Goal: Task Accomplishment & Management: Use online tool/utility

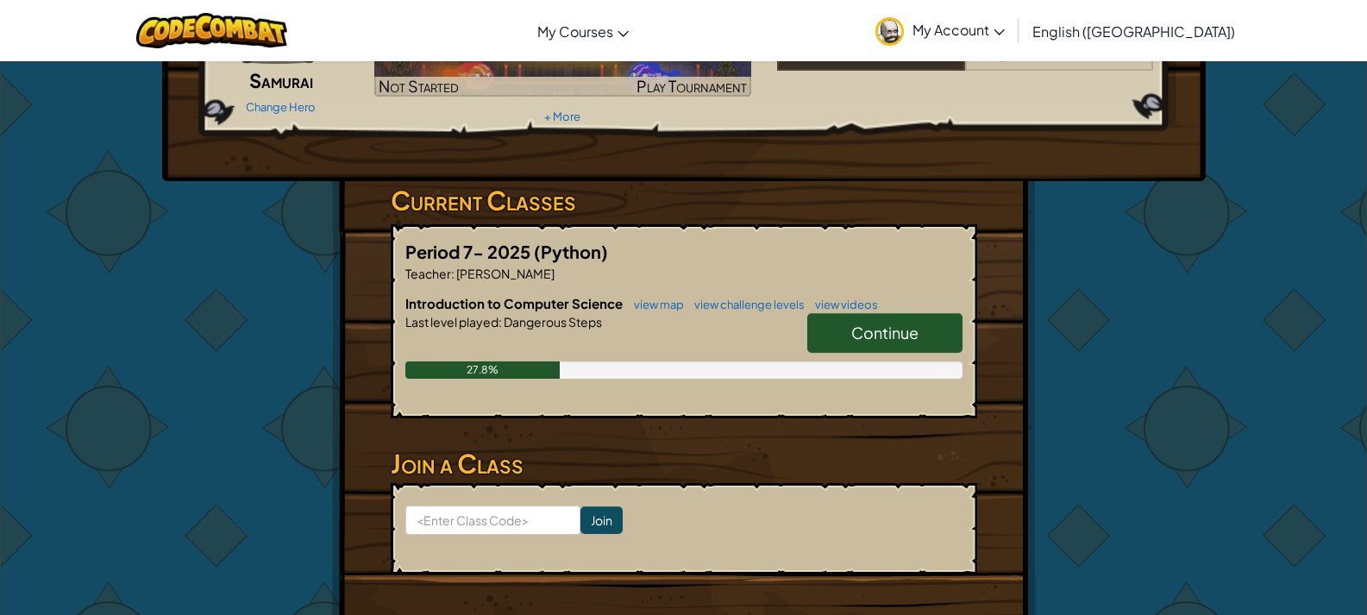
scroll to position [259, 0]
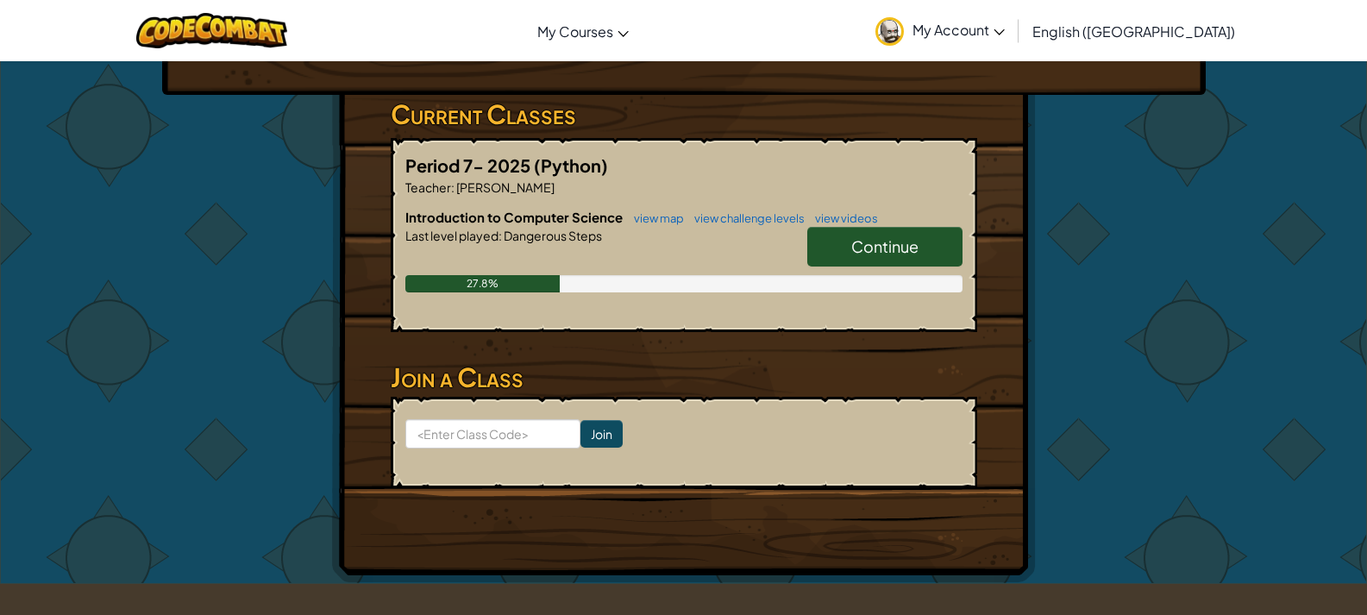
click at [915, 261] on link "Continue" at bounding box center [884, 247] width 155 height 40
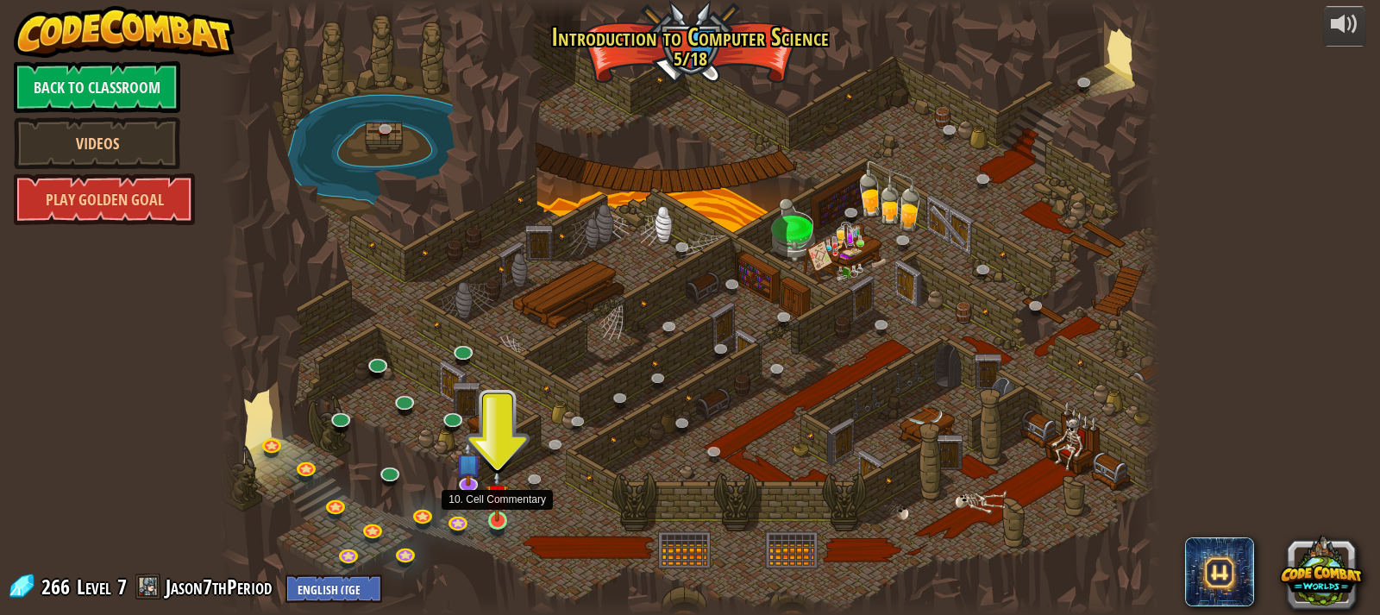
click at [492, 508] on img at bounding box center [496, 495] width 23 height 53
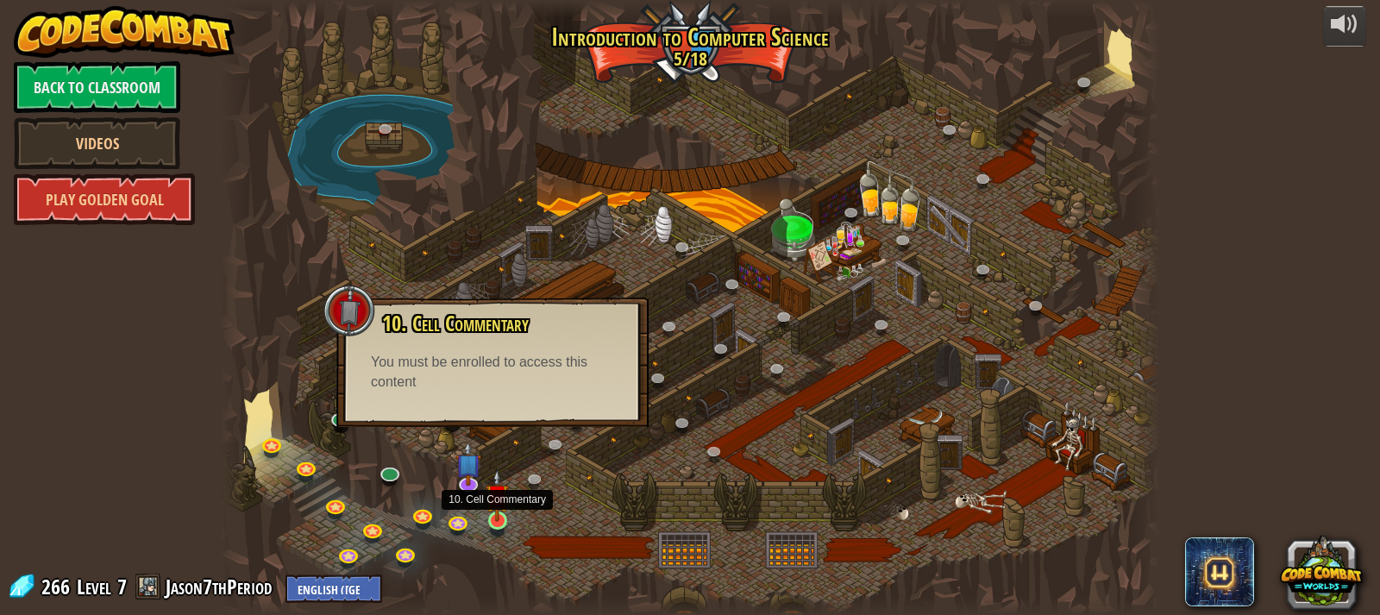
click at [497, 506] on img at bounding box center [496, 495] width 23 height 53
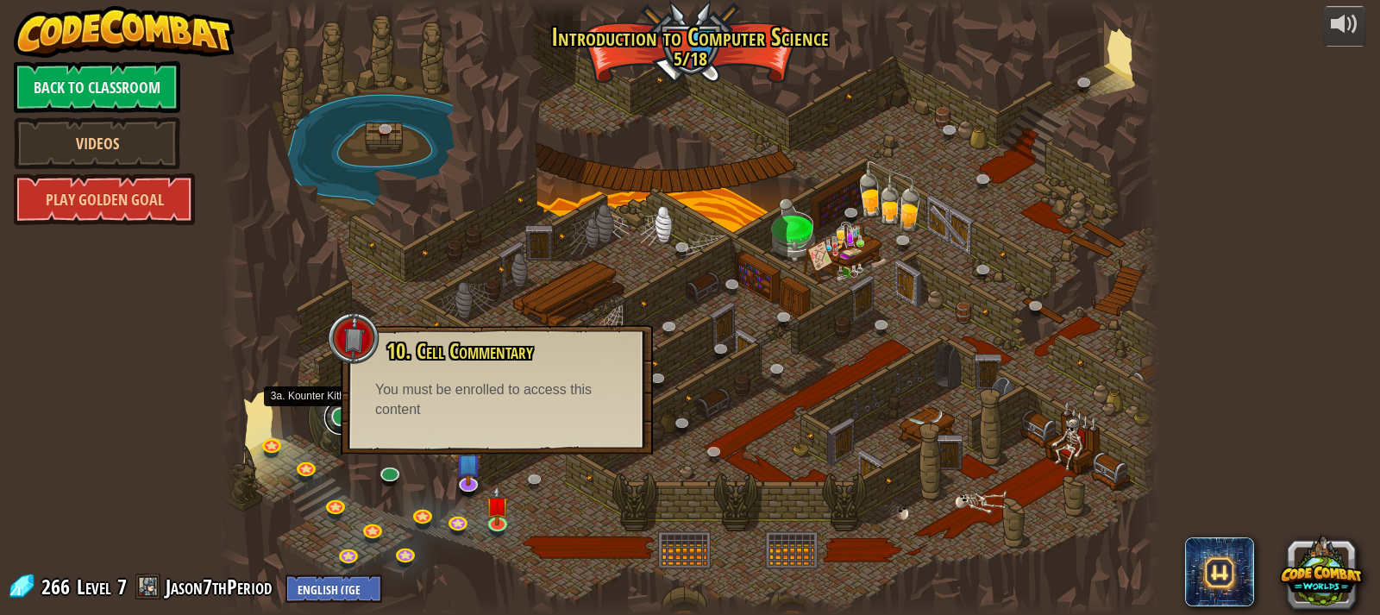
click at [333, 415] on link at bounding box center [341, 417] width 34 height 34
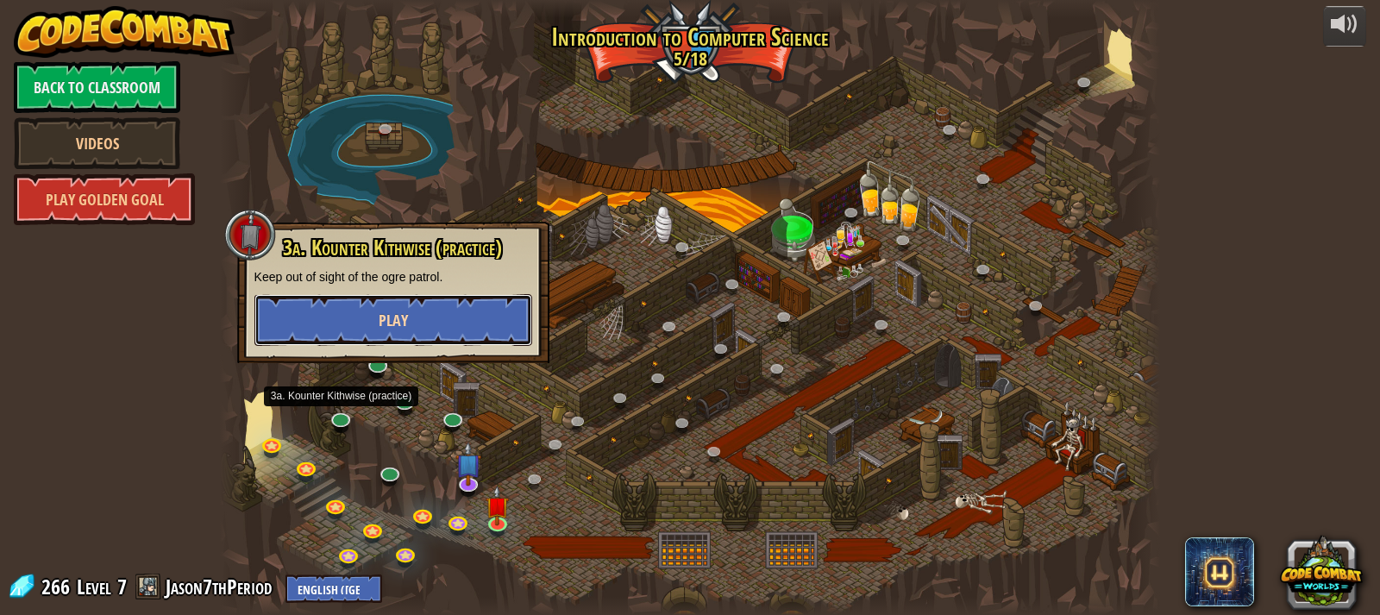
click at [446, 314] on button "Play" at bounding box center [393, 320] width 278 height 52
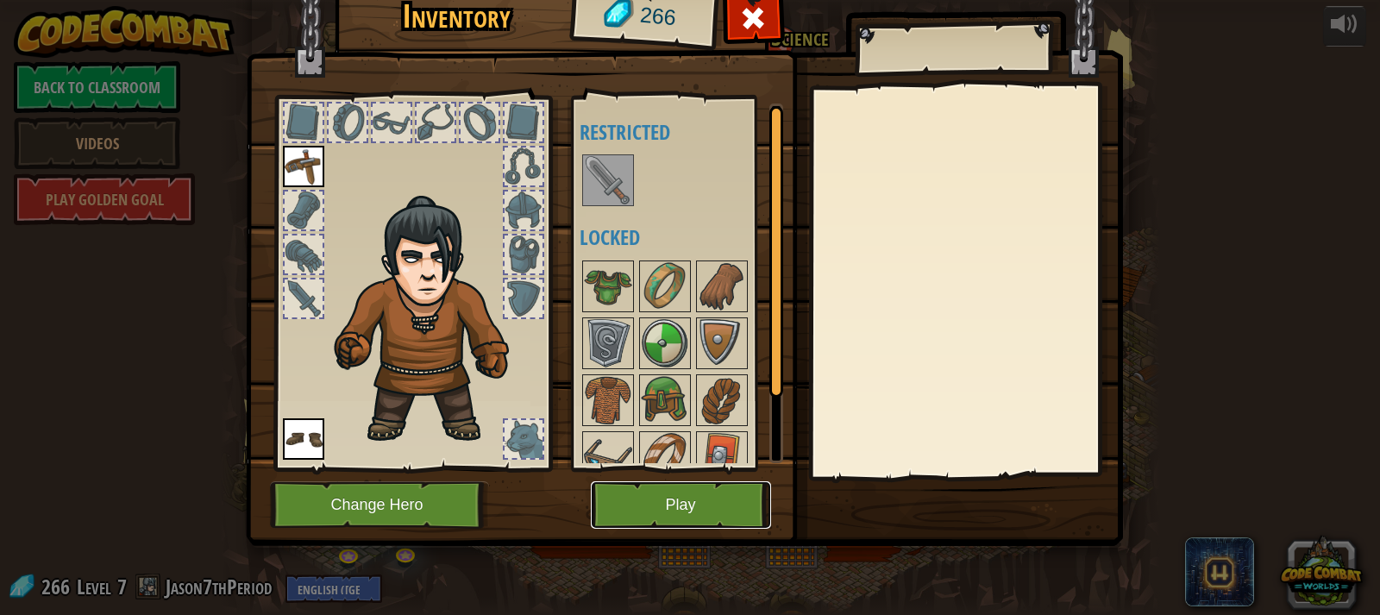
click at [663, 501] on button "Play" at bounding box center [681, 504] width 180 height 47
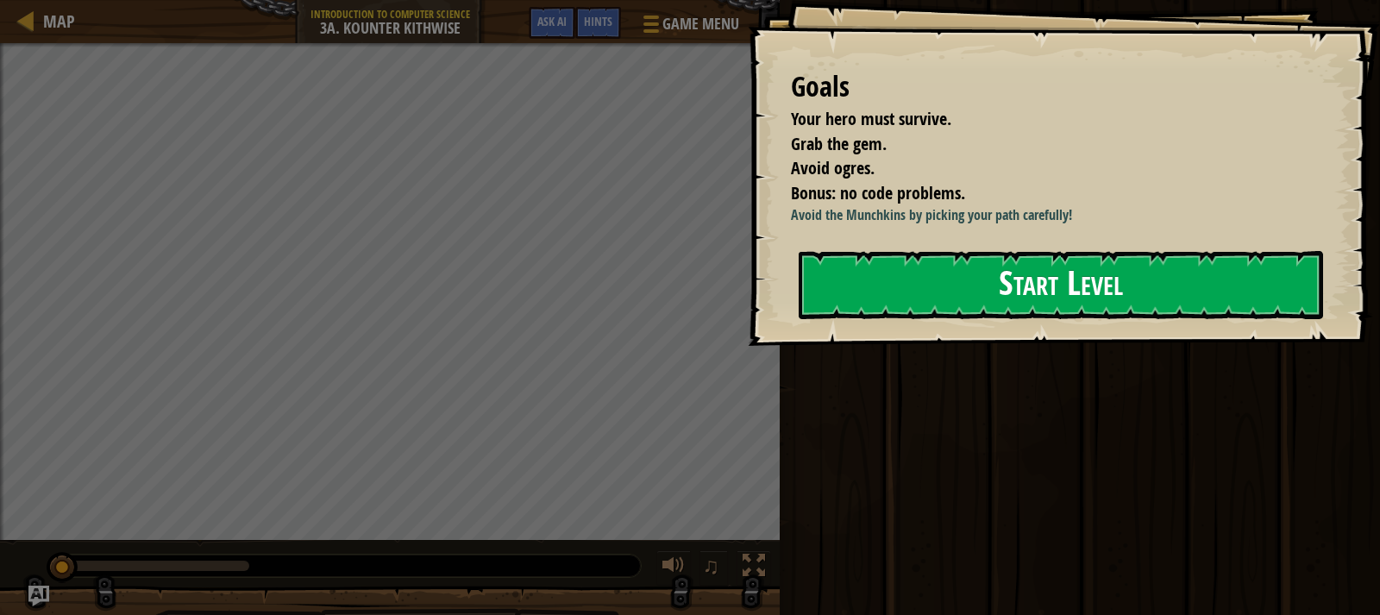
click at [943, 286] on button "Start Level" at bounding box center [1060, 285] width 524 height 68
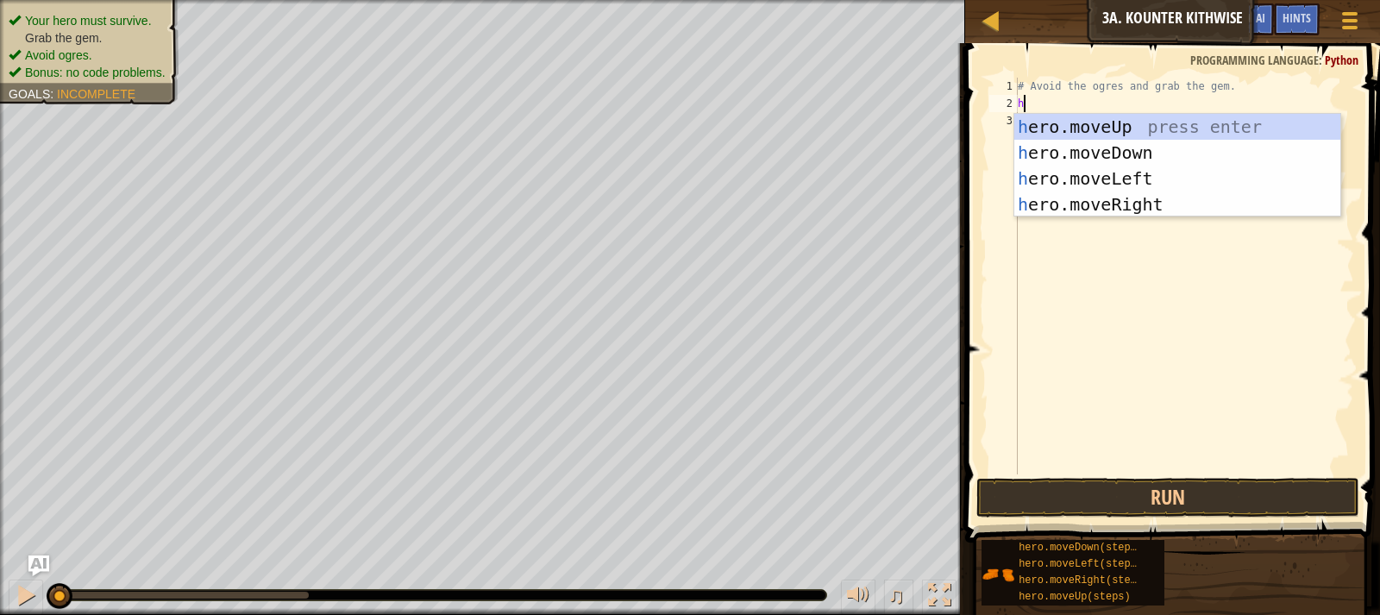
scroll to position [8, 0]
type textarea "hero"
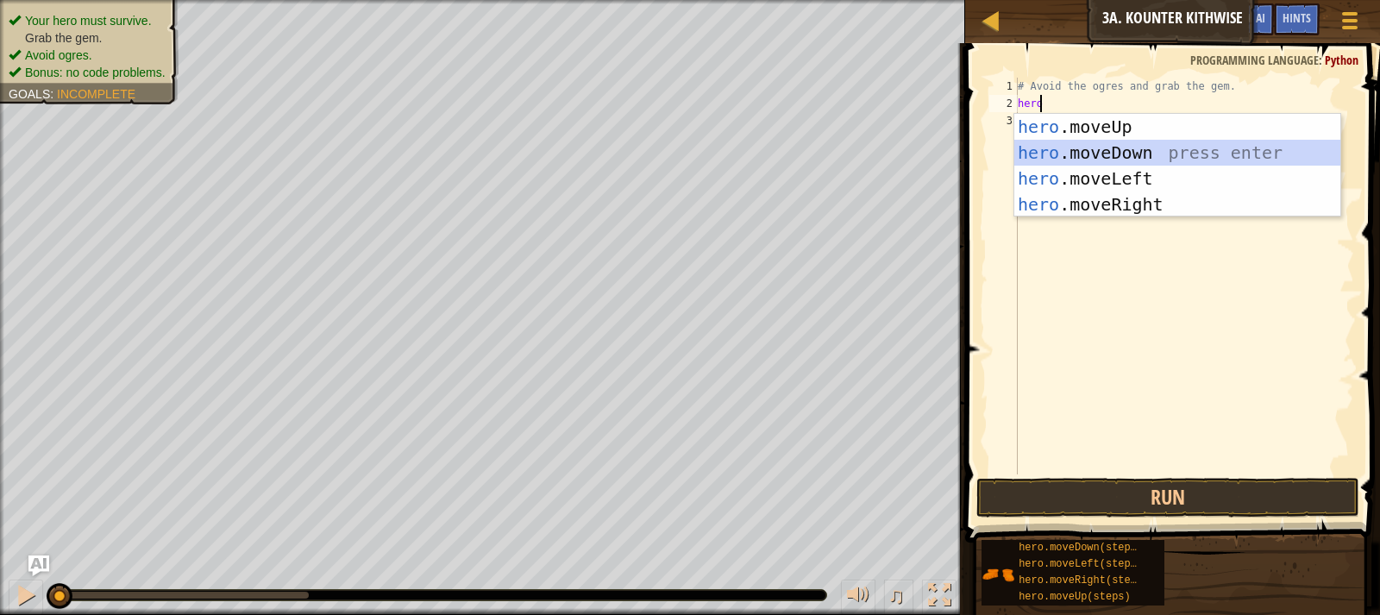
click at [1049, 149] on div "hero .moveUp press enter hero .moveDown press enter hero .moveLeft press enter …" at bounding box center [1177, 191] width 326 height 155
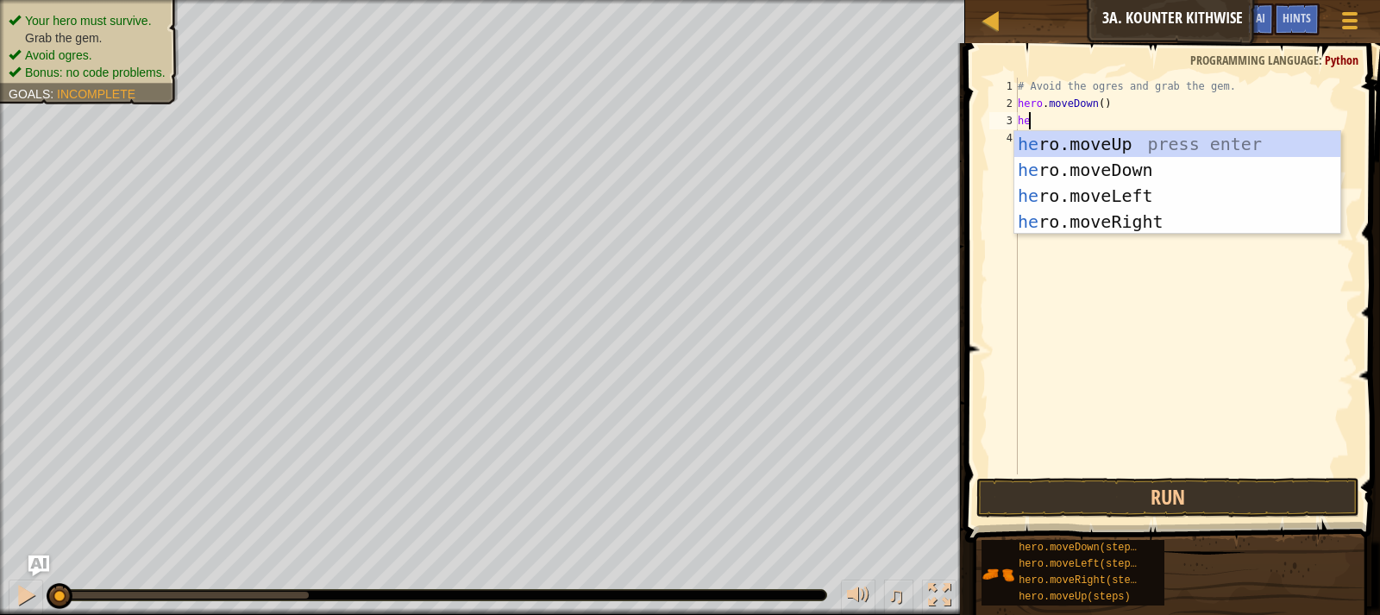
type textarea "hero"
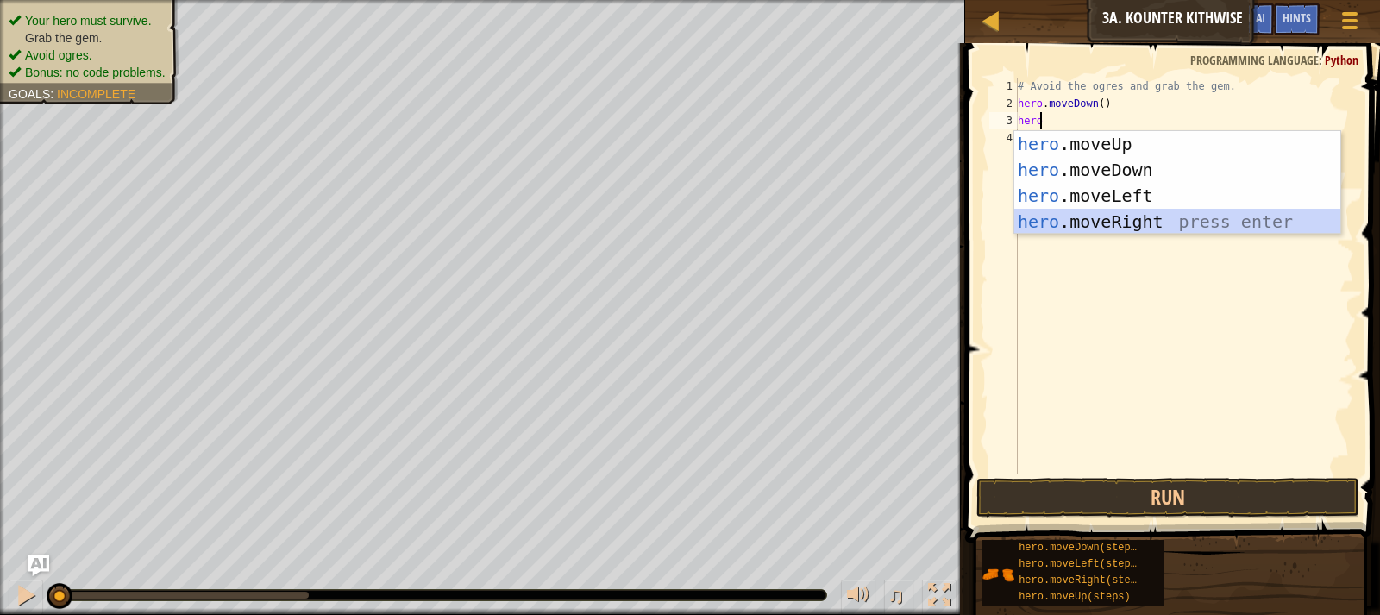
click at [1237, 220] on div "hero .moveUp press enter hero .moveDown press enter hero .moveLeft press enter …" at bounding box center [1177, 208] width 326 height 155
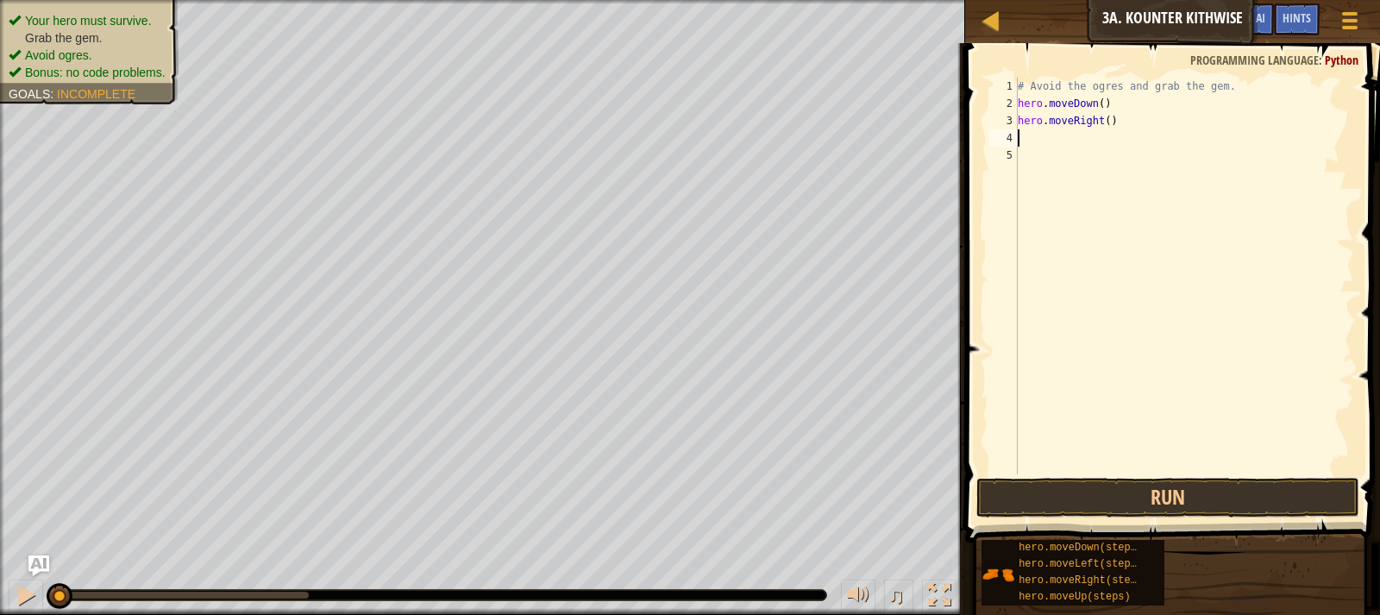
click at [1101, 122] on div "# Avoid the ogres and grab the gem. hero . moveDown ( ) hero . moveRight ( )" at bounding box center [1184, 293] width 340 height 431
type textarea "hero.moveRight(2)"
drag, startPoint x: 1201, startPoint y: 491, endPoint x: 1206, endPoint y: 454, distance: 38.3
click at [1201, 491] on button "Run" at bounding box center [1167, 498] width 383 height 40
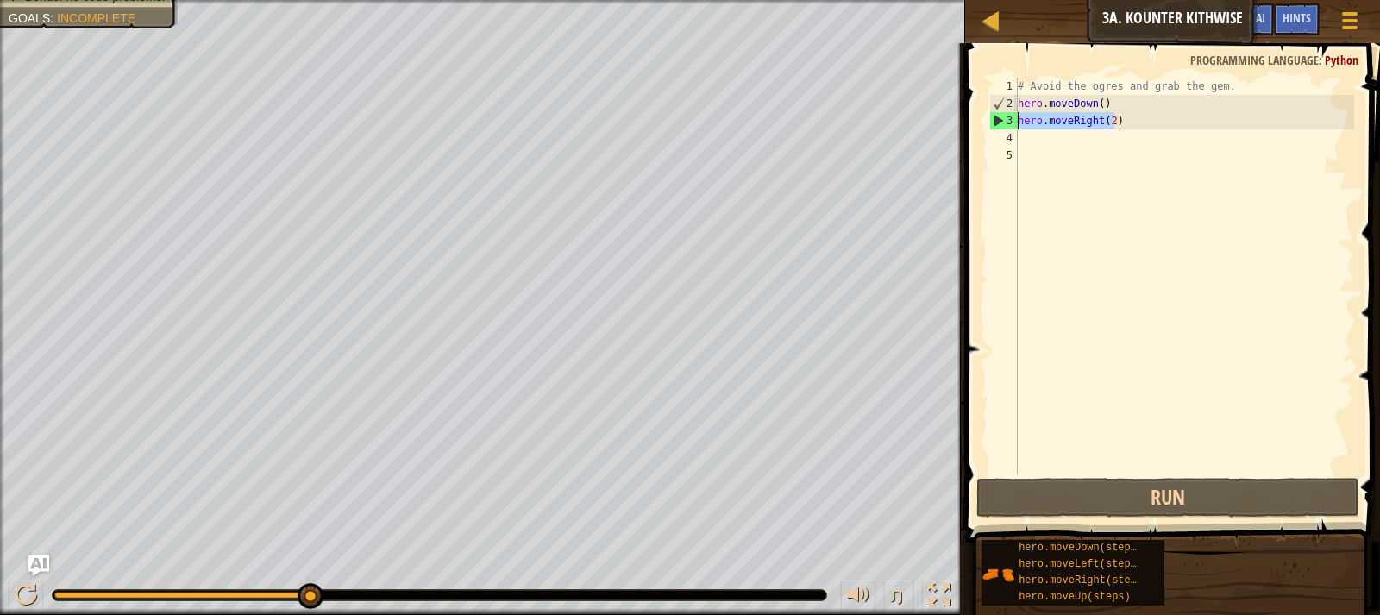
drag, startPoint x: 1142, startPoint y: 120, endPoint x: 972, endPoint y: 123, distance: 169.9
click at [972, 123] on div "hero.moveRight(2) 1 2 3 4 5 # Avoid the ogres and grab the gem. hero . moveDown…" at bounding box center [1170, 327] width 420 height 550
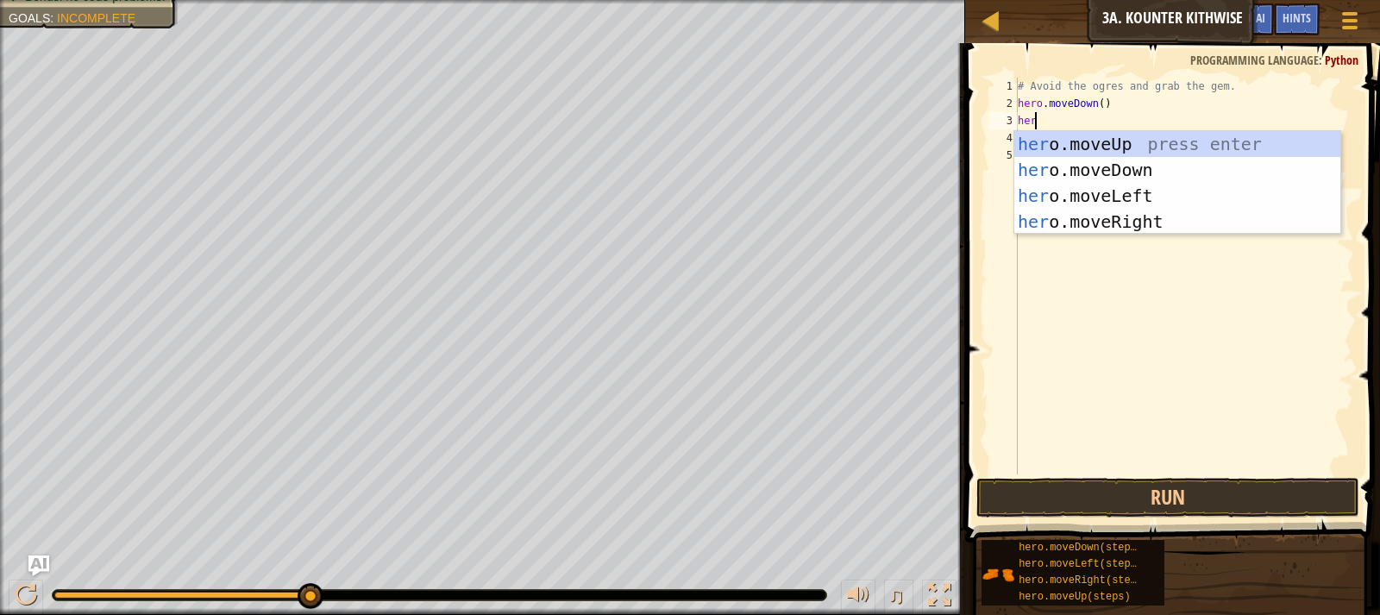
scroll to position [8, 0]
type textarea "h"
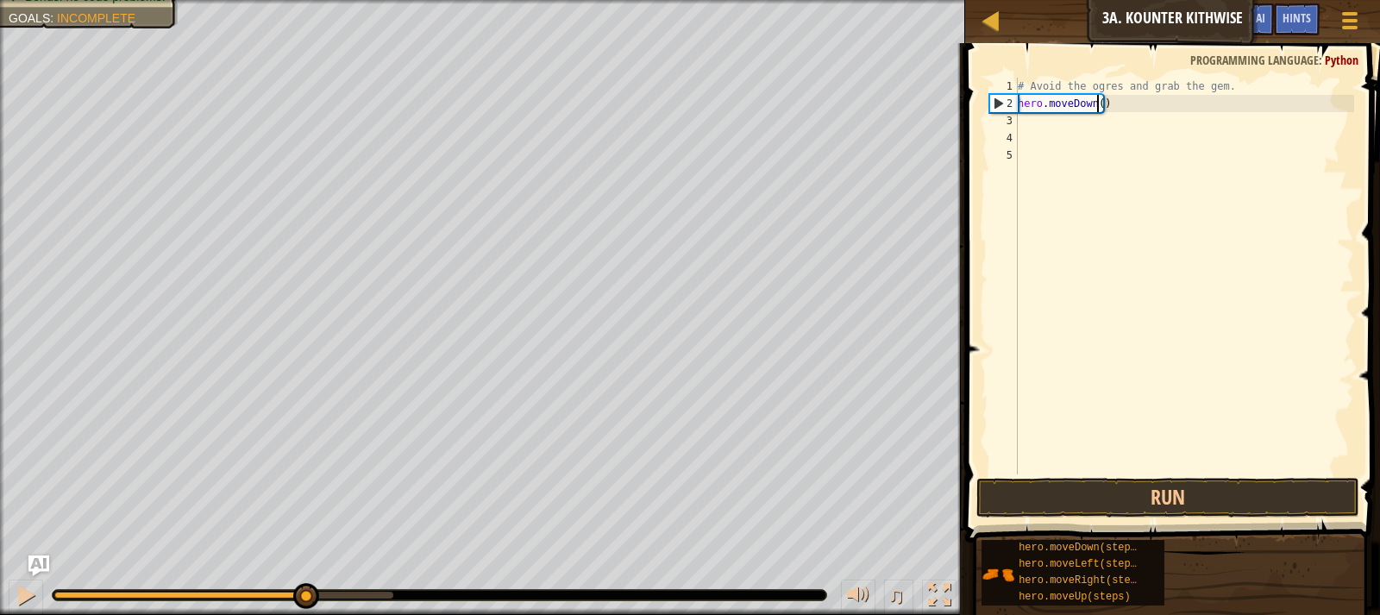
click at [1094, 107] on div "# Avoid the ogres and grab the gem. hero . moveDown ( )" at bounding box center [1184, 293] width 340 height 431
type textarea "hero.moveDown(2)"
click at [1119, 104] on div "# Avoid the ogres and grab the gem. hero . moveDown ( 2 )" at bounding box center [1184, 293] width 340 height 431
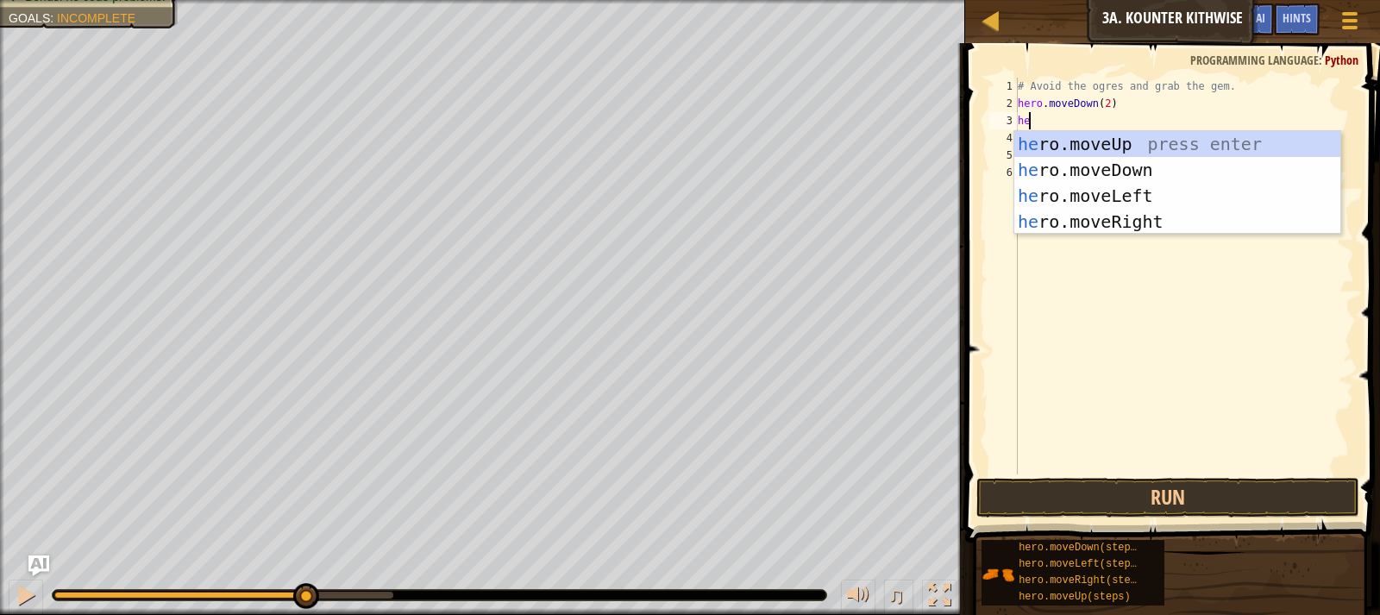
type textarea "hero"
click at [1149, 207] on div "hero .moveUp press enter hero .moveDown press enter hero .moveLeft press enter …" at bounding box center [1177, 208] width 326 height 155
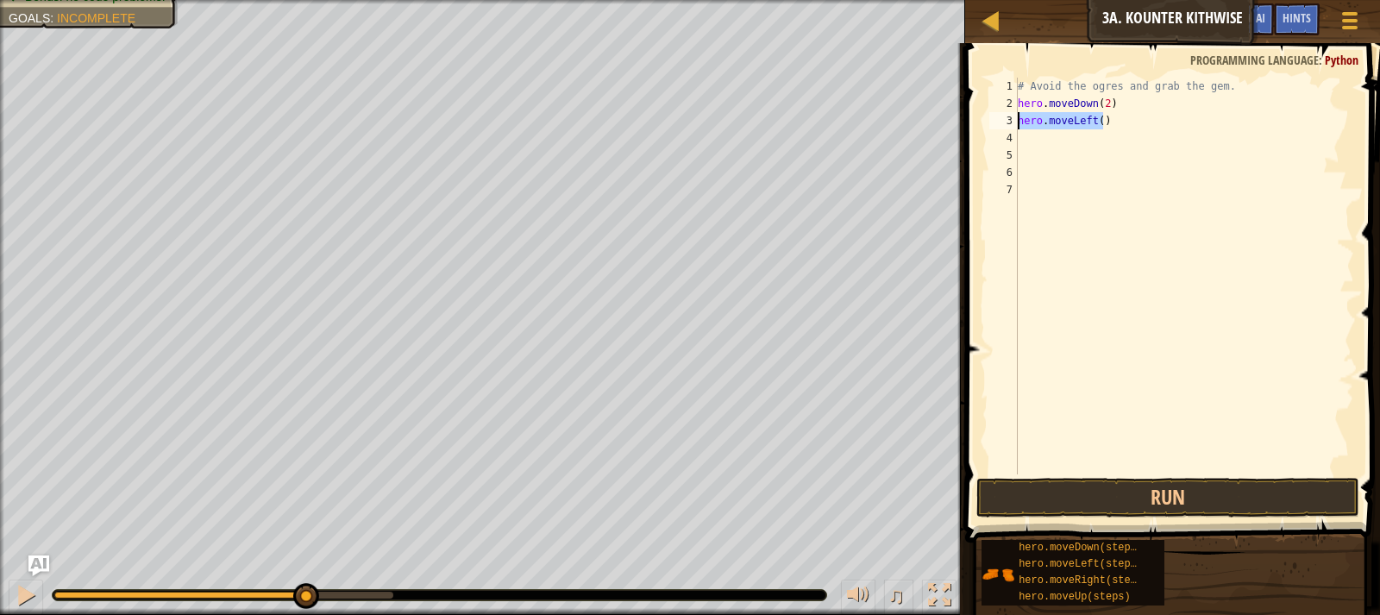
drag, startPoint x: 1105, startPoint y: 114, endPoint x: 989, endPoint y: 117, distance: 115.6
click at [989, 117] on div "1 2 3 4 5 6 7 # Avoid the ogres and grab the gem. hero . moveDown ( 2 ) hero . …" at bounding box center [1170, 276] width 368 height 397
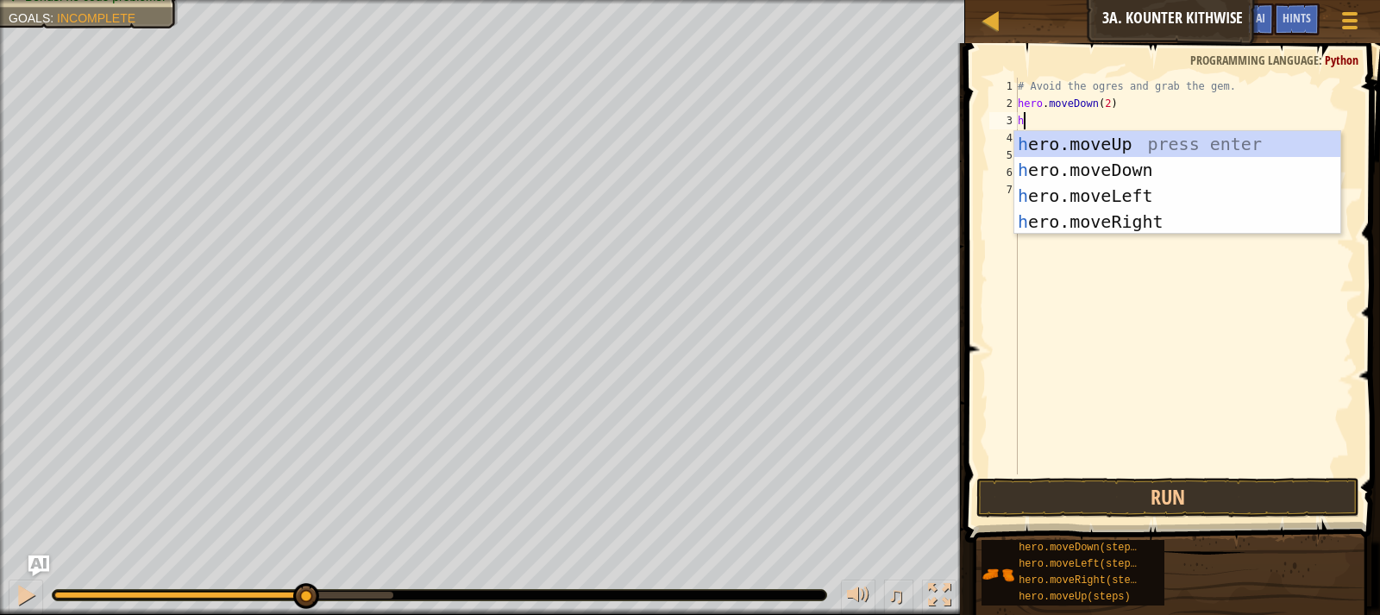
type textarea "hero"
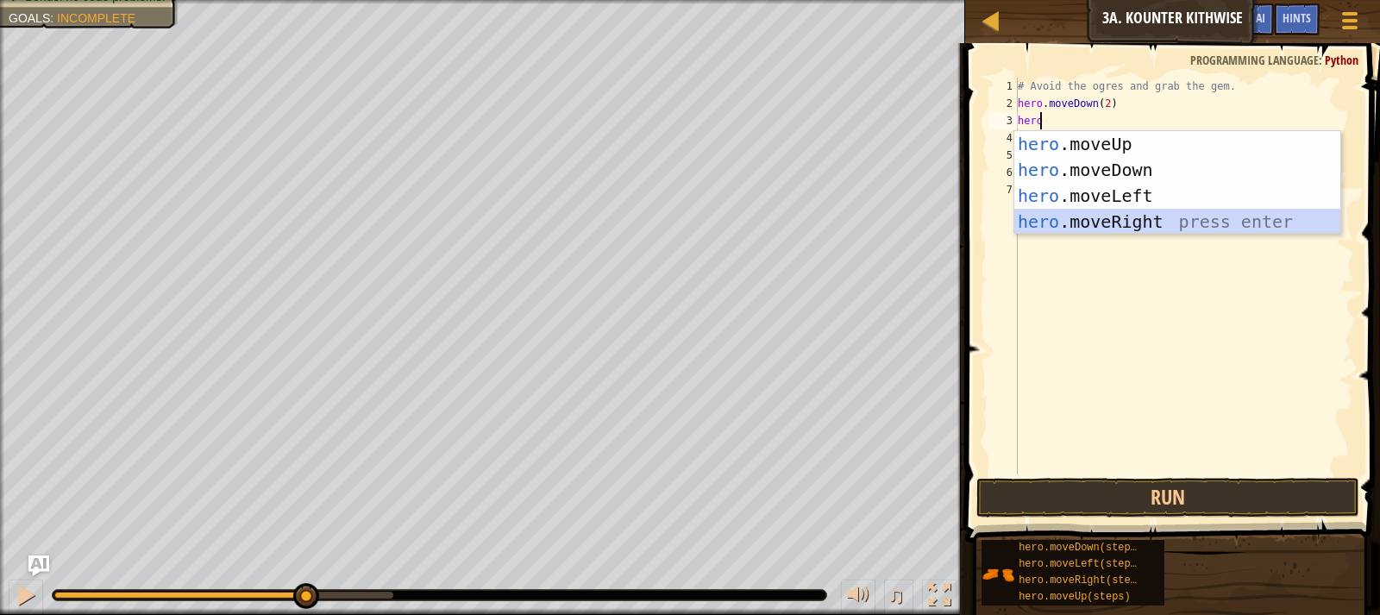
click at [1103, 219] on div "hero .moveUp press enter hero .moveDown press enter hero .moveLeft press enter …" at bounding box center [1177, 208] width 326 height 155
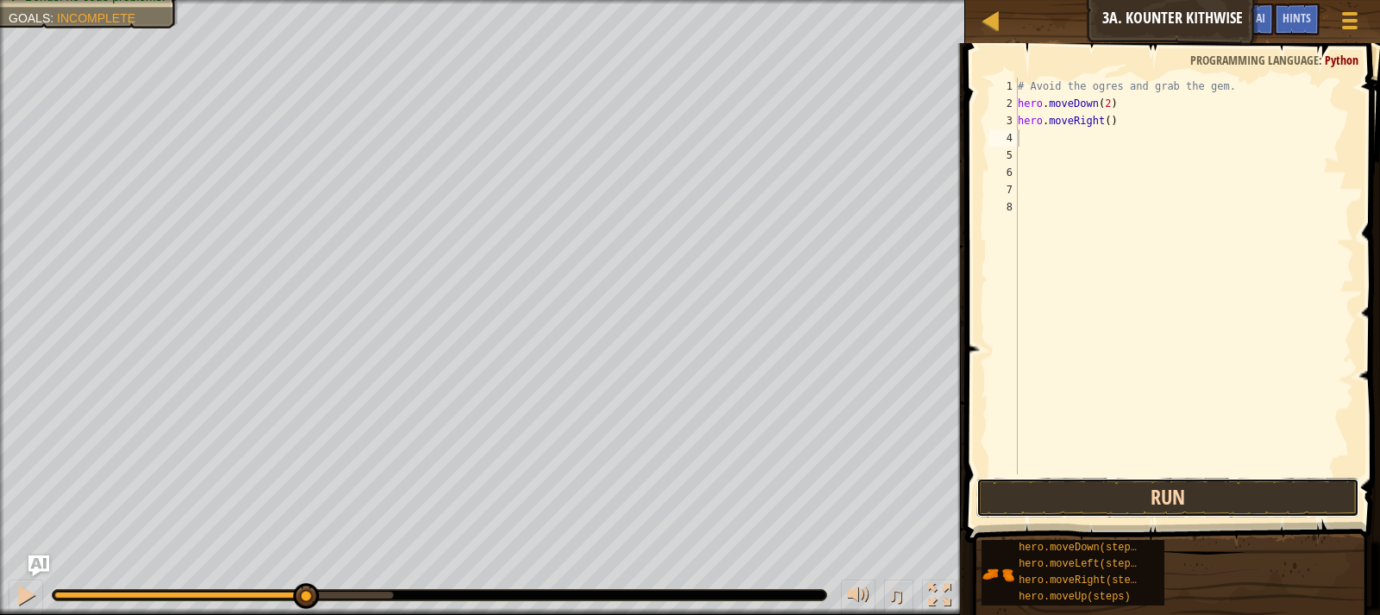
click at [1116, 499] on button "Run" at bounding box center [1167, 498] width 383 height 40
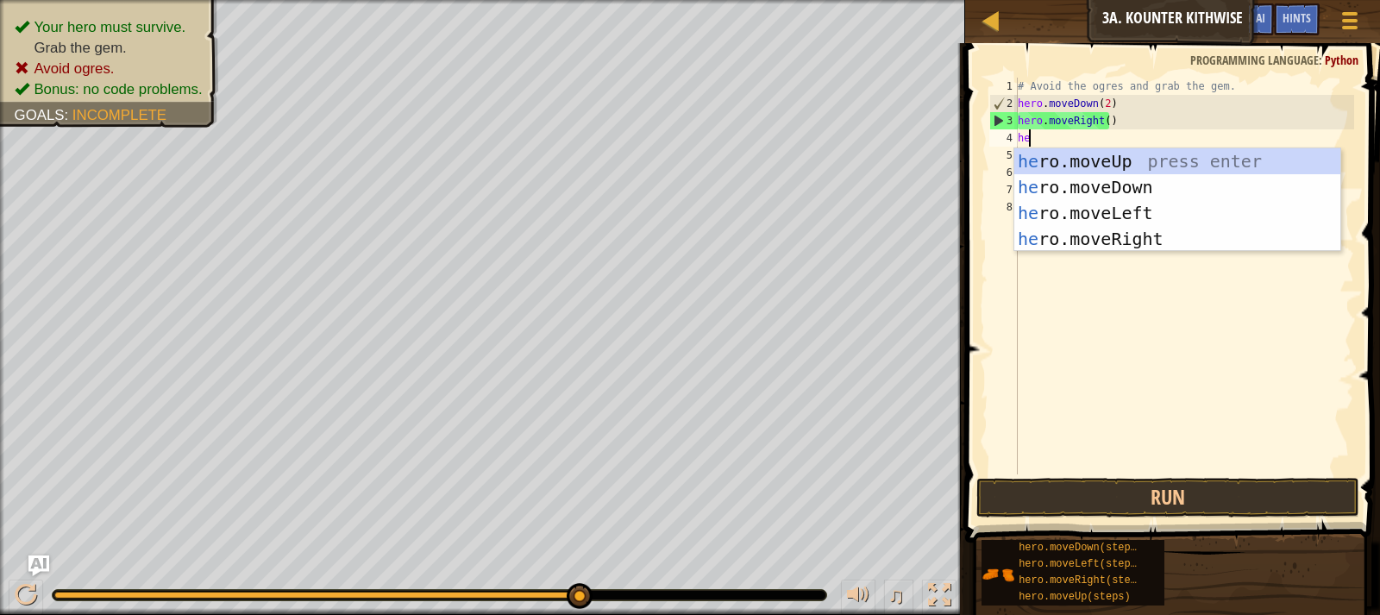
type textarea "hero"
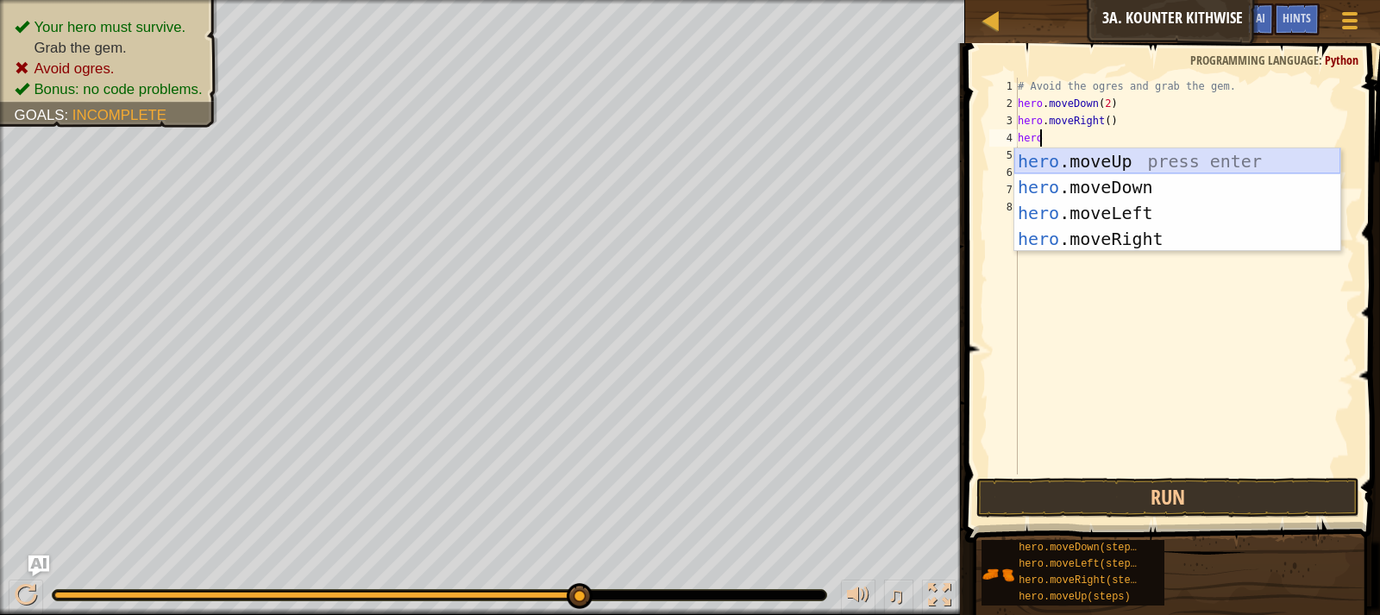
click at [1154, 152] on div "hero .moveUp press enter hero .moveDown press enter hero .moveLeft press enter …" at bounding box center [1177, 225] width 326 height 155
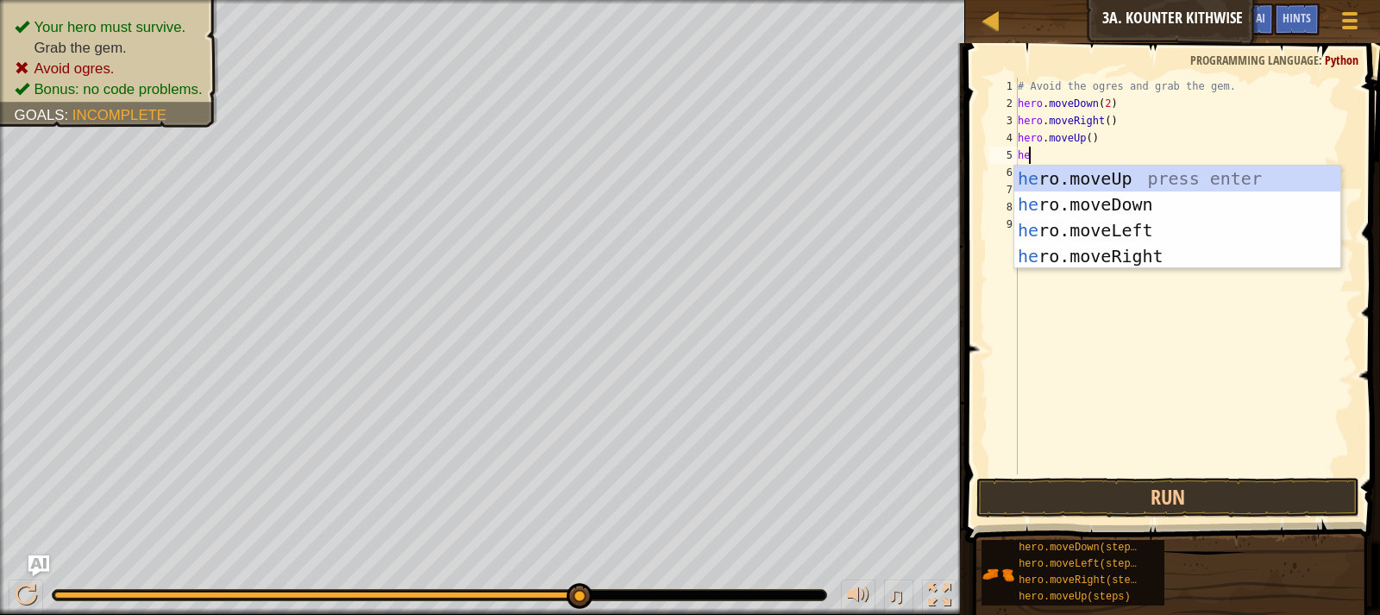
type textarea "hero"
click at [1194, 256] on div "hero .moveUp press enter hero .moveDown press enter hero .moveLeft press enter …" at bounding box center [1177, 243] width 326 height 155
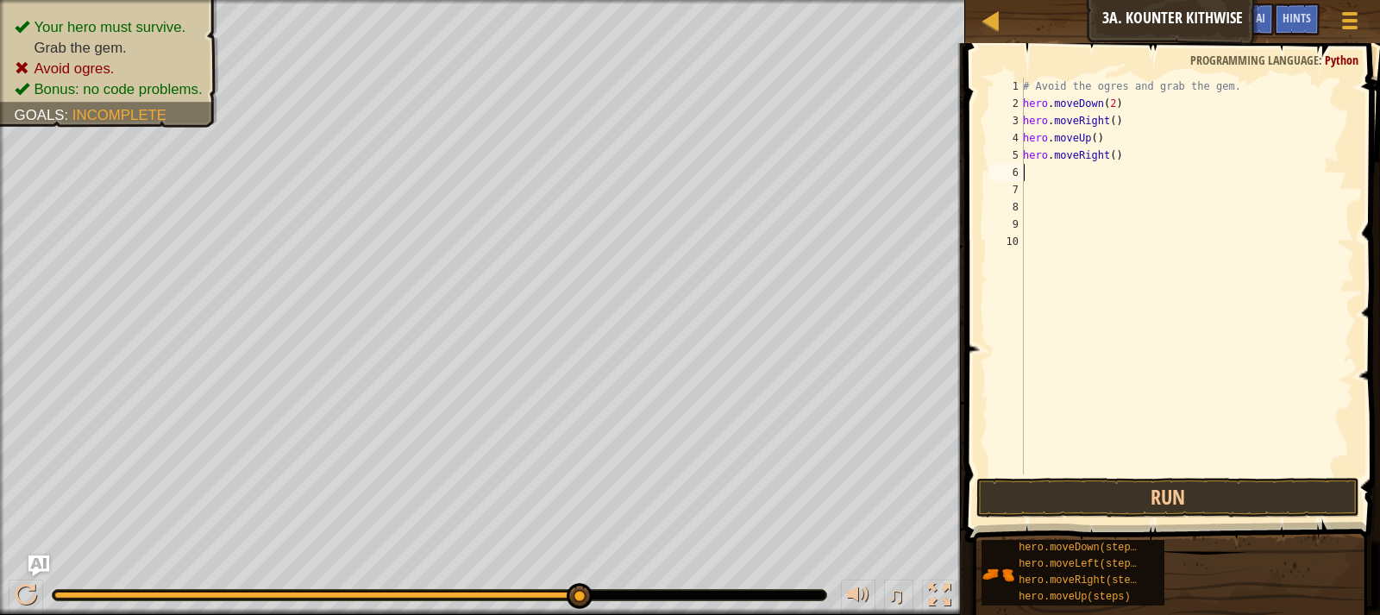
scroll to position [8, 0]
click at [1089, 502] on button "Run" at bounding box center [1167, 498] width 383 height 40
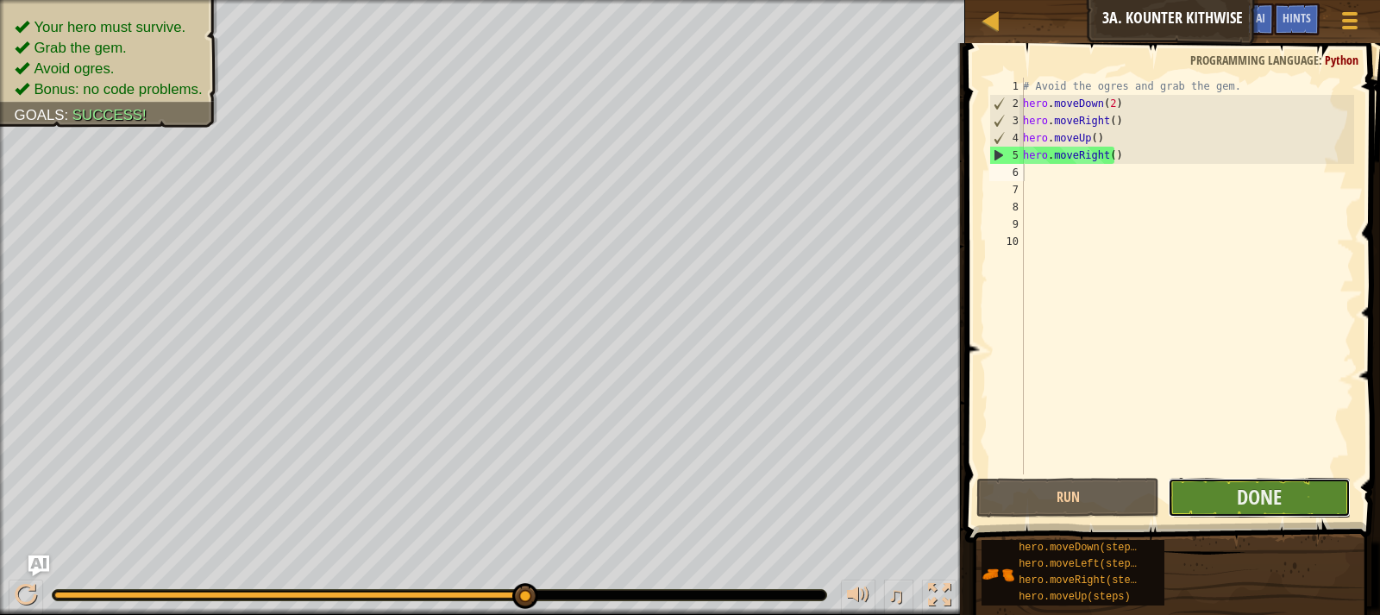
click at [1211, 505] on button "Done" at bounding box center [1259, 498] width 183 height 40
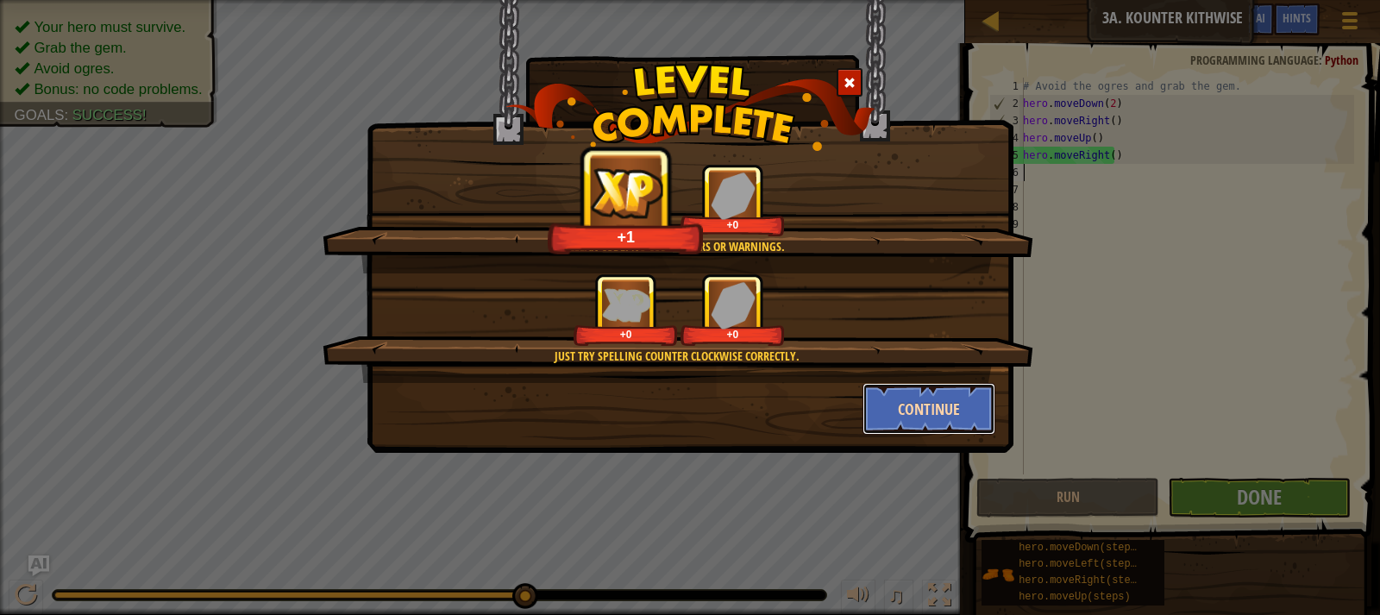
click at [957, 418] on button "Continue" at bounding box center [929, 409] width 134 height 52
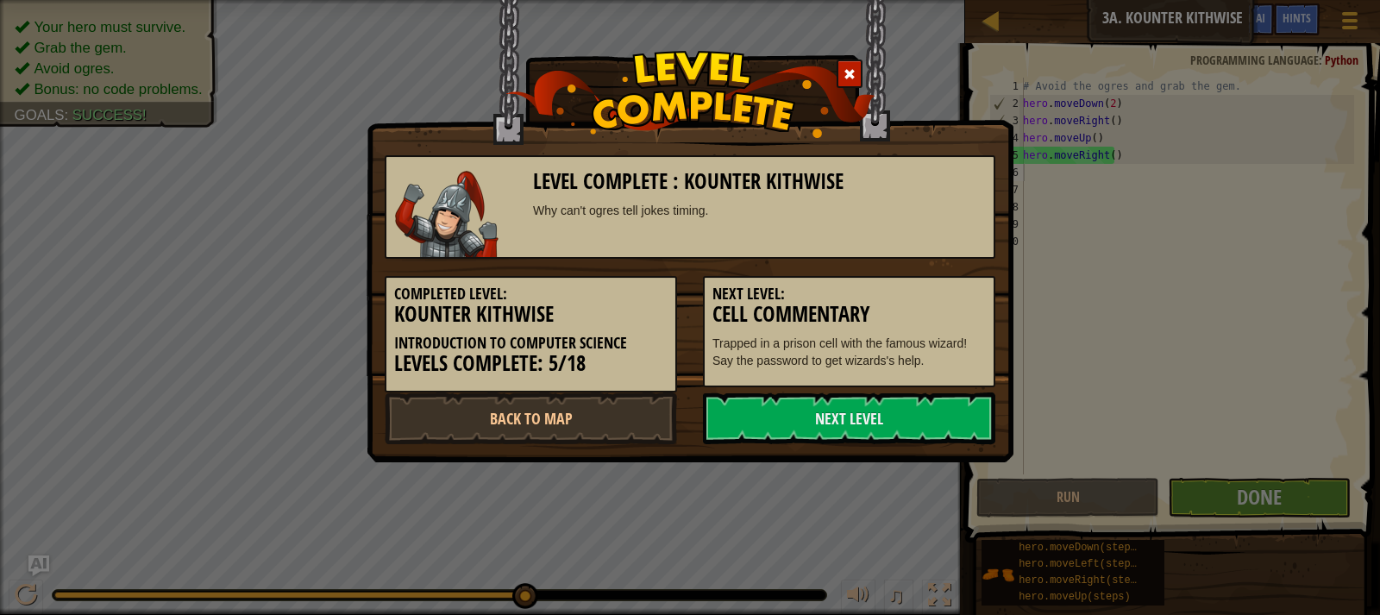
click at [957, 418] on link "Next Level" at bounding box center [849, 418] width 292 height 52
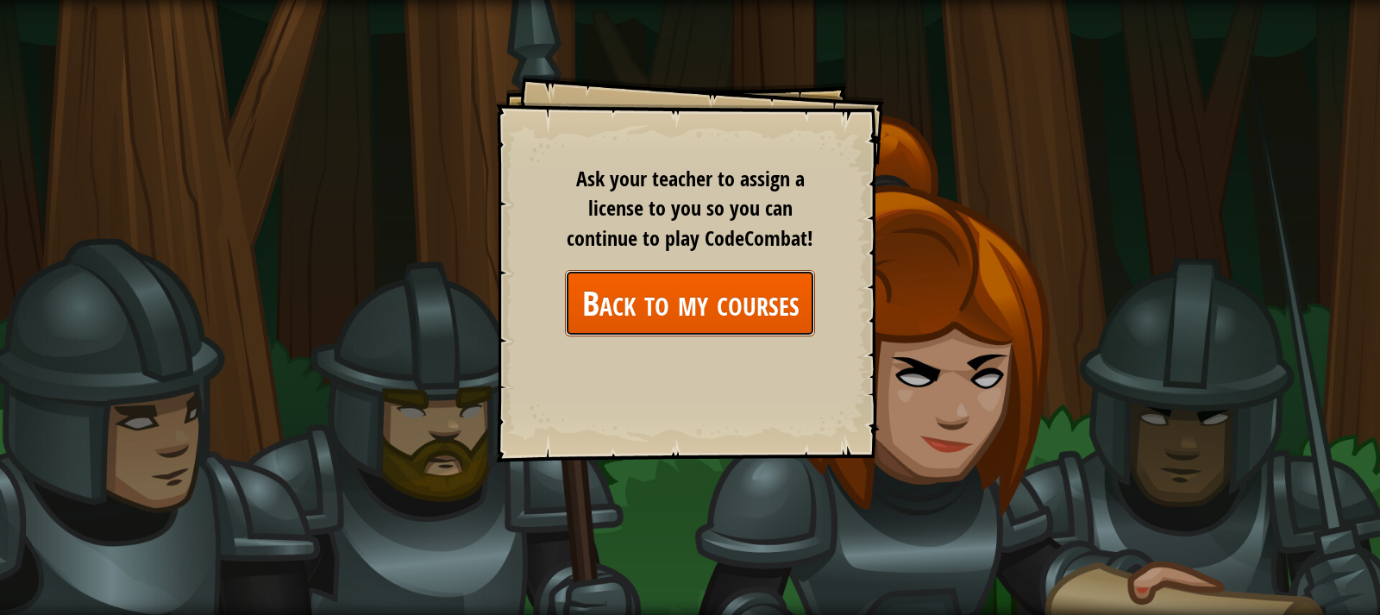
click at [741, 318] on link "Back to my courses" at bounding box center [690, 303] width 250 height 66
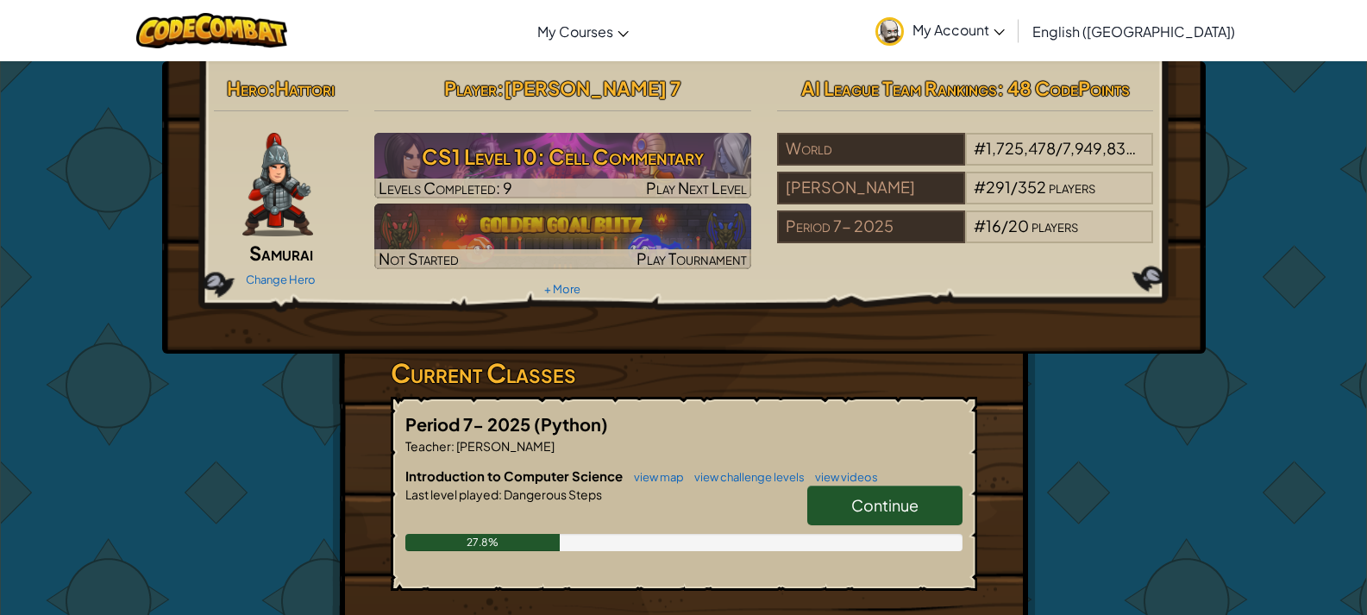
click at [882, 490] on link "Continue" at bounding box center [884, 505] width 155 height 40
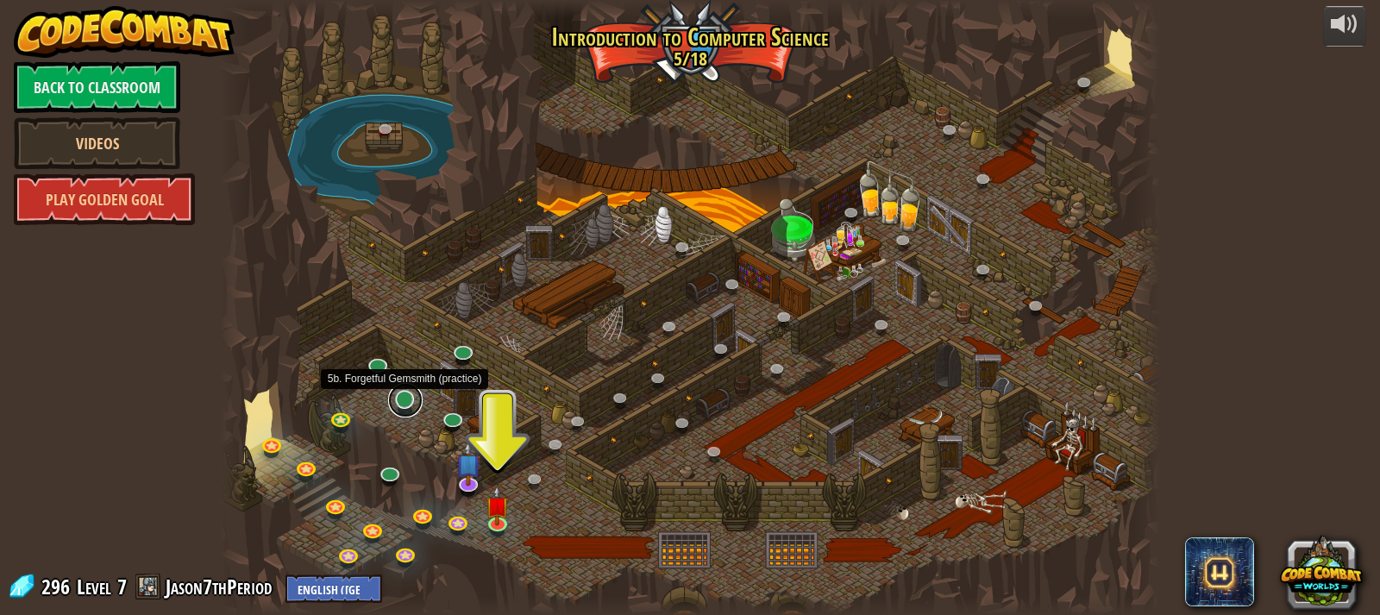
click at [399, 401] on link at bounding box center [405, 400] width 34 height 34
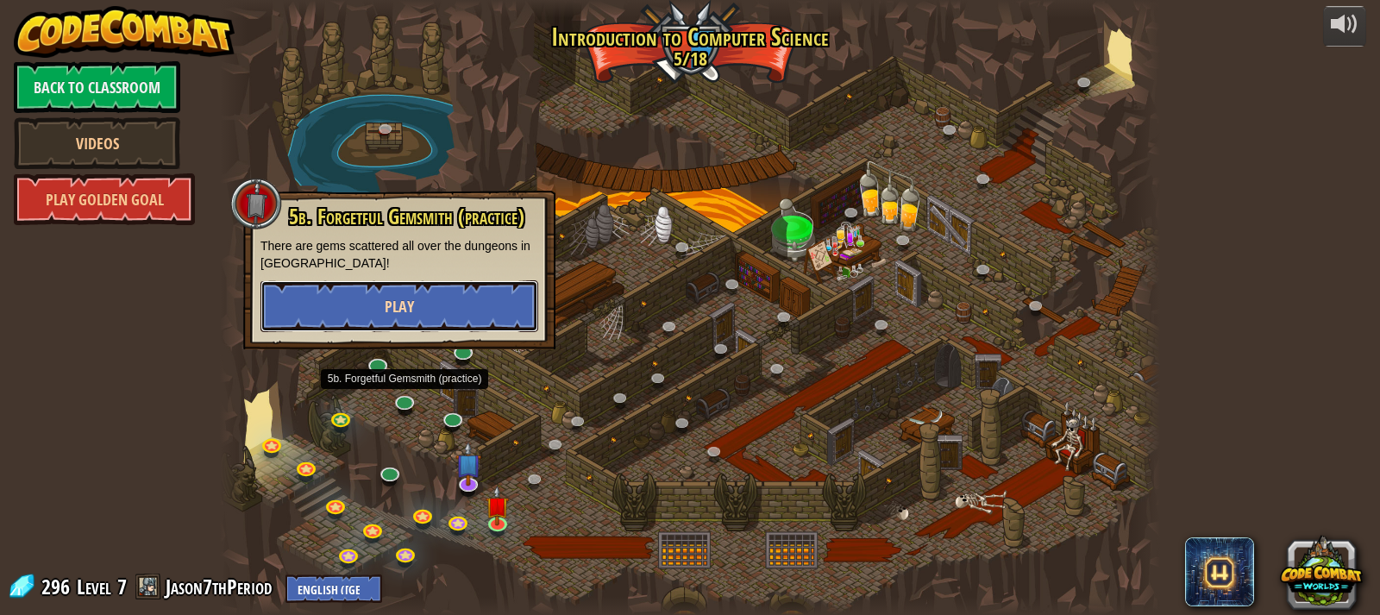
click at [416, 310] on button "Play" at bounding box center [399, 306] width 278 height 52
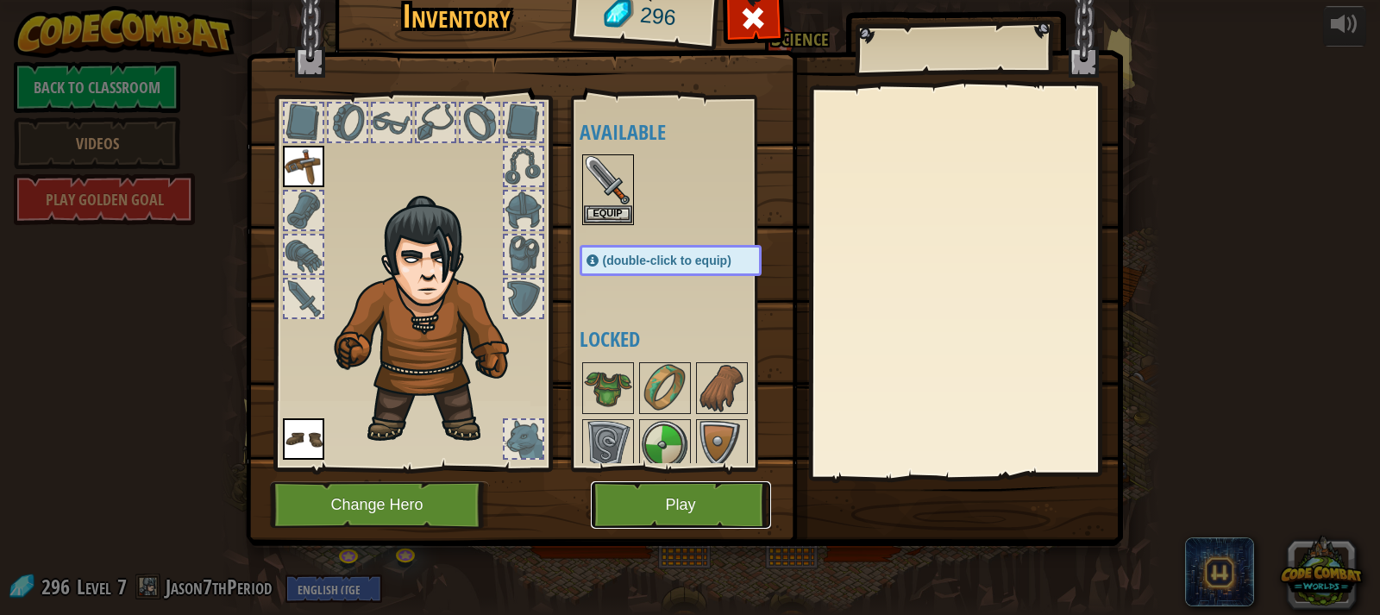
click at [651, 491] on button "Play" at bounding box center [681, 504] width 180 height 47
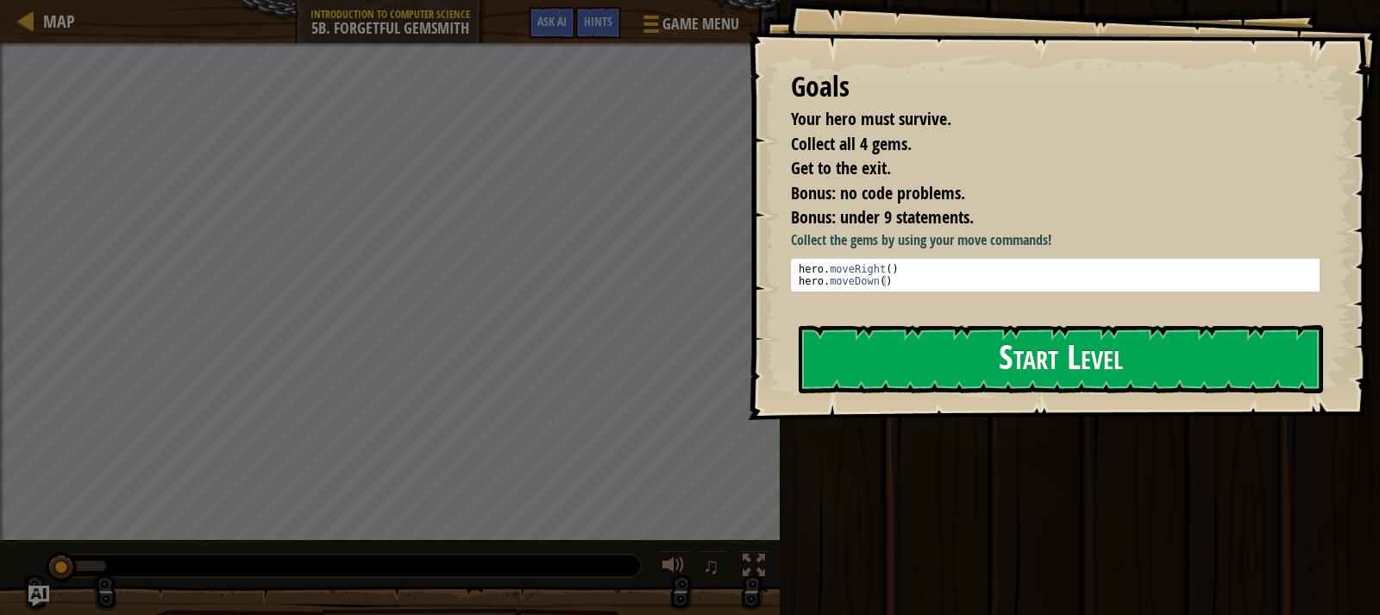
click at [995, 374] on button "Start Level" at bounding box center [1060, 359] width 524 height 68
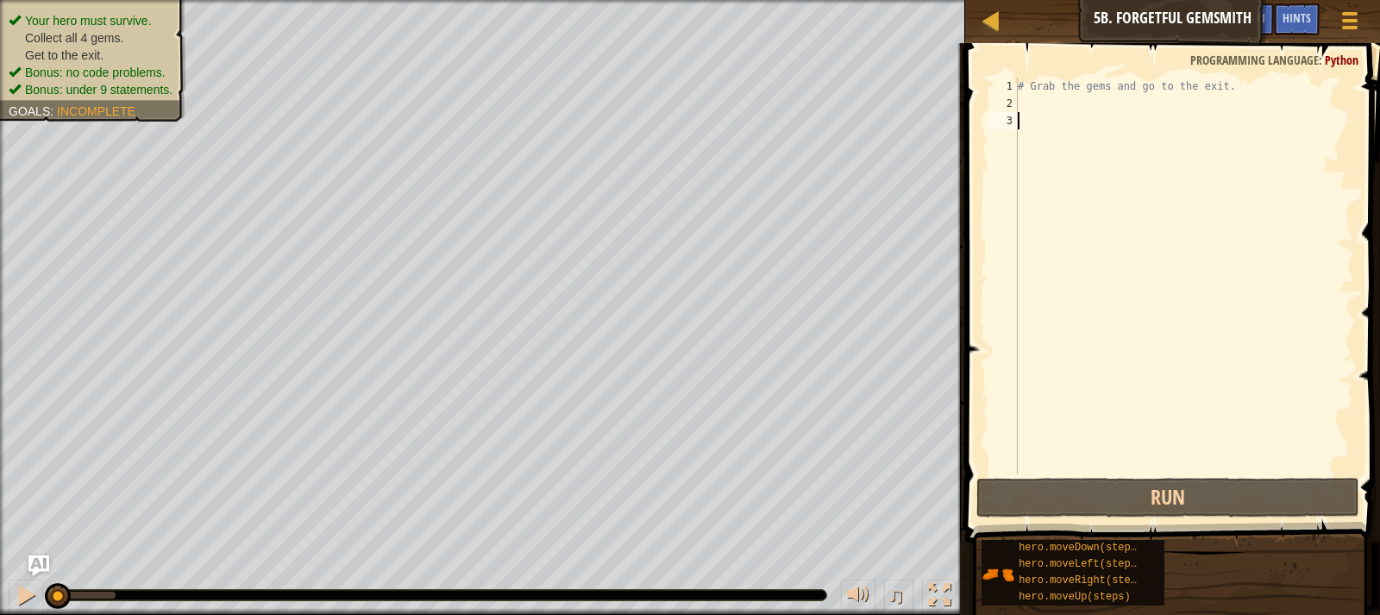
scroll to position [8, 0]
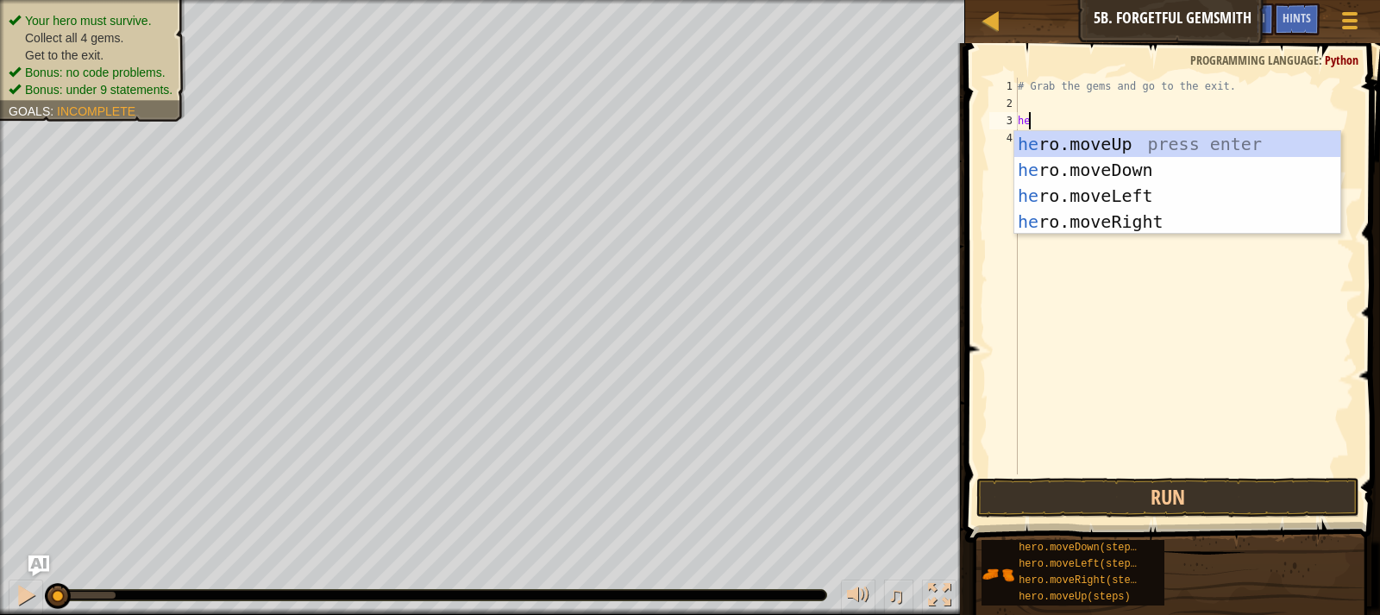
type textarea "hero"
click at [1106, 222] on div "hero .moveUp press enter hero .moveDown press enter hero .moveLeft press enter …" at bounding box center [1177, 208] width 326 height 155
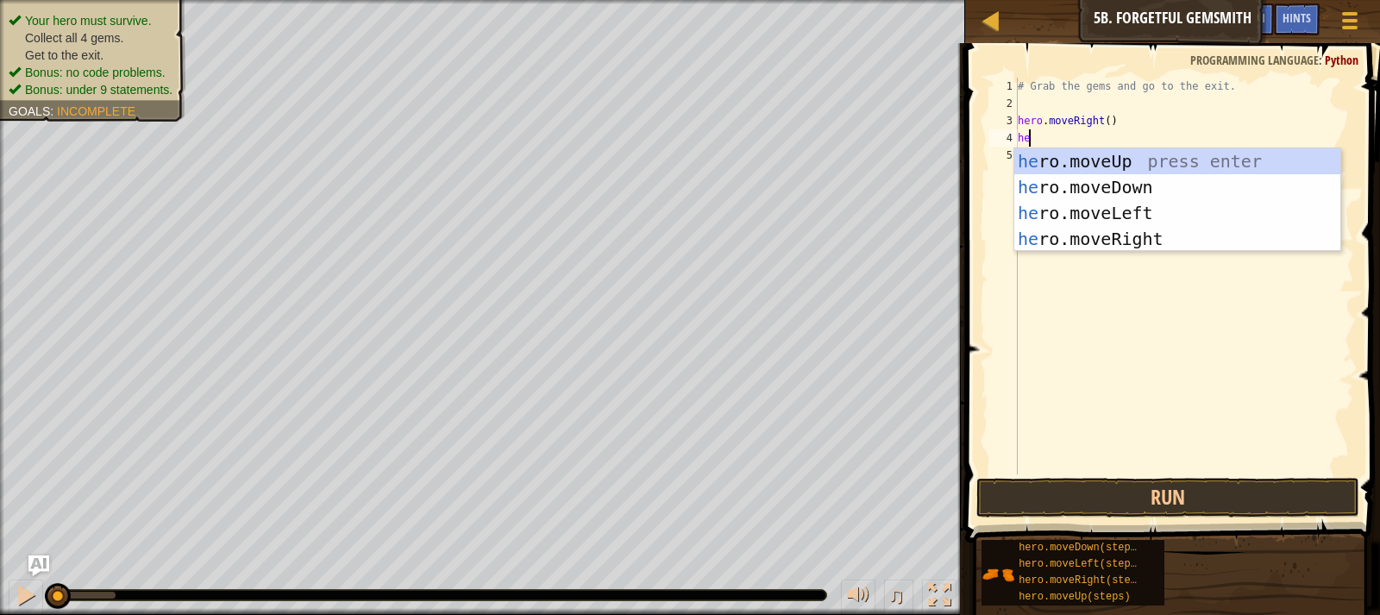
type textarea "hero"
click at [1146, 191] on div "hero .moveUp press enter hero .moveDown press enter hero .moveLeft press enter …" at bounding box center [1177, 225] width 326 height 155
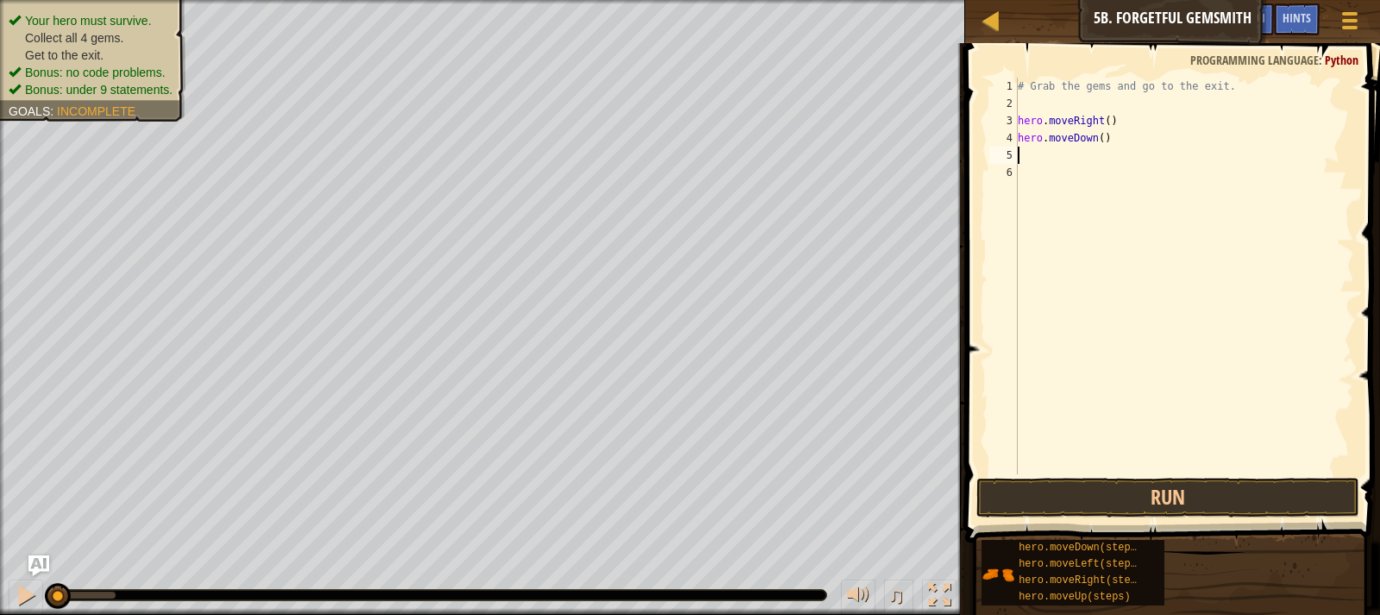
scroll to position [8, 0]
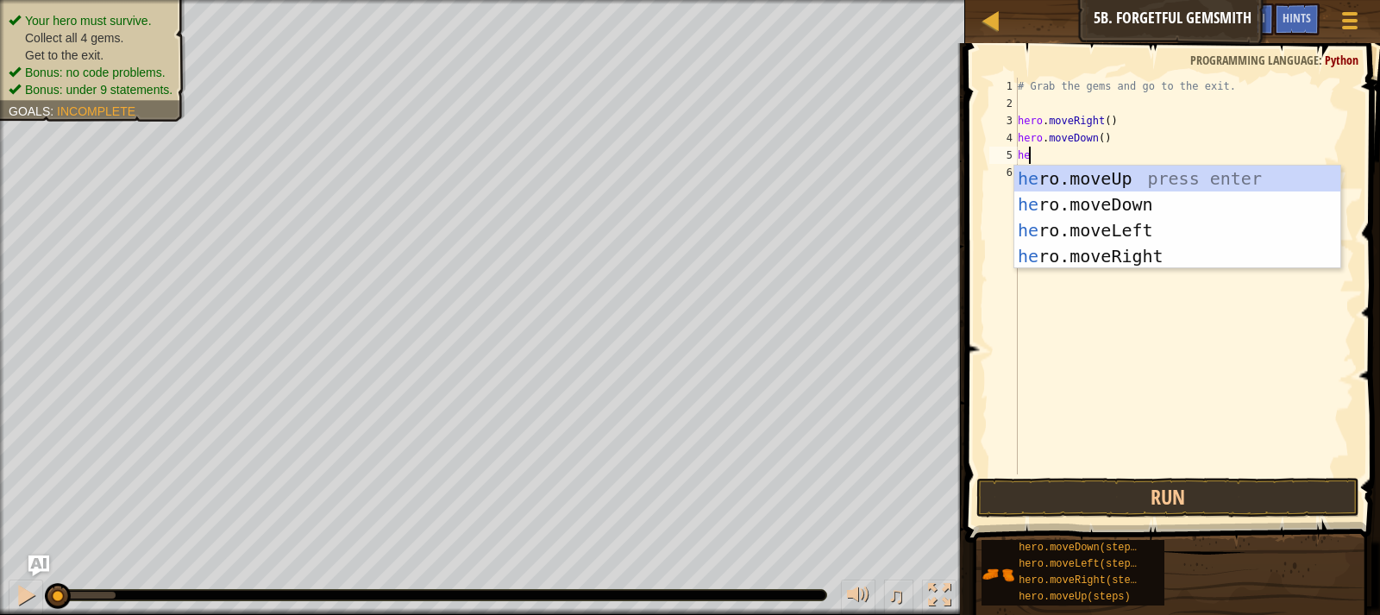
type textarea "hero"
click at [1164, 244] on div "hero .moveUp press enter hero .moveDown press enter hero .moveLeft press enter …" at bounding box center [1177, 243] width 326 height 155
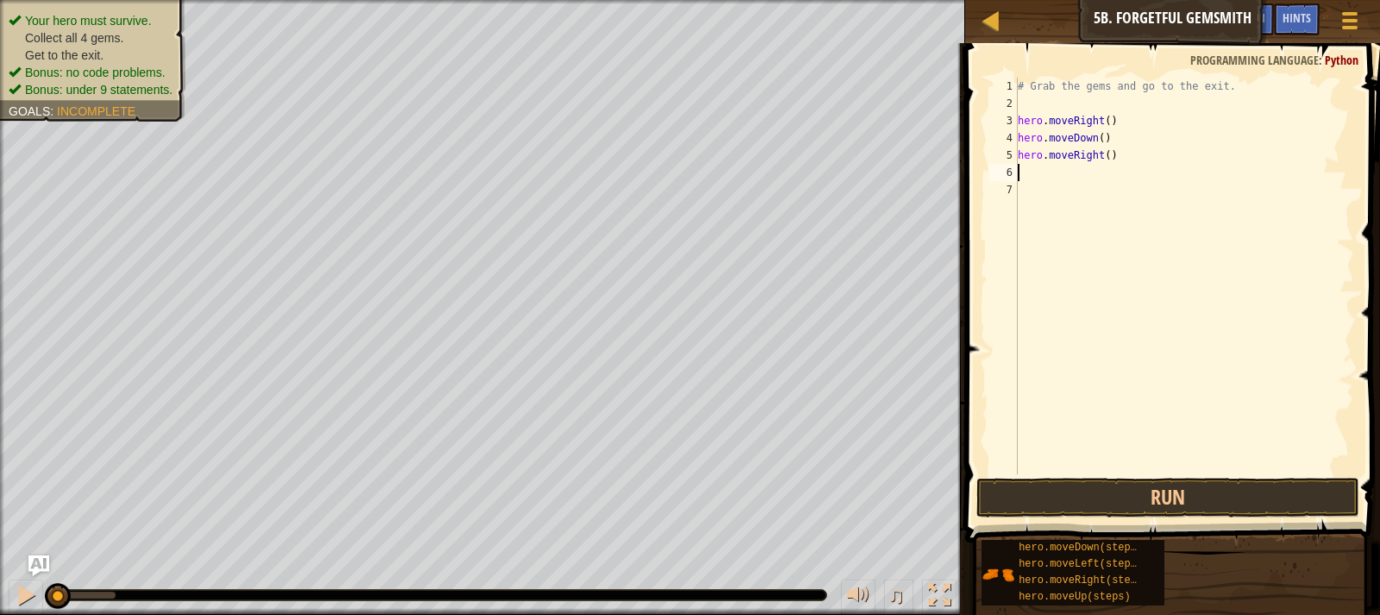
scroll to position [8, 0]
click at [1099, 154] on div "# Grab the gems and go to the exit. hero . moveRight ( ) hero . moveDown ( ) he…" at bounding box center [1184, 293] width 340 height 431
click at [1103, 153] on div "# Grab the gems and go to the exit. hero . moveRight ( ) hero . moveDown ( ) he…" at bounding box center [1184, 293] width 340 height 431
type textarea "hero.moveRight(2)"
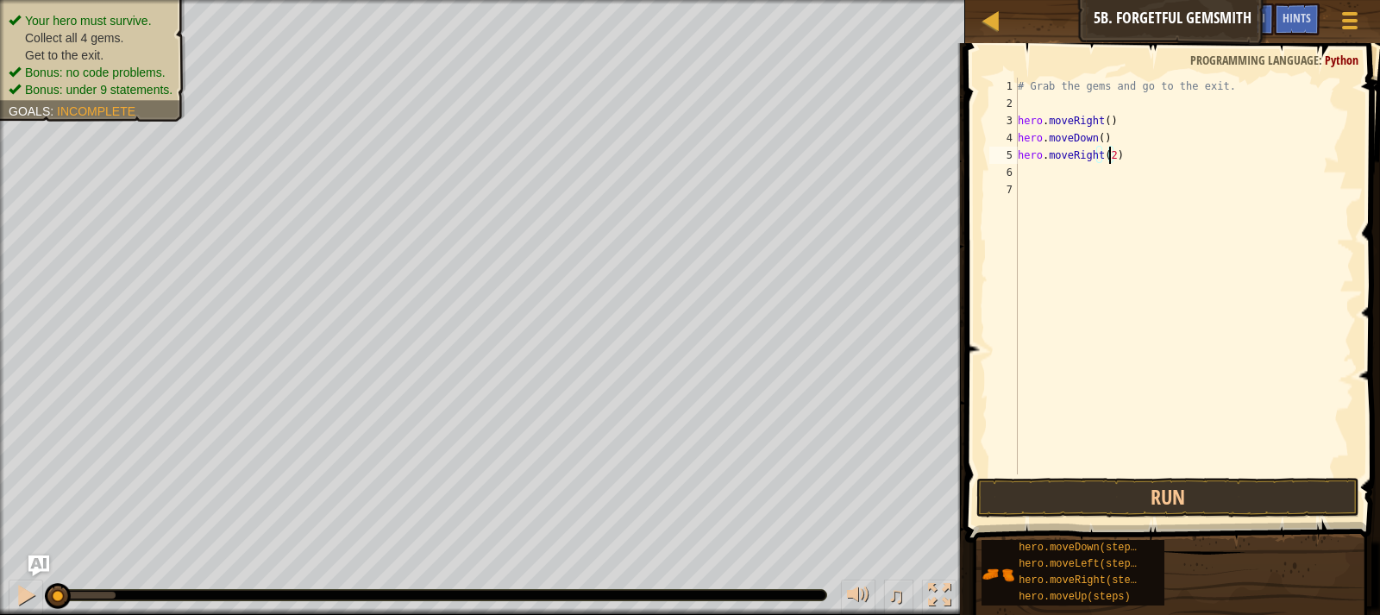
click at [1145, 163] on div "# Grab the gems and go to the exit. hero . moveRight ( ) hero . moveDown ( ) he…" at bounding box center [1184, 293] width 340 height 431
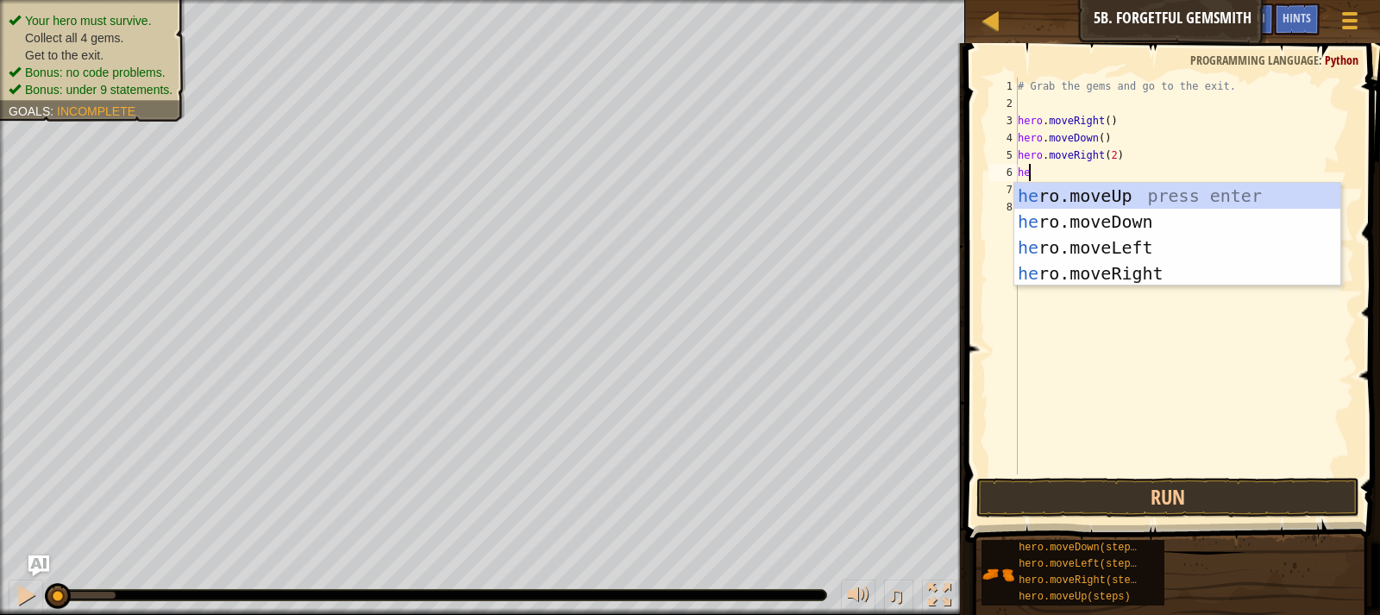
type textarea "hero"
click at [1130, 192] on div "hero .moveUp press enter hero .moveDown press enter hero .moveLeft press enter …" at bounding box center [1177, 260] width 326 height 155
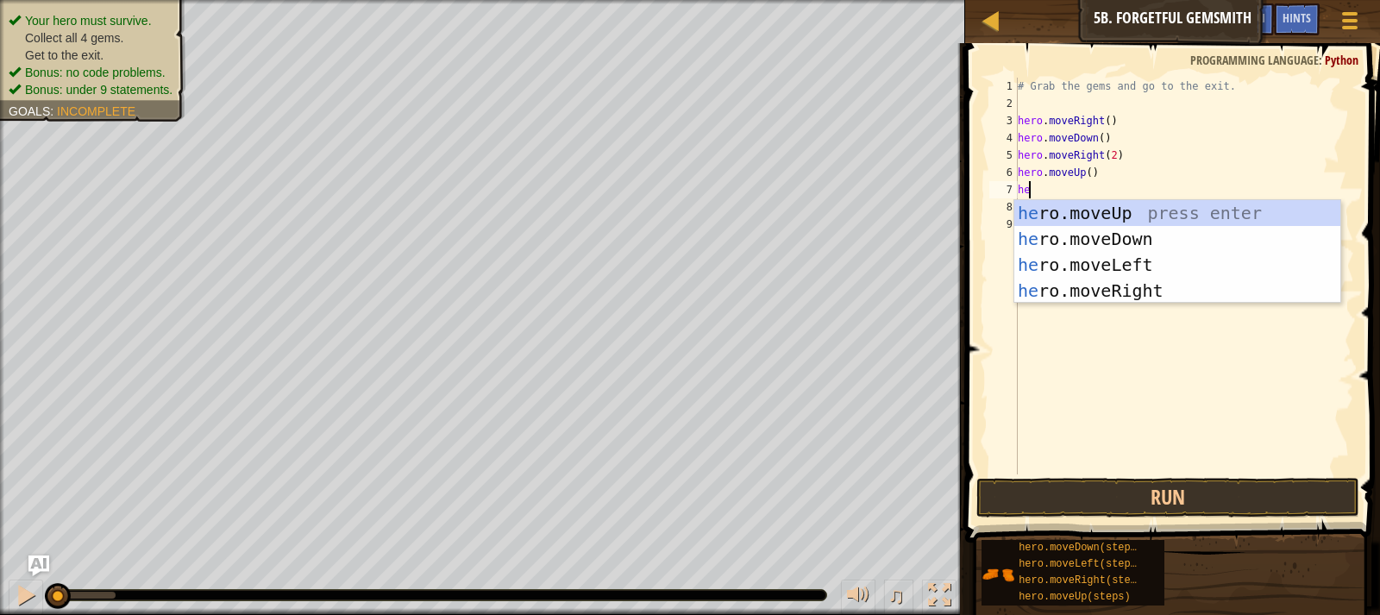
type textarea "hero"
click at [1100, 285] on div "hero .moveUp press enter hero .moveDown press enter hero .moveLeft press enter …" at bounding box center [1177, 277] width 326 height 155
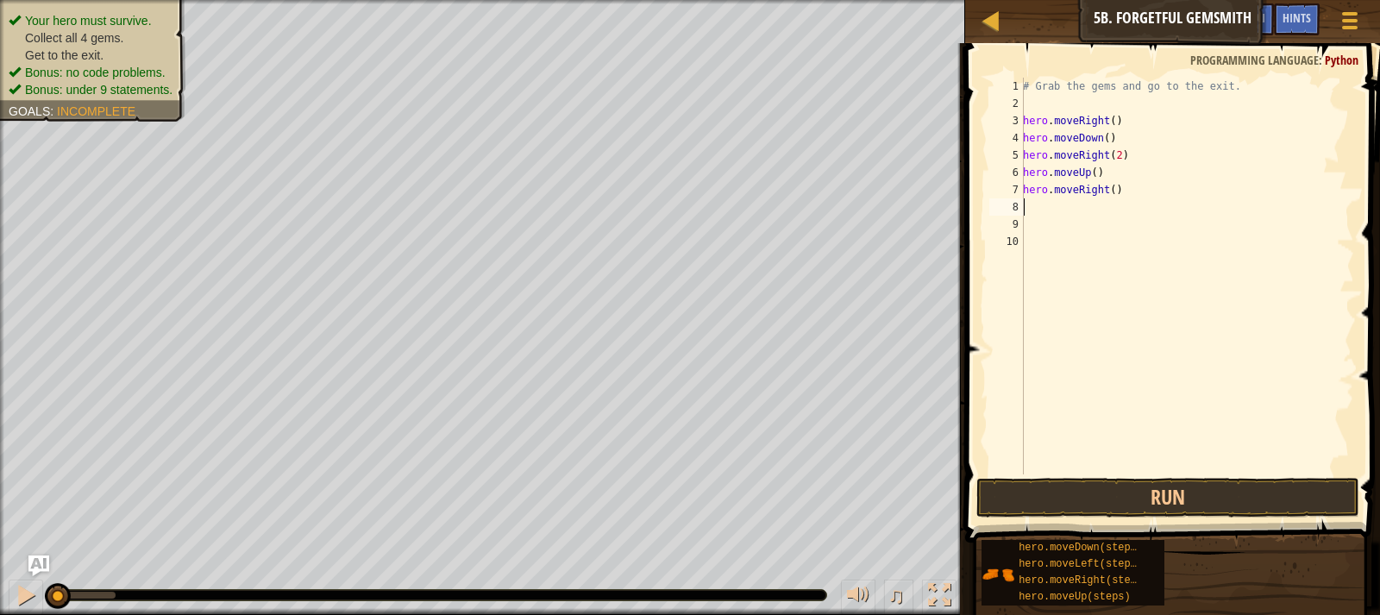
scroll to position [8, 0]
click at [1075, 486] on button "Run" at bounding box center [1167, 498] width 383 height 40
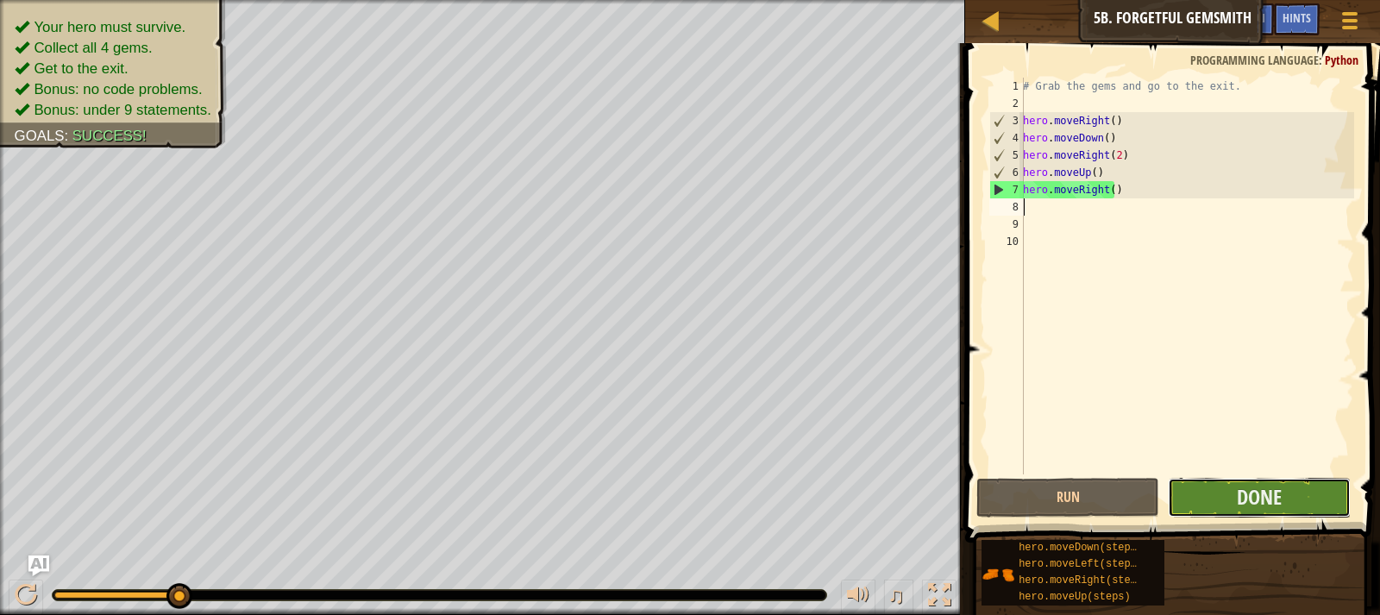
click at [1211, 498] on button "Done" at bounding box center [1259, 498] width 183 height 40
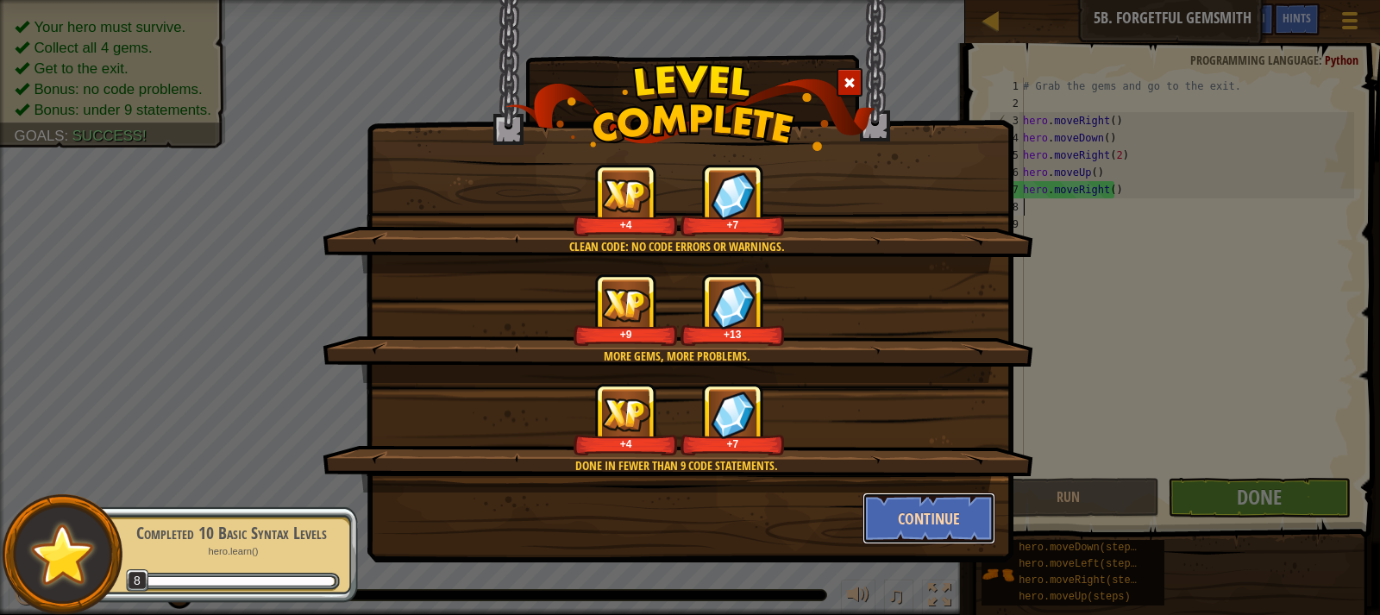
click at [936, 510] on button "Continue" at bounding box center [929, 518] width 134 height 52
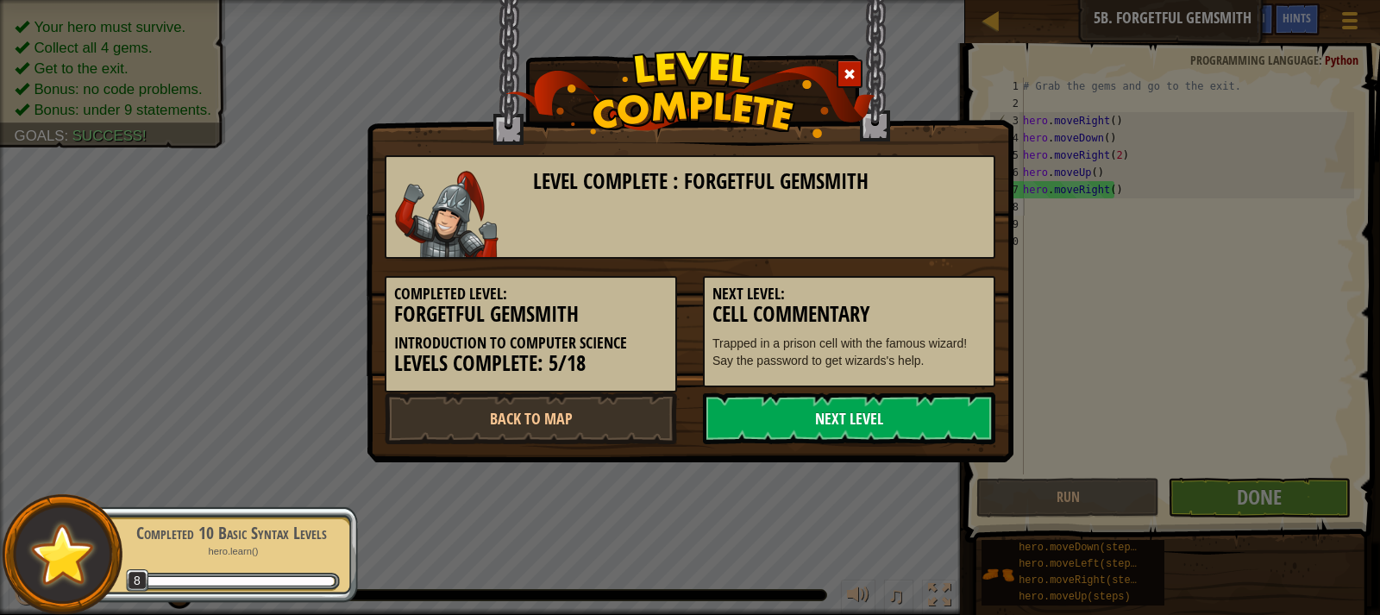
click at [836, 402] on link "Next Level" at bounding box center [849, 418] width 292 height 52
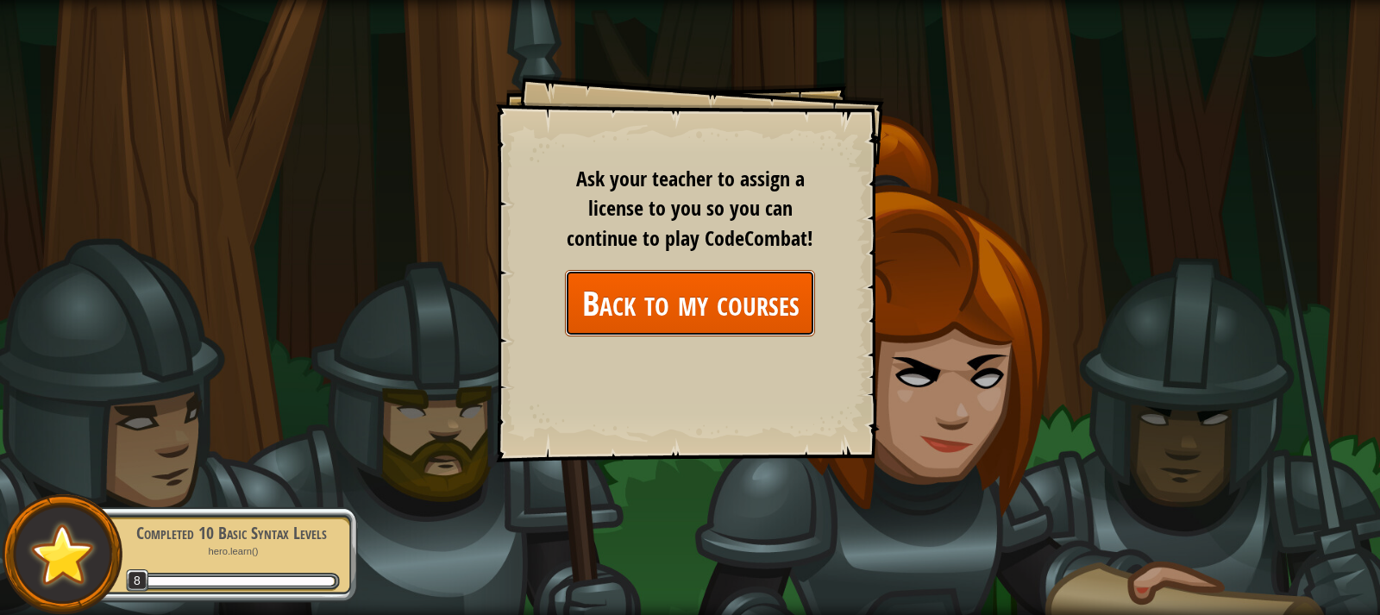
click at [768, 329] on link "Back to my courses" at bounding box center [690, 303] width 250 height 66
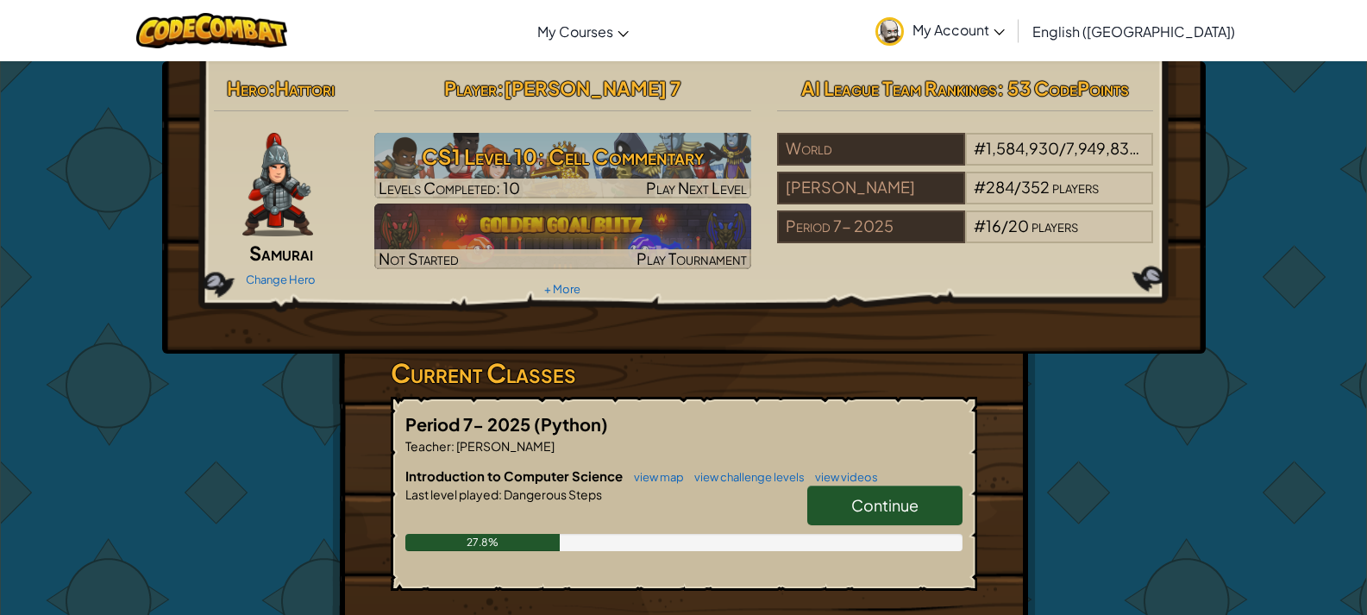
click at [888, 485] on link "Continue" at bounding box center [884, 505] width 155 height 40
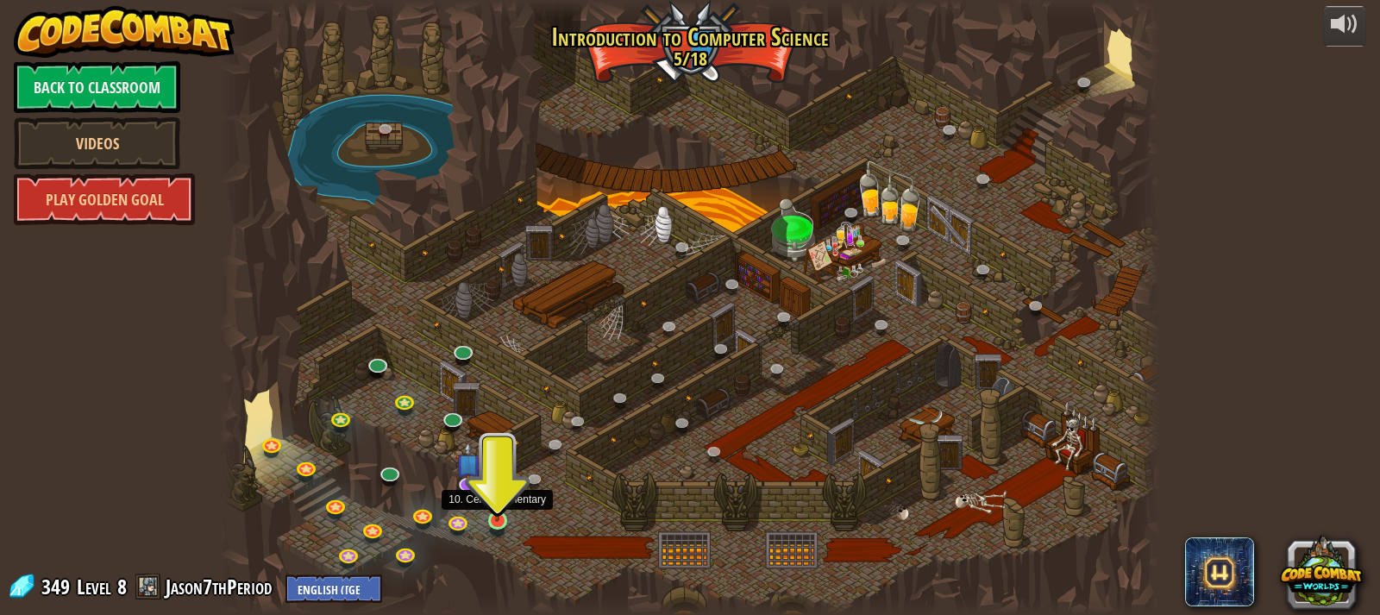
click at [489, 500] on img at bounding box center [496, 495] width 23 height 53
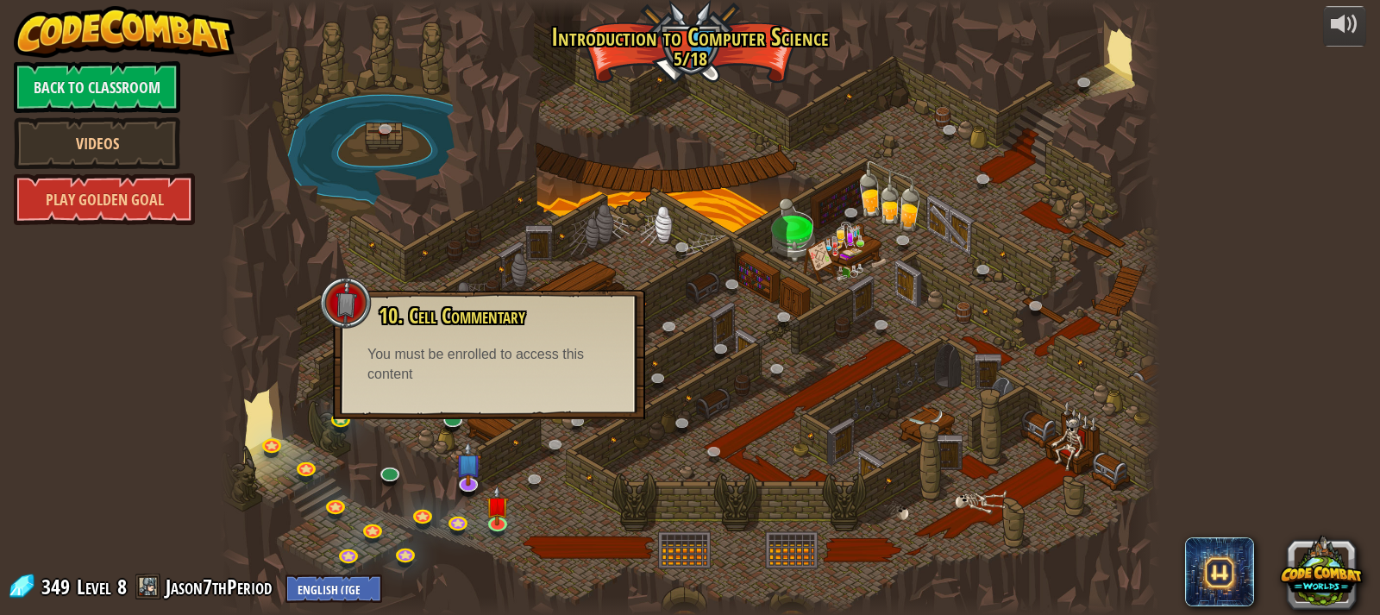
click at [874, 454] on div at bounding box center [690, 307] width 941 height 615
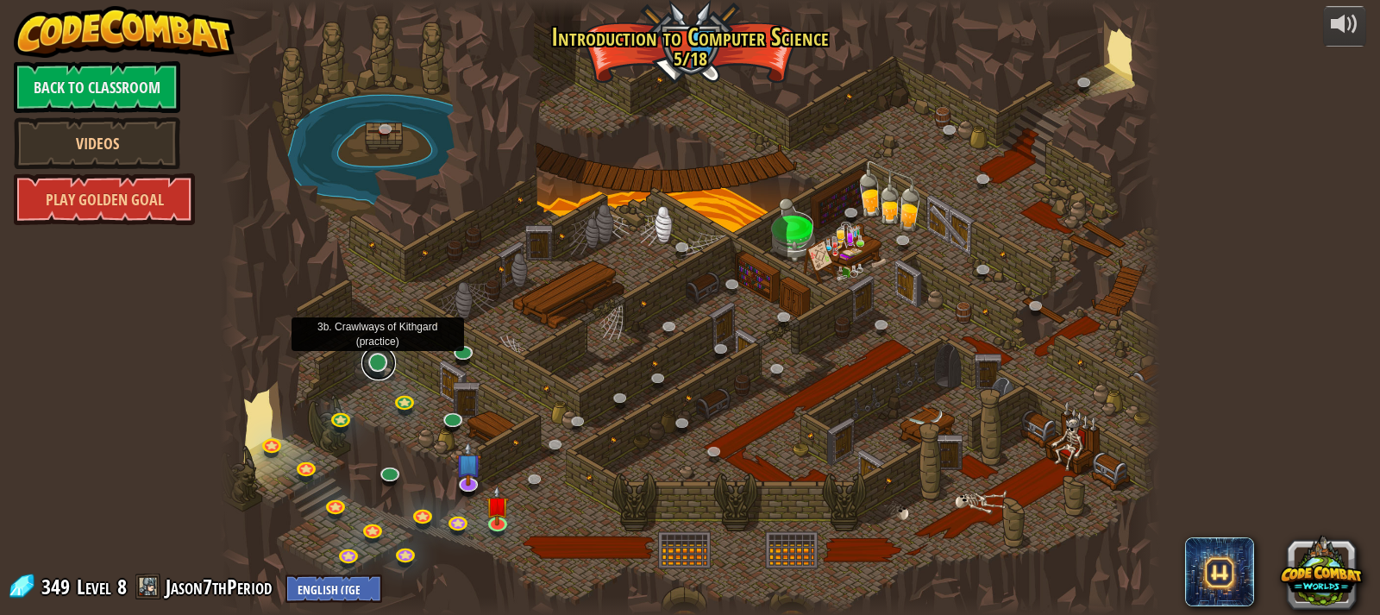
click at [387, 366] on link at bounding box center [378, 363] width 34 height 34
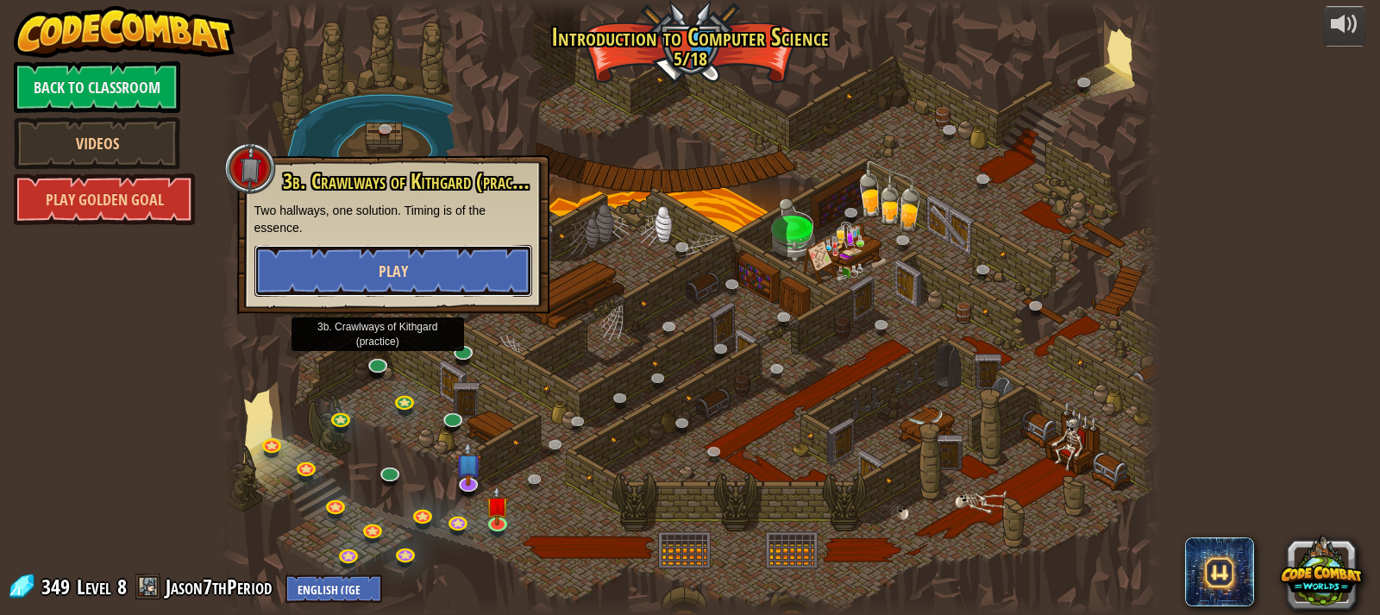
click at [441, 285] on button "Play" at bounding box center [393, 271] width 278 height 52
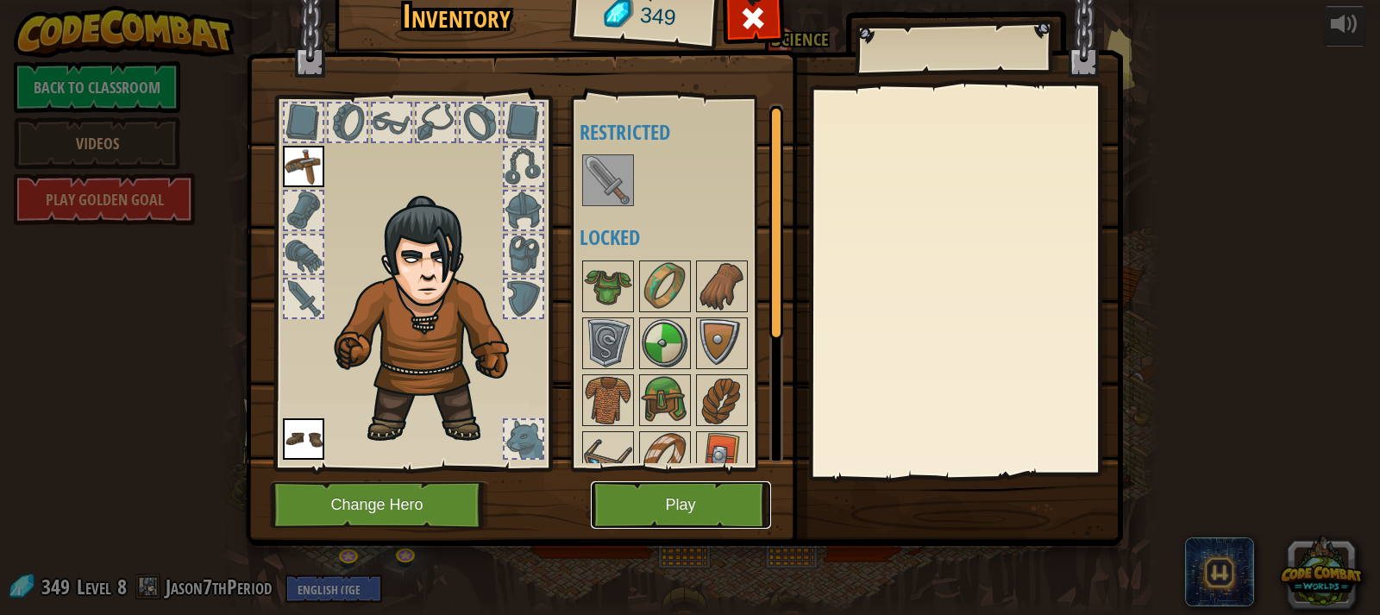
click at [748, 520] on button "Play" at bounding box center [681, 504] width 180 height 47
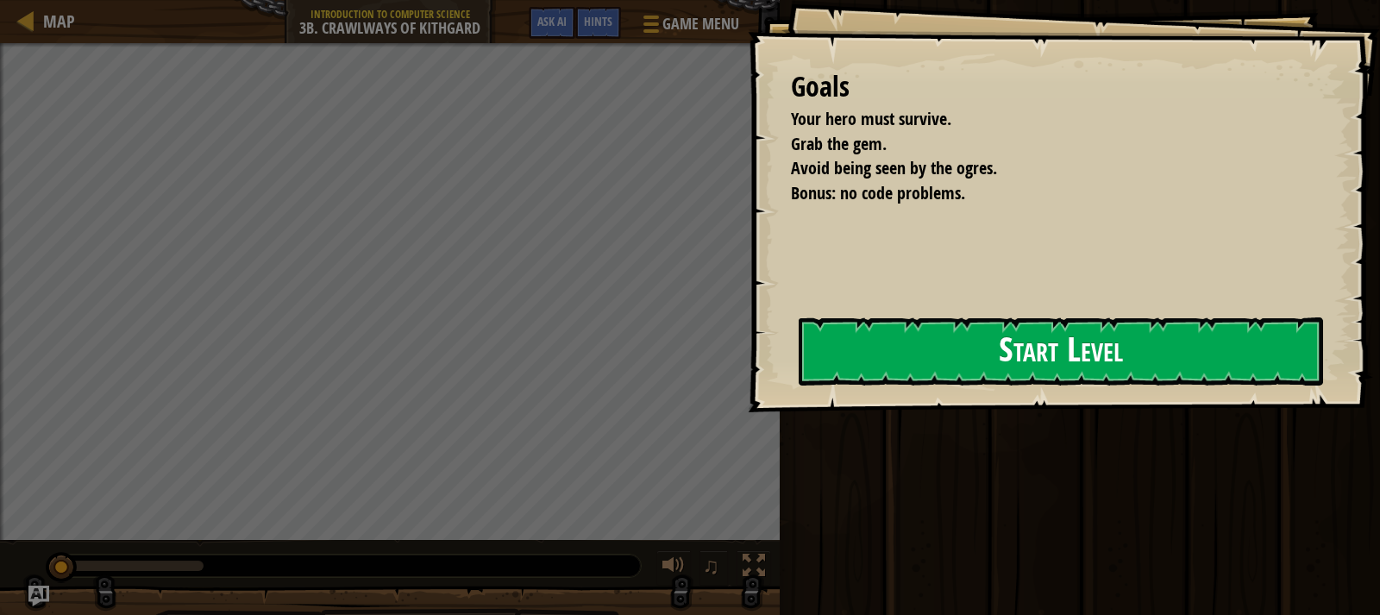
click at [905, 359] on button "Start Level" at bounding box center [1060, 351] width 524 height 68
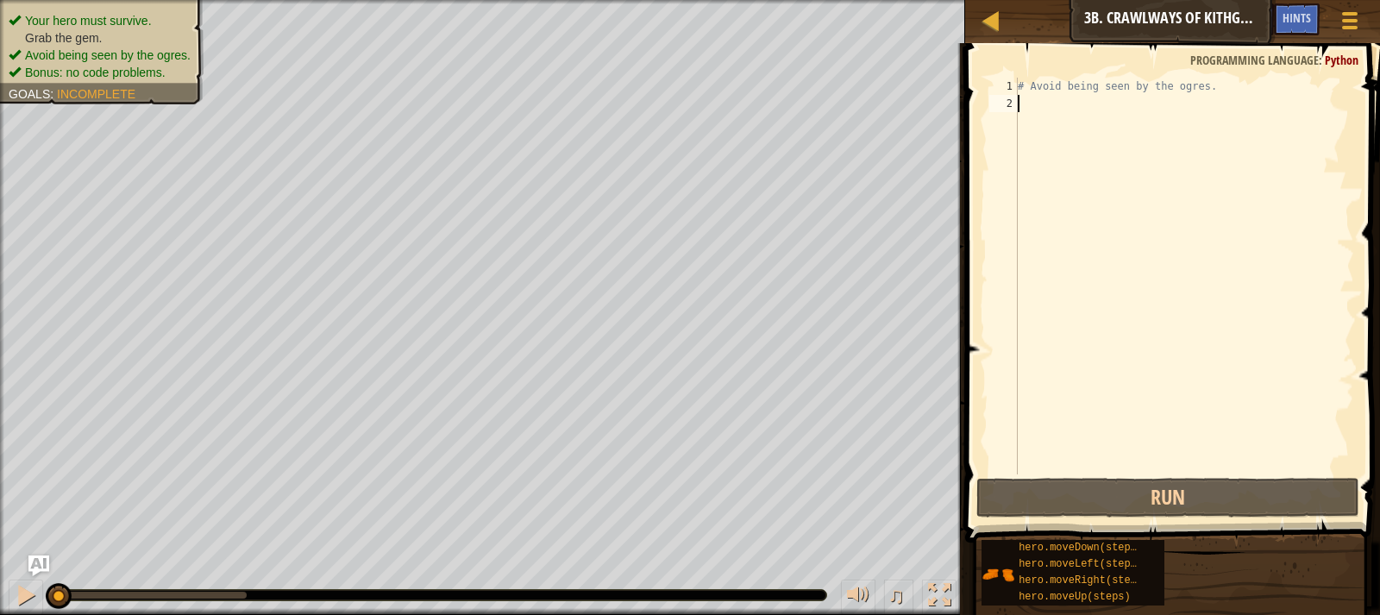
scroll to position [8, 0]
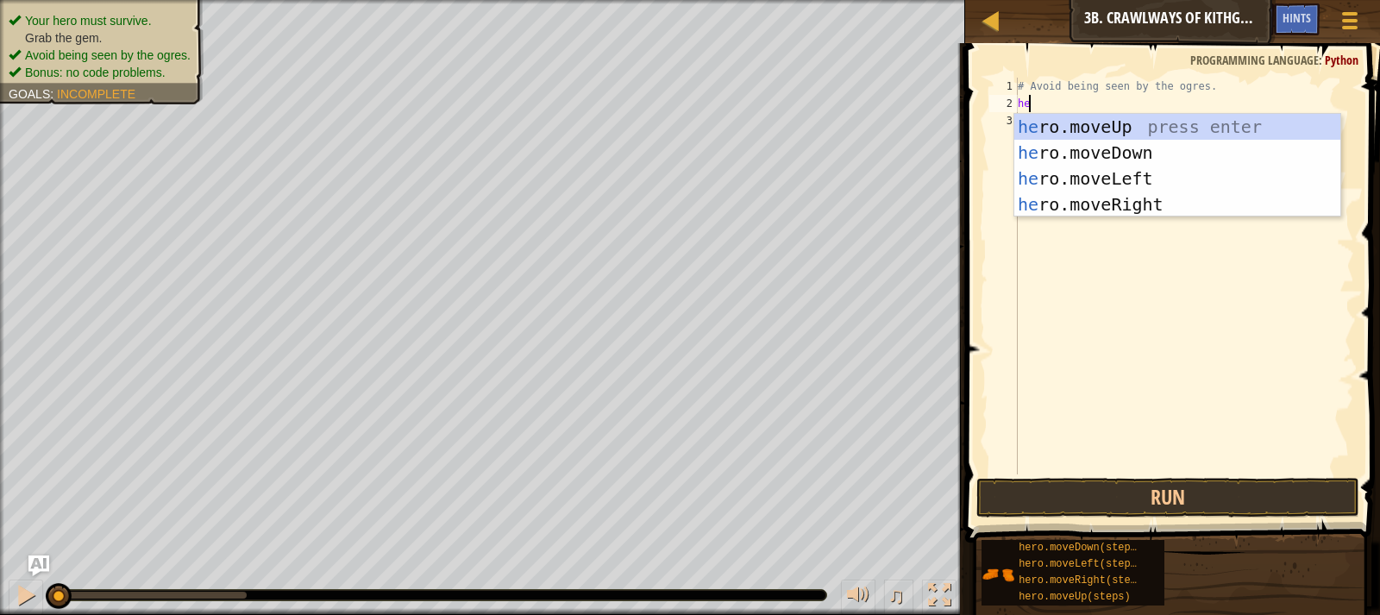
type textarea "hero"
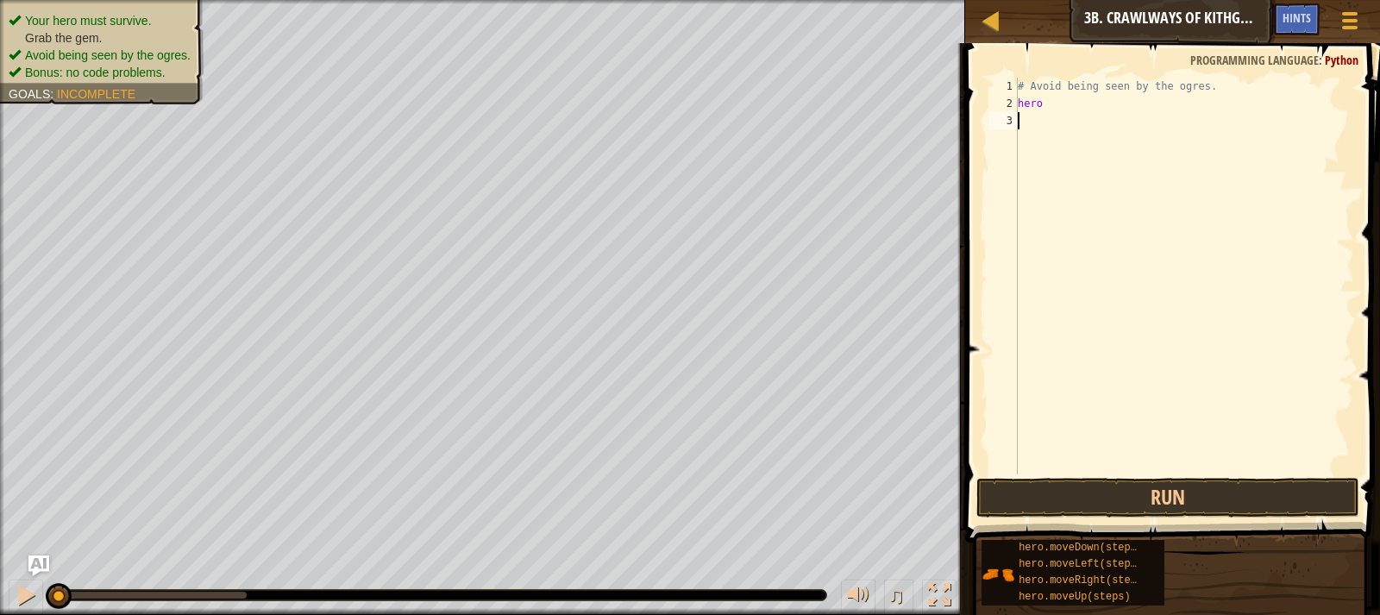
click at [1138, 217] on div "# Avoid being seen by the ogres. hero" at bounding box center [1184, 293] width 340 height 431
click at [1073, 113] on div "# Avoid being seen by the ogres. hero" at bounding box center [1184, 293] width 340 height 431
click at [1029, 86] on div "# Avoid being seen by the ogres. hero" at bounding box center [1184, 293] width 340 height 431
click at [1061, 106] on div "# Avoid being seen by the ogres. hero" at bounding box center [1184, 293] width 340 height 431
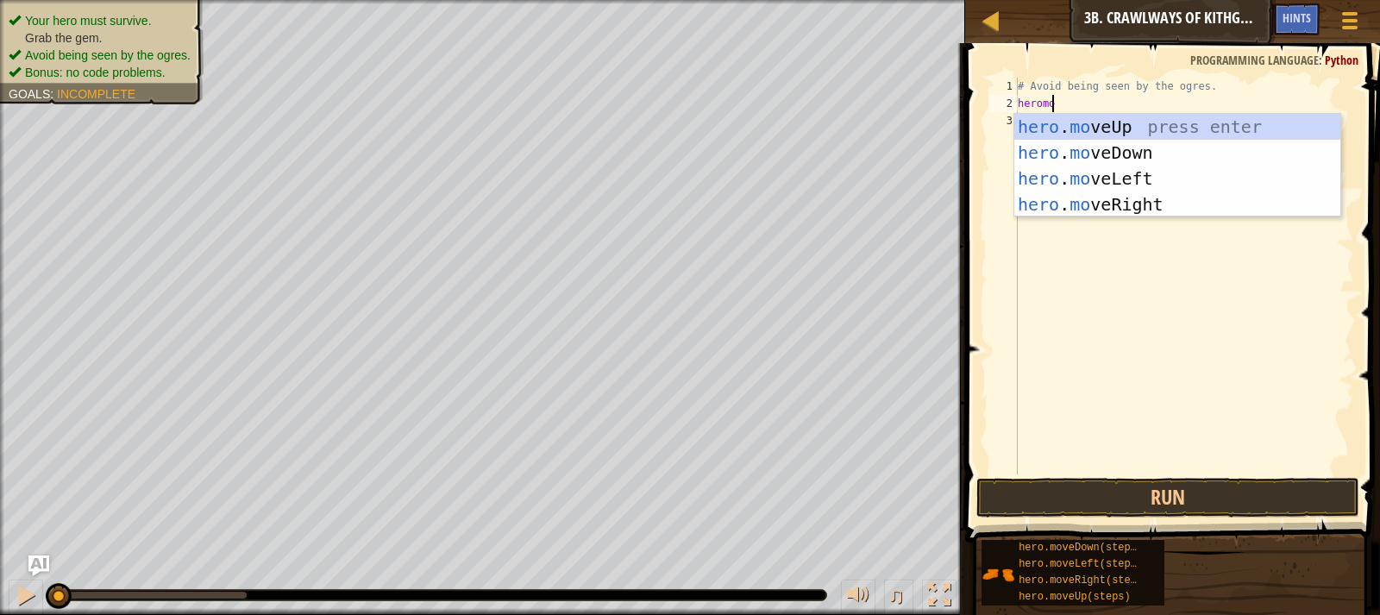
type textarea "heromo"
click at [1090, 192] on div "hero . mo veUp press enter hero . mo veDown press enter hero . mo veLeft press …" at bounding box center [1177, 191] width 326 height 155
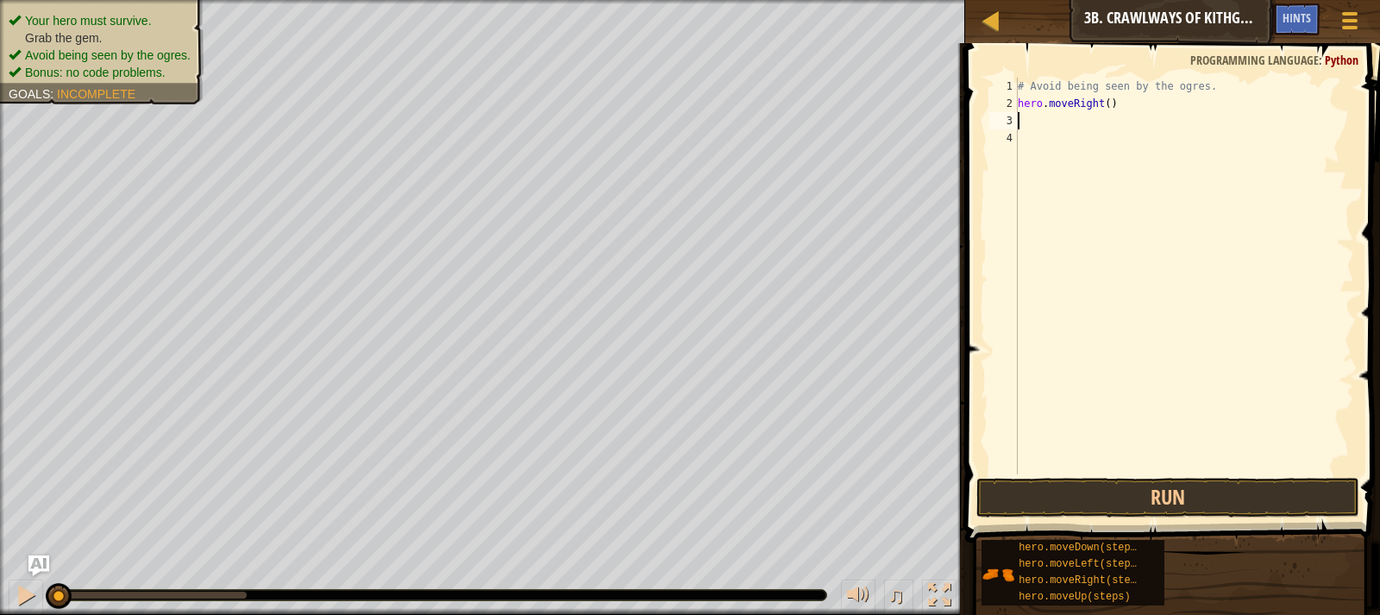
click at [1103, 106] on div "# Avoid being seen by the ogres. hero . moveRight ( )" at bounding box center [1184, 293] width 340 height 431
click at [1179, 485] on button "Run" at bounding box center [1167, 498] width 383 height 40
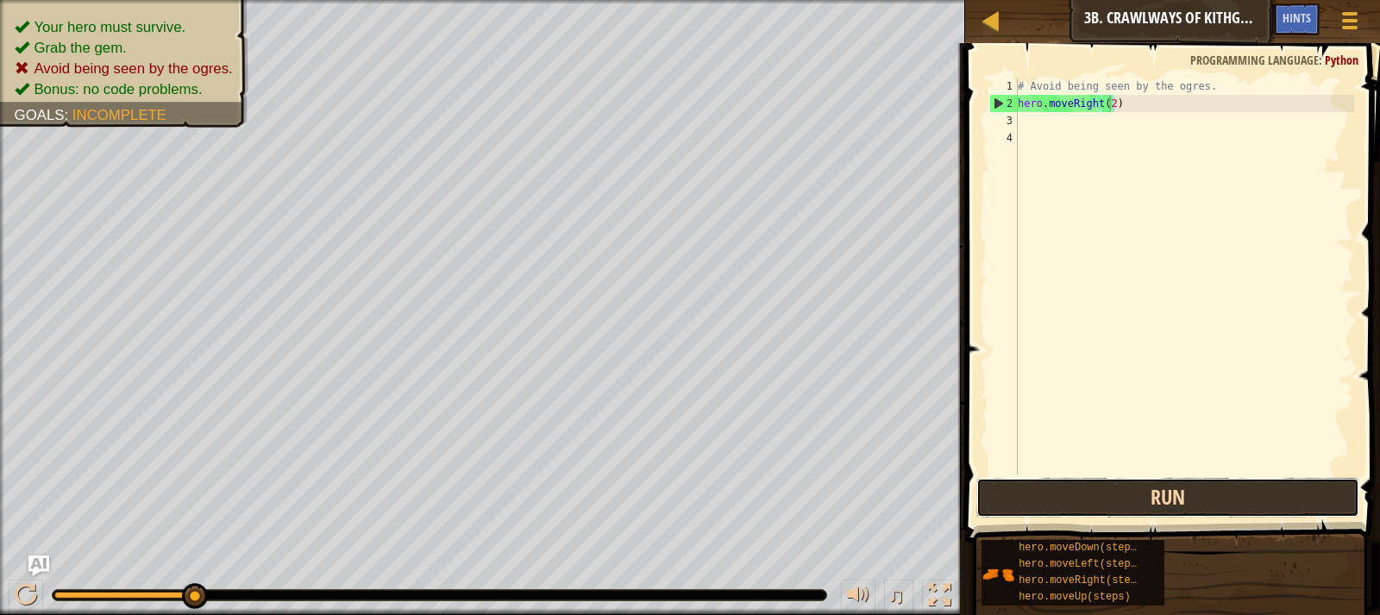
click at [1168, 482] on button "Run" at bounding box center [1167, 498] width 383 height 40
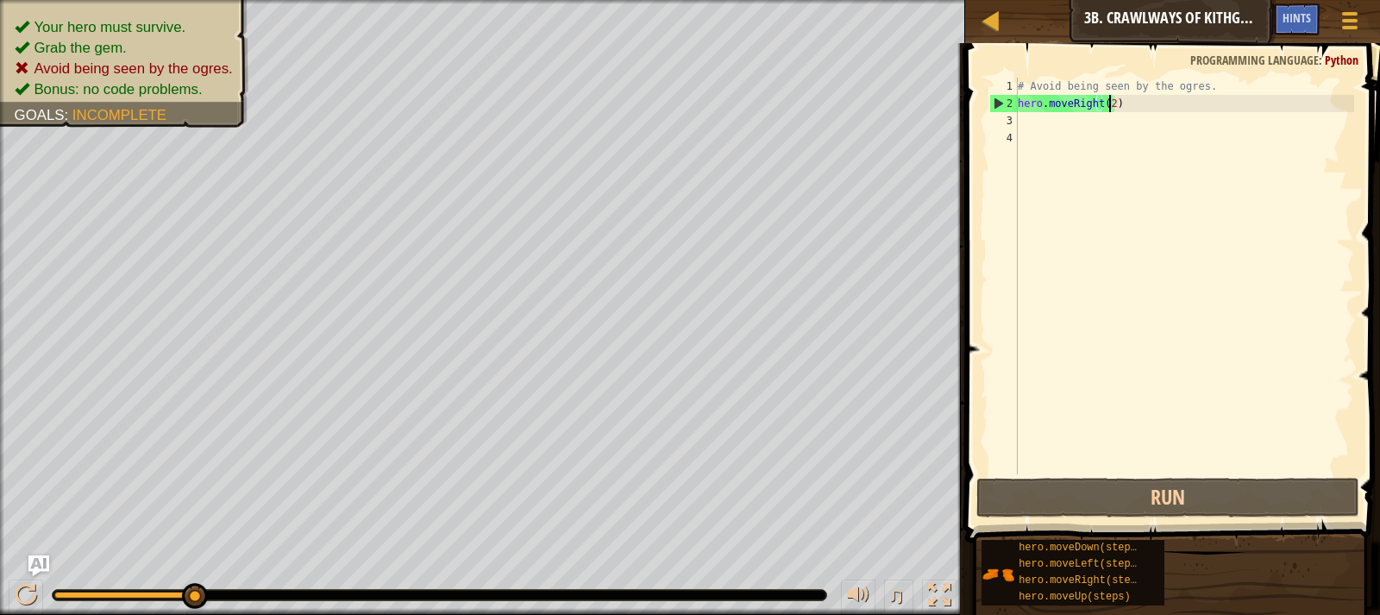
type textarea "hero.moveRight()"
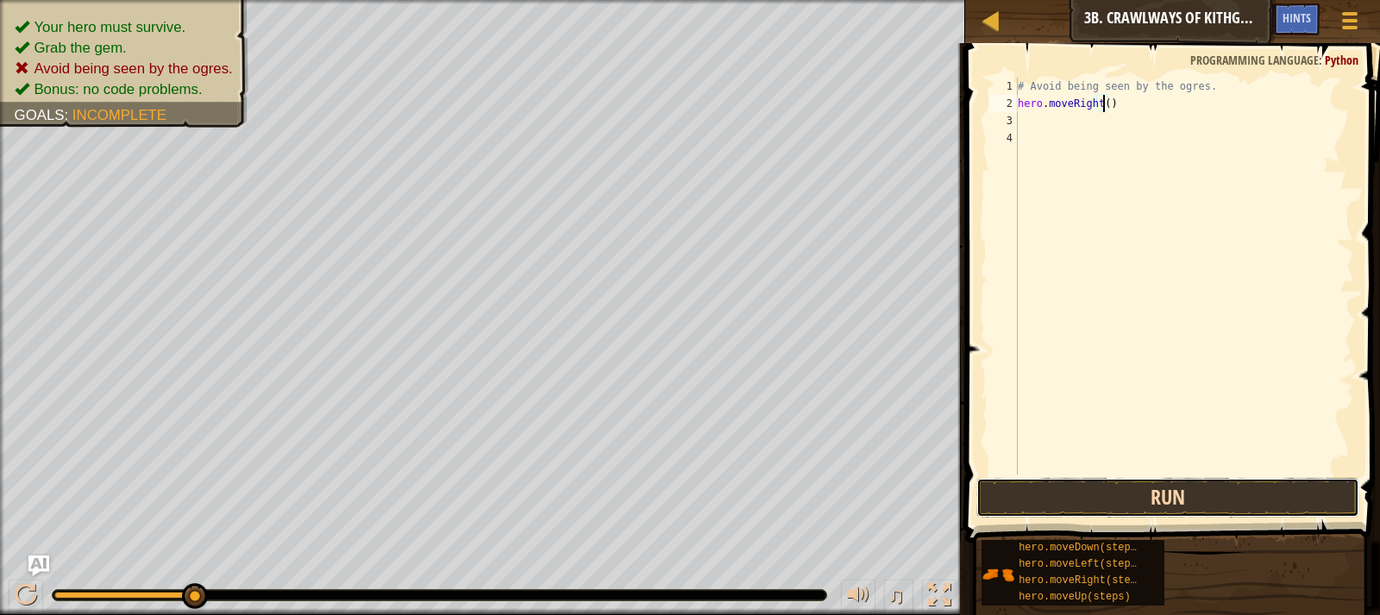
click at [1173, 480] on button "Run" at bounding box center [1167, 498] width 383 height 40
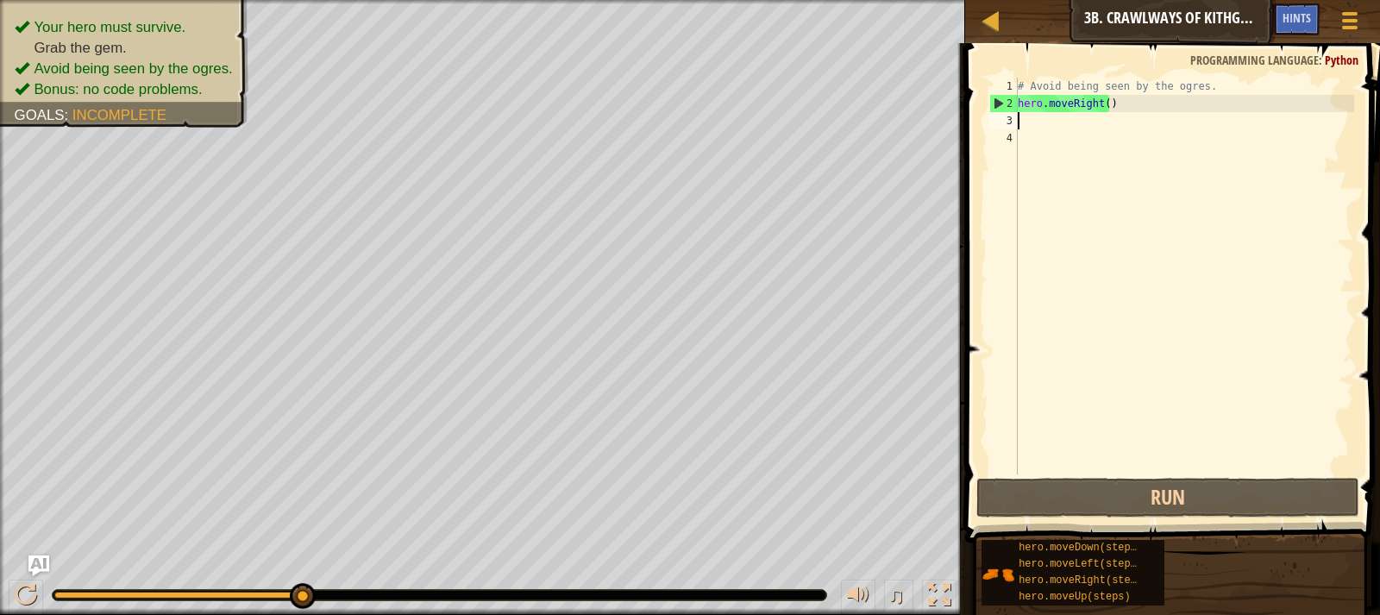
click at [1124, 117] on div "# Avoid being seen by the ogres. hero . moveRight ( )" at bounding box center [1184, 293] width 340 height 431
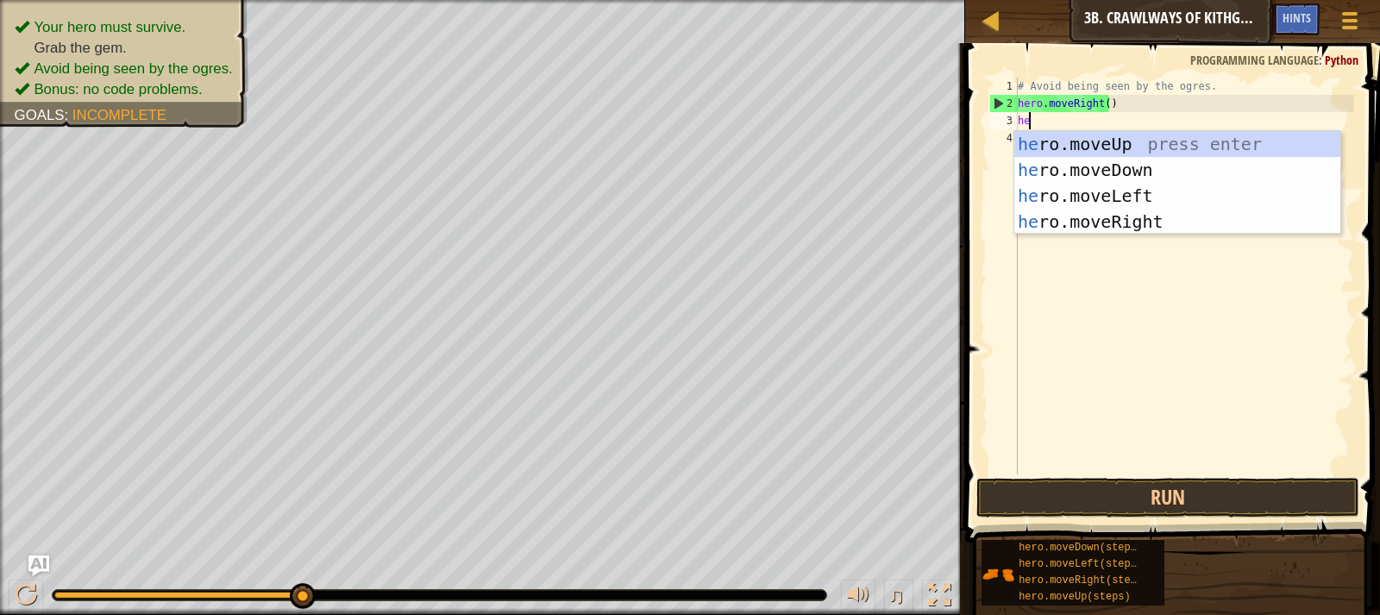
type textarea "hero"
click at [1160, 210] on div "hero .moveUp press enter hero .moveDown press enter hero .moveLeft press enter …" at bounding box center [1177, 208] width 326 height 155
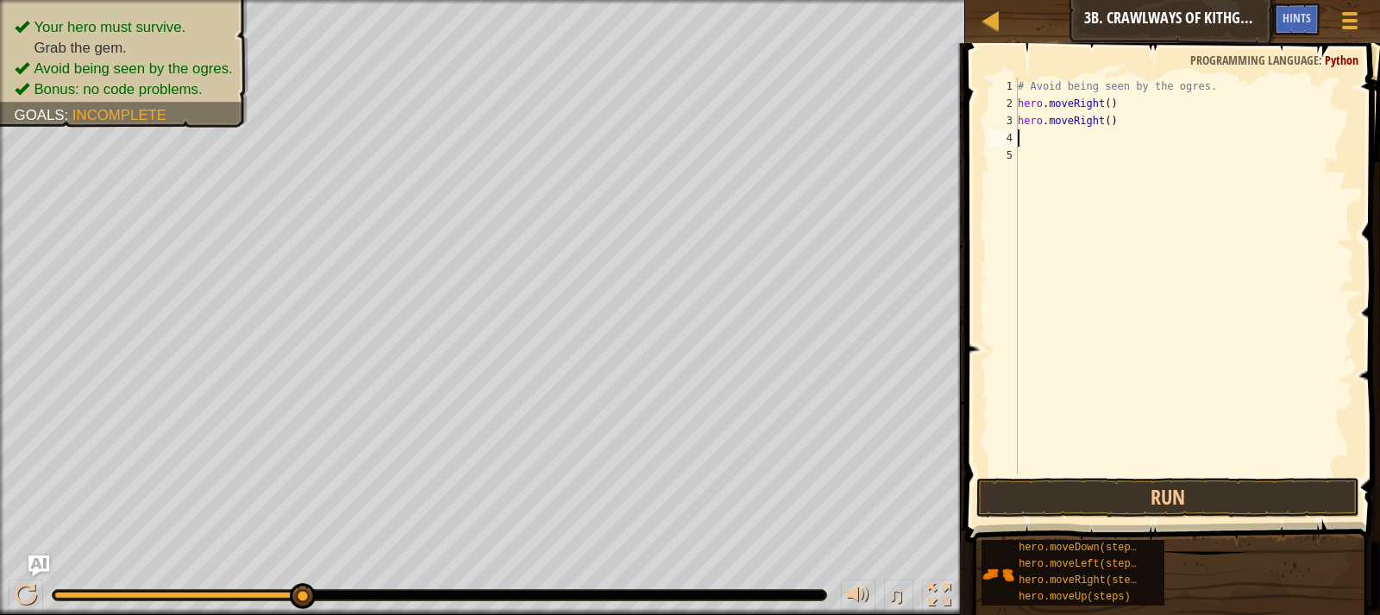
scroll to position [8, 0]
click at [1094, 484] on button "Run" at bounding box center [1167, 498] width 383 height 40
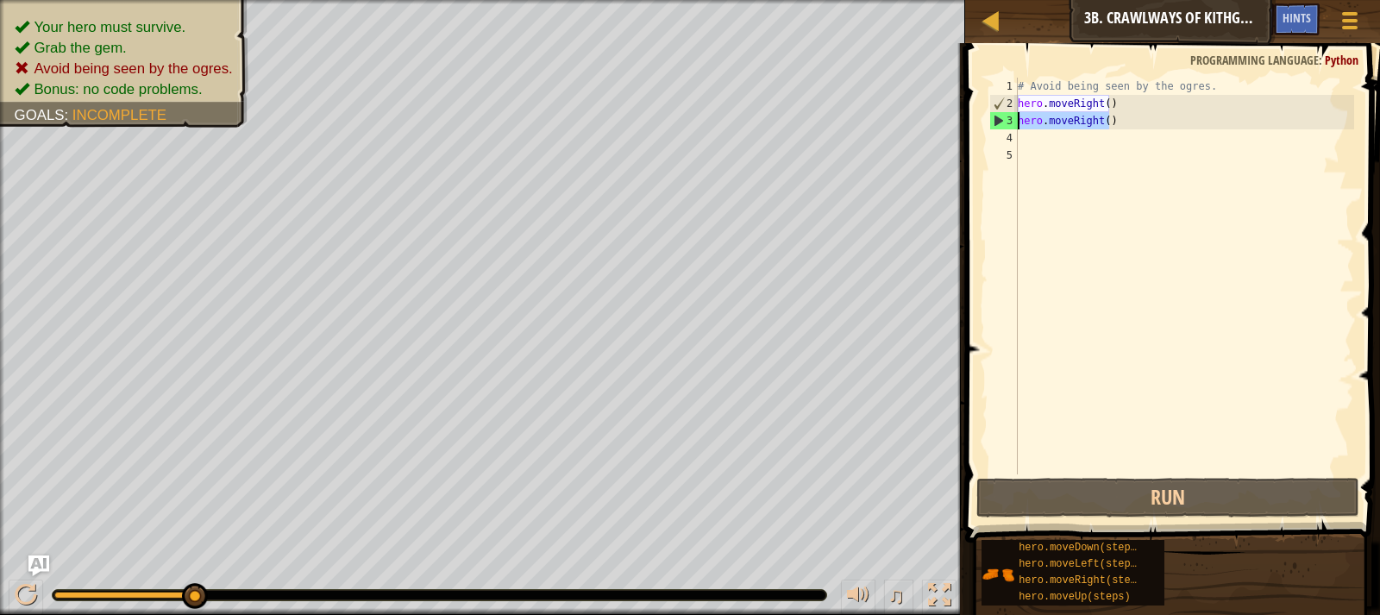
drag, startPoint x: 1117, startPoint y: 122, endPoint x: 967, endPoint y: 121, distance: 150.9
click at [967, 121] on div "1 2 3 4 5 # Avoid being seen by the ogres. hero . moveRight ( ) hero . moveRigh…" at bounding box center [1170, 327] width 420 height 550
type textarea "hero.moveRight()"
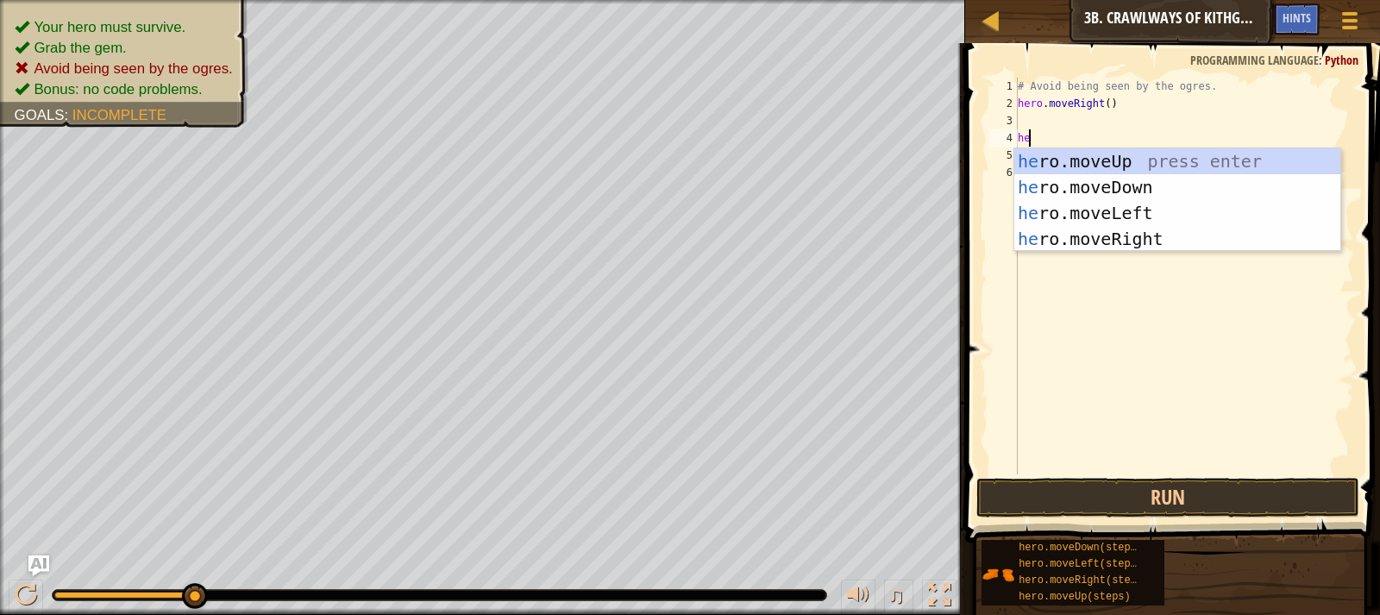
type textarea "hero"
click at [1099, 226] on div "hero .moveUp press enter hero .moveDown press enter hero .moveLeft press enter …" at bounding box center [1177, 225] width 326 height 155
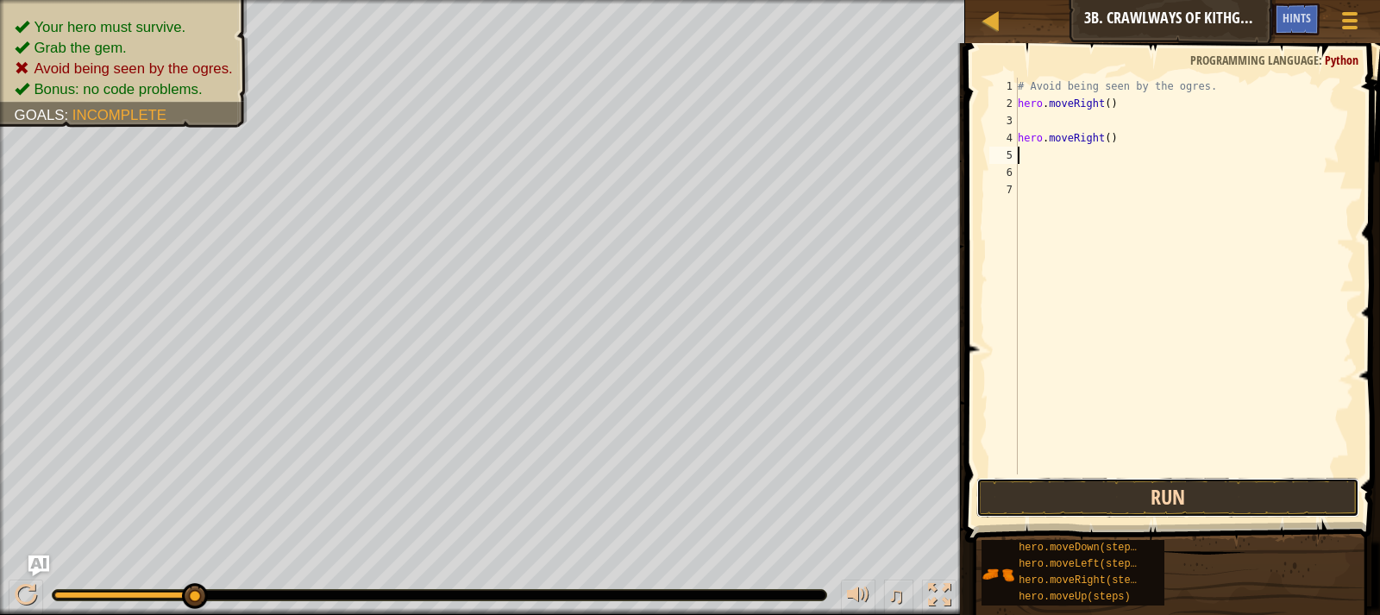
click at [1149, 487] on button "Run" at bounding box center [1167, 498] width 383 height 40
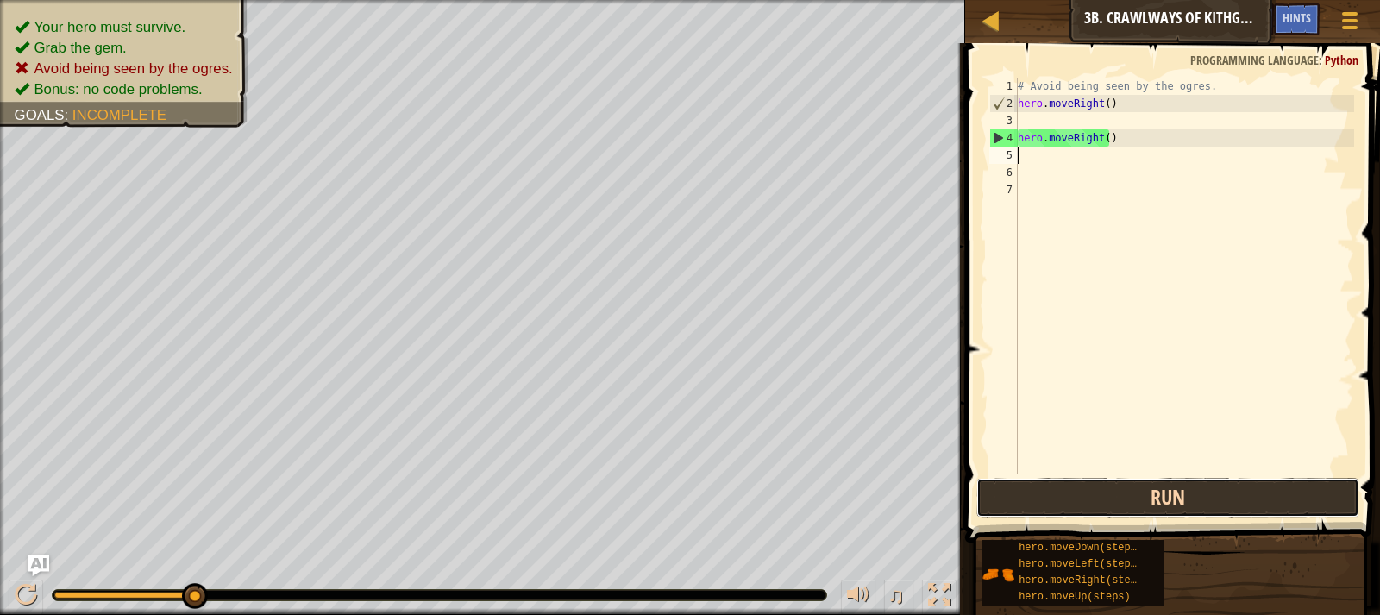
click at [1134, 495] on button "Run" at bounding box center [1167, 498] width 383 height 40
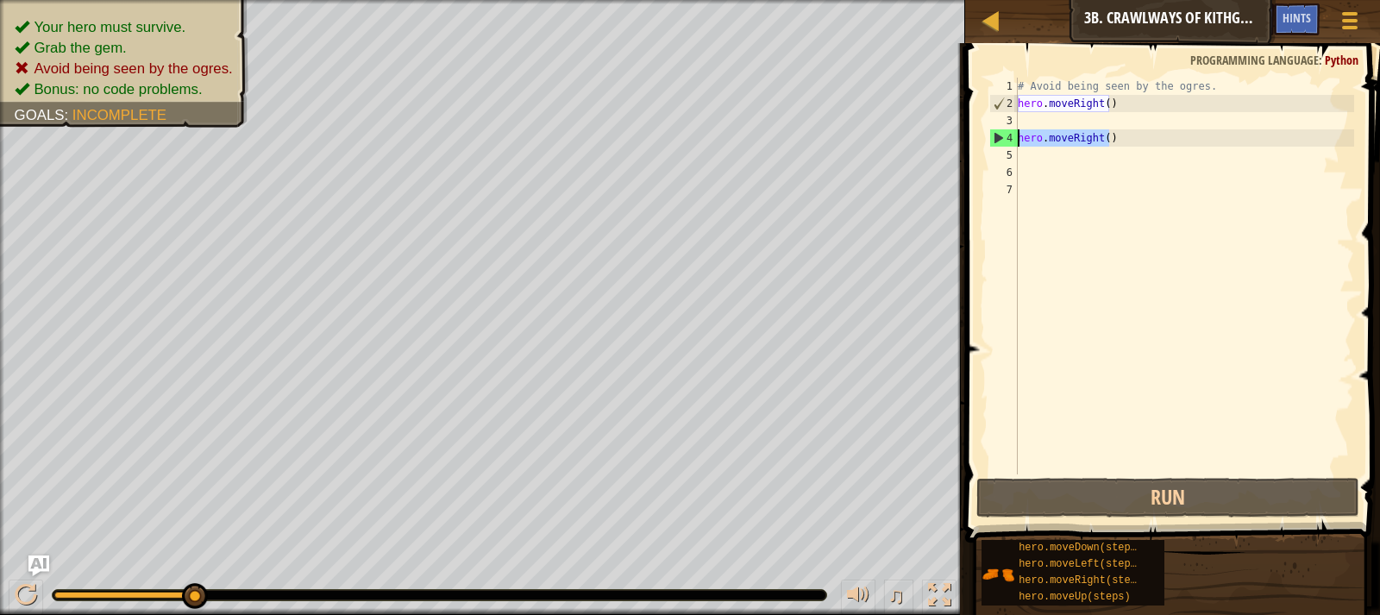
drag, startPoint x: 1127, startPoint y: 136, endPoint x: 1003, endPoint y: 138, distance: 124.2
click at [1003, 138] on div "1 2 3 4 5 6 7 # Avoid being seen by the ogres. hero . moveRight ( ) hero . move…" at bounding box center [1170, 276] width 368 height 397
type textarea "hero.moveRight()"
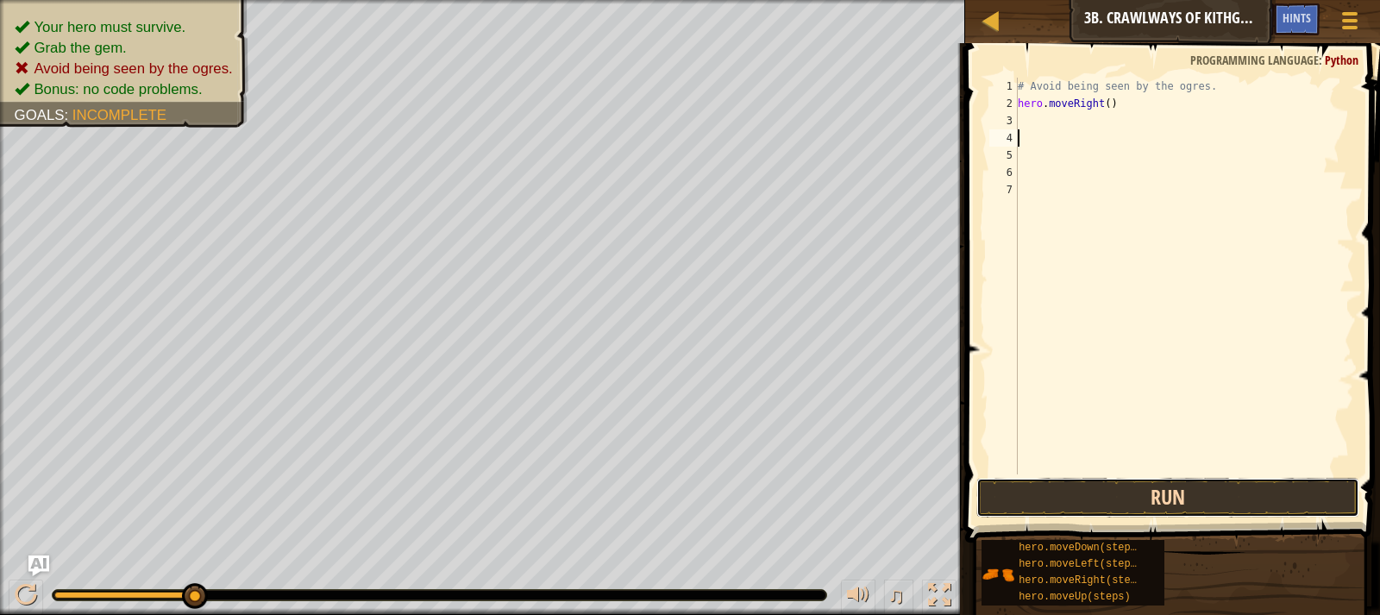
click at [1117, 488] on button "Run" at bounding box center [1167, 498] width 383 height 40
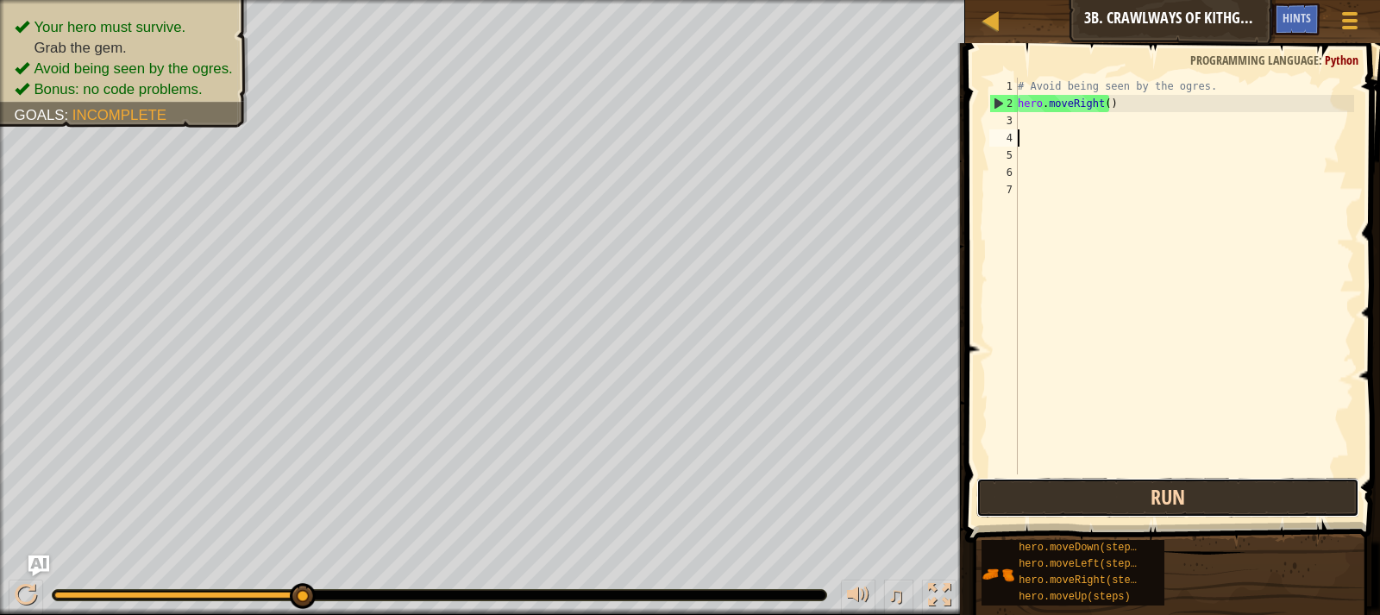
click at [1210, 498] on button "Run" at bounding box center [1167, 498] width 383 height 40
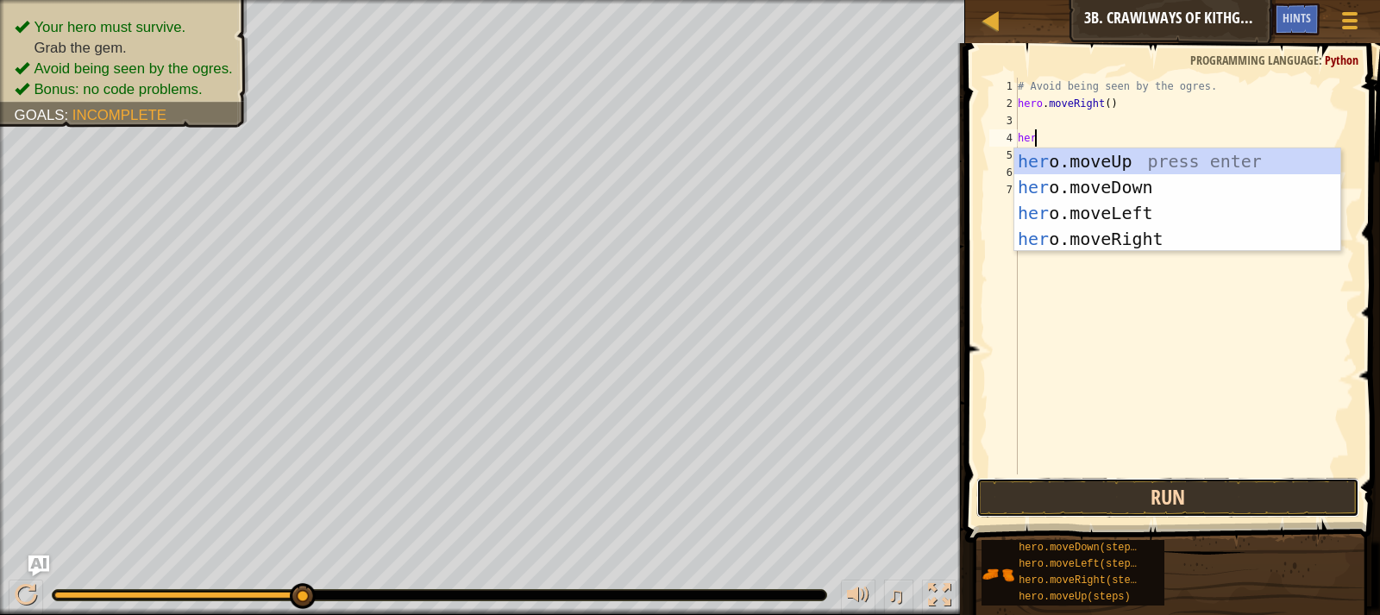
click at [1138, 507] on button "Run" at bounding box center [1167, 498] width 383 height 40
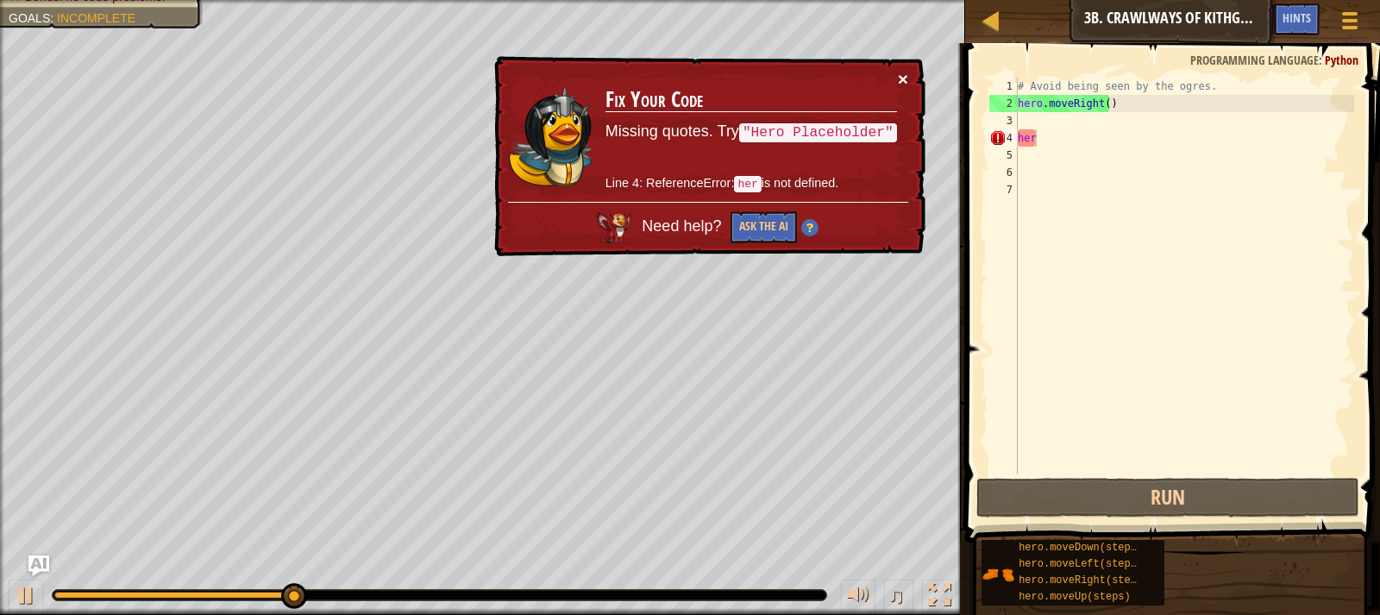
click at [898, 71] on button "×" at bounding box center [903, 79] width 10 height 18
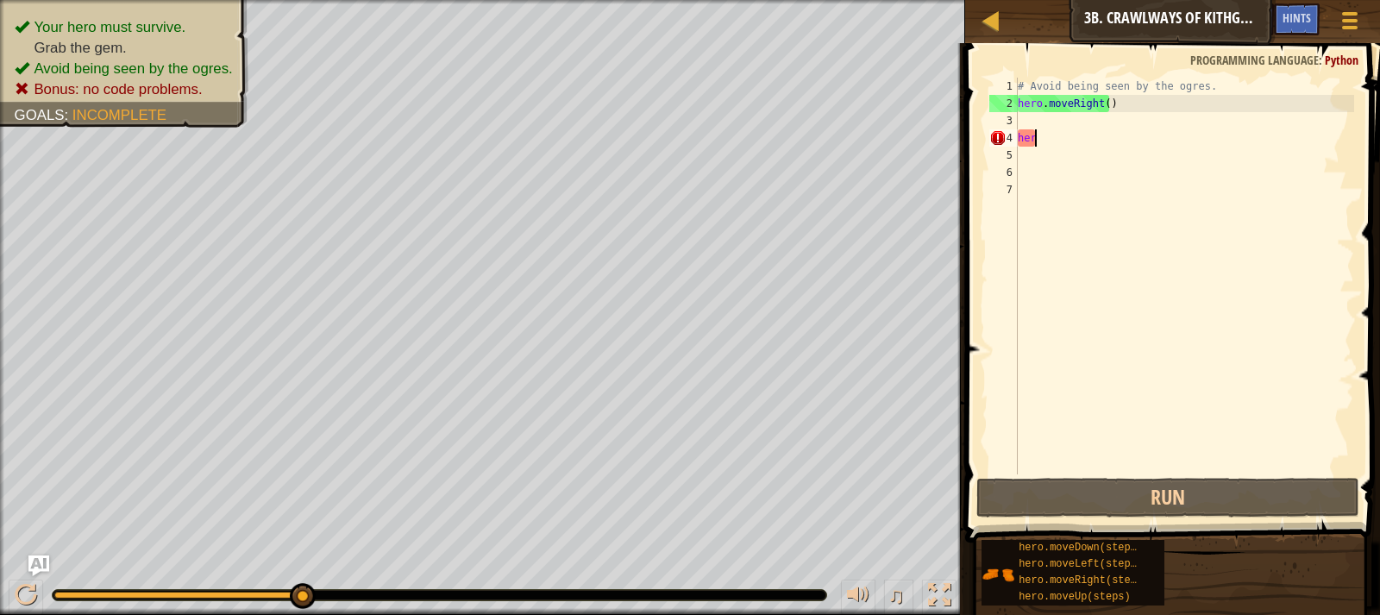
type textarea "hero"
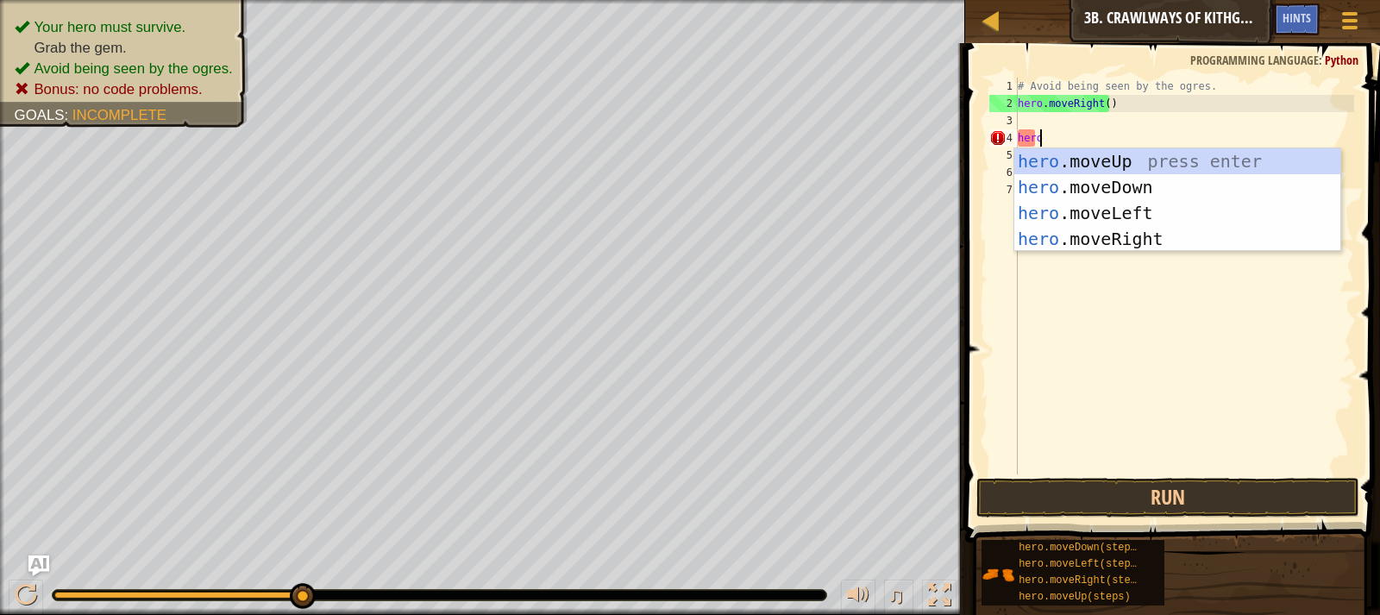
scroll to position [8, 1]
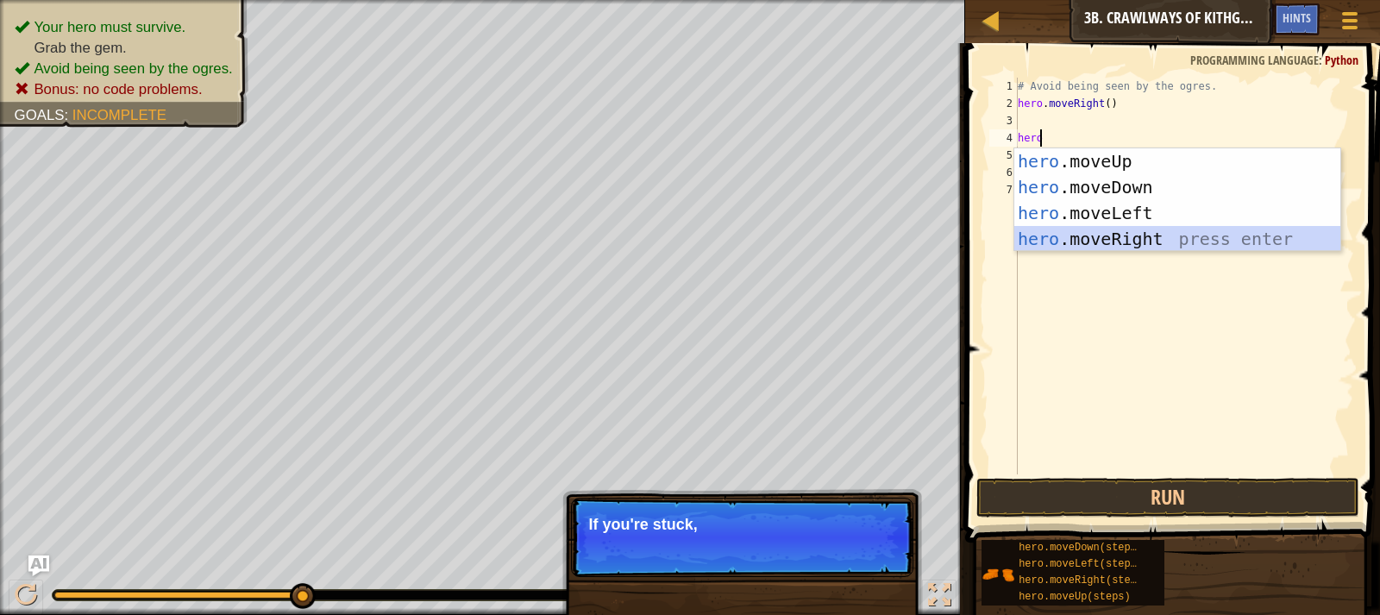
click at [1069, 230] on div "hero .moveUp press enter hero .moveDown press enter hero .moveLeft press enter …" at bounding box center [1177, 225] width 326 height 155
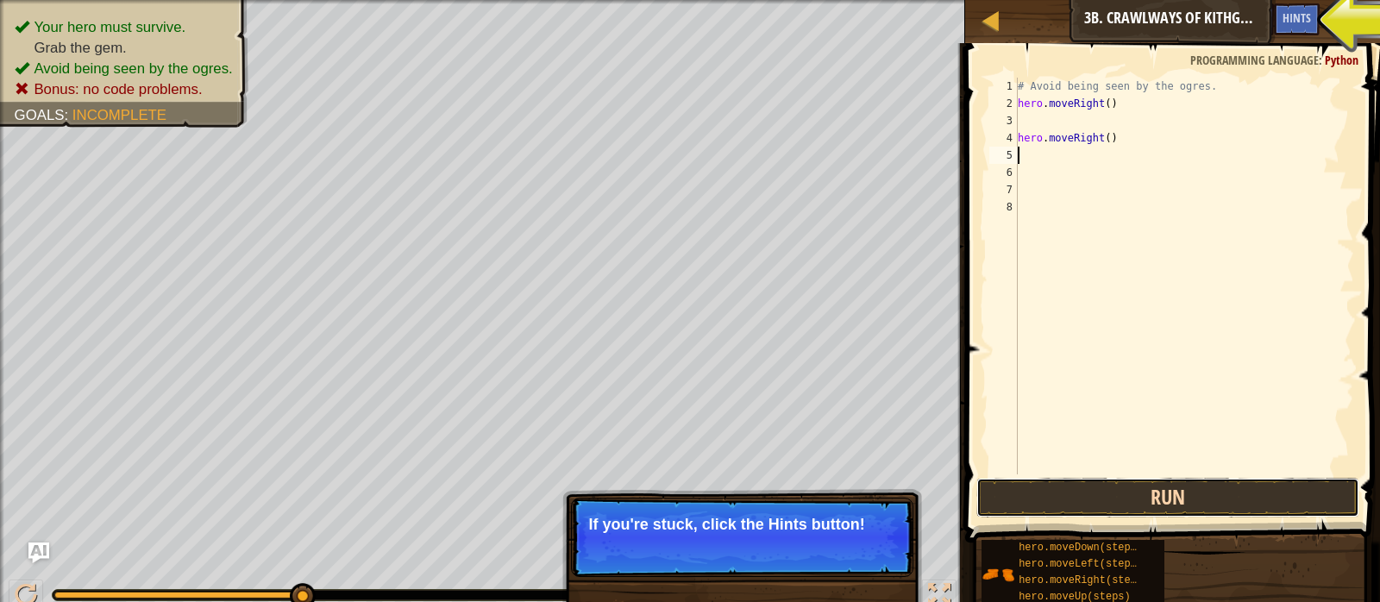
click at [1050, 497] on button "Run" at bounding box center [1167, 498] width 383 height 40
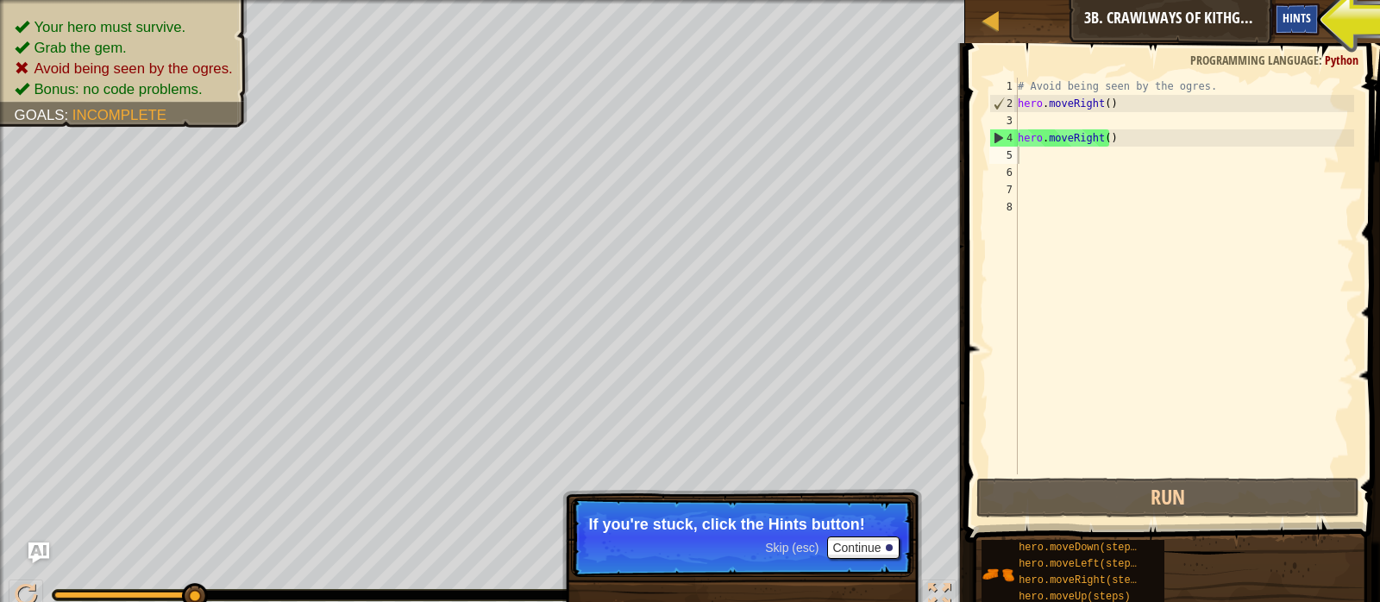
click at [1282, 10] on div "Hints" at bounding box center [1297, 19] width 46 height 32
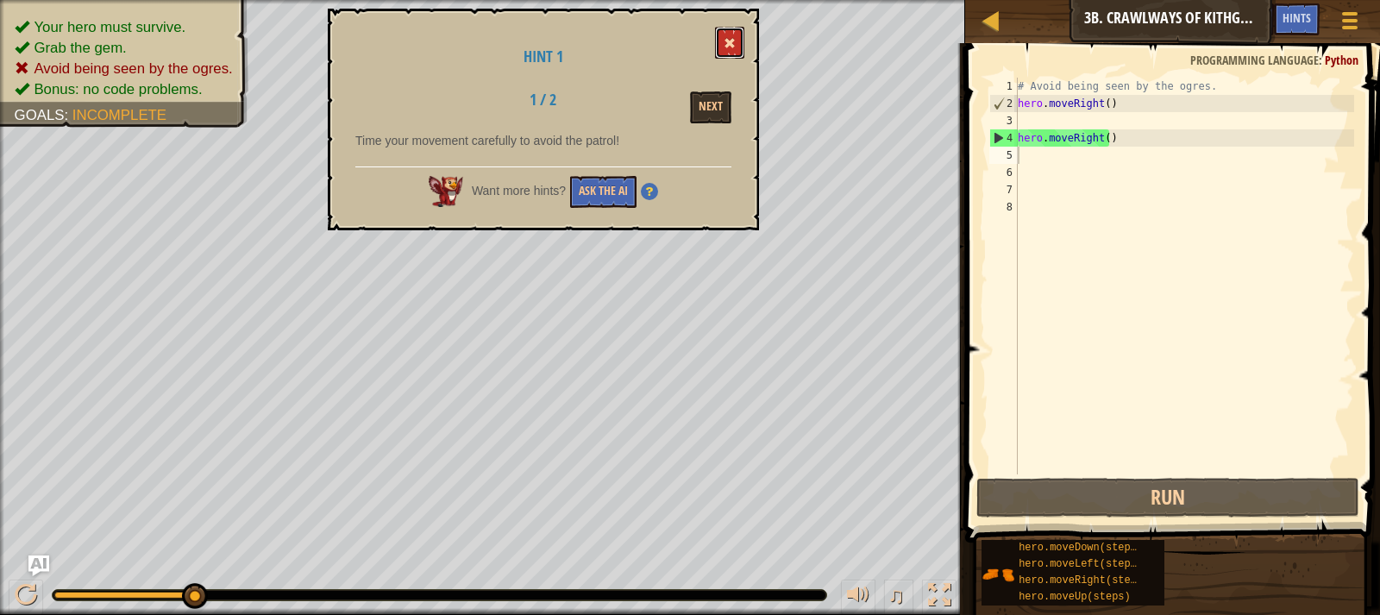
click at [722, 42] on button at bounding box center [729, 43] width 29 height 32
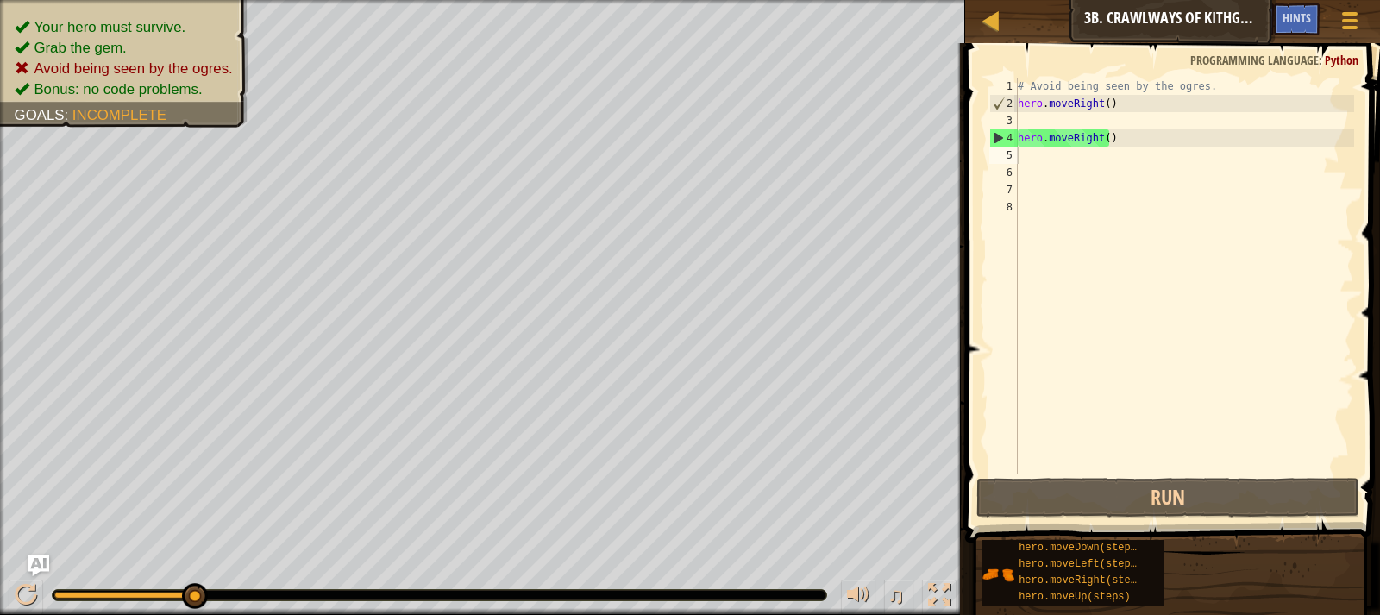
type textarea "hero.moveRight()"
drag, startPoint x: 1128, startPoint y: 138, endPoint x: 1003, endPoint y: 145, distance: 125.2
click at [1003, 145] on div "hero.moveRight() 1 2 3 4 5 6 7 8 # Avoid being seen by the ogres. hero . moveRi…" at bounding box center [1170, 276] width 368 height 397
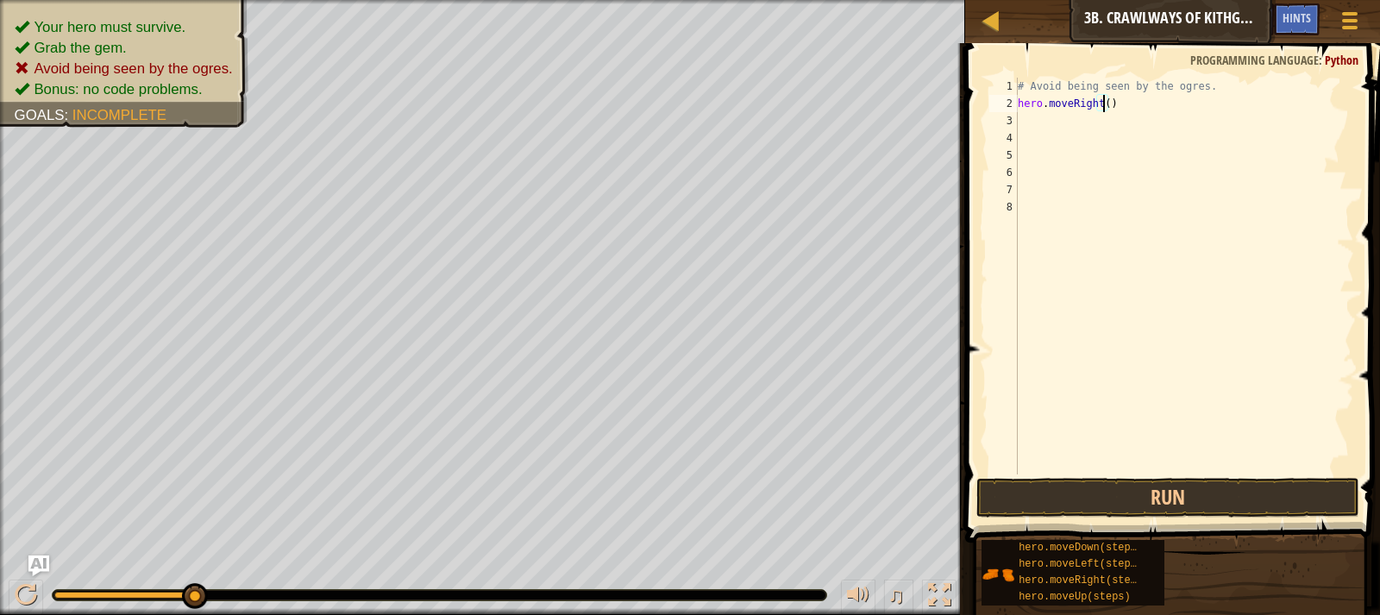
click at [1100, 103] on div "# Avoid being seen by the ogres. hero . moveRight ( )" at bounding box center [1184, 293] width 340 height 431
type textarea "hero.moveRight(0.5)"
click at [1272, 498] on button "Run" at bounding box center [1167, 498] width 383 height 40
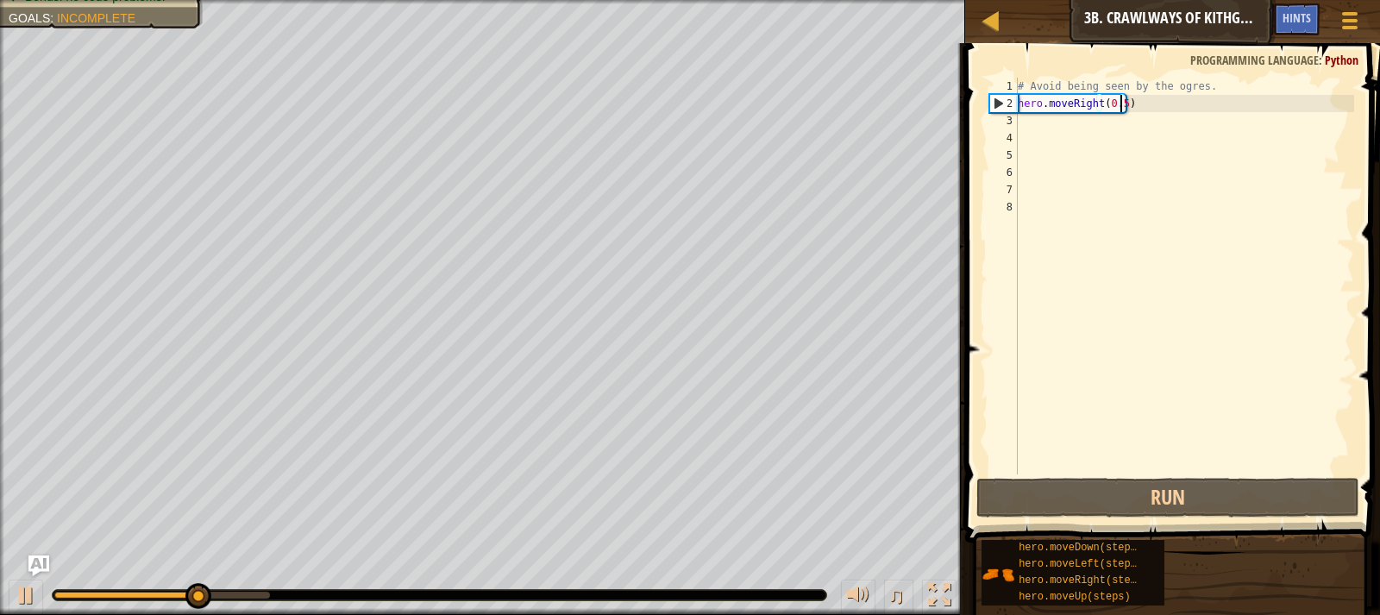
click at [1143, 104] on div "# Avoid being seen by the ogres. hero . moveRight ( 0.5 )" at bounding box center [1184, 293] width 340 height 431
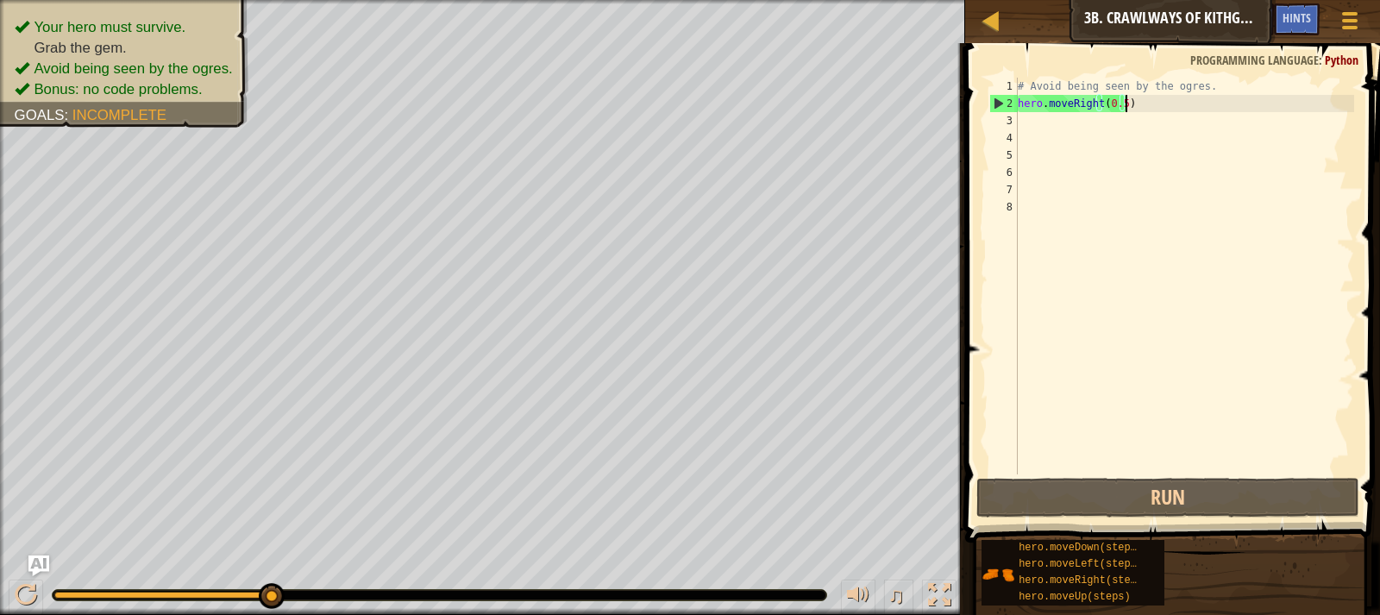
scroll to position [8, 0]
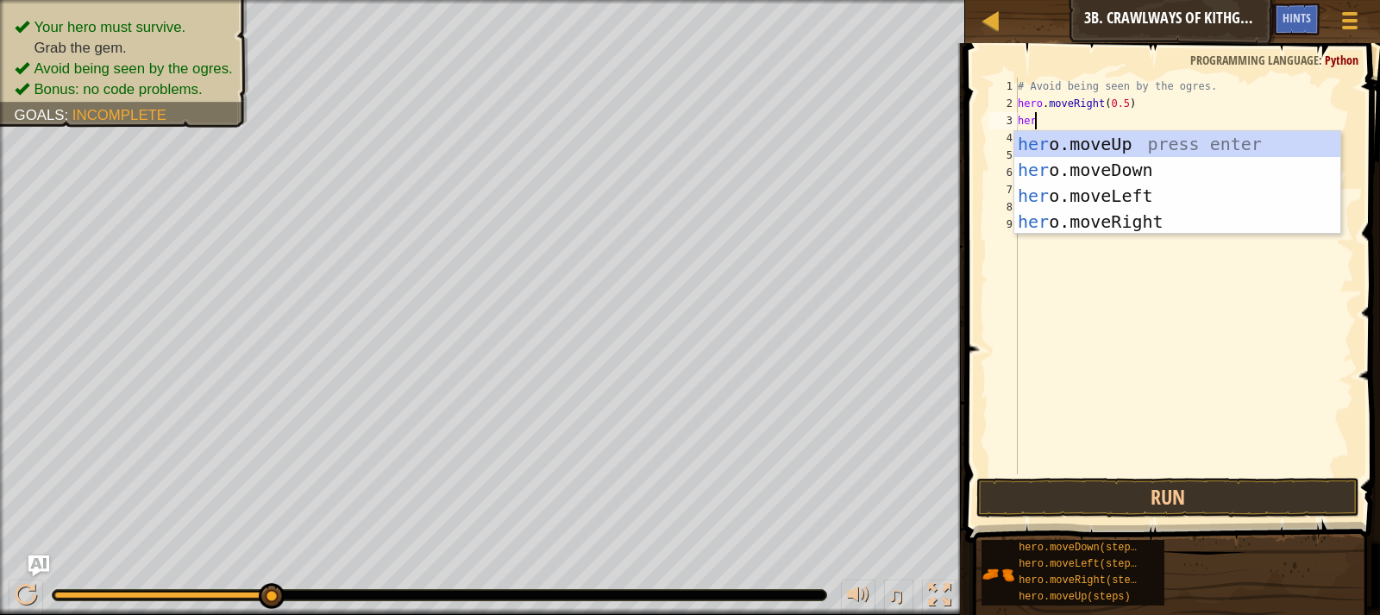
type textarea "hero"
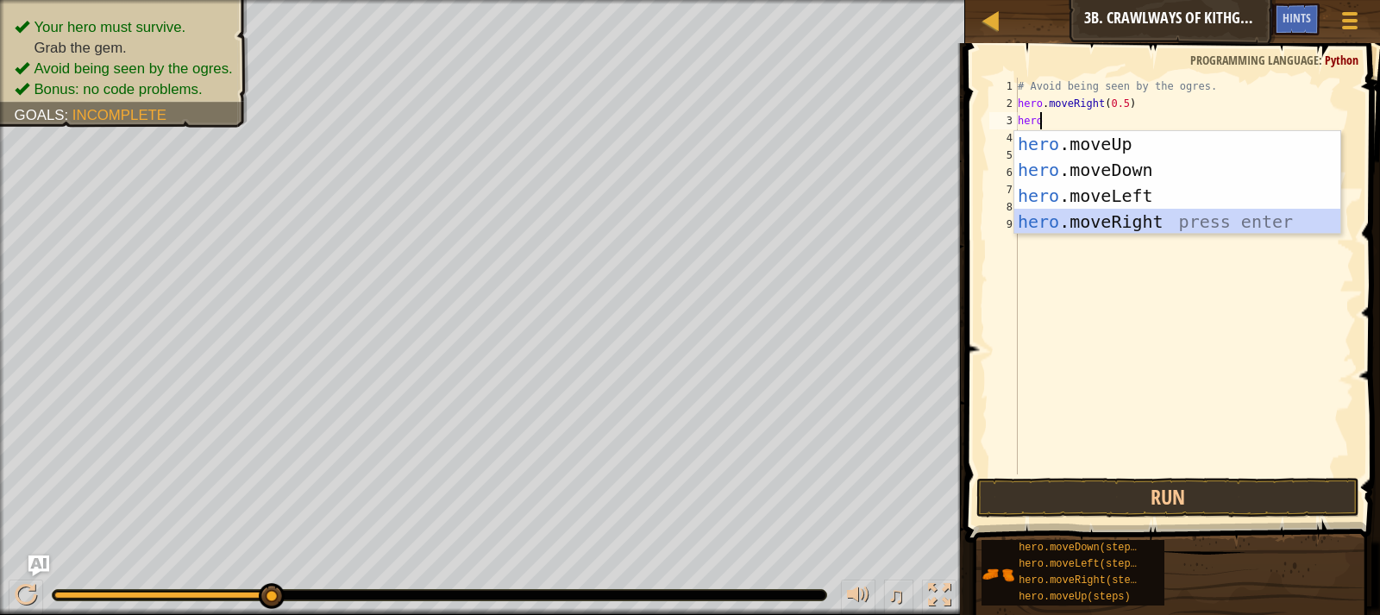
click at [1145, 209] on div "hero .moveUp press enter hero .moveDown press enter hero .moveLeft press enter …" at bounding box center [1177, 208] width 326 height 155
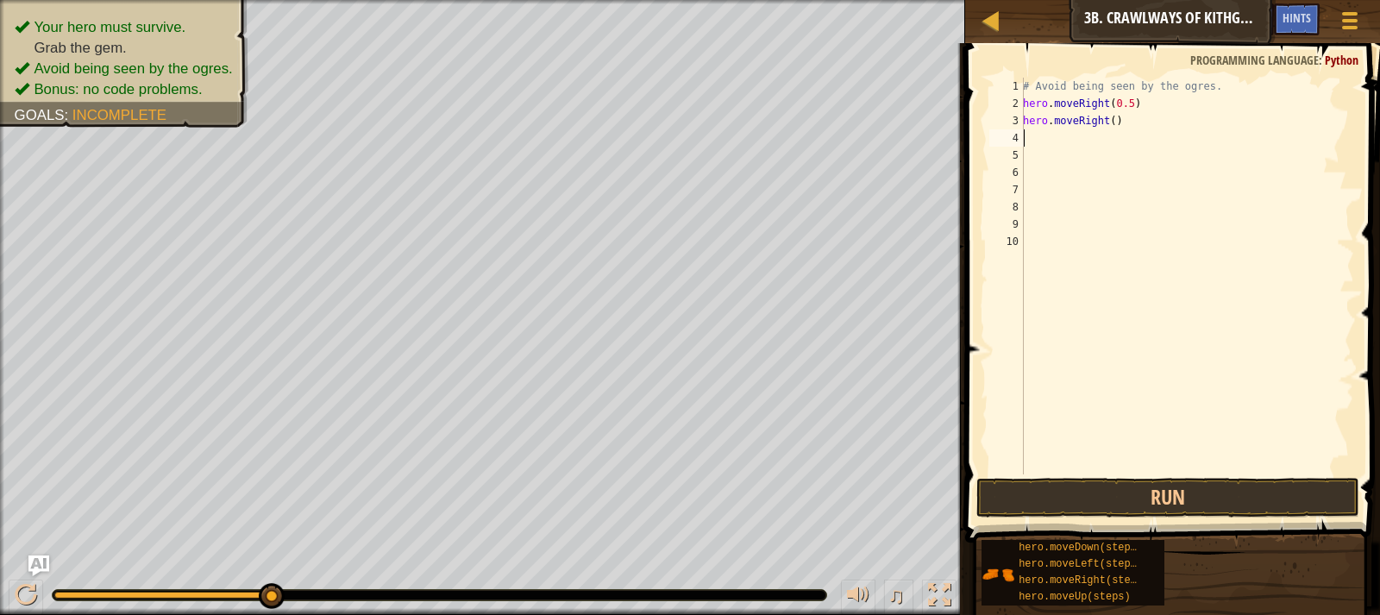
click at [1108, 122] on div "# Avoid being seen by the ogres. hero . moveRight ( 0.5 ) hero . moveRight ( )" at bounding box center [1186, 293] width 335 height 431
type textarea "hero.moveRight(0.5)"
click at [1204, 490] on button "Run" at bounding box center [1167, 498] width 383 height 40
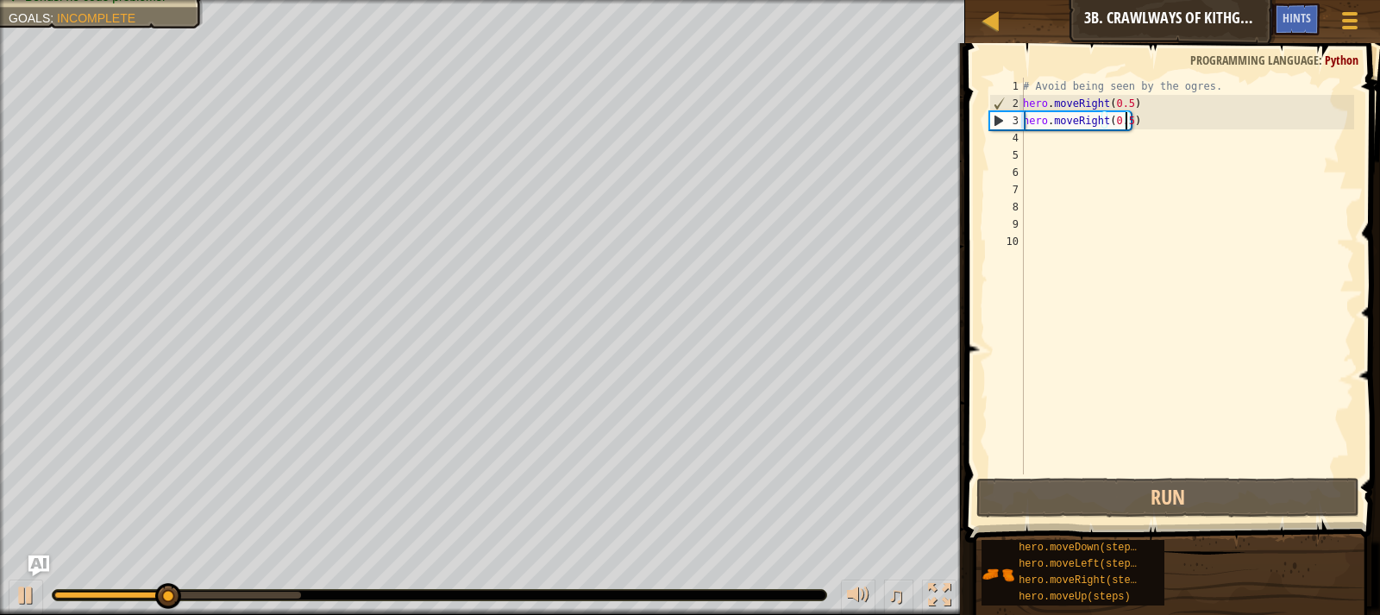
click at [1186, 134] on div "# Avoid being seen by the ogres. hero . moveRight ( 0.5 ) hero . moveRight ( 0.…" at bounding box center [1186, 293] width 335 height 431
type textarea "h"
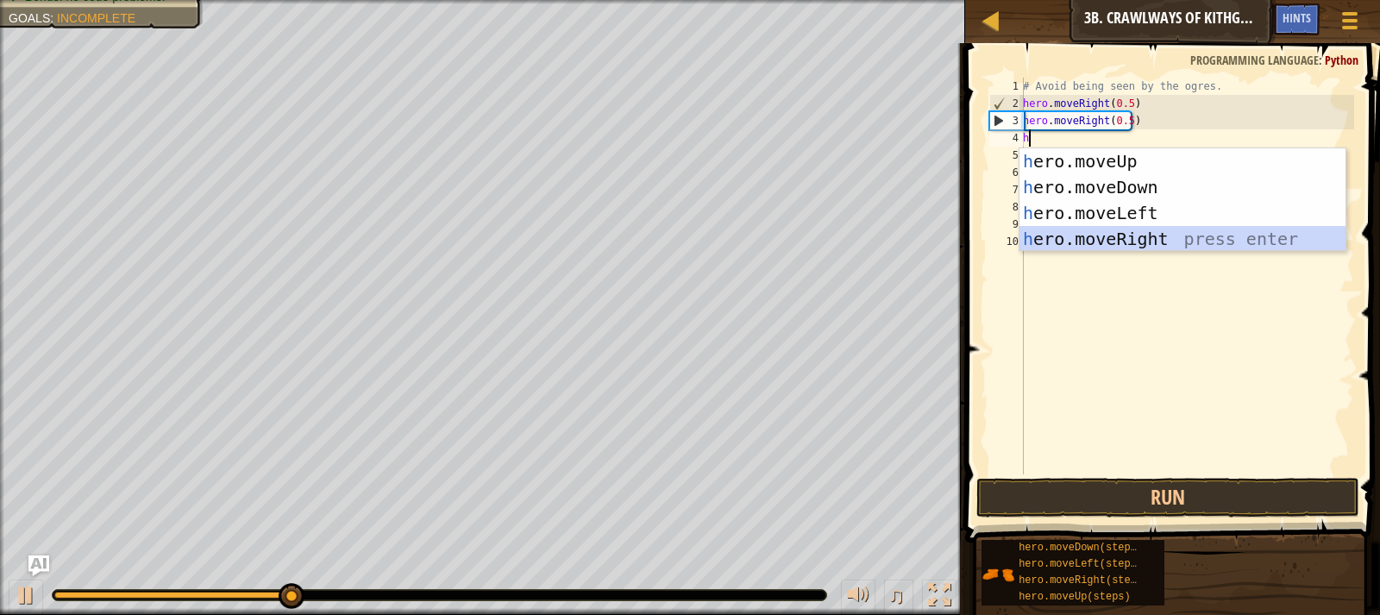
click at [1176, 248] on div "h ero.moveUp press enter h ero.moveDown press enter h ero.moveLeft press enter …" at bounding box center [1182, 225] width 326 height 155
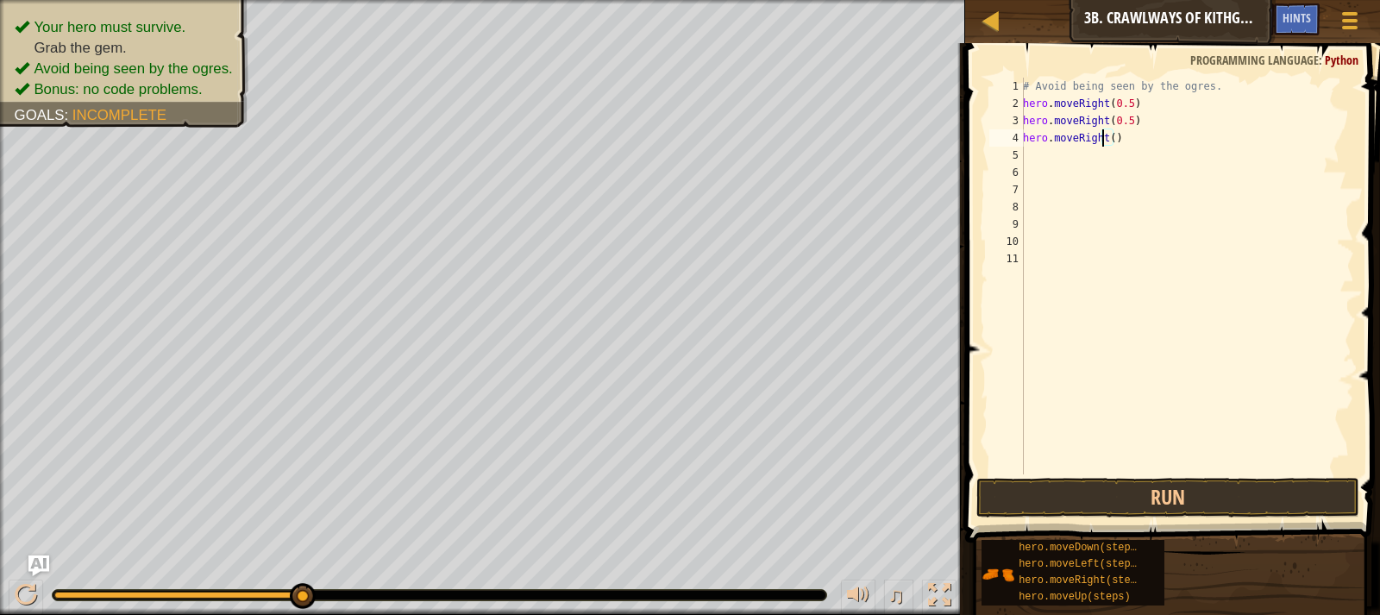
click at [1105, 140] on div "# Avoid being seen by the ogres. hero . moveRight ( 0.5 ) hero . moveRight ( 0.…" at bounding box center [1186, 293] width 335 height 431
click at [1108, 141] on div "# Avoid being seen by the ogres. hero . moveRight ( 0.5 ) hero . moveRight ( 0.…" at bounding box center [1186, 293] width 335 height 431
type textarea "hero.moveRight(0.5)"
click at [1176, 143] on div "# Avoid being seen by the ogres. hero . moveRight ( 0.5 ) hero . moveRight ( 0.…" at bounding box center [1186, 293] width 335 height 431
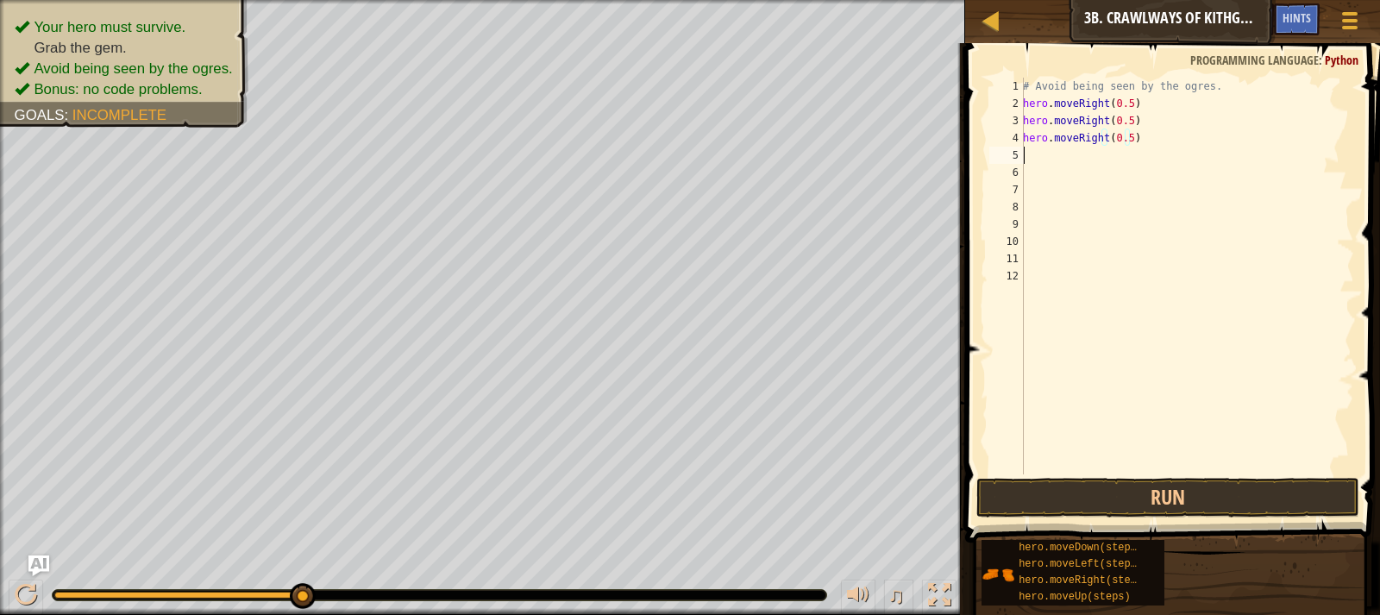
scroll to position [8, 0]
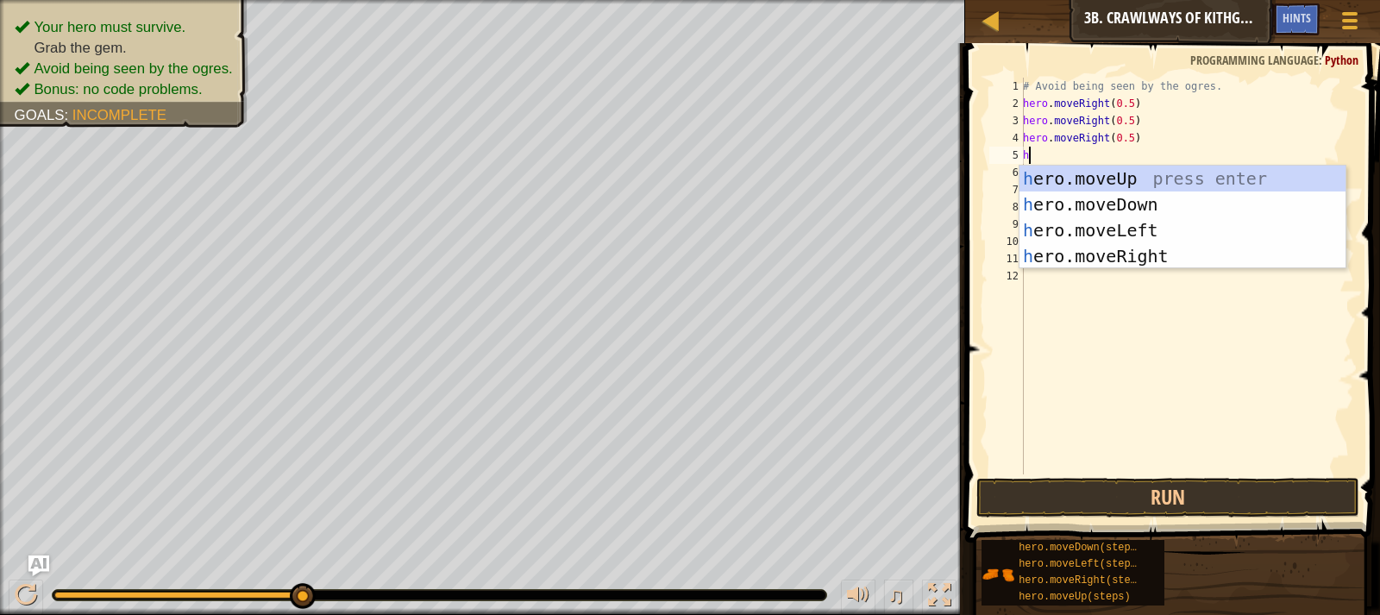
type textarea "hero"
click at [1168, 249] on div "hero .moveUp press enter hero .moveDown press enter hero .moveLeft press enter …" at bounding box center [1182, 243] width 326 height 155
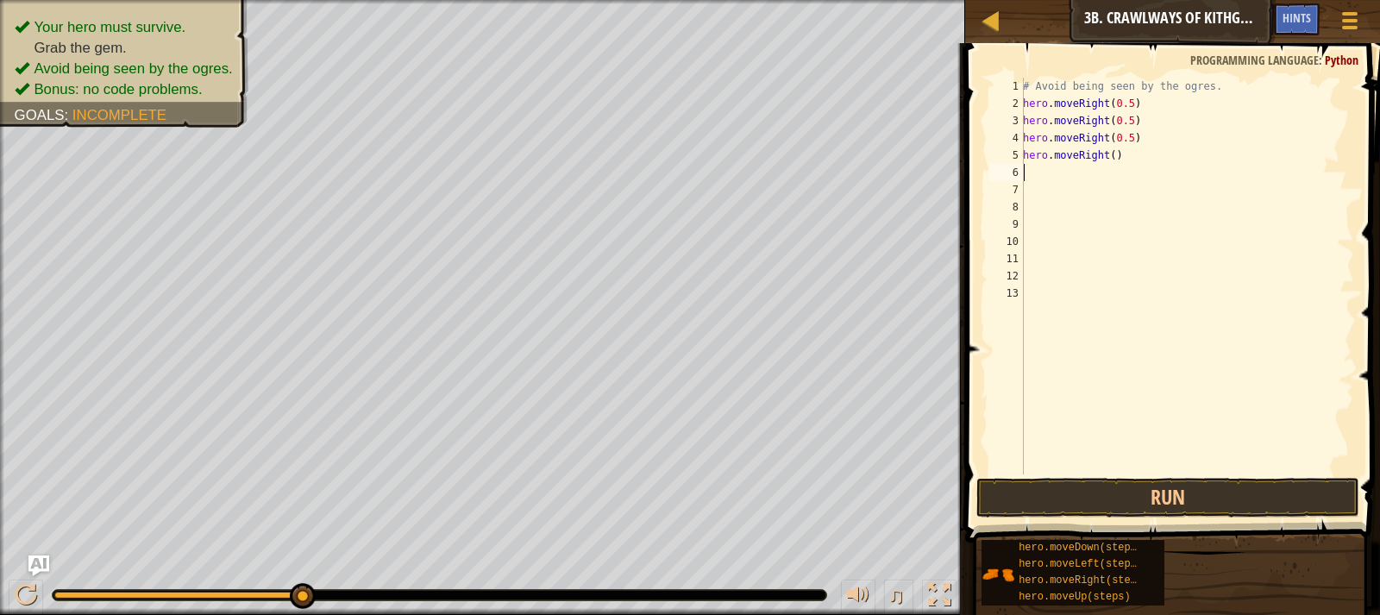
scroll to position [8, 0]
click at [1107, 156] on div "# Avoid being seen by the ogres. hero . moveRight ( 0.5 ) hero . moveRight ( 0.…" at bounding box center [1186, 293] width 335 height 431
click at [1187, 496] on button "Run" at bounding box center [1167, 498] width 383 height 40
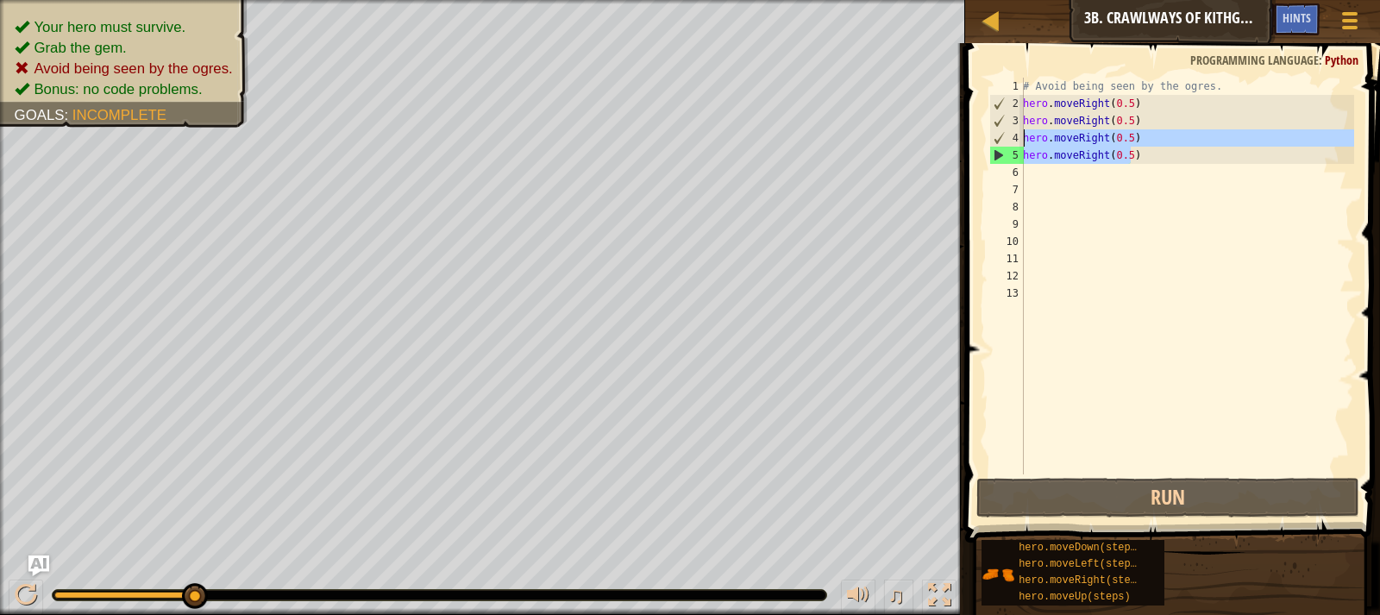
drag, startPoint x: 1150, startPoint y: 155, endPoint x: 1015, endPoint y: 137, distance: 136.6
click at [1015, 137] on div "hero.moveRight(0.5) 1 2 3 4 5 6 7 8 9 10 11 12 13 # Avoid being seen by the ogr…" at bounding box center [1170, 276] width 368 height 397
type textarea "hero.moveRight(0.5) hero.moveRight(0.5)"
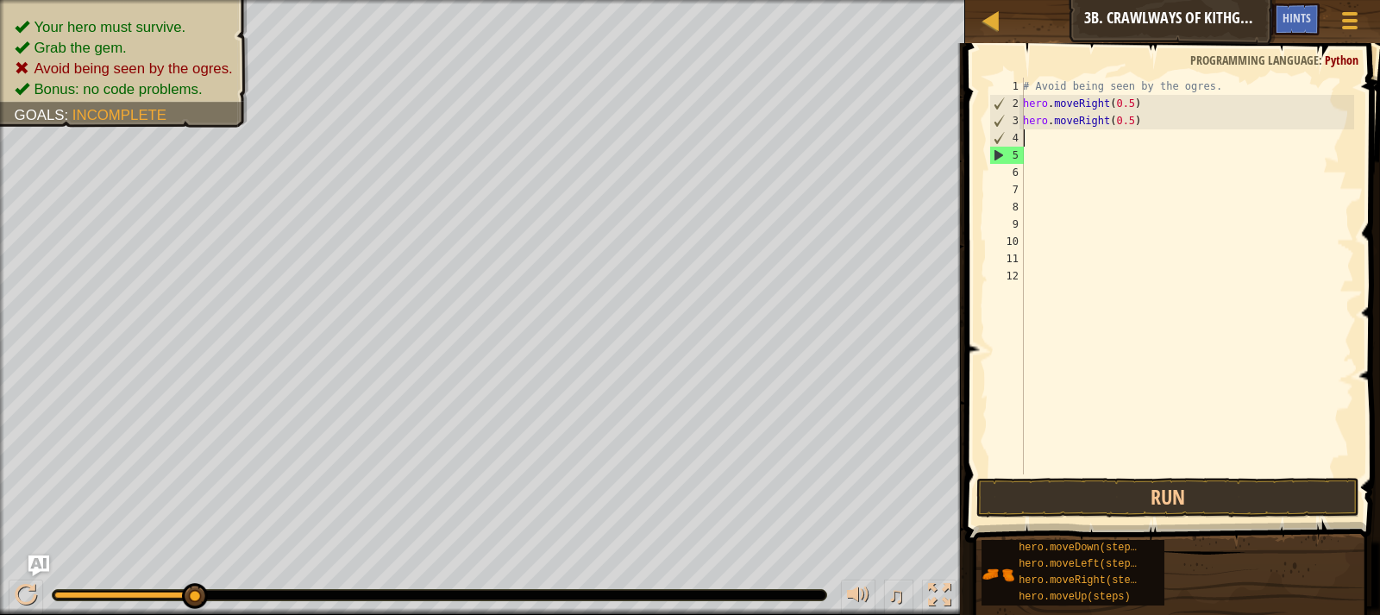
scroll to position [8, 0]
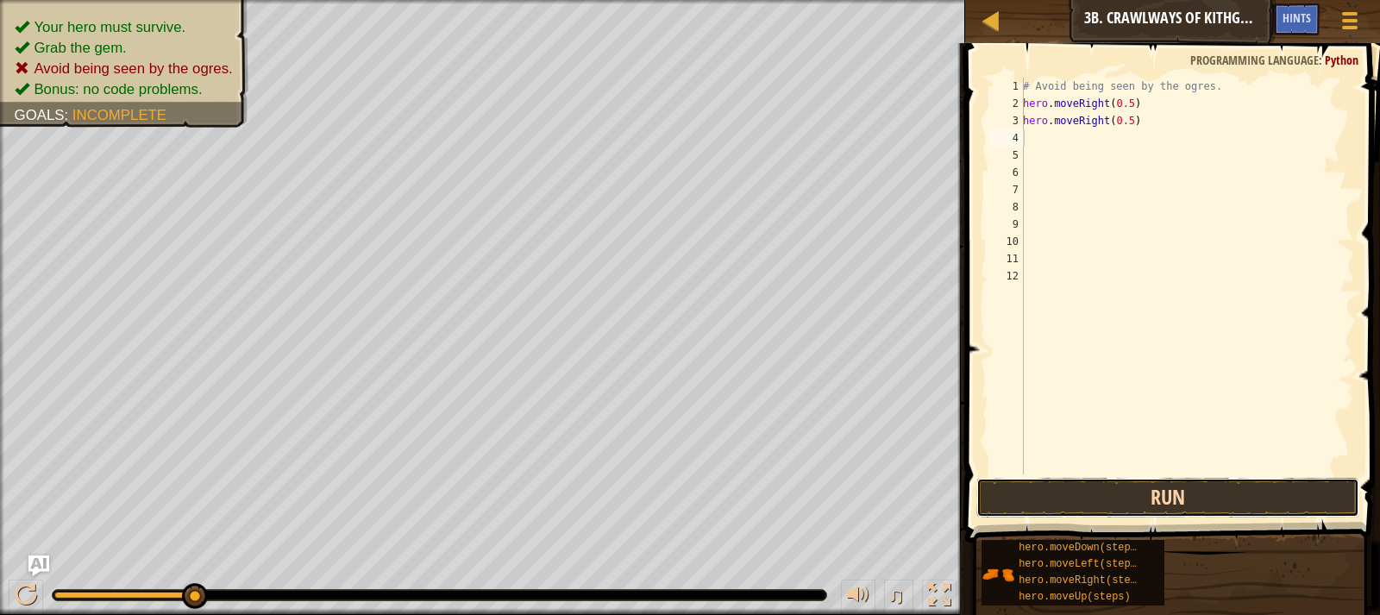
click at [1106, 494] on button "Run" at bounding box center [1167, 498] width 383 height 40
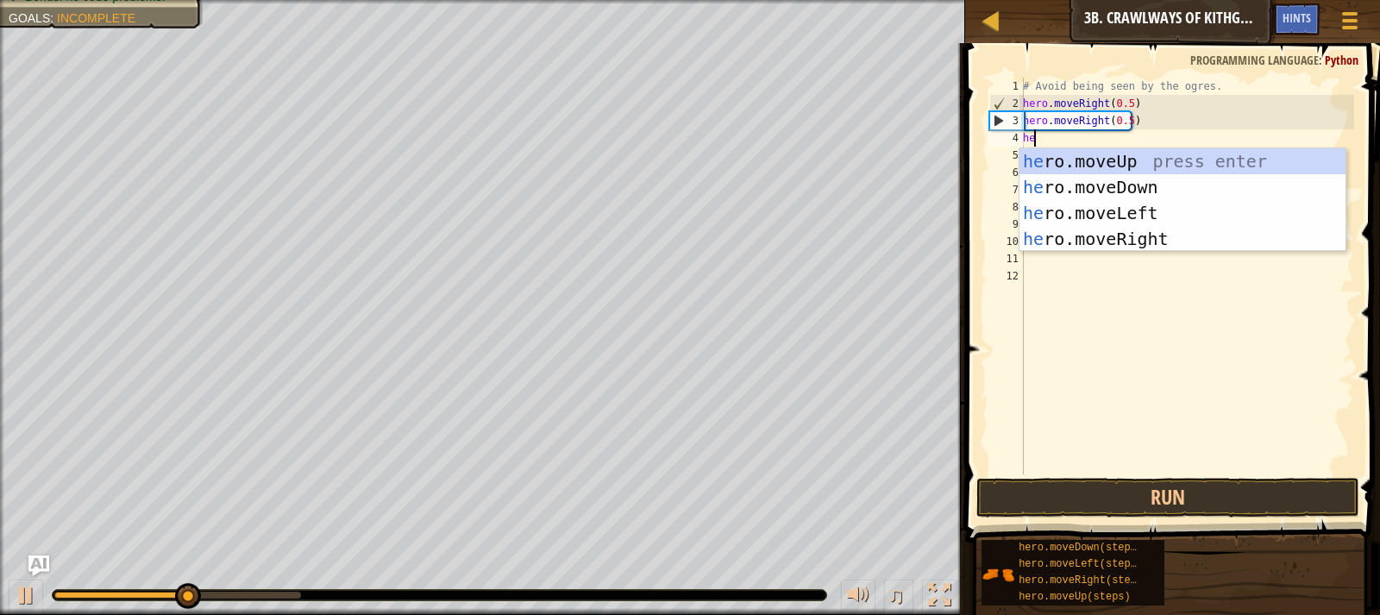
type textarea "her"
click at [1144, 253] on div "# Avoid being seen by the ogres. hero . moveRight ( 0.5 ) hero . moveRight ( 0.…" at bounding box center [1186, 293] width 335 height 431
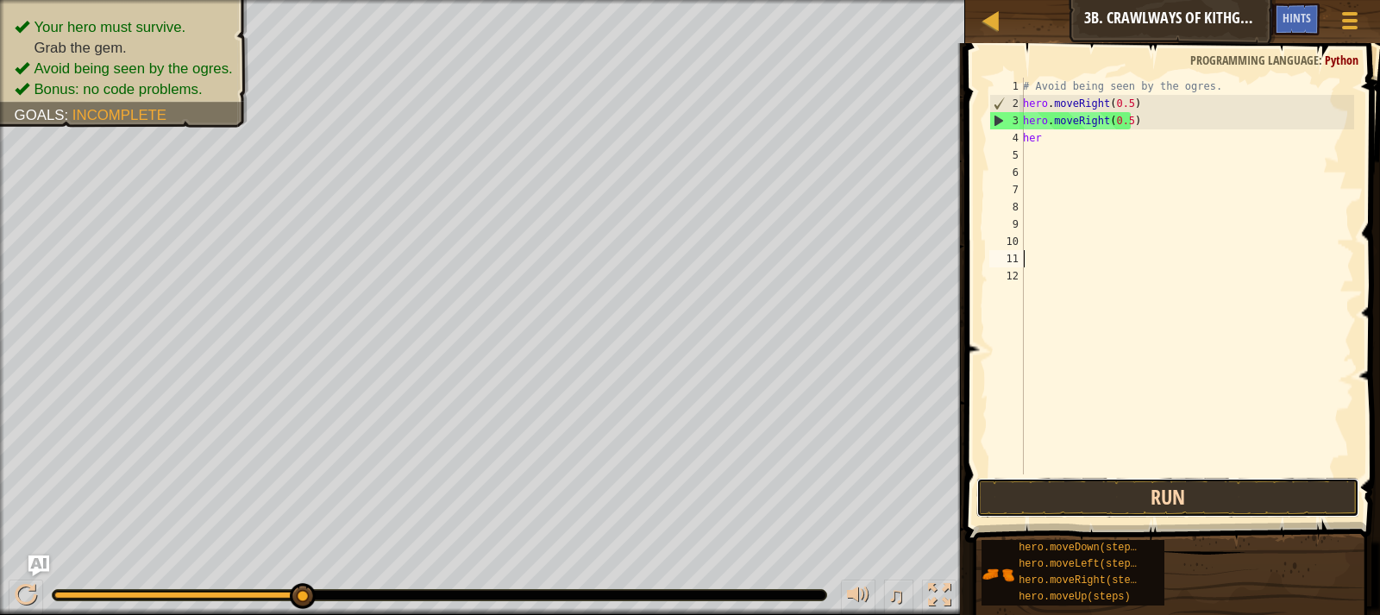
click at [1090, 506] on button "Run" at bounding box center [1167, 498] width 383 height 40
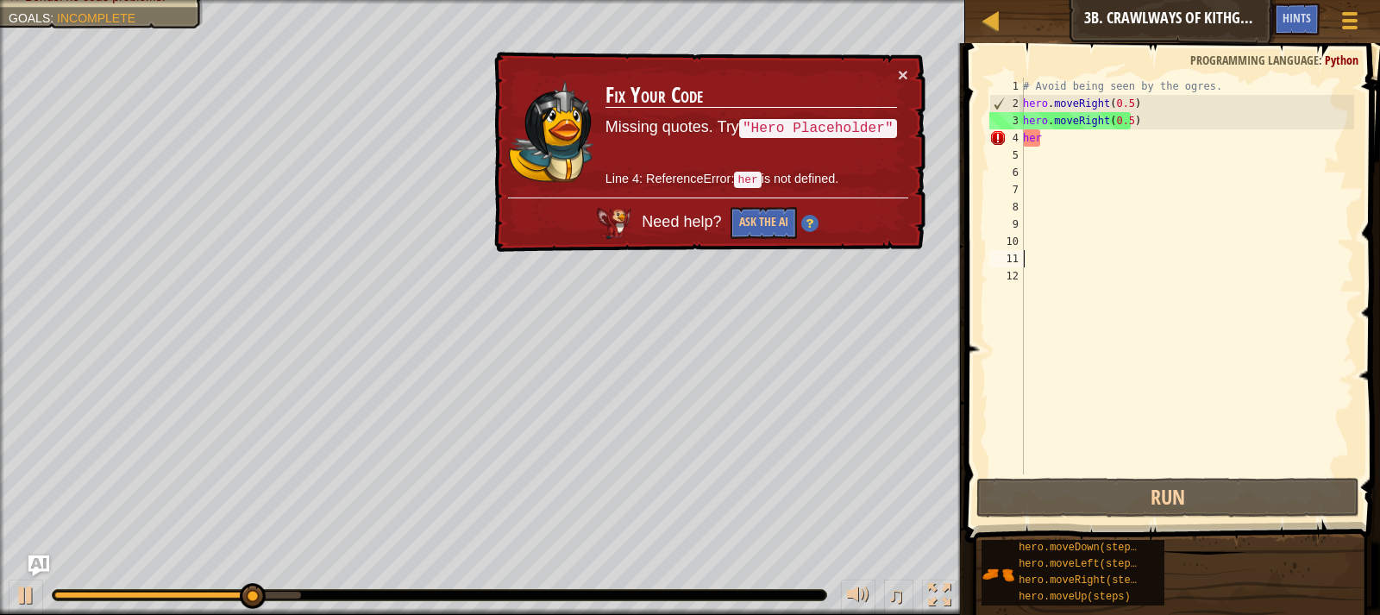
click at [911, 76] on div "× Fix Your Code Missing quotes. Try "Hero Placeholder" Line 4: ReferenceError: …" at bounding box center [708, 152] width 435 height 201
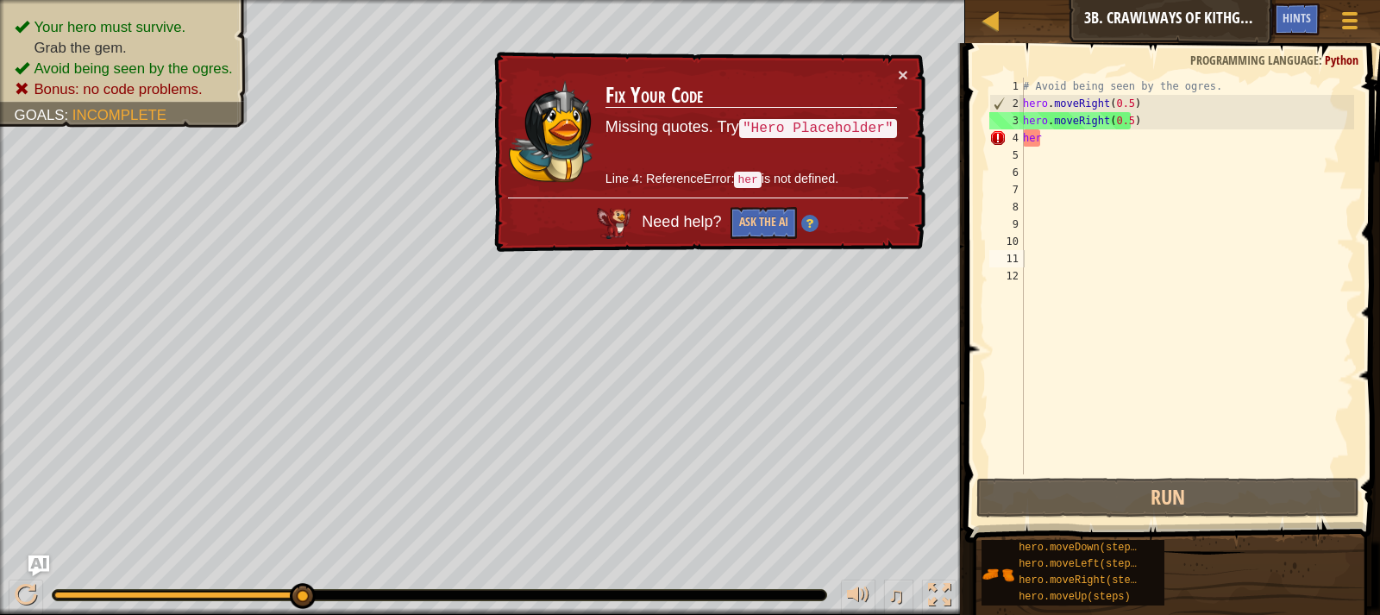
click at [892, 71] on td "Fix Your Code Missing quotes. Try "Hero Placeholder" Line 4: ReferenceError: he…" at bounding box center [750, 132] width 293 height 132
click at [901, 68] on button "×" at bounding box center [903, 75] width 10 height 18
drag, startPoint x: 1045, startPoint y: 131, endPoint x: 1007, endPoint y: 135, distance: 38.1
click at [1007, 135] on div "1 2 3 4 5 6 7 8 9 10 11 12 # Avoid being seen by the ogres. hero . moveRight ( …" at bounding box center [1170, 276] width 368 height 397
type textarea "her"
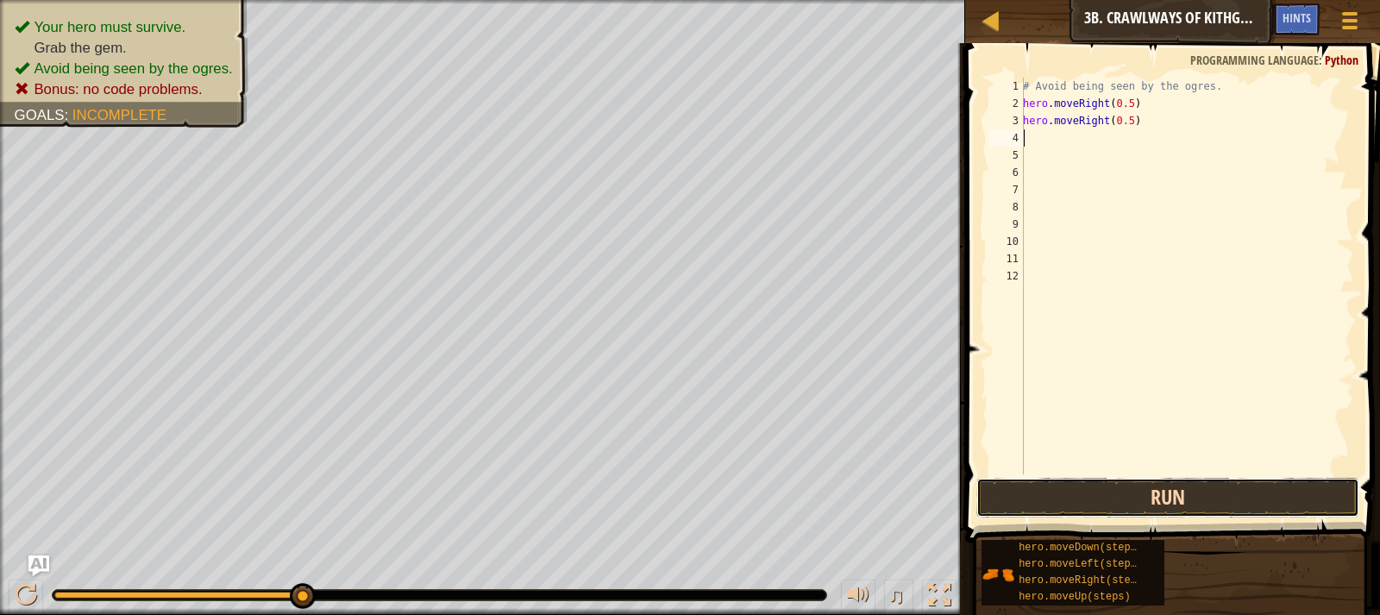
click at [1204, 487] on button "Run" at bounding box center [1167, 498] width 383 height 40
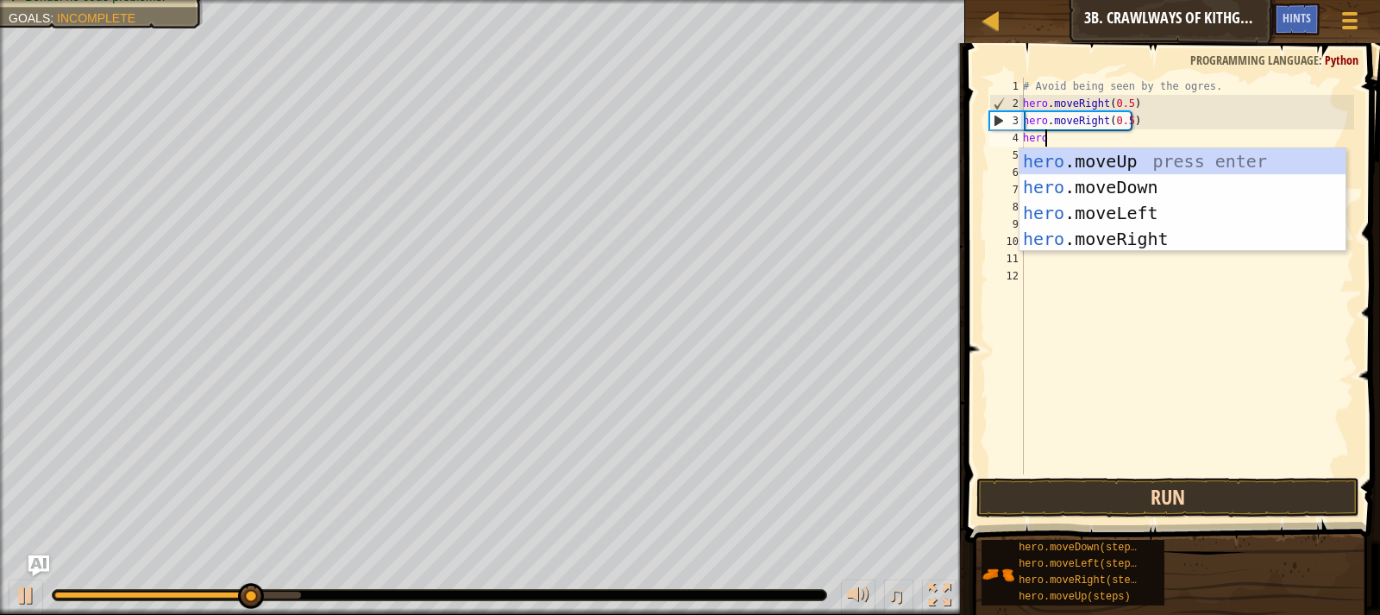
scroll to position [8, 1]
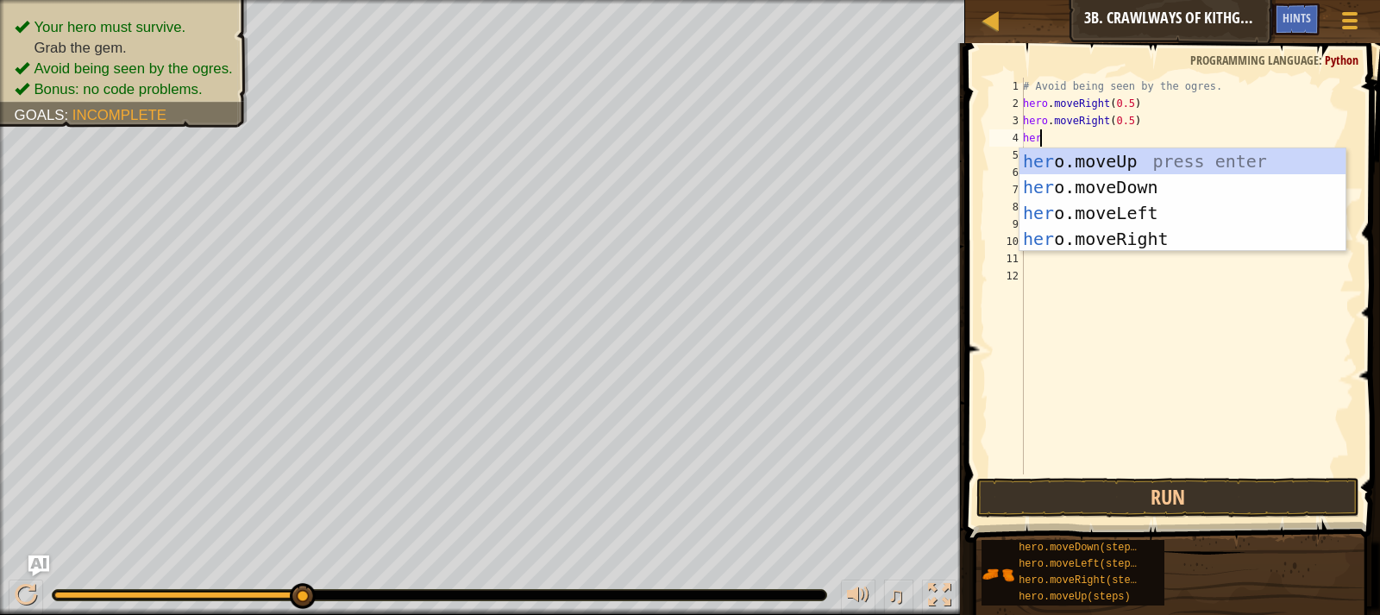
type textarea "h"
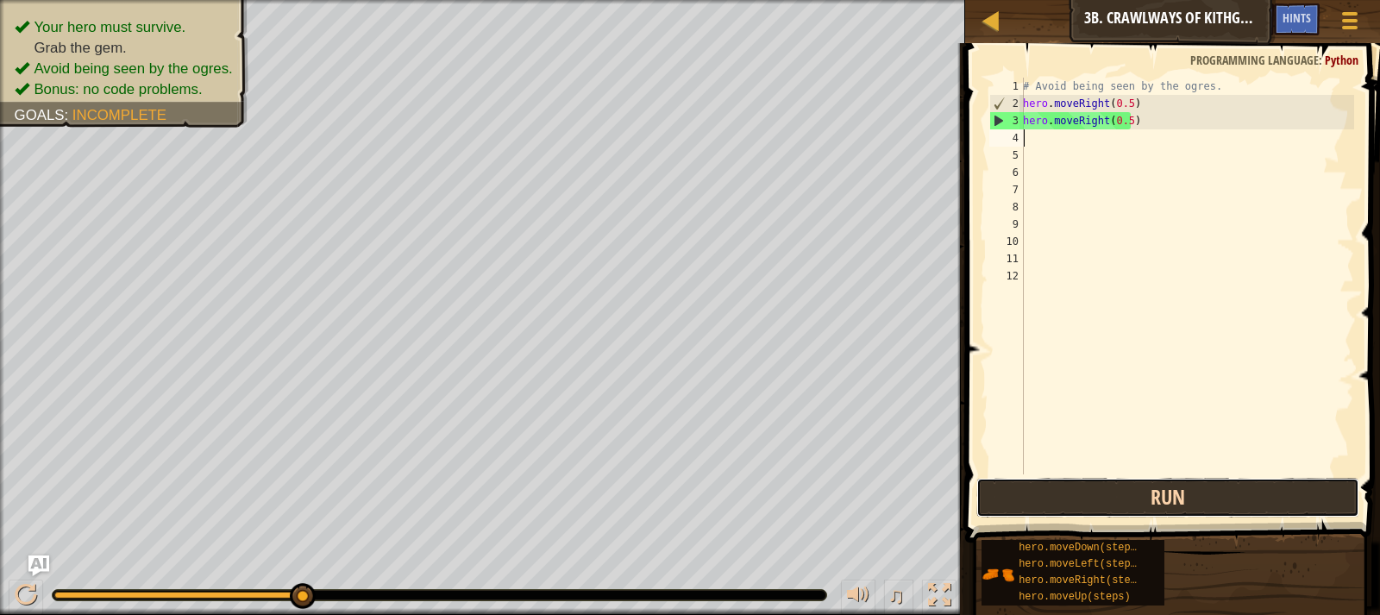
click at [1130, 485] on button "Run" at bounding box center [1167, 498] width 383 height 40
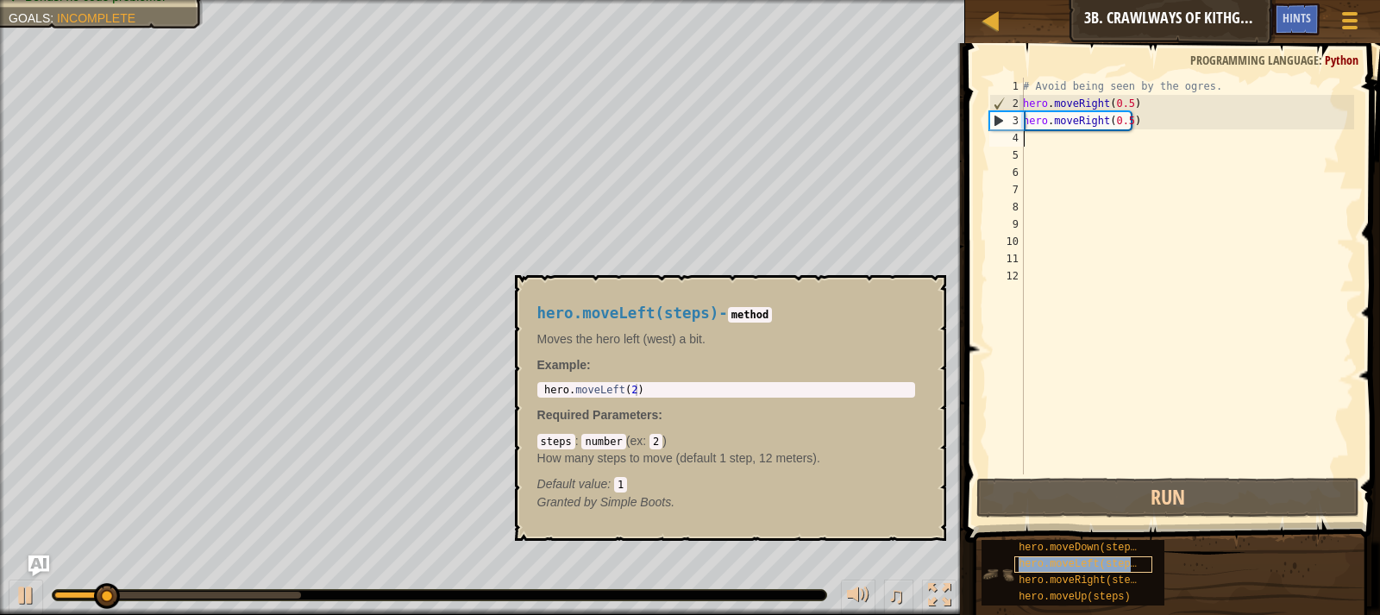
click at [1105, 570] on div "hero.moveLeft(steps)" at bounding box center [1083, 564] width 138 height 16
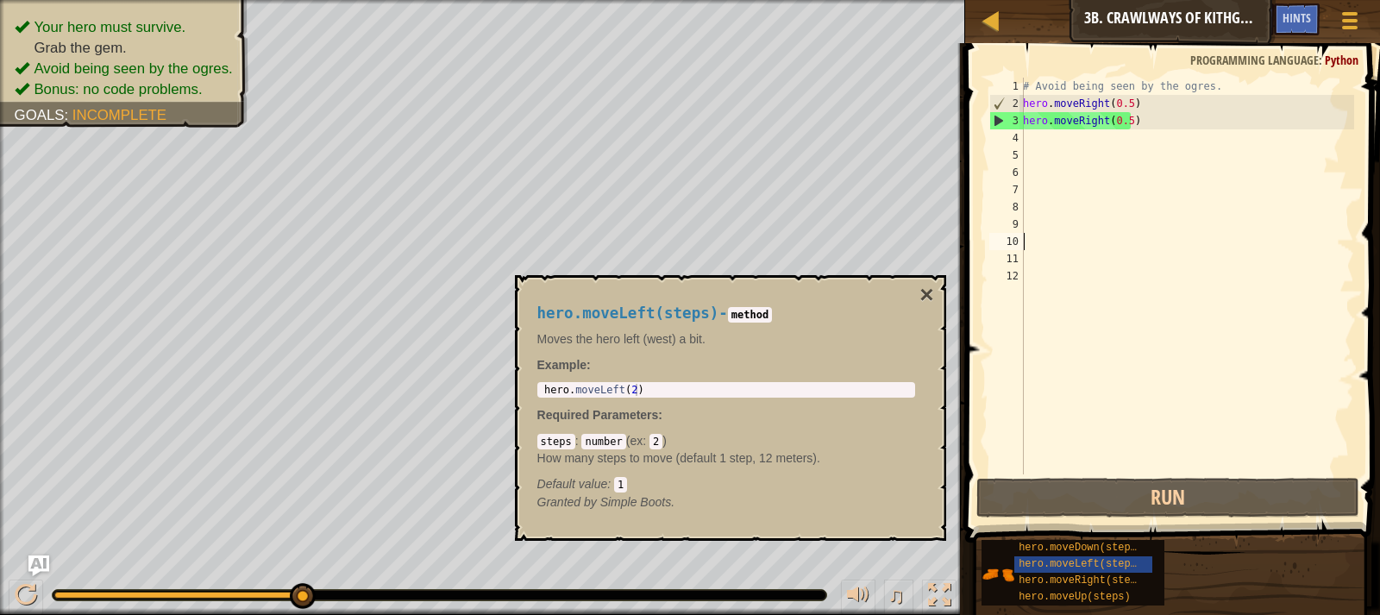
click at [1054, 245] on div "# Avoid being seen by the ogres. hero . moveRight ( 0.5 ) hero . moveRight ( 0.…" at bounding box center [1186, 293] width 335 height 431
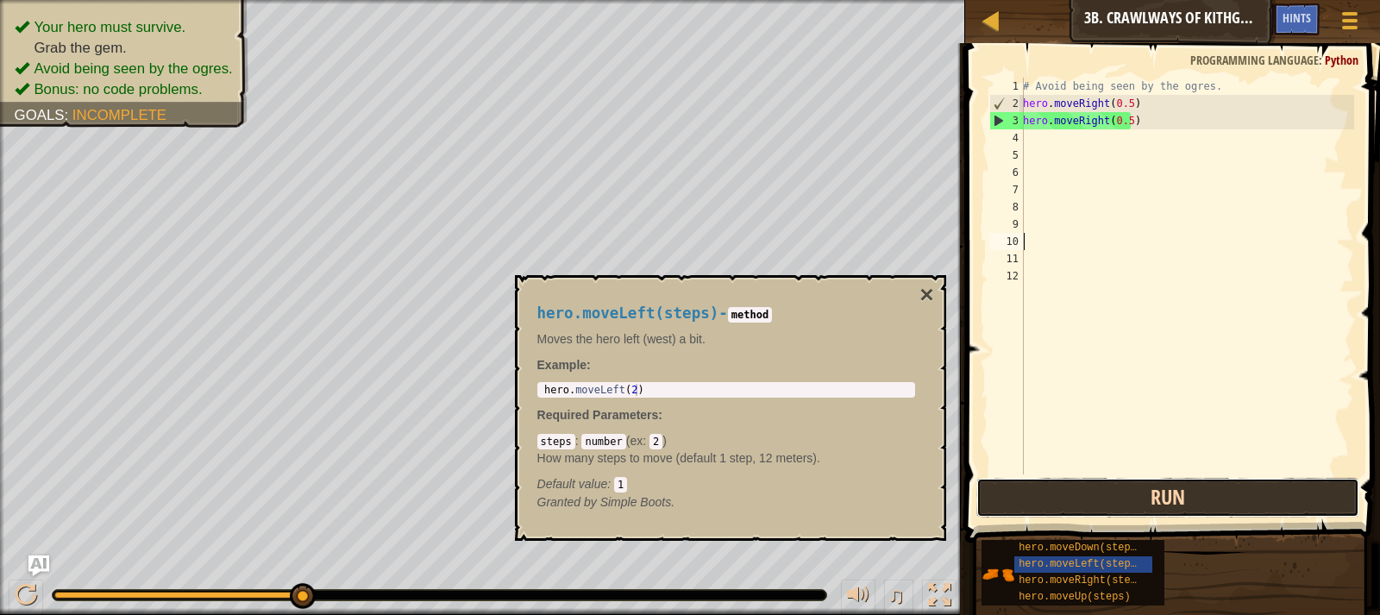
click at [1074, 502] on button "Run" at bounding box center [1167, 498] width 383 height 40
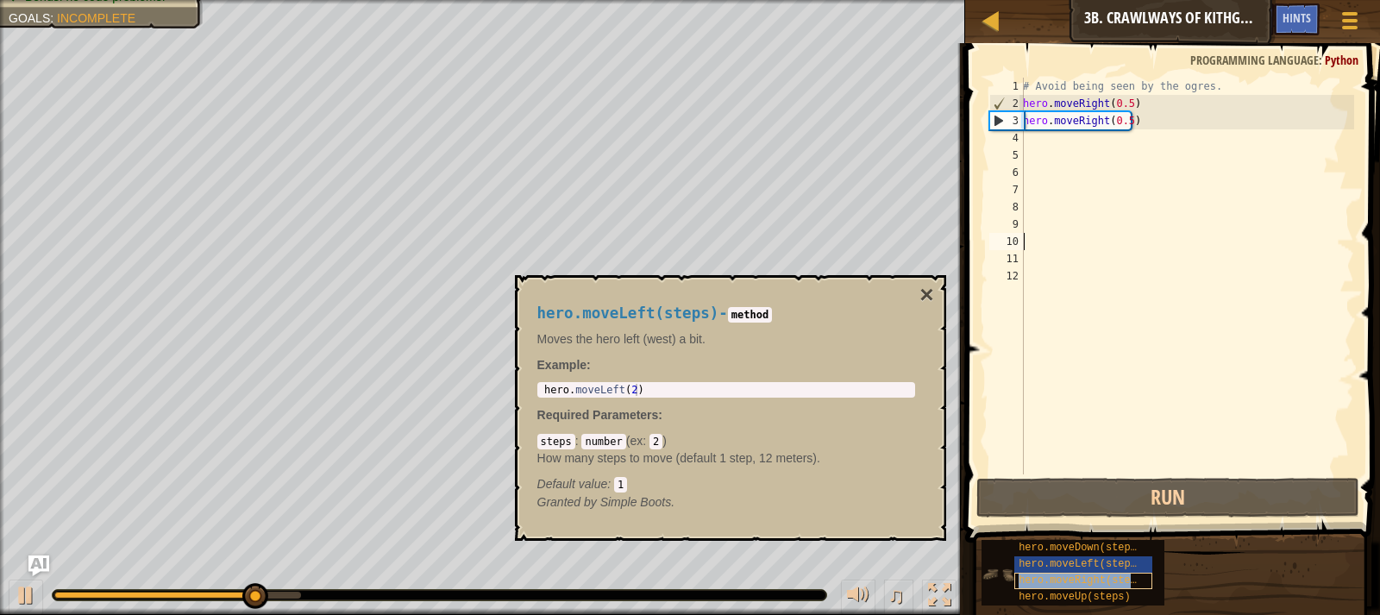
click at [1097, 581] on span "hero.moveRight(steps)" at bounding box center [1083, 580] width 130 height 12
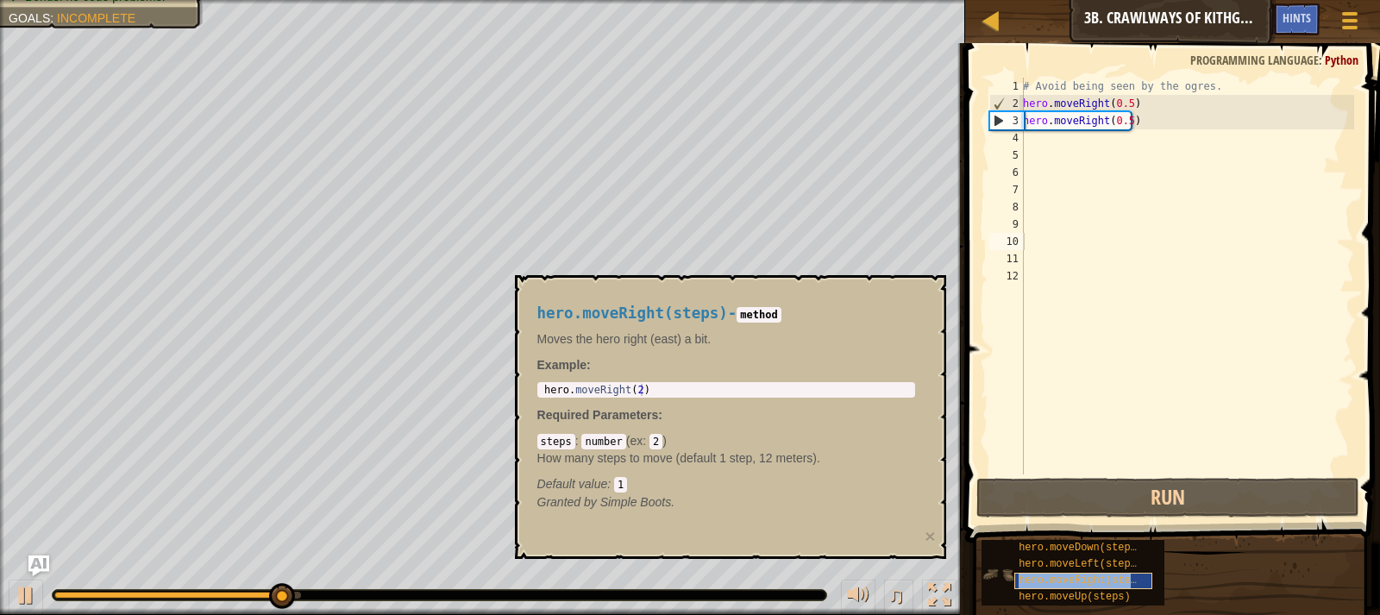
click at [1097, 581] on span "hero.moveRight(steps)" at bounding box center [1083, 580] width 130 height 12
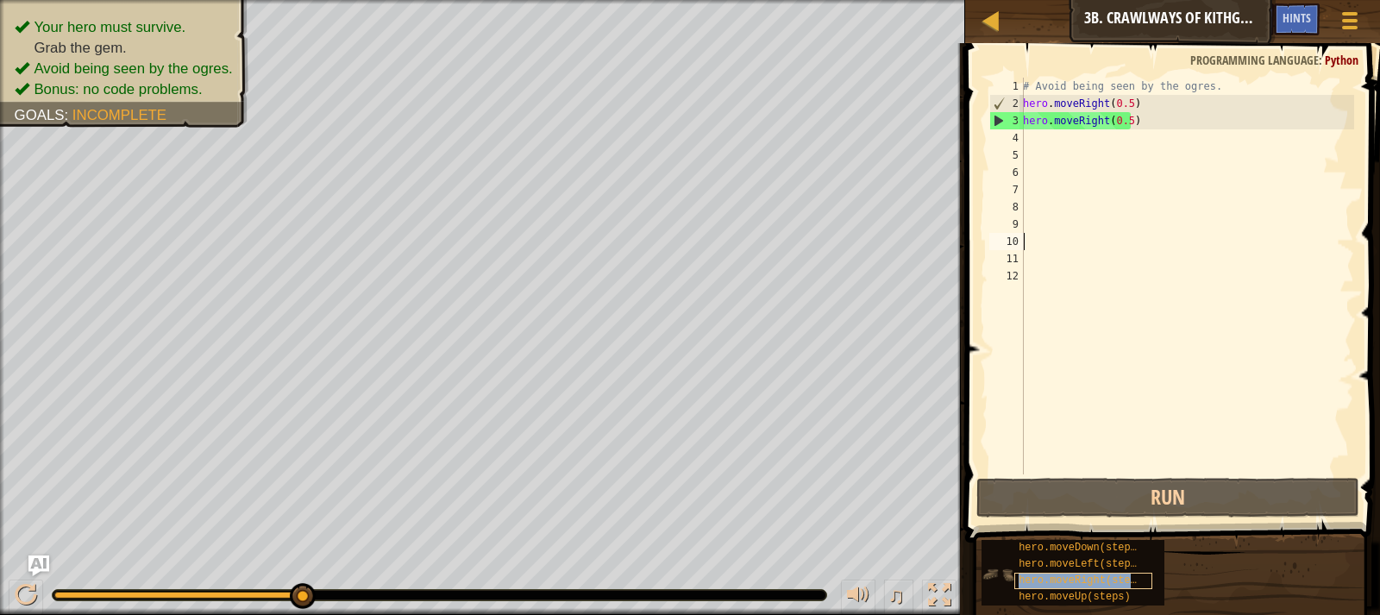
click at [1097, 581] on span "hero.moveRight(steps)" at bounding box center [1083, 580] width 130 height 12
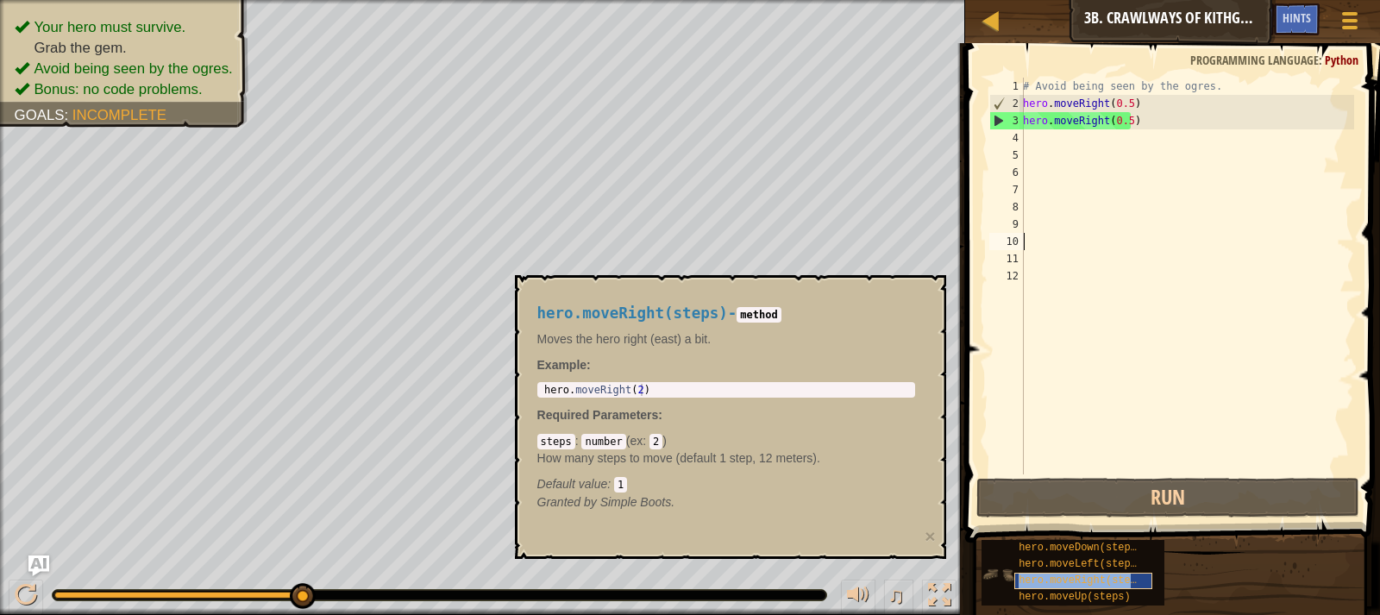
click at [1097, 581] on span "hero.moveRight(steps)" at bounding box center [1083, 580] width 130 height 12
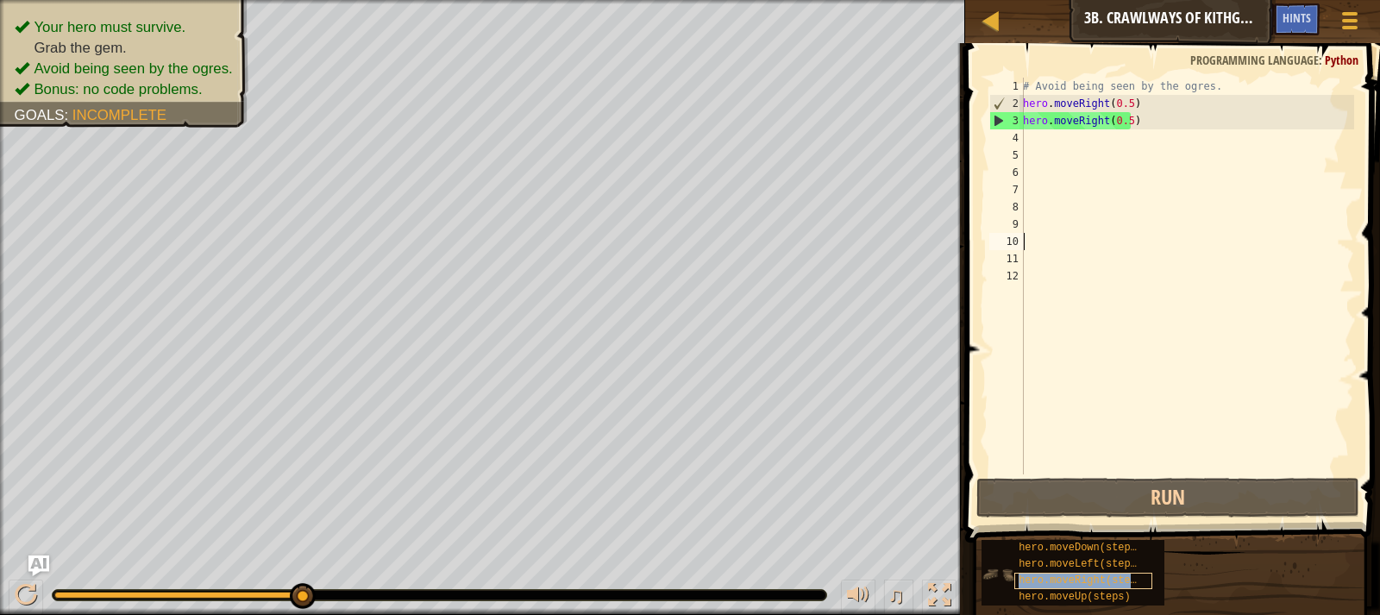
click at [1096, 581] on span "hero.moveRight(steps)" at bounding box center [1083, 580] width 130 height 12
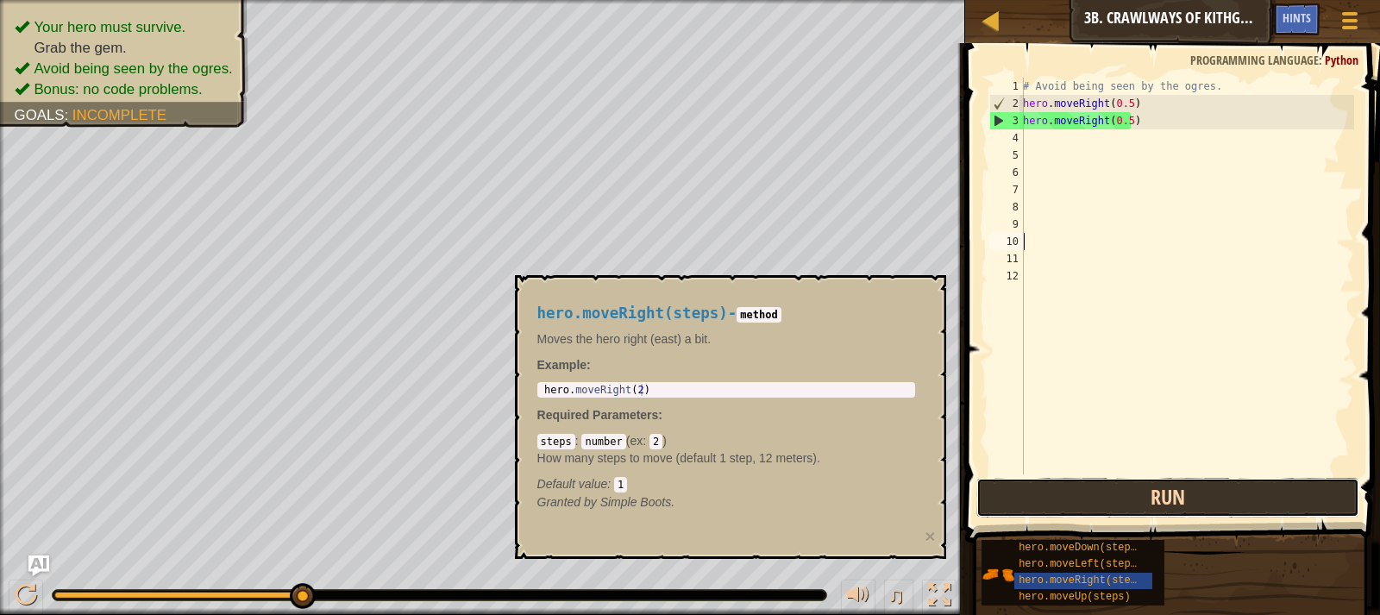
click at [1128, 497] on button "Run" at bounding box center [1167, 498] width 383 height 40
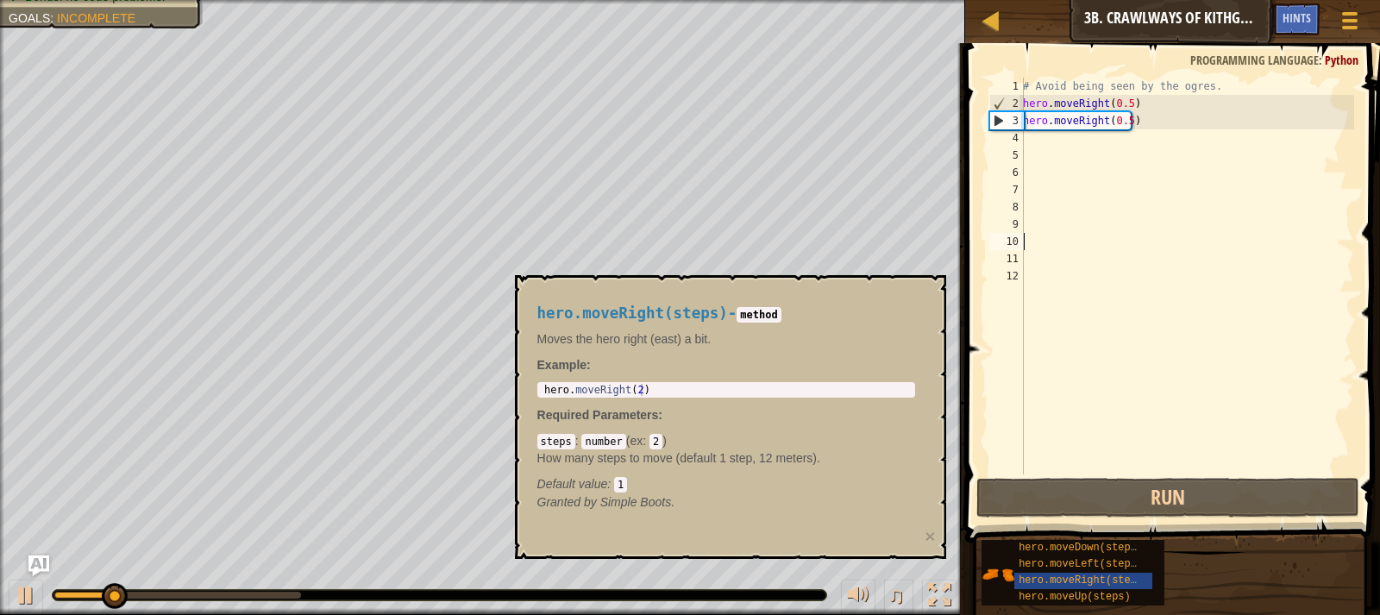
click at [1070, 145] on div "# Avoid being seen by the ogres. hero . moveRight ( 0.5 ) hero . moveRight ( 0.…" at bounding box center [1186, 293] width 335 height 431
paste textarea "hero.moveRight(0.5)"
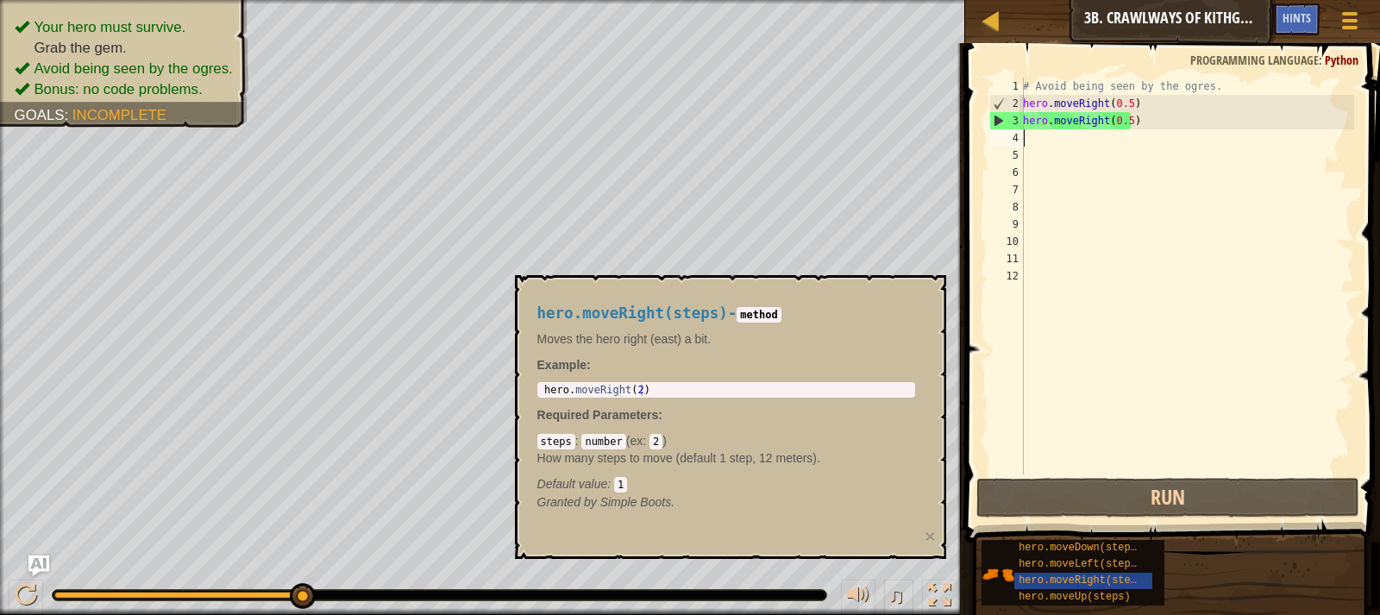
click at [1083, 120] on div "# Avoid being seen by the ogres. hero . moveRight ( 0.5 ) hero . moveRight ( 0.…" at bounding box center [1186, 293] width 335 height 431
type textarea "hero.moveRight(0.5)"
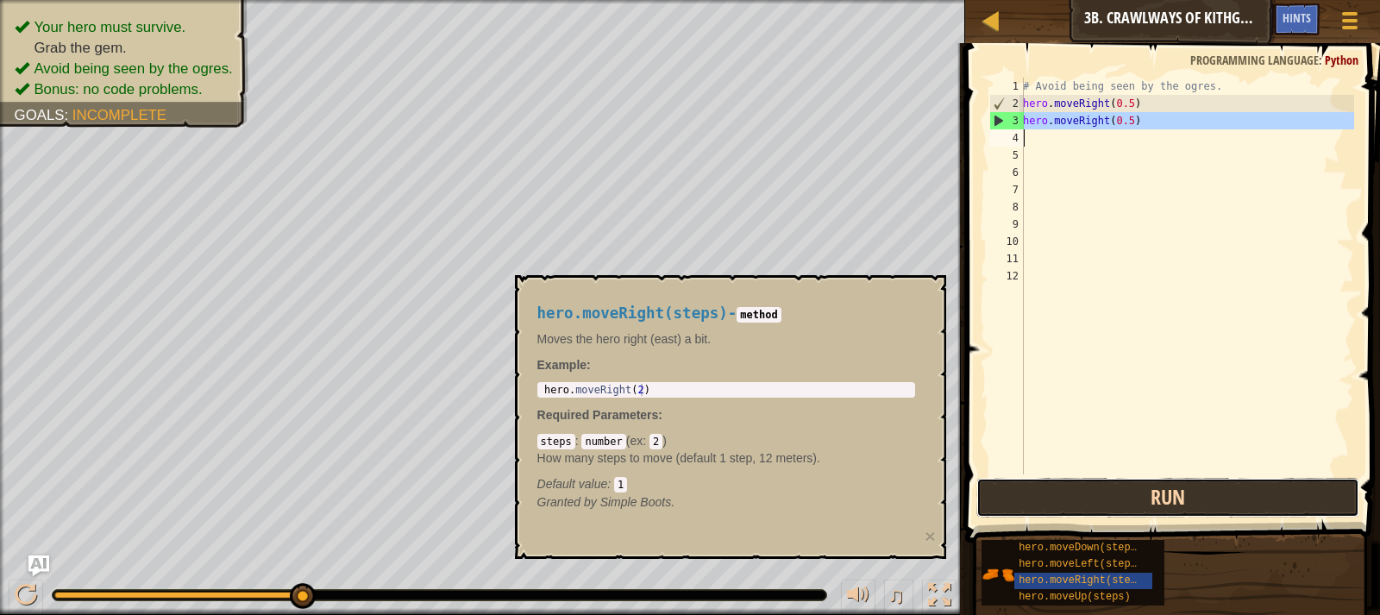
click at [1035, 498] on button "Run" at bounding box center [1167, 498] width 383 height 40
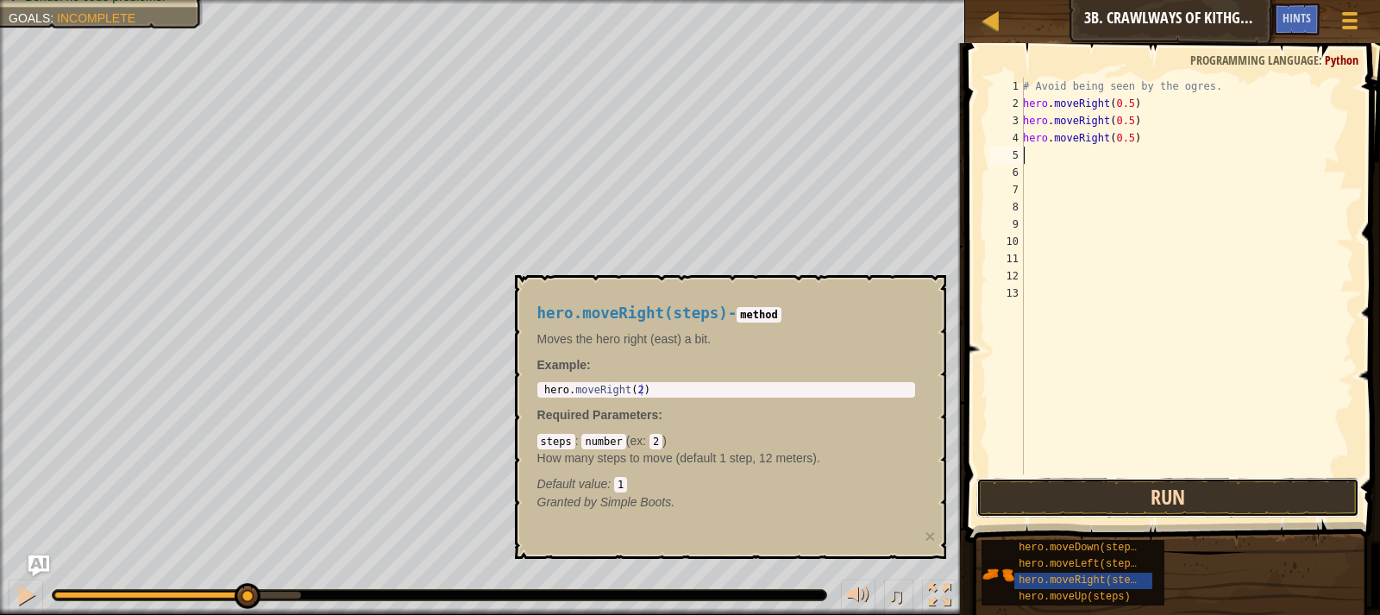
click at [1084, 488] on button "Run" at bounding box center [1167, 498] width 383 height 40
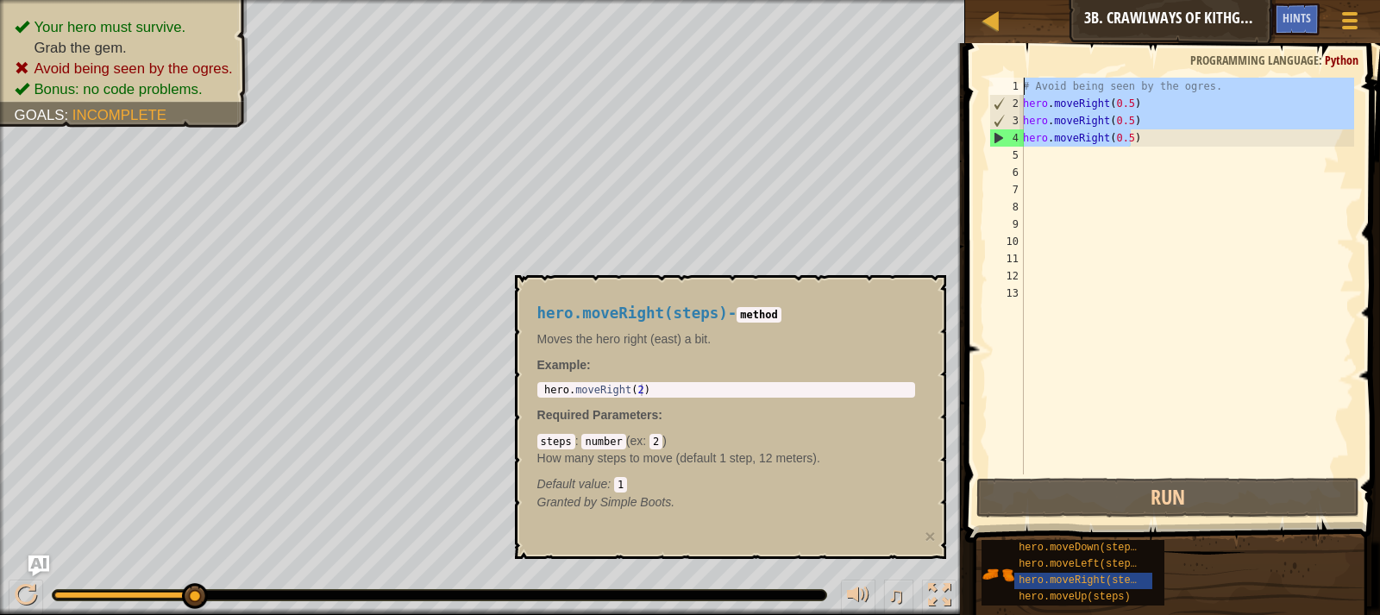
drag, startPoint x: 1149, startPoint y: 134, endPoint x: 1017, endPoint y: 83, distance: 141.4
click at [1017, 83] on div "1 2 3 4 5 6 7 8 9 10 11 12 13 # Avoid being seen by the ogres. hero . moveRight…" at bounding box center [1170, 276] width 368 height 397
type textarea "# Avoid being seen by the ogres. hero.moveRight(0.5)"
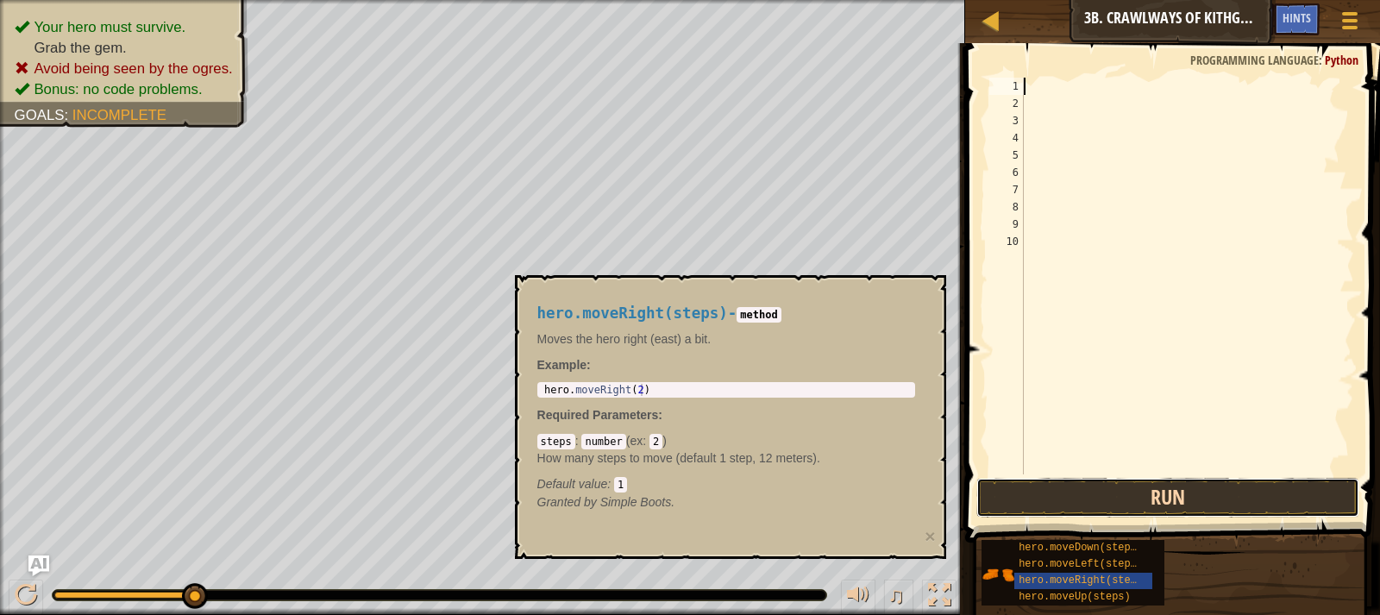
click at [1063, 505] on button "Run" at bounding box center [1167, 498] width 383 height 40
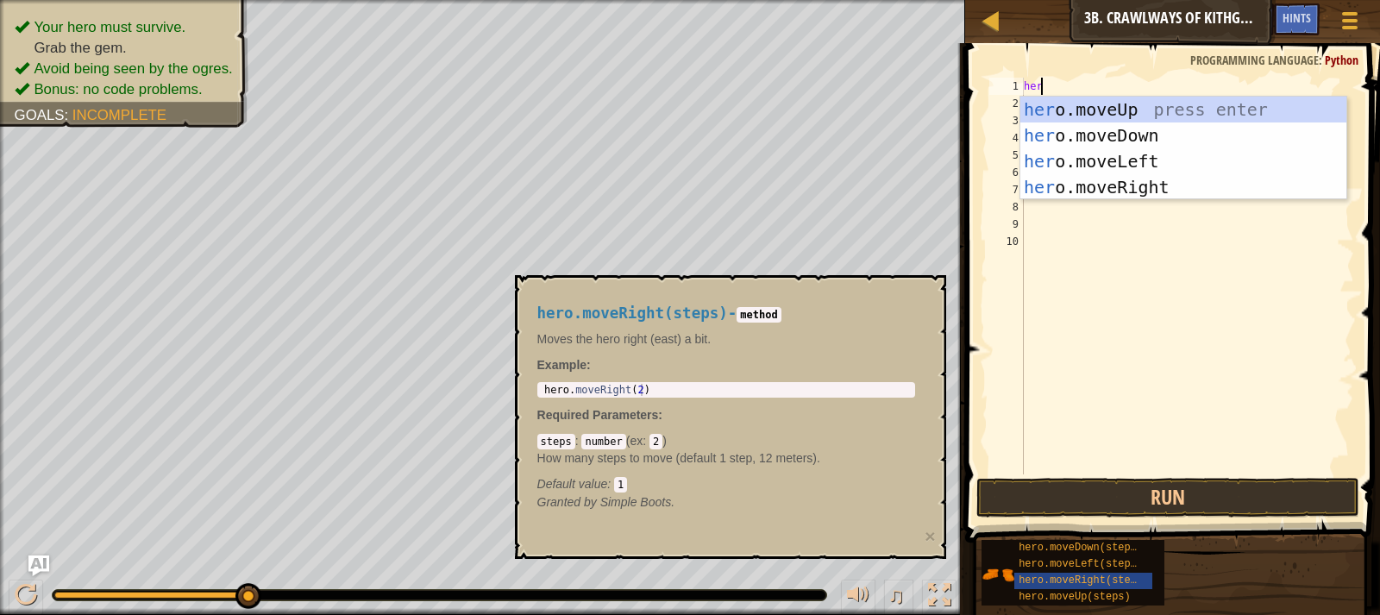
type textarea "hero"
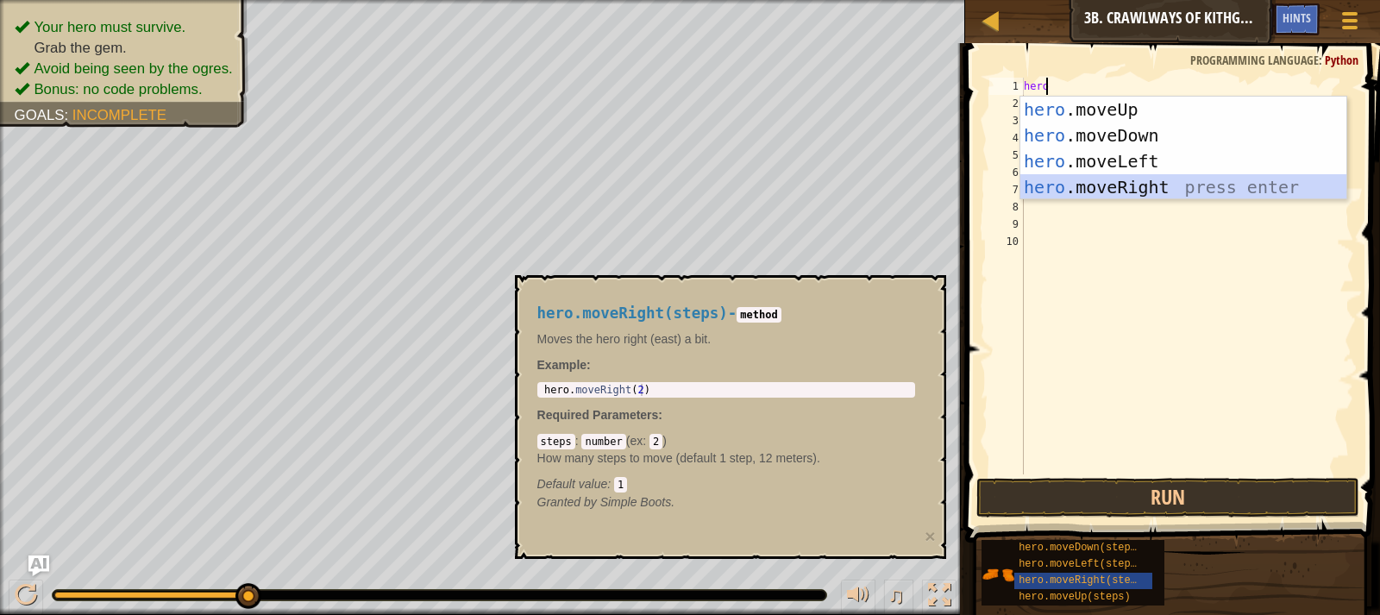
click at [1183, 183] on div "hero .moveUp press enter hero .moveDown press enter hero .moveLeft press enter …" at bounding box center [1183, 174] width 326 height 155
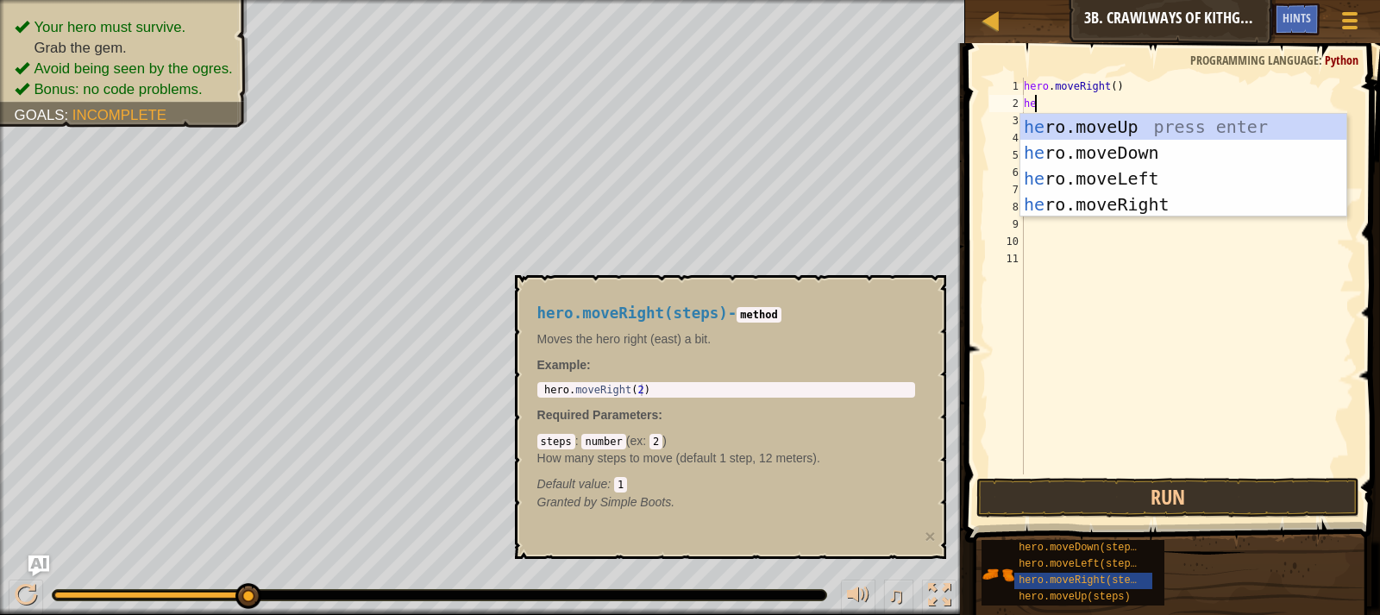
type textarea "hero"
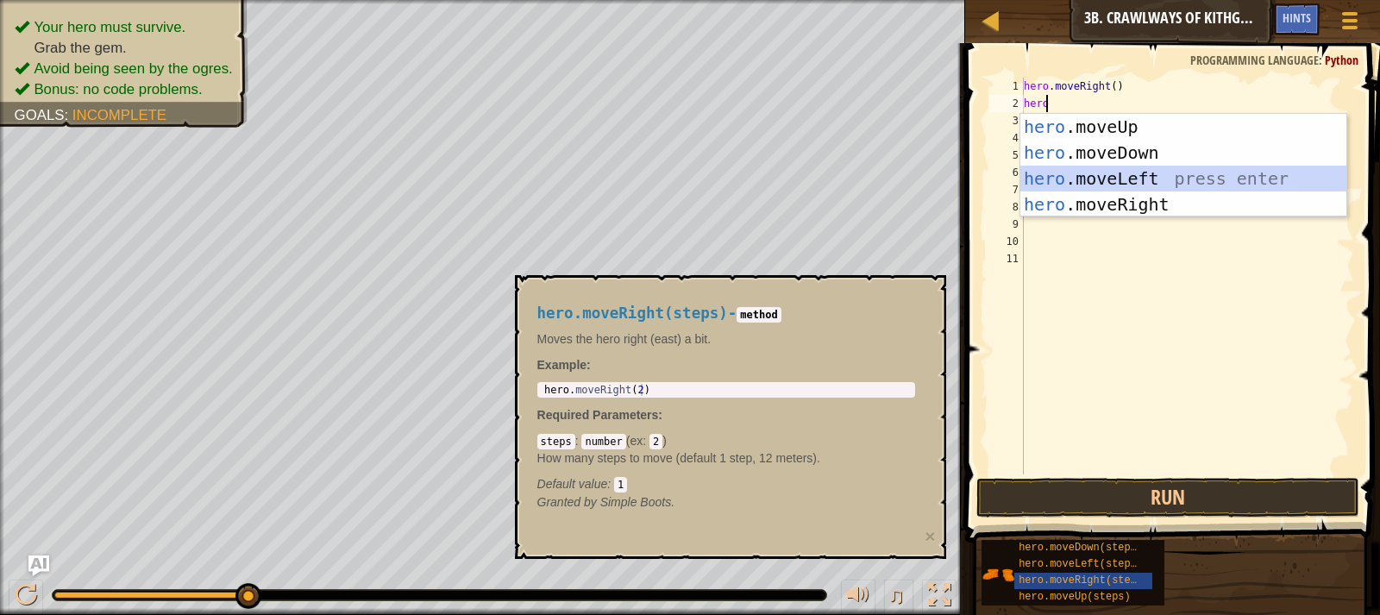
click at [1157, 176] on div "hero .moveUp press enter hero .moveDown press enter hero .moveLeft press enter …" at bounding box center [1183, 191] width 326 height 155
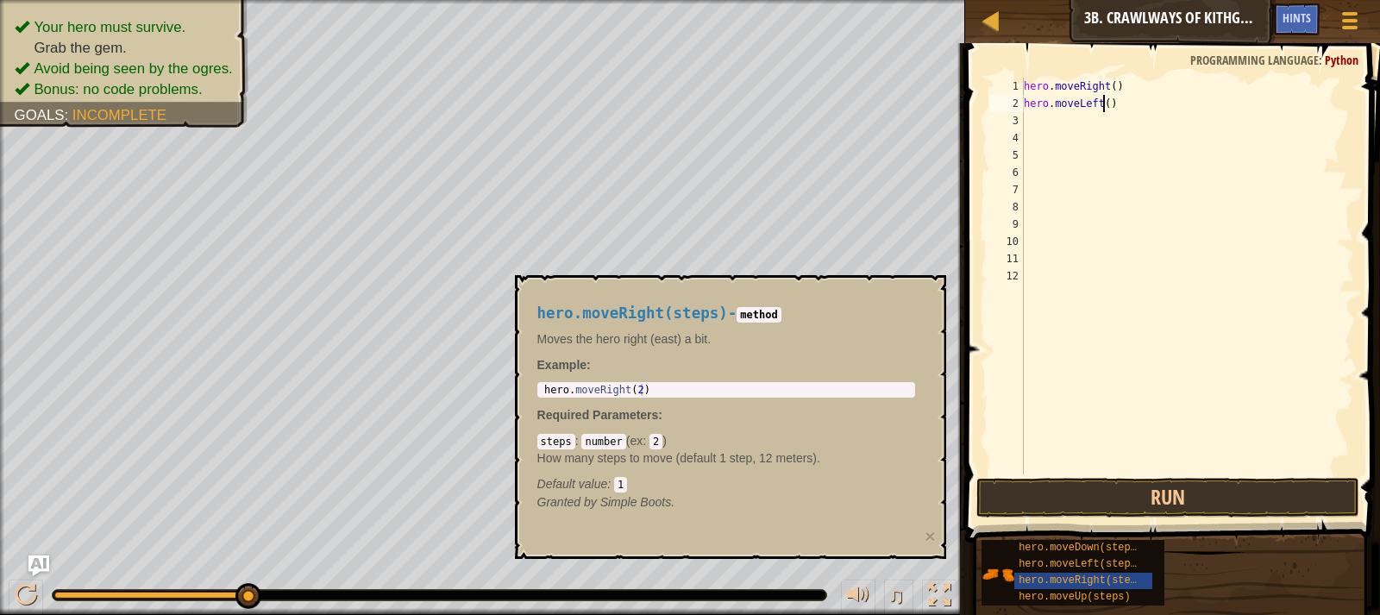
click at [1102, 102] on div "hero . moveRight ( ) hero . moveLeft ( )" at bounding box center [1187, 293] width 334 height 431
type textarea "hero.moveLeft(0.5)"
drag, startPoint x: 1168, startPoint y: 108, endPoint x: 1177, endPoint y: 112, distance: 9.6
click at [1171, 110] on div "hero . moveRight ( ) hero . moveLeft ( 0.5 )" at bounding box center [1187, 293] width 334 height 431
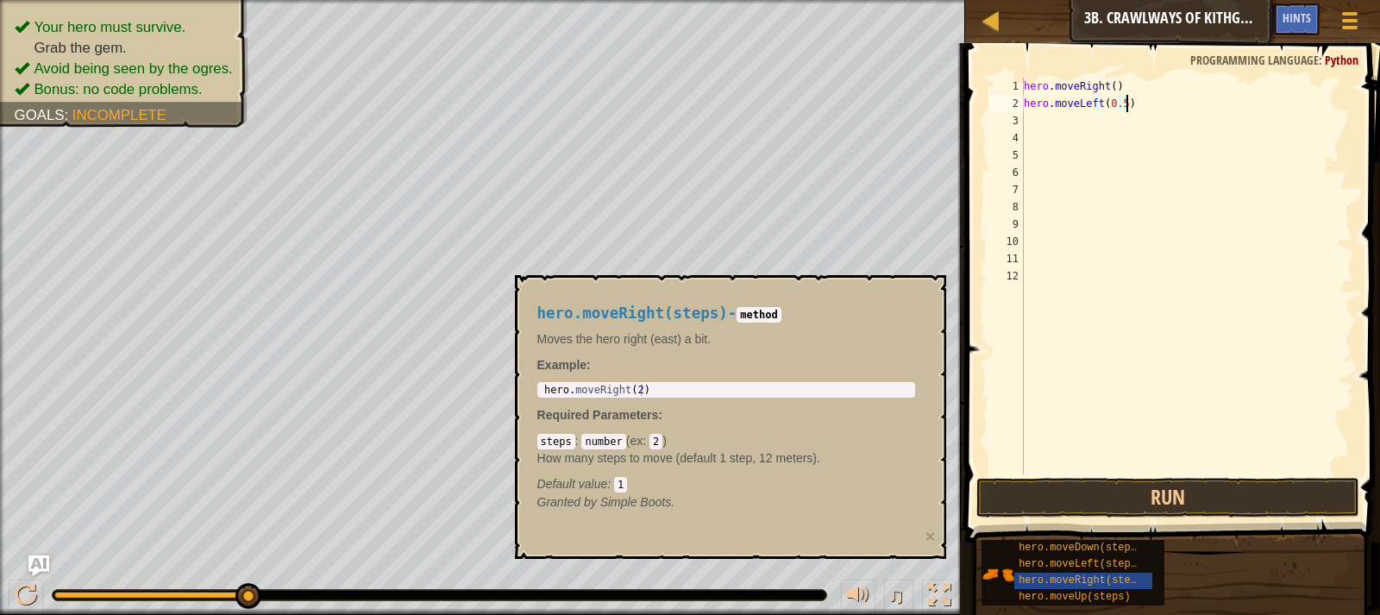
scroll to position [8, 0]
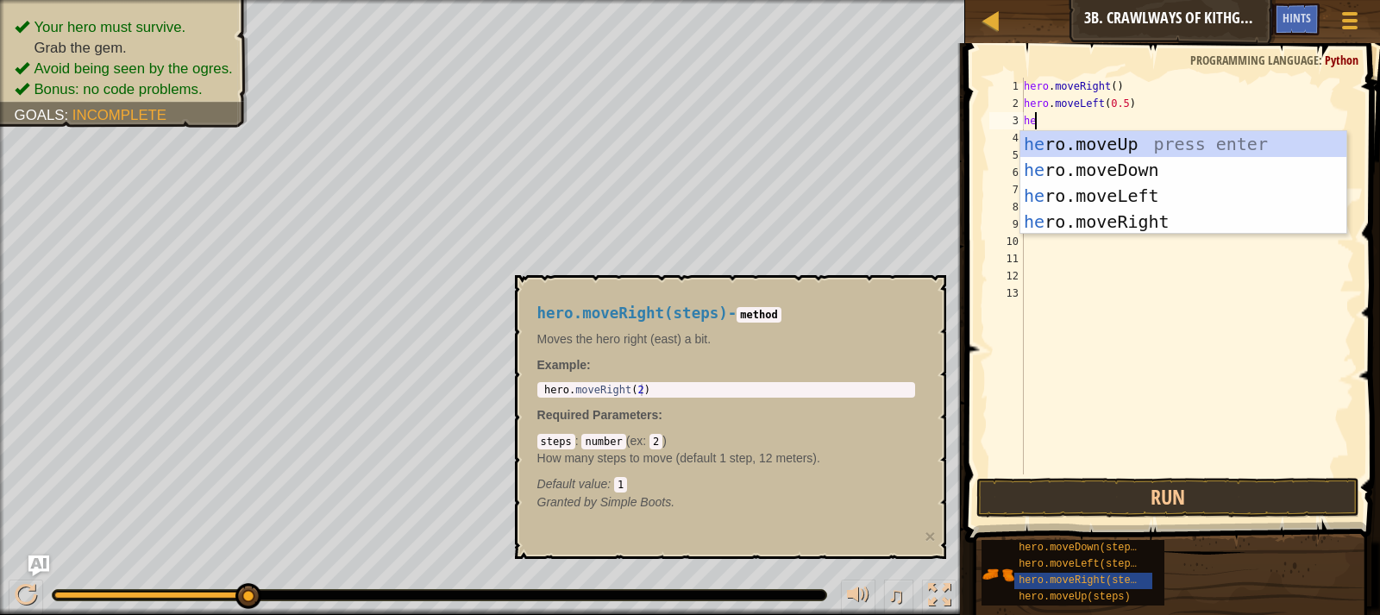
type textarea "hero"
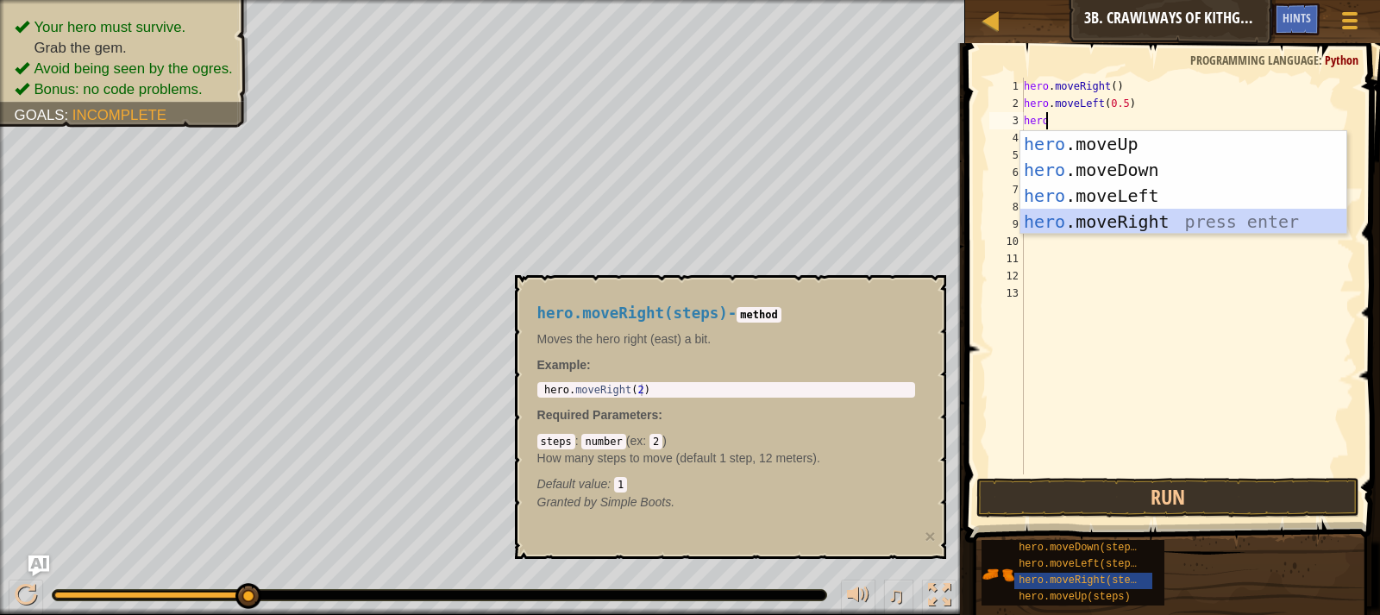
click at [1156, 222] on div "hero .moveUp press enter hero .moveDown press enter hero .moveLeft press enter …" at bounding box center [1183, 208] width 326 height 155
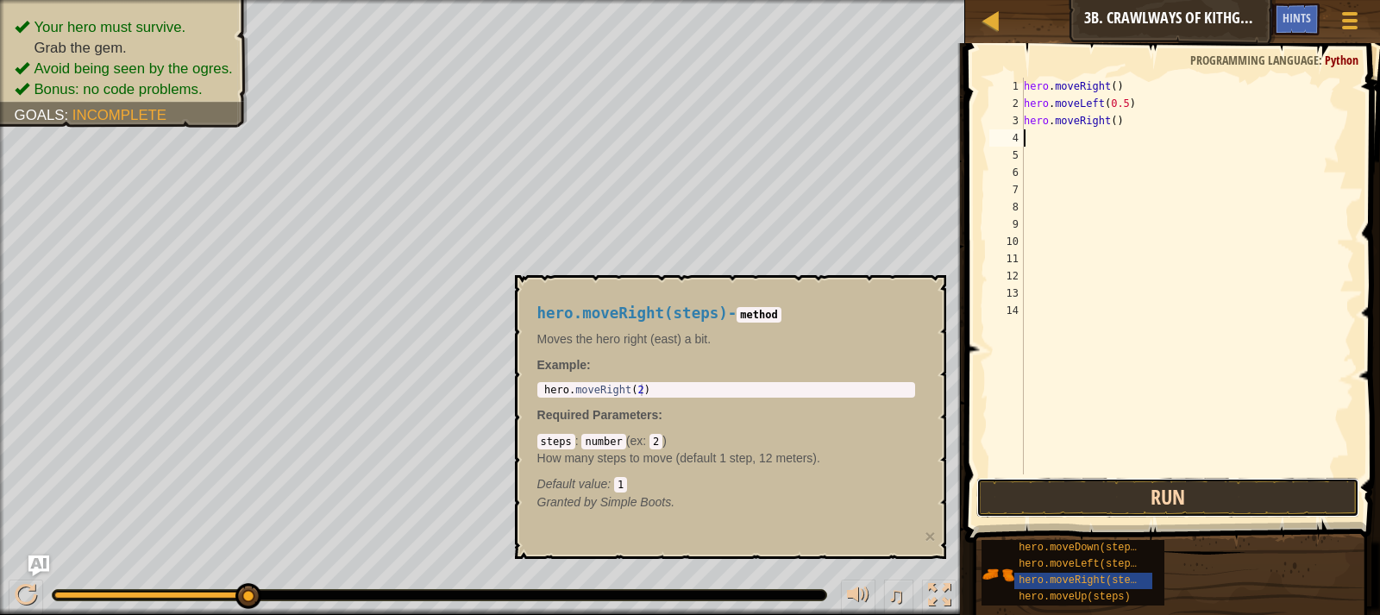
click at [1175, 485] on button "Run" at bounding box center [1167, 498] width 383 height 40
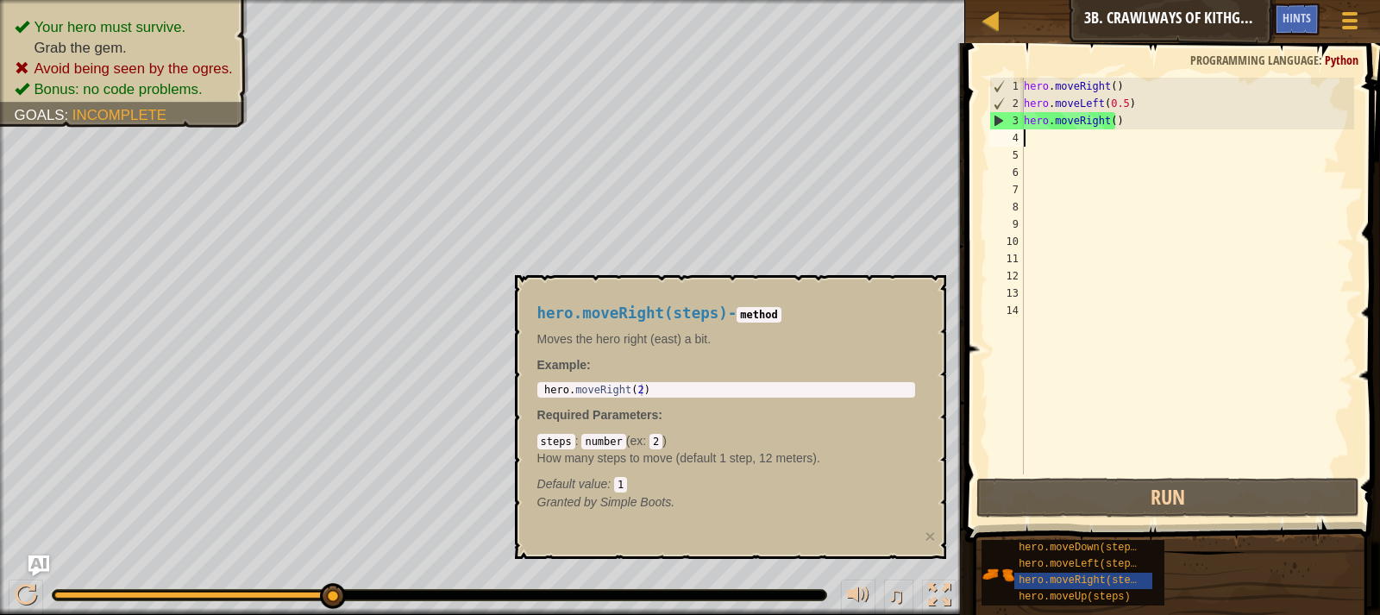
click at [1107, 117] on div "hero . moveRight ( ) hero . moveLeft ( 0.5 ) hero . moveRight ( )" at bounding box center [1187, 293] width 334 height 431
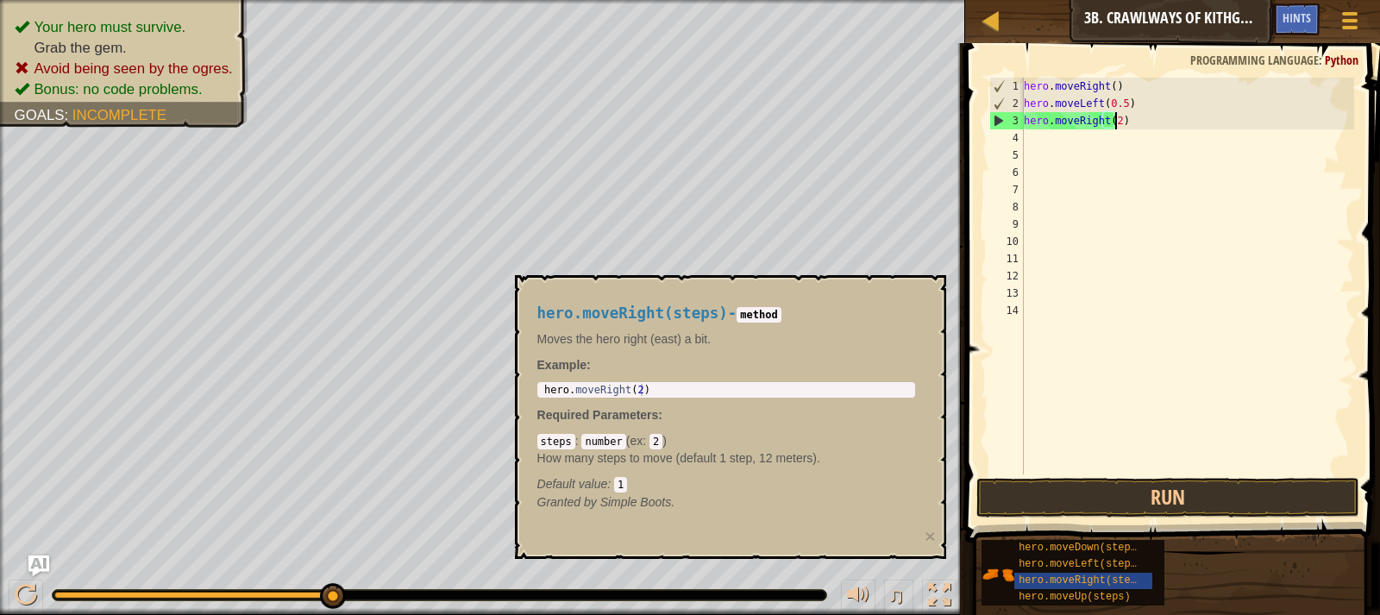
scroll to position [8, 7]
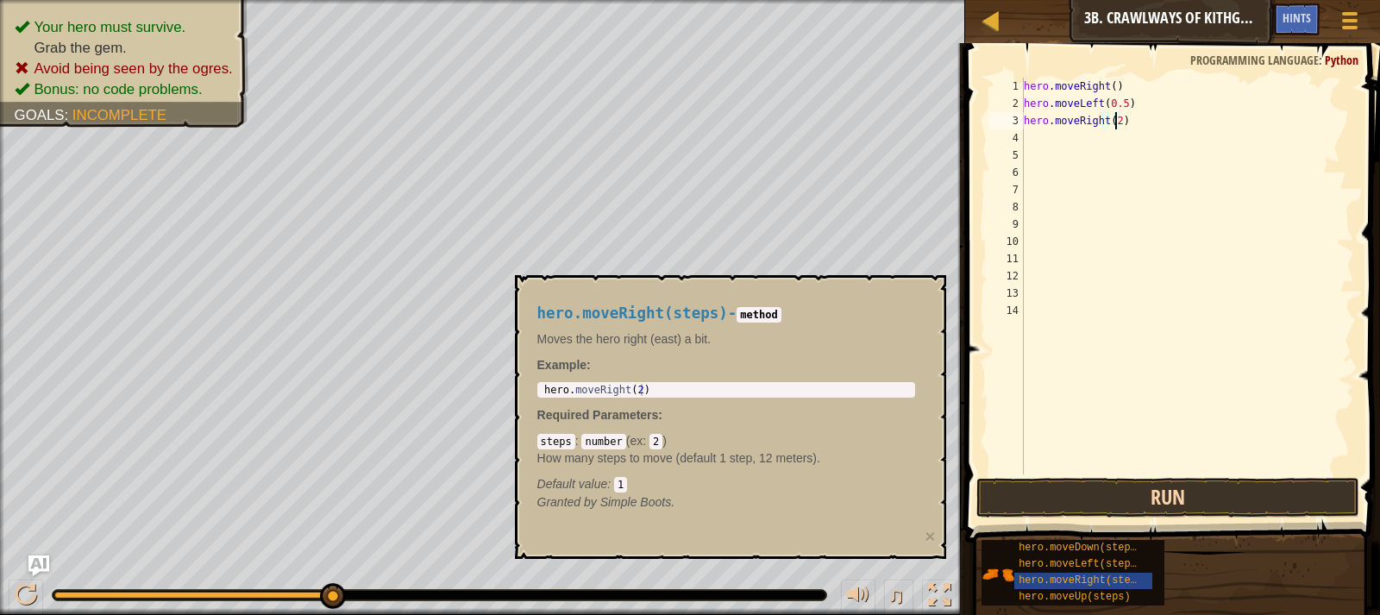
type textarea "hero.moveRight(2)"
click at [1198, 491] on button "Run" at bounding box center [1167, 498] width 383 height 40
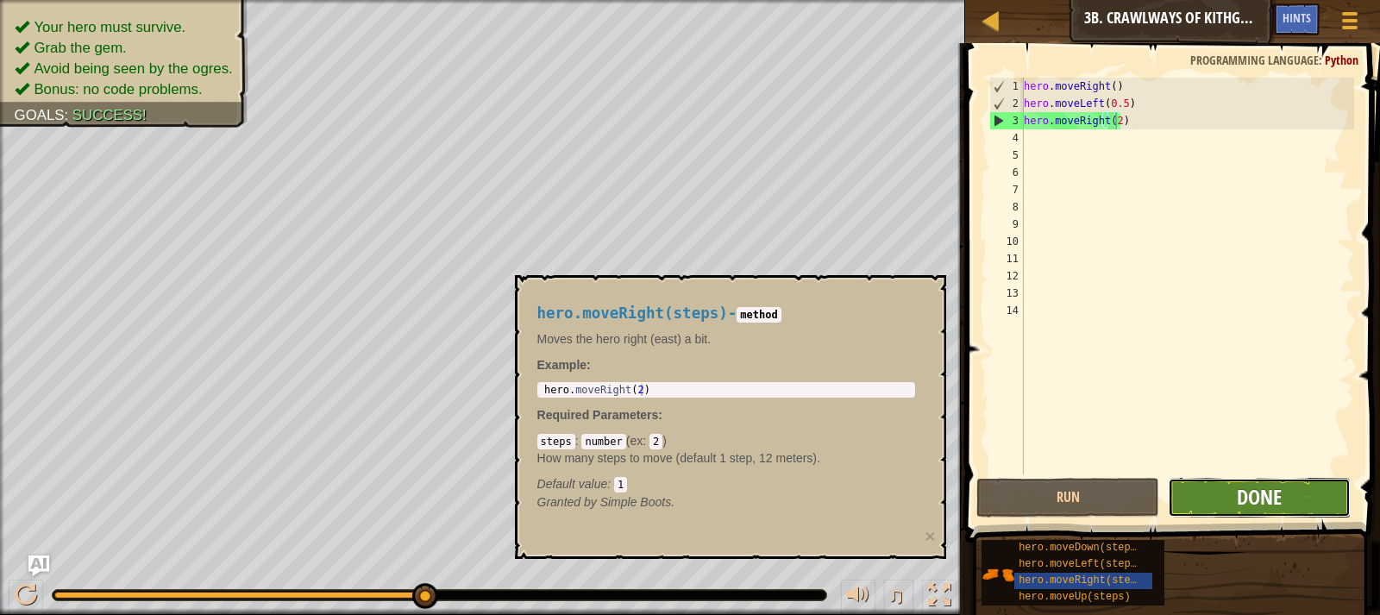
click at [1263, 499] on span "Done" at bounding box center [1258, 497] width 45 height 28
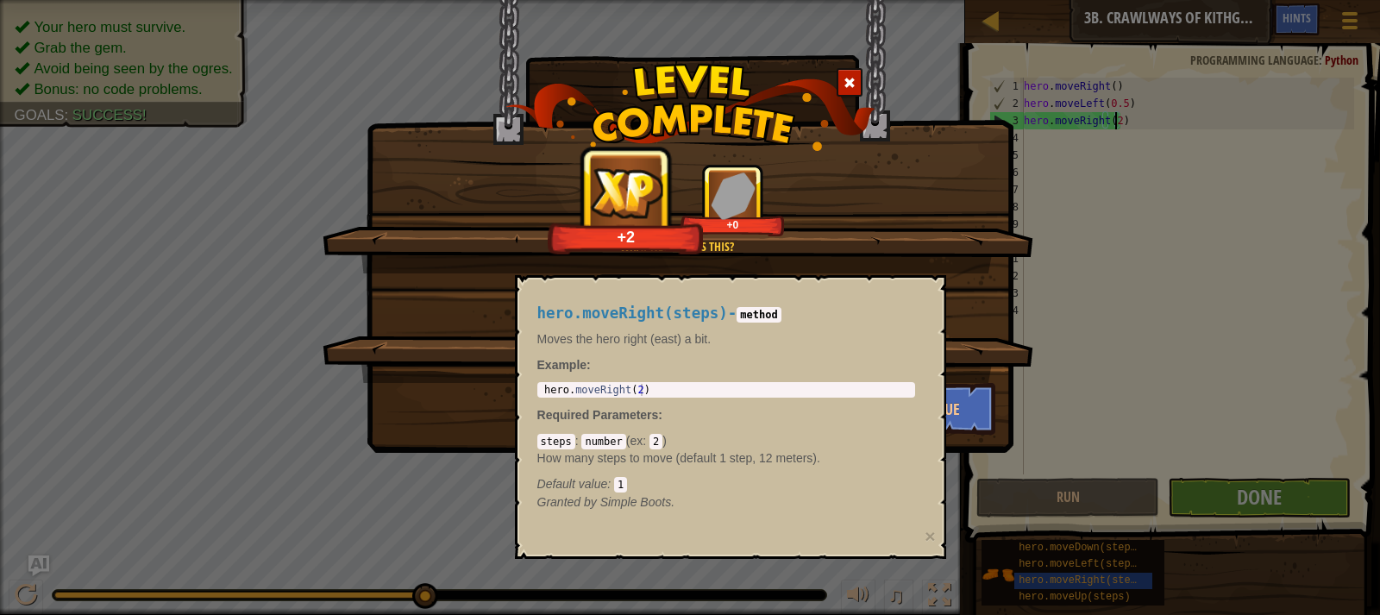
click at [924, 246] on div "What new evil is this?" at bounding box center [676, 246] width 544 height 17
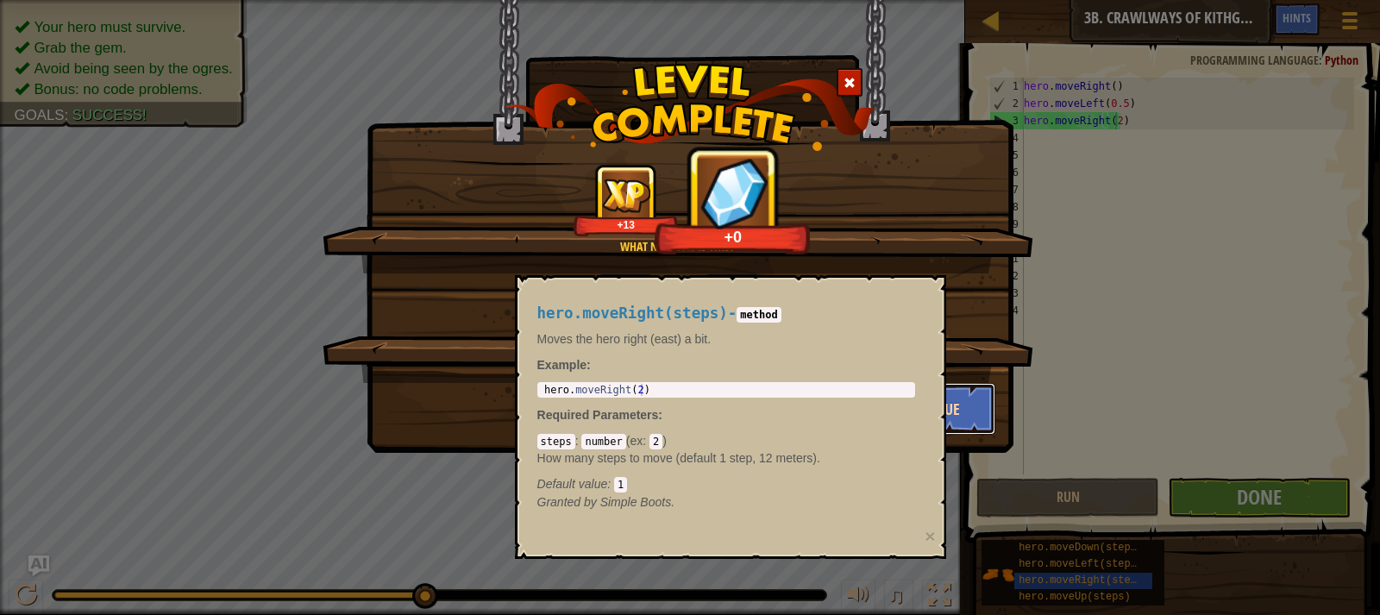
click at [967, 404] on button "Continue" at bounding box center [929, 409] width 134 height 52
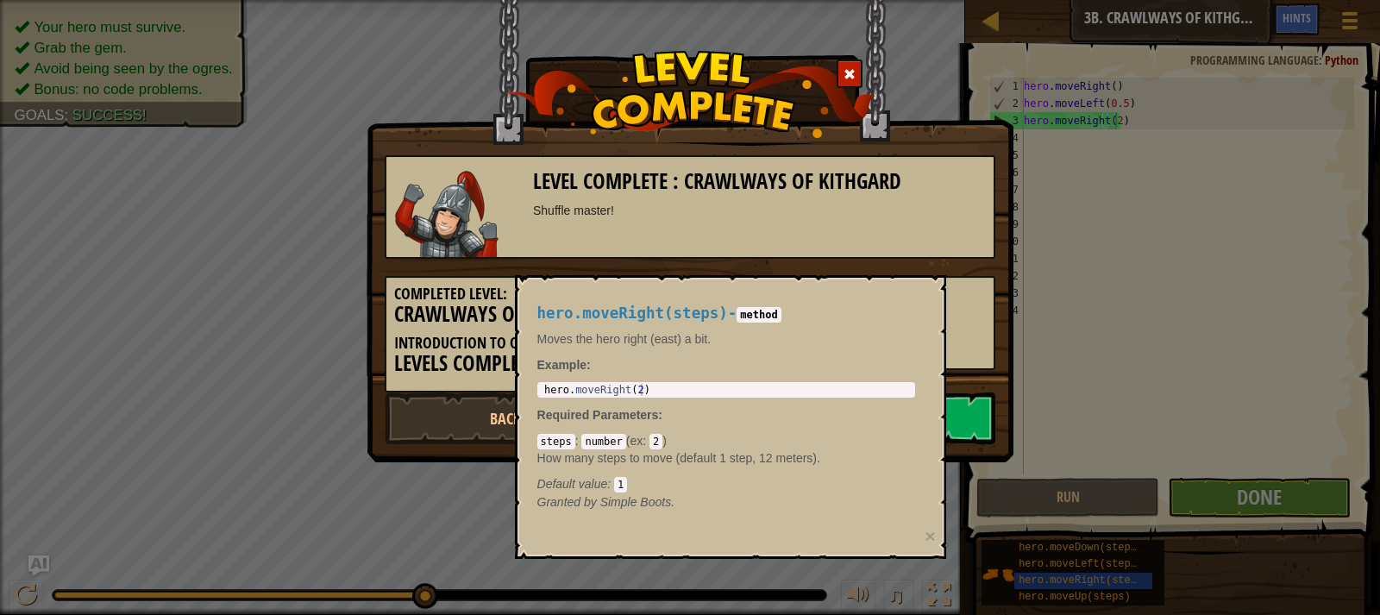
click at [958, 423] on link "Next Level" at bounding box center [849, 418] width 292 height 52
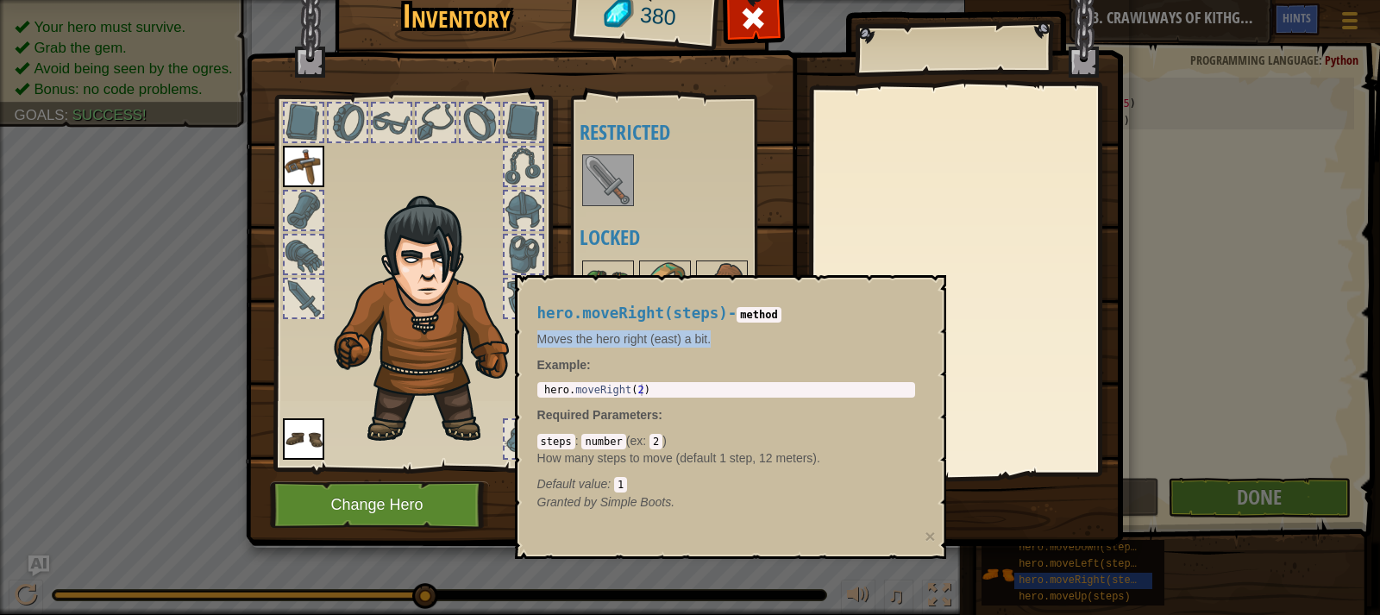
drag, startPoint x: 833, startPoint y: 329, endPoint x: 925, endPoint y: 285, distance: 101.8
click at [925, 285] on div "hero.moveRight(steps) - method Moves the hero right (east) a bit. Example : 1 h…" at bounding box center [730, 417] width 431 height 284
click at [1312, 342] on div "Inventory 380 Available Equip Equip (double-click to equip) Restricted Locked E…" at bounding box center [690, 307] width 1380 height 615
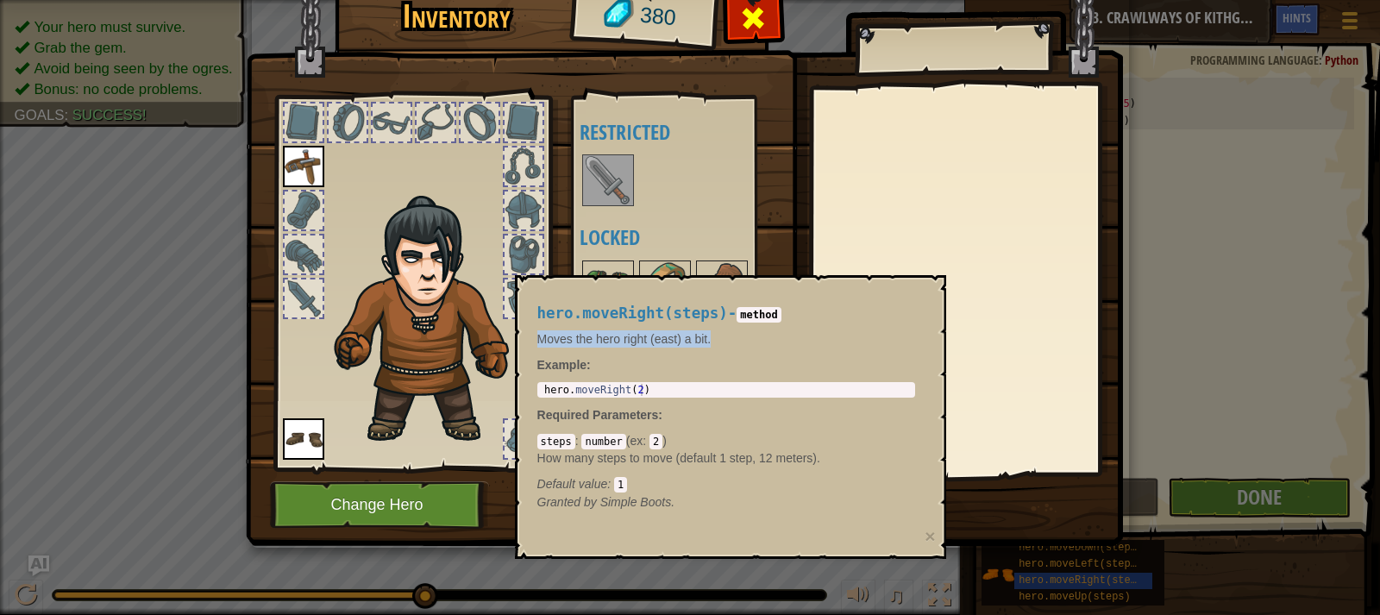
click at [759, 24] on span at bounding box center [753, 18] width 28 height 28
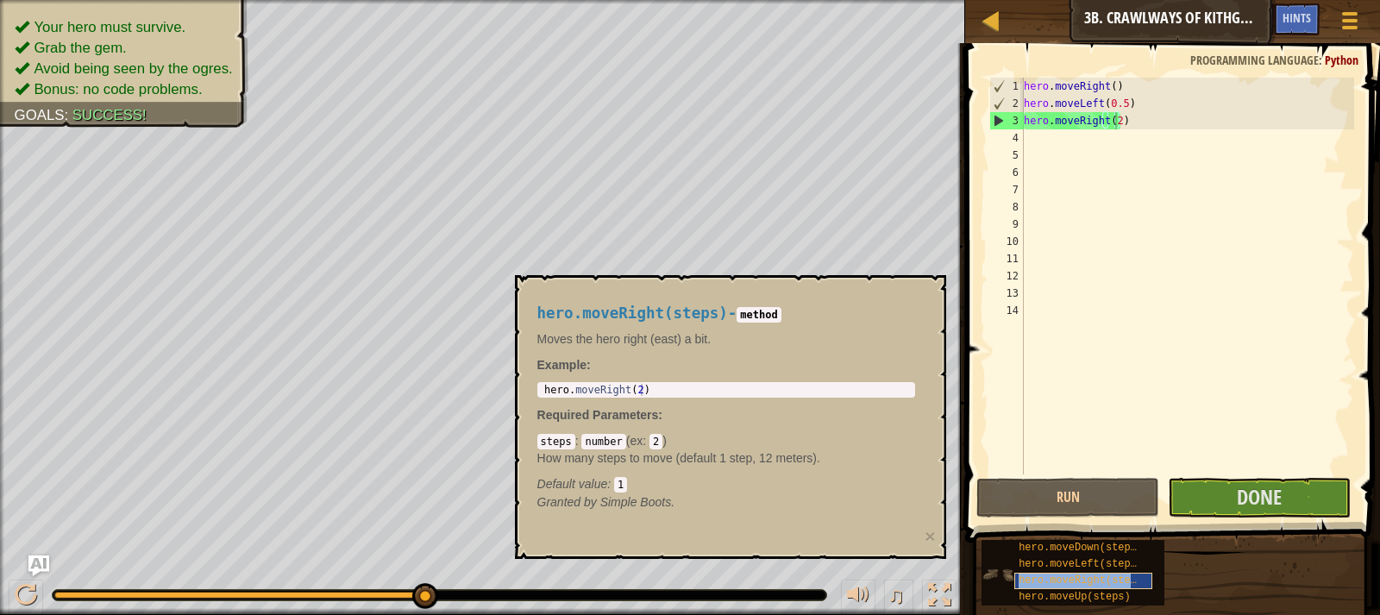
click at [1057, 579] on span "hero.moveRight(steps)" at bounding box center [1083, 580] width 130 height 12
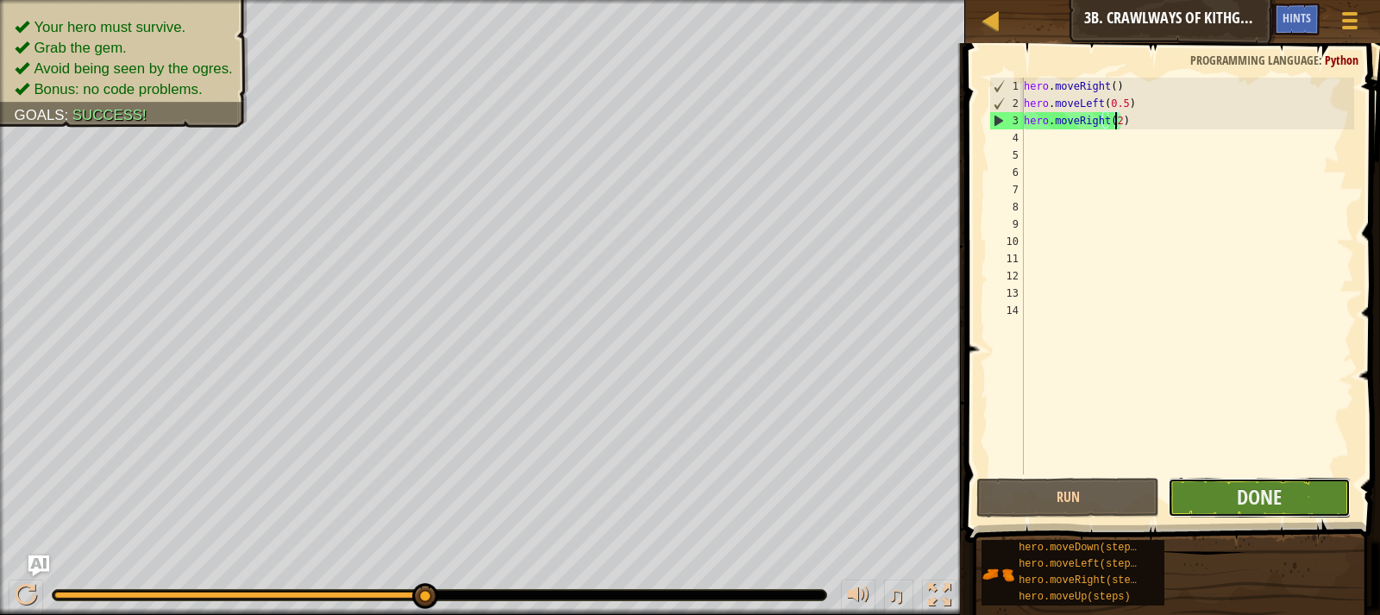
click at [1218, 488] on button "Done" at bounding box center [1259, 498] width 183 height 40
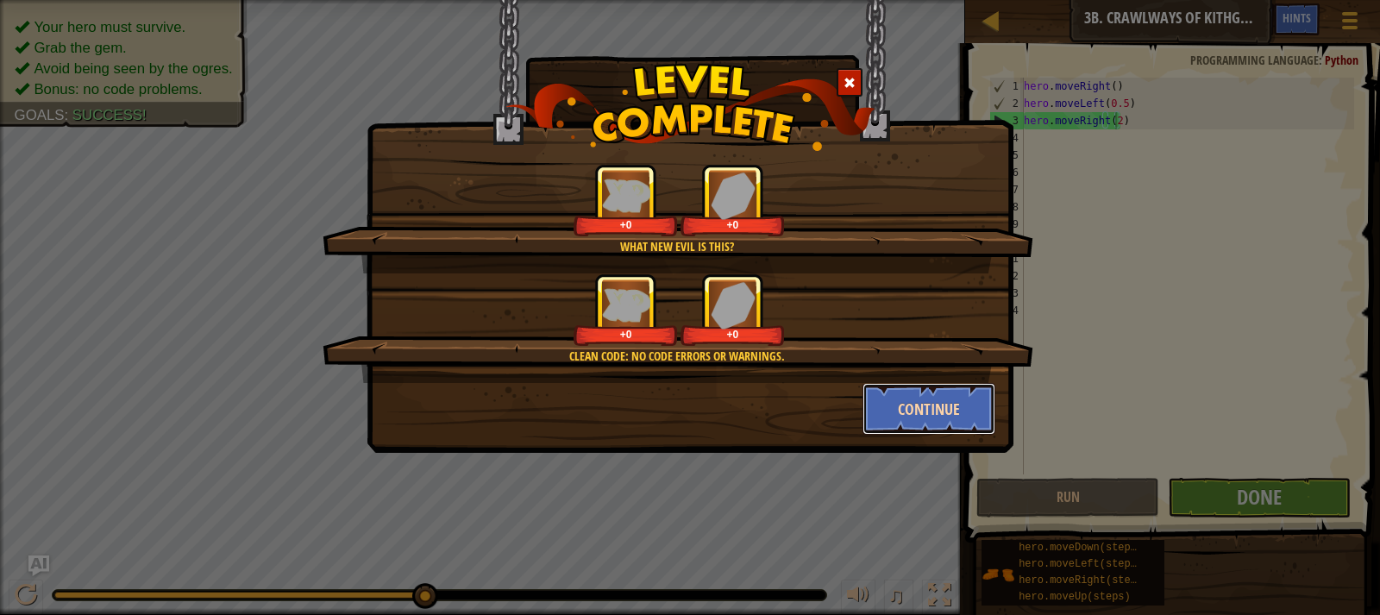
click at [891, 400] on button "Continue" at bounding box center [929, 409] width 134 height 52
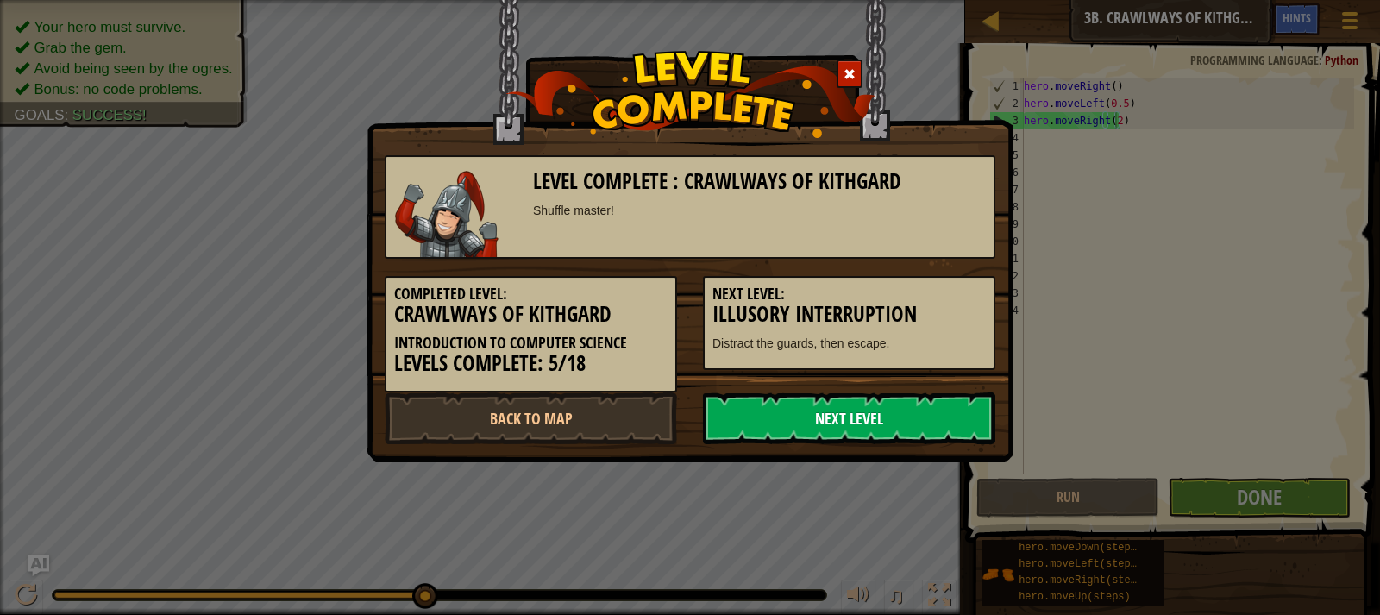
click at [899, 419] on link "Next Level" at bounding box center [849, 418] width 292 height 52
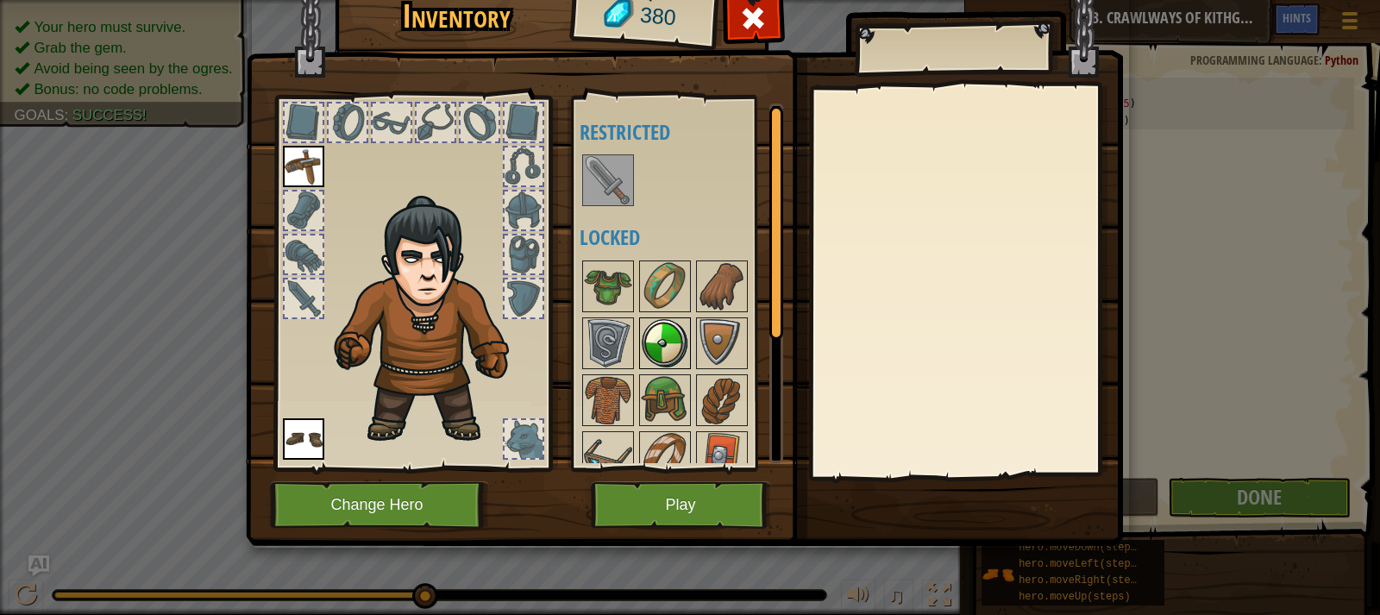
click at [650, 331] on img at bounding box center [665, 343] width 48 height 48
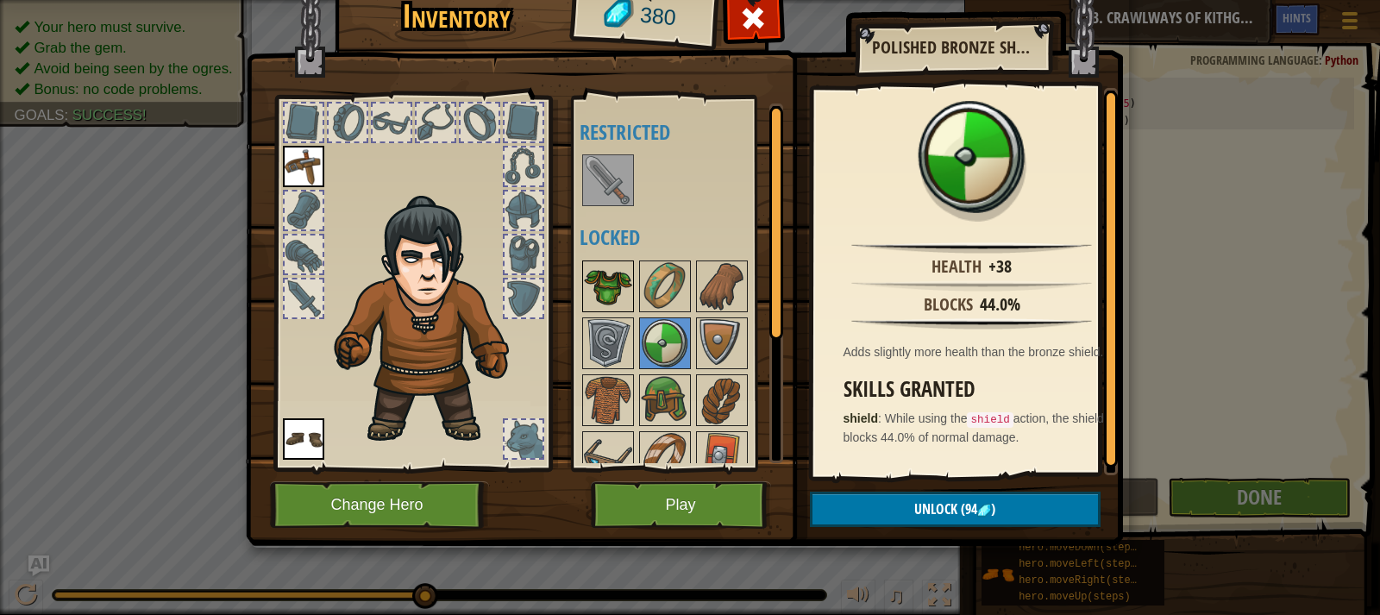
click at [598, 288] on img at bounding box center [608, 286] width 48 height 48
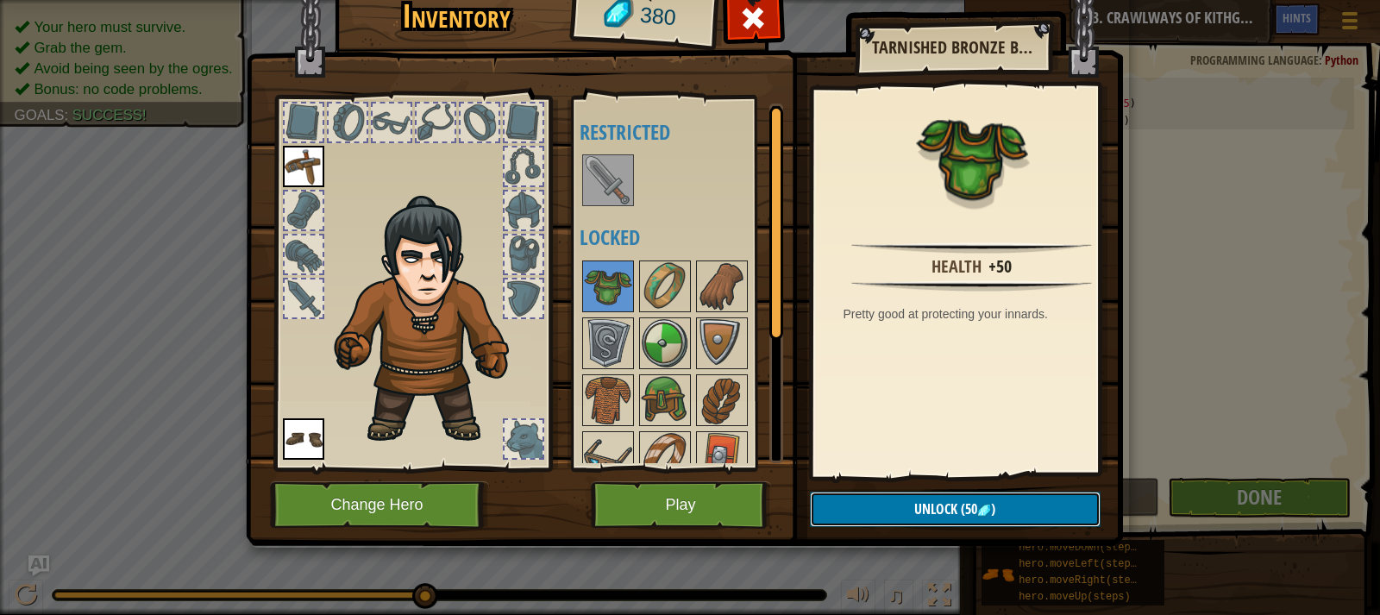
click at [964, 509] on span "(50" at bounding box center [967, 508] width 20 height 19
click at [905, 506] on button "Confirm" at bounding box center [955, 508] width 291 height 35
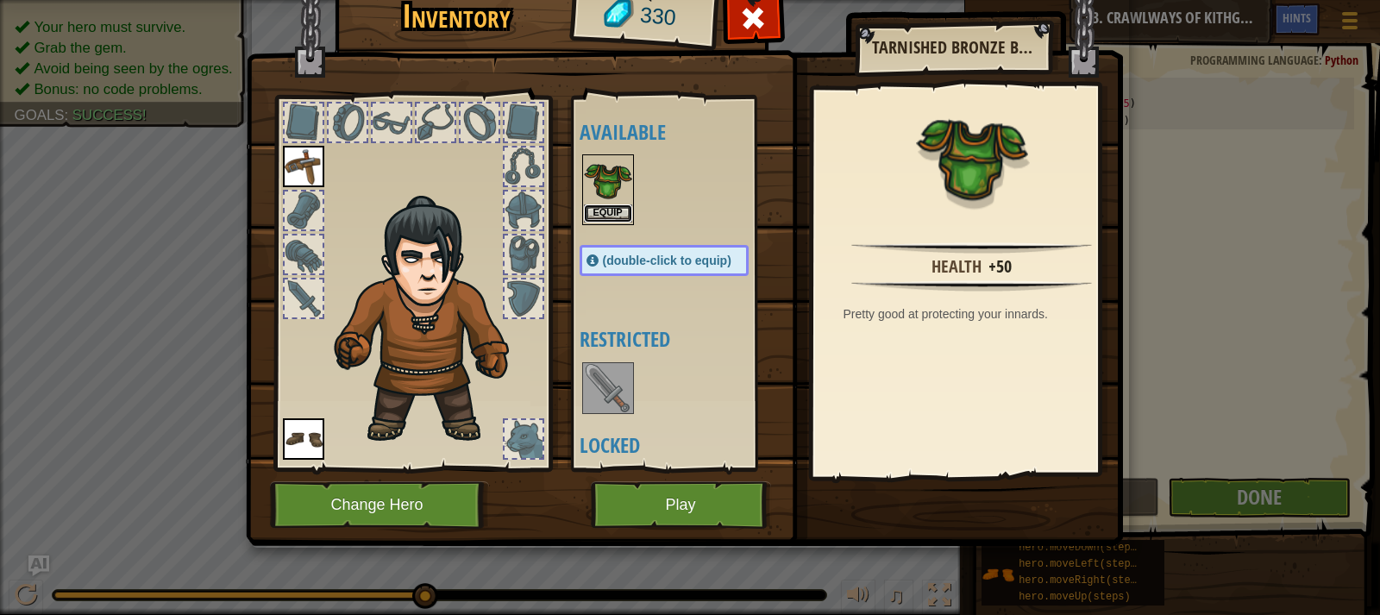
click at [610, 212] on button "Equip" at bounding box center [608, 213] width 48 height 18
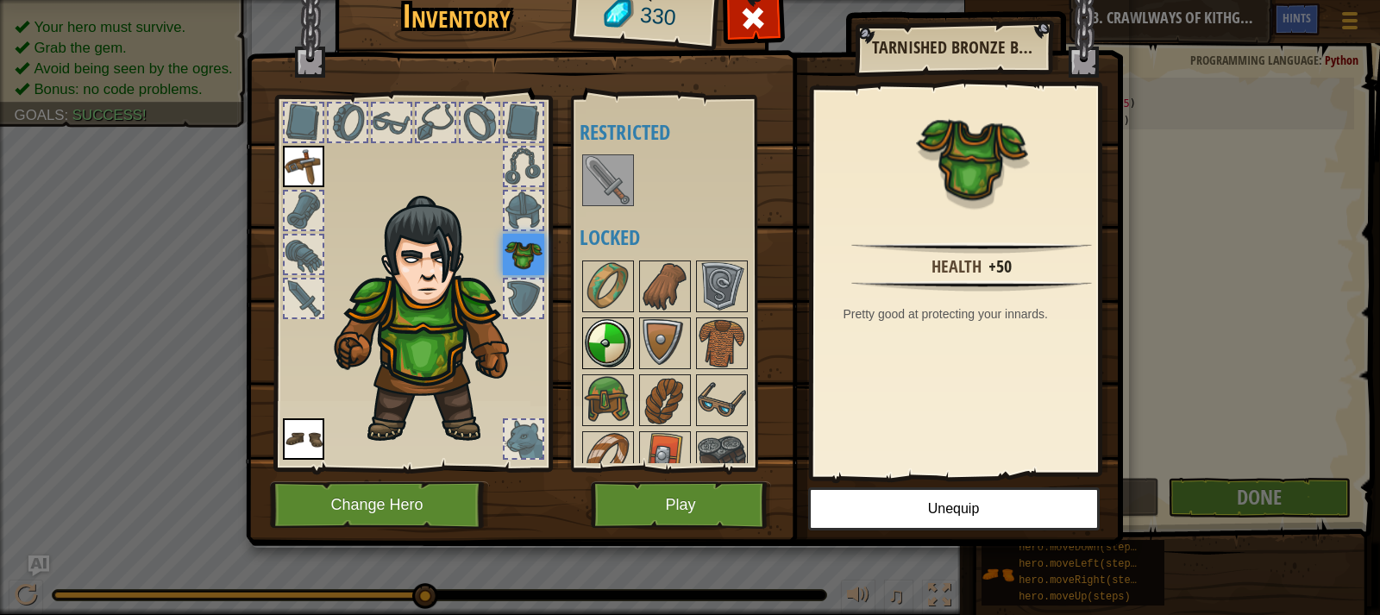
click at [619, 337] on img at bounding box center [608, 343] width 48 height 48
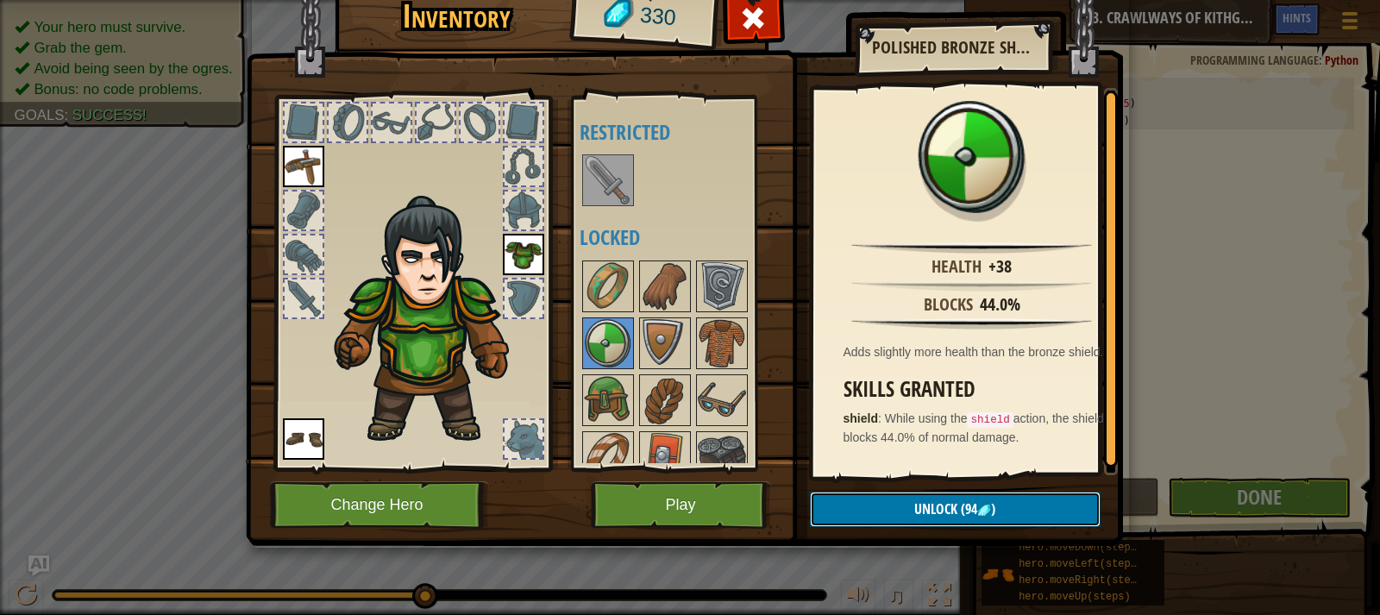
click at [920, 507] on span "Unlock" at bounding box center [935, 508] width 43 height 19
click at [916, 504] on button "Confirm" at bounding box center [955, 508] width 291 height 35
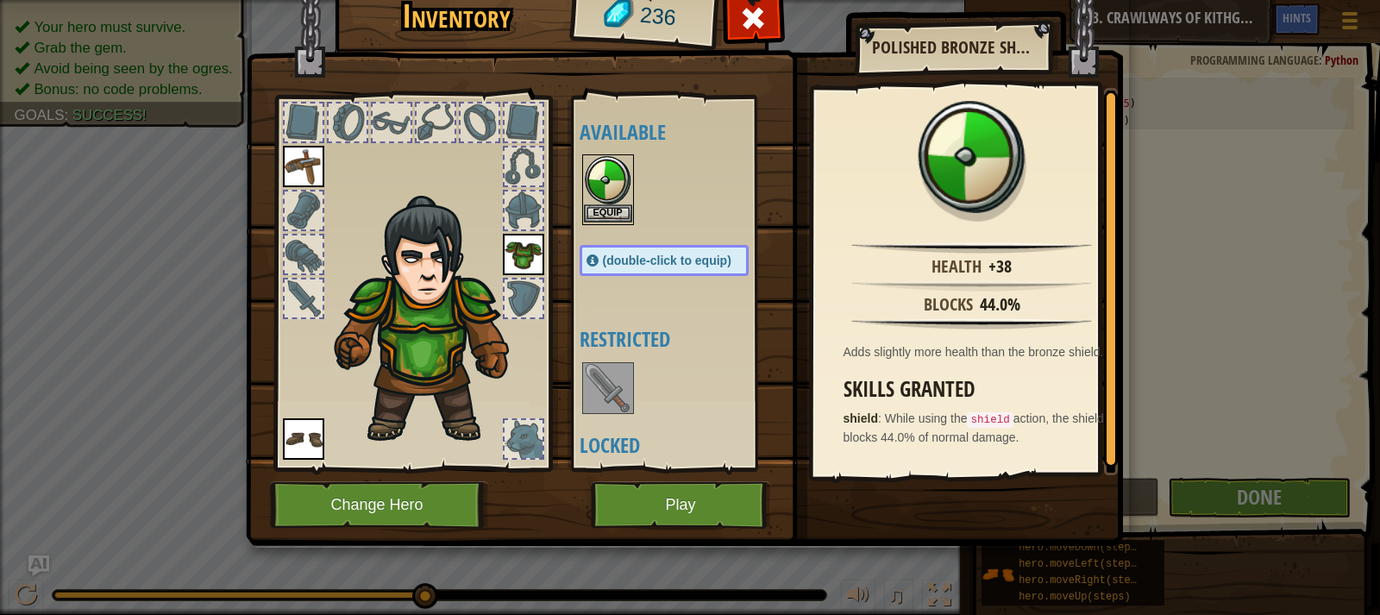
click at [611, 185] on img at bounding box center [608, 180] width 48 height 48
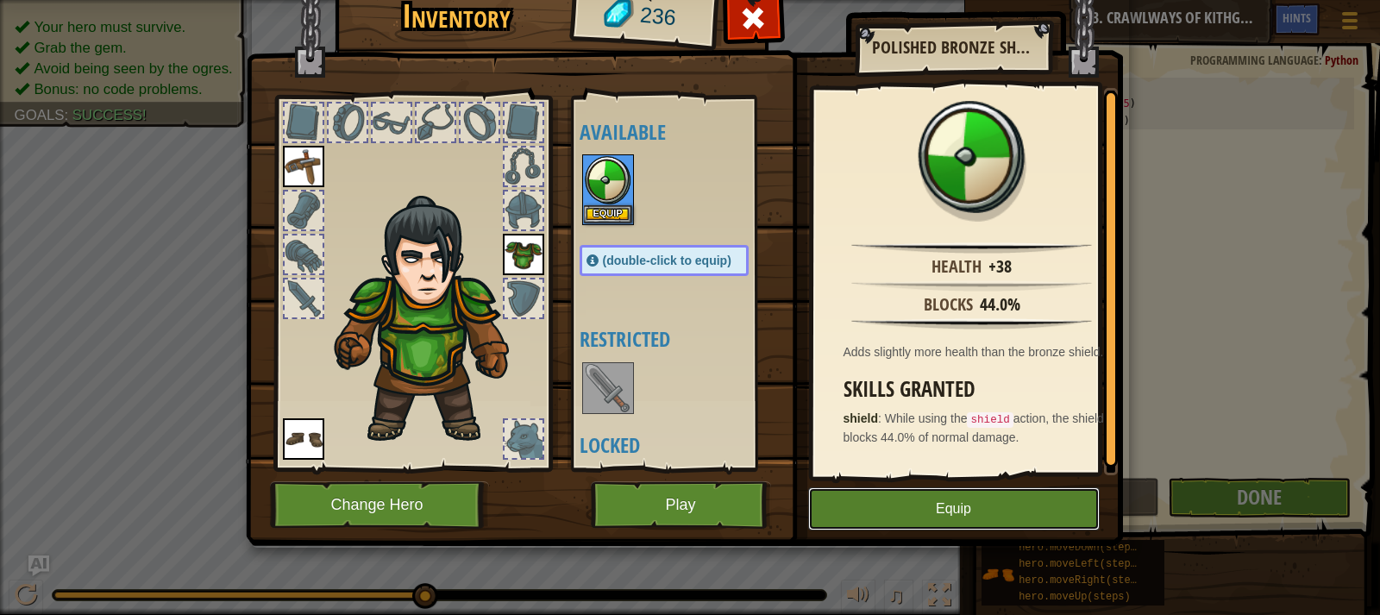
click at [940, 510] on button "Equip" at bounding box center [953, 508] width 291 height 43
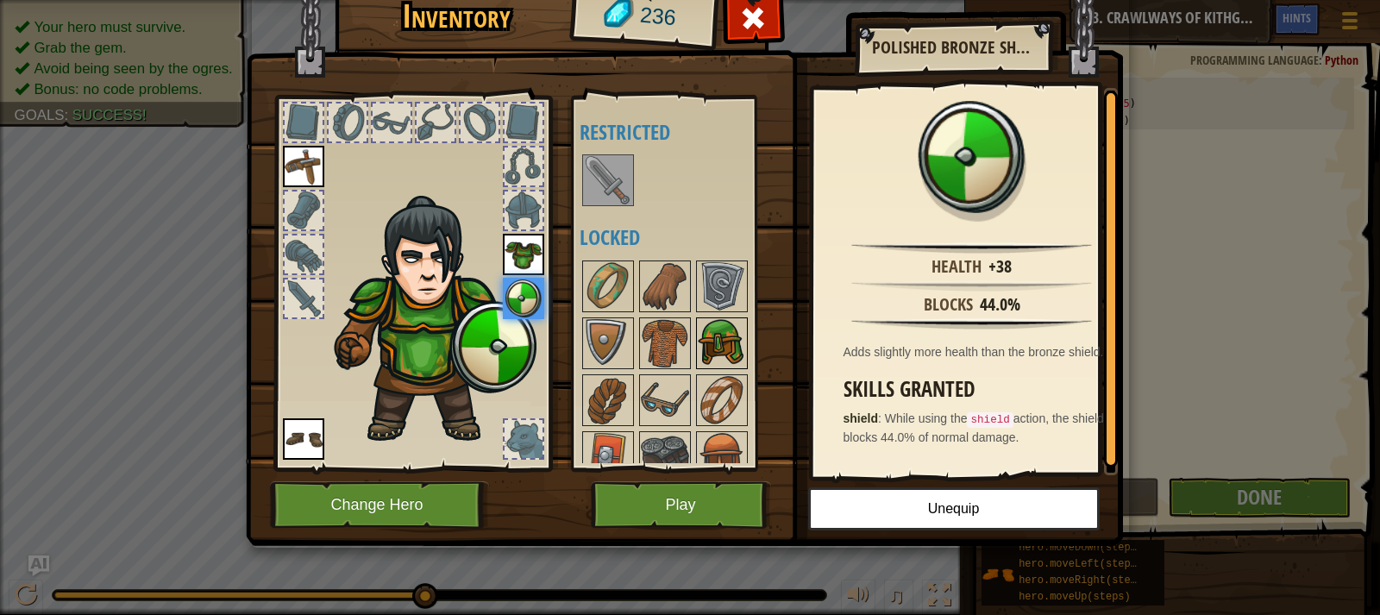
click at [712, 349] on img at bounding box center [722, 343] width 48 height 48
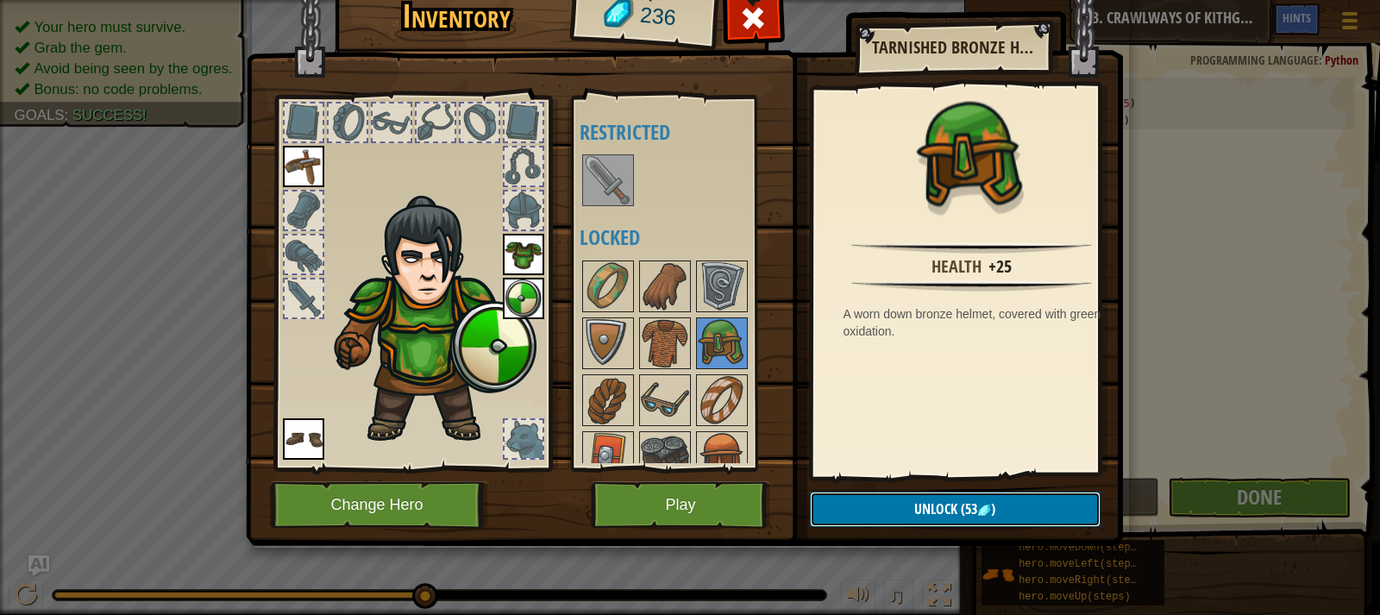
click at [919, 507] on span "Unlock" at bounding box center [935, 508] width 43 height 19
click at [907, 492] on button "Confirm" at bounding box center [955, 508] width 291 height 35
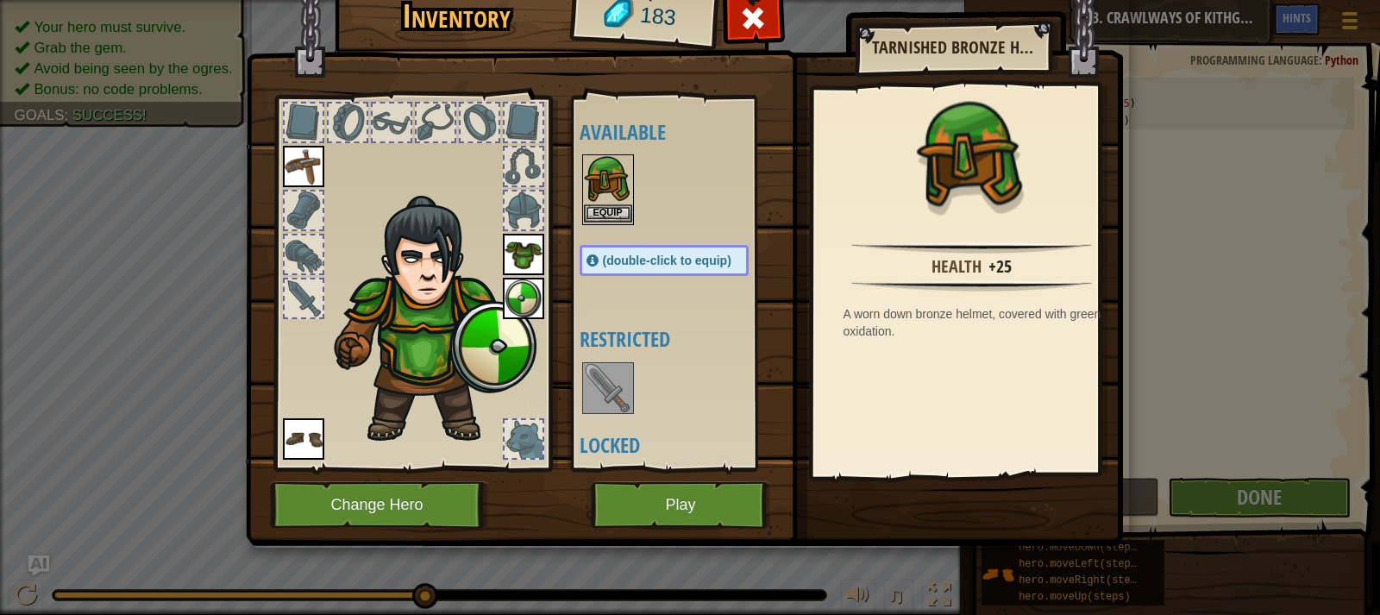
click at [590, 198] on img at bounding box center [608, 180] width 48 height 48
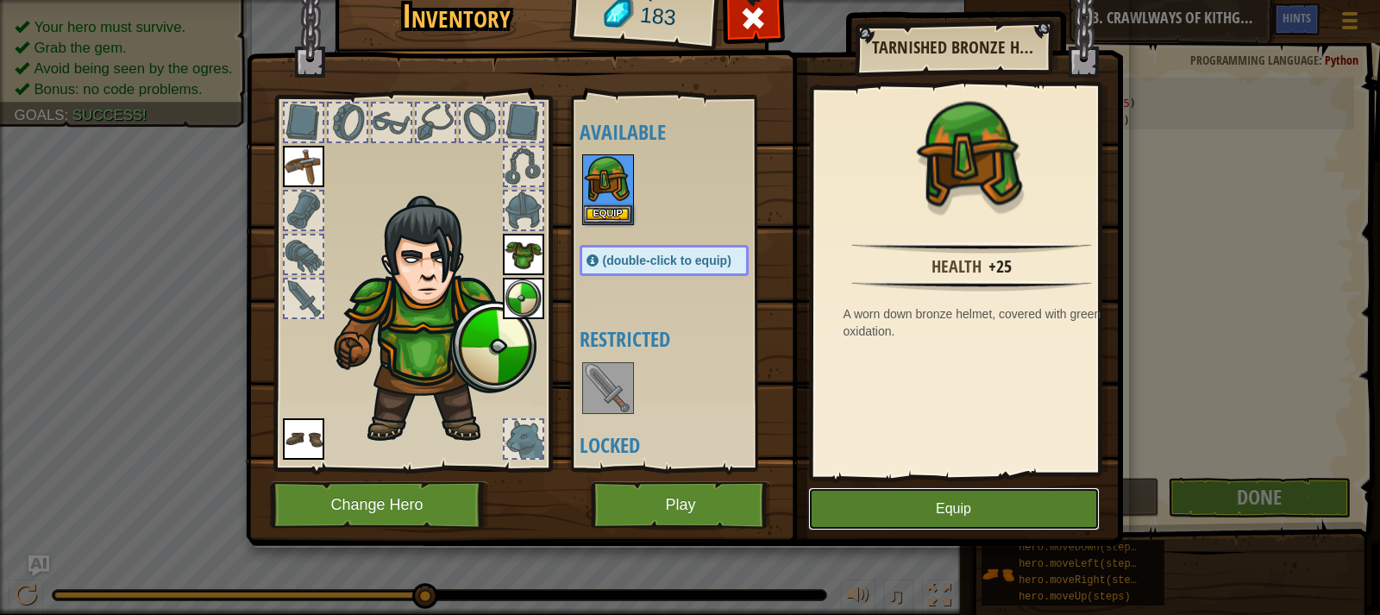
click at [935, 516] on button "Equip" at bounding box center [953, 508] width 291 height 43
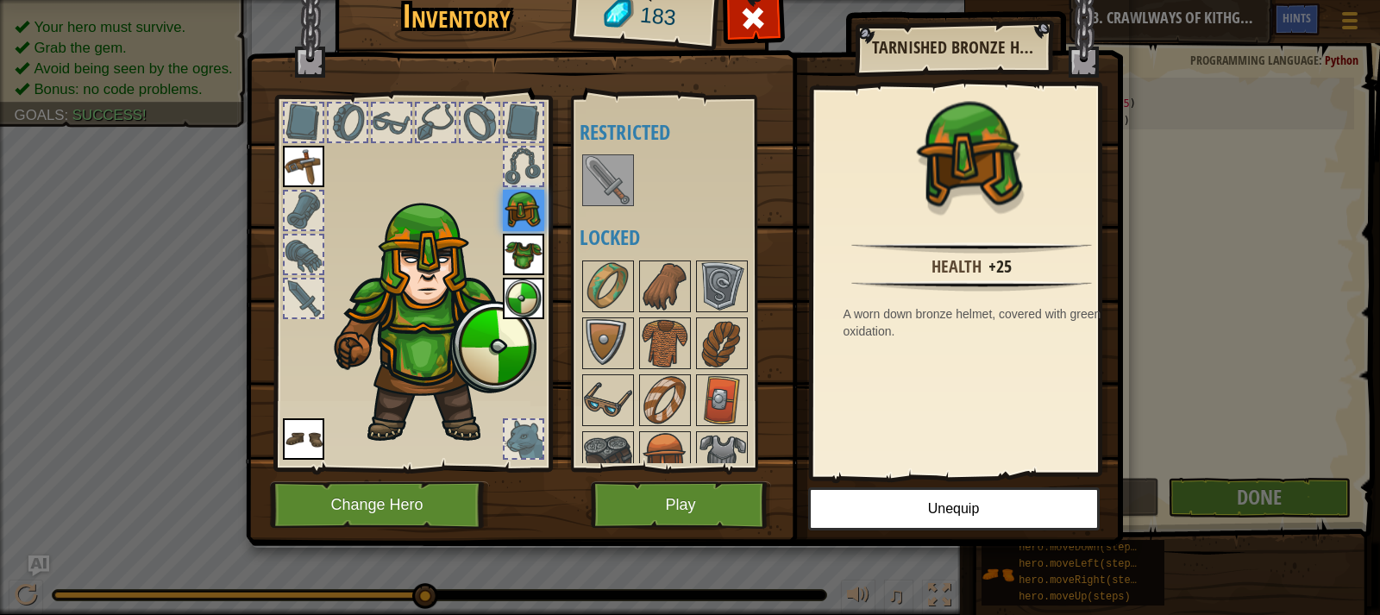
scroll to position [136, 0]
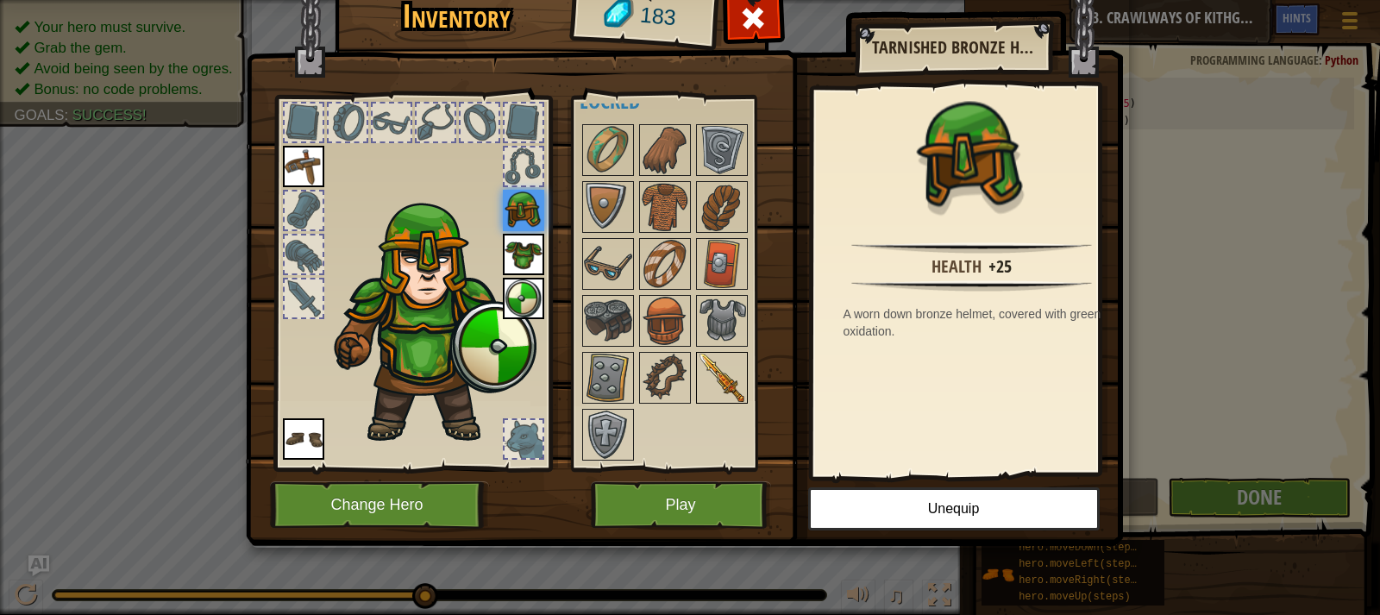
click at [714, 378] on img at bounding box center [722, 378] width 48 height 48
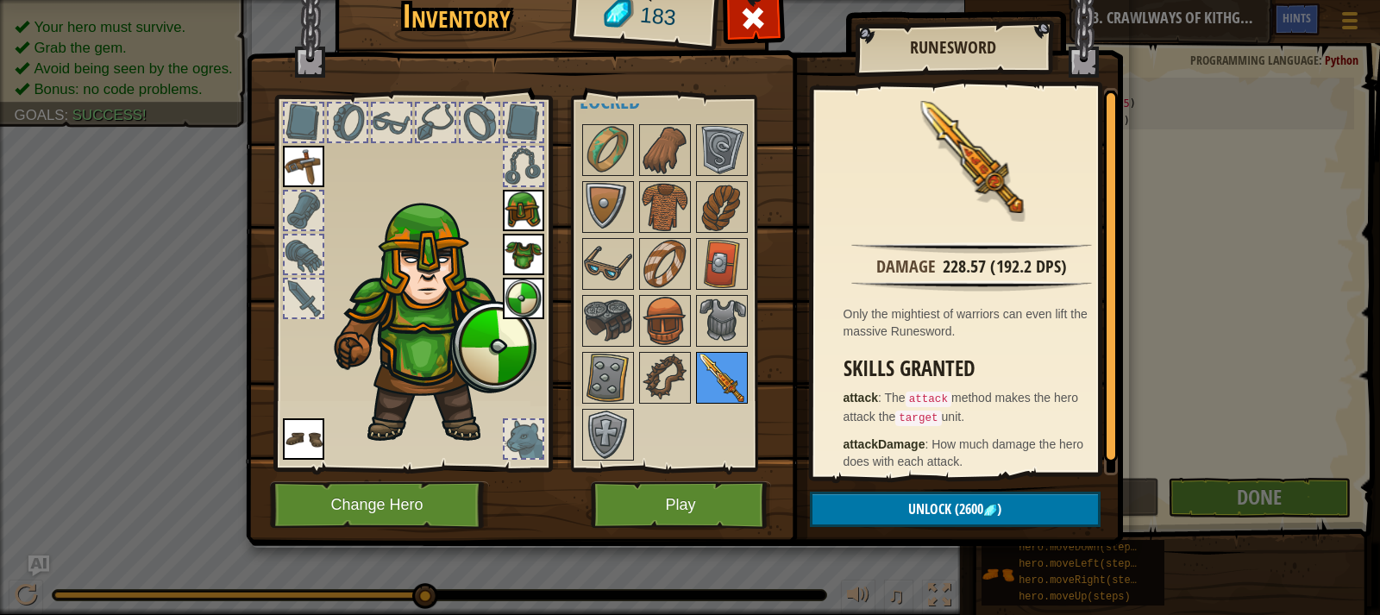
scroll to position [0, 0]
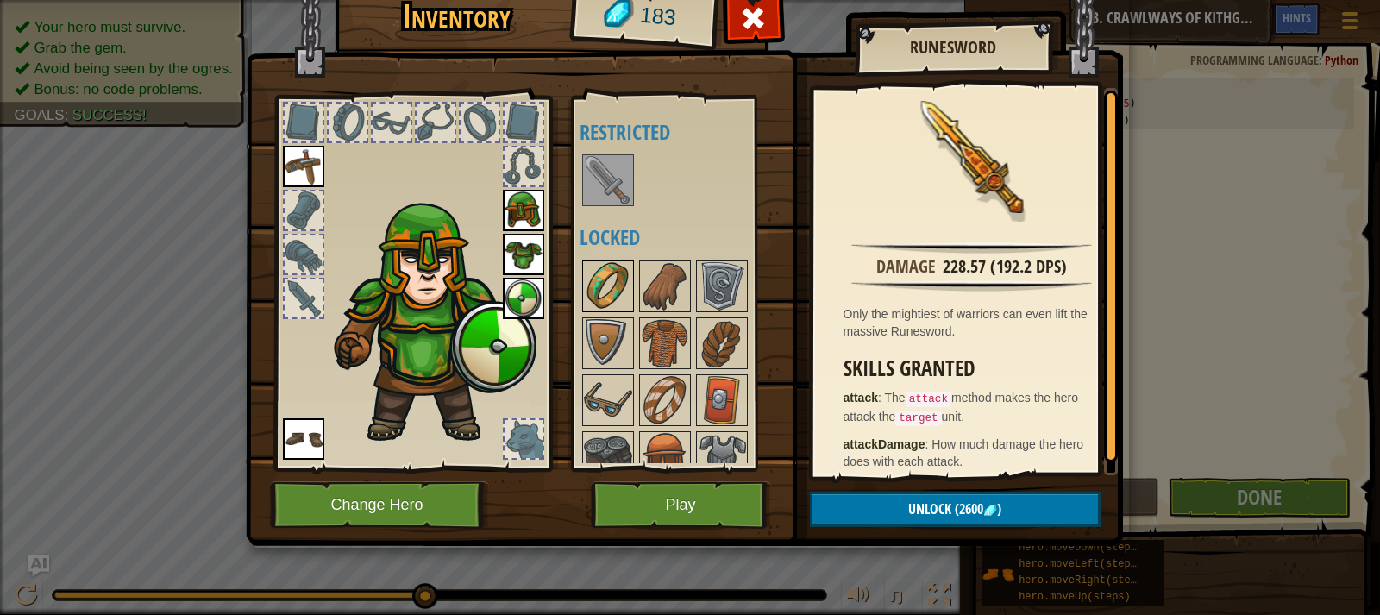
click at [614, 289] on img at bounding box center [608, 286] width 48 height 48
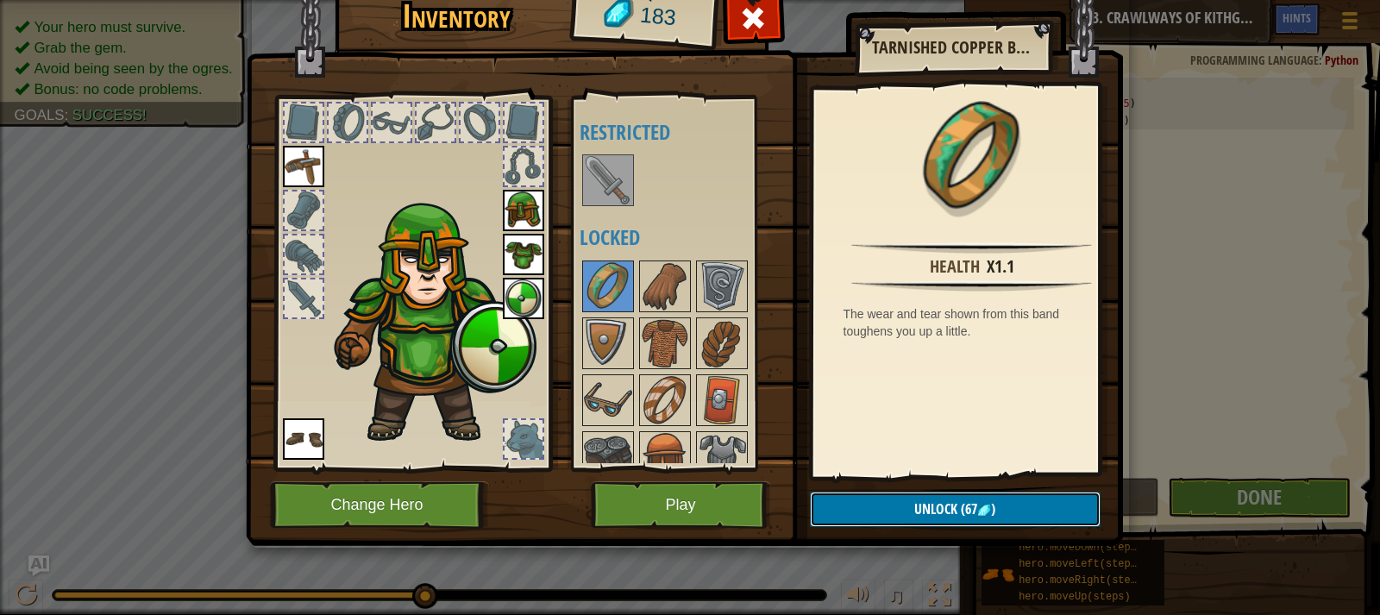
click at [925, 510] on span "Unlock" at bounding box center [935, 508] width 43 height 19
click at [927, 500] on button "Confirm" at bounding box center [955, 508] width 291 height 35
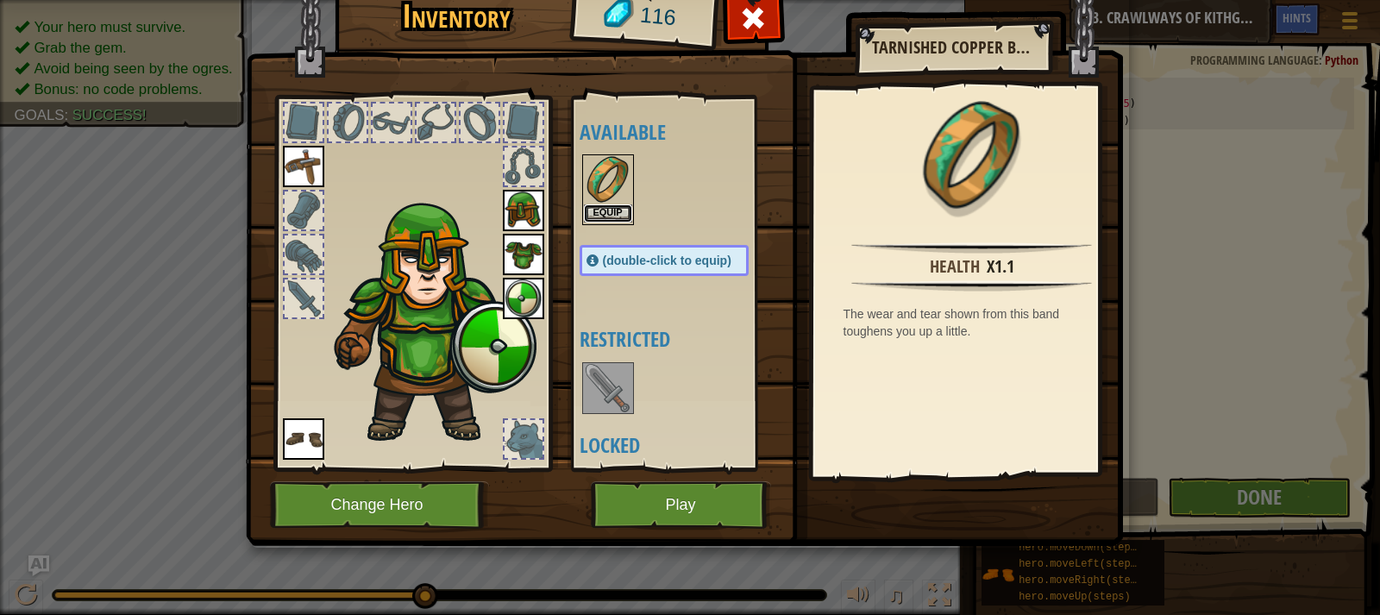
click at [617, 211] on button "Equip" at bounding box center [608, 213] width 48 height 18
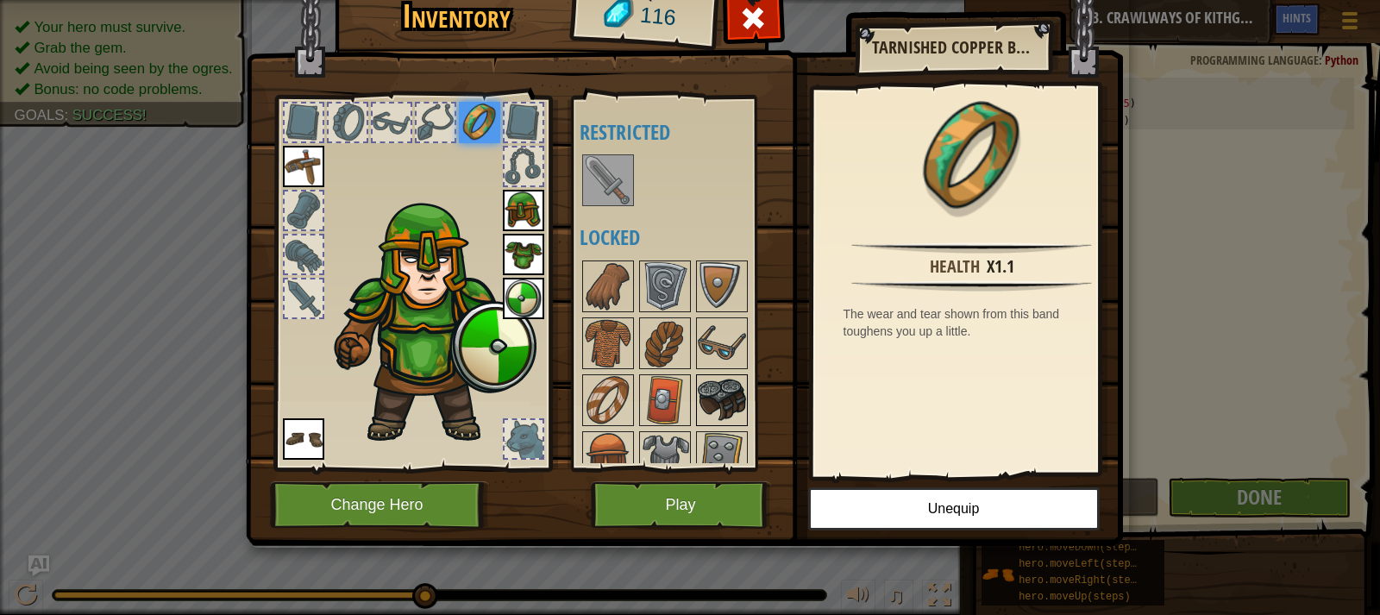
scroll to position [79, 0]
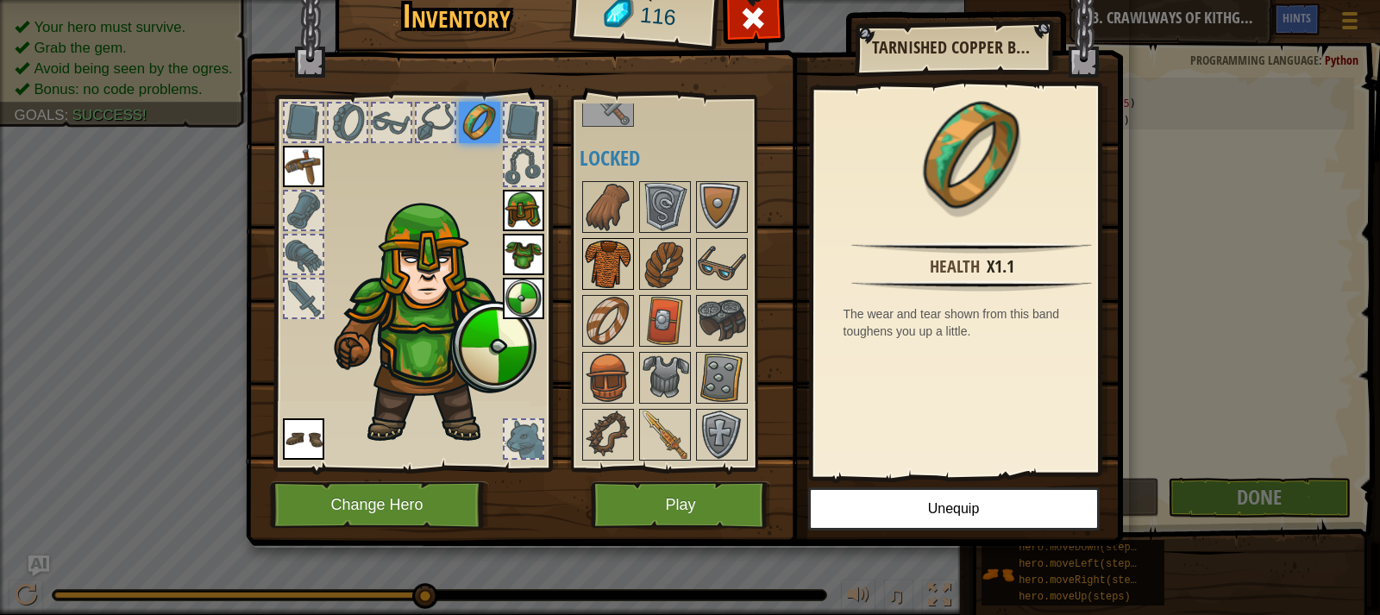
click at [616, 251] on img at bounding box center [608, 264] width 48 height 48
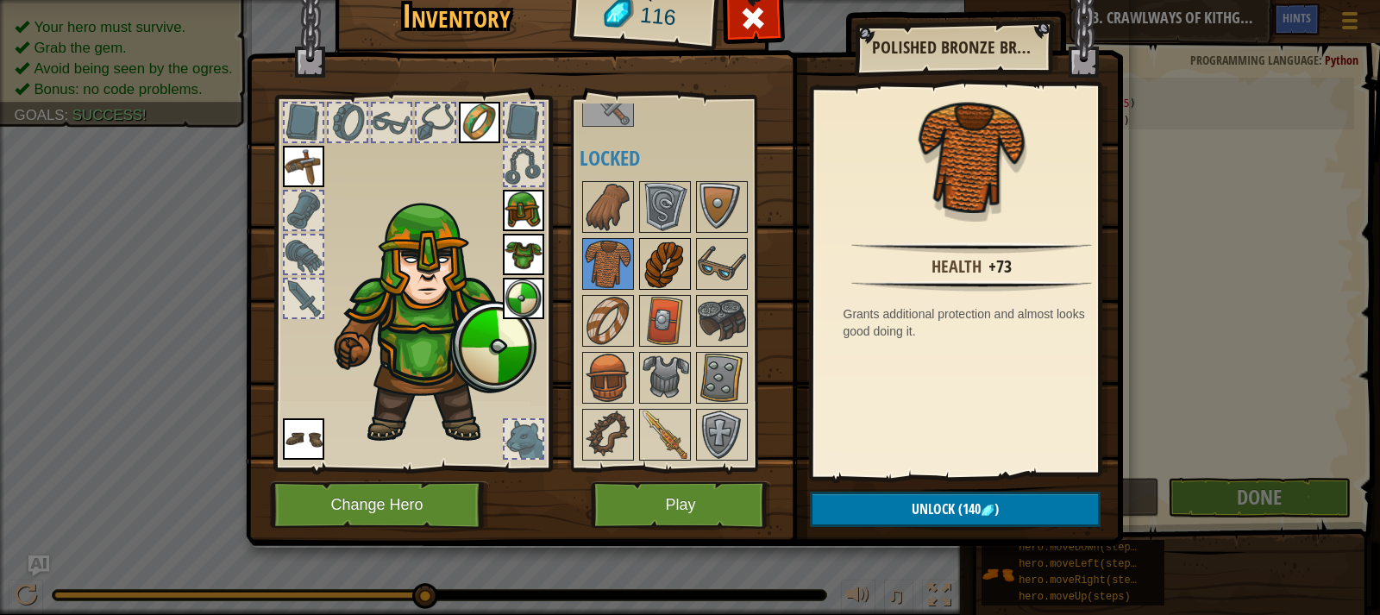
click at [644, 247] on img at bounding box center [665, 264] width 48 height 48
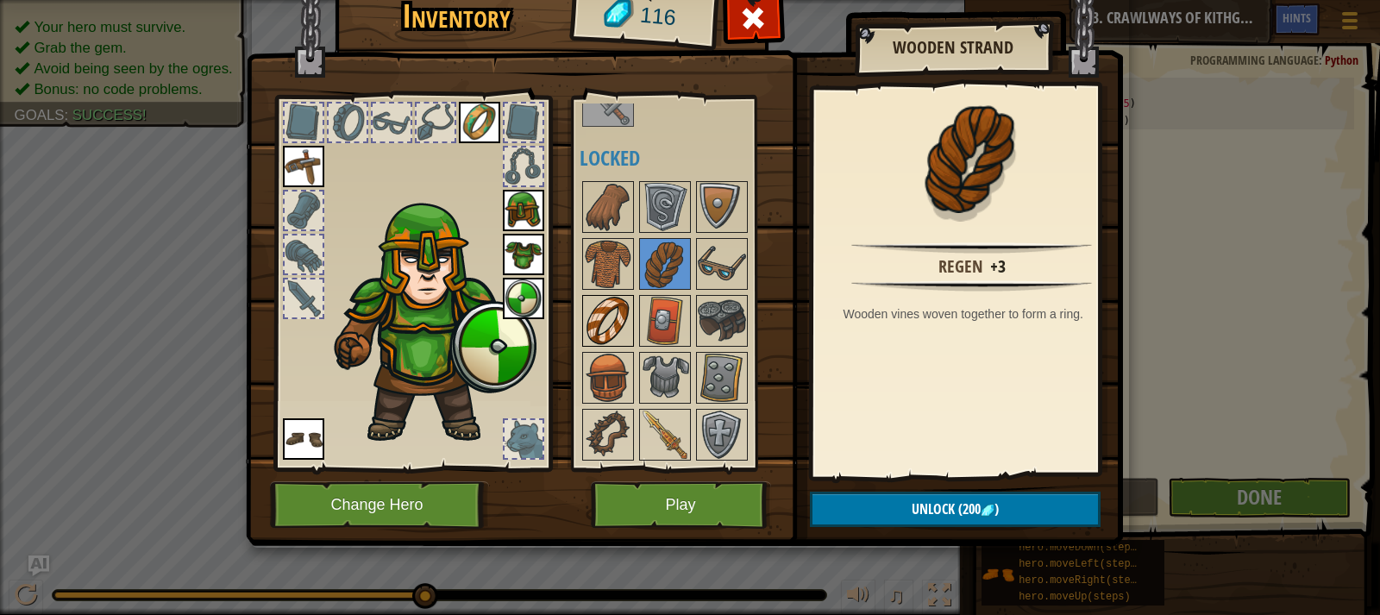
click at [615, 309] on img at bounding box center [608, 321] width 48 height 48
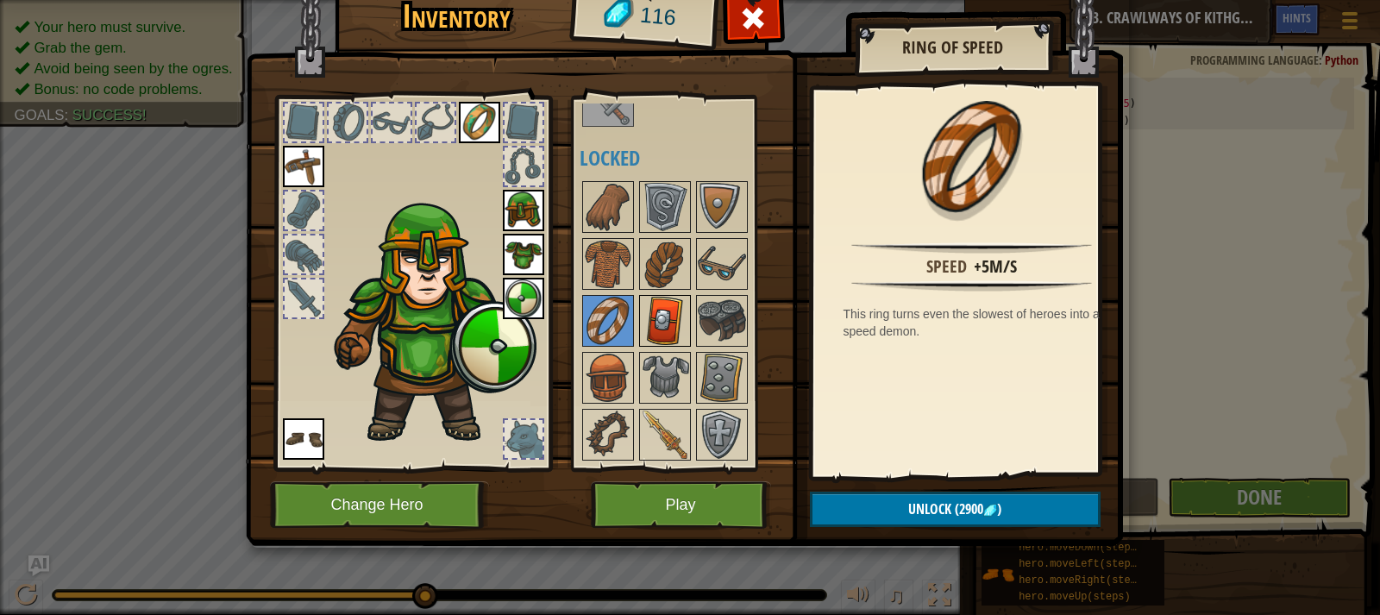
click at [667, 308] on img at bounding box center [665, 321] width 48 height 48
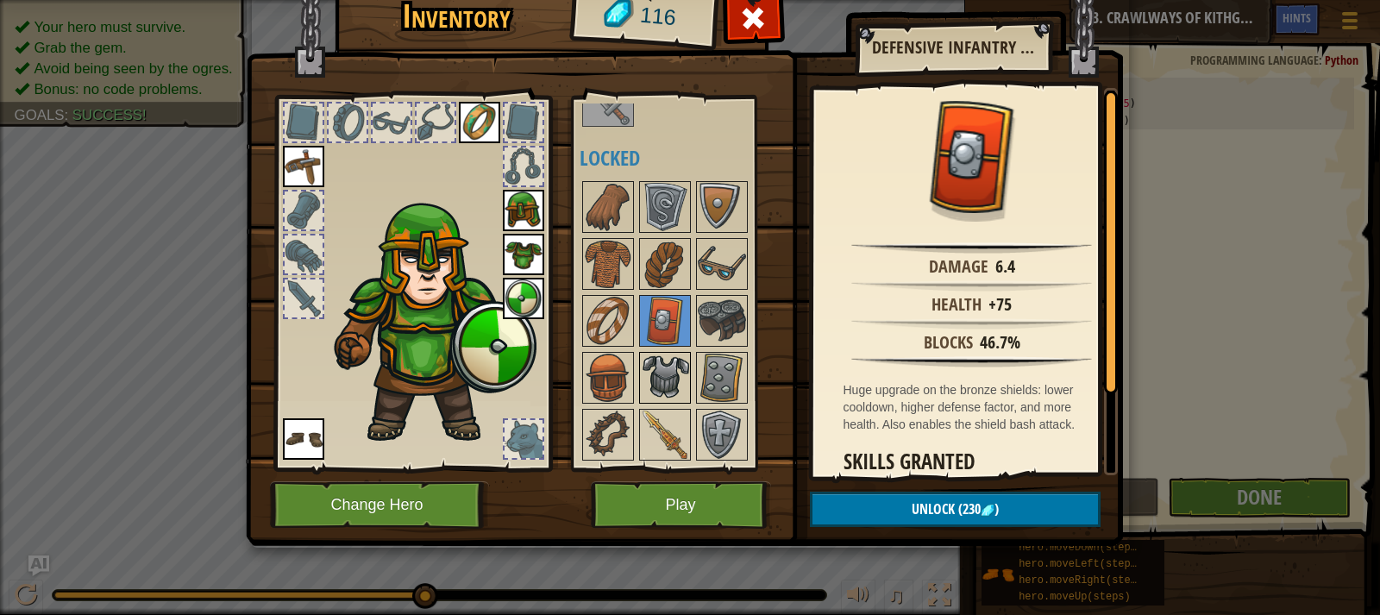
click at [650, 371] on img at bounding box center [665, 378] width 48 height 48
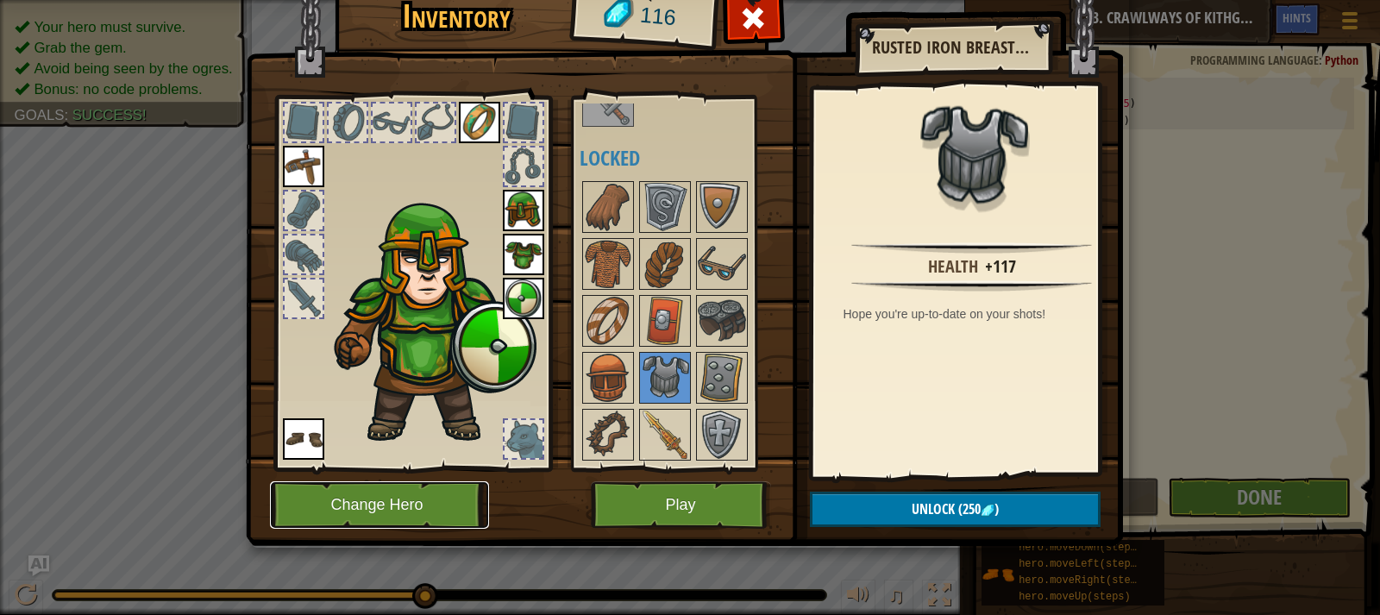
click at [423, 495] on button "Change Hero" at bounding box center [379, 504] width 219 height 47
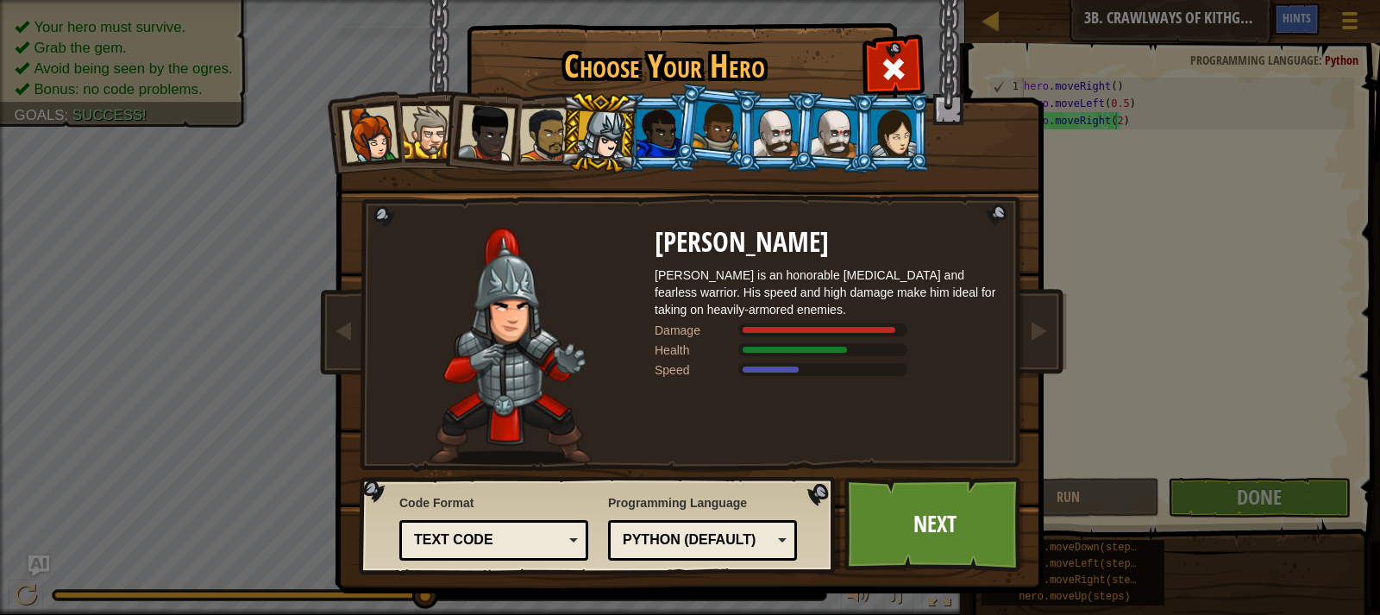
click at [853, 130] on li at bounding box center [892, 132] width 78 height 78
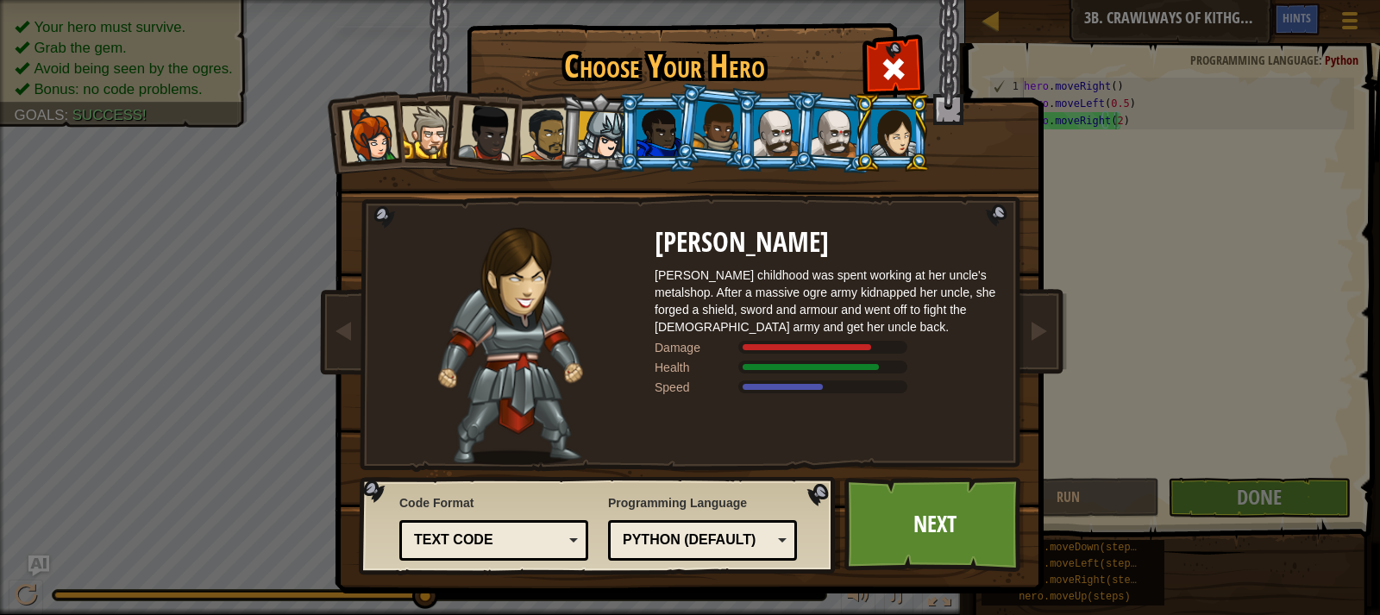
click at [814, 131] on div at bounding box center [835, 132] width 48 height 49
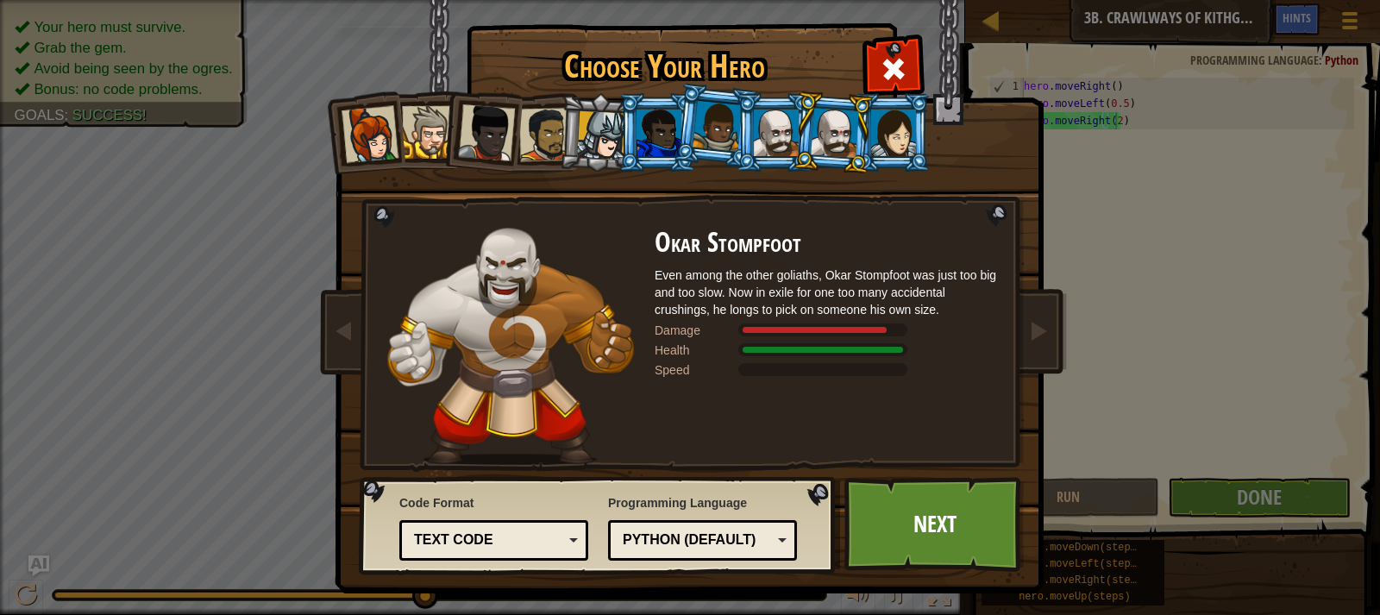
click at [767, 134] on div at bounding box center [776, 133] width 45 height 47
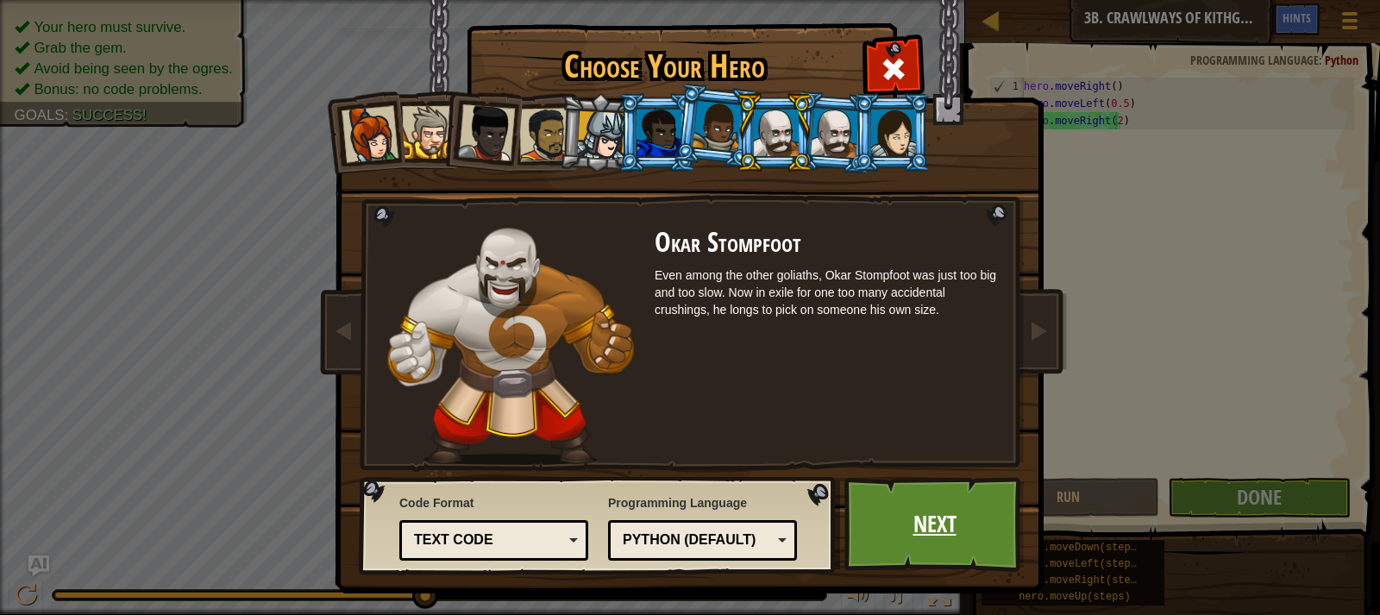
click at [901, 502] on link "Next" at bounding box center [934, 524] width 180 height 95
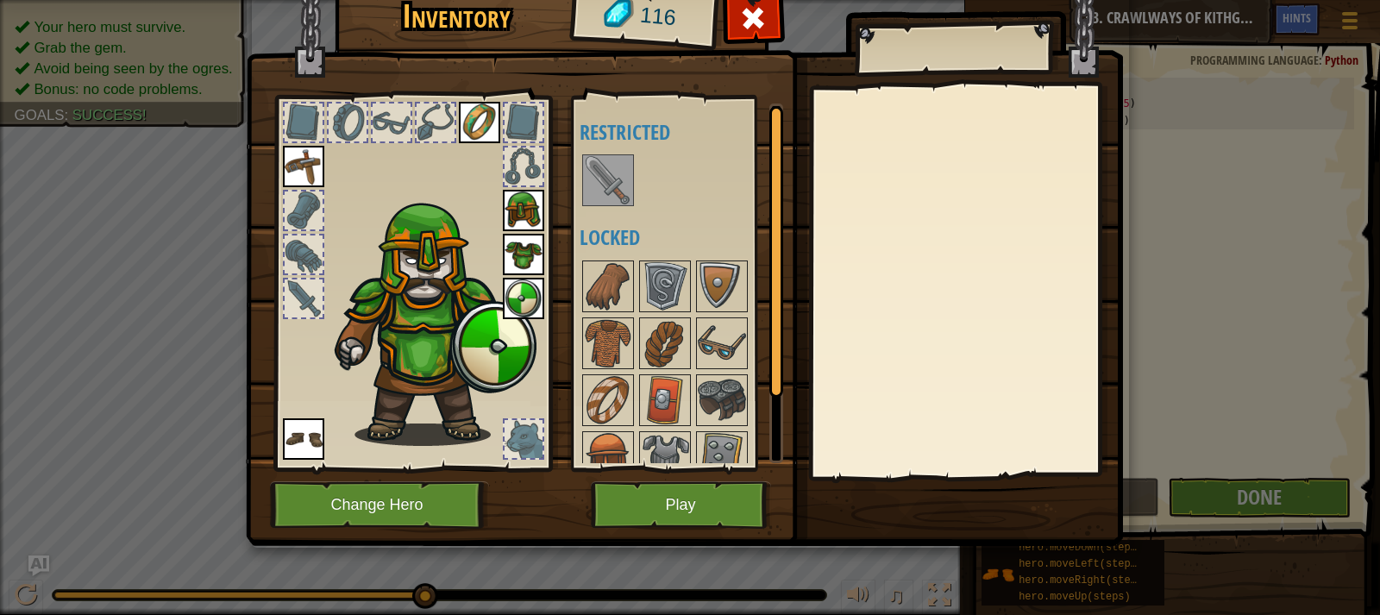
click at [533, 290] on img at bounding box center [523, 298] width 41 height 41
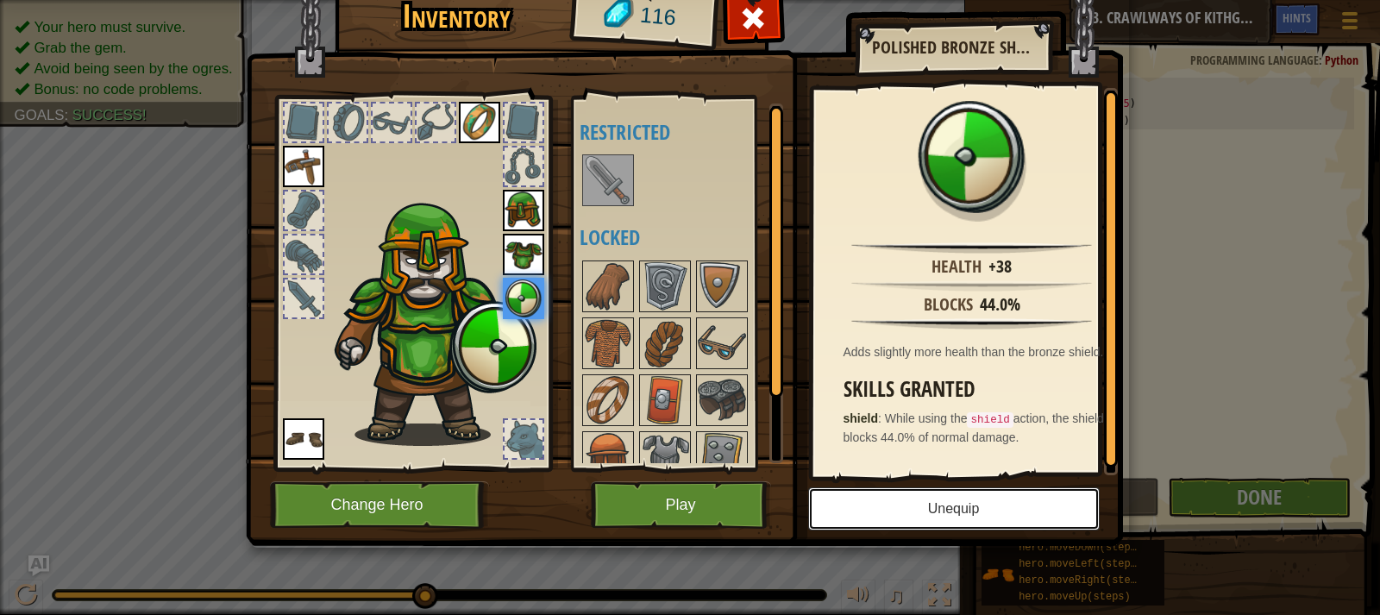
click at [1021, 500] on button "Unequip" at bounding box center [953, 508] width 291 height 43
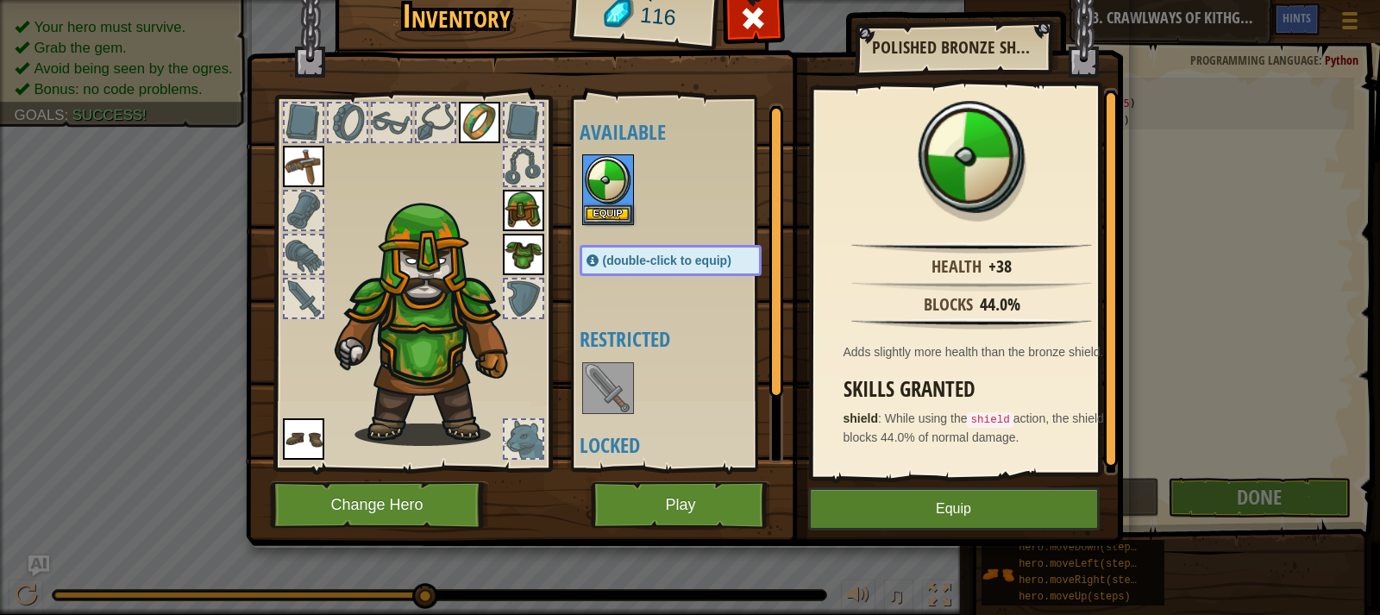
click at [529, 255] on img at bounding box center [523, 254] width 41 height 41
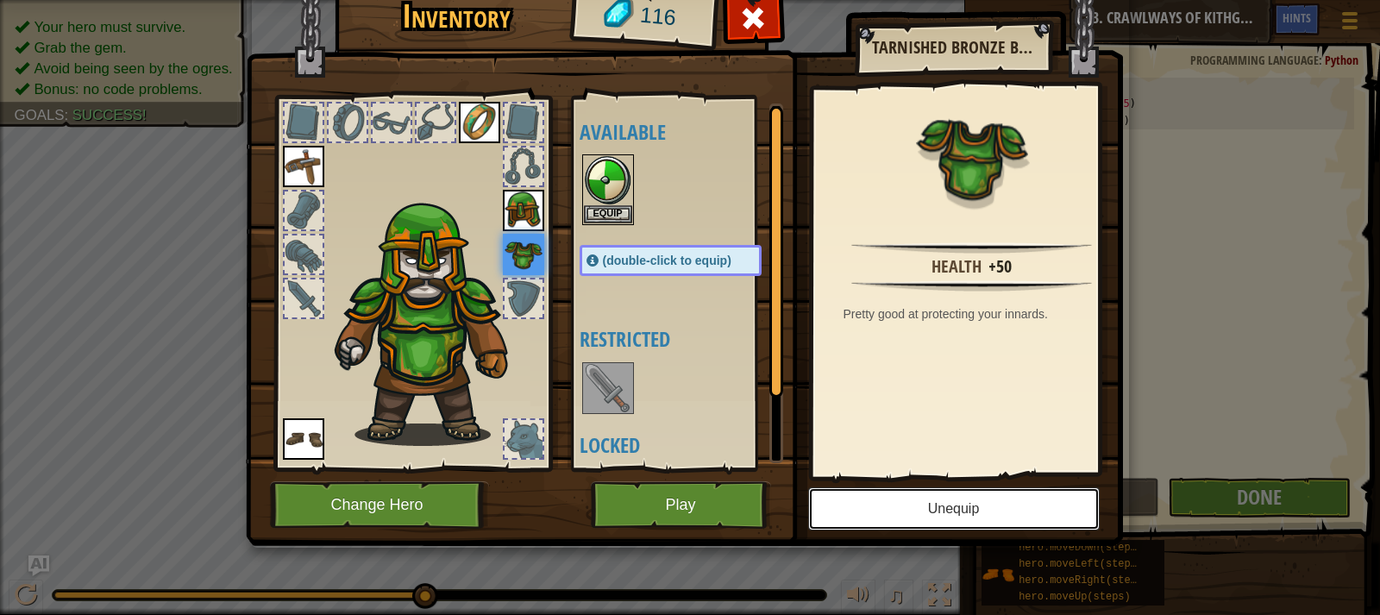
click at [888, 504] on button "Unequip" at bounding box center [953, 508] width 291 height 43
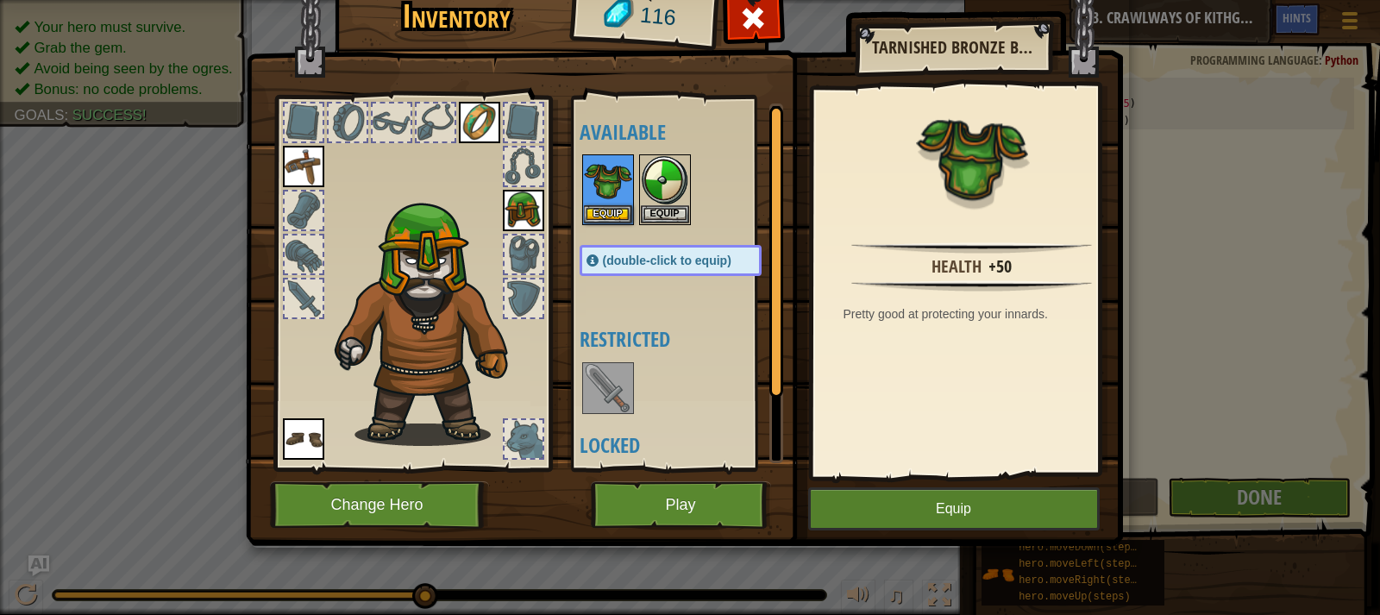
click at [528, 213] on img at bounding box center [523, 210] width 41 height 41
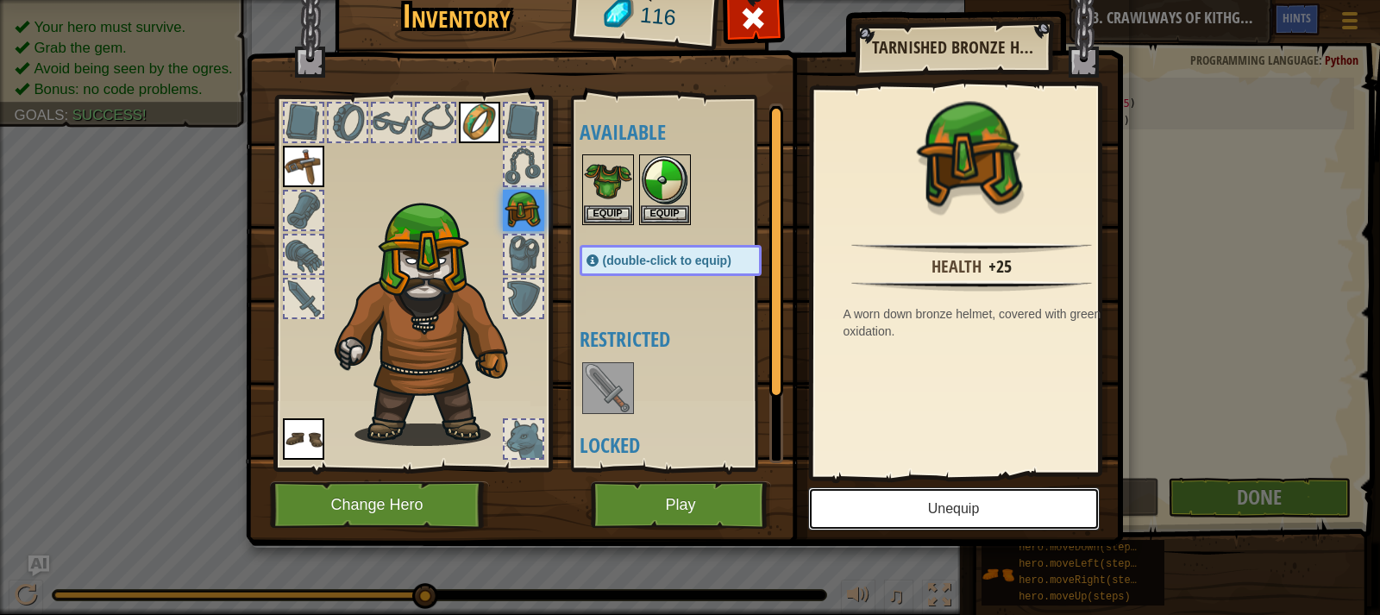
click at [945, 510] on button "Unequip" at bounding box center [953, 508] width 291 height 43
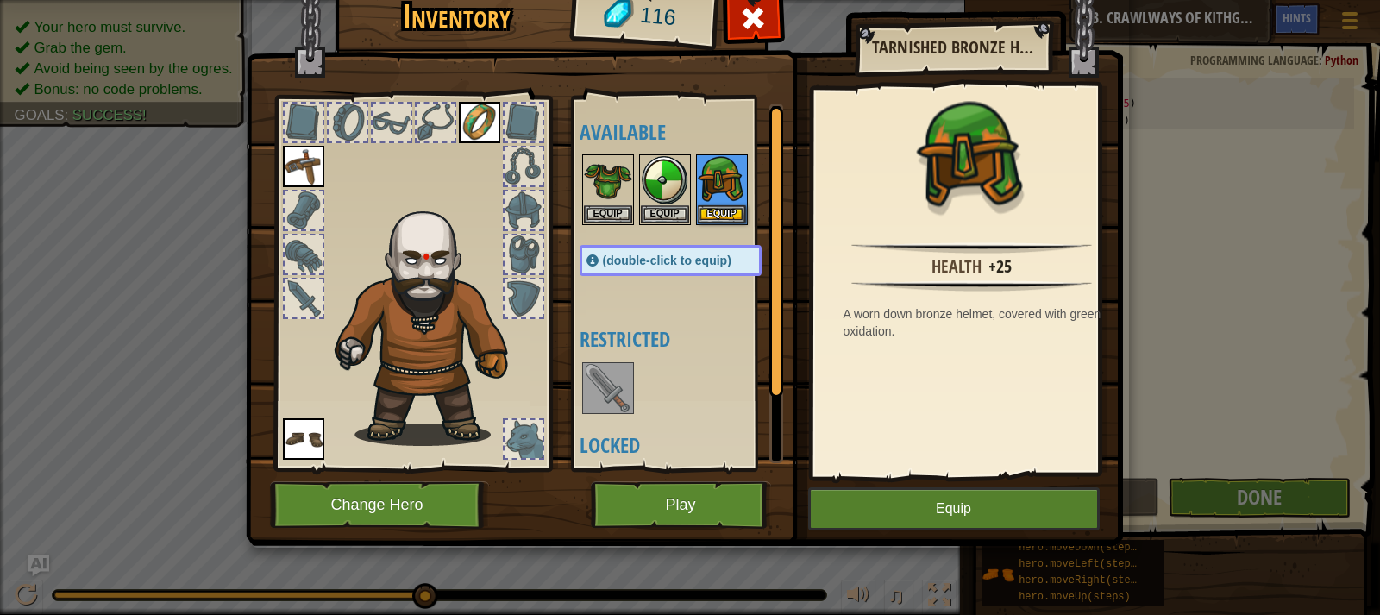
click at [482, 131] on img at bounding box center [479, 122] width 41 height 41
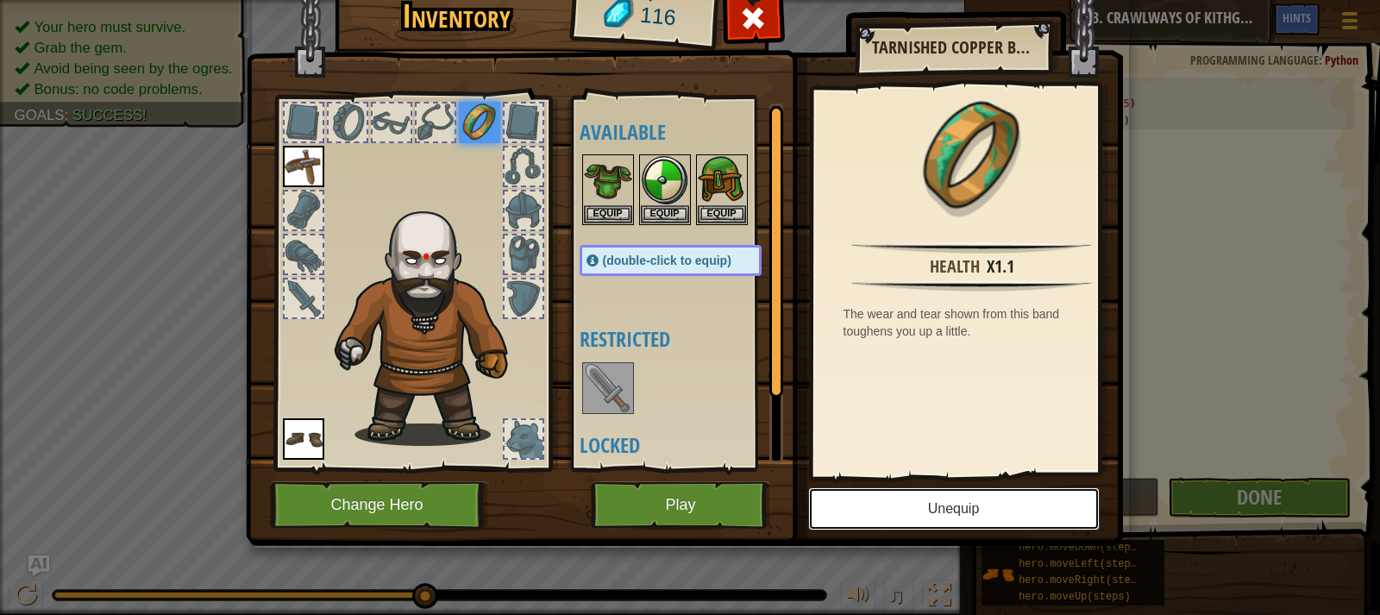
click at [905, 509] on button "Unequip" at bounding box center [953, 508] width 291 height 43
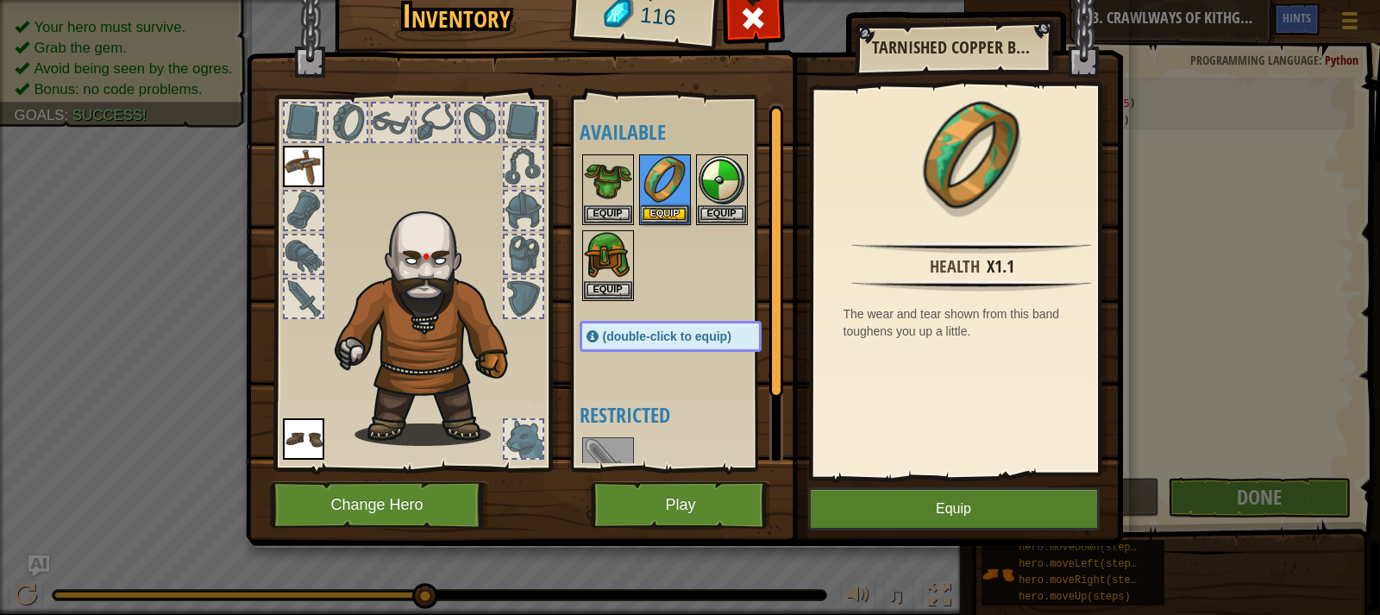
click at [291, 171] on img at bounding box center [303, 166] width 41 height 41
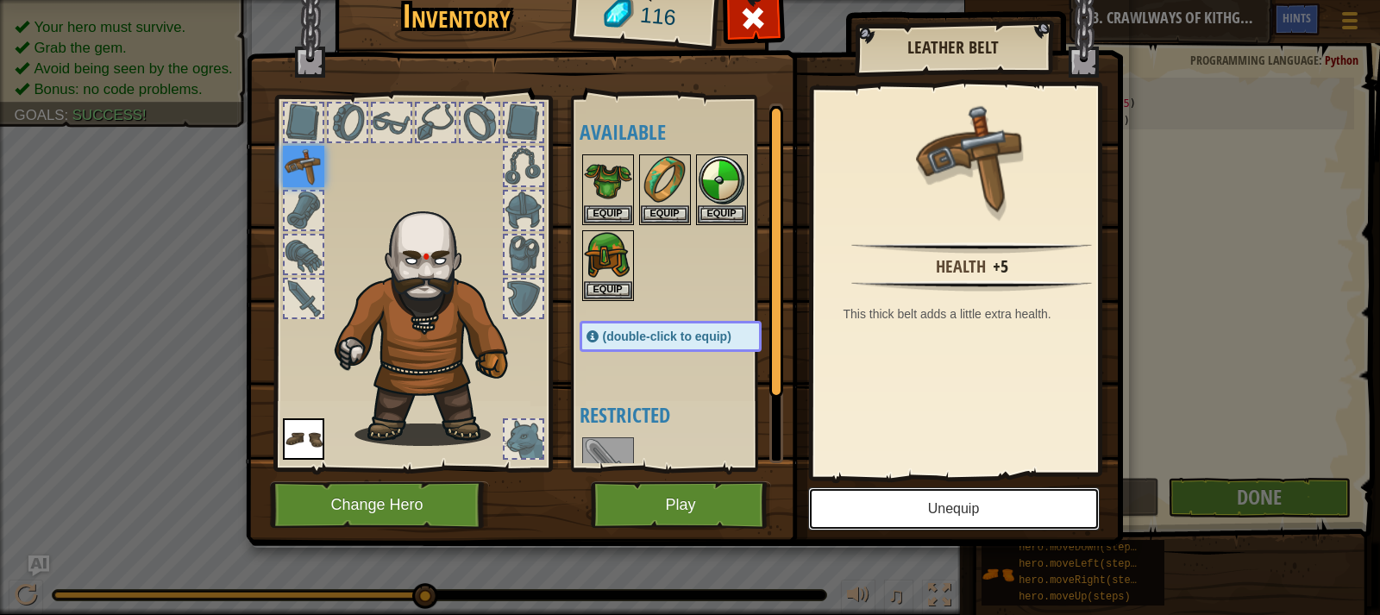
click at [930, 497] on button "Unequip" at bounding box center [953, 508] width 291 height 43
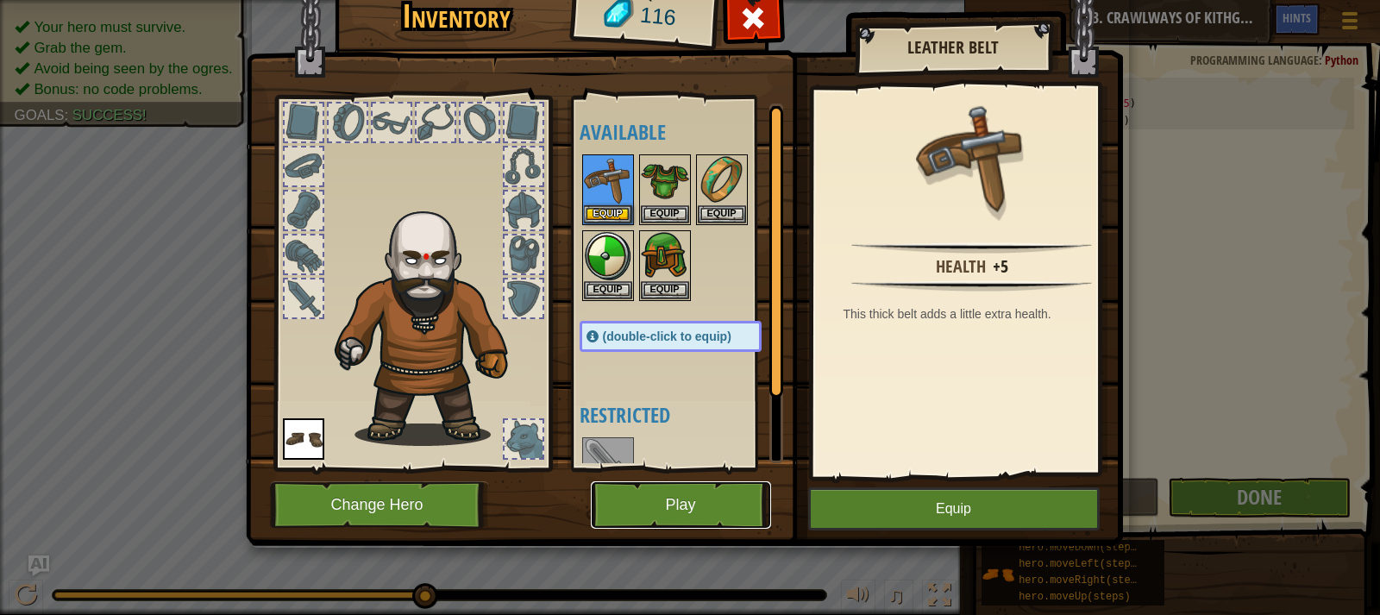
click at [723, 486] on button "Play" at bounding box center [681, 504] width 180 height 47
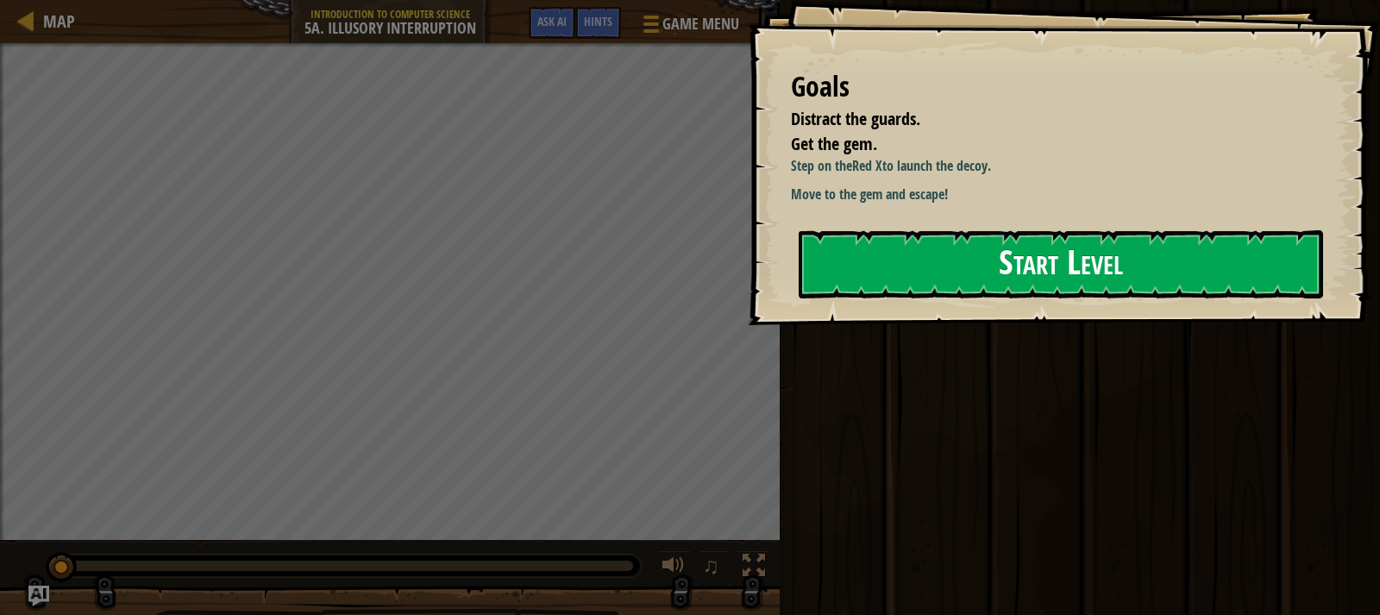
click at [1011, 263] on button "Start Level" at bounding box center [1060, 264] width 524 height 68
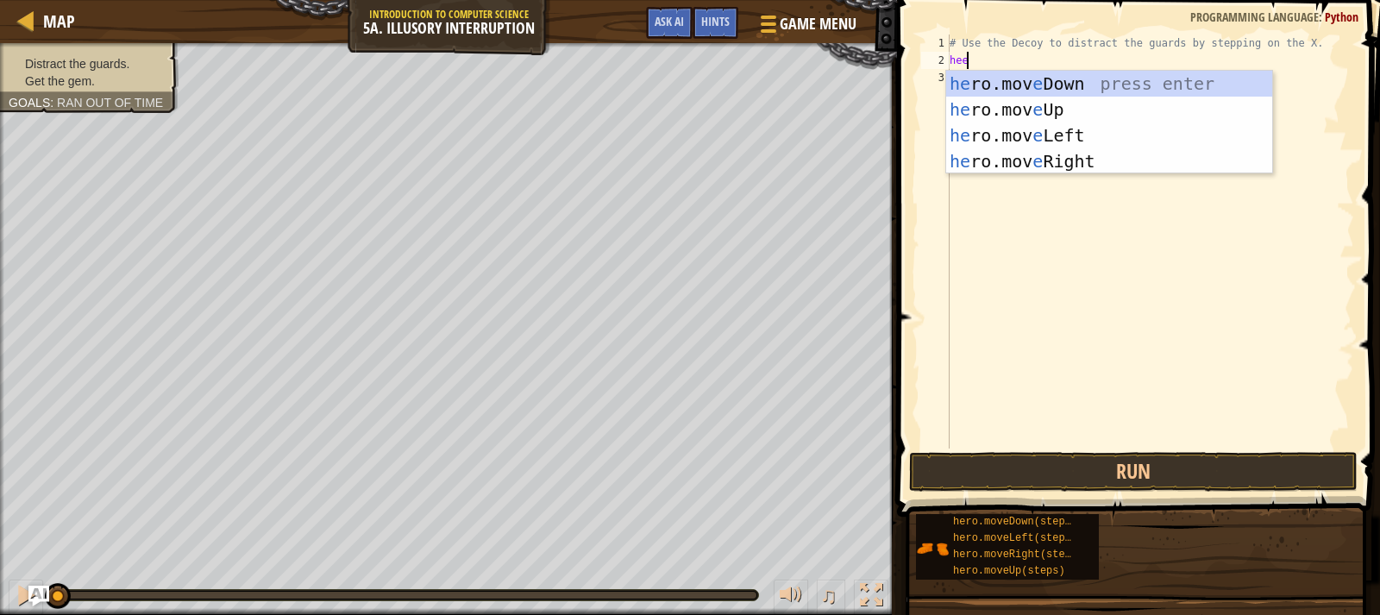
scroll to position [8, 0]
type textarea "hero"
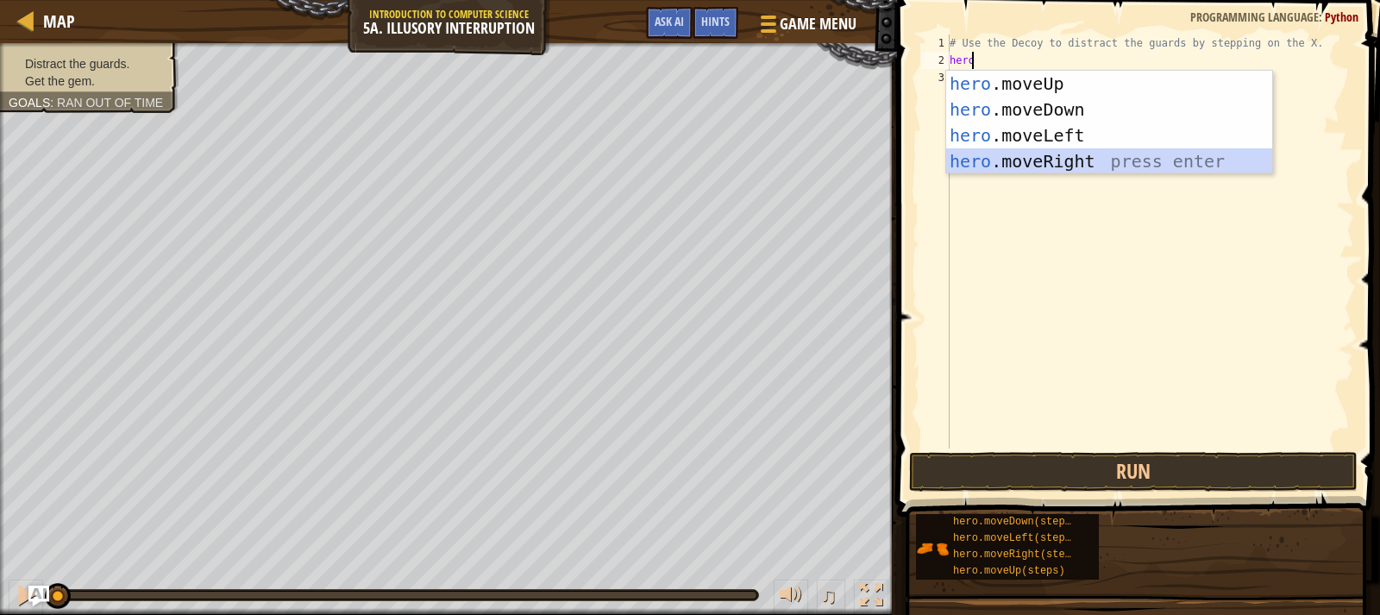
click at [1117, 157] on div "hero .moveUp press enter hero .moveDown press enter hero .moveLeft press enter …" at bounding box center [1109, 148] width 326 height 155
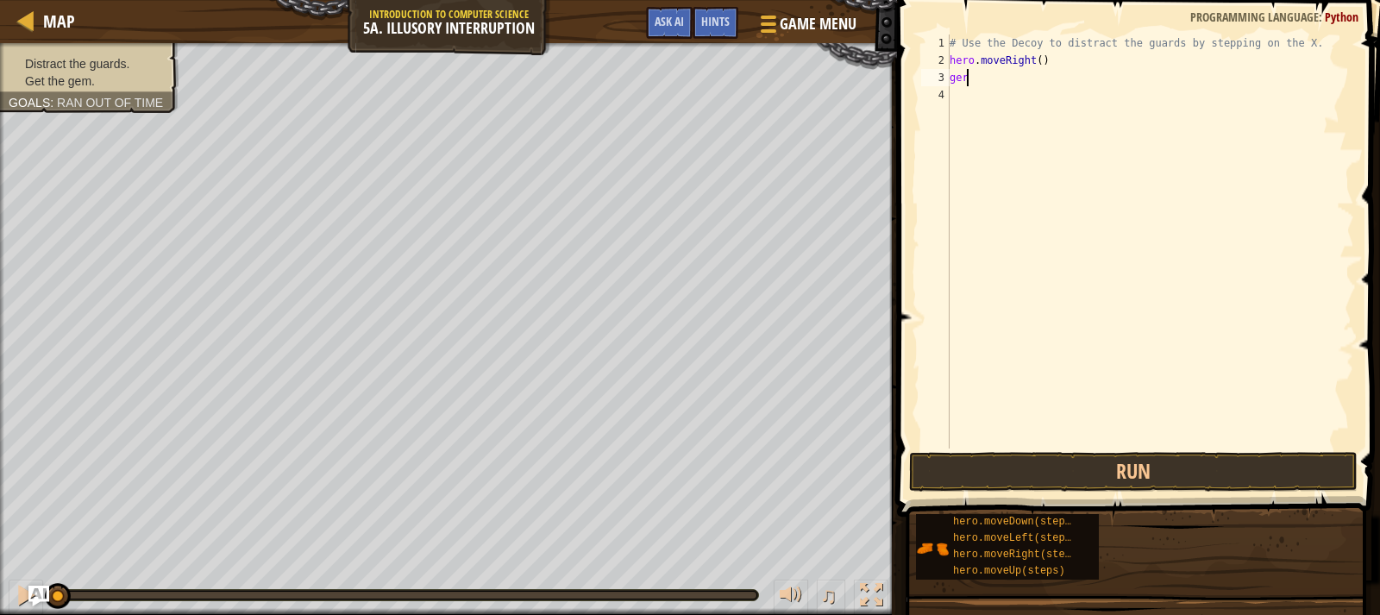
scroll to position [8, 0]
type textarea "g"
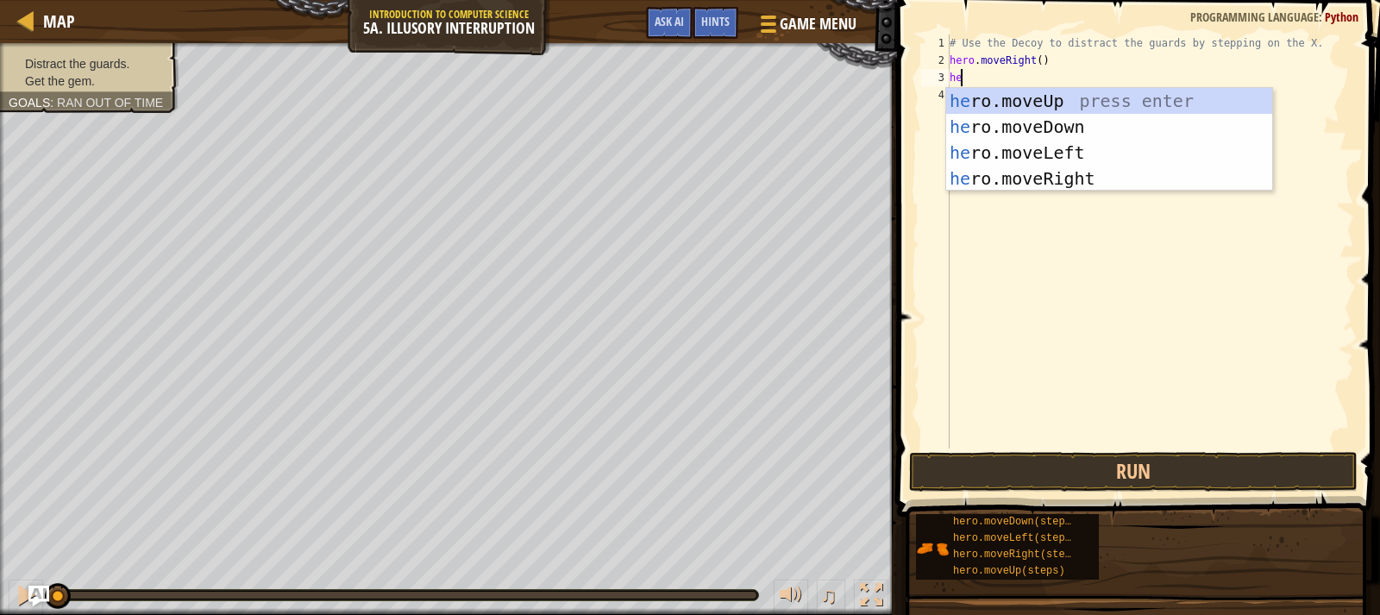
type textarea "hero"
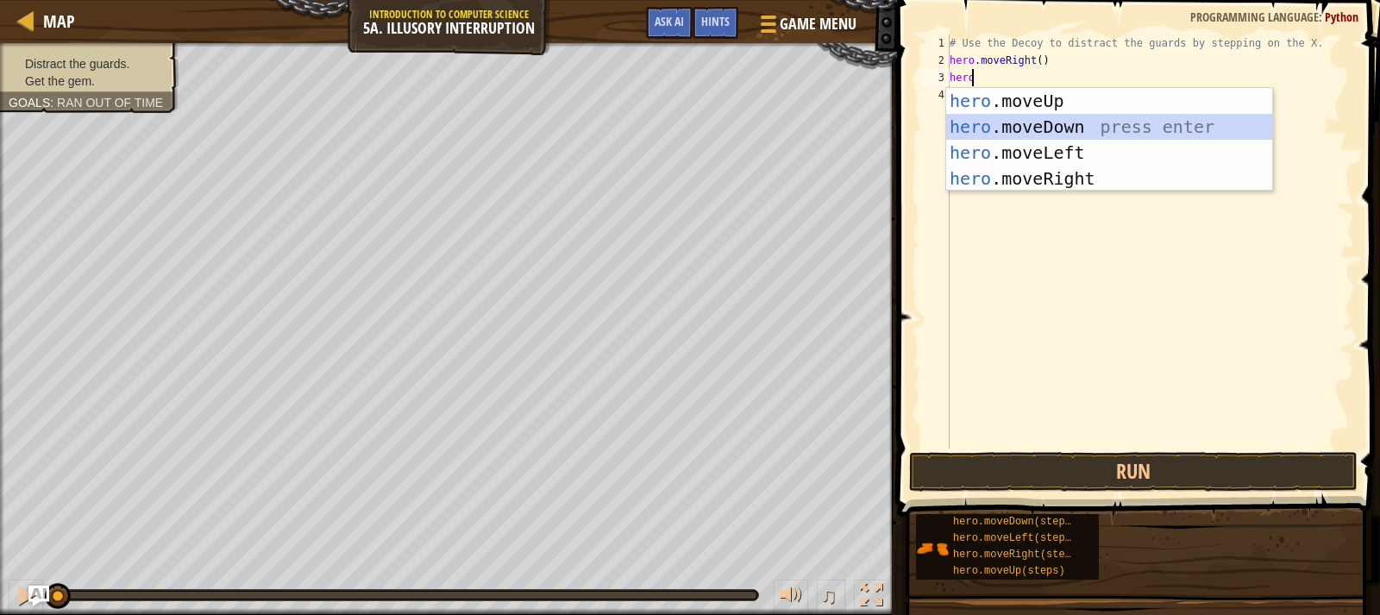
click at [1086, 122] on div "hero .moveUp press enter hero .moveDown press enter hero .moveLeft press enter …" at bounding box center [1109, 165] width 326 height 155
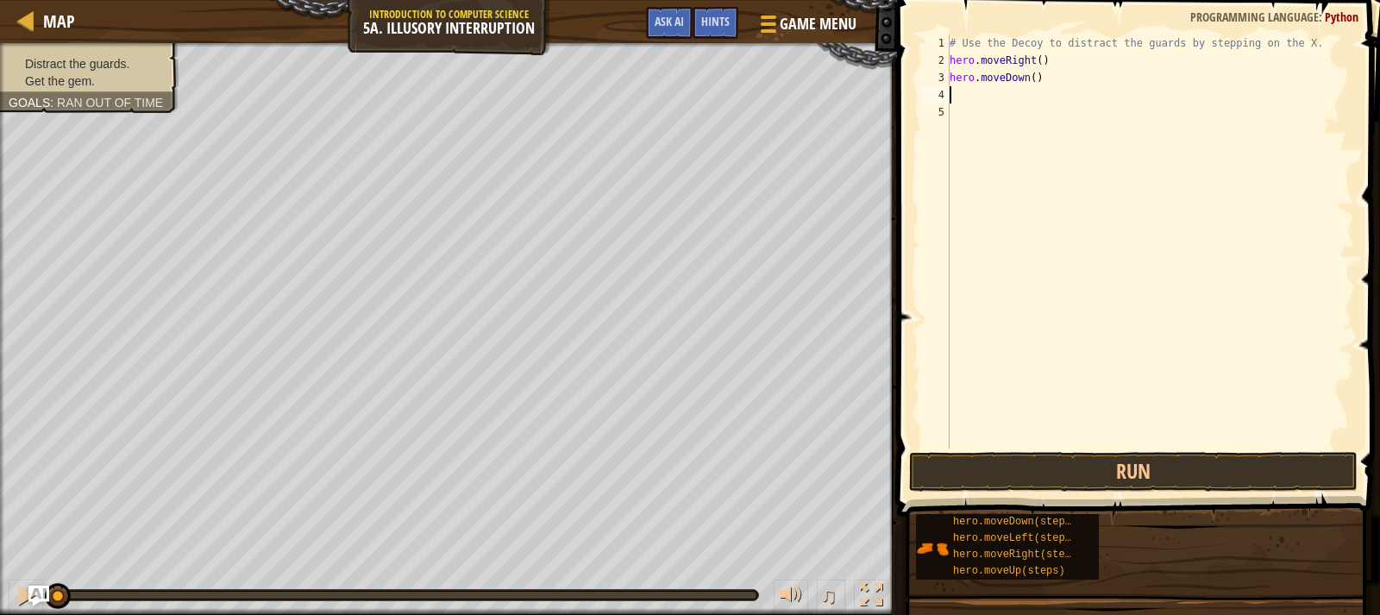
click at [1030, 76] on div "# Use the Decoy to distract the guards by stepping on the X. hero . moveRight (…" at bounding box center [1150, 258] width 408 height 448
type textarea "hero.moveDown(2)"
click at [1044, 78] on div "# Use the Decoy to distract the guards by stepping on the X. hero . moveRight (…" at bounding box center [1150, 258] width 408 height 448
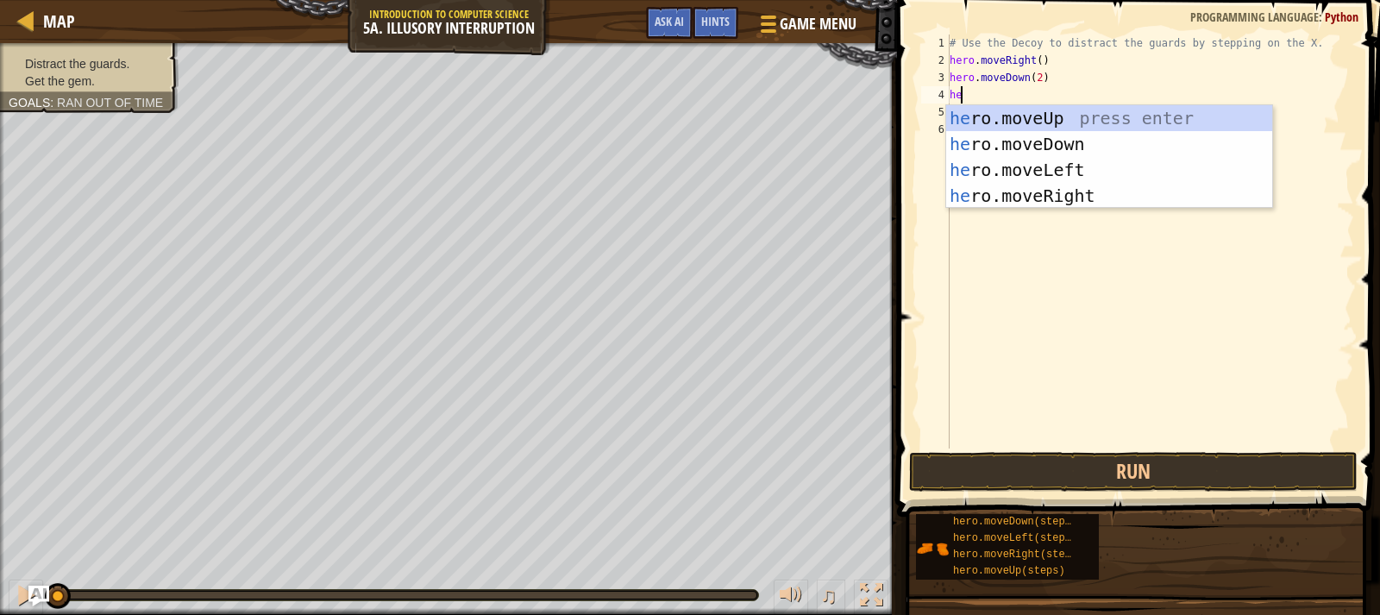
type textarea "hero"
click at [1094, 201] on div "hero .moveUp press enter hero .moveDown press enter hero .moveLeft press enter …" at bounding box center [1109, 182] width 326 height 155
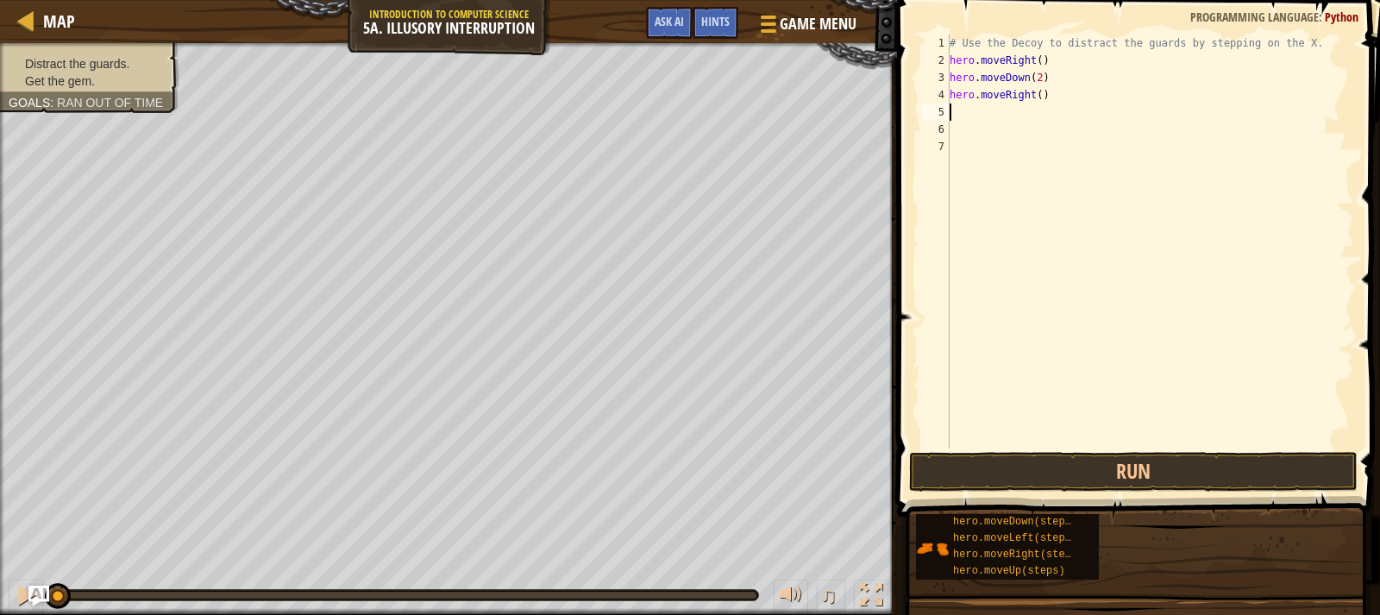
scroll to position [8, 0]
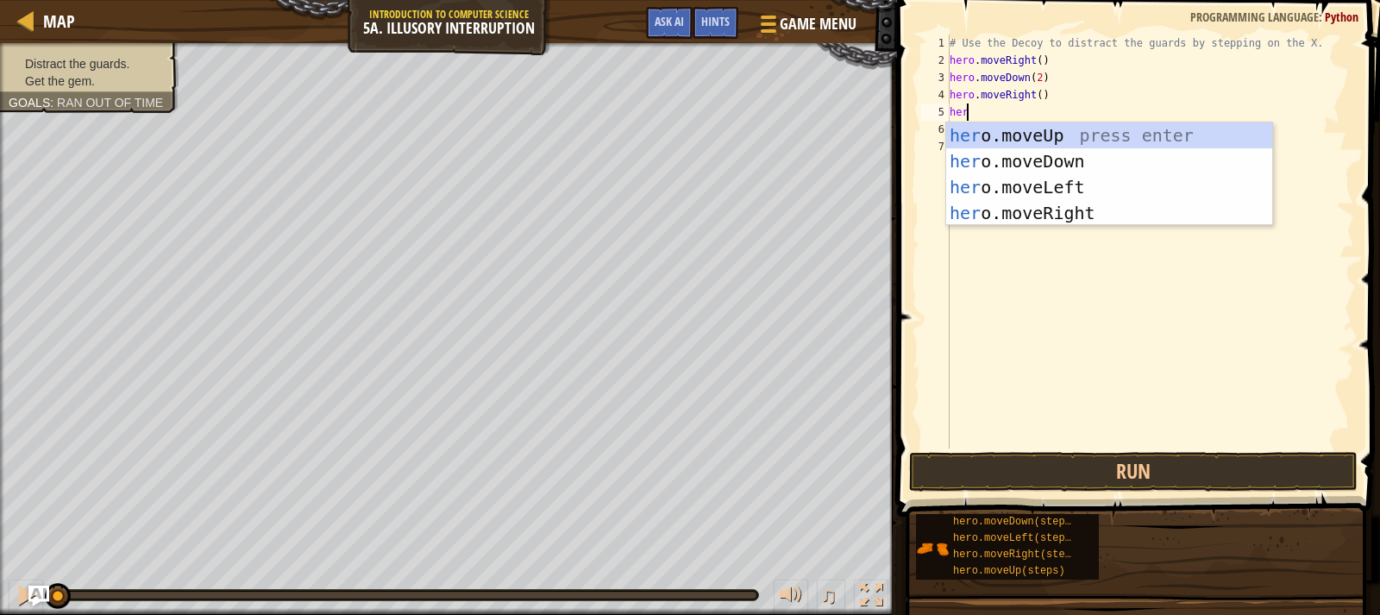
type textarea "hero"
click at [1105, 170] on div "hero .moveUp press enter hero .moveDown press enter hero .moveLeft press enter …" at bounding box center [1109, 199] width 326 height 155
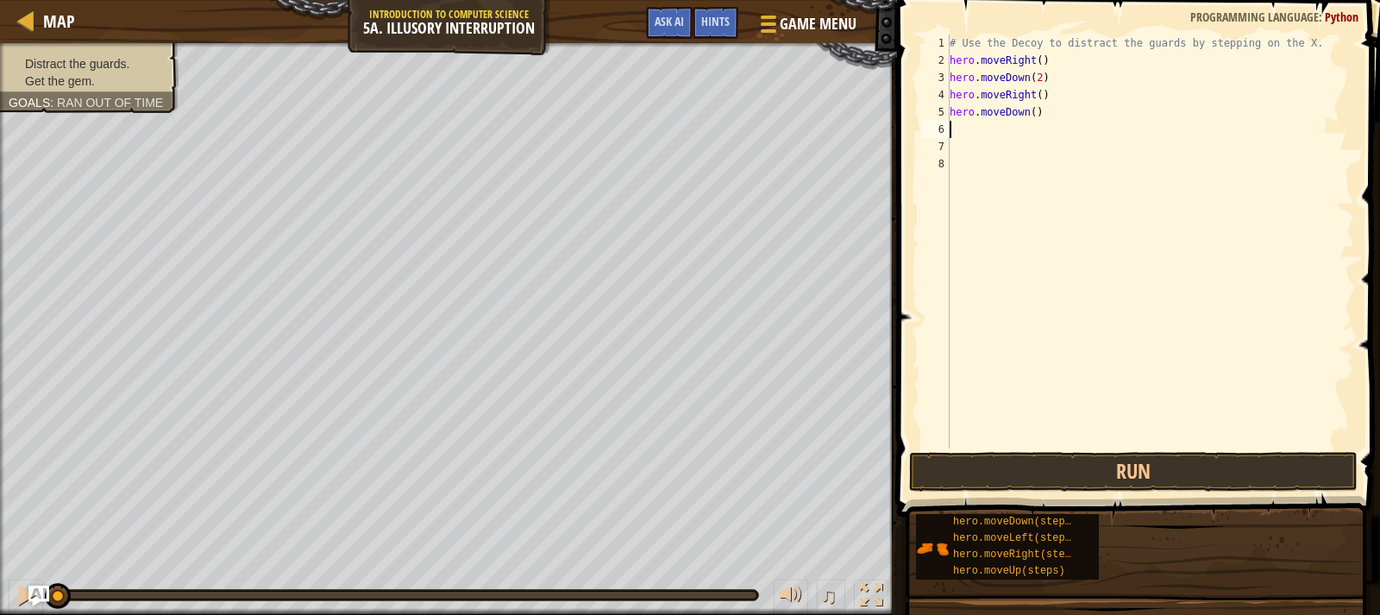
scroll to position [8, 0]
drag, startPoint x: 1041, startPoint y: 114, endPoint x: 979, endPoint y: 108, distance: 62.4
click at [979, 108] on div "# Use the Decoy to distract the guards by stepping on the X. hero . moveRight (…" at bounding box center [1150, 258] width 408 height 448
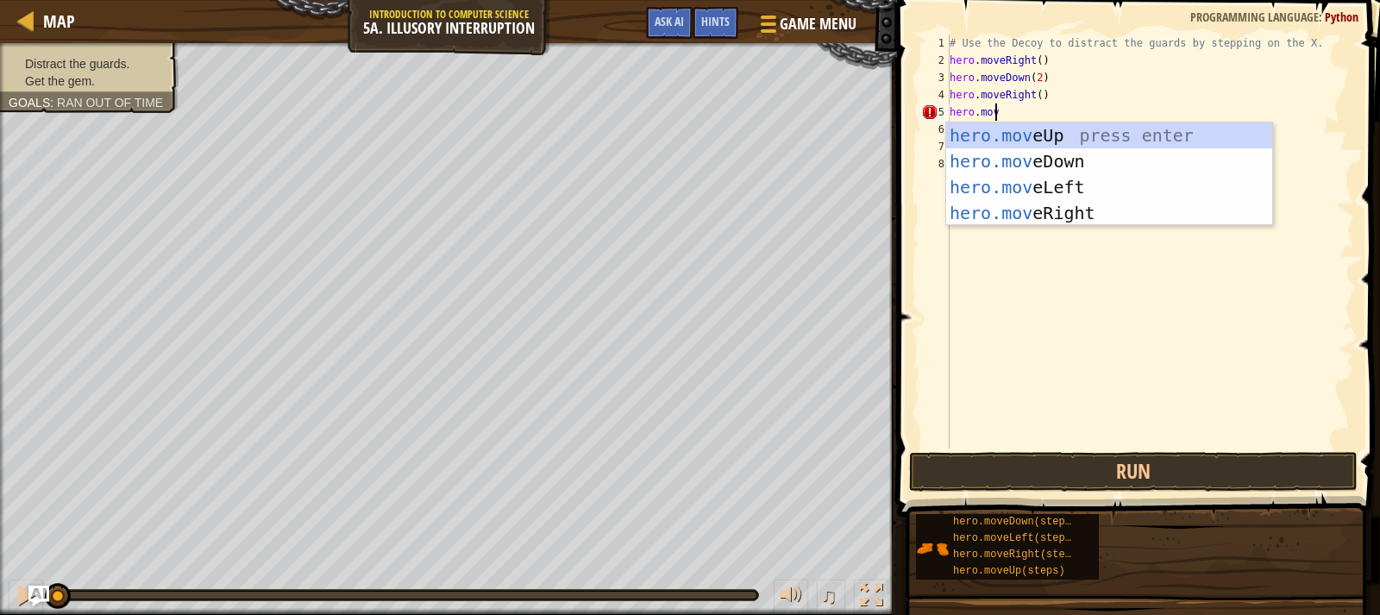
type textarea "hero.move"
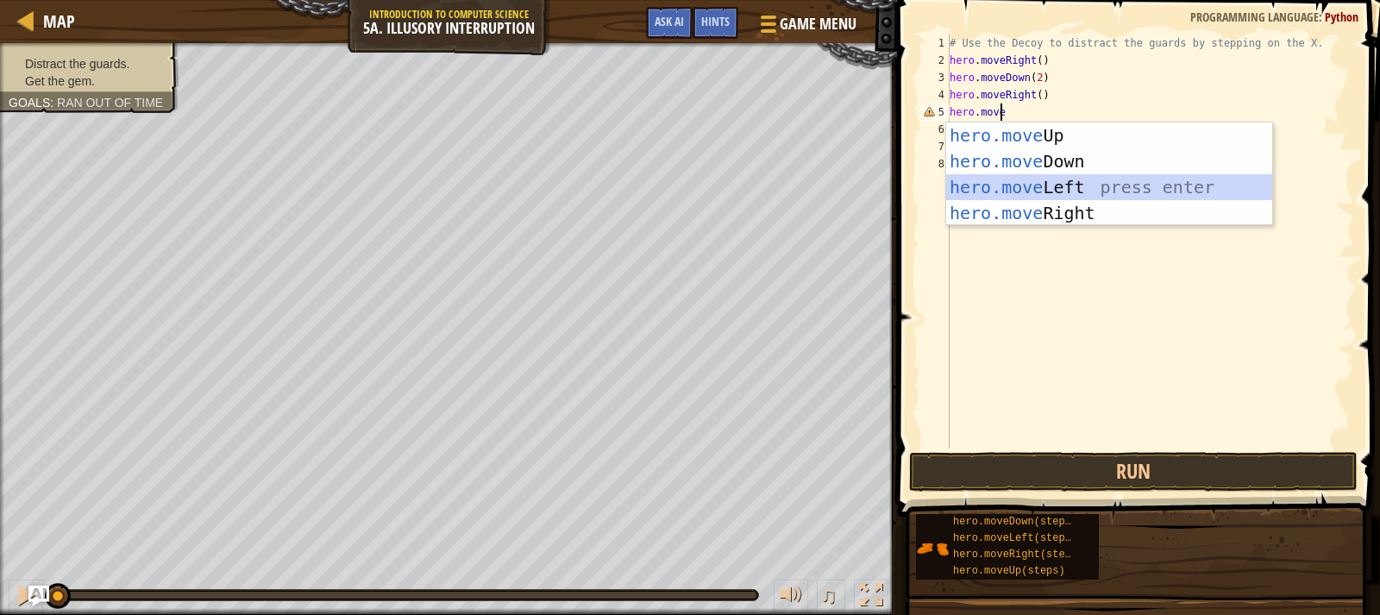
click at [1103, 183] on div "hero.move Up press enter hero.move Down press enter hero.move Left press enter …" at bounding box center [1109, 199] width 326 height 155
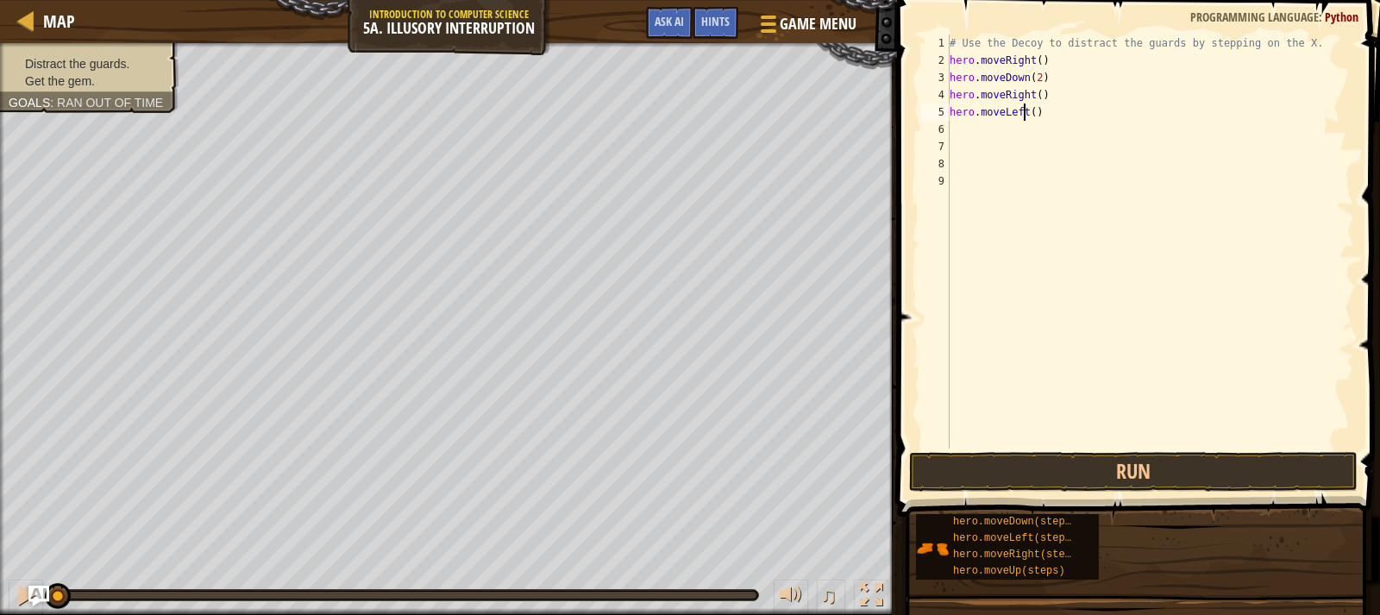
click at [1026, 112] on div "# Use the Decoy to distract the guards by stepping on the X. hero . moveRight (…" at bounding box center [1150, 258] width 408 height 448
click at [1029, 110] on div "# Use the Decoy to distract the guards by stepping on the X. hero . moveRight (…" at bounding box center [1150, 258] width 408 height 448
click at [1048, 101] on div "# Use the Decoy to distract the guards by stepping on the X. hero . moveRight (…" at bounding box center [1150, 258] width 408 height 448
click at [1046, 120] on div "# Use the Decoy to distract the guards by stepping on the X. hero . moveRight (…" at bounding box center [1150, 258] width 408 height 448
type textarea "hero.moveLeft()"
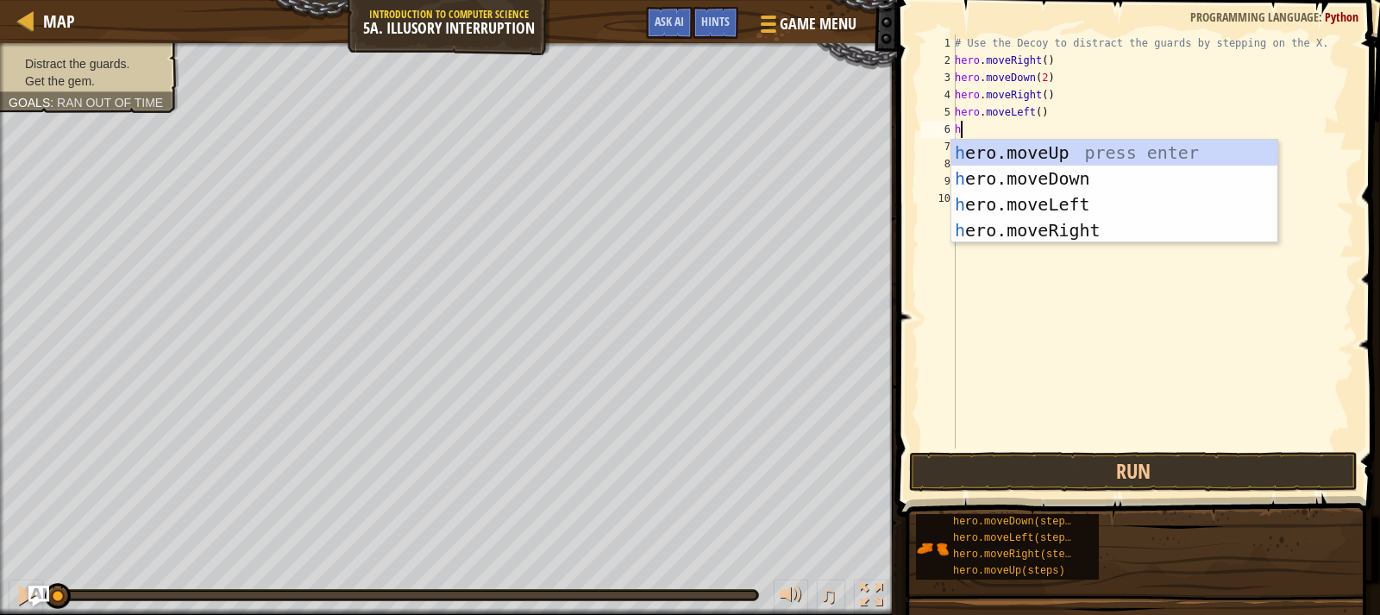
type textarea "hero"
click at [1054, 153] on div "hero .moveUp press enter hero .moveDown press enter hero .moveLeft press enter …" at bounding box center [1114, 217] width 326 height 155
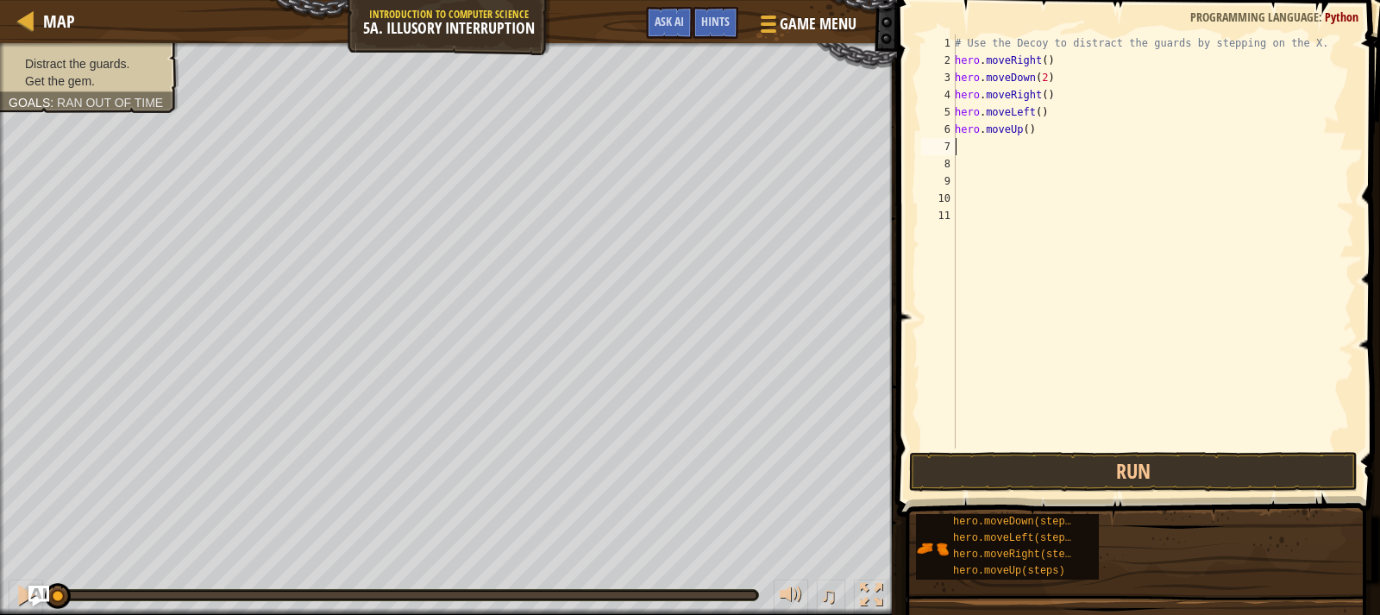
click at [1023, 128] on div "# Use the Decoy to distract the guards by stepping on the X. hero . moveRight (…" at bounding box center [1152, 258] width 403 height 448
type textarea "hero.moveUp(2)"
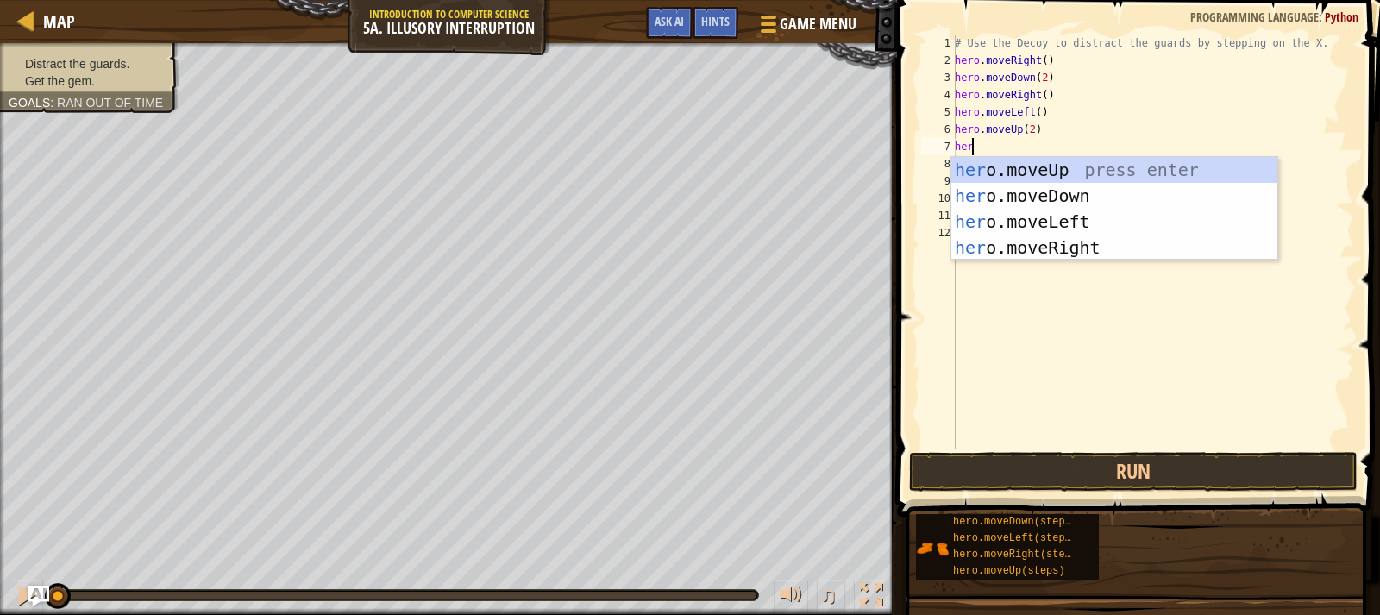
type textarea "hero"
drag, startPoint x: 1100, startPoint y: 246, endPoint x: 1117, endPoint y: 251, distance: 17.2
click at [1114, 251] on div "hero .moveUp press enter hero .moveDown press enter hero .moveLeft press enter …" at bounding box center [1114, 234] width 326 height 155
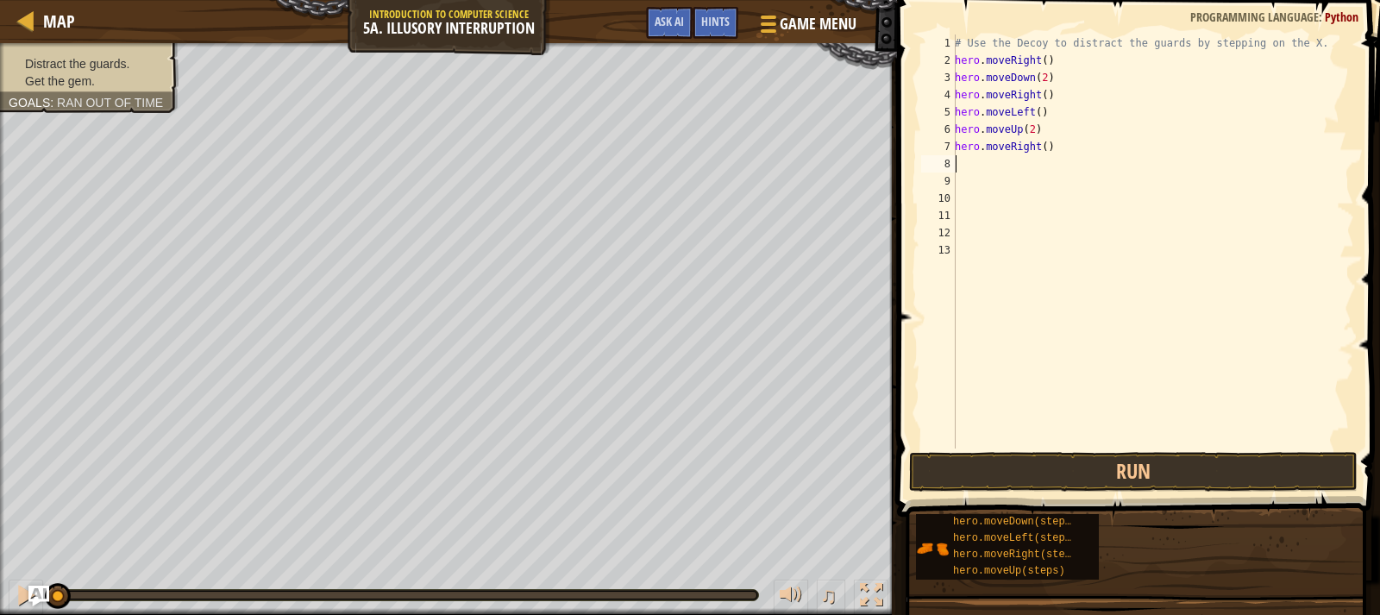
click at [1042, 146] on div "# Use the Decoy to distract the guards by stepping on the X. hero . moveRight (…" at bounding box center [1152, 258] width 403 height 448
click at [1137, 476] on button "Run" at bounding box center [1133, 472] width 448 height 40
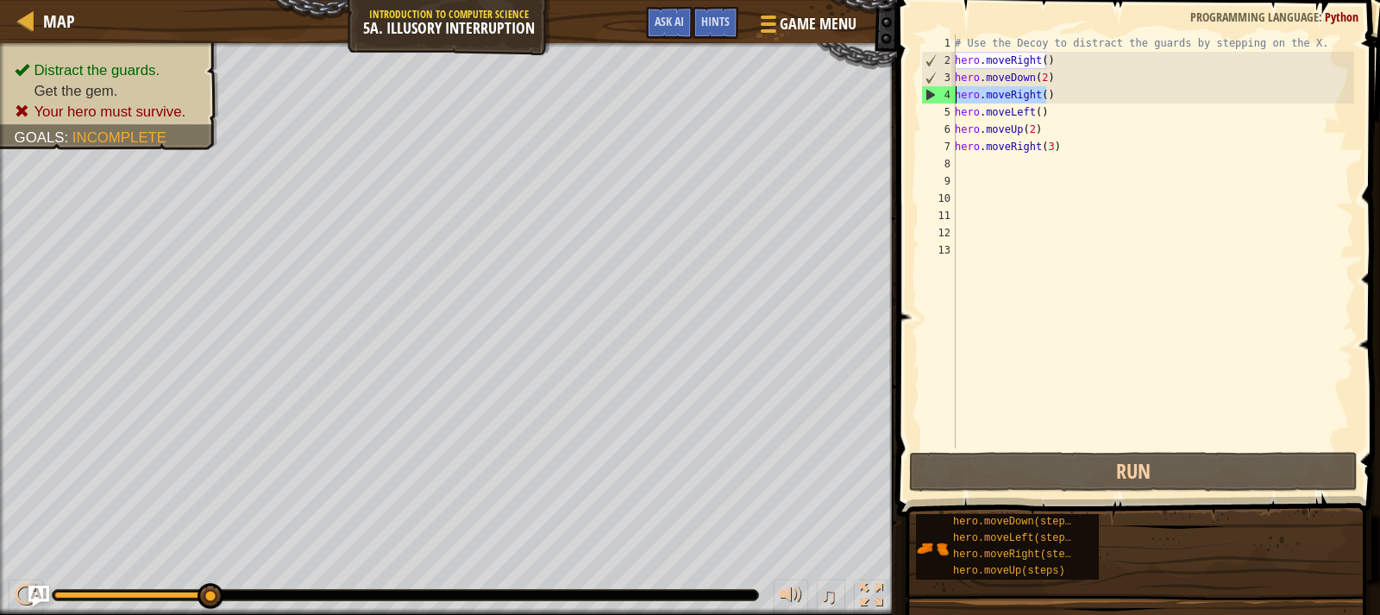
drag, startPoint x: 1052, startPoint y: 95, endPoint x: 947, endPoint y: 97, distance: 105.2
click at [947, 97] on div "hero.moveRight(3) 1 2 3 4 5 6 7 8 9 10 11 12 13 # Use the Decoy to distract the…" at bounding box center [1135, 241] width 436 height 414
type textarea "hero.moveRight()"
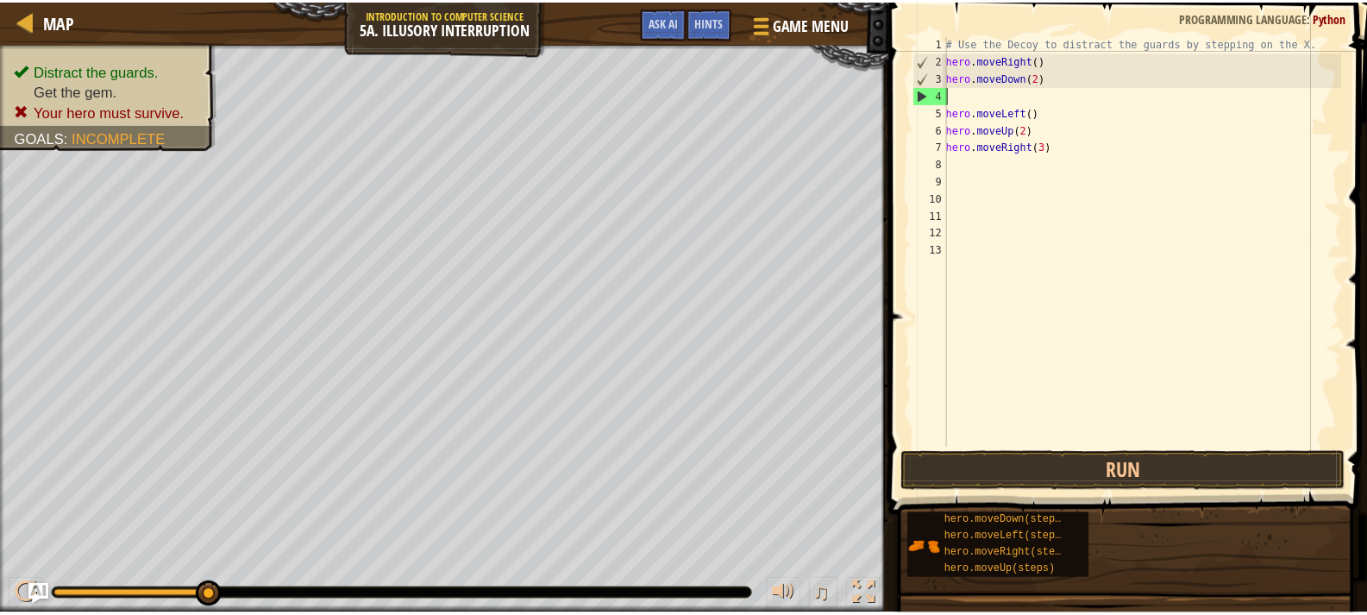
scroll to position [8, 0]
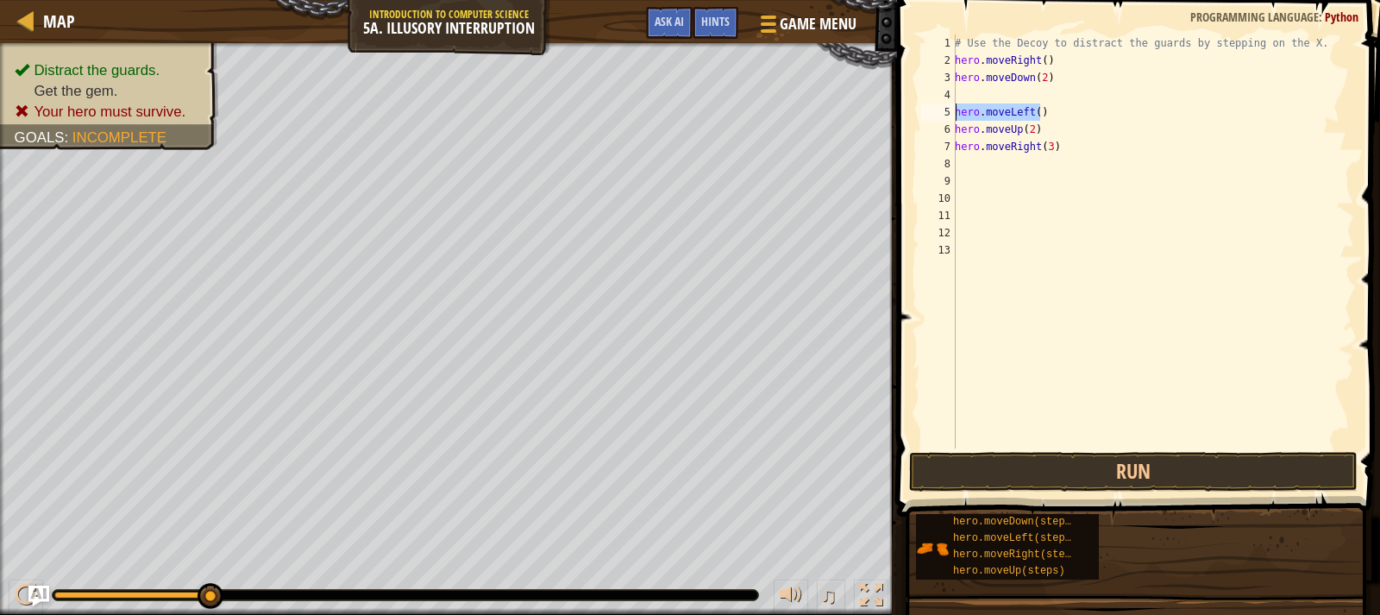
drag, startPoint x: 1046, startPoint y: 113, endPoint x: 956, endPoint y: 110, distance: 89.7
click at [956, 110] on div "# Use the Decoy to distract the guards by stepping on the X. hero . moveRight (…" at bounding box center [1152, 258] width 403 height 448
type textarea "hero.moveLeft()"
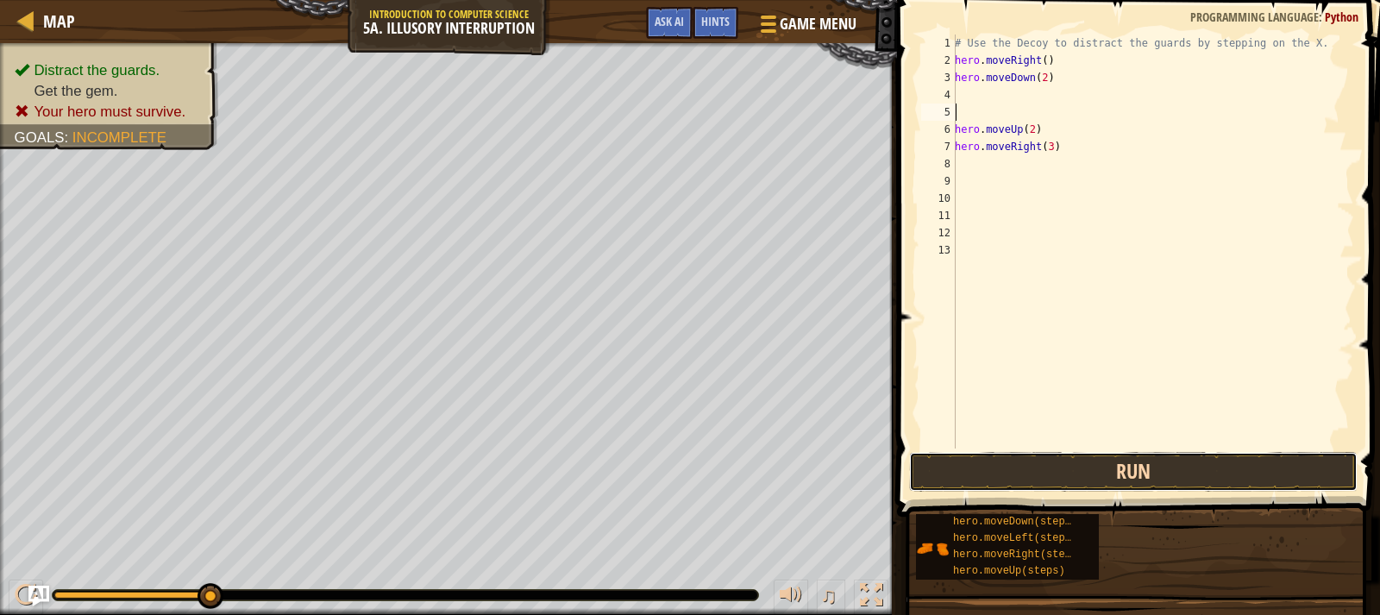
click at [1027, 466] on button "Run" at bounding box center [1133, 472] width 448 height 40
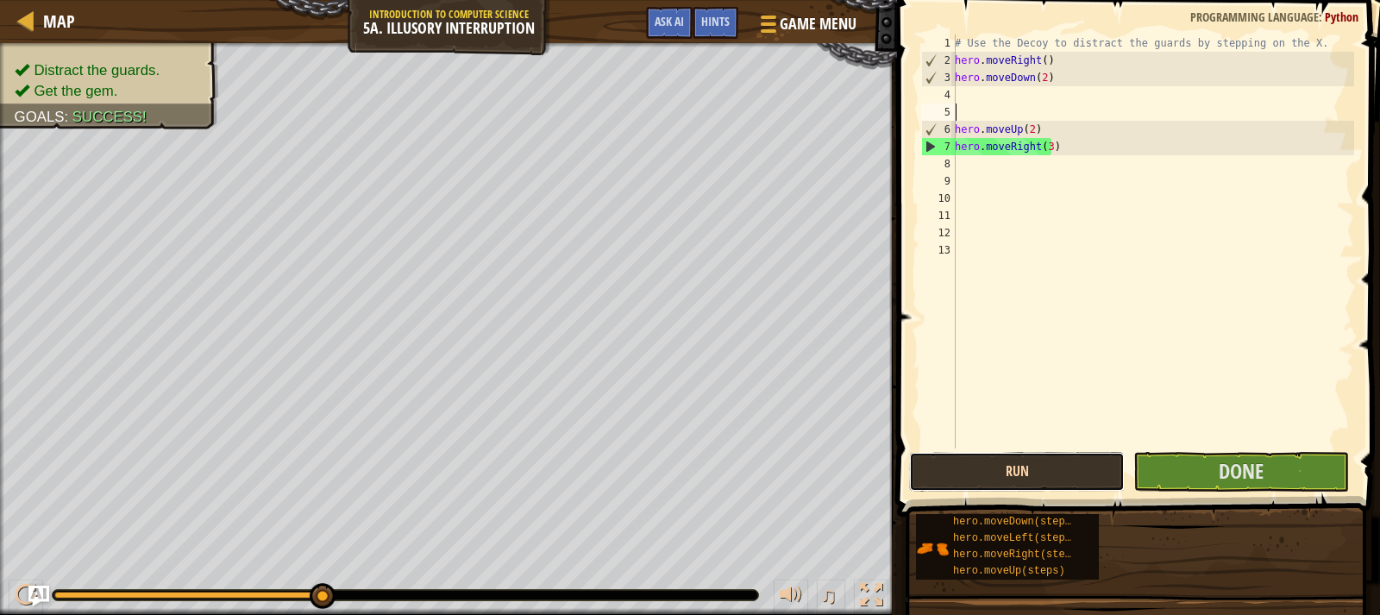
click at [1019, 458] on button "Run" at bounding box center [1017, 472] width 216 height 40
click at [1020, 454] on button "Run" at bounding box center [1017, 472] width 216 height 40
click at [1024, 455] on button "Run" at bounding box center [1017, 472] width 216 height 40
click at [1022, 466] on button "Run" at bounding box center [1017, 472] width 216 height 40
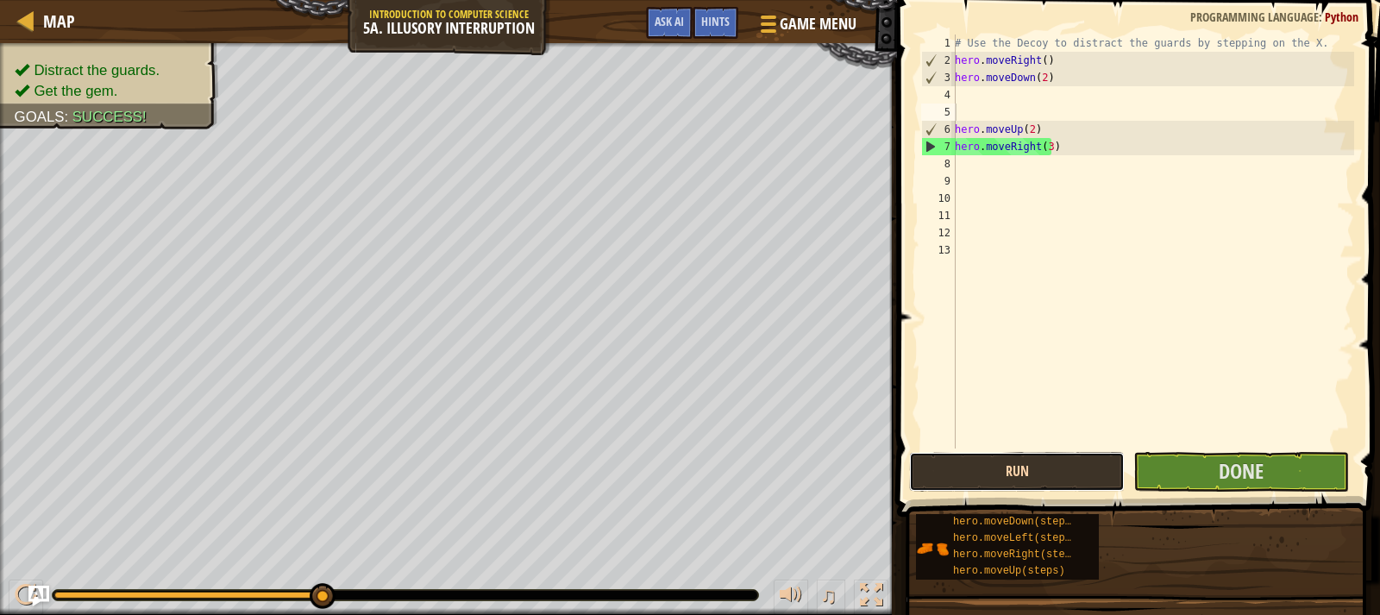
click at [1022, 466] on button "Run" at bounding box center [1017, 472] width 216 height 40
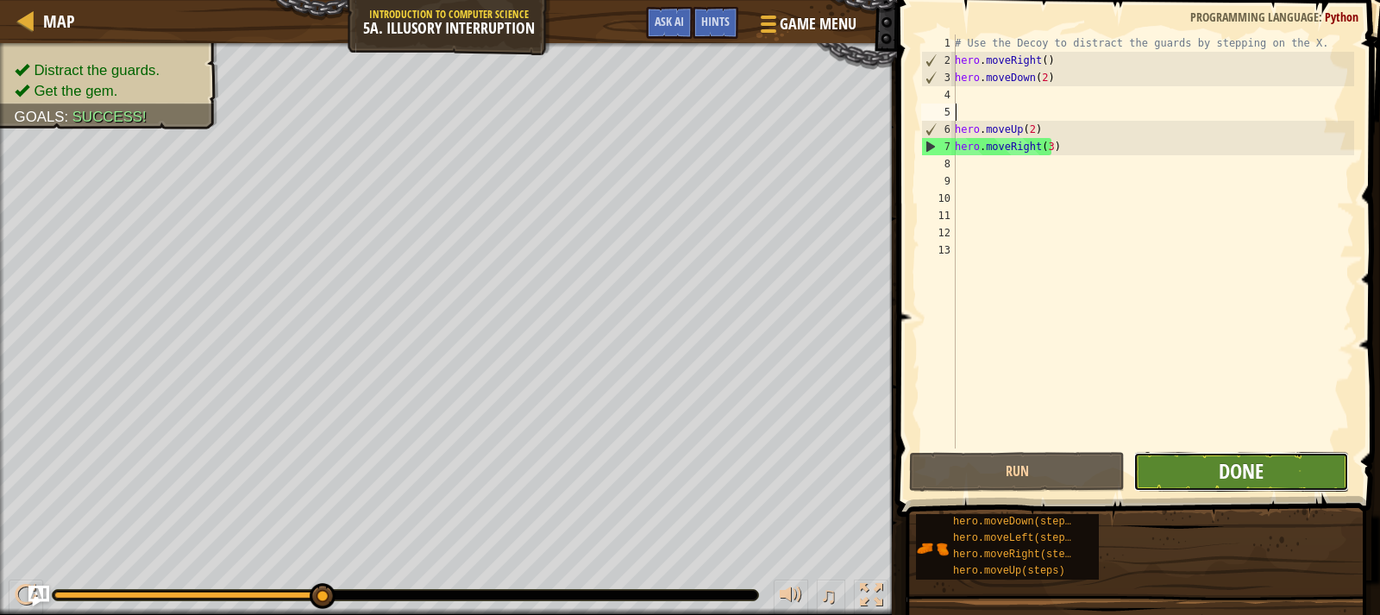
click at [1253, 464] on span "Done" at bounding box center [1240, 471] width 45 height 28
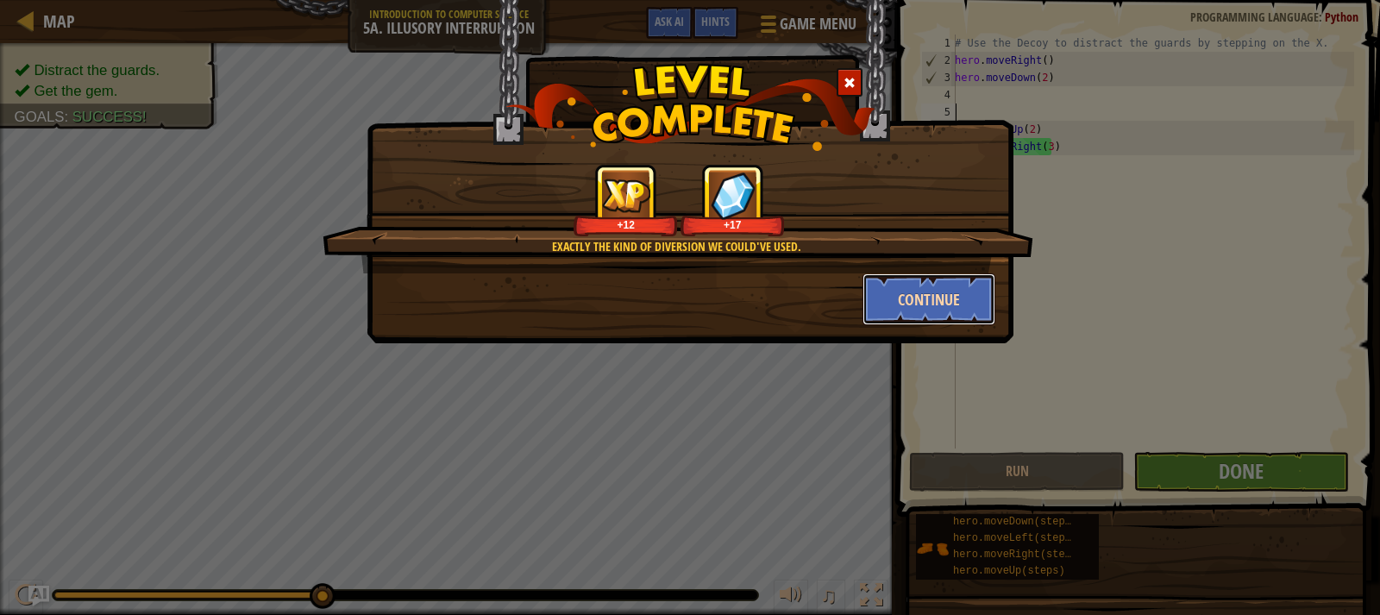
click at [952, 298] on button "Continue" at bounding box center [929, 299] width 134 height 52
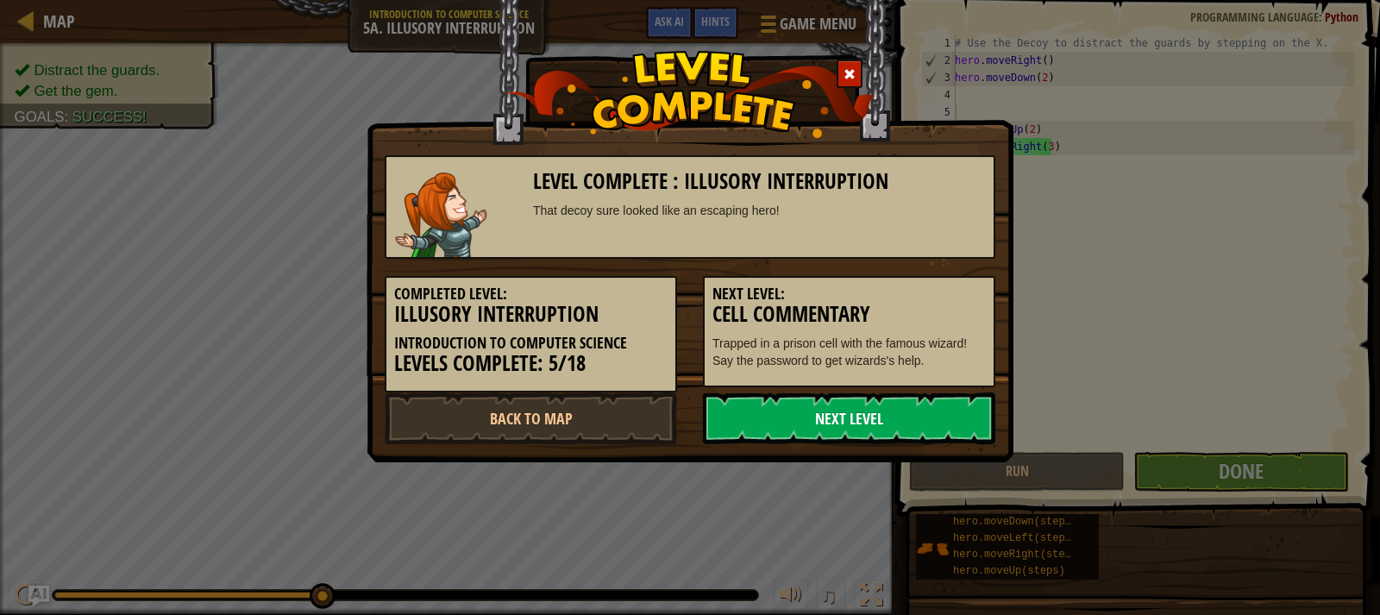
click at [938, 403] on link "Next Level" at bounding box center [849, 418] width 292 height 52
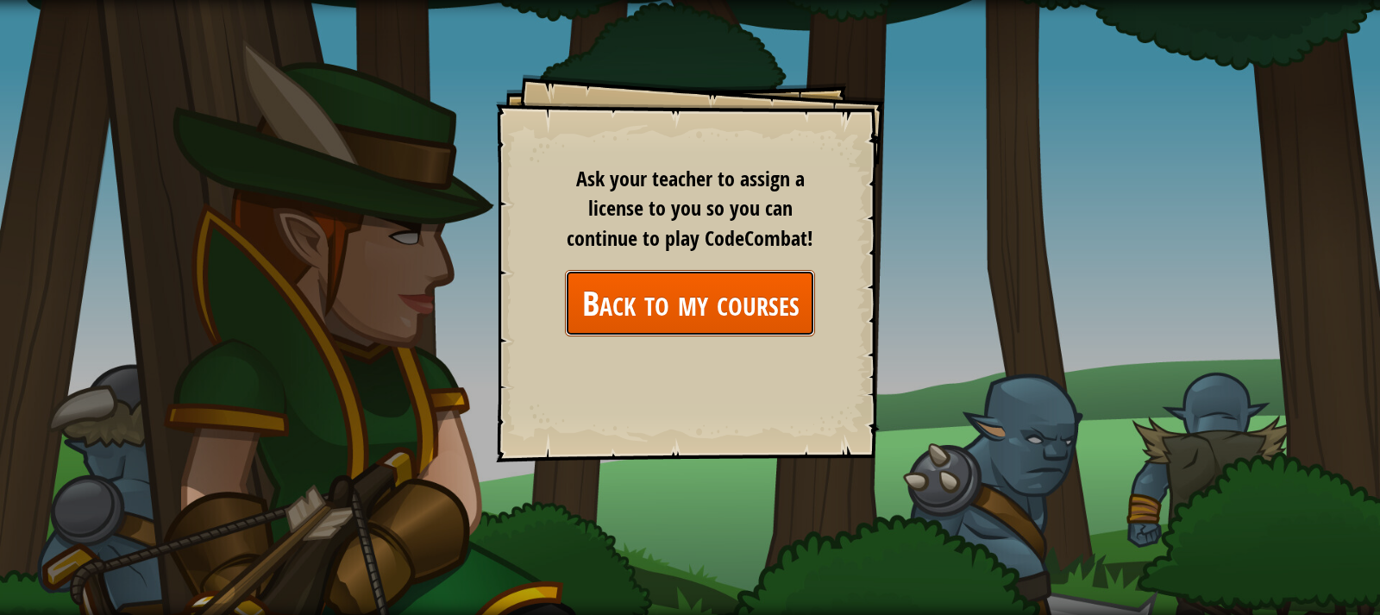
click at [739, 326] on link "Back to my courses" at bounding box center [690, 303] width 250 height 66
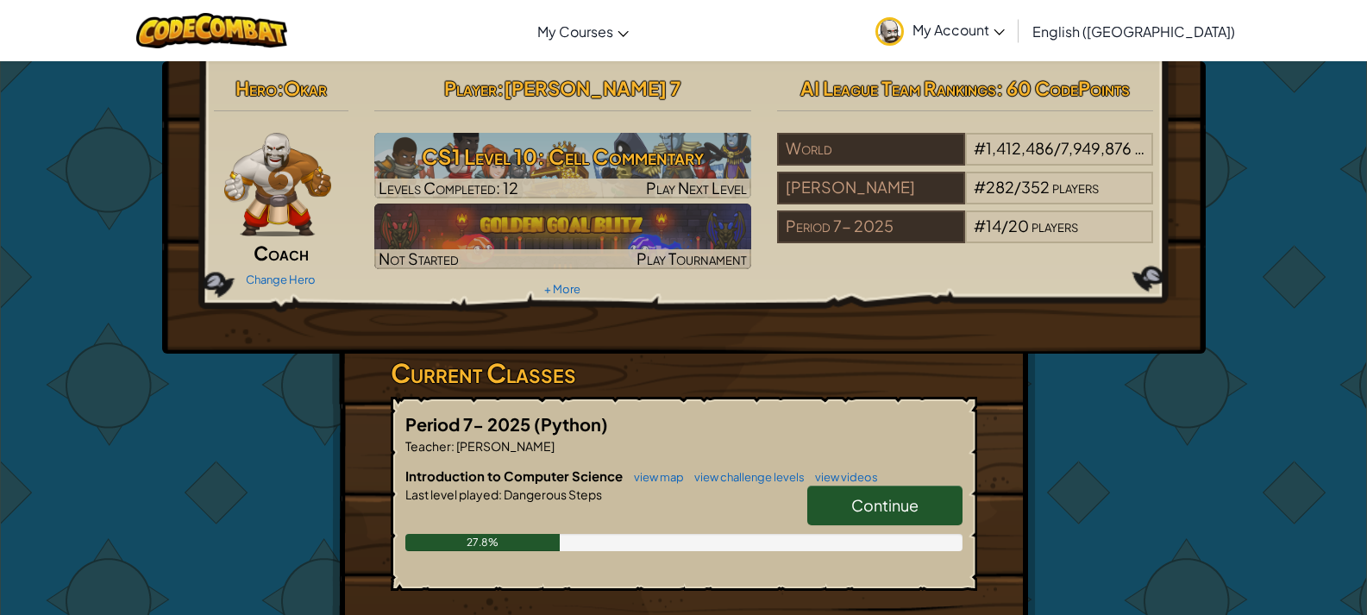
scroll to position [259, 0]
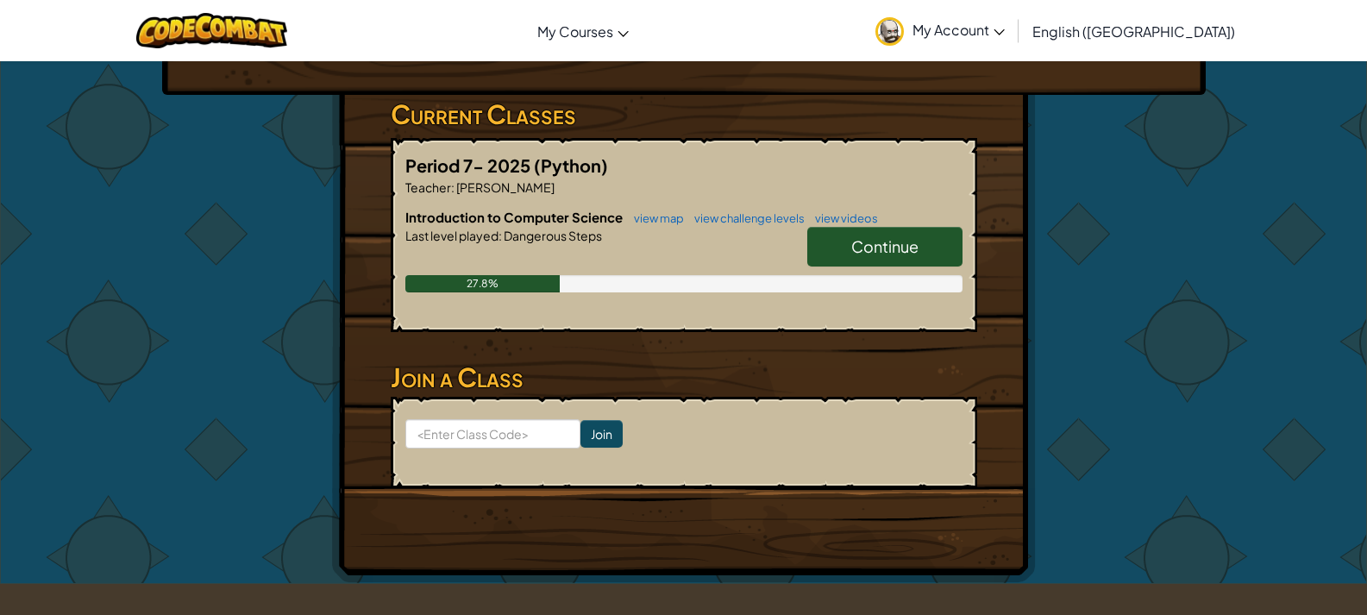
click at [887, 250] on span "Continue" at bounding box center [884, 246] width 67 height 20
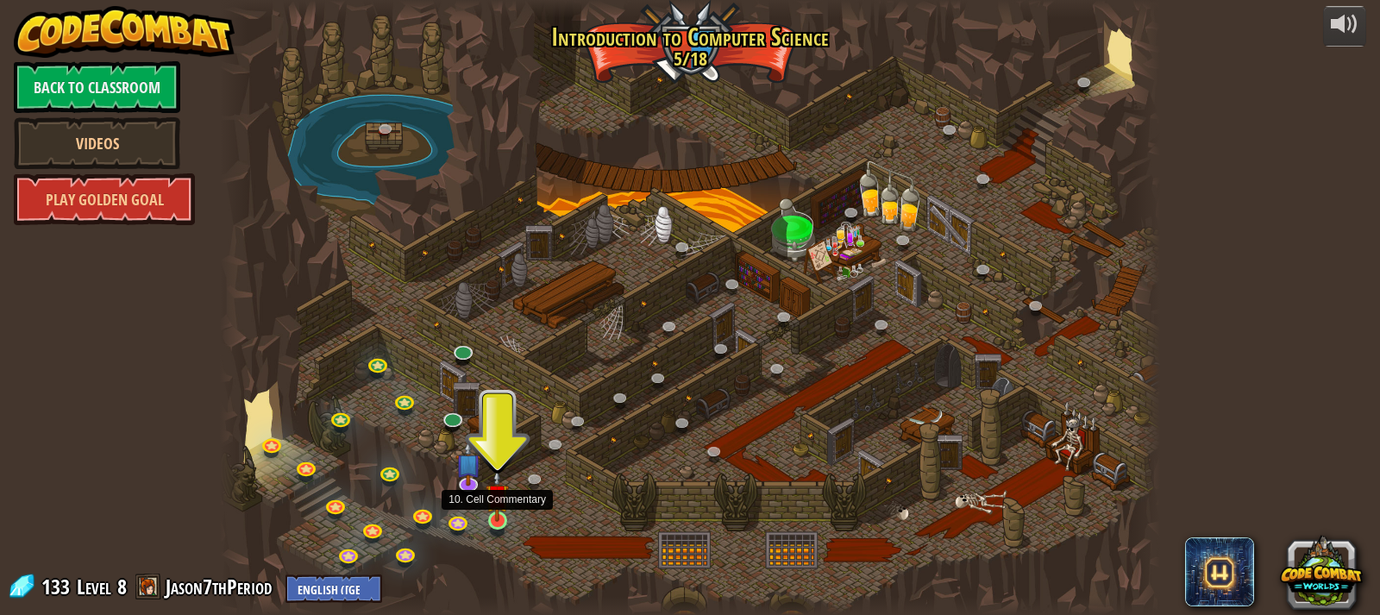
click at [503, 511] on img at bounding box center [496, 495] width 23 height 53
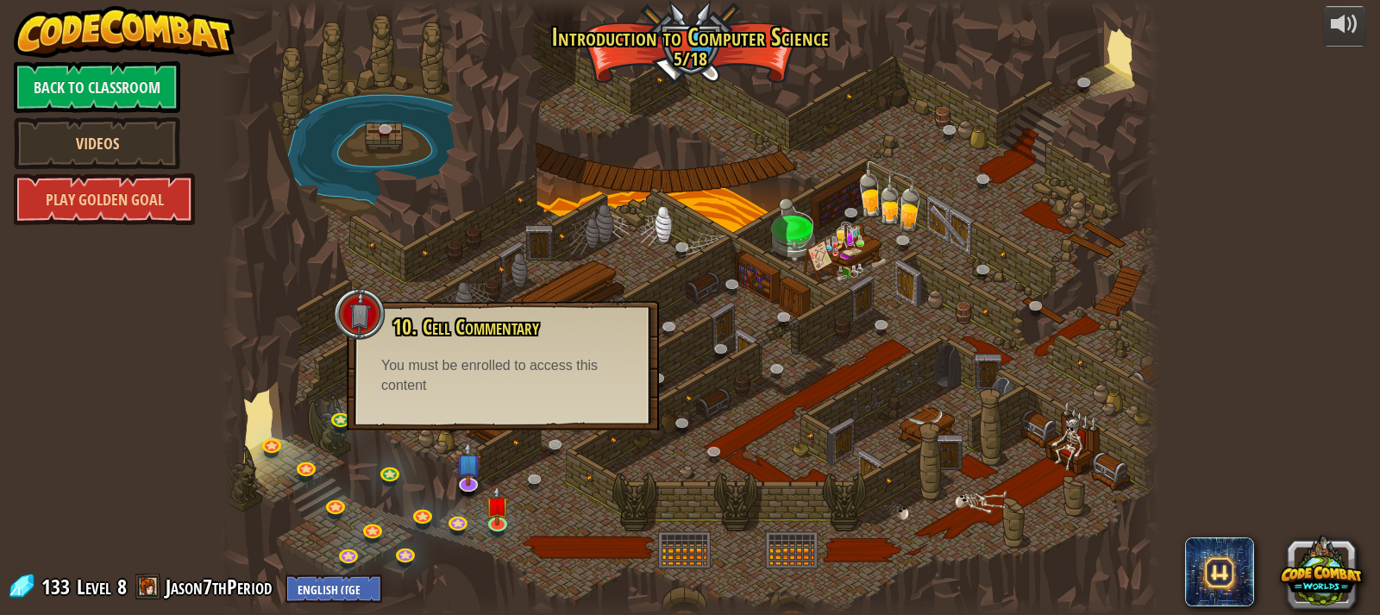
click at [585, 481] on div at bounding box center [690, 307] width 941 height 615
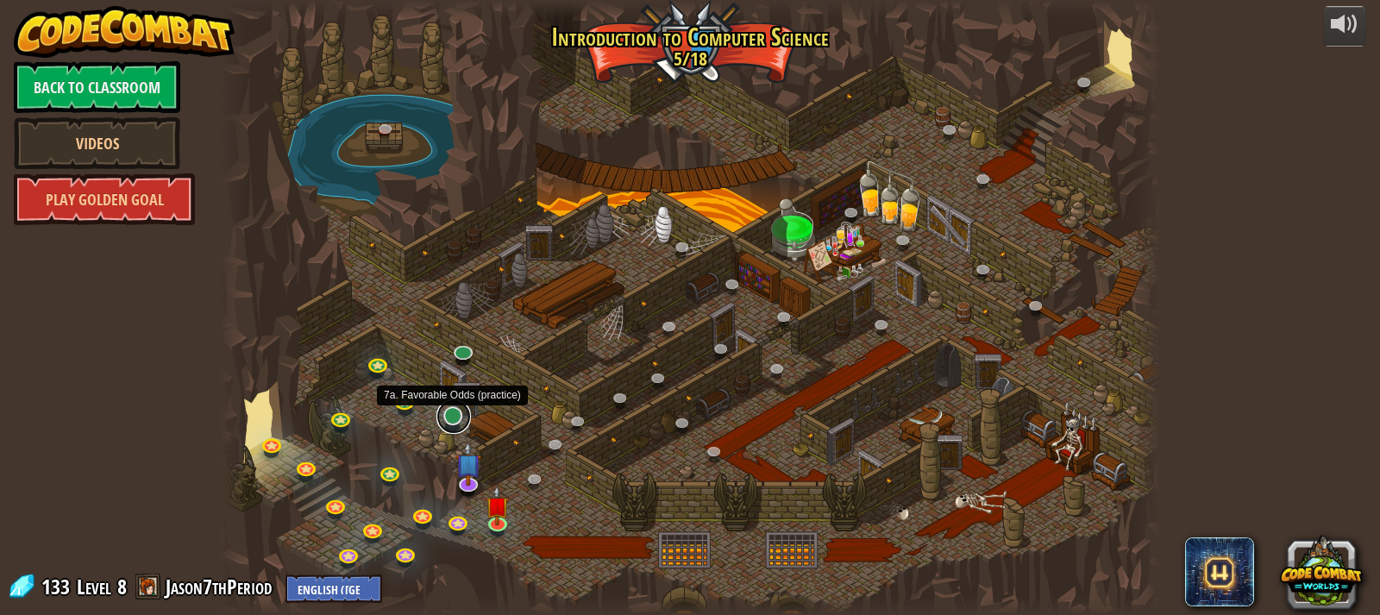
click at [453, 423] on link at bounding box center [453, 416] width 34 height 34
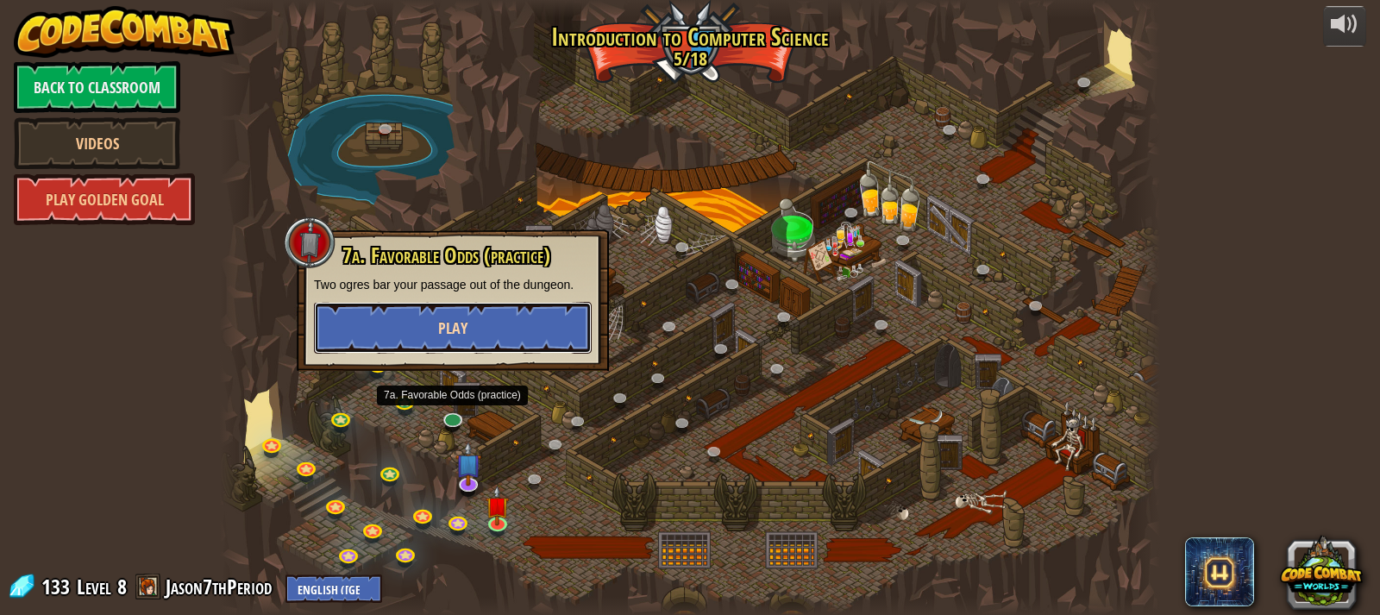
click at [494, 338] on button "Play" at bounding box center [453, 328] width 278 height 52
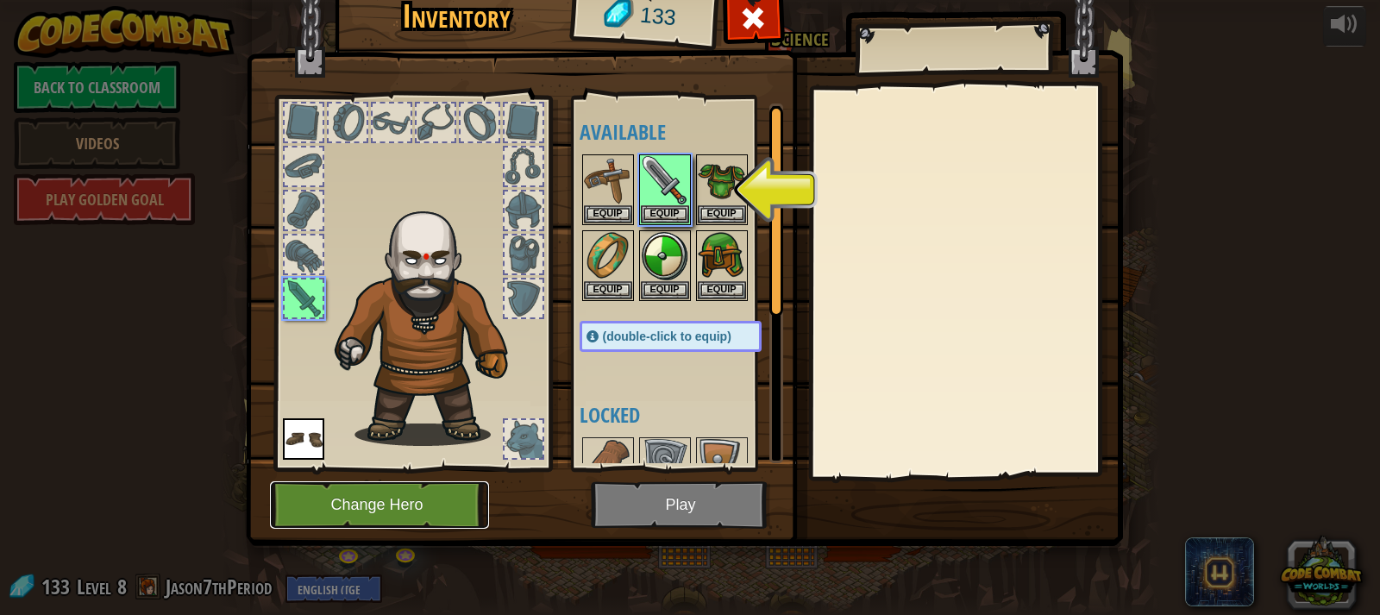
click at [446, 510] on button "Change Hero" at bounding box center [379, 504] width 219 height 47
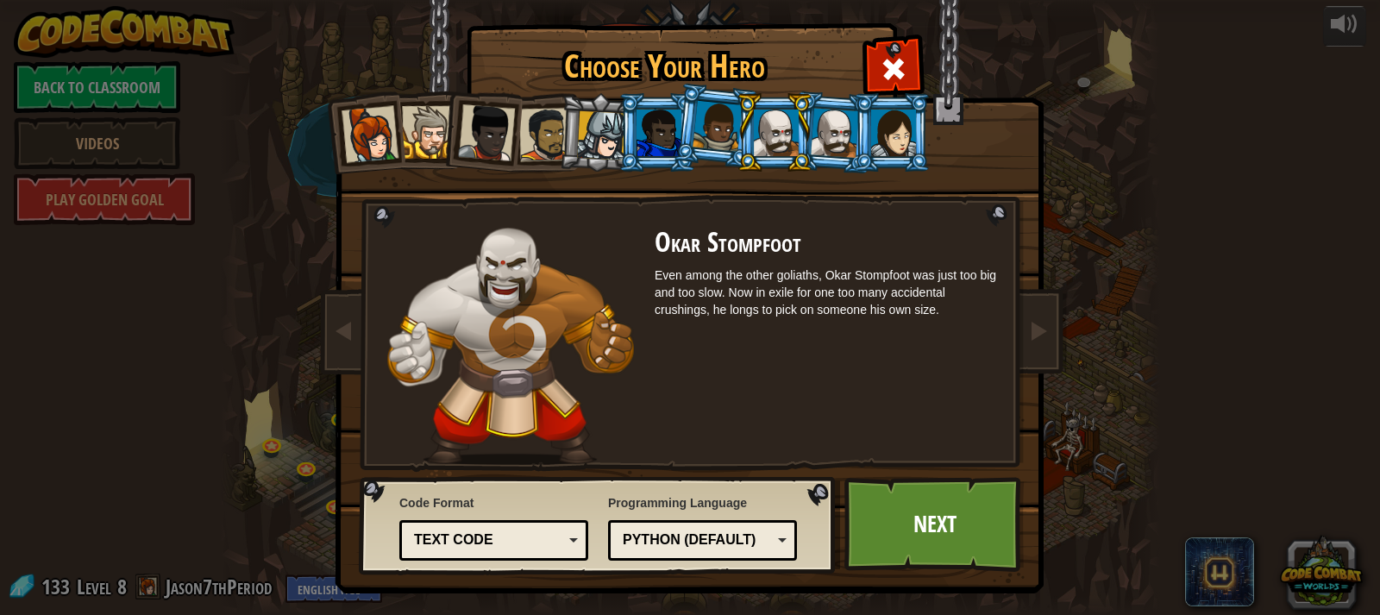
click at [593, 150] on div at bounding box center [601, 135] width 49 height 49
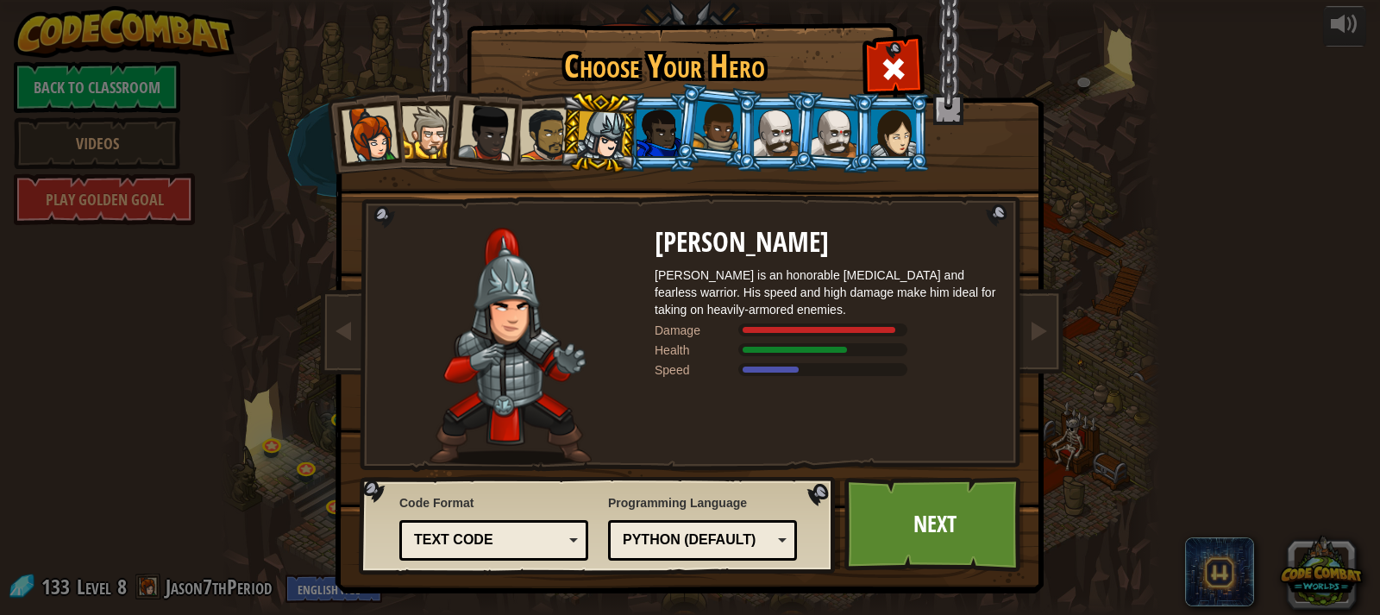
click at [549, 138] on div at bounding box center [545, 134] width 53 height 53
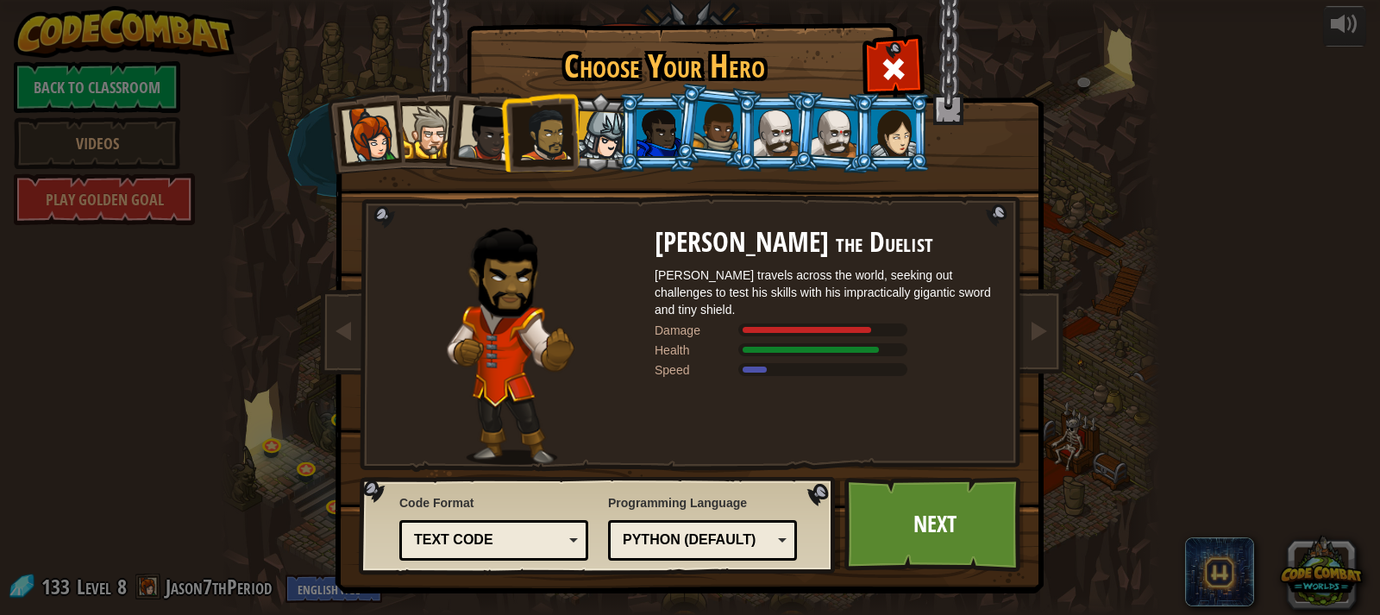
click at [618, 148] on li at bounding box center [657, 132] width 78 height 78
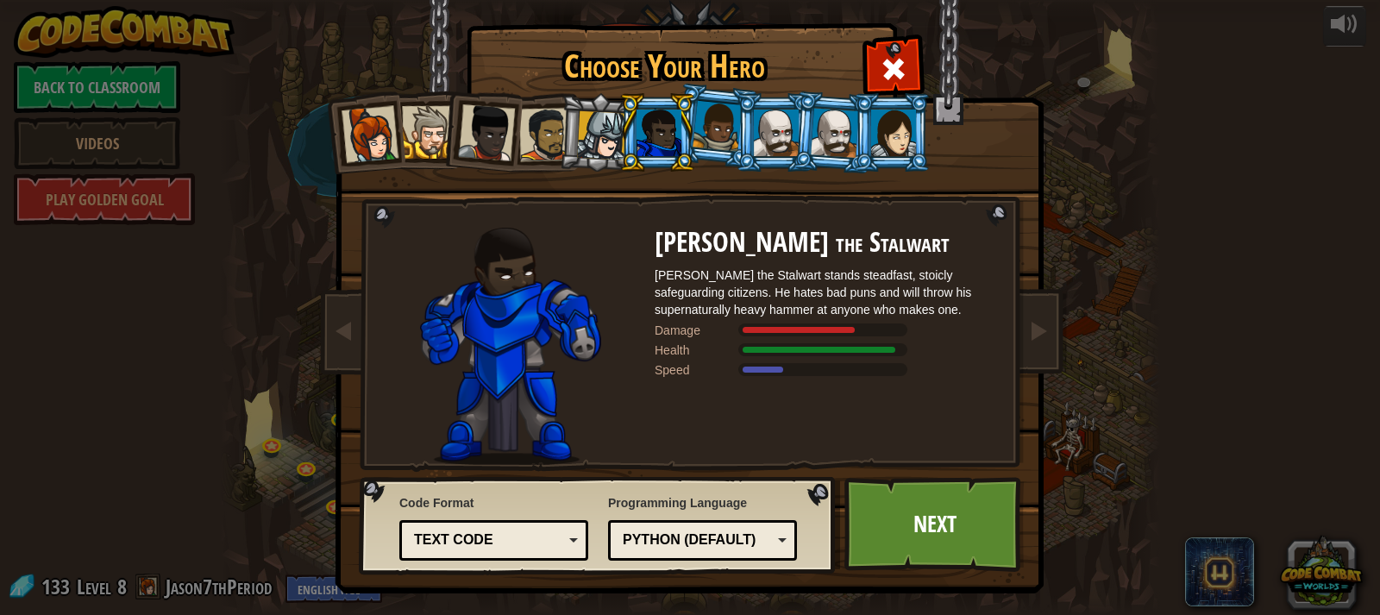
click at [594, 141] on div at bounding box center [601, 135] width 49 height 49
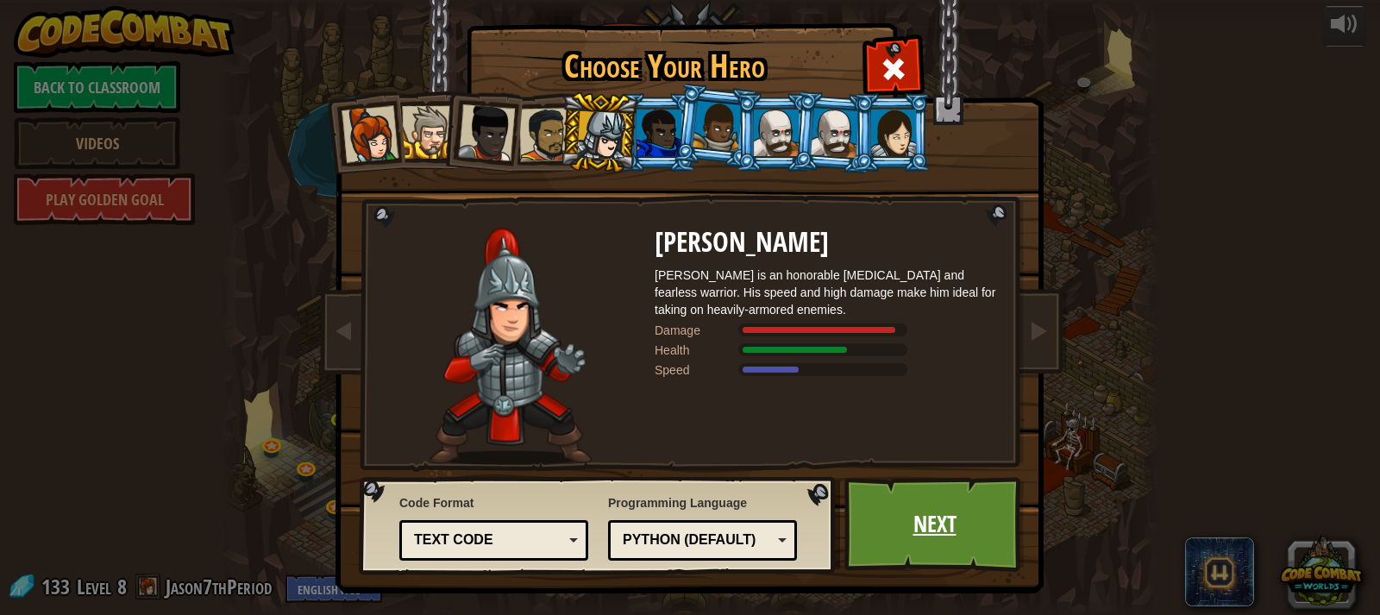
click at [893, 512] on link "Next" at bounding box center [934, 524] width 180 height 95
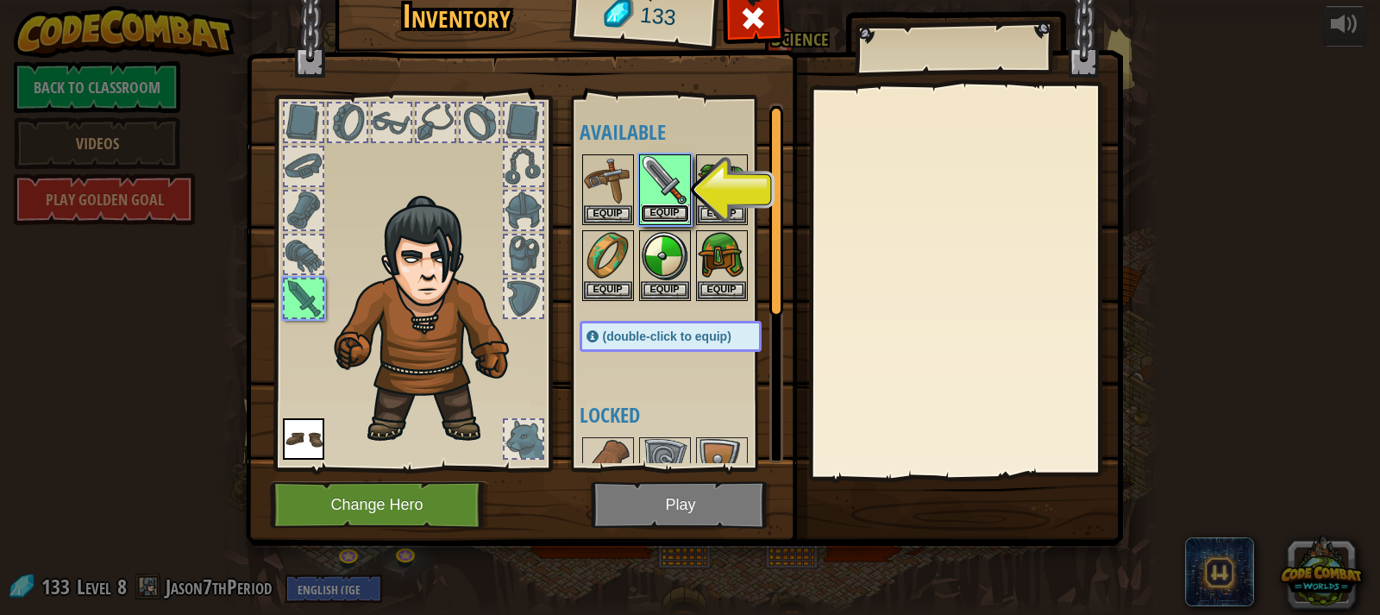
click at [660, 210] on button "Equip" at bounding box center [665, 213] width 48 height 18
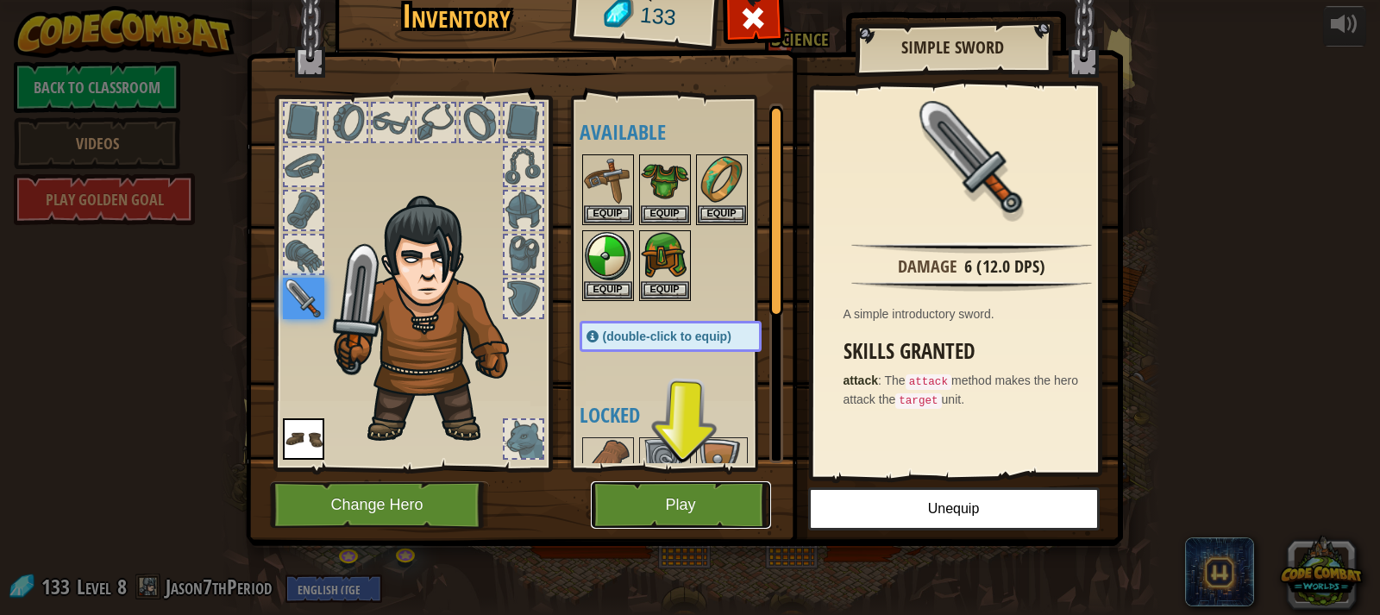
click at [698, 517] on button "Play" at bounding box center [681, 504] width 180 height 47
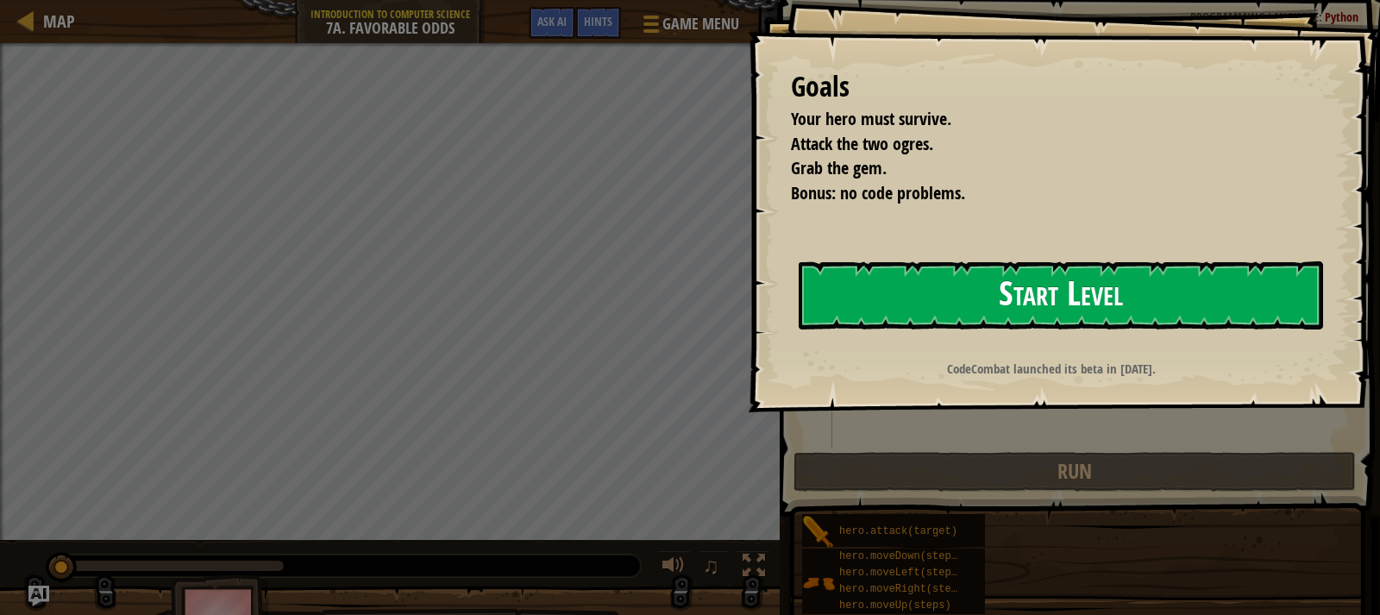
click at [846, 316] on button "Start Level" at bounding box center [1060, 295] width 524 height 68
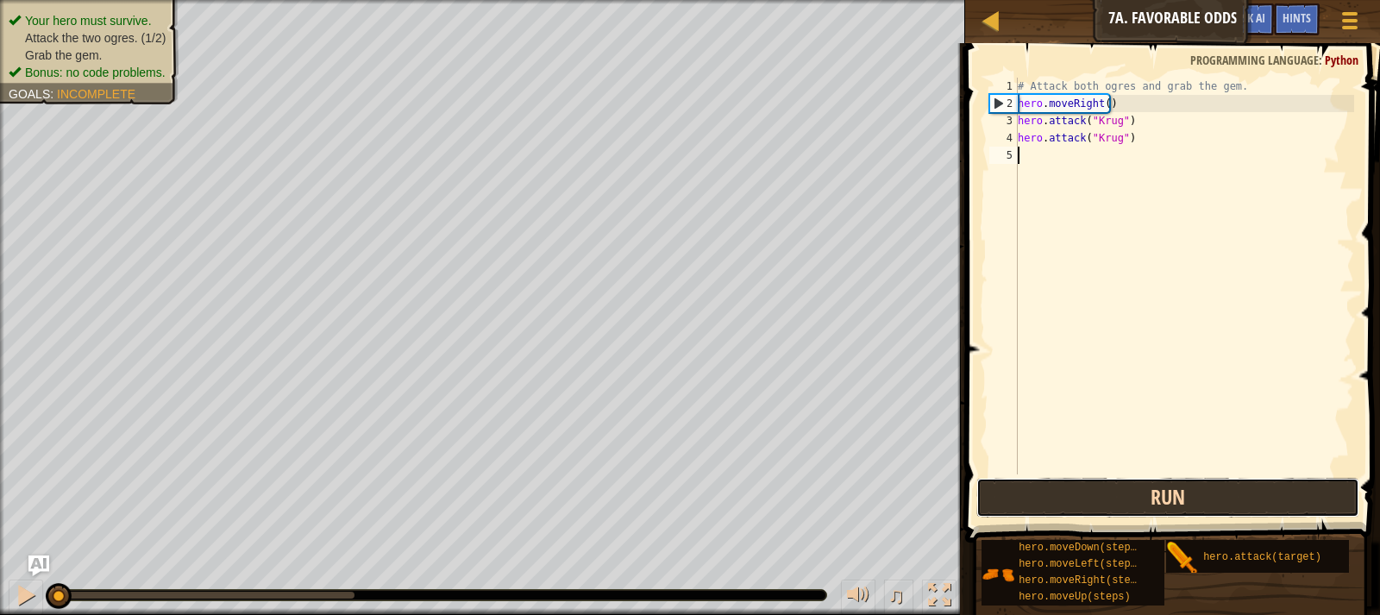
click at [1162, 499] on button "Run" at bounding box center [1167, 498] width 383 height 40
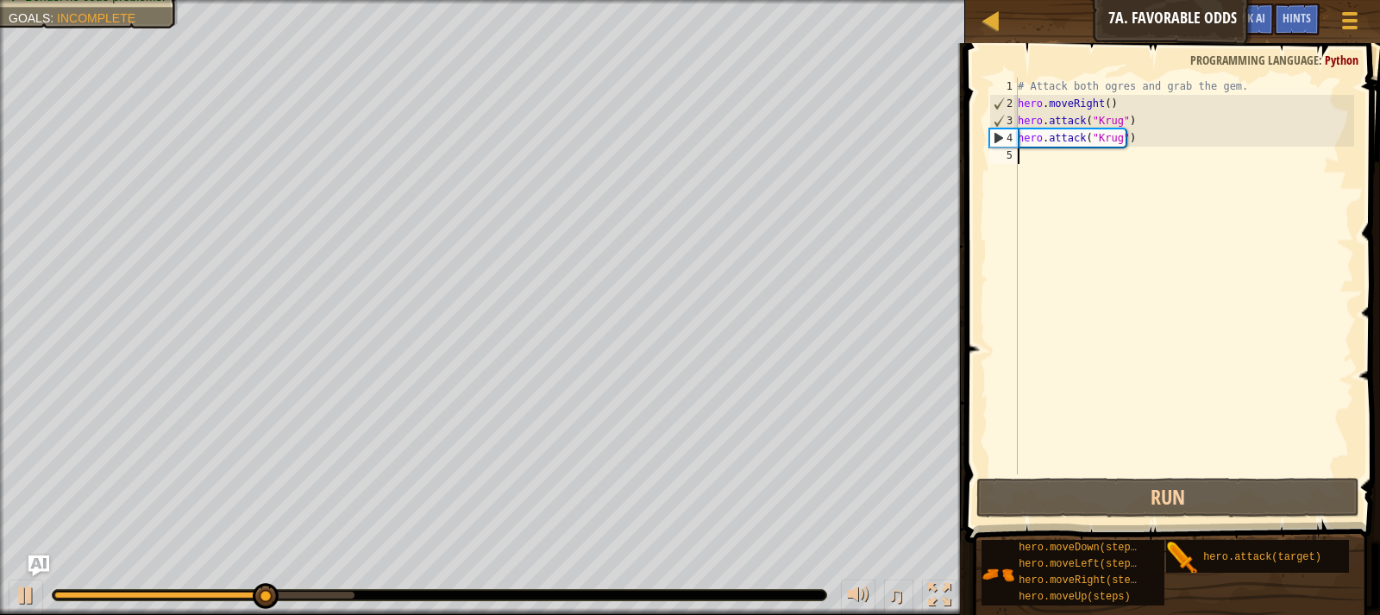
scroll to position [8, 0]
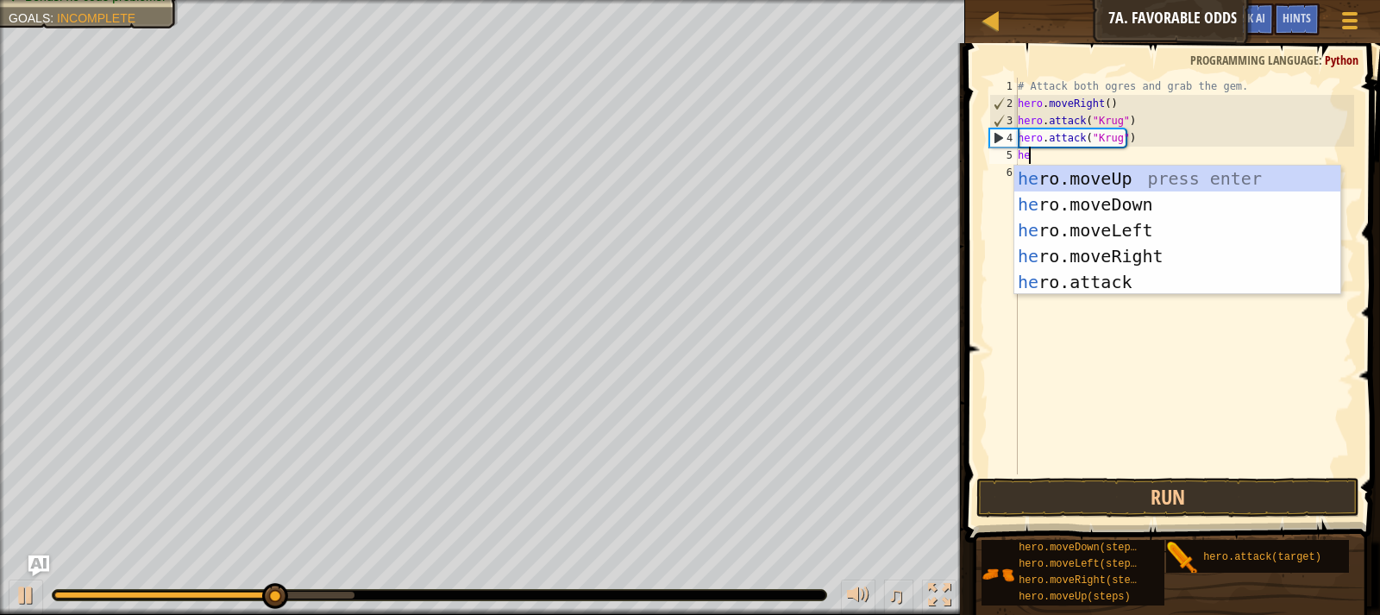
type textarea "hero"
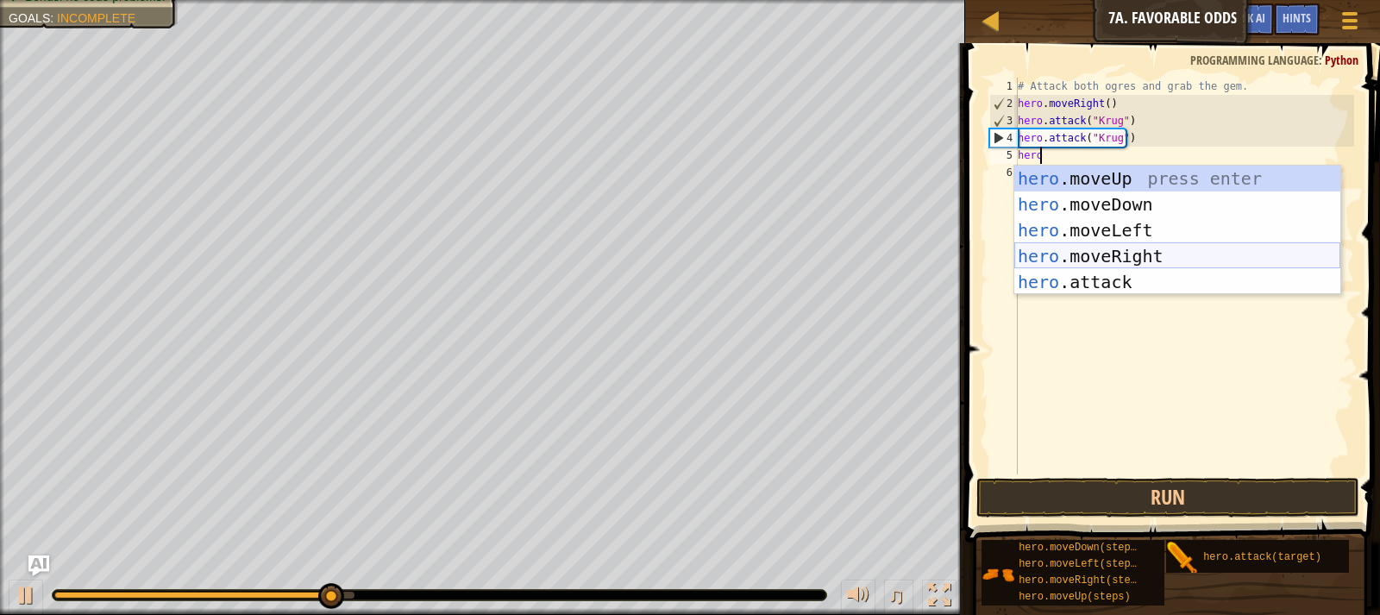
click at [1168, 256] on div "hero .moveUp press enter hero .moveDown press enter hero .moveLeft press enter …" at bounding box center [1177, 256] width 326 height 181
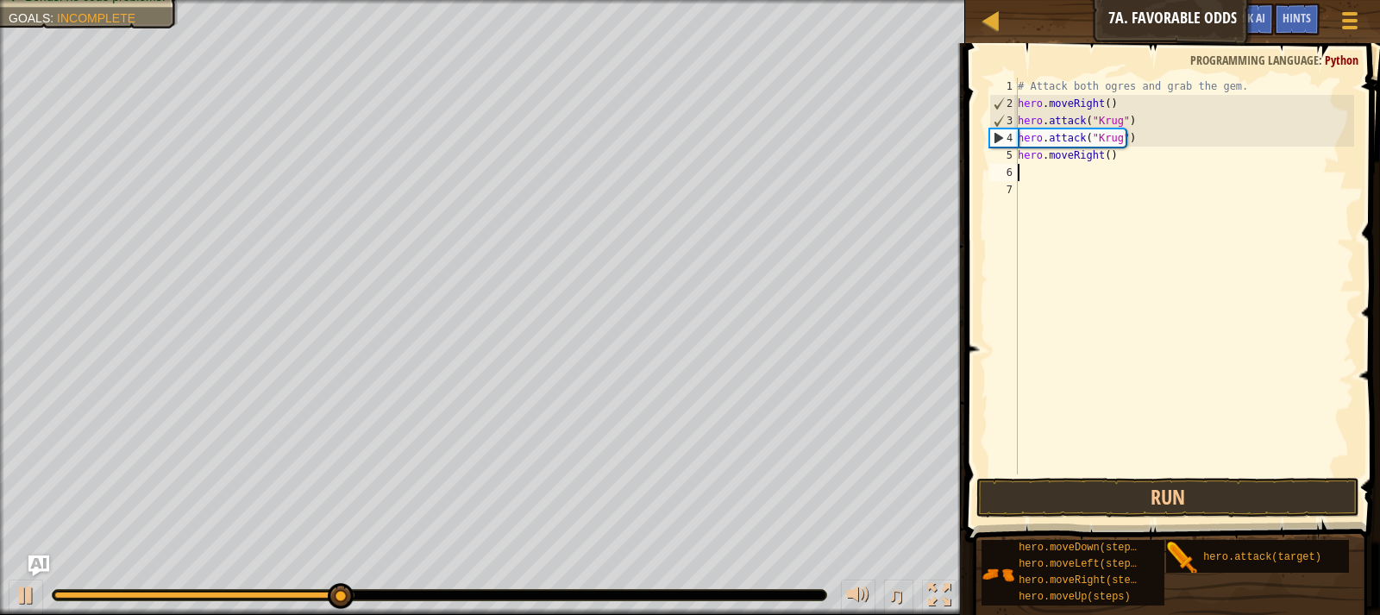
scroll to position [8, 0]
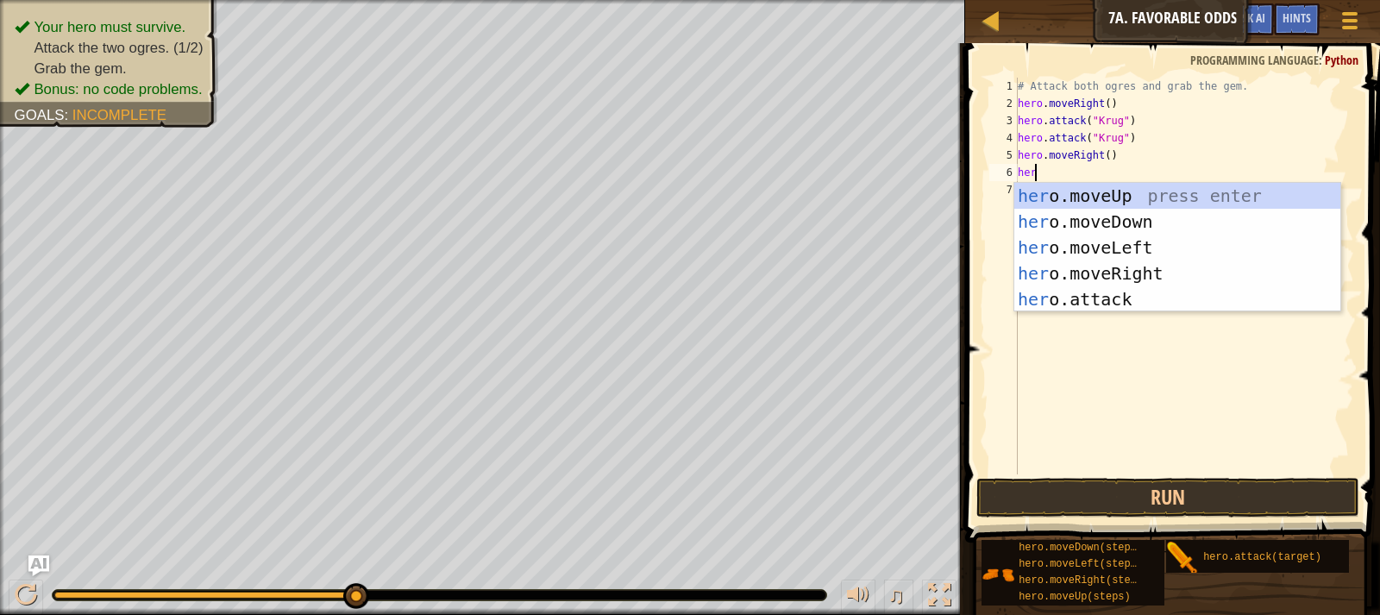
type textarea "hero"
click at [1161, 190] on div "hero .moveUp press enter hero .moveDown press enter hero .moveLeft press enter …" at bounding box center [1177, 273] width 326 height 181
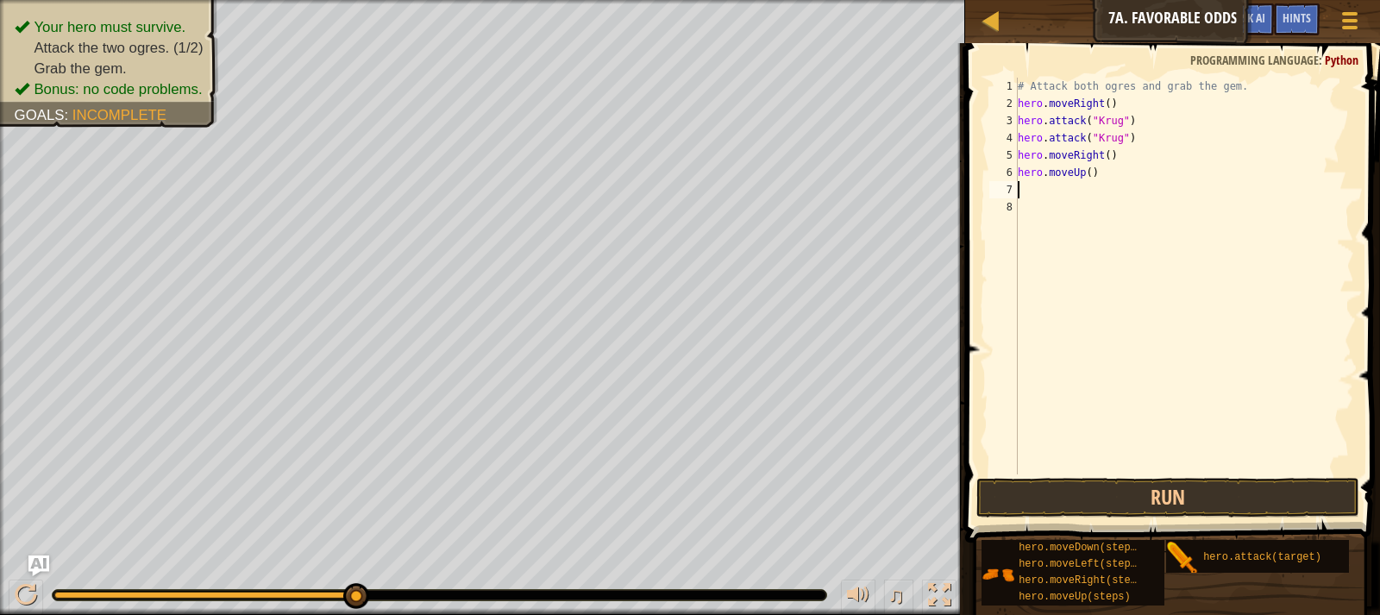
scroll to position [8, 0]
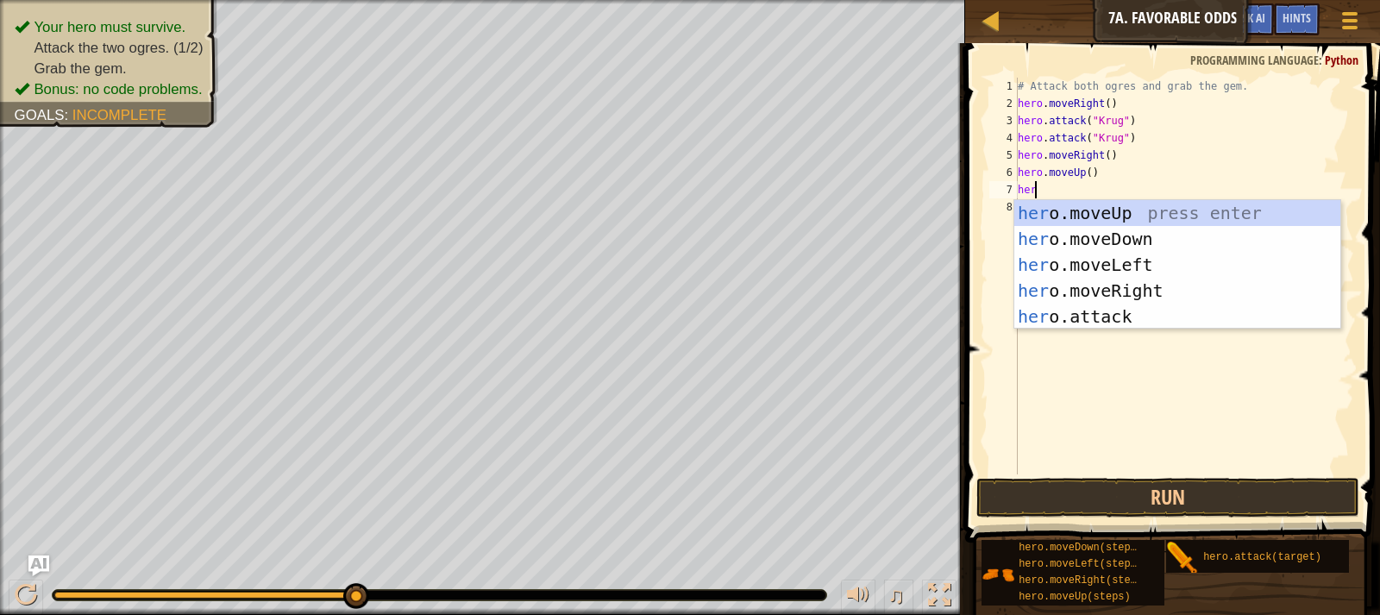
type textarea "hero"
click at [1155, 260] on div "hero .moveUp press enter hero .moveDown press enter hero .moveLeft press enter …" at bounding box center [1177, 290] width 326 height 181
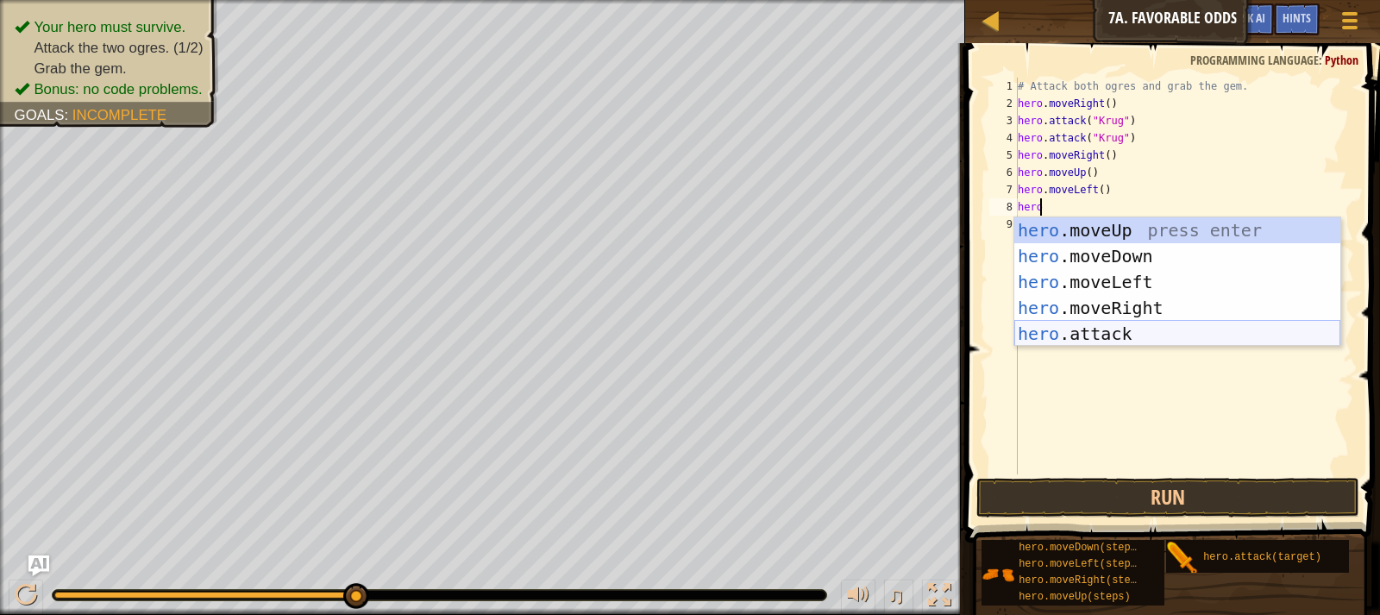
click at [1155, 327] on div "hero .moveUp press enter hero .moveDown press enter hero .moveLeft press enter …" at bounding box center [1177, 307] width 326 height 181
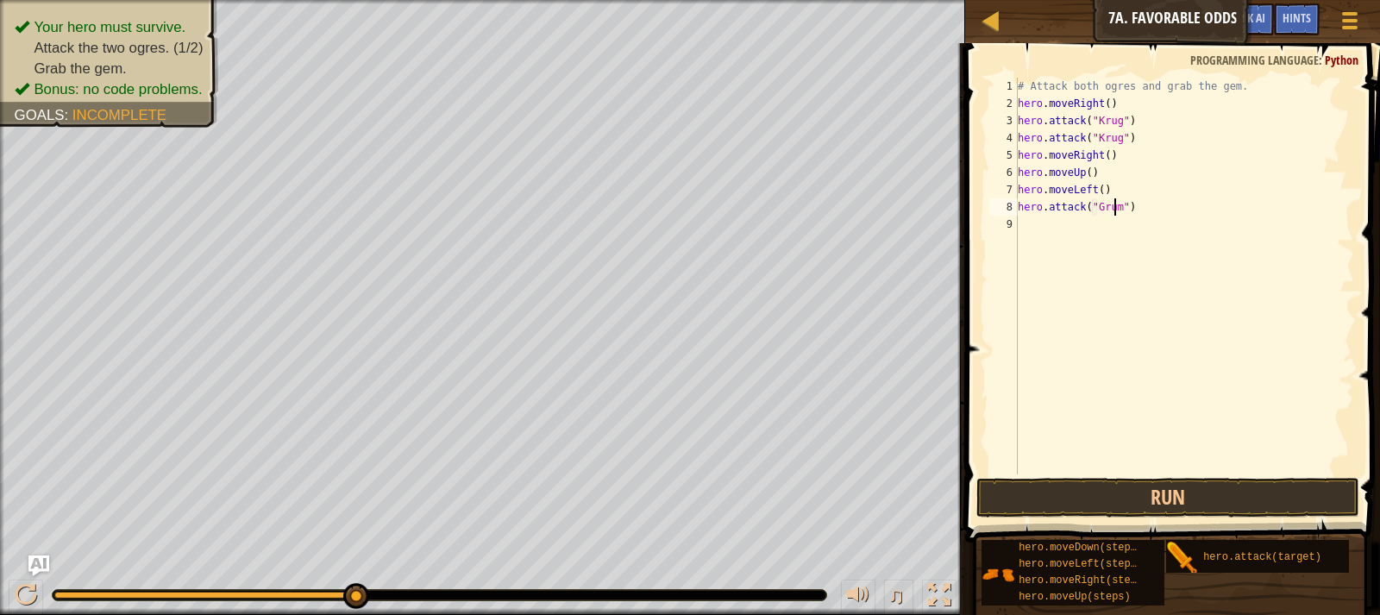
scroll to position [8, 8]
type textarea "hero.attack("Grump")"
click at [1168, 218] on div "# Attack both ogres and grab the gem. hero . moveRight ( ) hero . attack ( "Kru…" at bounding box center [1184, 293] width 340 height 431
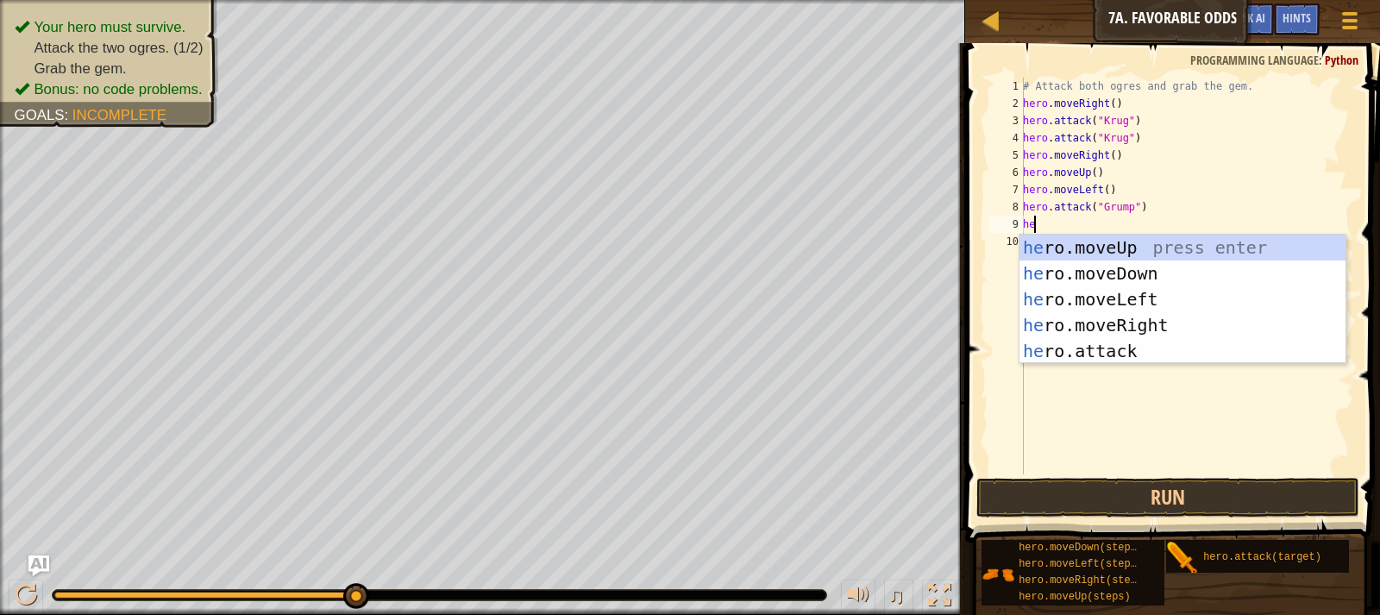
type textarea "hero"
click at [1167, 290] on div "hero .moveUp press enter hero .moveDown press enter hero .moveLeft press enter …" at bounding box center [1182, 325] width 326 height 181
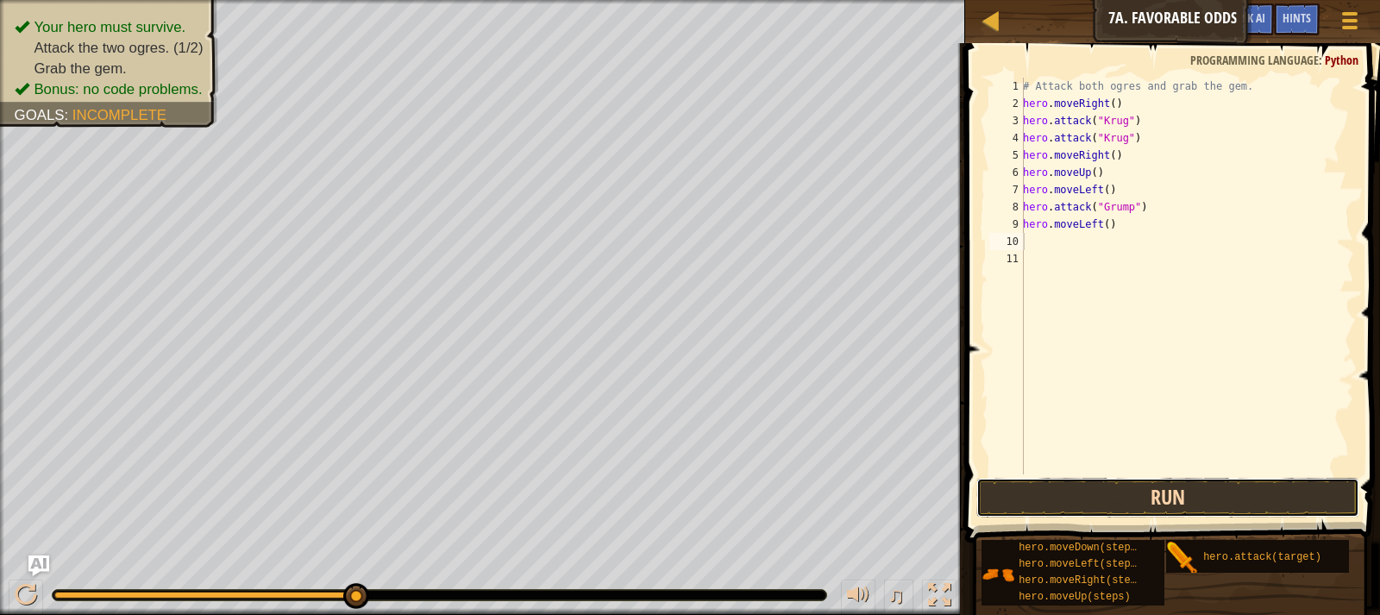
click at [1133, 485] on button "Run" at bounding box center [1167, 498] width 383 height 40
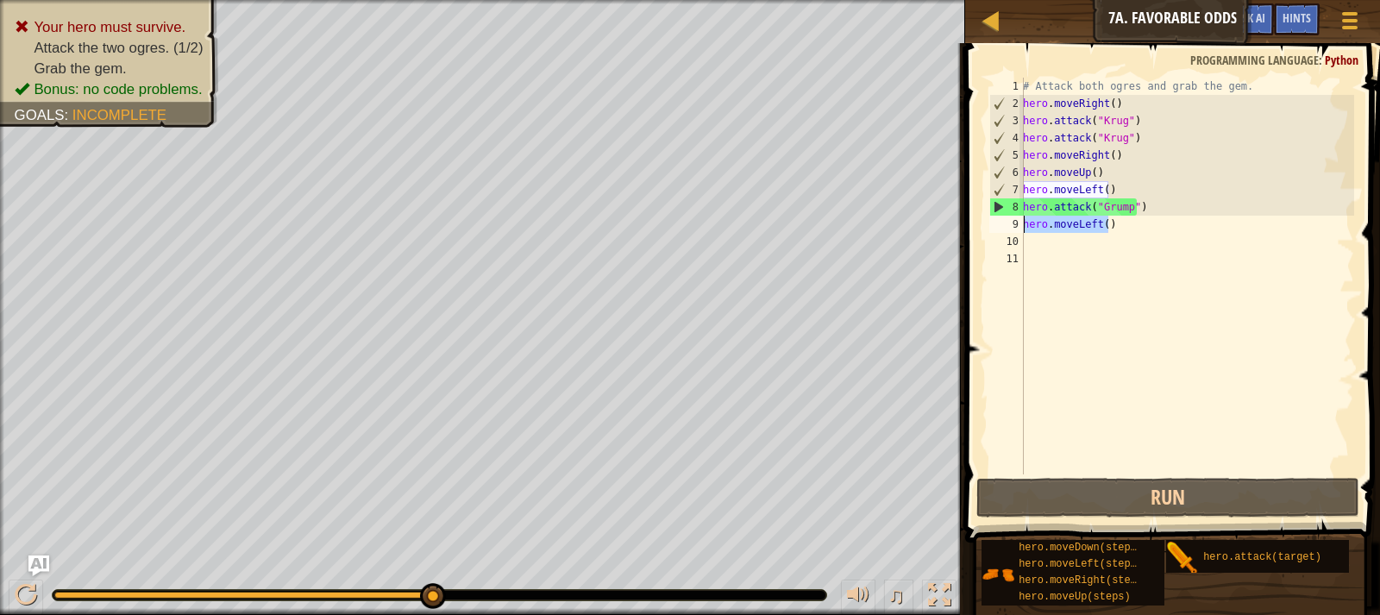
drag, startPoint x: 1124, startPoint y: 231, endPoint x: 1012, endPoint y: 222, distance: 111.6
click at [1012, 222] on div "1 2 3 4 5 6 7 8 9 10 11 # Attack both [PERSON_NAME] and grab the gem. hero . mo…" at bounding box center [1170, 276] width 368 height 397
type textarea "hero.moveLeft()"
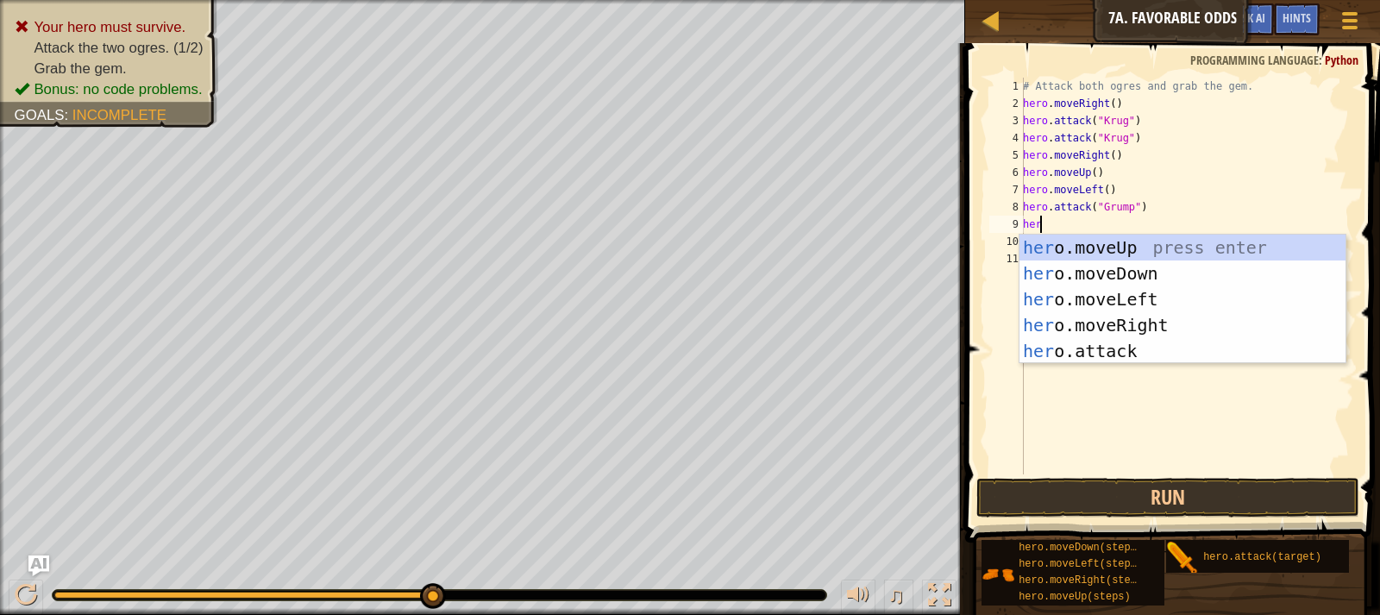
scroll to position [8, 1]
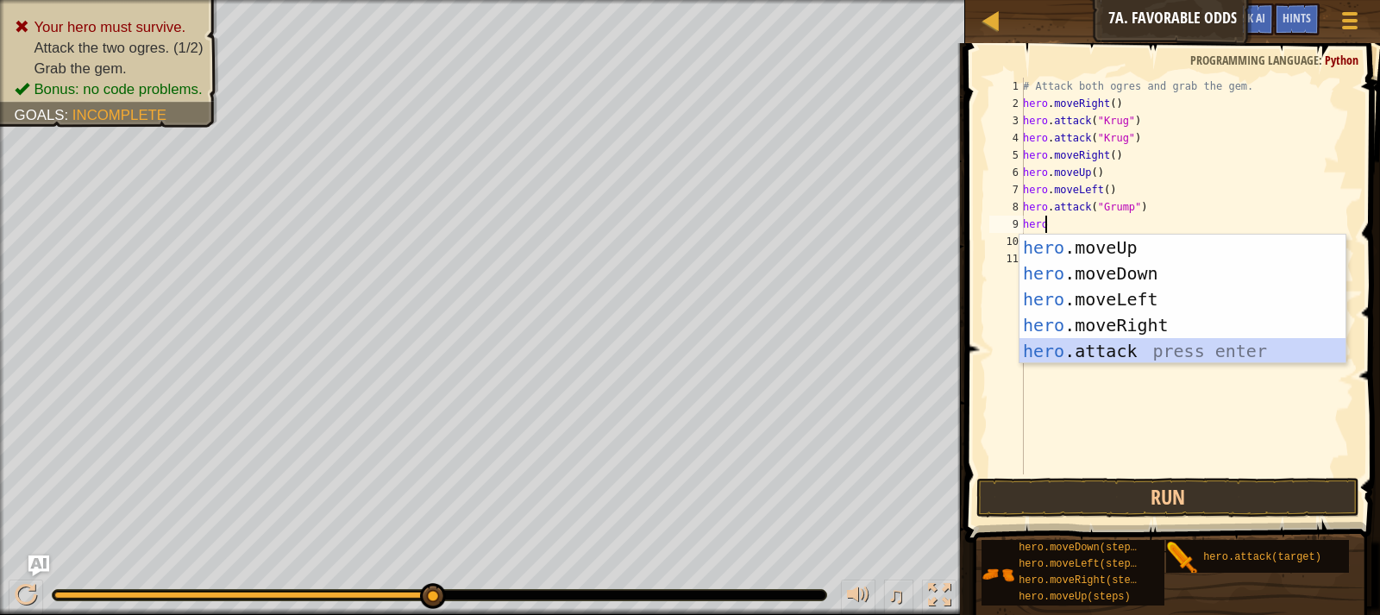
click at [1108, 351] on div "hero .moveUp press enter hero .moveDown press enter hero .moveLeft press enter …" at bounding box center [1182, 325] width 326 height 181
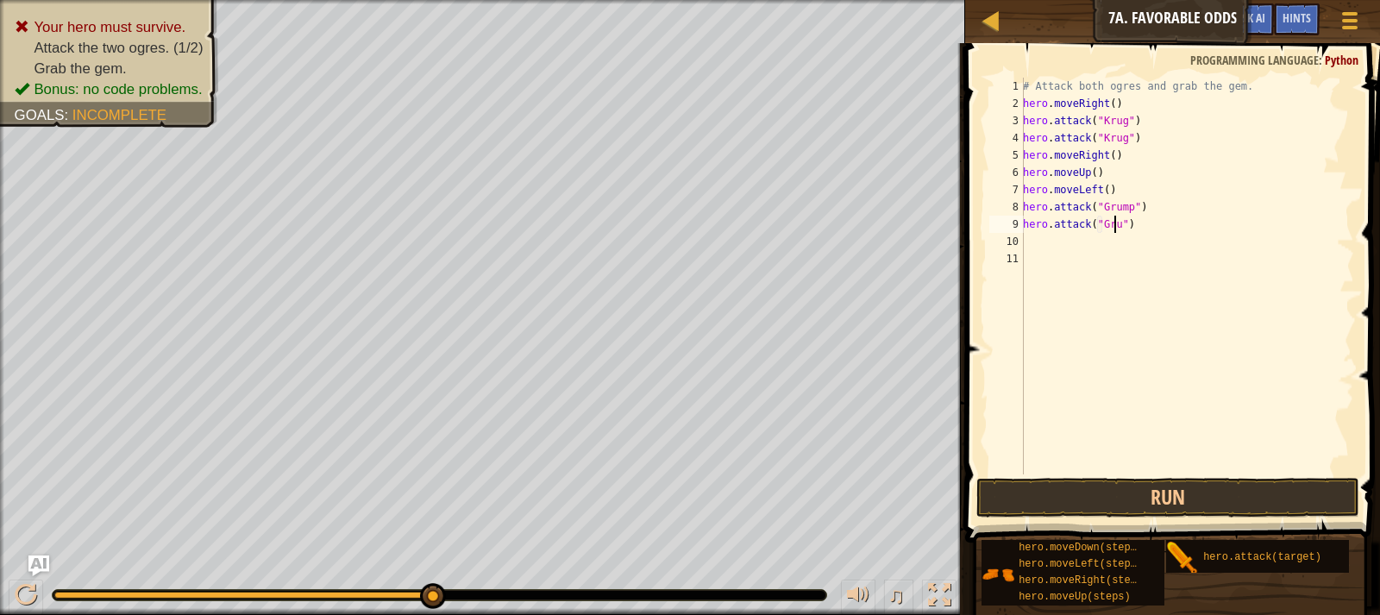
scroll to position [8, 8]
type textarea "hero.attack("Grump")"
click at [1139, 230] on div "# Attack both ogres and grab the gem. hero . moveRight ( ) hero . attack ( "Kru…" at bounding box center [1186, 293] width 335 height 431
type textarea "j"
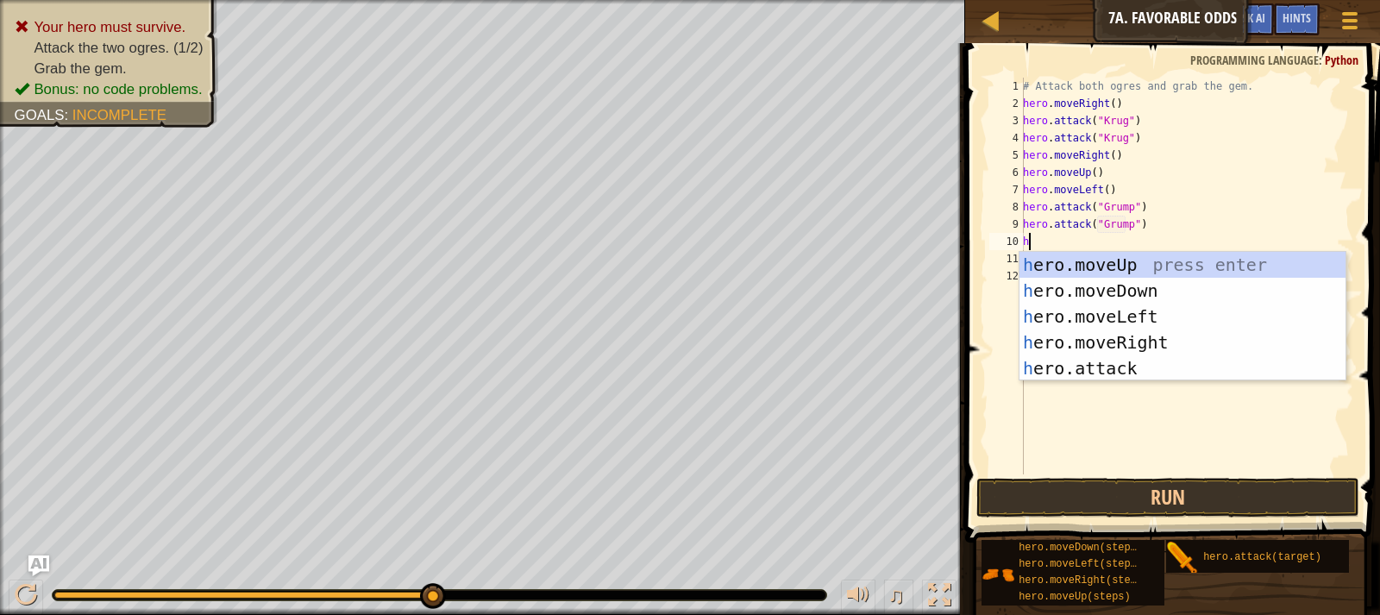
type textarea "hero"
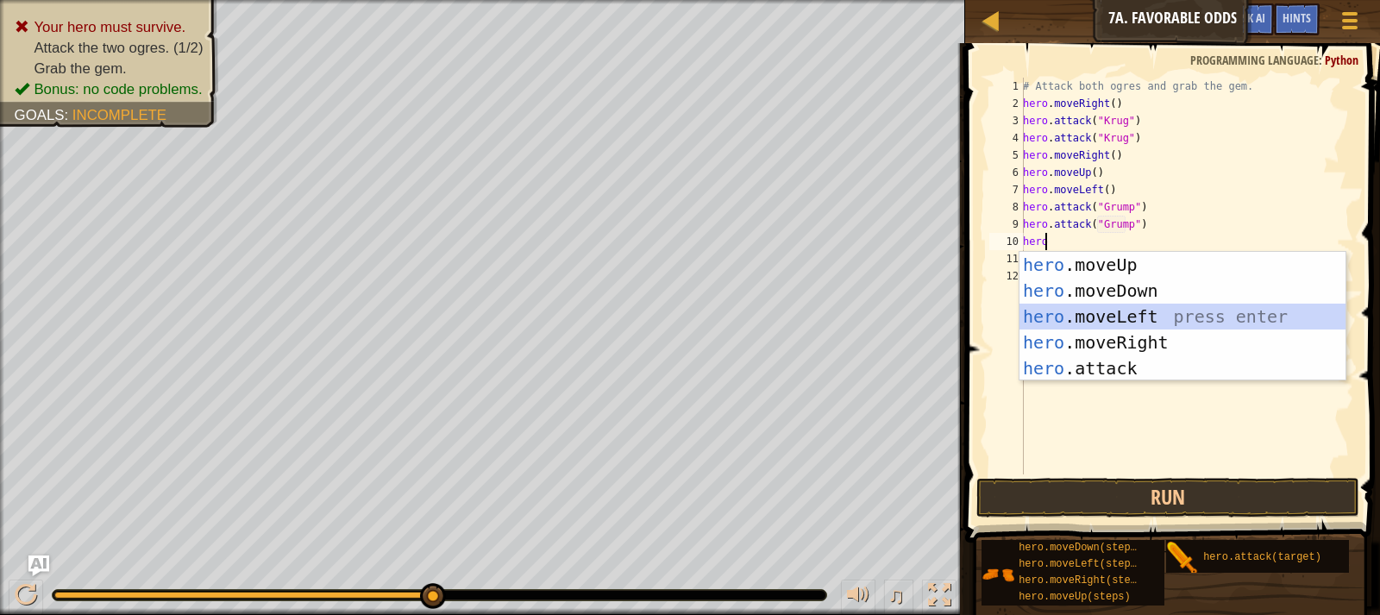
click at [1175, 315] on div "hero .moveUp press enter hero .moveDown press enter hero .moveLeft press enter …" at bounding box center [1182, 342] width 326 height 181
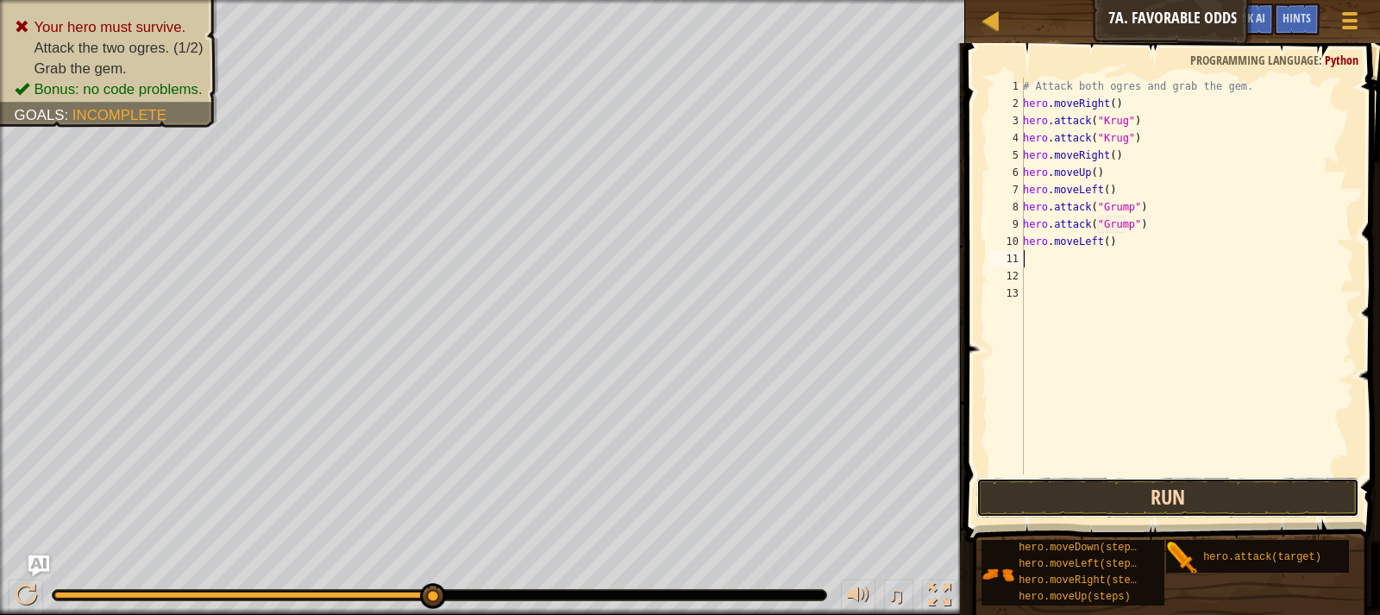
click at [1215, 504] on button "Run" at bounding box center [1167, 498] width 383 height 40
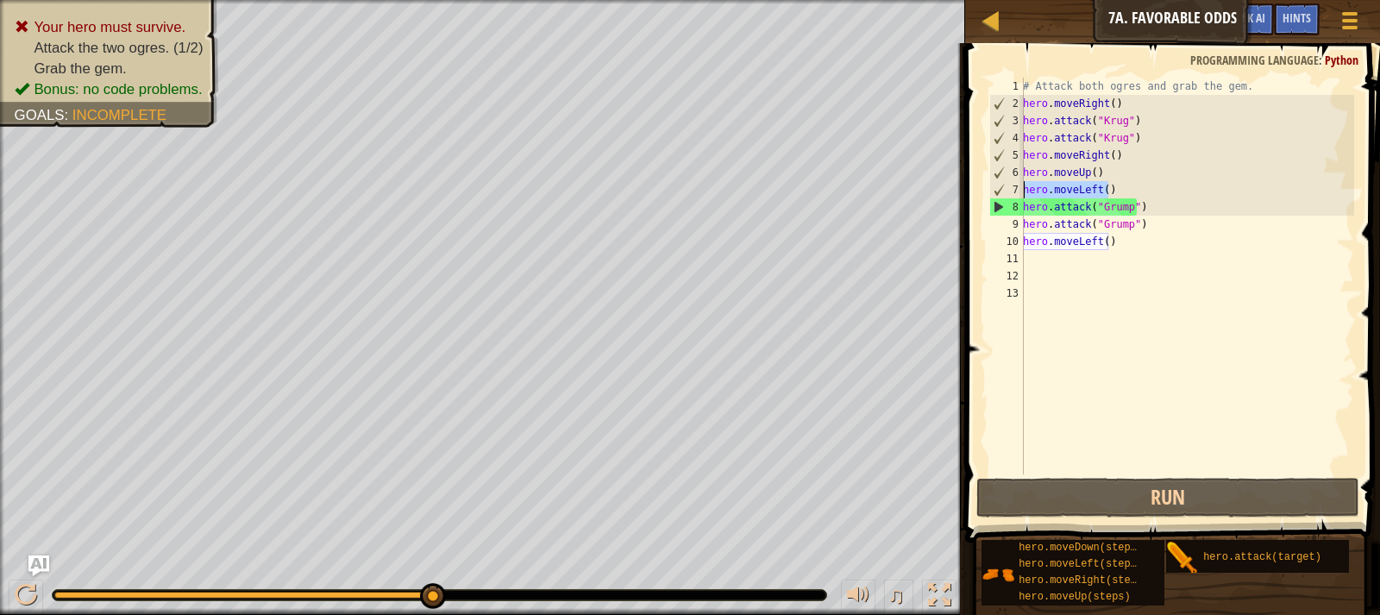
drag, startPoint x: 1108, startPoint y: 188, endPoint x: 1017, endPoint y: 187, distance: 91.4
click at [1017, 187] on div "1 2 3 4 5 6 7 8 9 10 11 12 13 # Attack both [PERSON_NAME] and grab the gem. her…" at bounding box center [1170, 276] width 368 height 397
type textarea "hero.moveLeft()"
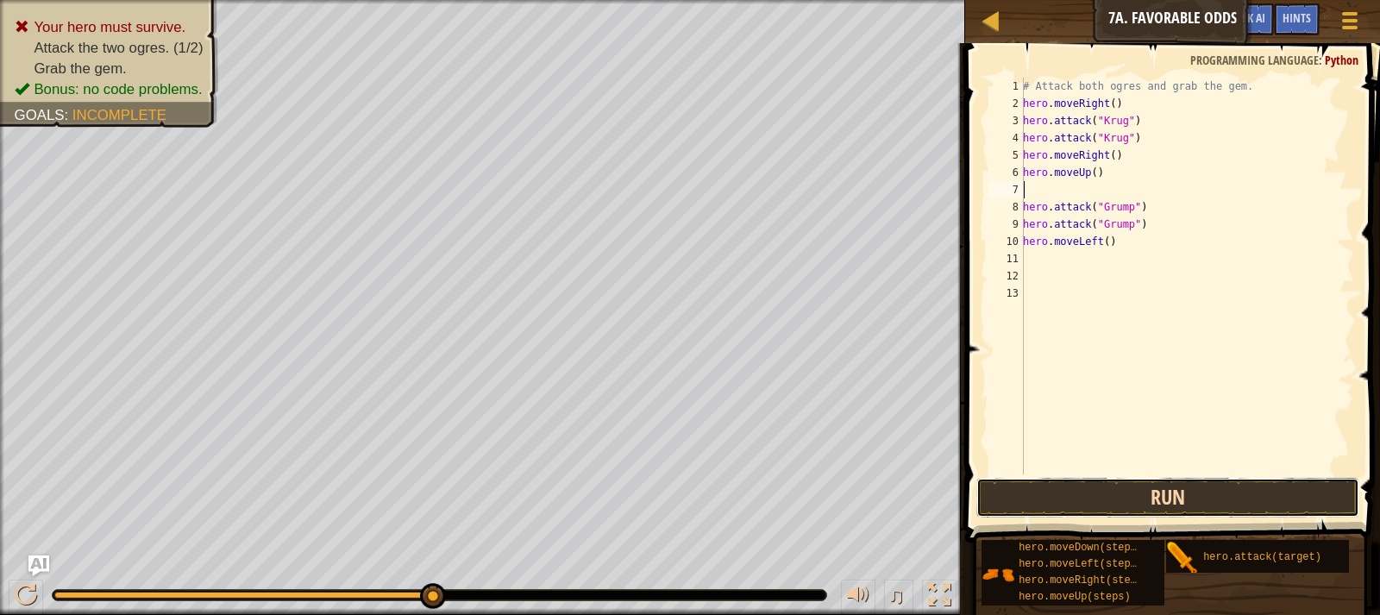
click at [1118, 503] on button "Run" at bounding box center [1167, 498] width 383 height 40
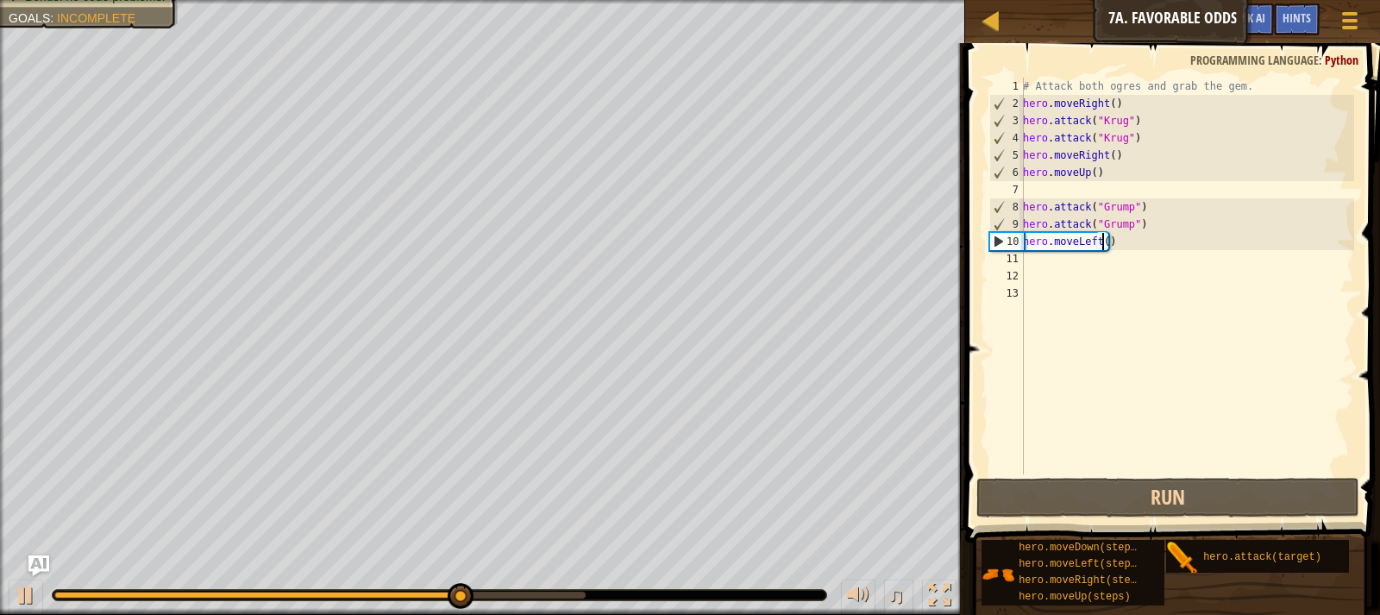
click at [1103, 244] on div "# Attack both ogres and grab the gem. hero . moveRight ( ) hero . attack ( "[PE…" at bounding box center [1186, 293] width 335 height 431
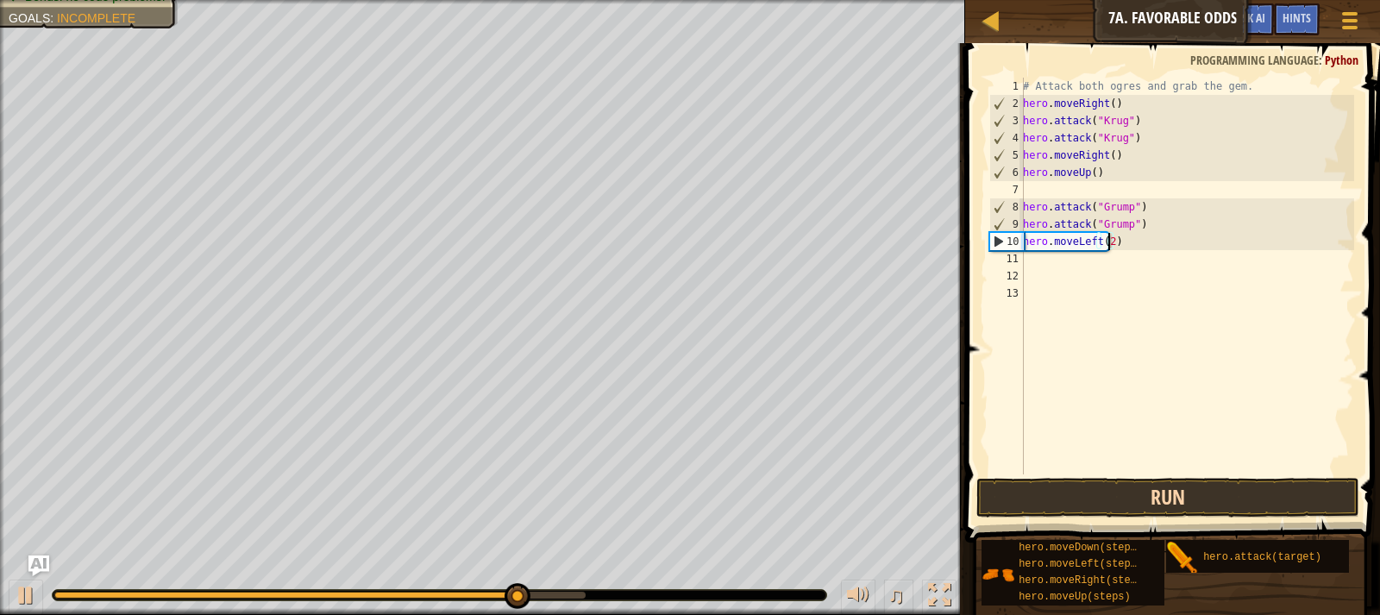
type textarea "hero.moveLeft(2)"
click at [1197, 498] on button "Run" at bounding box center [1167, 498] width 383 height 40
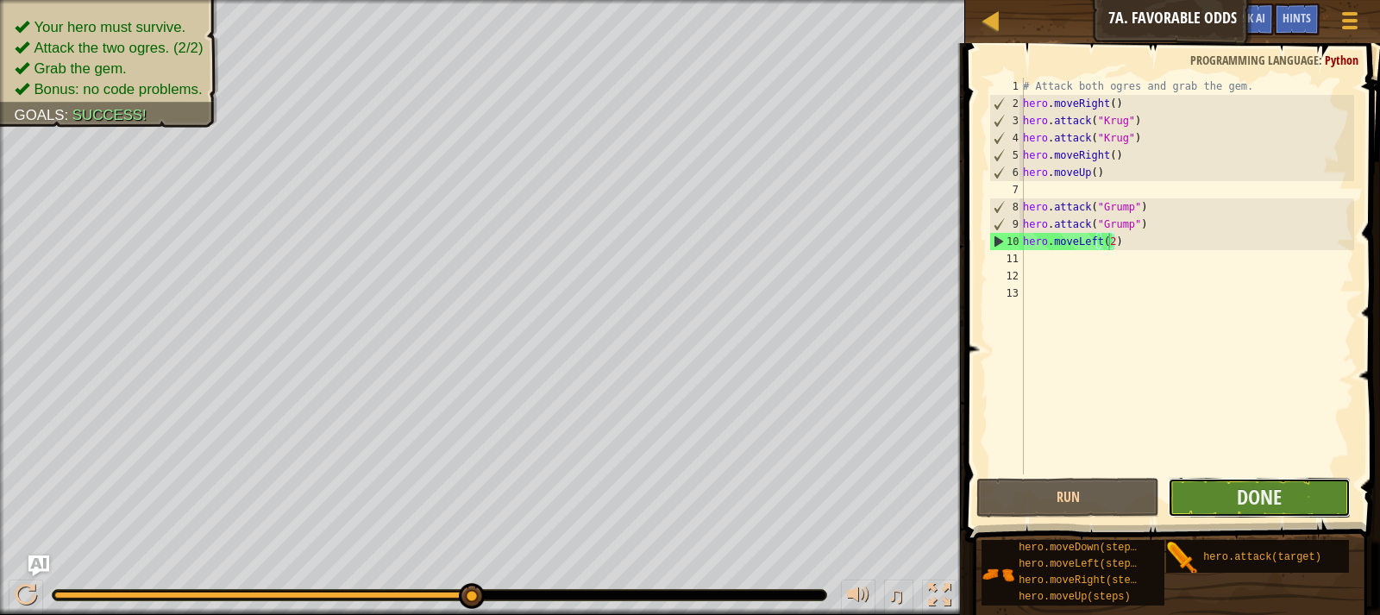
click at [1232, 499] on button "Done" at bounding box center [1259, 498] width 183 height 40
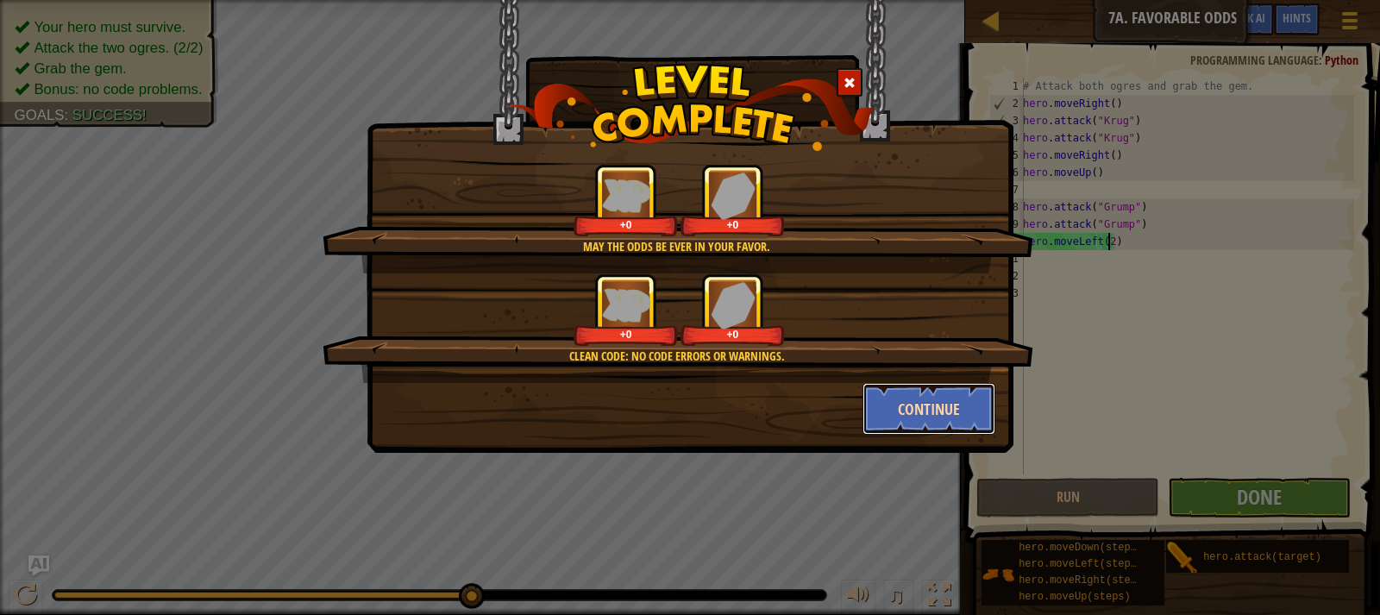
click at [944, 411] on button "Continue" at bounding box center [929, 409] width 134 height 52
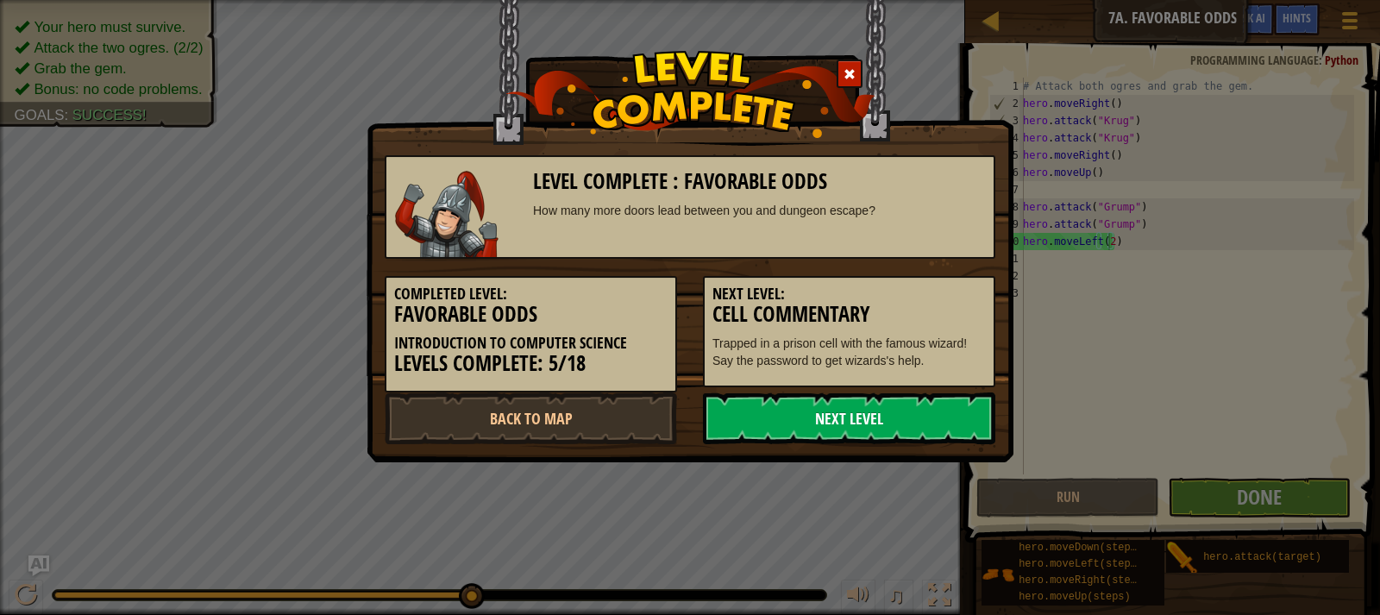
click at [945, 410] on link "Next Level" at bounding box center [849, 418] width 292 height 52
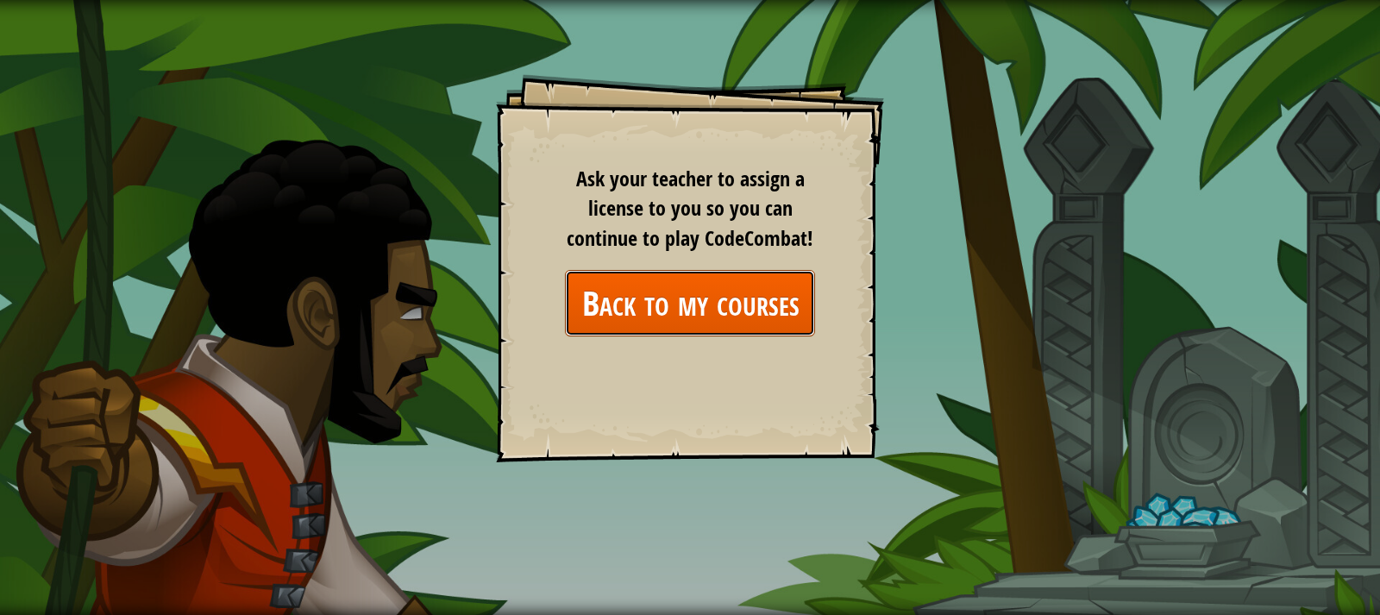
click at [773, 293] on link "Back to my courses" at bounding box center [690, 303] width 250 height 66
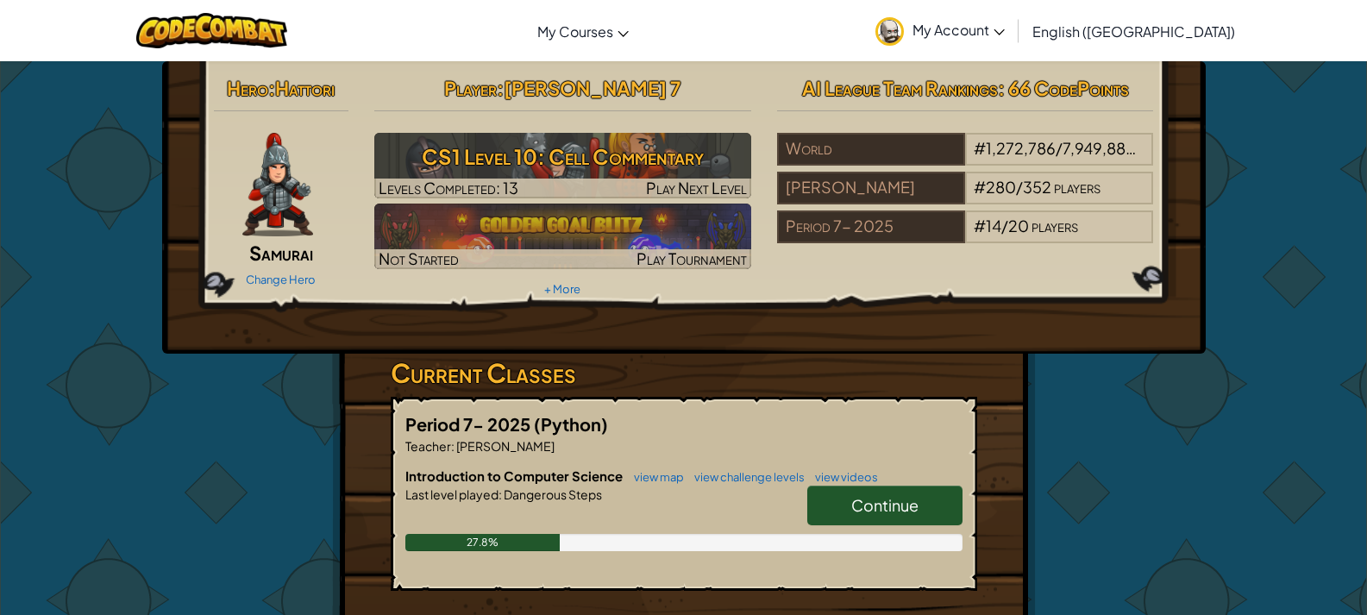
click at [888, 504] on span "Continue" at bounding box center [884, 505] width 67 height 20
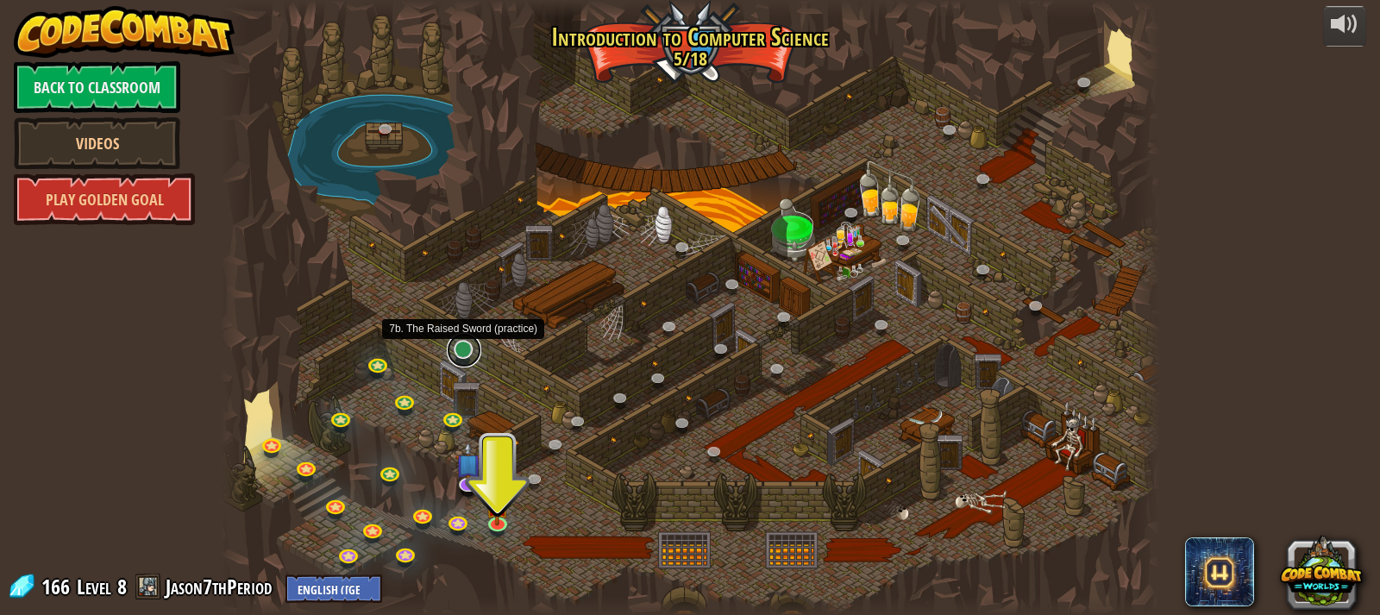
click at [456, 354] on link at bounding box center [464, 350] width 34 height 34
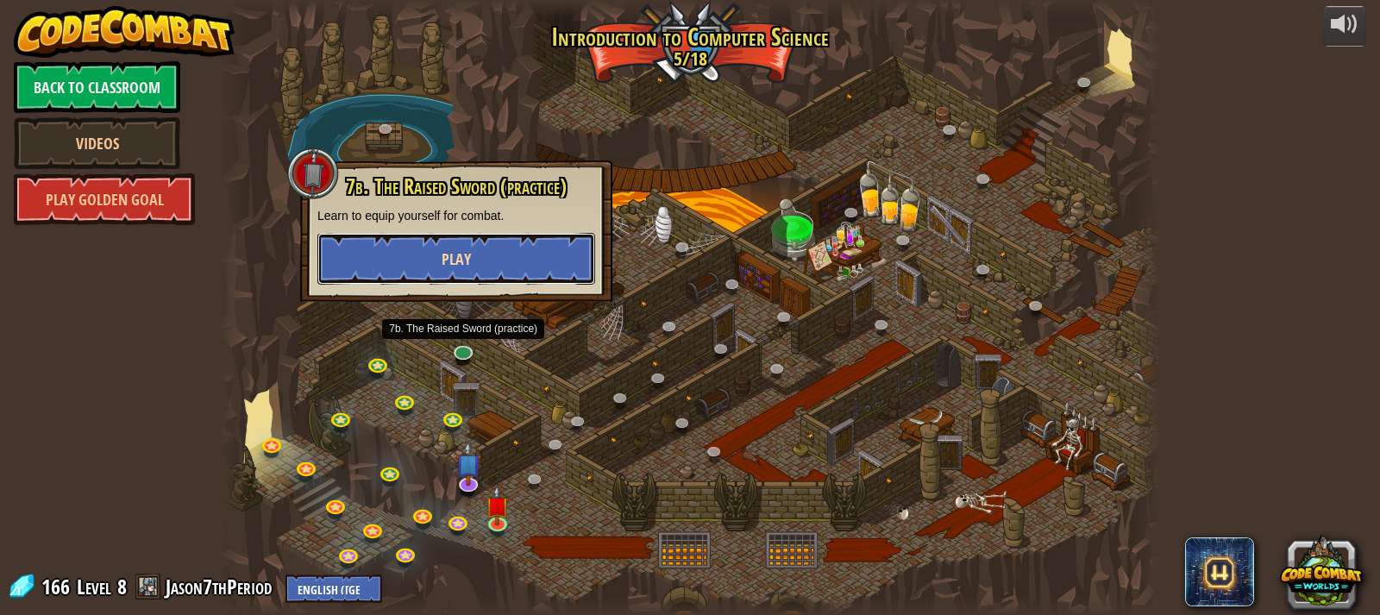
click at [532, 261] on button "Play" at bounding box center [456, 259] width 278 height 52
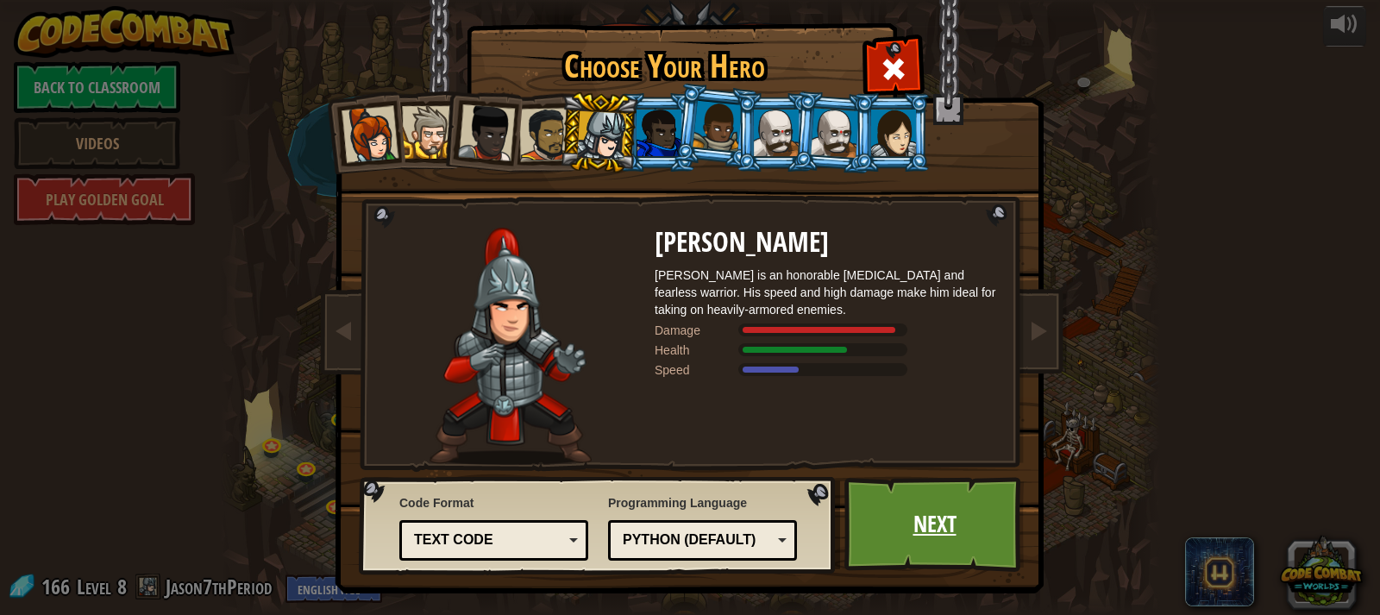
click at [892, 533] on link "Next" at bounding box center [934, 524] width 180 height 95
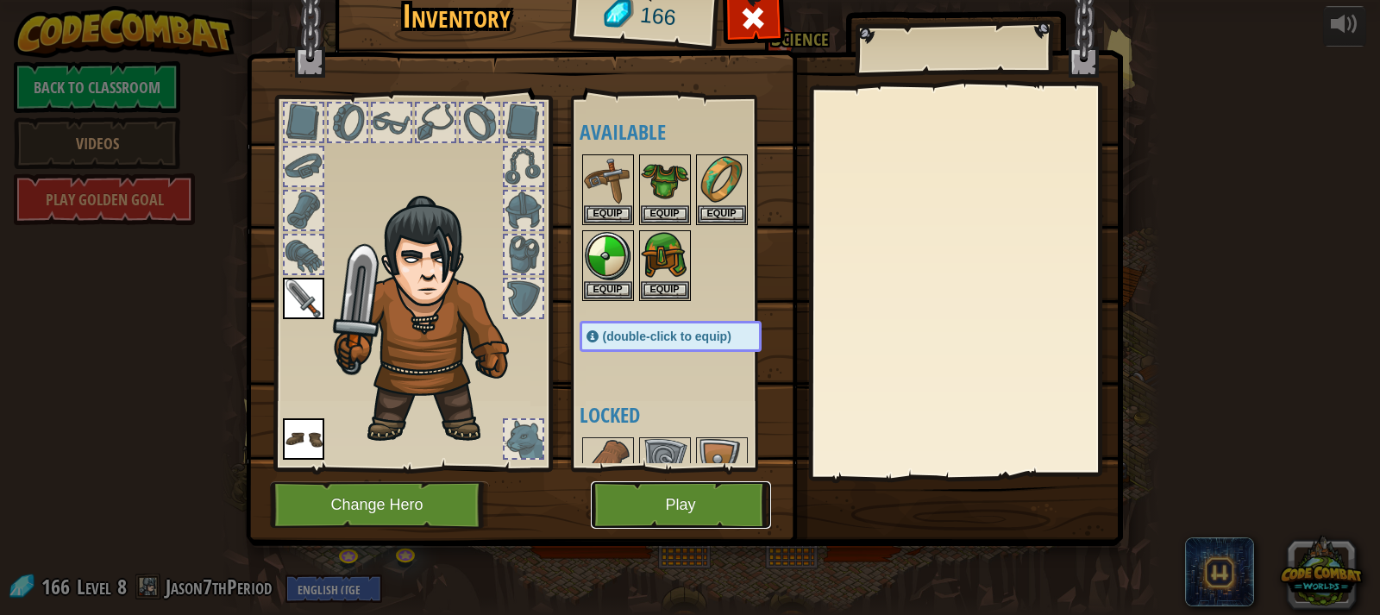
click at [714, 498] on button "Play" at bounding box center [681, 504] width 180 height 47
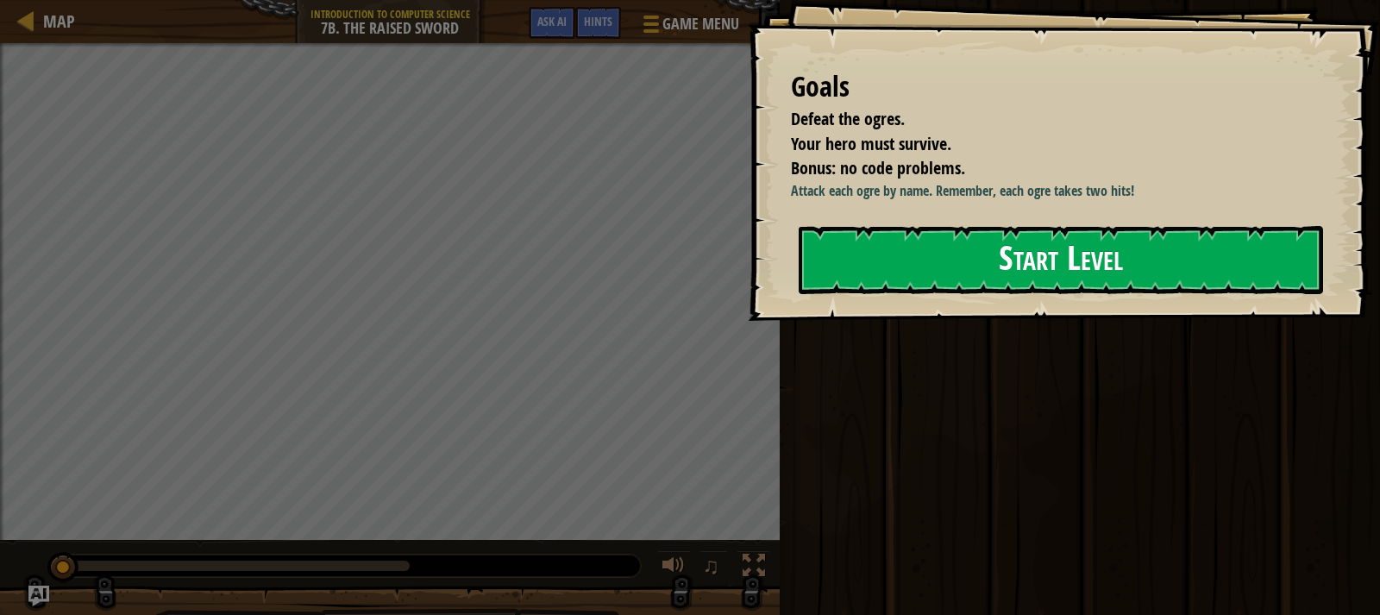
click at [1029, 321] on div "Goals Defeat the ogres. Your hero must survive. Bonus: no code problems. Attack…" at bounding box center [1064, 160] width 632 height 321
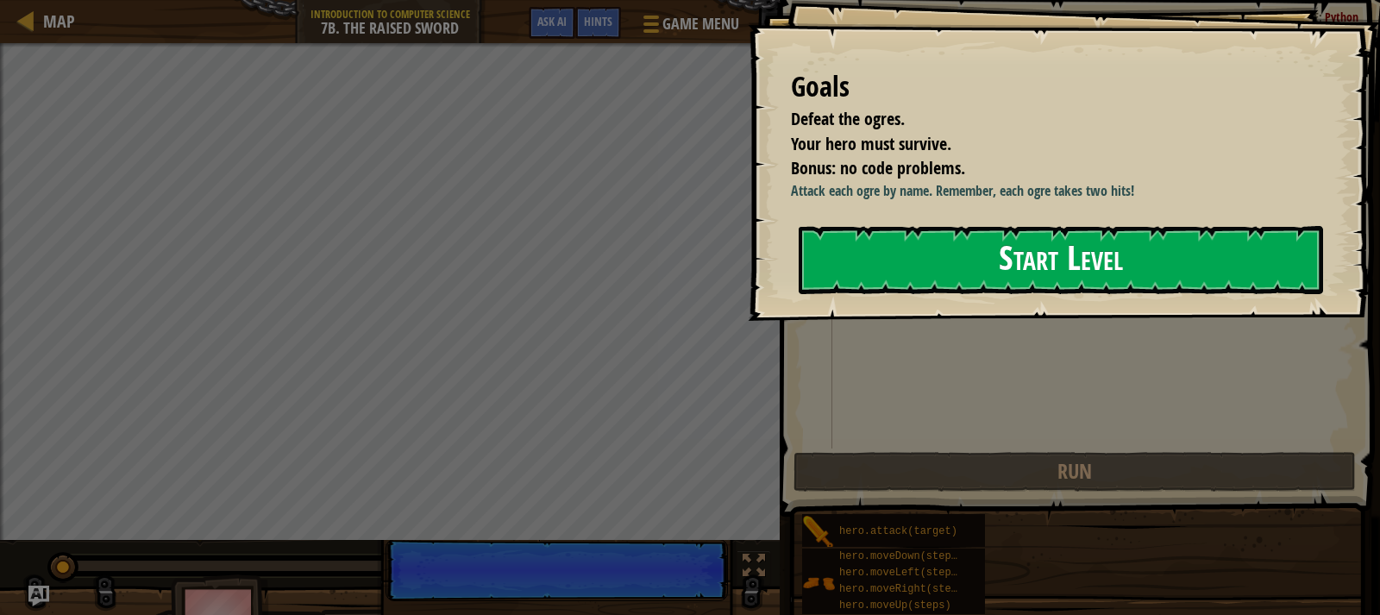
click at [1028, 288] on button "Start Level" at bounding box center [1060, 260] width 524 height 68
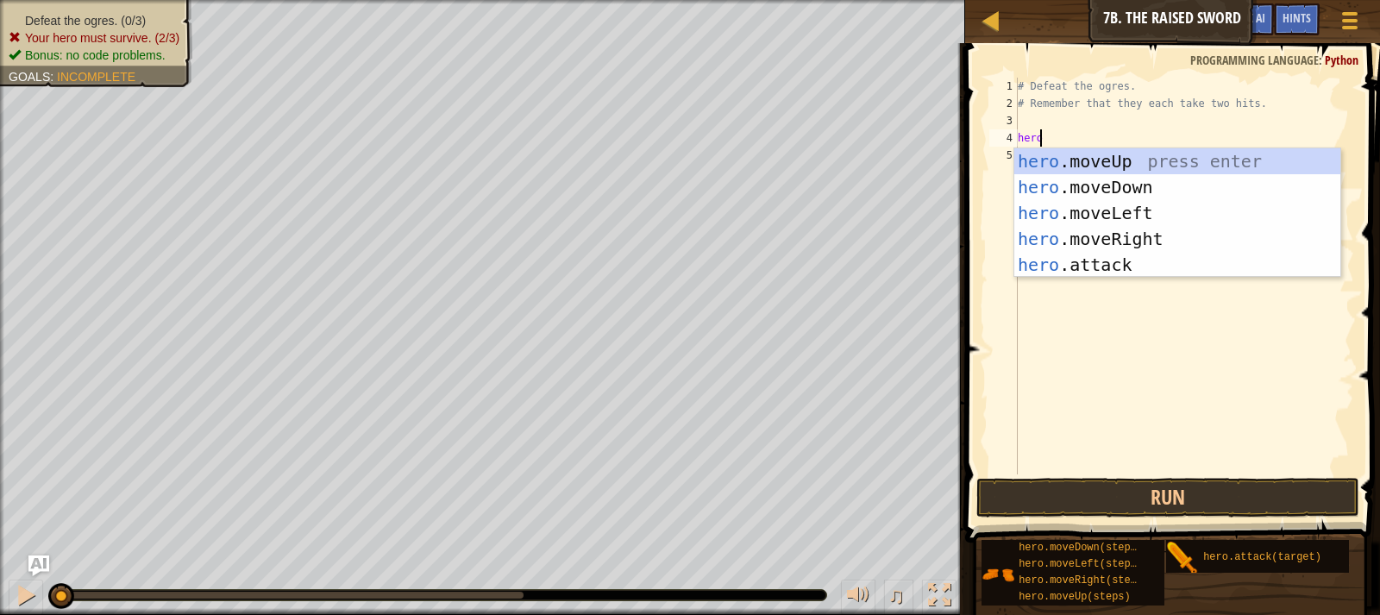
scroll to position [8, 1]
click at [1141, 266] on div "hero .moveUp press enter hero .moveDown press enter hero .moveLeft press enter …" at bounding box center [1177, 238] width 326 height 181
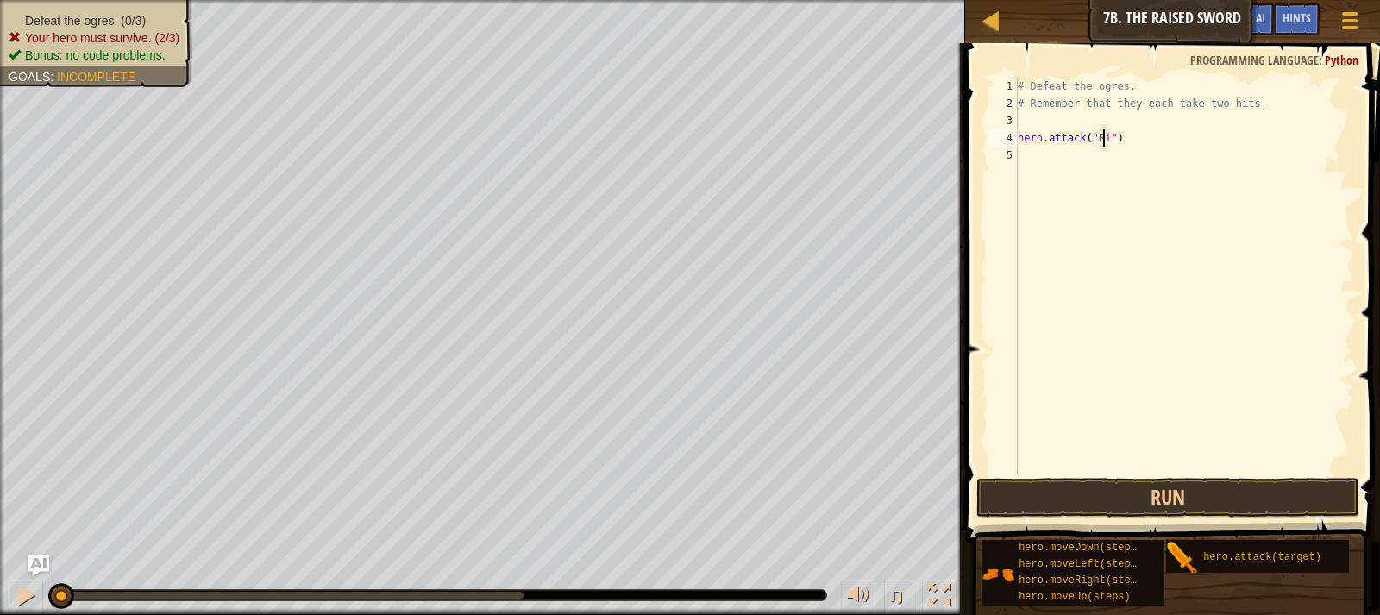
type textarea "hero.attack("Rig")"
click at [1140, 144] on div "# Defeat the ogres. # Remember that they each take two hits. hero . attack ( "R…" at bounding box center [1184, 293] width 340 height 431
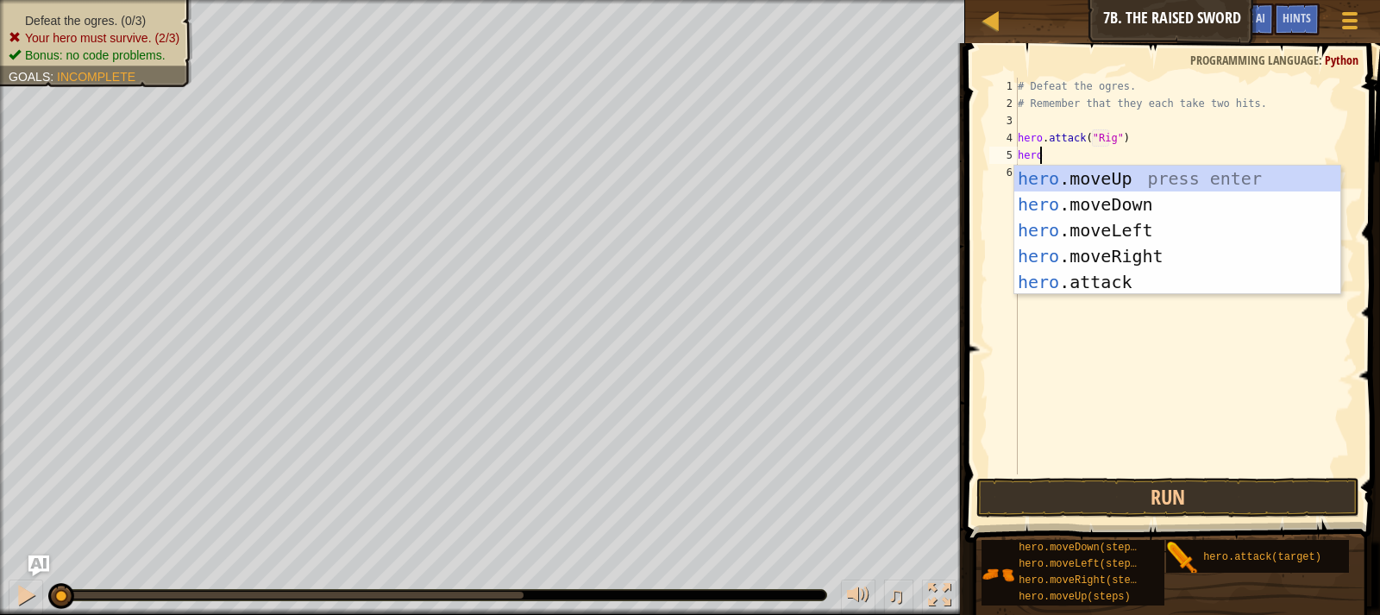
scroll to position [8, 1]
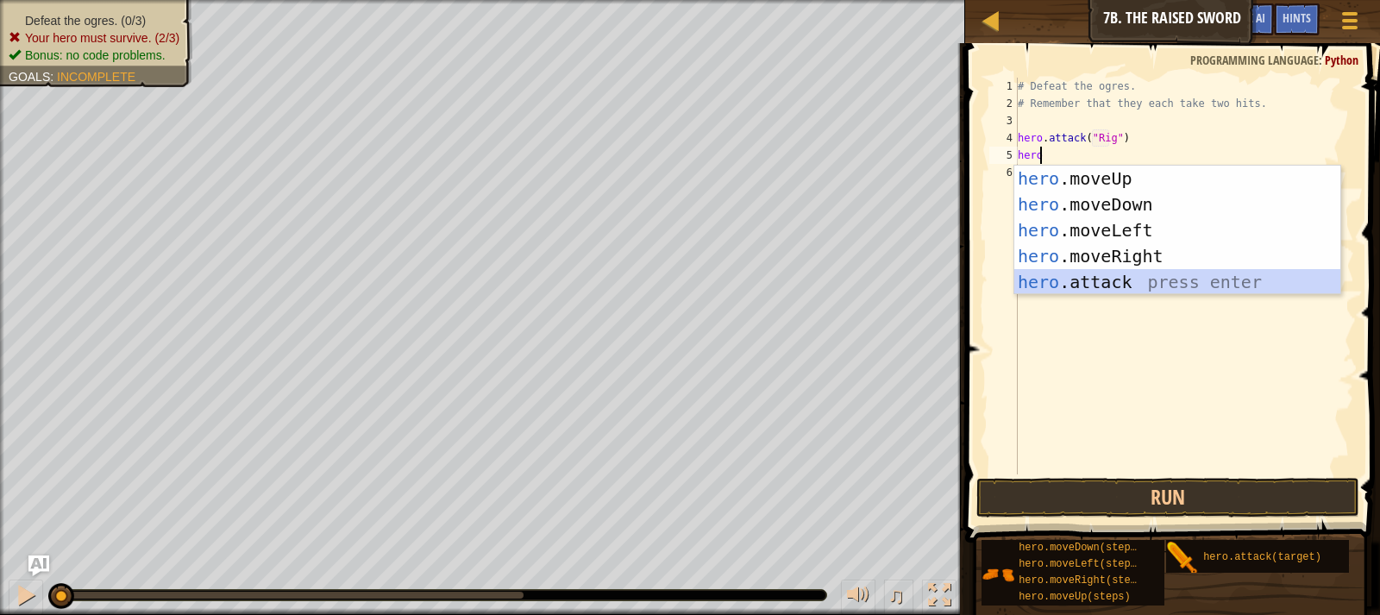
click at [1132, 275] on div "hero .moveUp press enter hero .moveDown press enter hero .moveLeft press enter …" at bounding box center [1177, 256] width 326 height 181
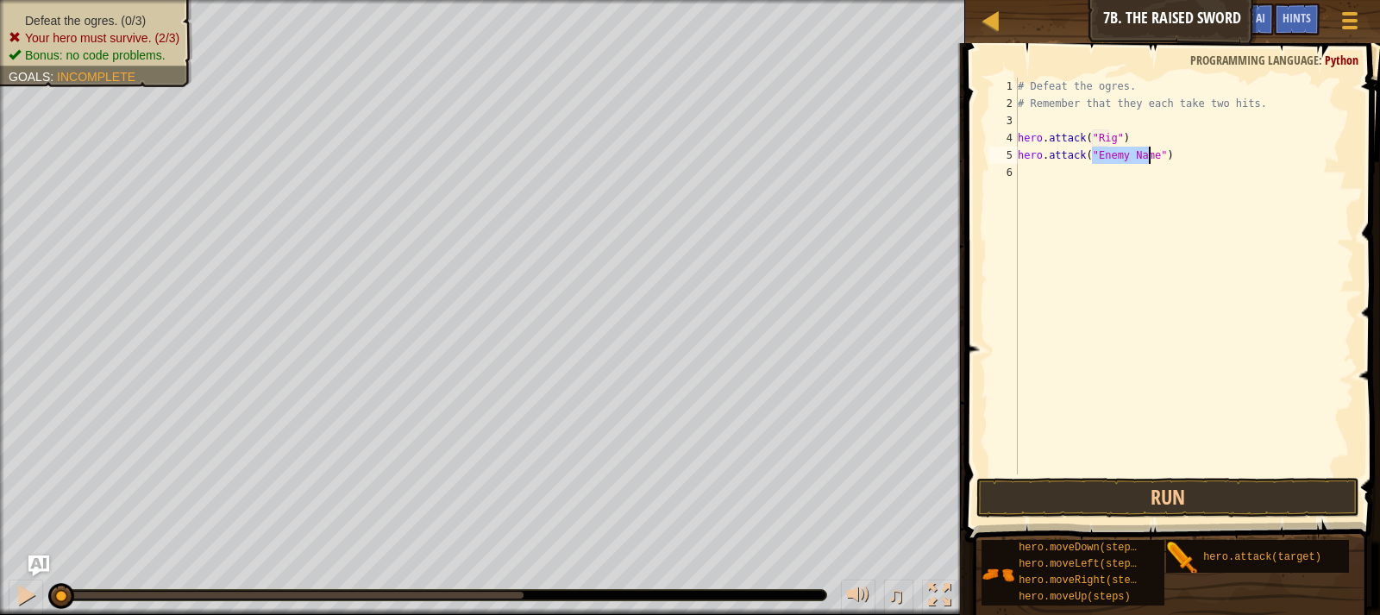
scroll to position [8, 7]
type textarea "hero.attack("Rig")"
click at [1119, 160] on div "# Defeat the ogres. # Remember that they each take two hits. hero . attack ( "R…" at bounding box center [1184, 293] width 340 height 431
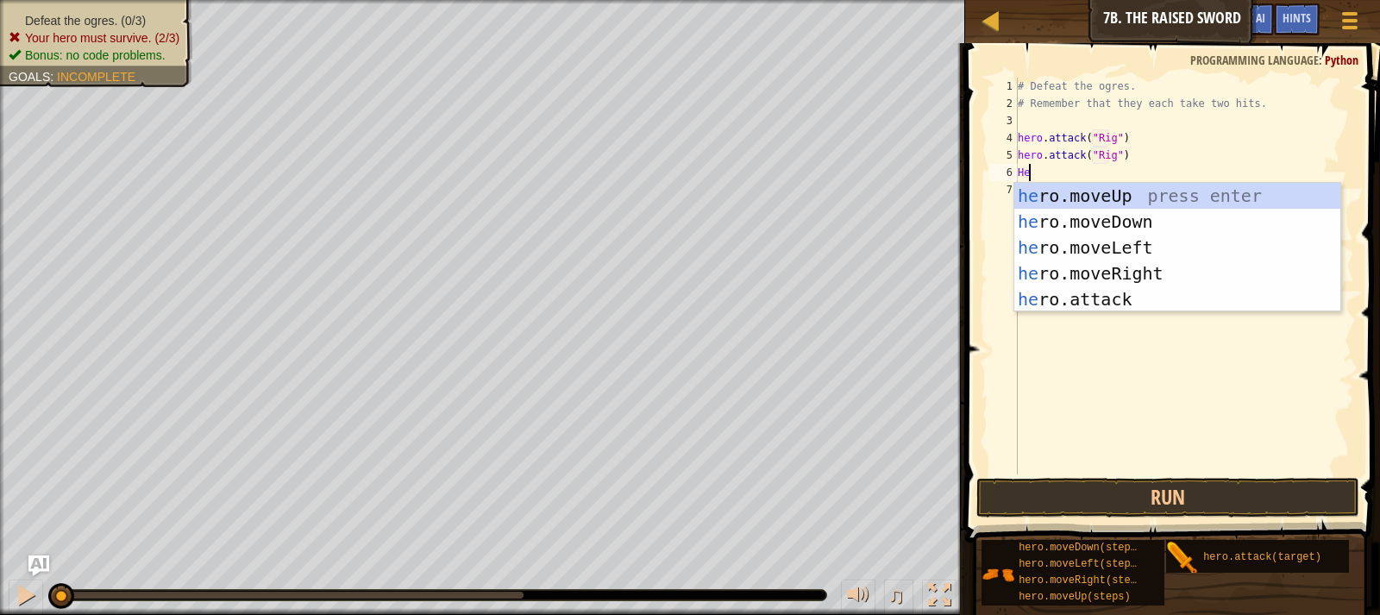
type textarea "H"
click at [1064, 293] on div "hero .moveUp press enter hero .moveDown press enter hero .moveLeft press enter …" at bounding box center [1177, 273] width 326 height 181
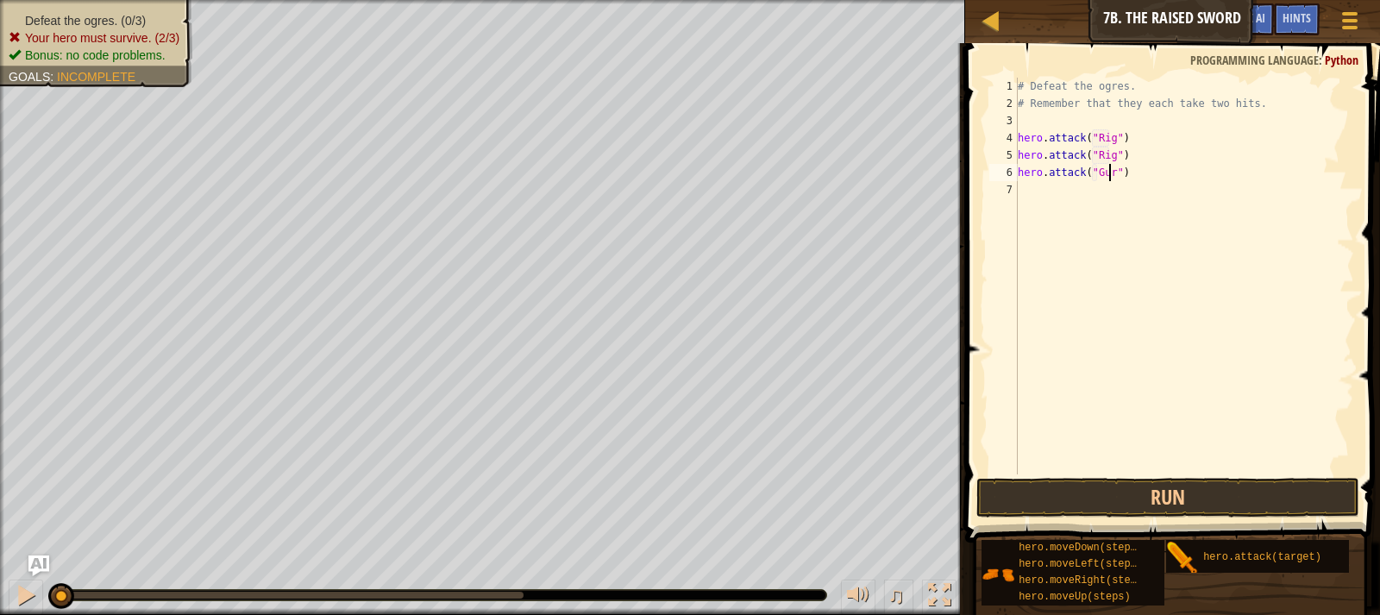
type textarea "hero.attack("Gurt")"
click at [1160, 174] on div "# Defeat the ogres. # Remember that they each take two hits. hero . attack ( "R…" at bounding box center [1184, 293] width 340 height 431
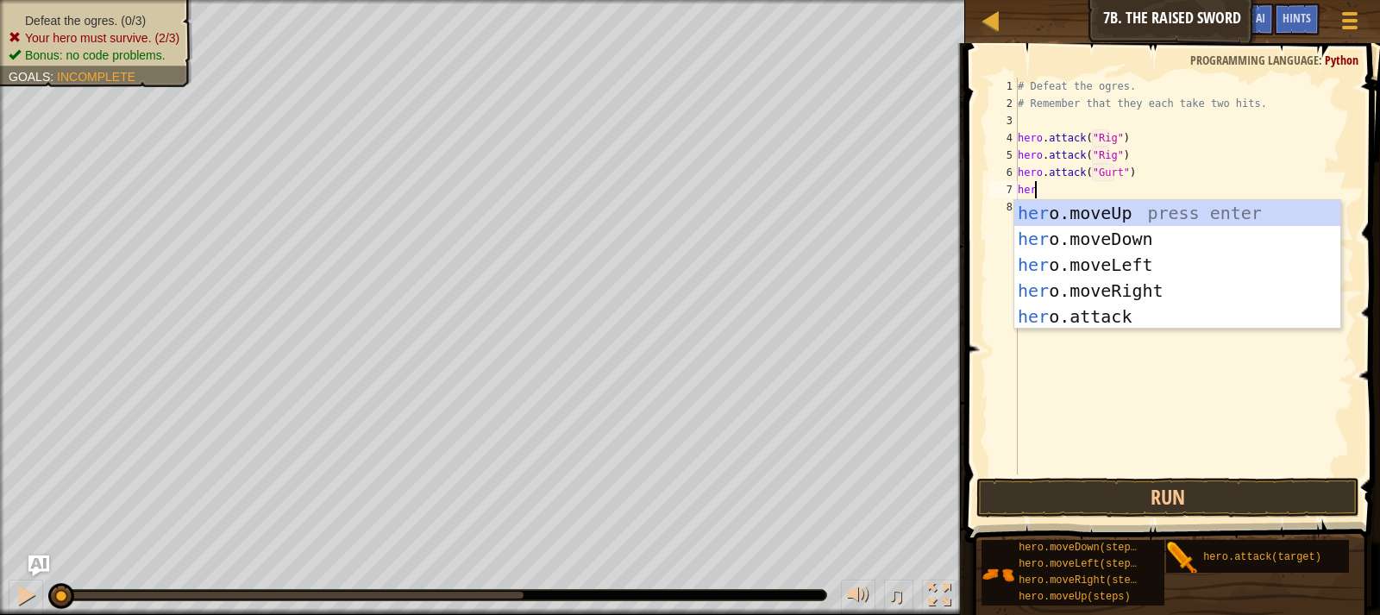
scroll to position [8, 1]
click at [1109, 310] on div "hero .moveUp press enter hero .moveDown press enter hero .moveLeft press enter …" at bounding box center [1177, 290] width 326 height 181
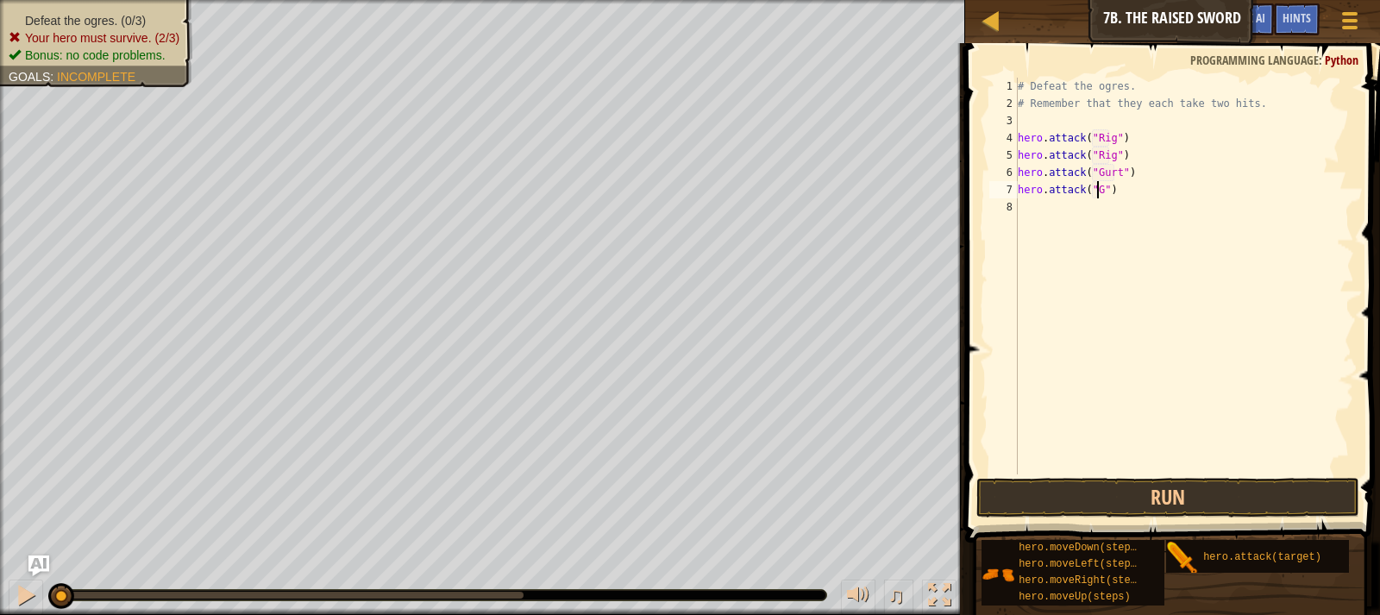
type textarea "hero.attack("Gurt")"
click at [1145, 191] on div "# Defeat the ogres. # Remember that they each take two hits. hero . attack ( "R…" at bounding box center [1184, 293] width 340 height 431
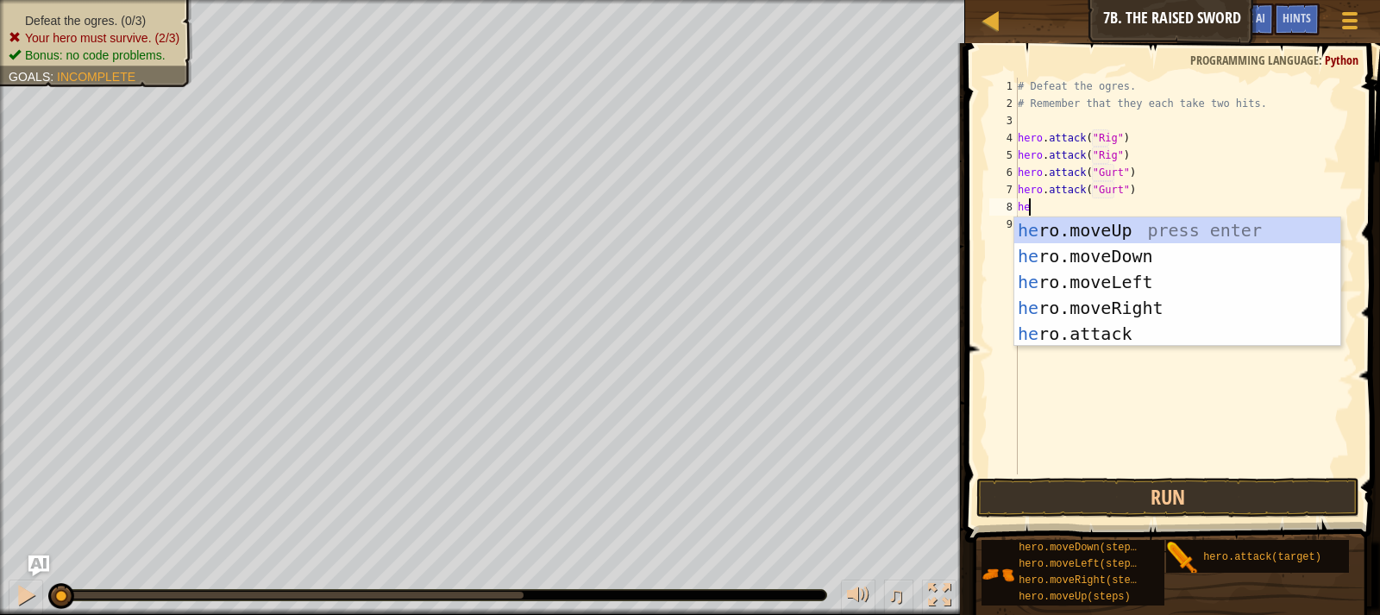
scroll to position [8, 1]
click at [1117, 340] on div "hero .moveUp press enter hero .moveDown press enter hero .moveLeft press enter …" at bounding box center [1177, 307] width 326 height 181
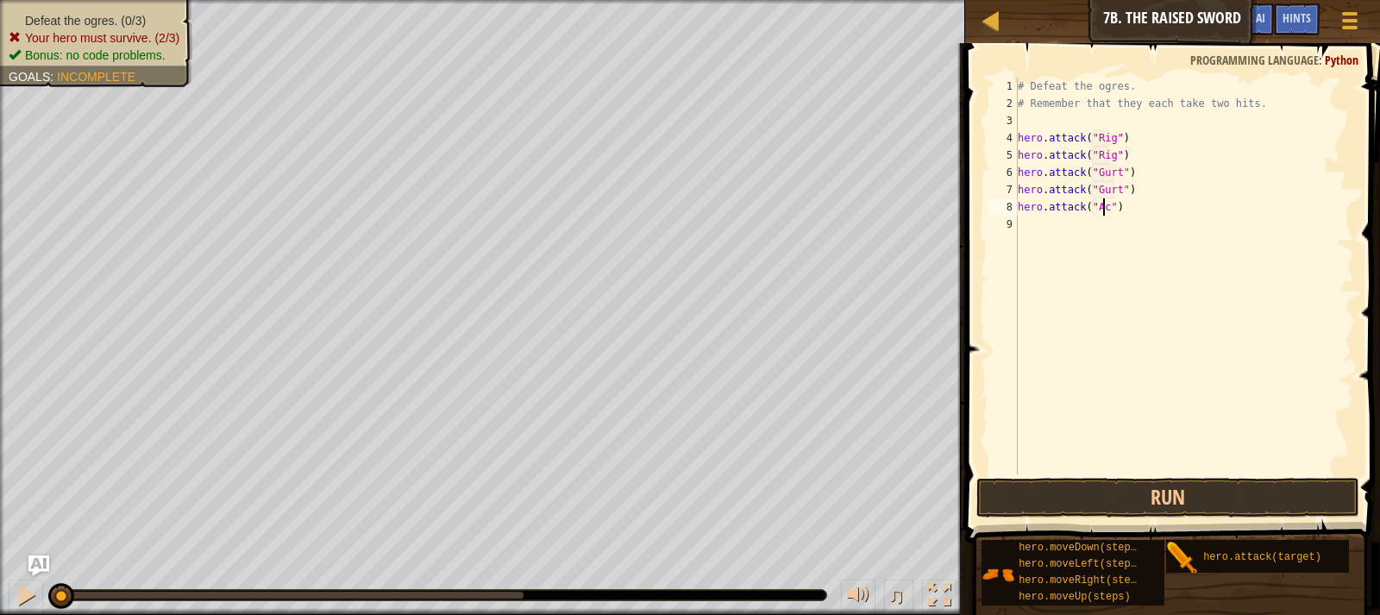
scroll to position [8, 7]
click at [1147, 196] on div "# Defeat the ogres. # Remember that they each take two hits. hero . attack ( "R…" at bounding box center [1184, 293] width 340 height 431
click at [1147, 209] on div "# Defeat the ogres. # Remember that they each take two hits. hero . attack ( "R…" at bounding box center [1184, 293] width 340 height 431
type textarea "hero.attack("Ack")"
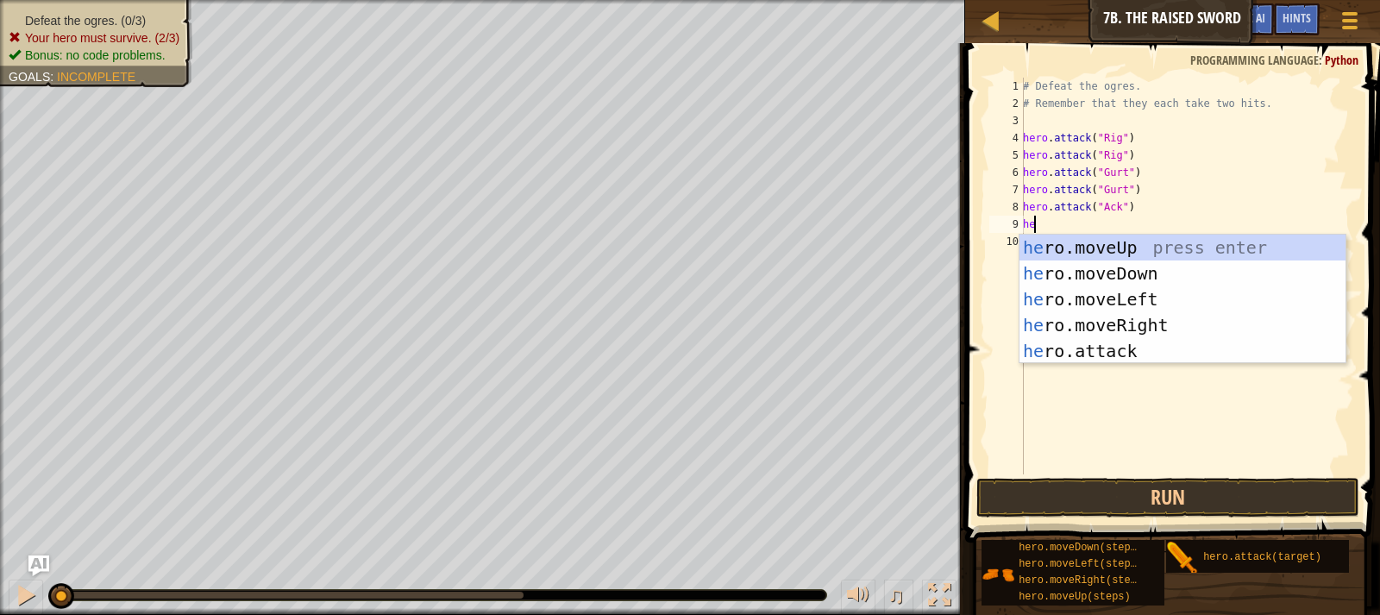
scroll to position [8, 1]
click at [1139, 346] on div "hero .moveUp press enter hero .moveDown press enter hero .moveLeft press enter …" at bounding box center [1182, 325] width 326 height 181
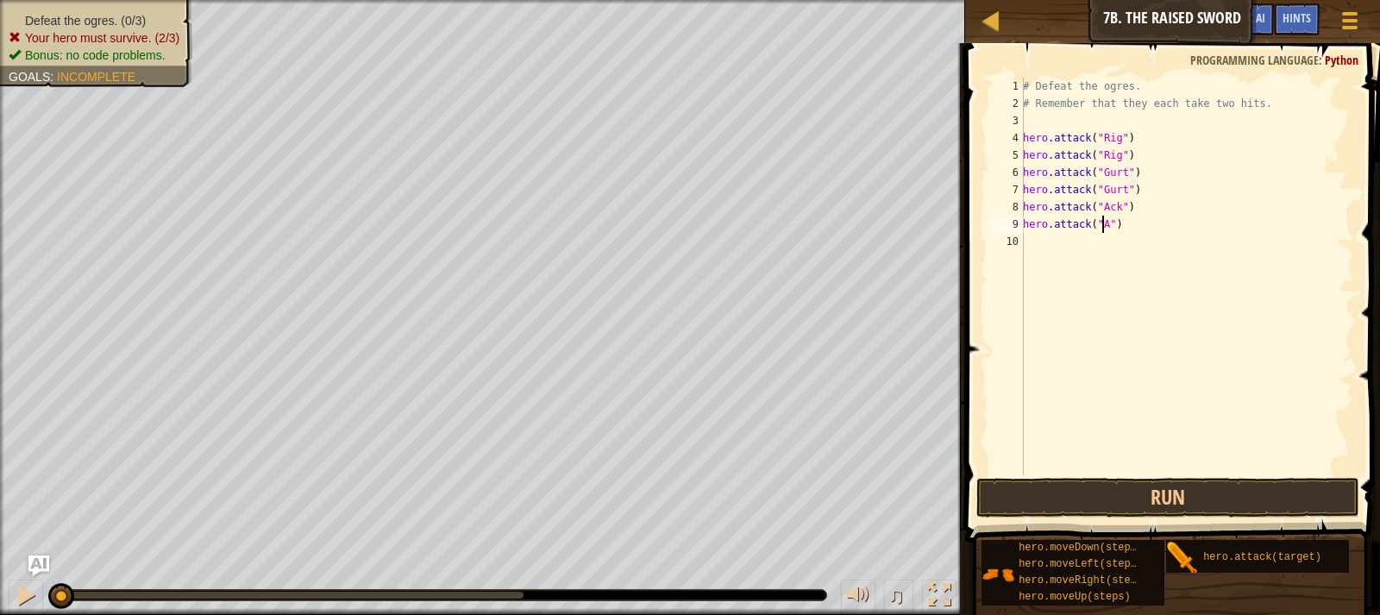
scroll to position [8, 7]
type textarea "hero.attack("Ack")"
click at [1165, 486] on button "Run" at bounding box center [1167, 498] width 383 height 40
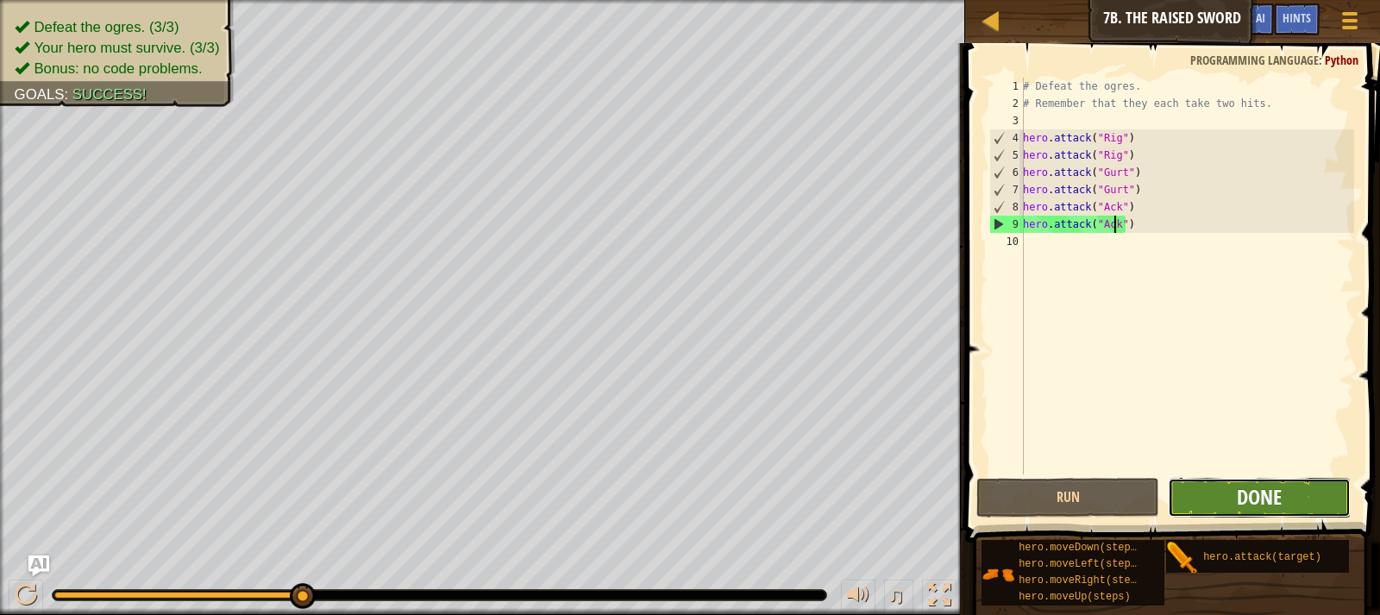
click at [1270, 501] on span "Done" at bounding box center [1258, 497] width 45 height 28
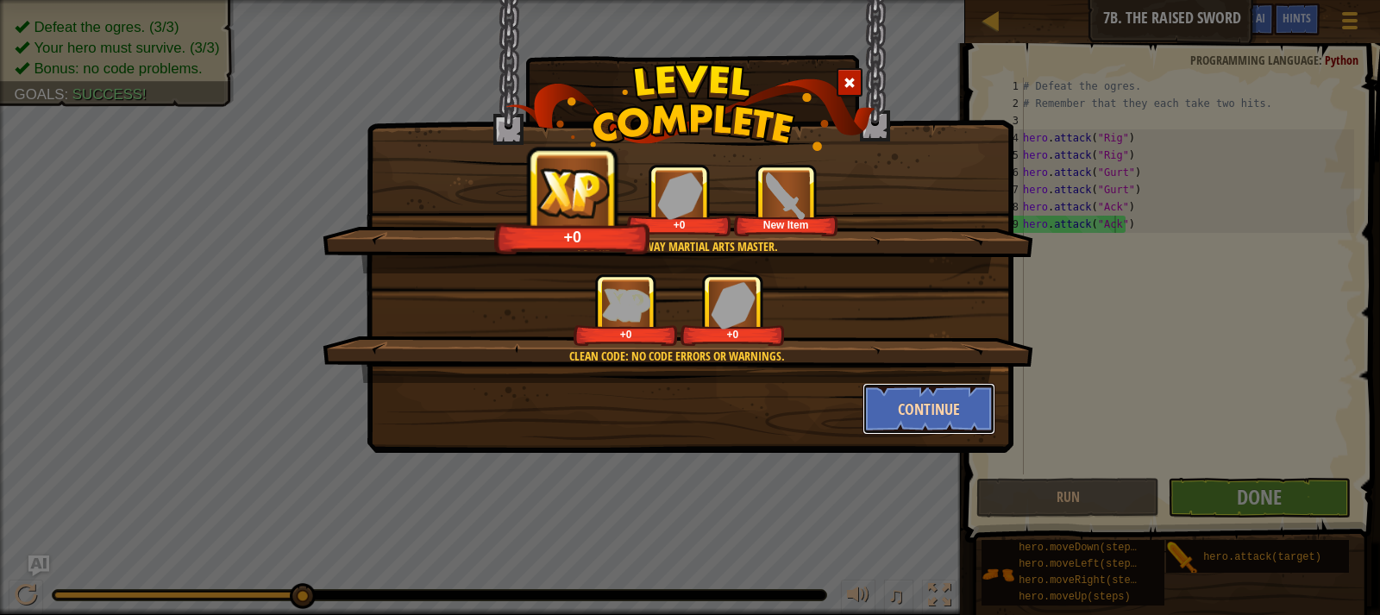
click at [905, 407] on button "Continue" at bounding box center [929, 409] width 134 height 52
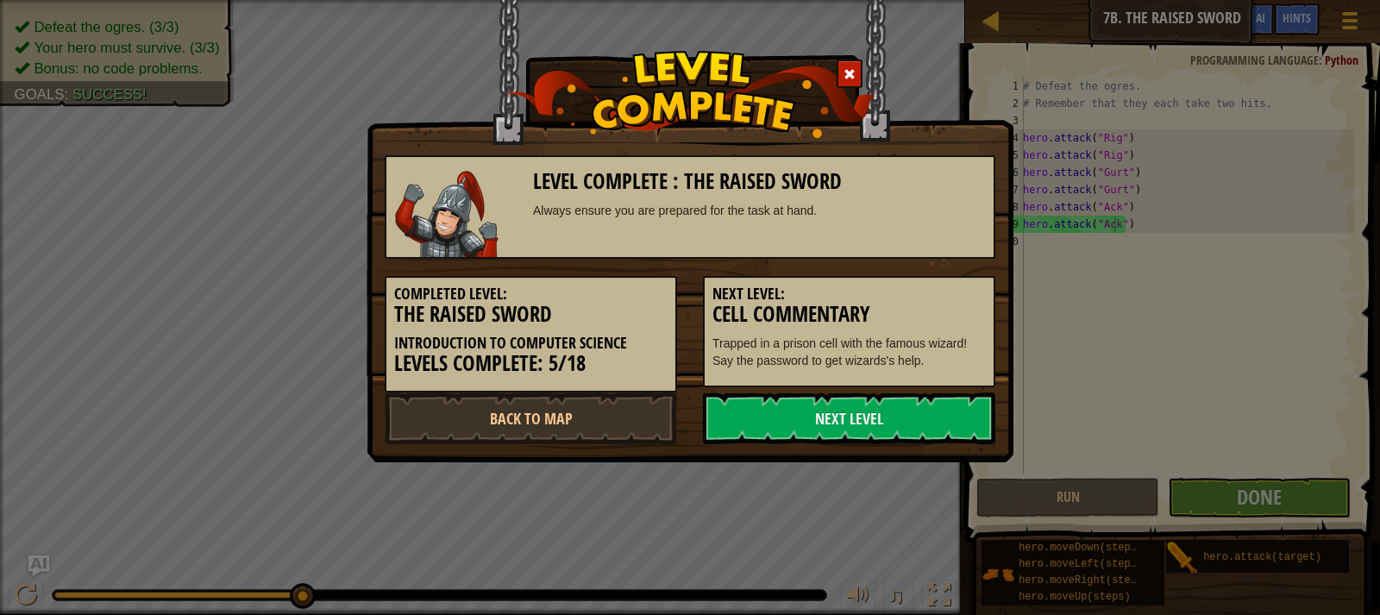
click at [905, 407] on link "Next Level" at bounding box center [849, 418] width 292 height 52
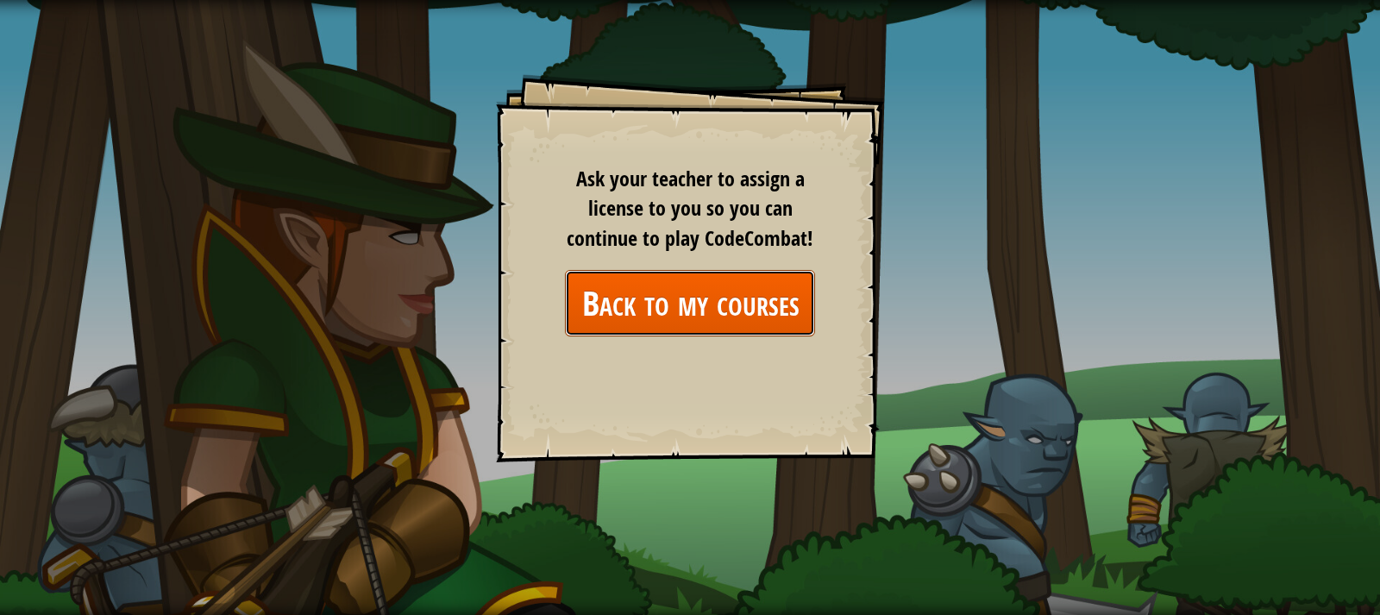
click at [722, 312] on link "Back to my courses" at bounding box center [690, 303] width 250 height 66
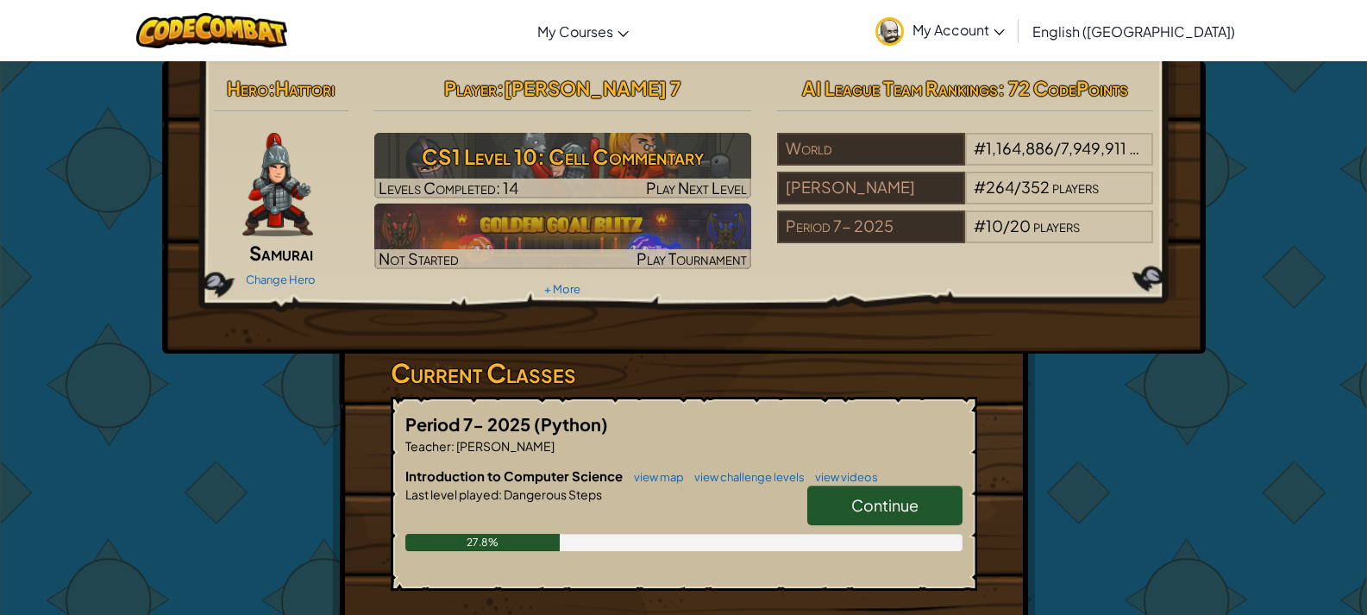
click at [915, 500] on span "Continue" at bounding box center [884, 505] width 67 height 20
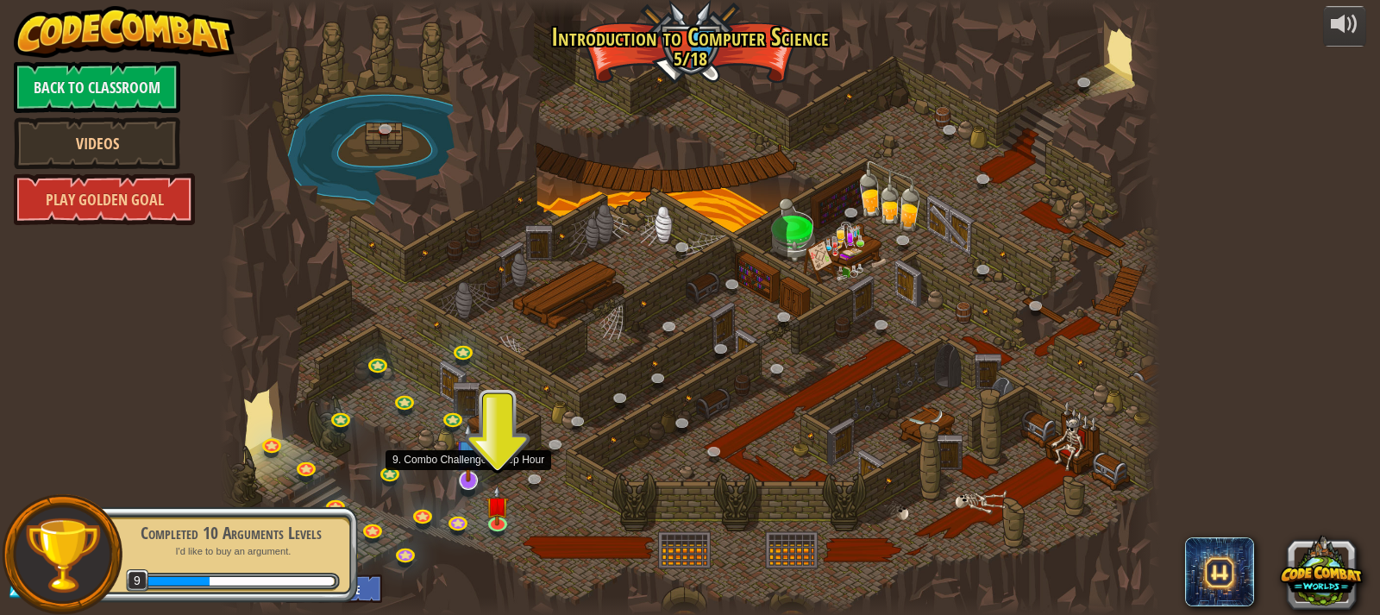
click at [467, 468] on img at bounding box center [468, 452] width 26 height 59
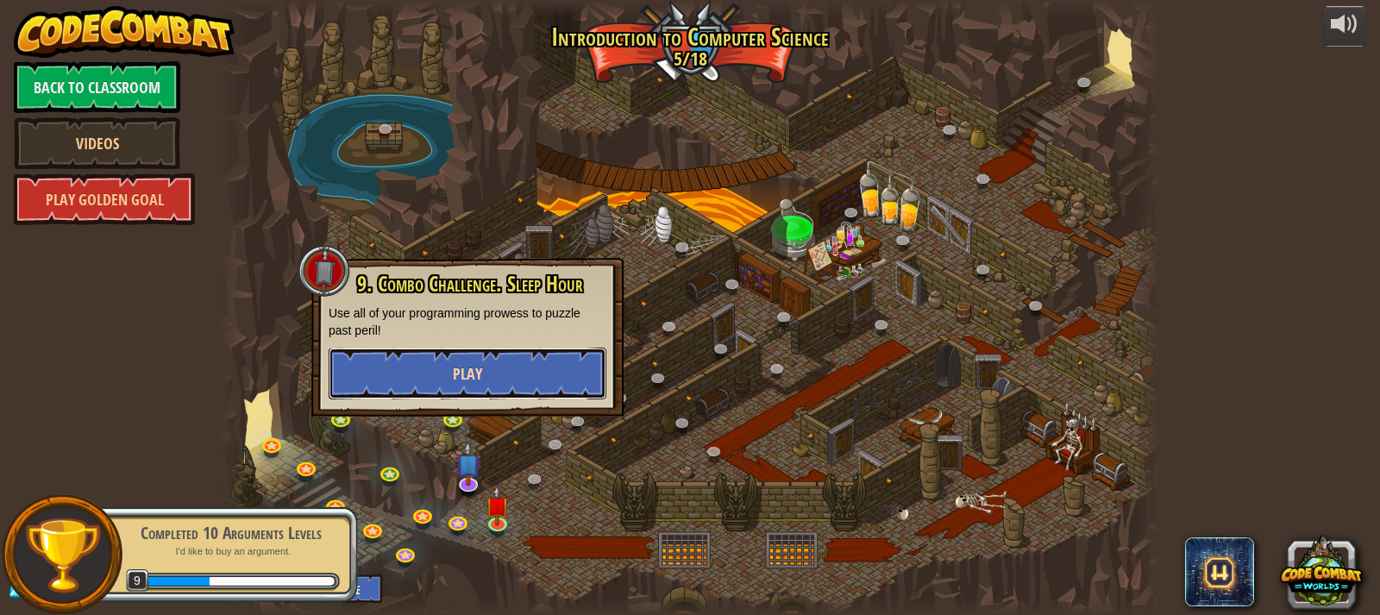
click at [489, 377] on button "Play" at bounding box center [468, 373] width 278 height 52
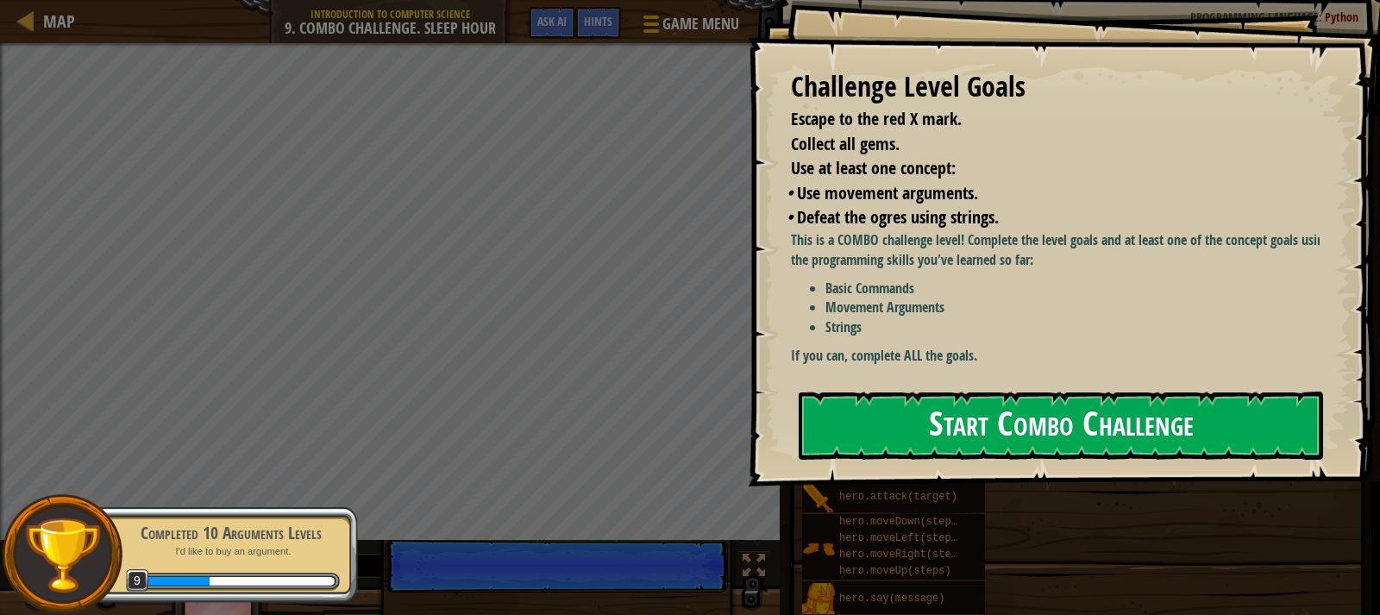
click at [1132, 387] on div "Challenge Level Goals Escape to the red X mark. Collect all gems. Use at least …" at bounding box center [1064, 243] width 632 height 486
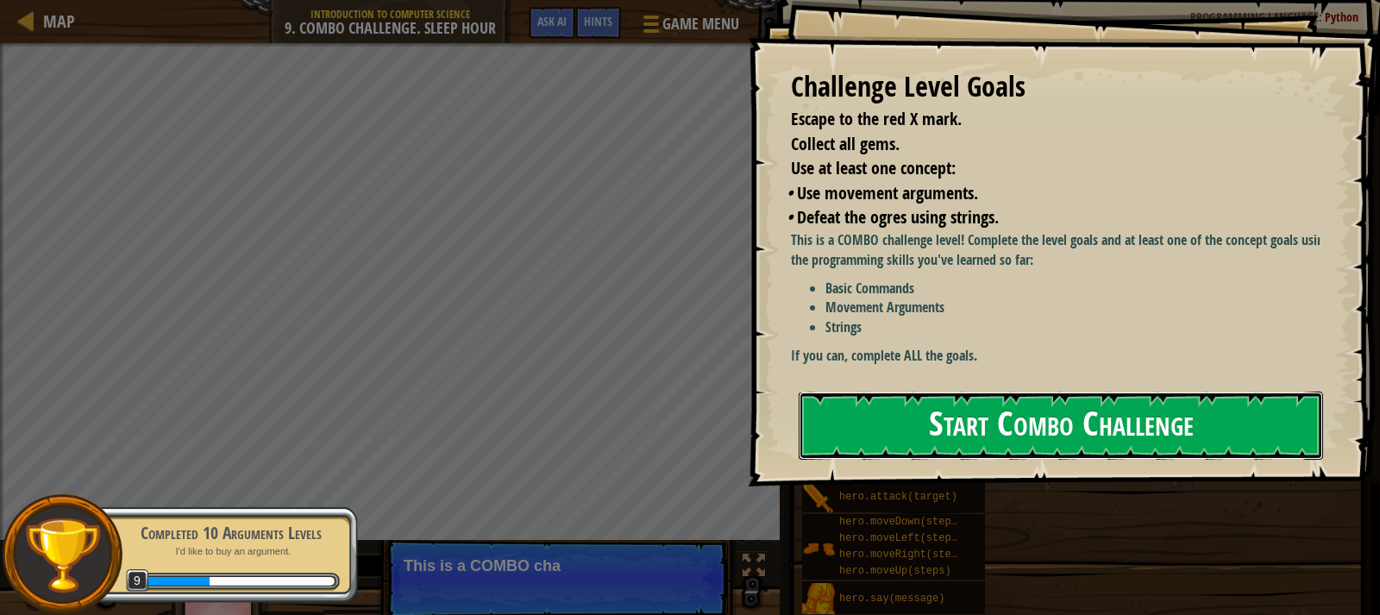
click at [1117, 411] on button "Start Combo Challenge" at bounding box center [1060, 425] width 524 height 68
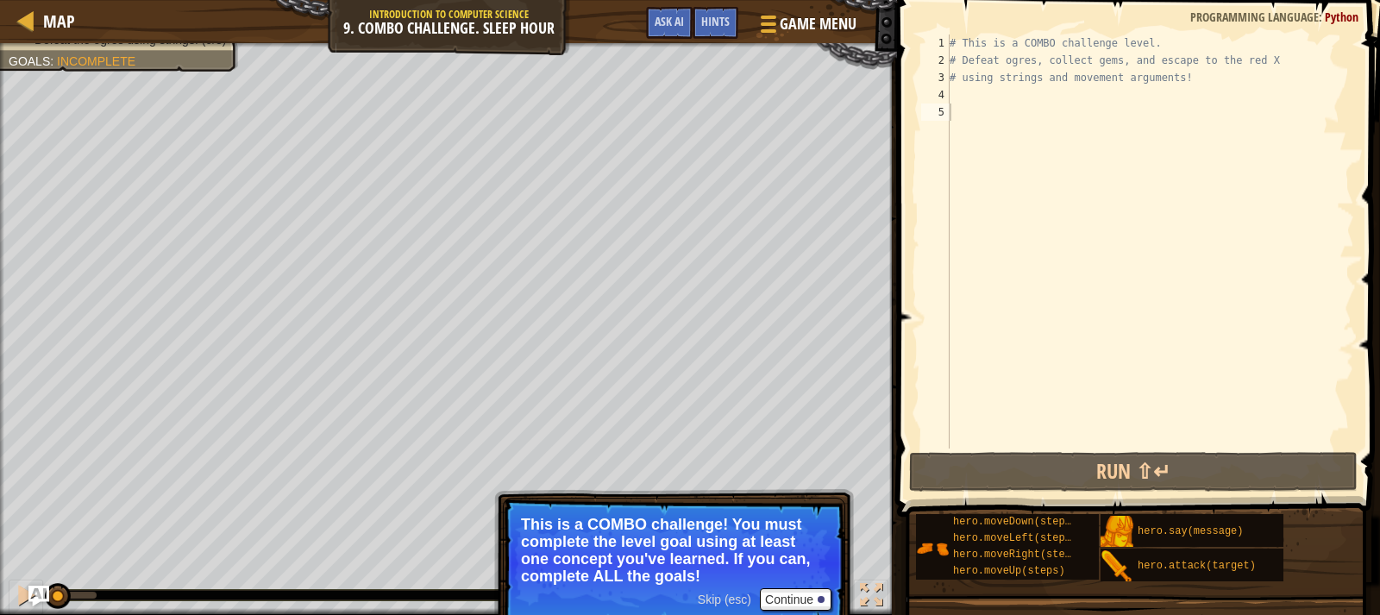
click at [999, 131] on div "# This is a COMBO challenge level. # Defeat [PERSON_NAME], collect gems, and es…" at bounding box center [1150, 258] width 408 height 448
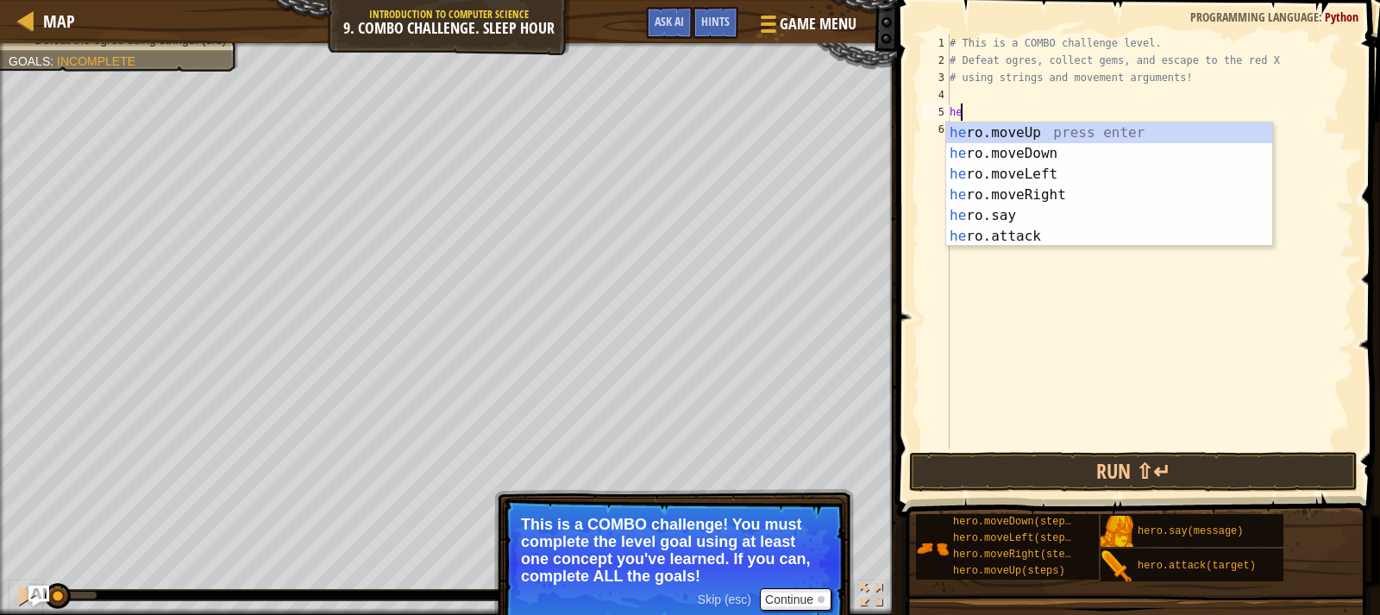
type textarea "hero"
drag, startPoint x: 999, startPoint y: 131, endPoint x: 988, endPoint y: 128, distance: 11.5
click at [989, 129] on div "hero .moveUp press enter hero .moveDown press enter hero .moveLeft press enter …" at bounding box center [1109, 205] width 326 height 166
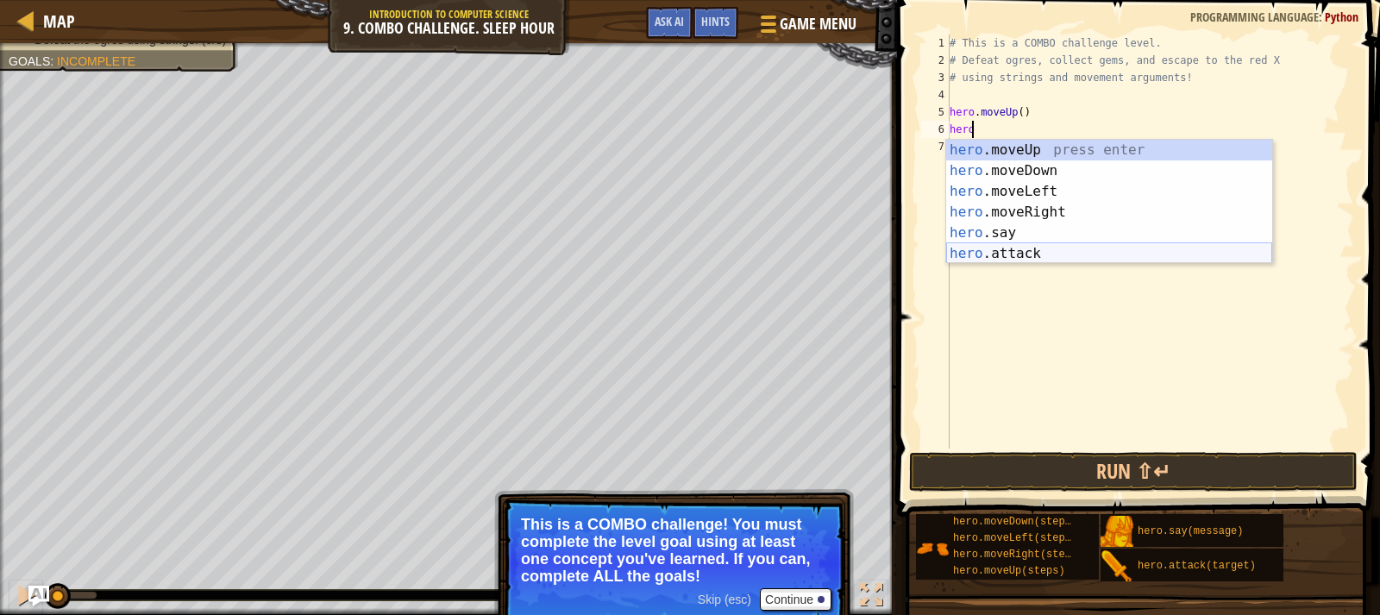
click at [1066, 253] on div "hero .moveUp press enter hero .moveDown press enter hero .moveLeft press enter …" at bounding box center [1109, 223] width 326 height 166
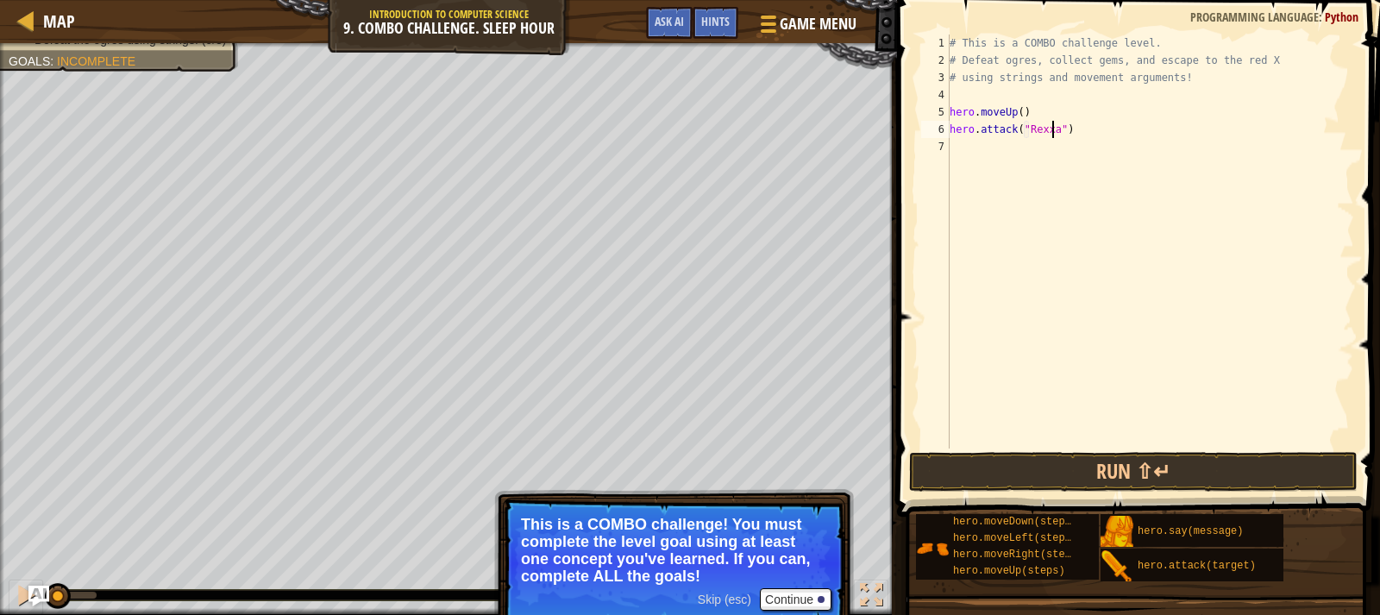
type textarea "hero.attack("Rexxar")"
click at [1081, 135] on div "# This is a COMBO challenge level. # Defeat [PERSON_NAME], collect gems, and es…" at bounding box center [1150, 258] width 408 height 448
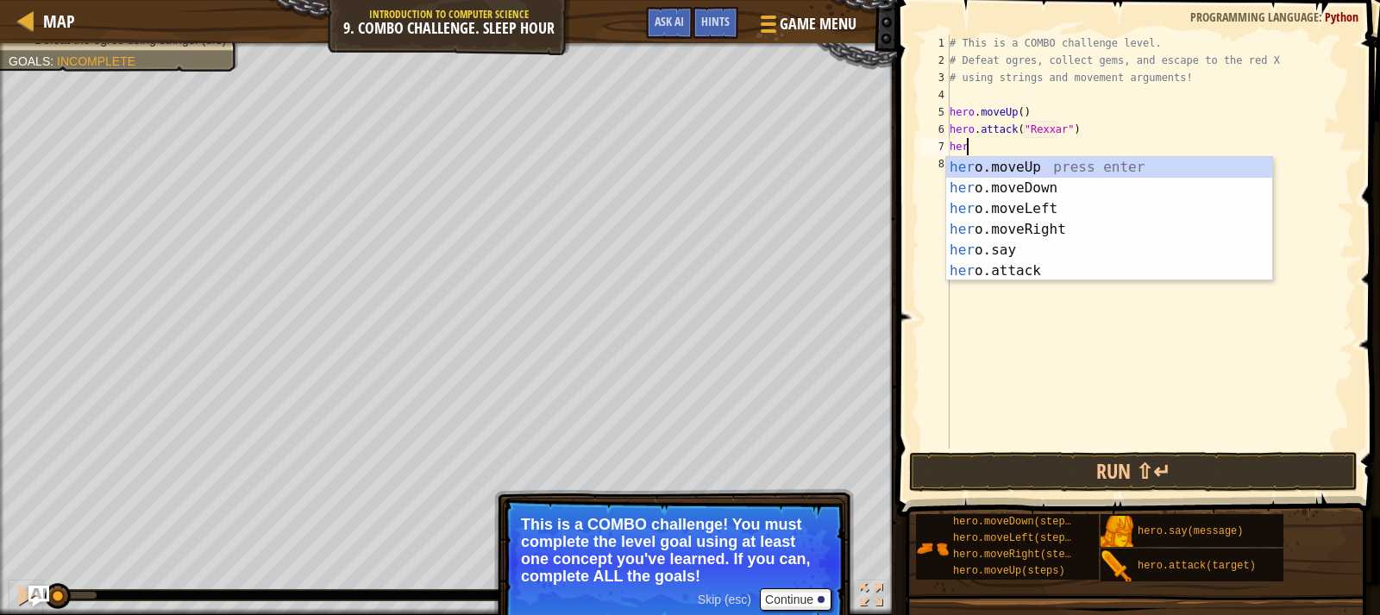
scroll to position [8, 1]
click at [1046, 266] on div "hero .moveUp press enter hero .moveDown press enter hero .moveLeft press enter …" at bounding box center [1109, 240] width 326 height 166
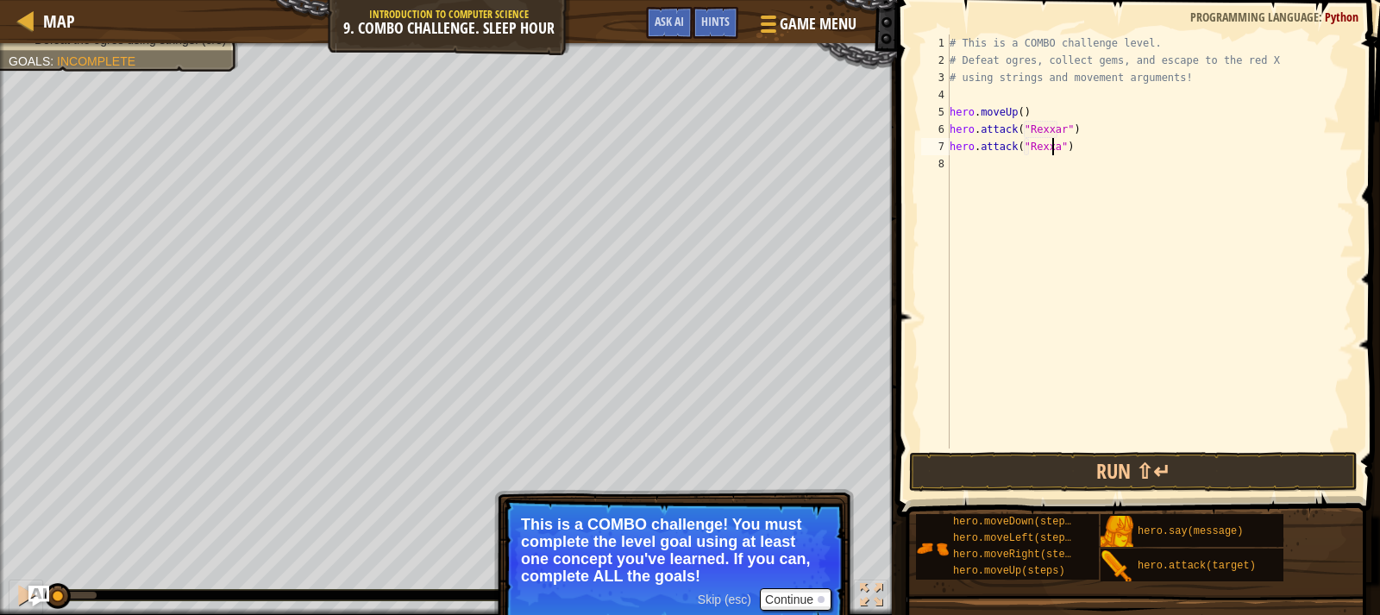
scroll to position [8, 9]
click at [1070, 138] on div "# This is a COMBO challenge level. # Defeat [PERSON_NAME], collect gems, and es…" at bounding box center [1150, 258] width 408 height 448
click at [1078, 147] on div "# This is a COMBO challenge level. # Defeat [PERSON_NAME], collect gems, and es…" at bounding box center [1150, 241] width 408 height 414
type textarea "hero.attack("Rexxar")"
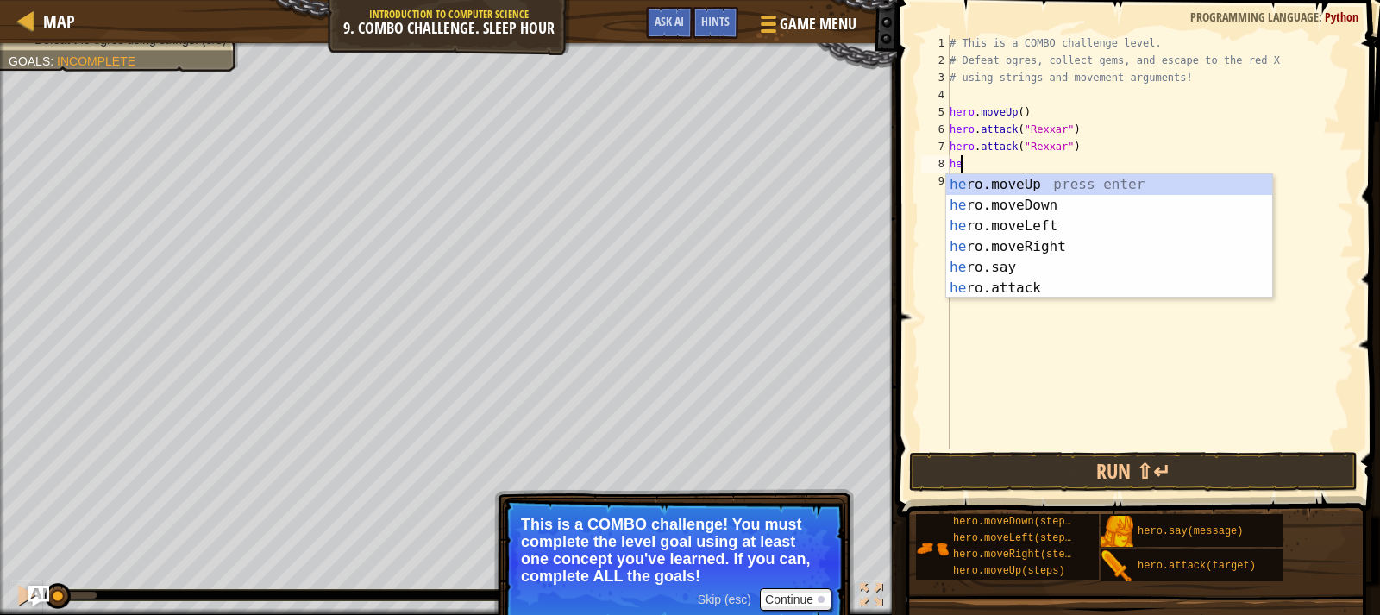
type textarea "hero"
click at [1033, 203] on div "hero .moveUp press enter hero .moveDown press enter hero .moveLeft press enter …" at bounding box center [1109, 257] width 326 height 166
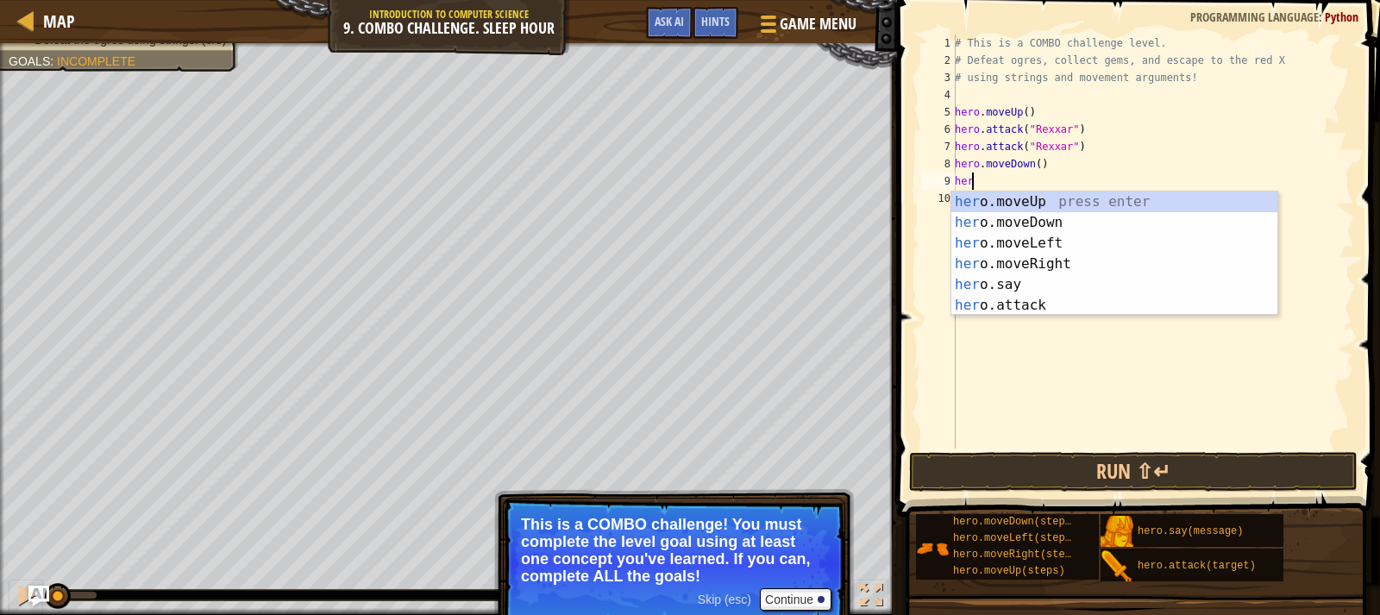
type textarea "hero"
click at [1040, 265] on div "hero .moveUp press enter hero .moveDown press enter hero .moveLeft press enter …" at bounding box center [1114, 274] width 326 height 166
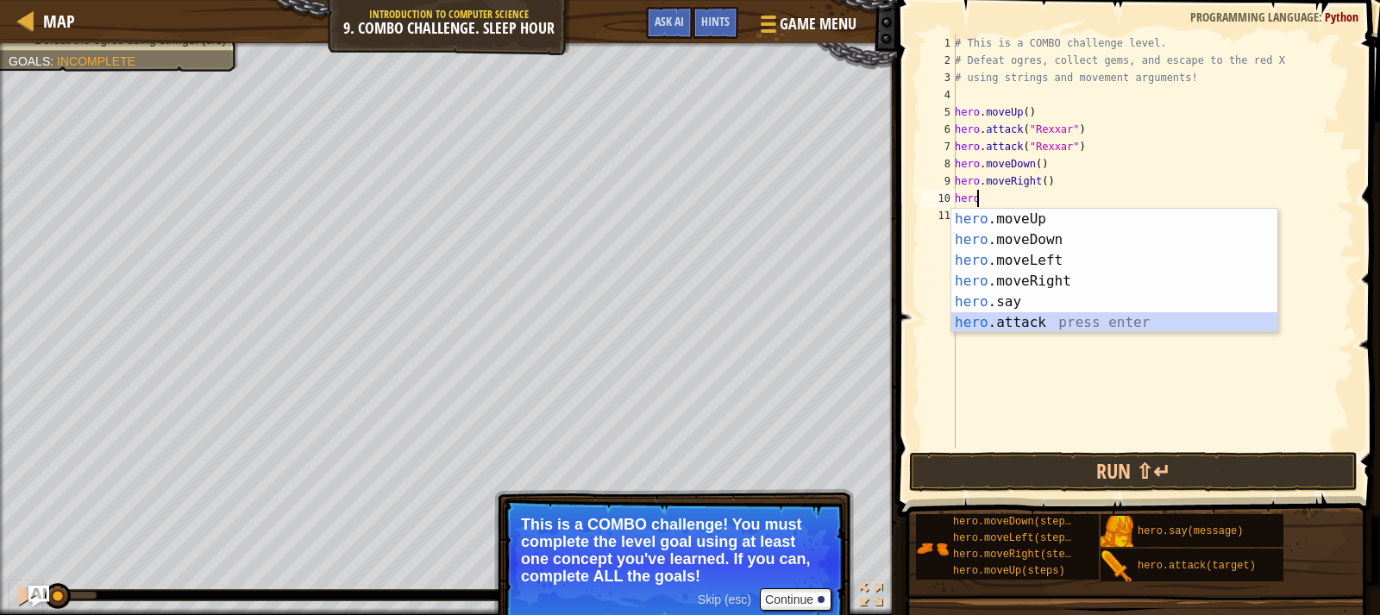
click at [1073, 314] on div "hero .moveUp press enter hero .moveDown press enter hero .moveLeft press enter …" at bounding box center [1114, 292] width 326 height 166
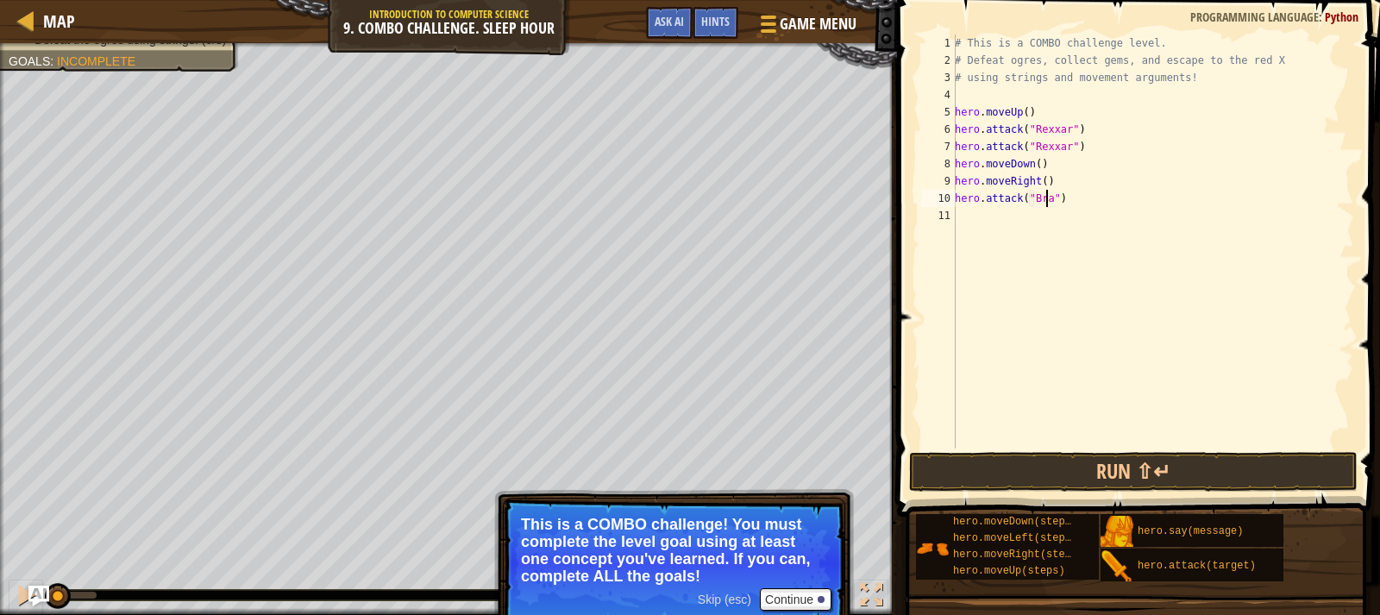
type textarea "hero.attack("Brack")"
click at [1106, 207] on div "# This is a COMBO challenge level. # Defeat [PERSON_NAME], collect gems, and es…" at bounding box center [1152, 258] width 403 height 448
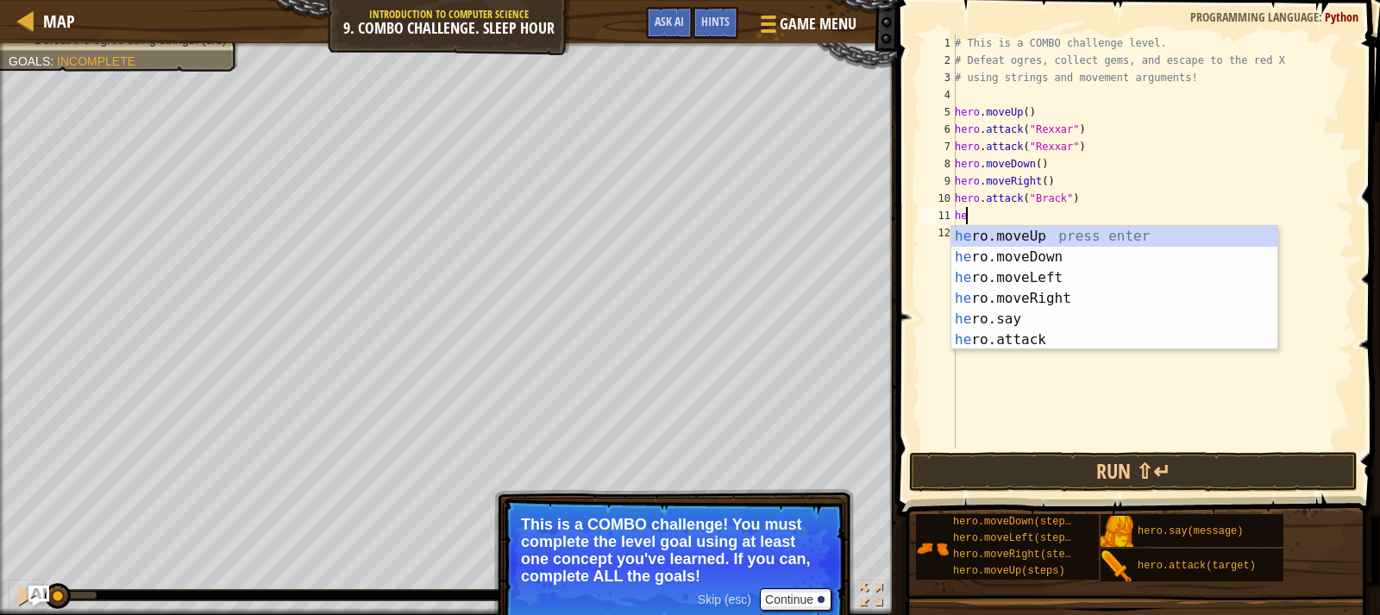
scroll to position [8, 1]
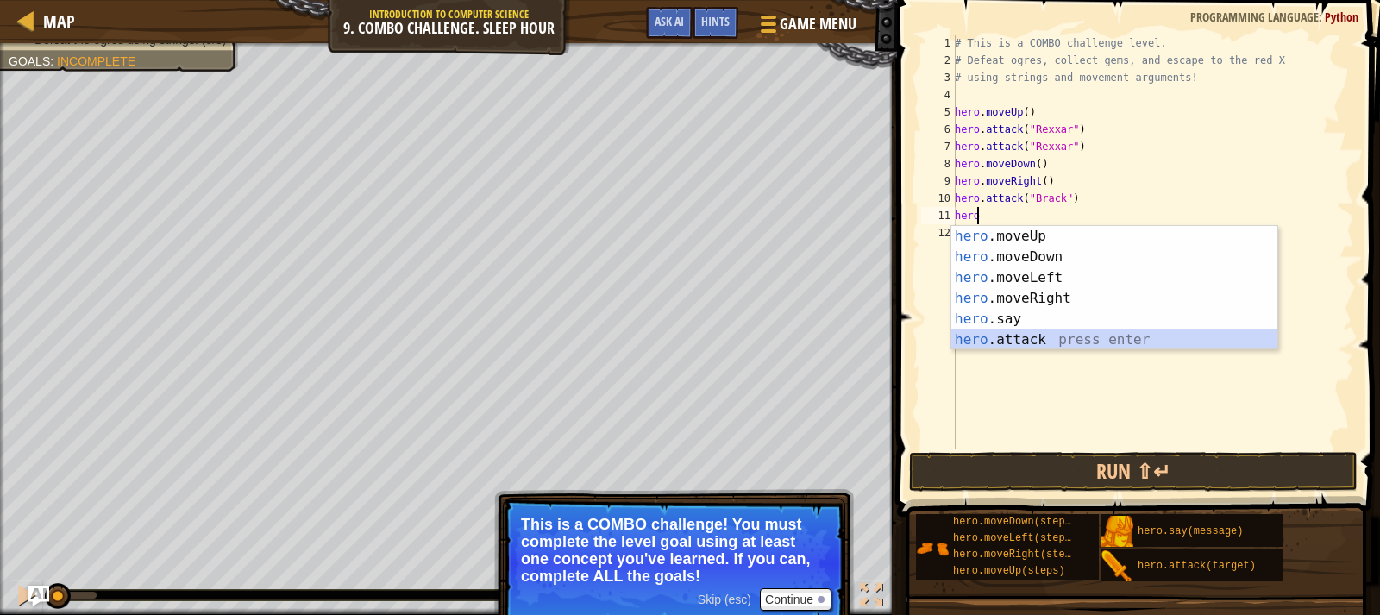
click at [1049, 332] on div "hero .moveUp press enter hero .moveDown press enter hero .moveLeft press enter …" at bounding box center [1114, 309] width 326 height 166
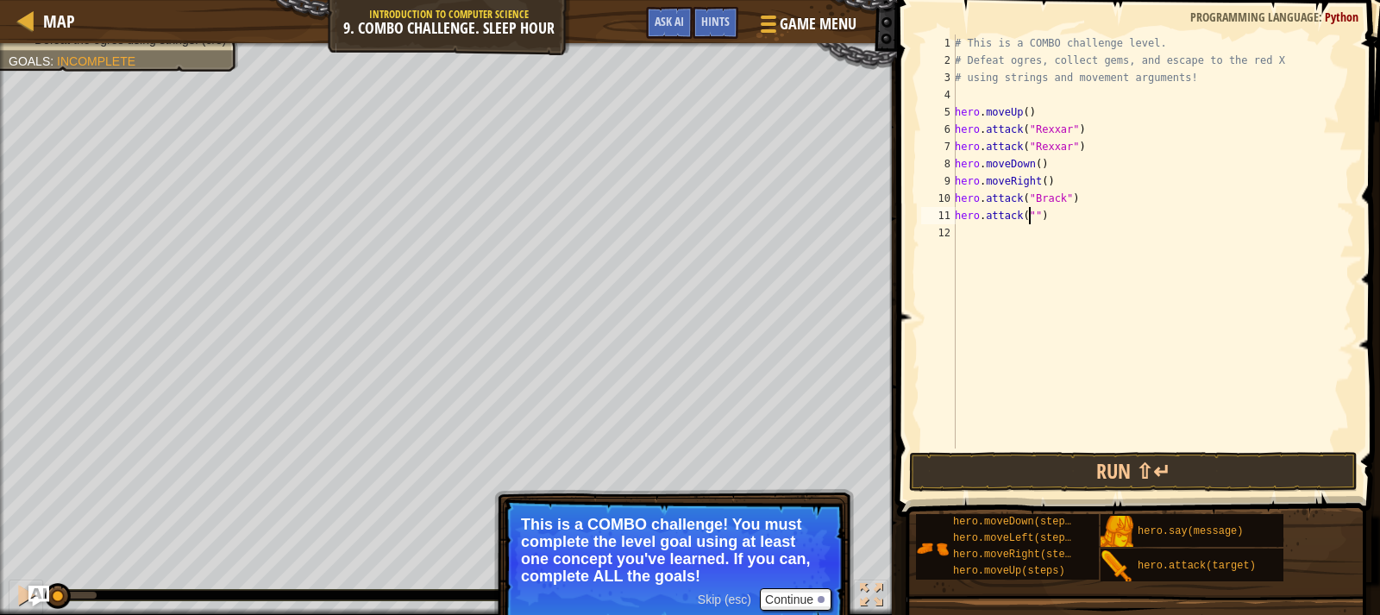
scroll to position [8, 6]
type textarea "hero.attack("Brack")"
click at [1101, 222] on div "# This is a COMBO challenge level. # Defeat [PERSON_NAME], collect gems, and es…" at bounding box center [1152, 258] width 403 height 448
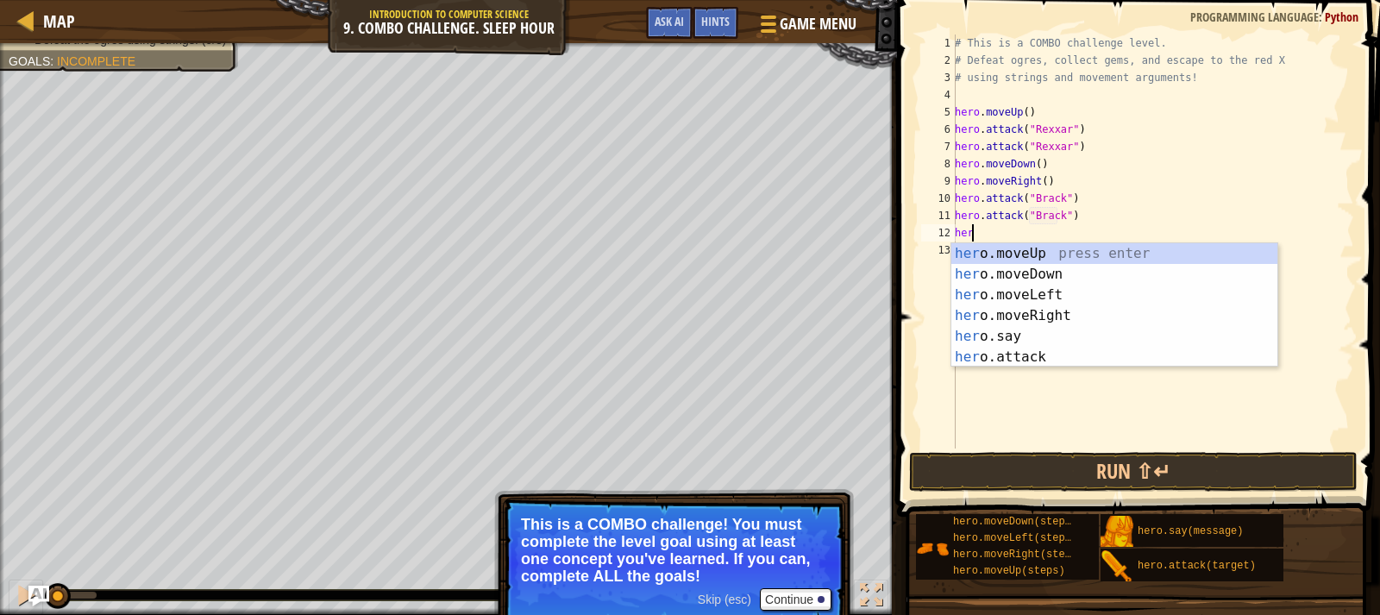
scroll to position [8, 1]
click at [1009, 347] on div "hero .moveUp press enter hero .moveDown press enter hero .moveLeft press enter …" at bounding box center [1114, 326] width 326 height 166
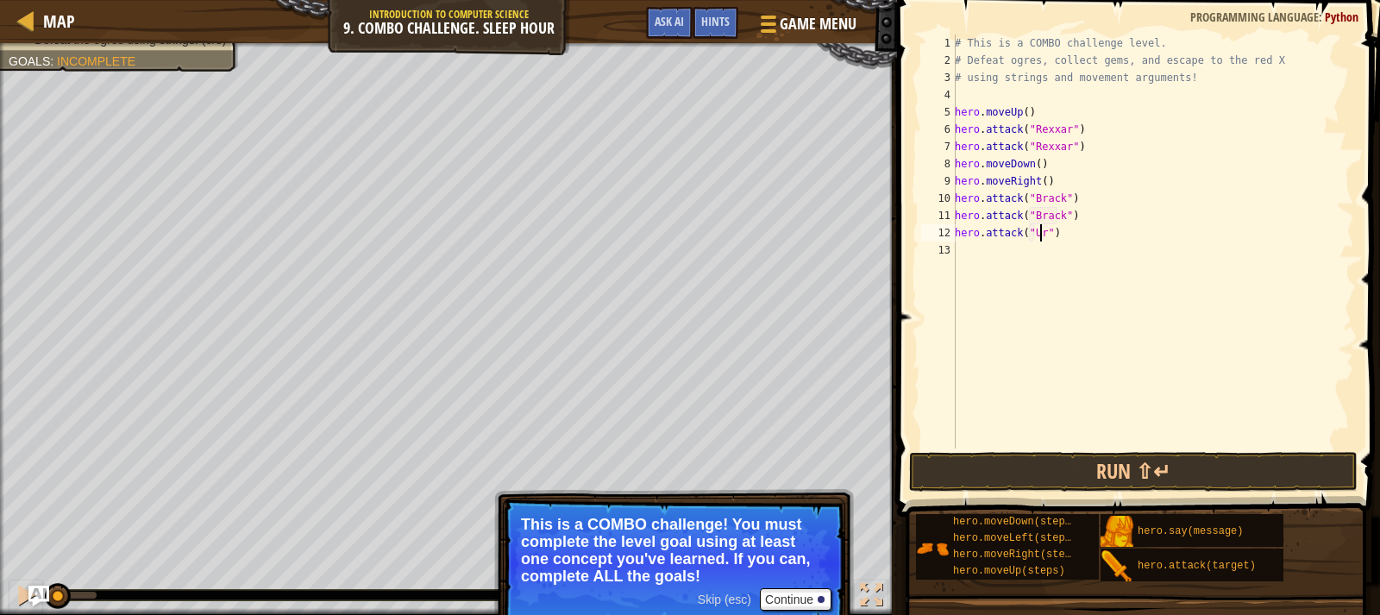
scroll to position [8, 8]
type textarea "hero.attack("Ursa")"
click at [1074, 229] on div "# This is a COMBO challenge level. # Defeat [PERSON_NAME], collect gems, and es…" at bounding box center [1152, 258] width 403 height 448
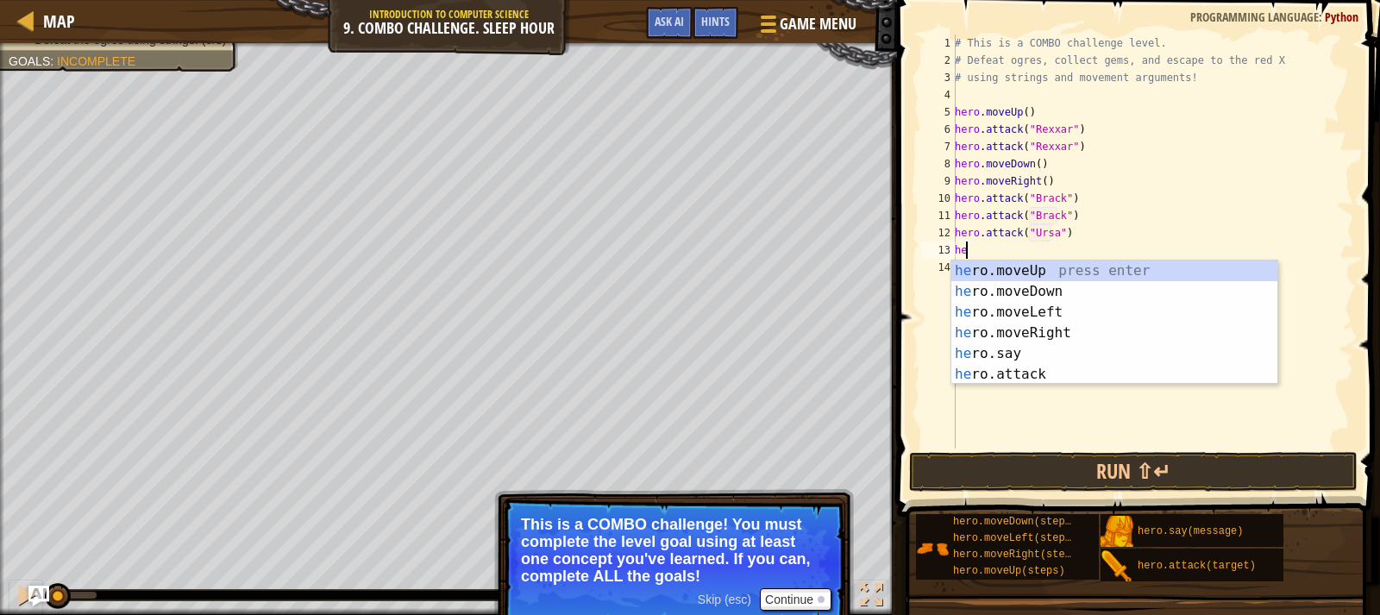
scroll to position [8, 1]
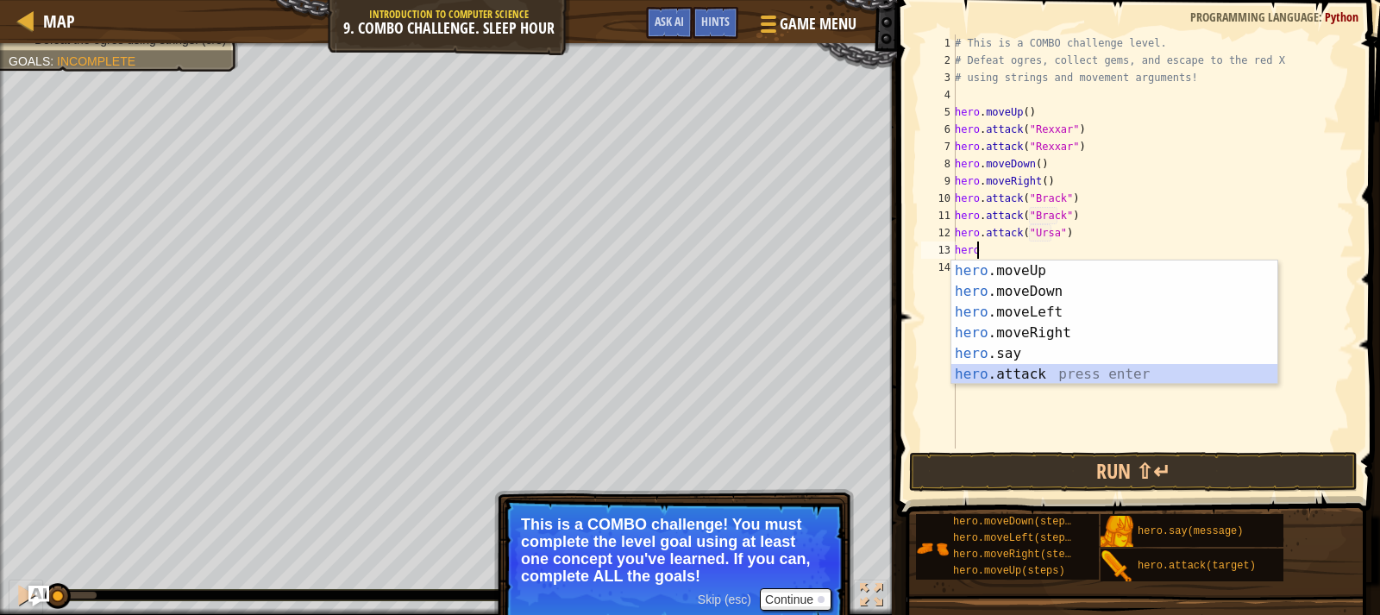
click at [999, 372] on div "hero .moveUp press enter hero .moveDown press enter hero .moveLeft press enter …" at bounding box center [1114, 343] width 326 height 166
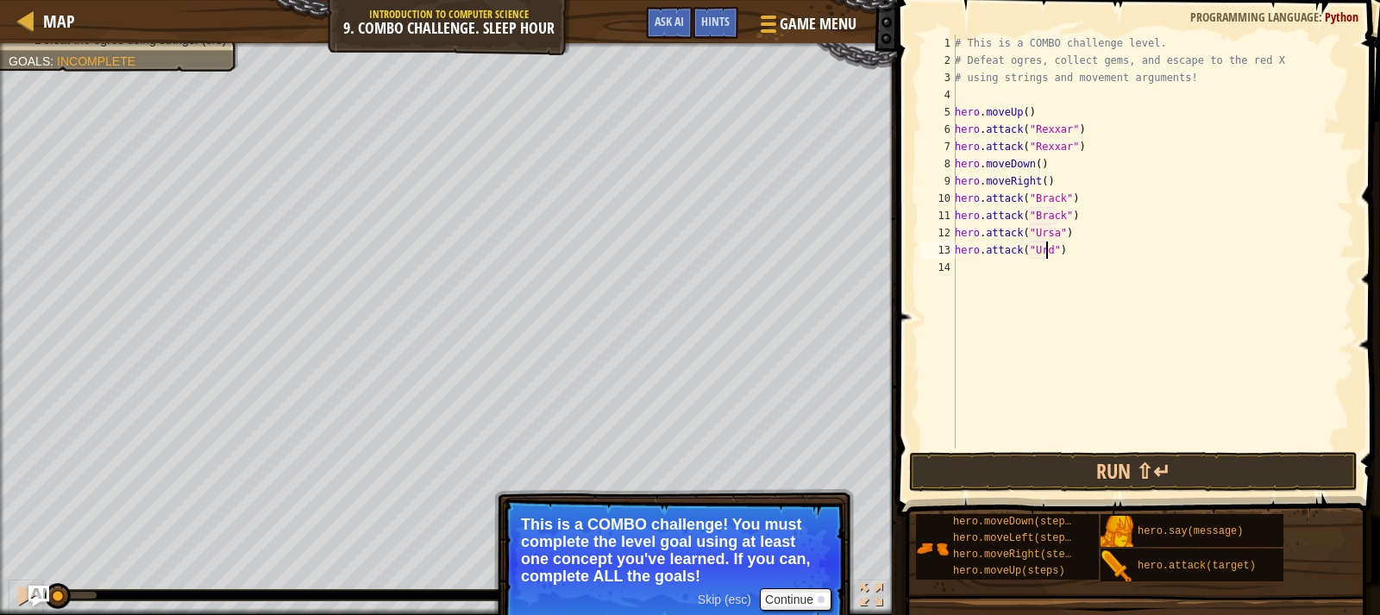
scroll to position [8, 8]
type textarea "hero.attack("Ursa")"
click at [1096, 264] on div "# This is a COMBO challenge level. # Defeat [PERSON_NAME], collect gems, and es…" at bounding box center [1152, 258] width 403 height 448
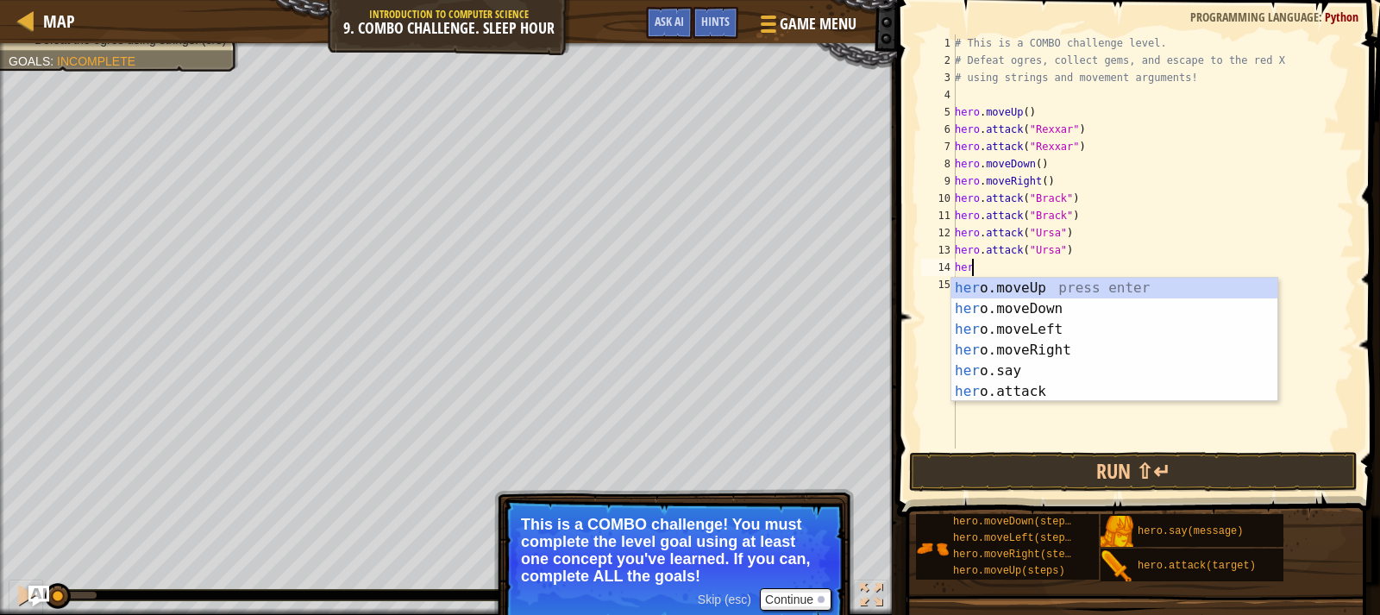
type textarea "hero"
click at [1031, 286] on div "hero .moveUp press enter hero .moveDown press enter hero .moveLeft press enter …" at bounding box center [1114, 361] width 326 height 166
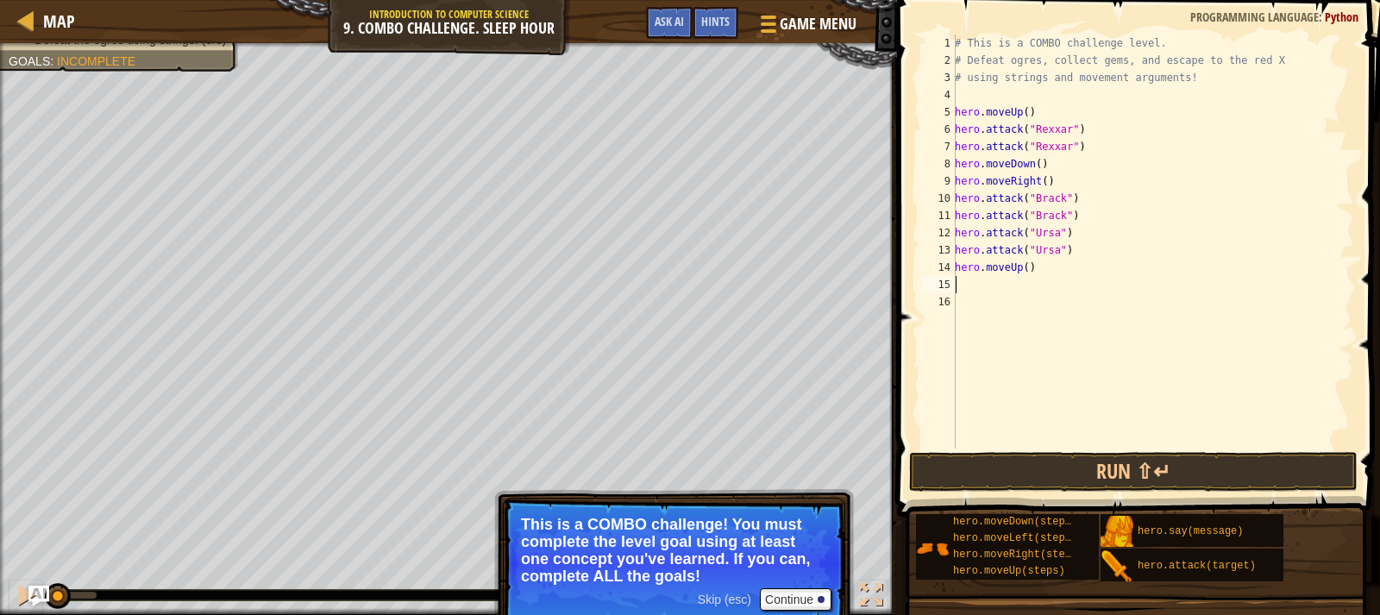
scroll to position [8, 0]
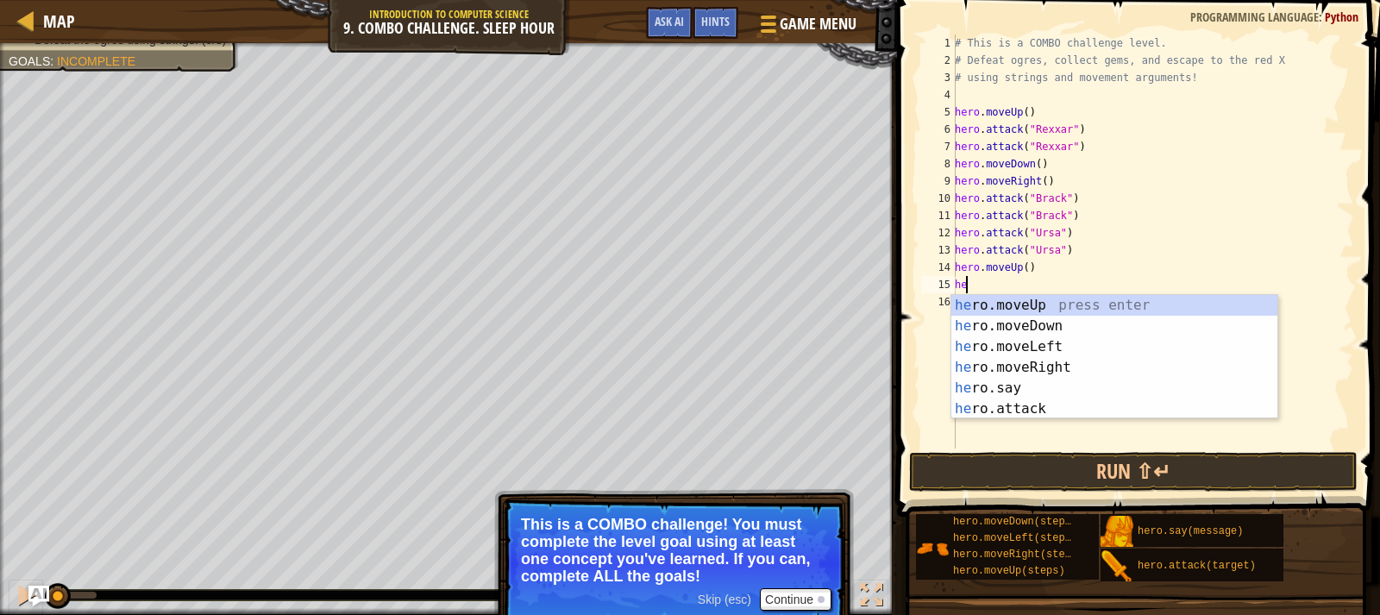
type textarea "hero"
click at [984, 363] on div "hero .moveUp press enter hero .moveDown press enter hero .moveLeft press enter …" at bounding box center [1114, 378] width 326 height 166
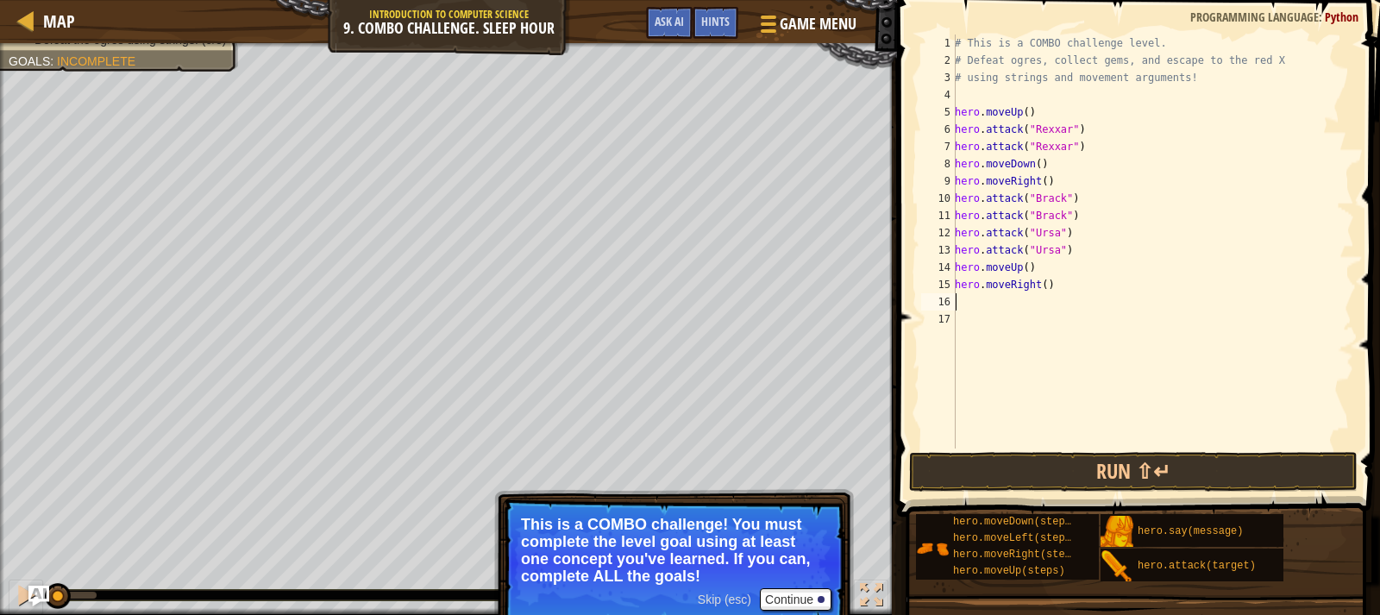
scroll to position [8, 0]
click at [1036, 284] on div "# This is a COMBO challenge level. # Defeat [PERSON_NAME], collect gems, and es…" at bounding box center [1152, 258] width 403 height 448
click at [1038, 282] on div "# This is a COMBO challenge level. # Defeat [PERSON_NAME], collect gems, and es…" at bounding box center [1152, 258] width 403 height 448
click at [1130, 466] on button "Run ⇧↵" at bounding box center [1133, 472] width 448 height 40
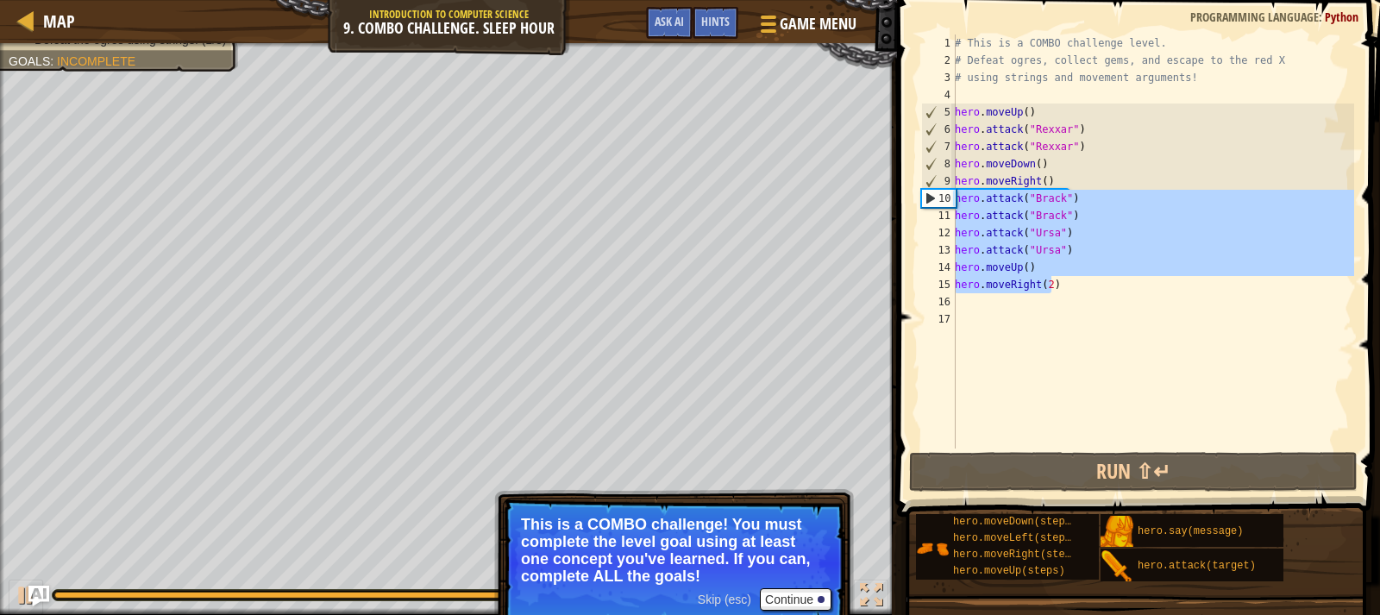
drag, startPoint x: 1055, startPoint y: 285, endPoint x: 944, endPoint y: 202, distance: 138.7
click at [944, 202] on div "hero.moveRight(2) 1 2 3 4 5 6 7 8 9 10 11 12 13 14 15 16 17 # This is a COMBO c…" at bounding box center [1135, 241] width 436 height 414
type textarea "hero.attack("[PERSON_NAME]") hero.attack("[PERSON_NAME]")"
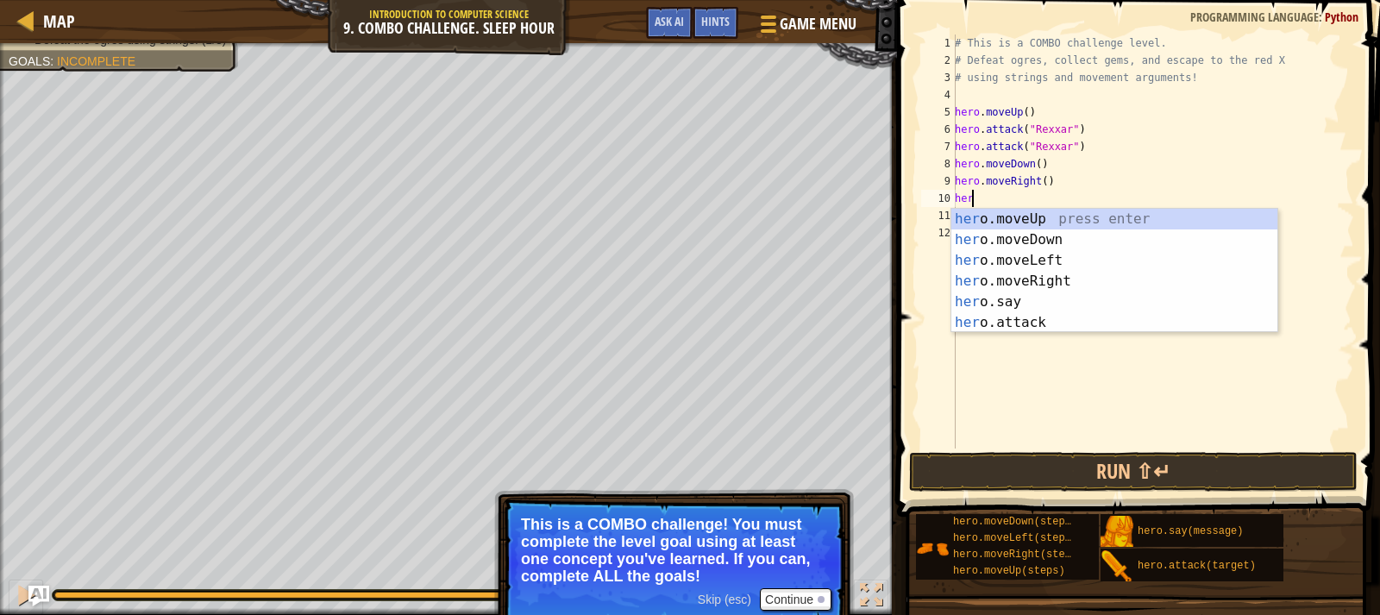
scroll to position [8, 1]
click at [1138, 316] on div "hero .moveUp press enter hero .moveDown press enter hero .moveLeft press enter …" at bounding box center [1114, 292] width 326 height 166
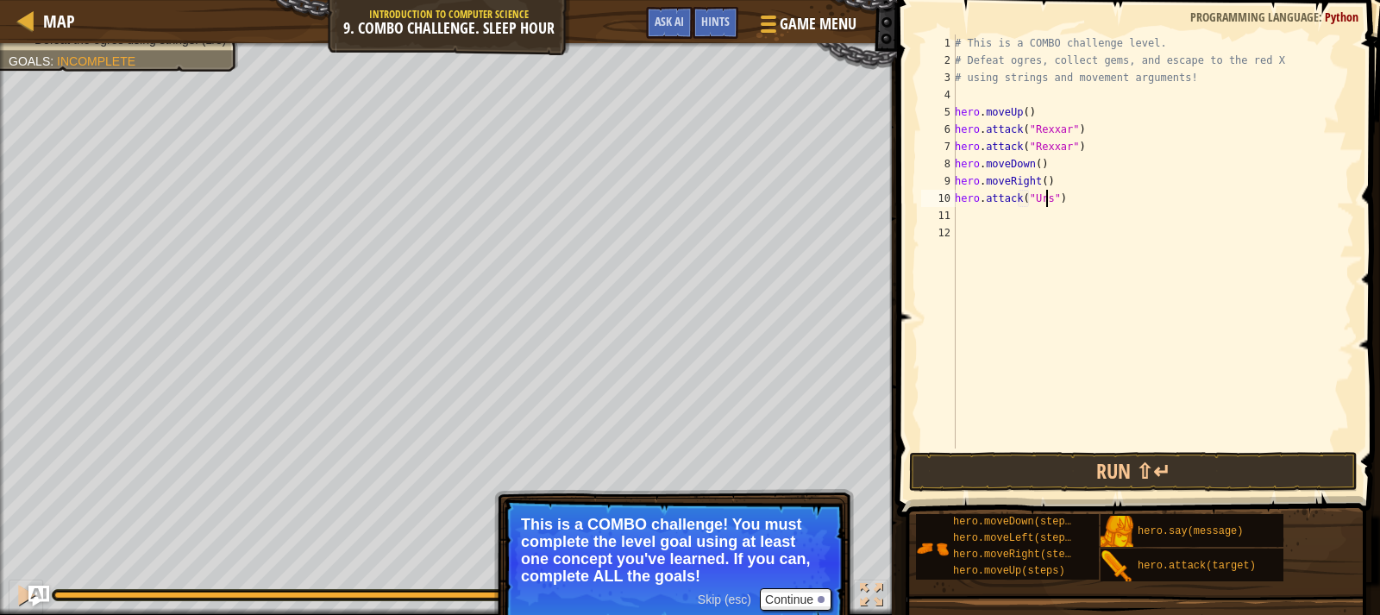
scroll to position [8, 8]
type textarea "hero.attack("Ursa")"
click at [1088, 202] on div "# This is a COMBO challenge level. # Defeat [PERSON_NAME], collect gems, and es…" at bounding box center [1152, 258] width 403 height 448
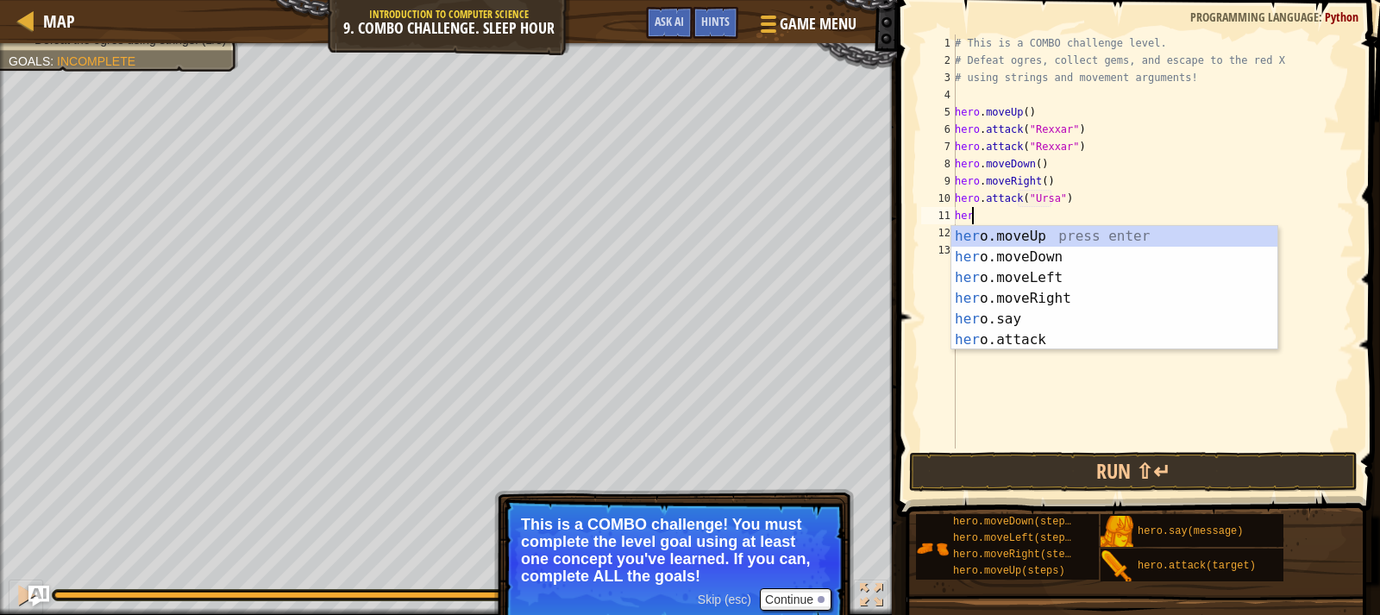
scroll to position [8, 1]
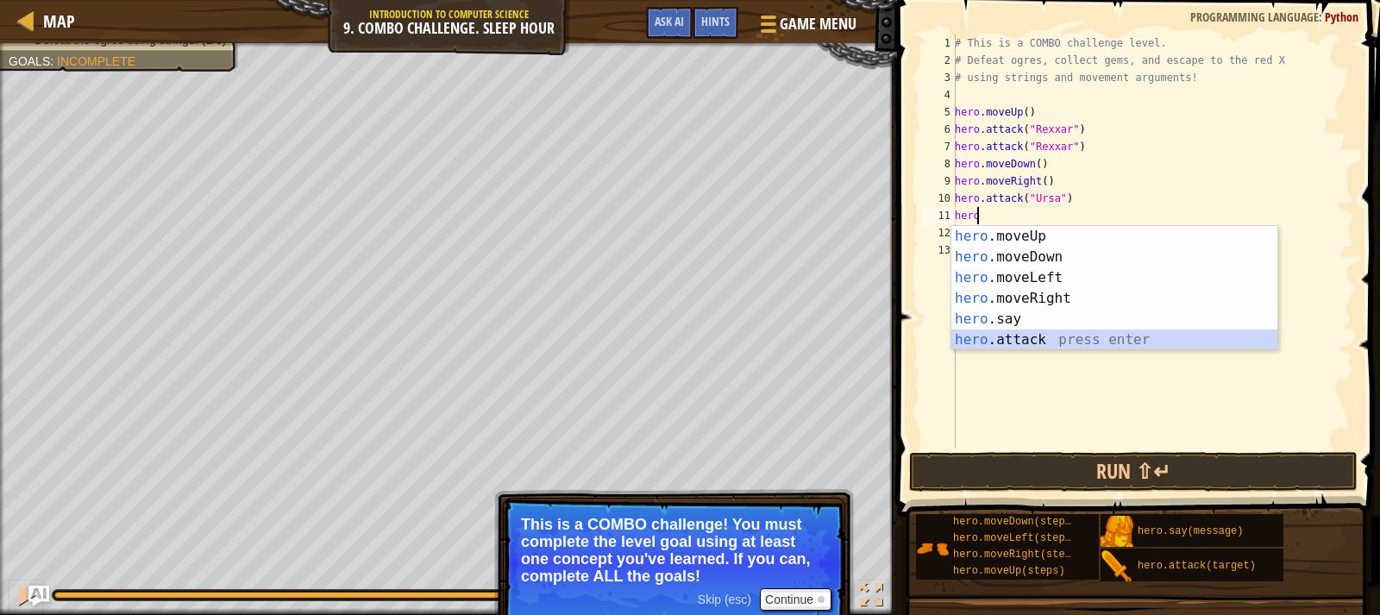
click at [1042, 338] on div "hero .moveUp press enter hero .moveDown press enter hero .moveLeft press enter …" at bounding box center [1114, 309] width 326 height 166
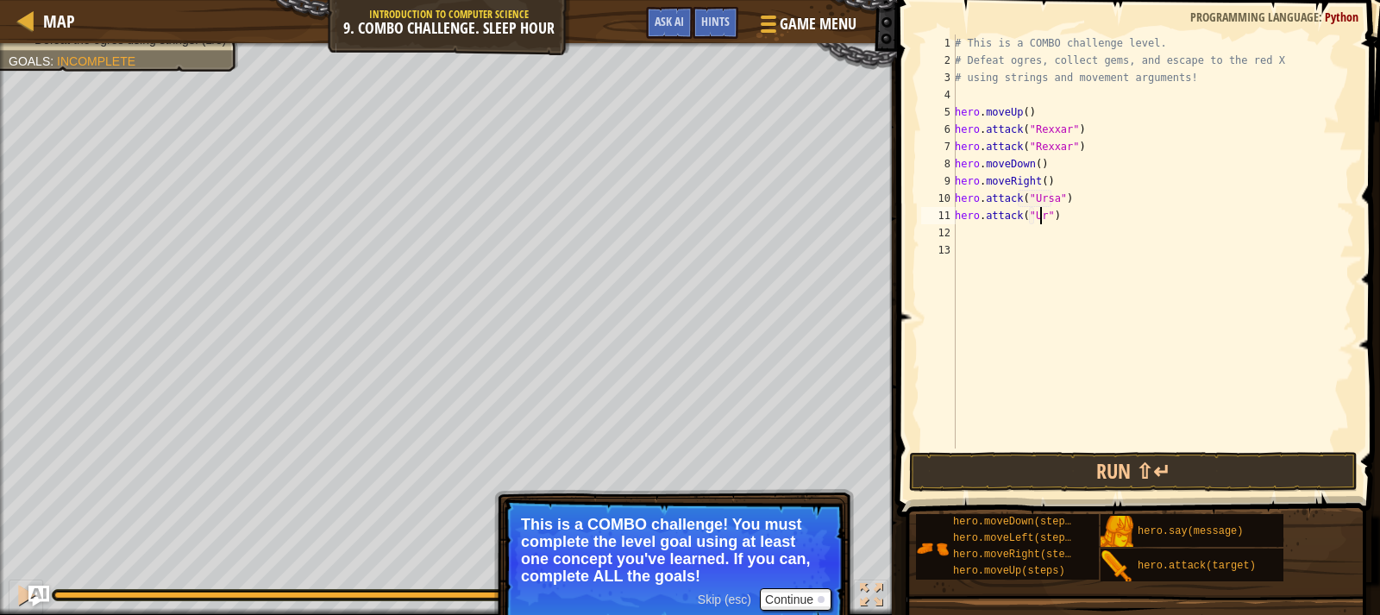
scroll to position [8, 8]
click at [1040, 183] on div "# This is a COMBO challenge level. # Defeat [PERSON_NAME], collect gems, and es…" at bounding box center [1152, 258] width 403 height 448
click at [1076, 216] on div "# This is a COMBO challenge level. # Defeat [PERSON_NAME], collect gems, and es…" at bounding box center [1152, 258] width 403 height 448
type textarea "hero.attack("Ursa")"
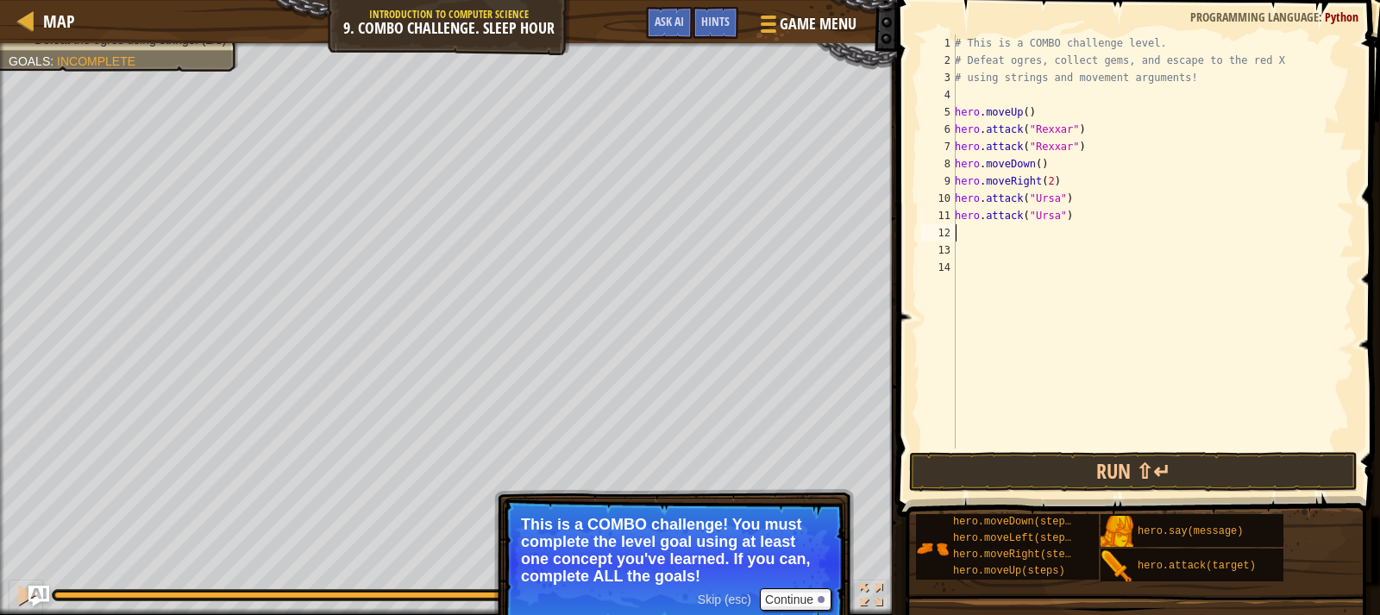
scroll to position [8, 0]
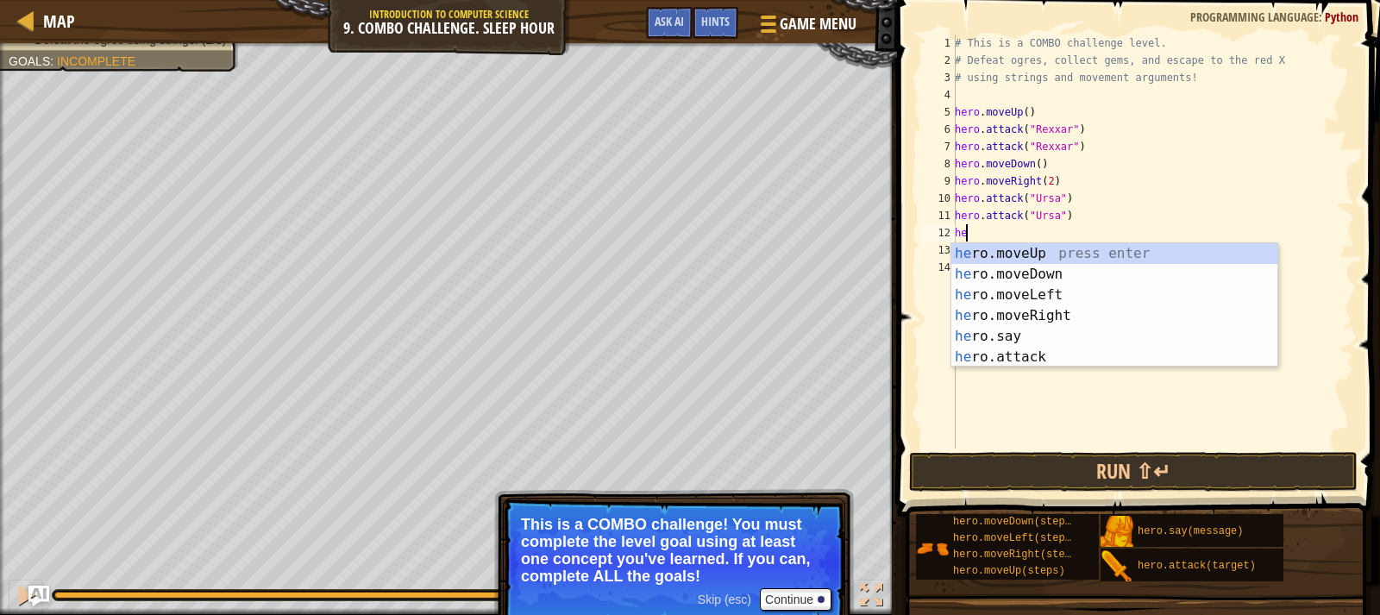
type textarea "hero"
click at [1051, 254] on div "hero .moveUp press enter hero .moveDown press enter hero .moveLeft press enter …" at bounding box center [1114, 326] width 326 height 166
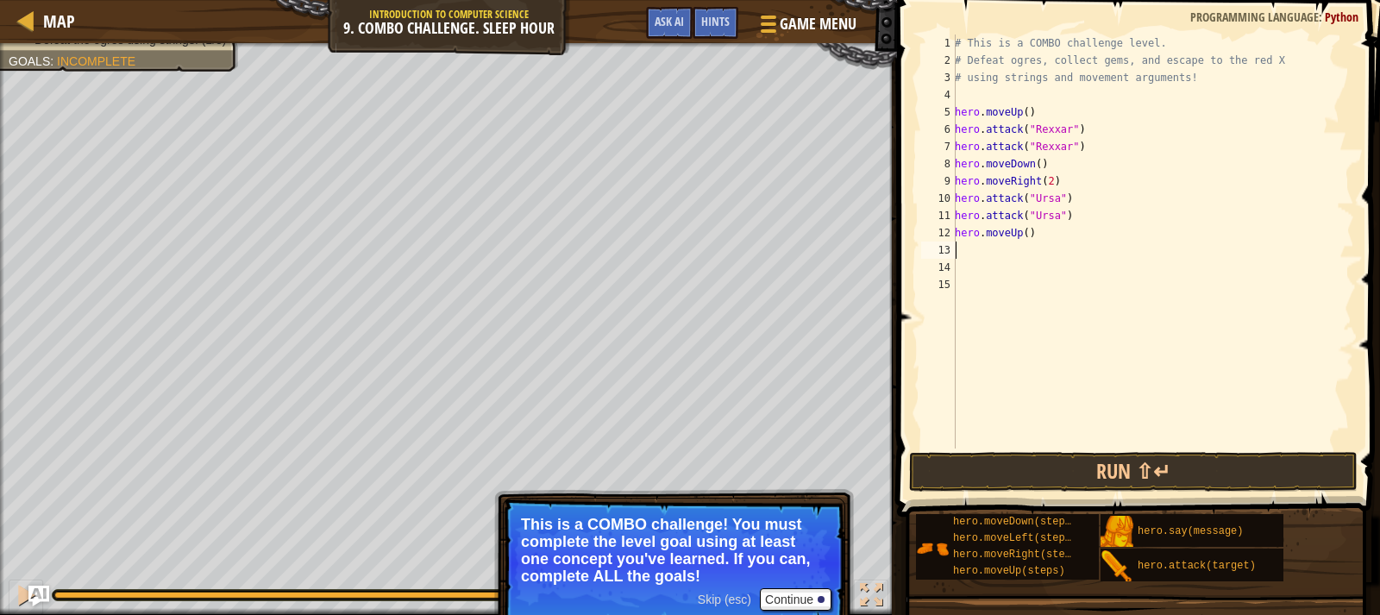
scroll to position [8, 0]
click at [1054, 237] on div "# This is a COMBO challenge level. # Defeat [PERSON_NAME], collect gems, and es…" at bounding box center [1152, 258] width 403 height 448
type textarea "hero.moveUp()"
click at [1057, 114] on div "# This is a COMBO challenge level. # Defeat [PERSON_NAME], collect gems, and es…" at bounding box center [1152, 258] width 403 height 448
type textarea "hero.moveUp()"
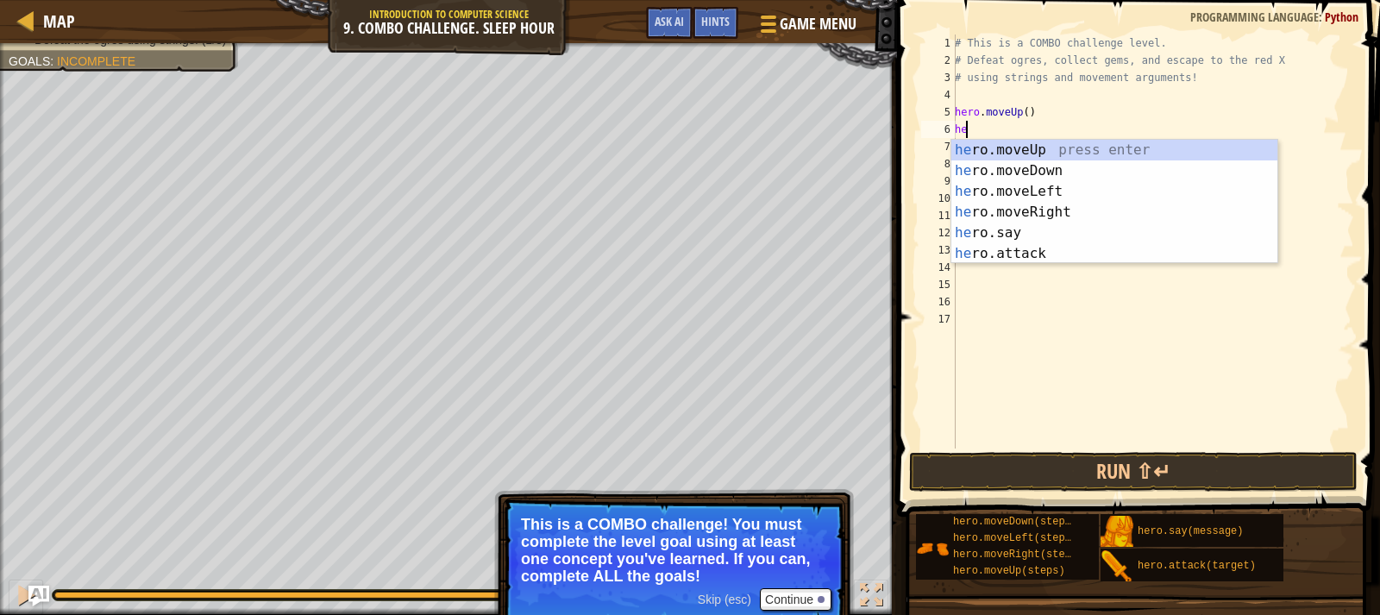
scroll to position [8, 1]
click at [1070, 230] on div "hero .moveUp press enter hero .moveDown press enter hero .moveLeft press enter …" at bounding box center [1114, 223] width 326 height 166
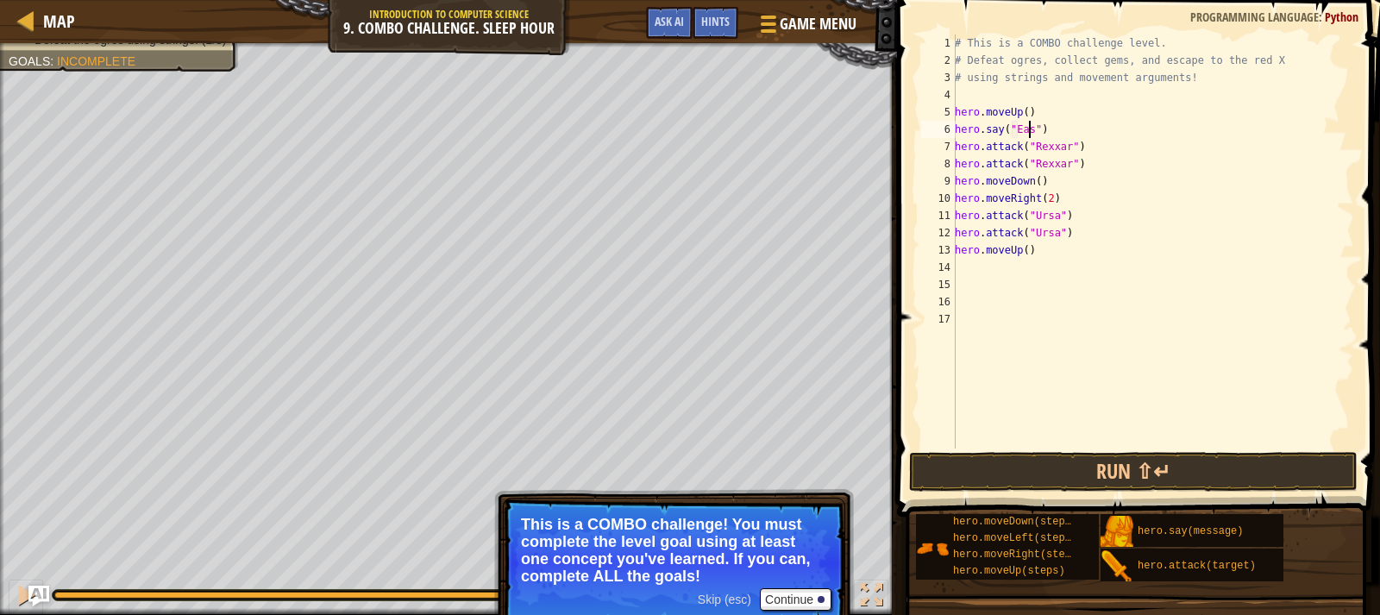
scroll to position [8, 7]
click at [1020, 178] on div "# This is a COMBO challenge level. # Defeat [PERSON_NAME], collect gems, and es…" at bounding box center [1152, 258] width 403 height 448
click at [1061, 191] on div "# This is a COMBO challenge level. # Defeat [PERSON_NAME], collect gems, and es…" at bounding box center [1152, 258] width 403 height 448
type textarea "hero.moveRight(2)"
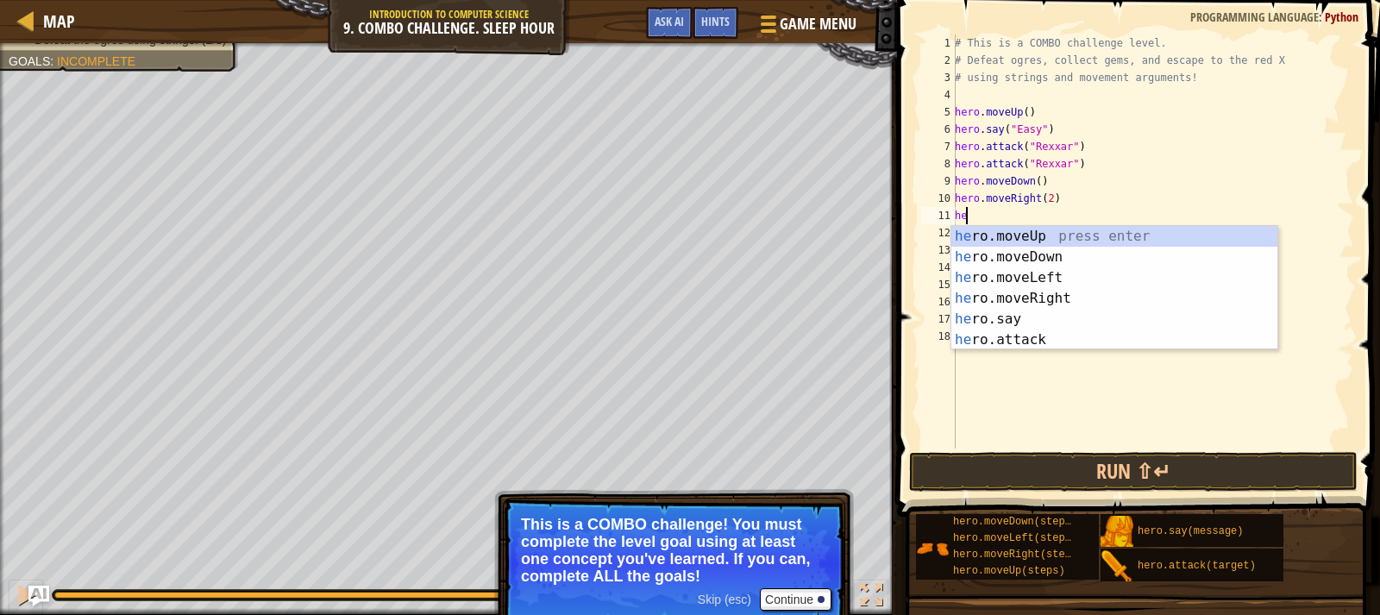
scroll to position [8, 1]
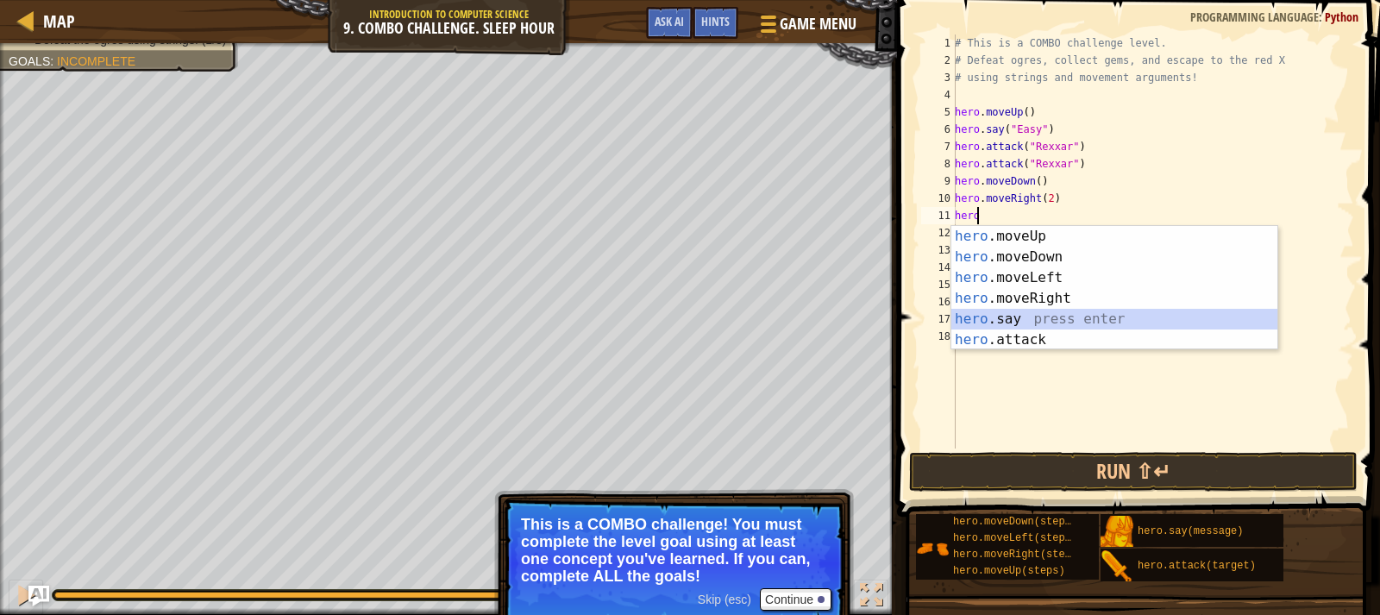
click at [994, 316] on div "hero .moveUp press enter hero .moveDown press enter hero .moveLeft press enter …" at bounding box center [1114, 309] width 326 height 166
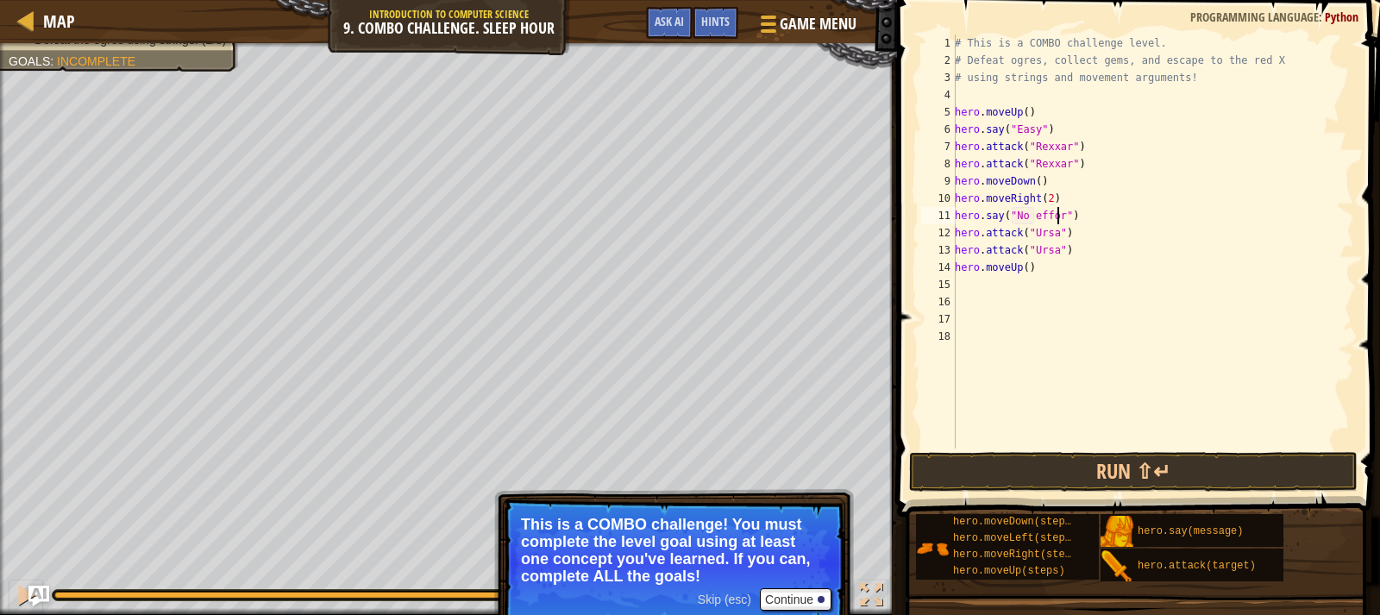
scroll to position [8, 9]
click at [1067, 246] on div "# This is a COMBO challenge level. # Defeat [PERSON_NAME], collect gems, and es…" at bounding box center [1152, 258] width 403 height 448
type textarea "hero.attack("Ursa")"
click at [1057, 278] on div "# This is a COMBO challenge level. # Defeat [PERSON_NAME], collect gems, and es…" at bounding box center [1152, 258] width 403 height 448
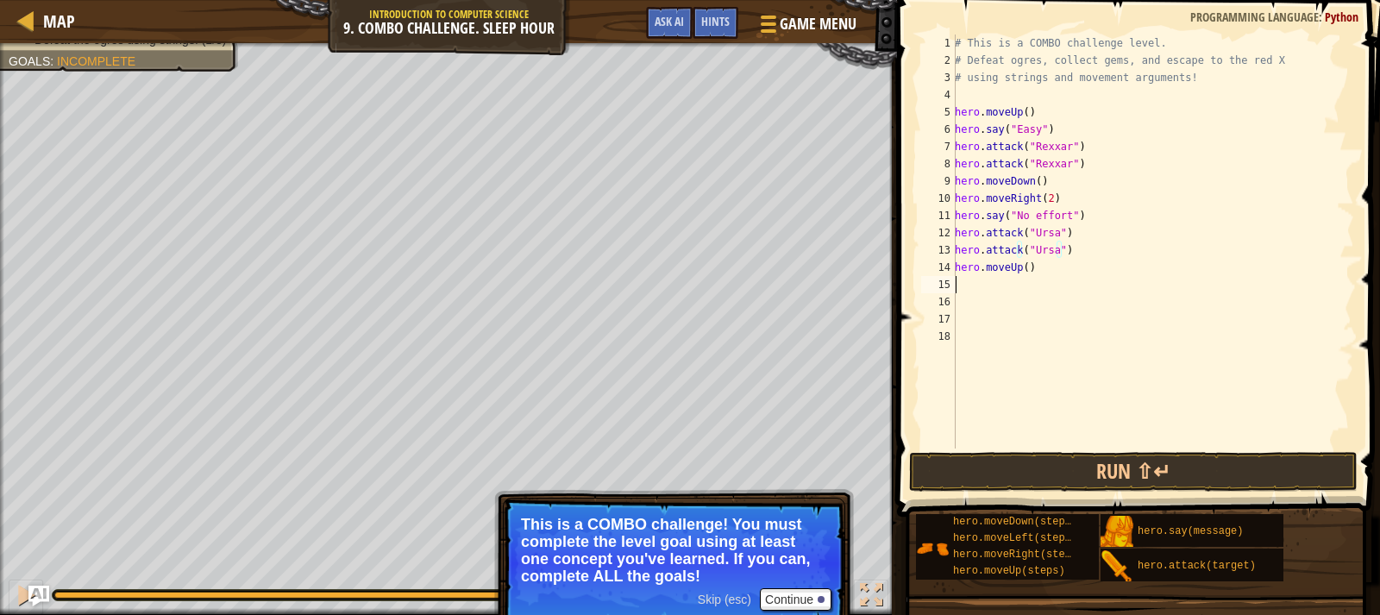
scroll to position [8, 0]
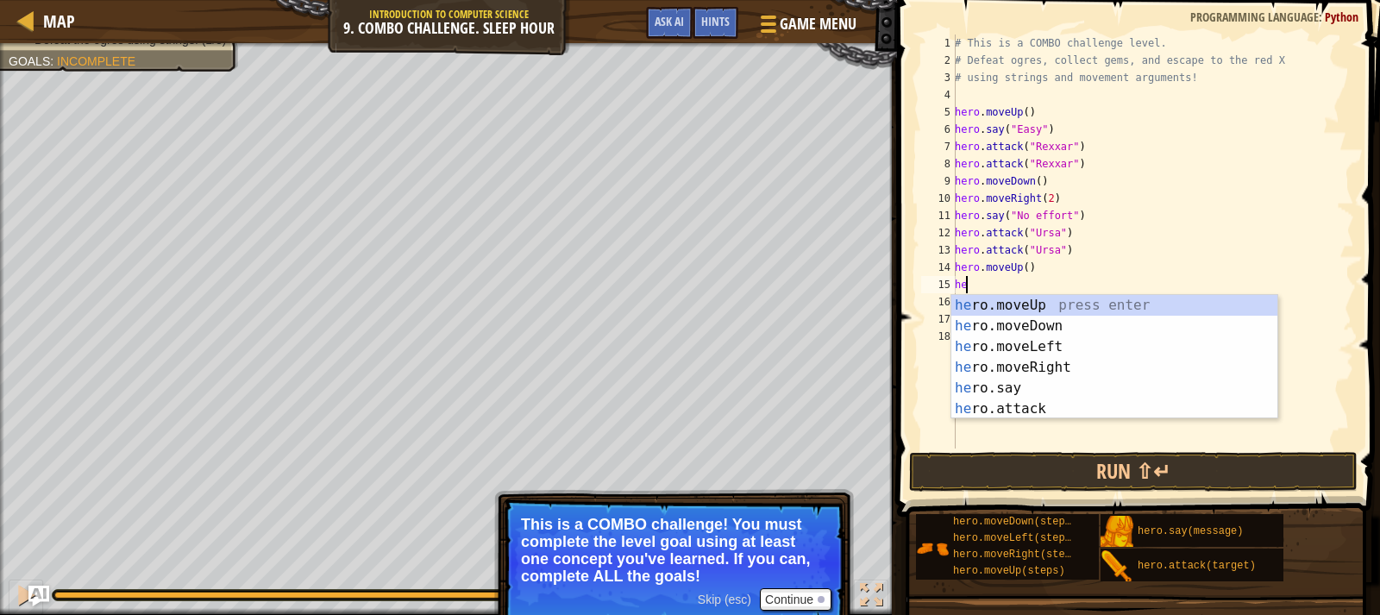
type textarea "hero"
click at [1060, 361] on div "hero .moveUp press enter hero .moveDown press enter hero .moveLeft press enter …" at bounding box center [1114, 378] width 326 height 166
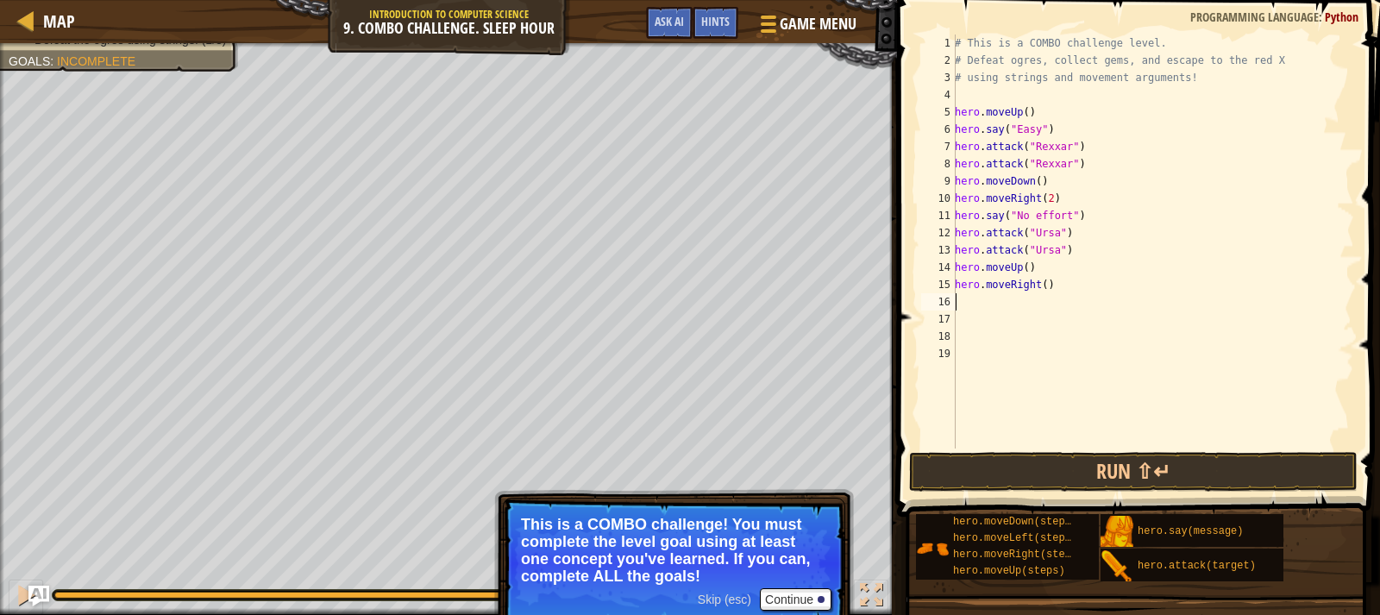
scroll to position [8, 0]
click at [1065, 473] on button "Run ⇧↵" at bounding box center [1133, 472] width 448 height 40
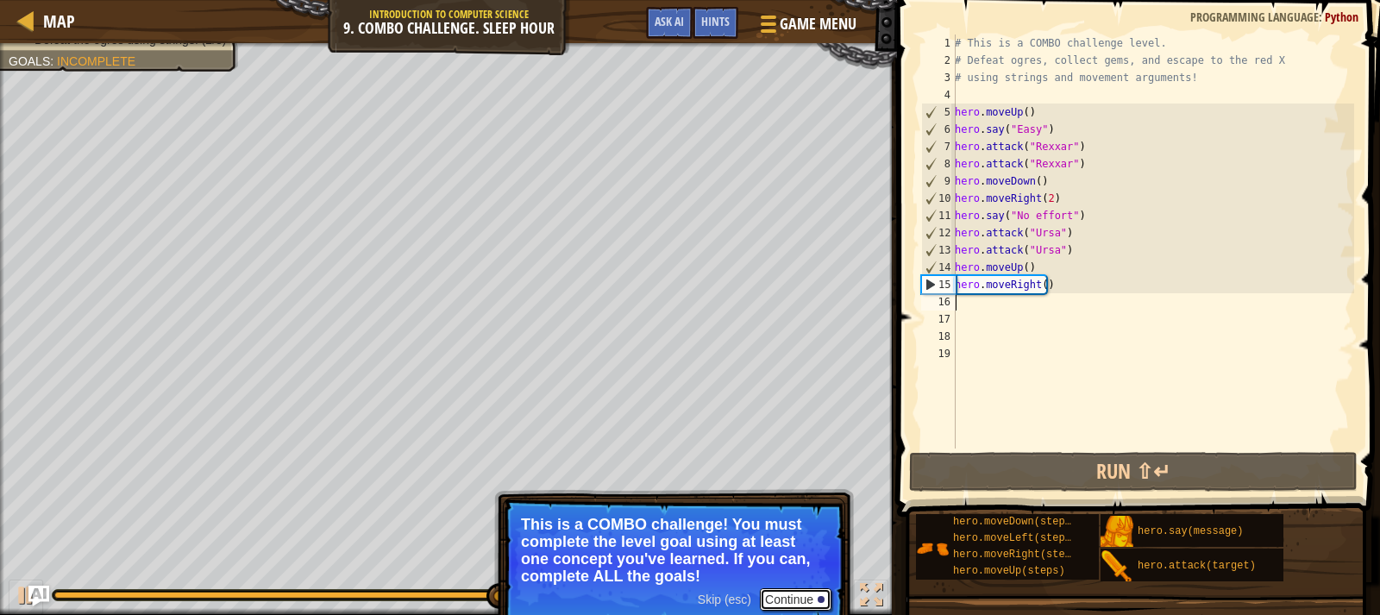
click at [810, 594] on button "Continue" at bounding box center [796, 599] width 72 height 22
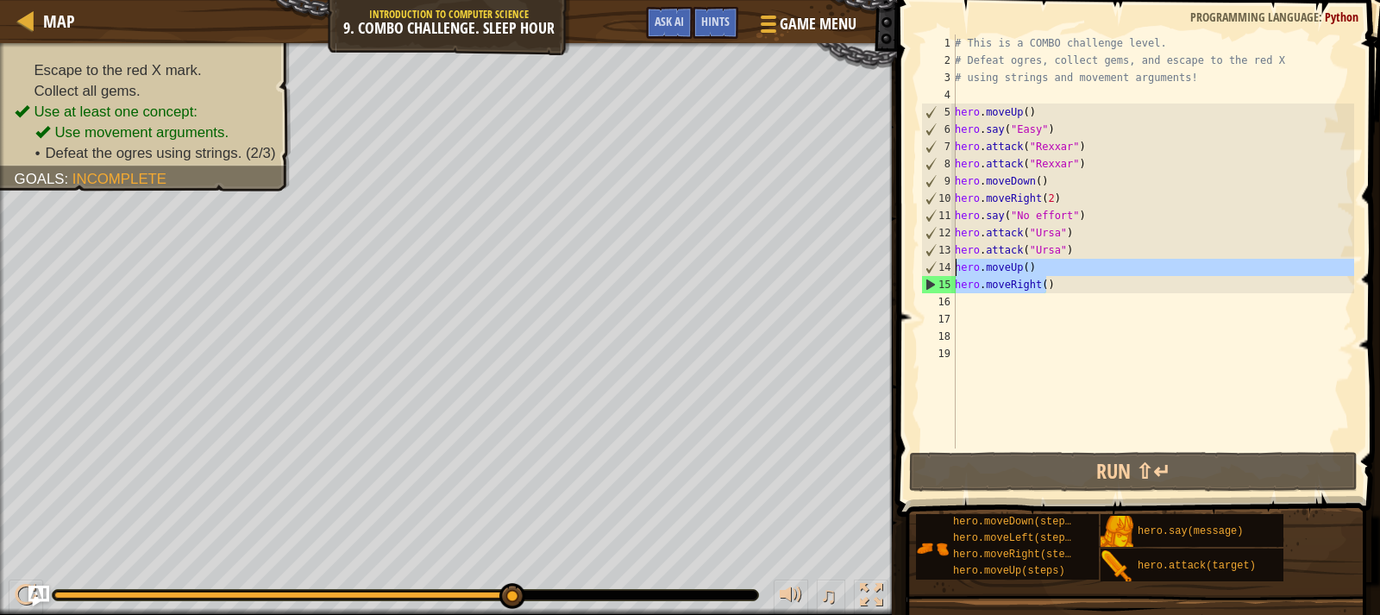
drag, startPoint x: 1056, startPoint y: 283, endPoint x: 955, endPoint y: 269, distance: 101.8
click at [955, 269] on div "# This is a COMBO challenge level. # Defeat [PERSON_NAME], collect gems, and es…" at bounding box center [1152, 258] width 403 height 448
type textarea "hero.moveUp() hero.moveRight()"
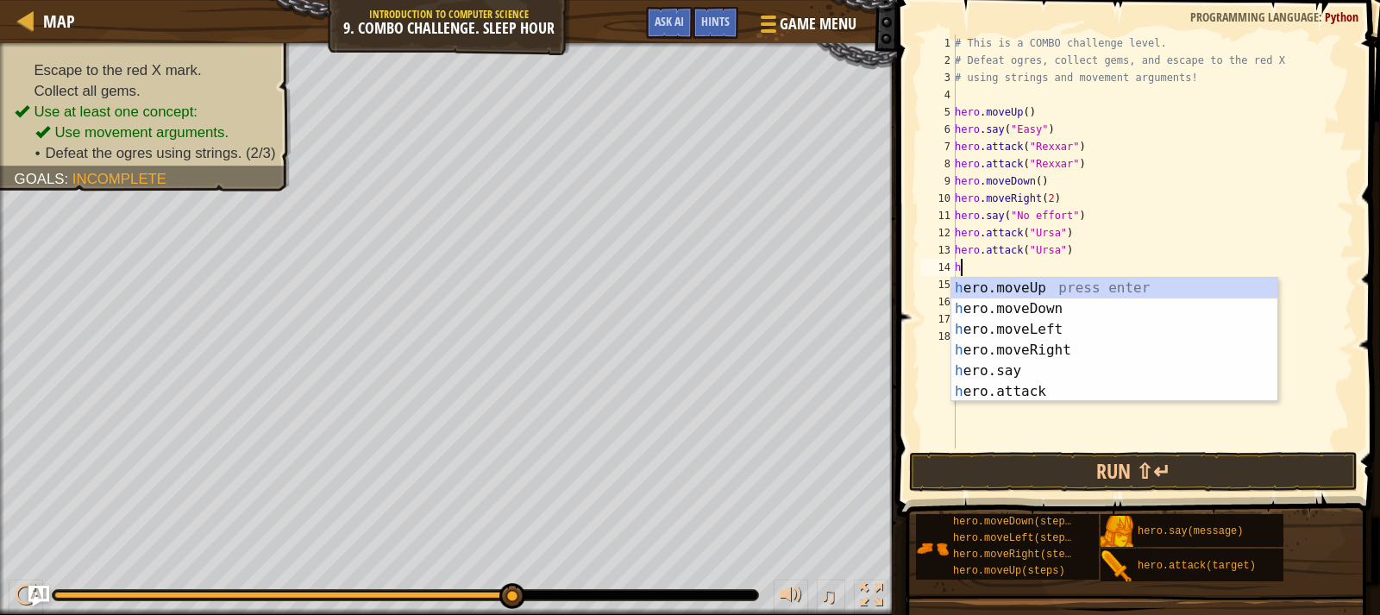
type textarea "hero"
click at [1023, 301] on div "hero .moveUp press enter hero .moveDown press enter hero .moveLeft press enter …" at bounding box center [1114, 361] width 326 height 166
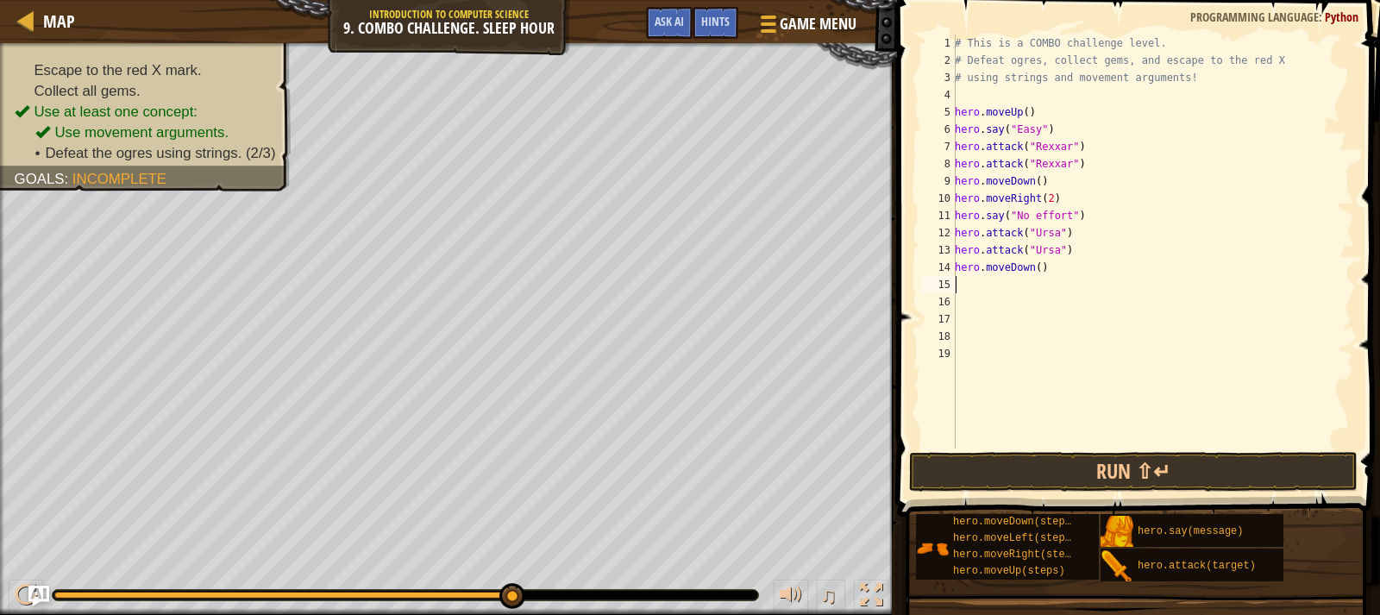
scroll to position [8, 0]
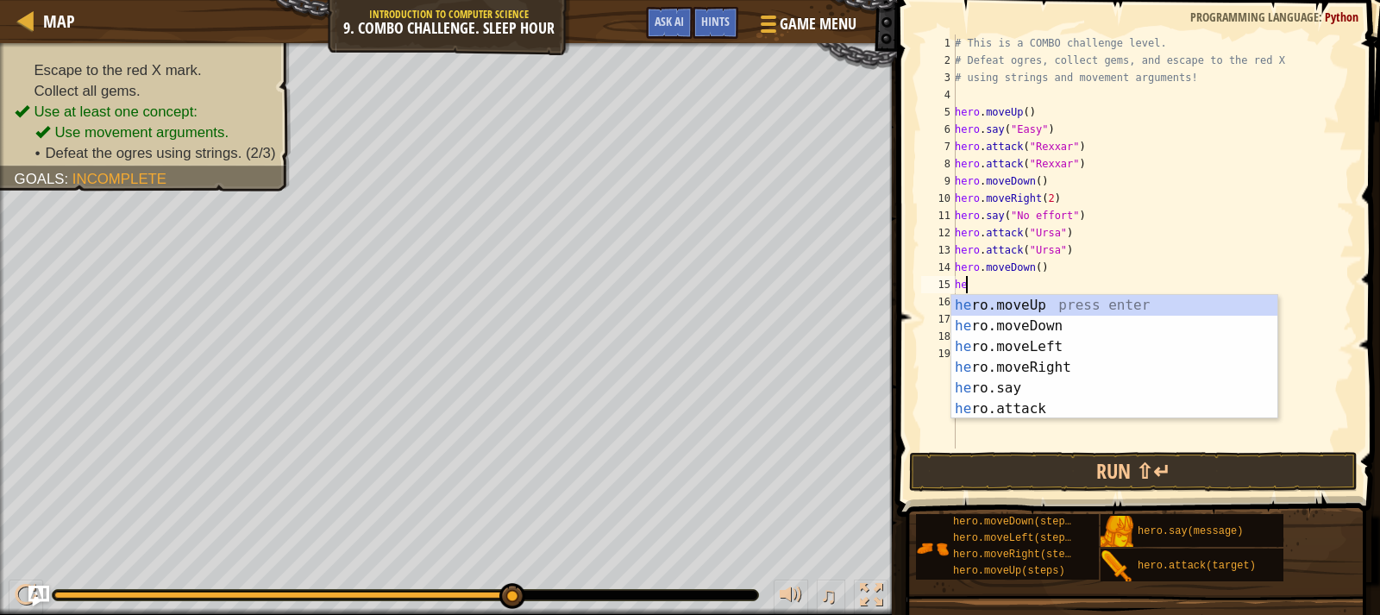
type textarea "hero"
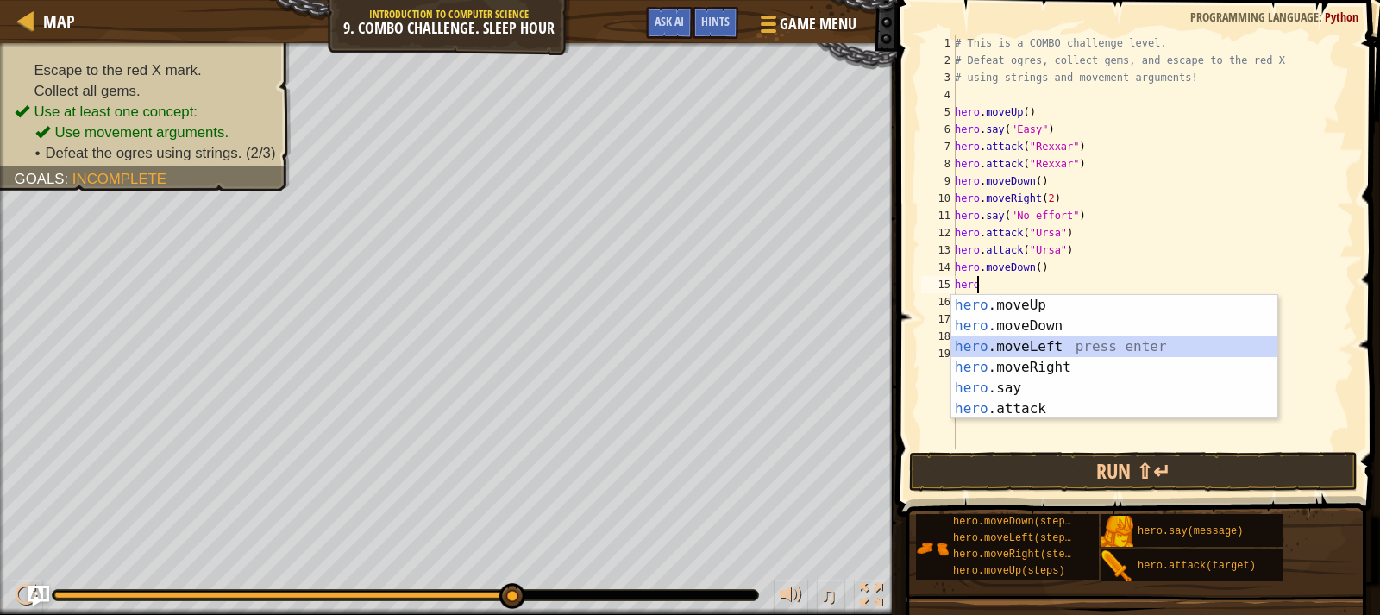
click at [1000, 344] on div "hero .moveUp press enter hero .moveDown press enter hero .moveLeft press enter …" at bounding box center [1114, 378] width 326 height 166
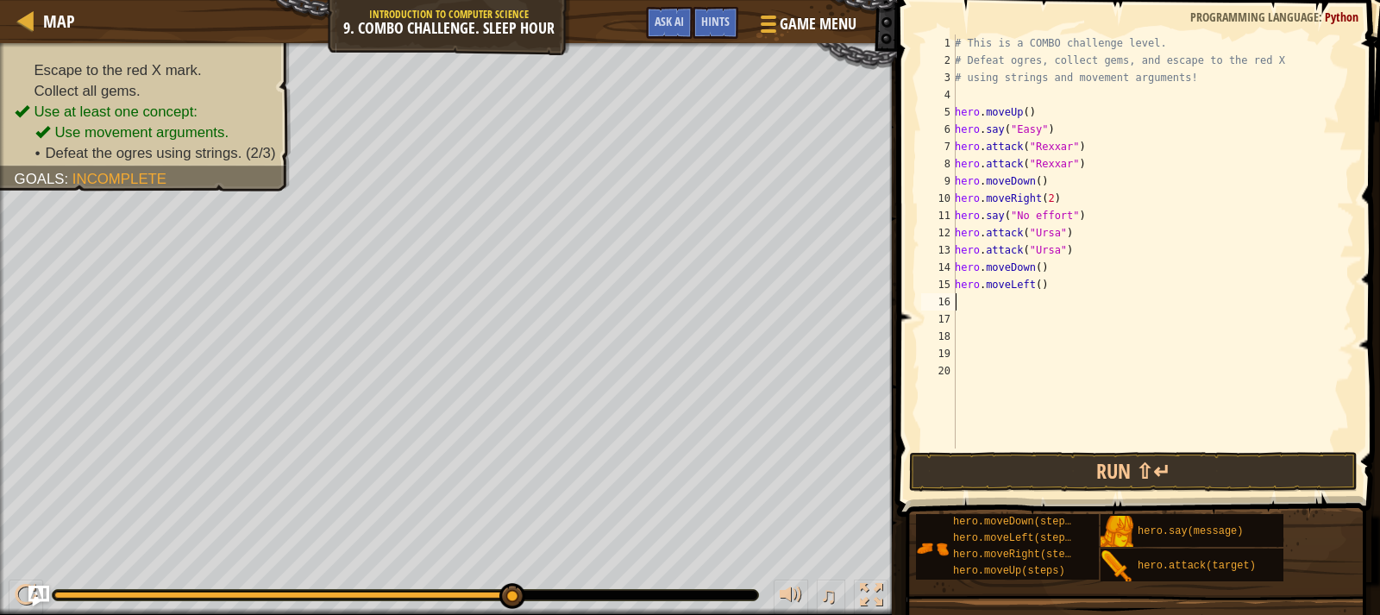
click at [1030, 285] on div "# This is a COMBO challenge level. # Defeat [PERSON_NAME], collect gems, and es…" at bounding box center [1152, 258] width 403 height 448
click at [1033, 282] on div "# This is a COMBO challenge level. # Defeat [PERSON_NAME], collect gems, and es…" at bounding box center [1152, 258] width 403 height 448
type textarea "hero.moveLeft(2)"
click at [1054, 291] on div "# This is a COMBO challenge level. # Defeat [PERSON_NAME], collect gems, and es…" at bounding box center [1152, 258] width 403 height 448
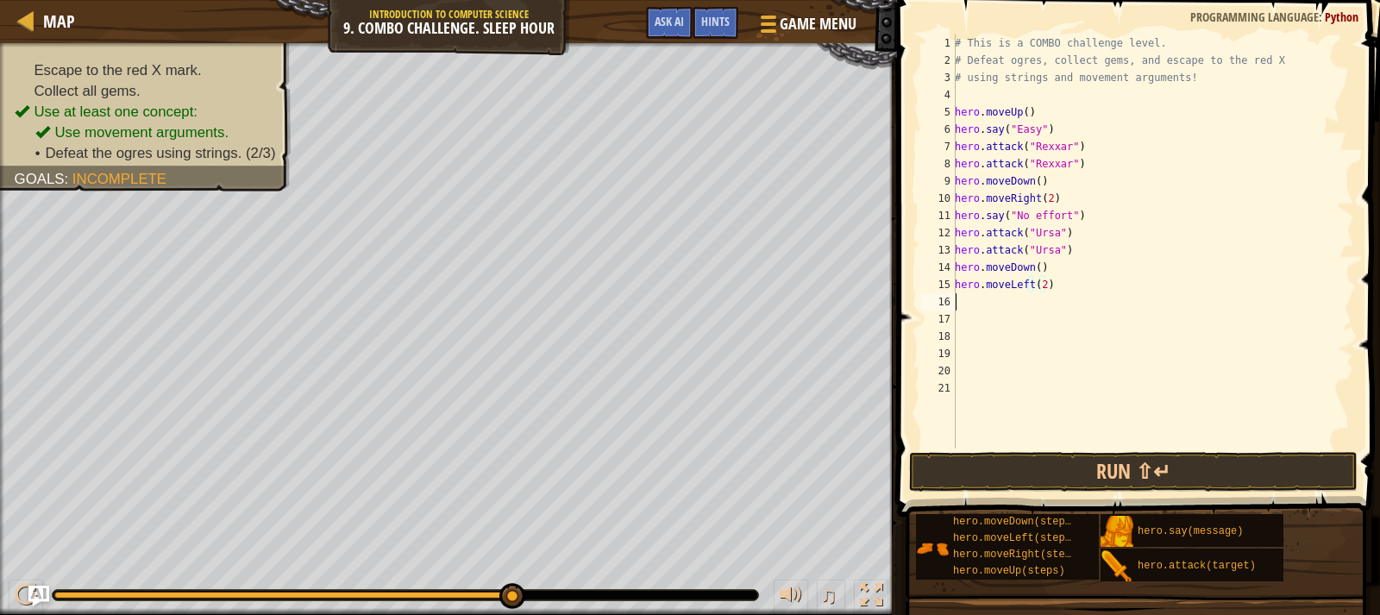
scroll to position [8, 0]
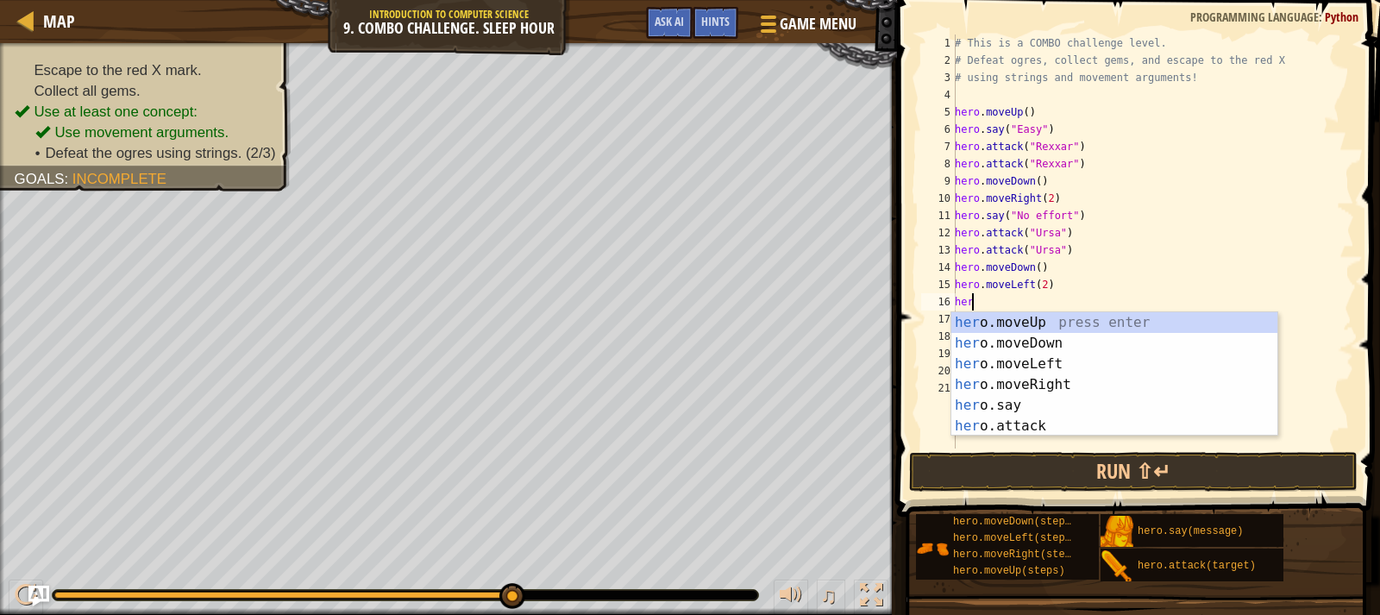
type textarea "hero"
click at [1015, 317] on div "hero .moveUp press enter hero .moveDown press enter hero .moveLeft press enter …" at bounding box center [1114, 395] width 326 height 166
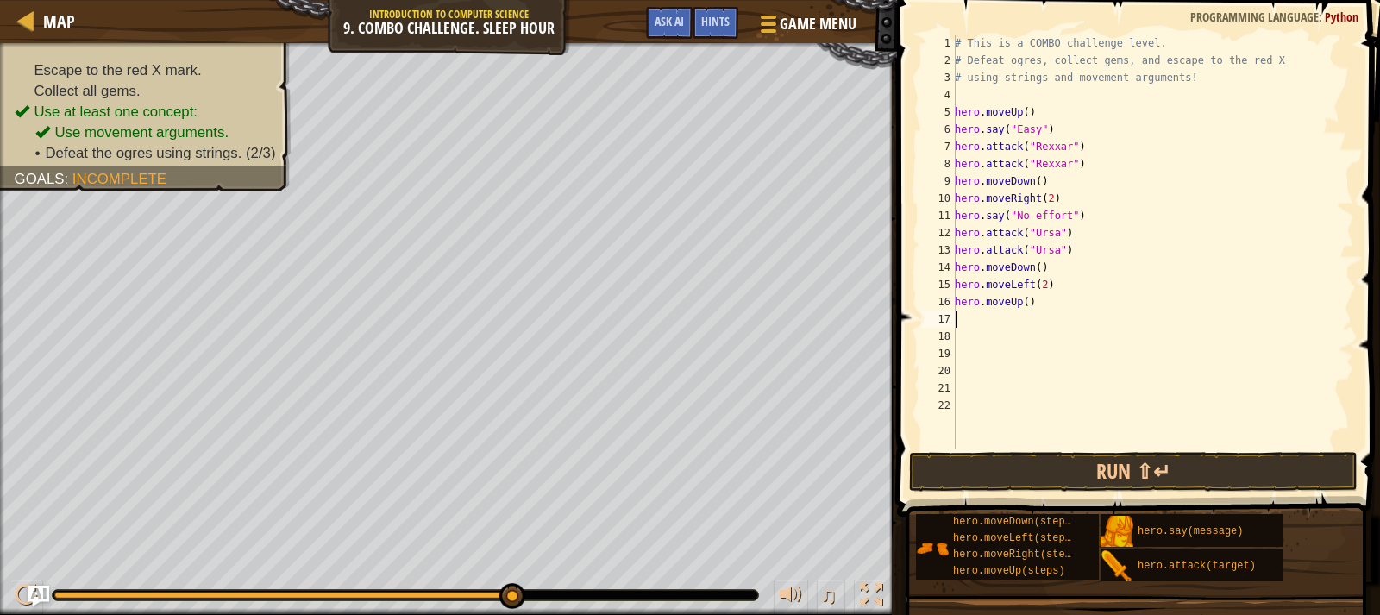
click at [1035, 304] on div "# This is a COMBO challenge level. # Defeat [PERSON_NAME], collect gems, and es…" at bounding box center [1152, 258] width 403 height 448
type textarea "hero.moveUp()"
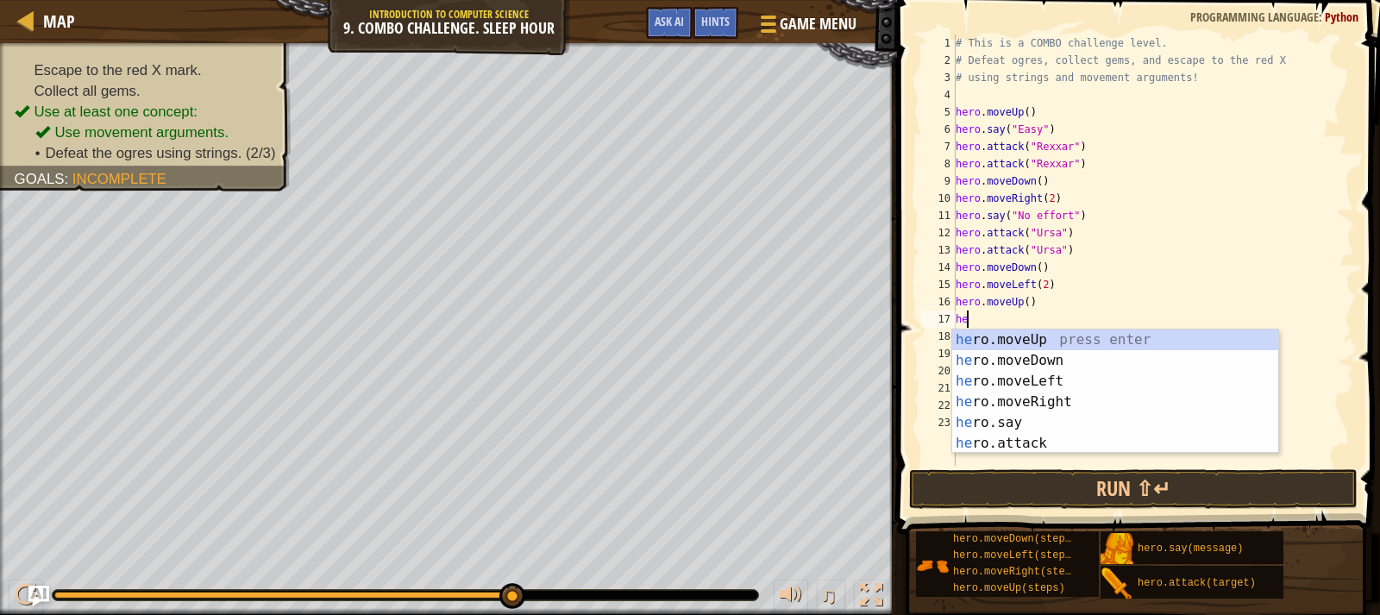
type textarea "hero"
click at [1067, 403] on div "hero .moveUp press enter hero .moveDown press enter hero .moveLeft press enter …" at bounding box center [1115, 412] width 326 height 166
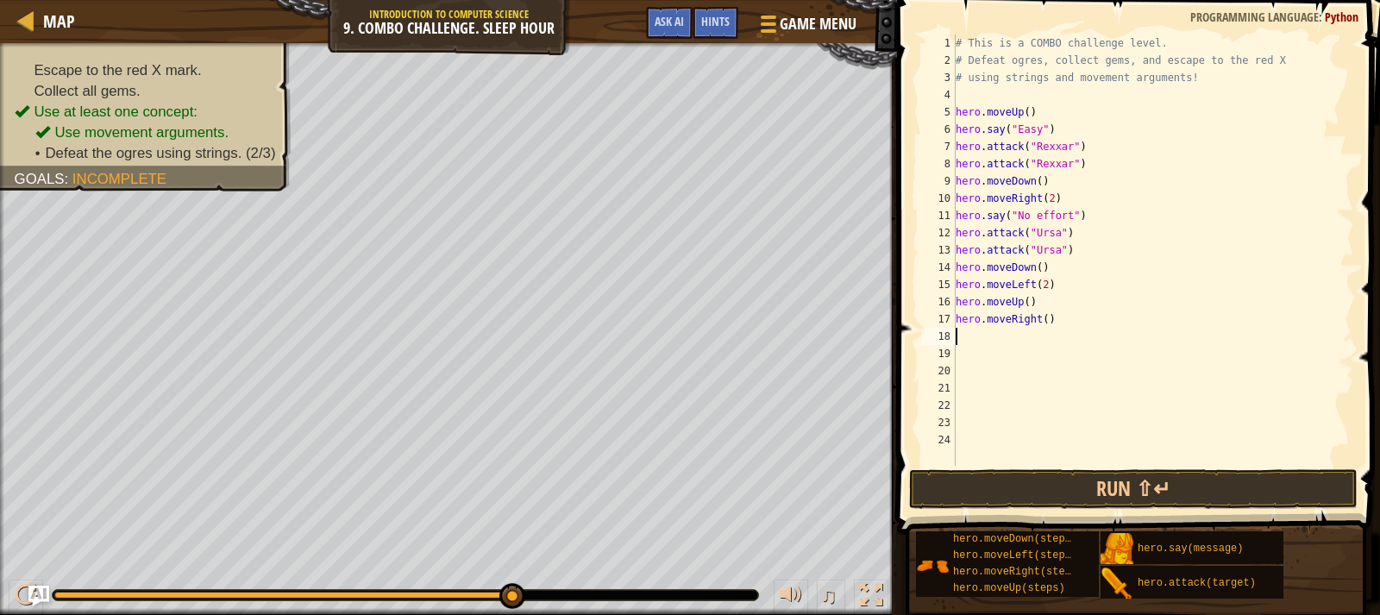
scroll to position [8, 0]
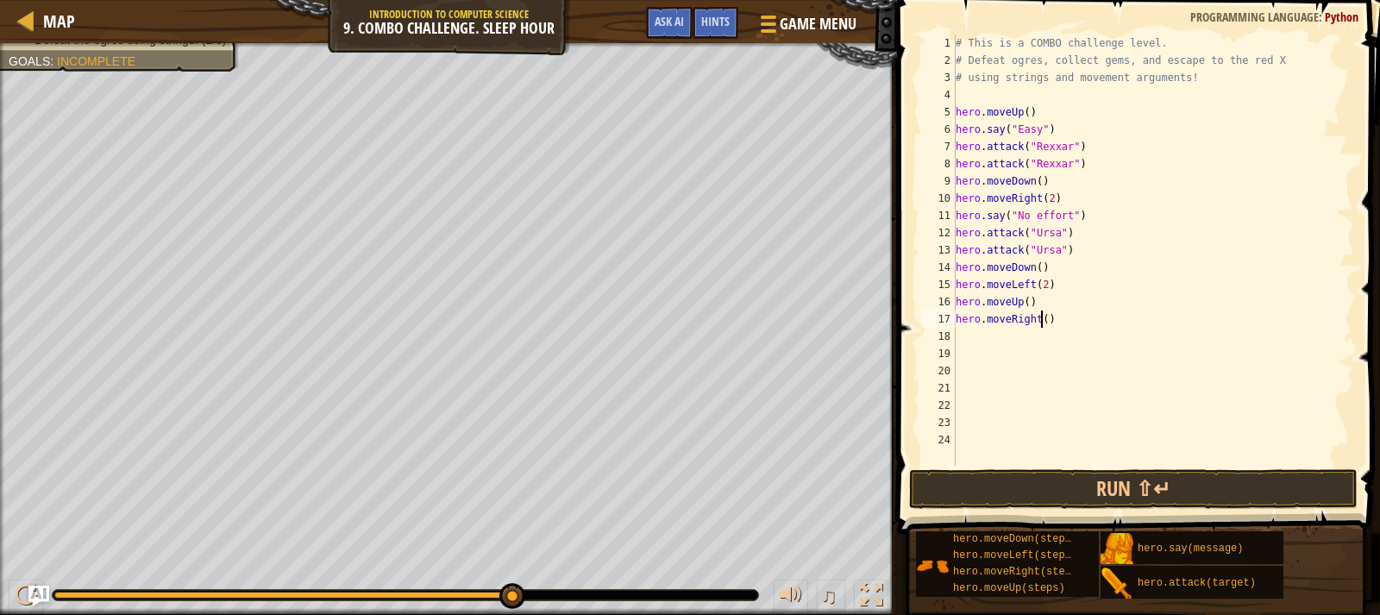
click at [1041, 316] on div "# This is a COMBO challenge level. # Defeat [PERSON_NAME], collect gems, and es…" at bounding box center [1153, 267] width 402 height 466
click at [1023, 301] on div "# This is a COMBO challenge level. # Defeat [PERSON_NAME], collect gems, and es…" at bounding box center [1153, 267] width 402 height 466
click at [1124, 487] on button "Run ⇧↵" at bounding box center [1133, 489] width 448 height 40
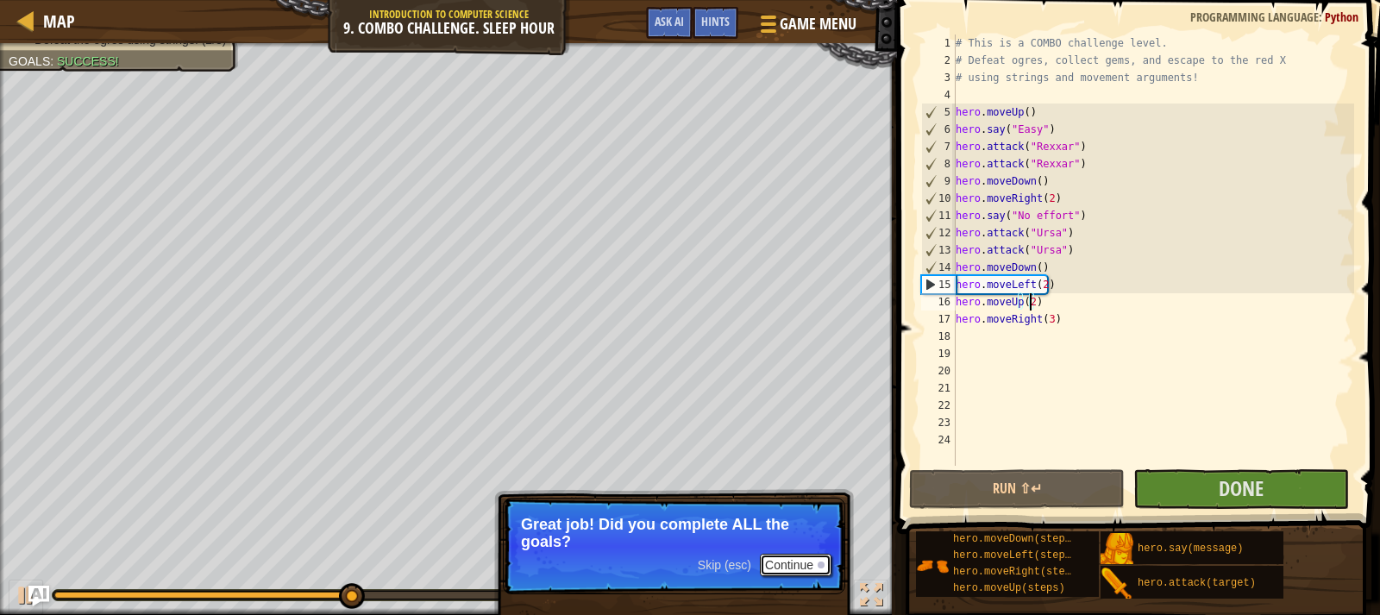
click at [812, 560] on button "Continue" at bounding box center [796, 565] width 72 height 22
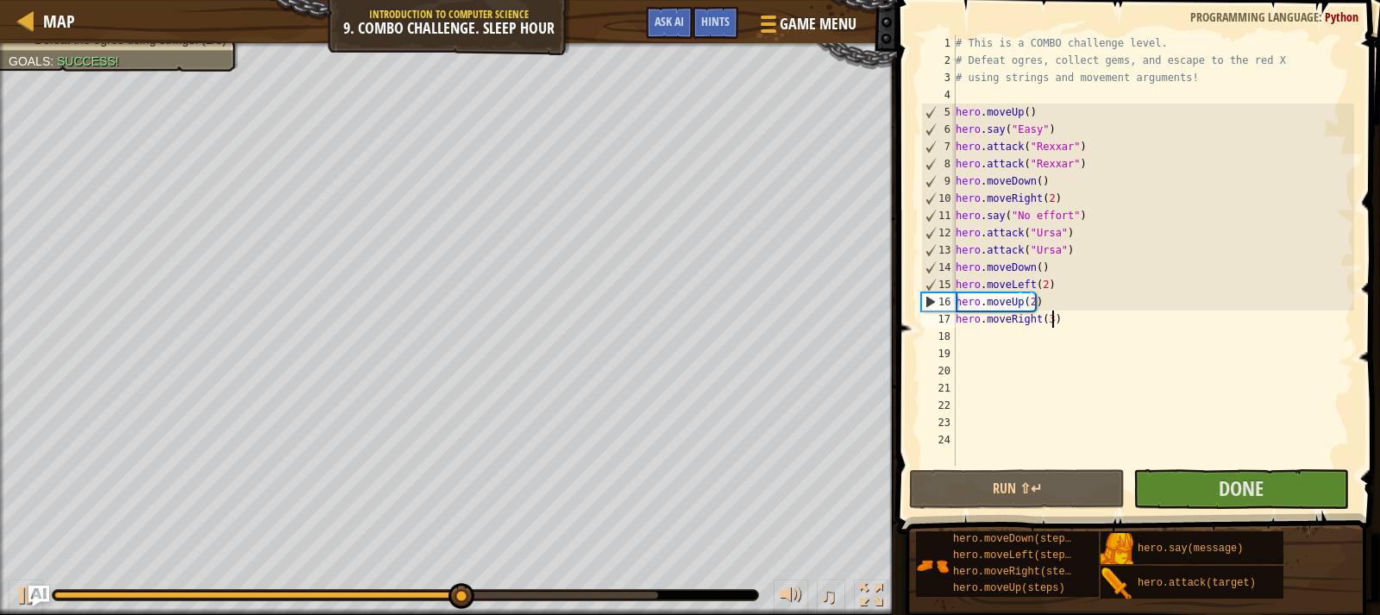
click at [1061, 327] on div "# This is a COMBO challenge level. # Defeat [PERSON_NAME], collect gems, and es…" at bounding box center [1153, 267] width 402 height 466
type textarea "hero.moveRight(3)"
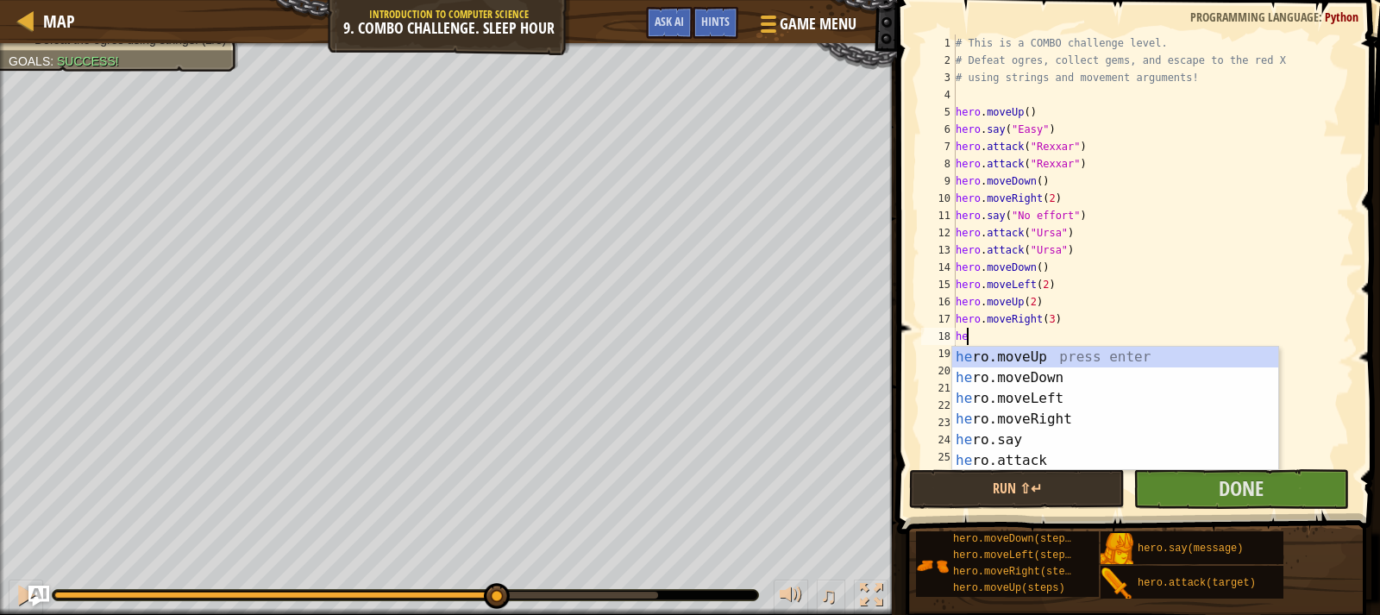
scroll to position [8, 0]
type textarea "h"
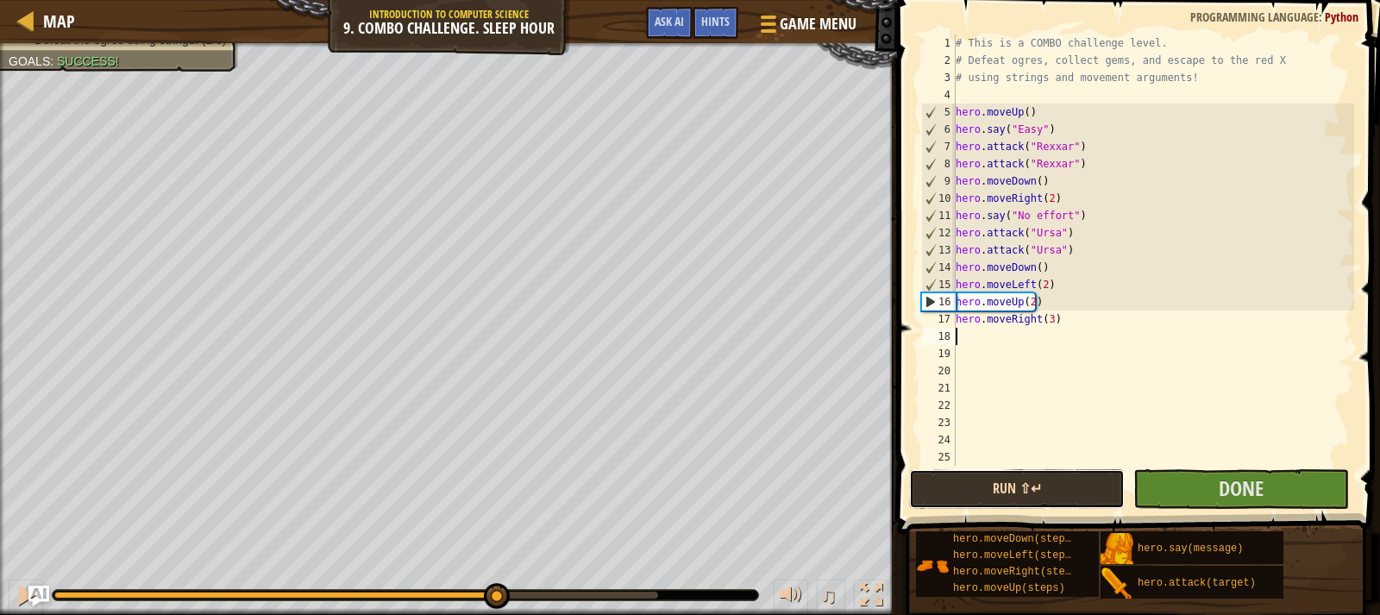
click at [1066, 491] on button "Run ⇧↵" at bounding box center [1017, 489] width 216 height 40
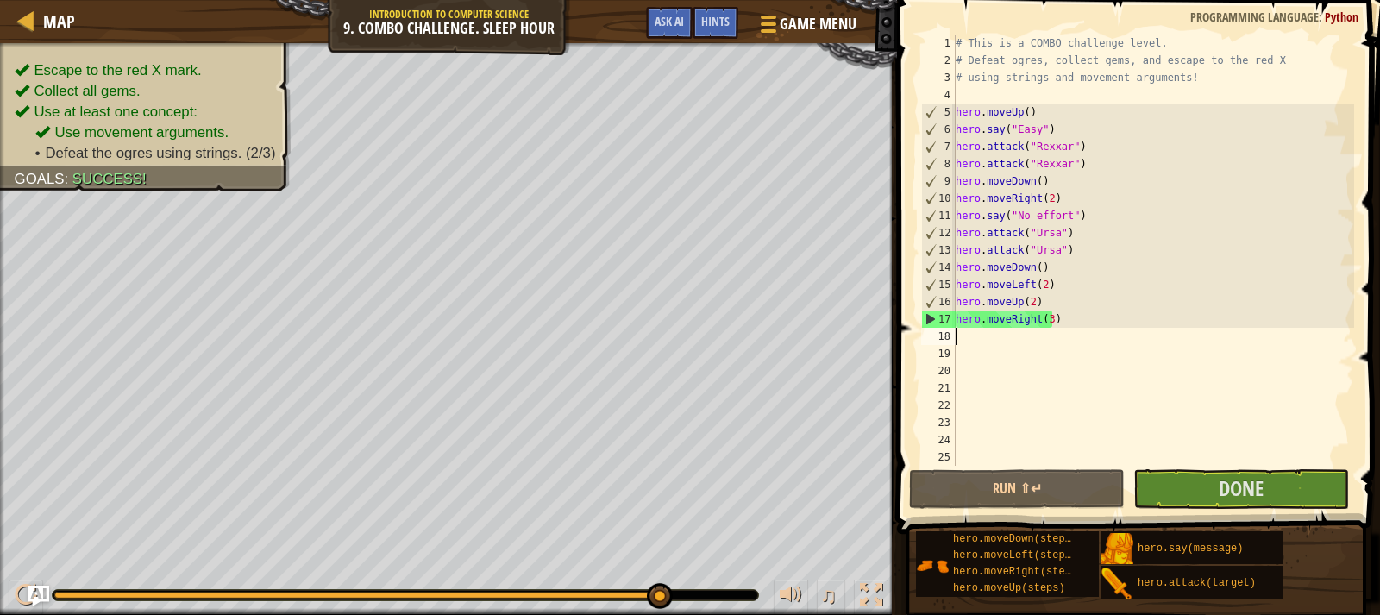
click at [1037, 303] on div "# This is a COMBO challenge level. # Defeat [PERSON_NAME], collect gems, and es…" at bounding box center [1153, 267] width 402 height 466
click at [1079, 318] on div "# This is a COMBO challenge level. # Defeat [PERSON_NAME], collect gems, and es…" at bounding box center [1153, 267] width 402 height 466
type textarea "hero.moveRight(3)"
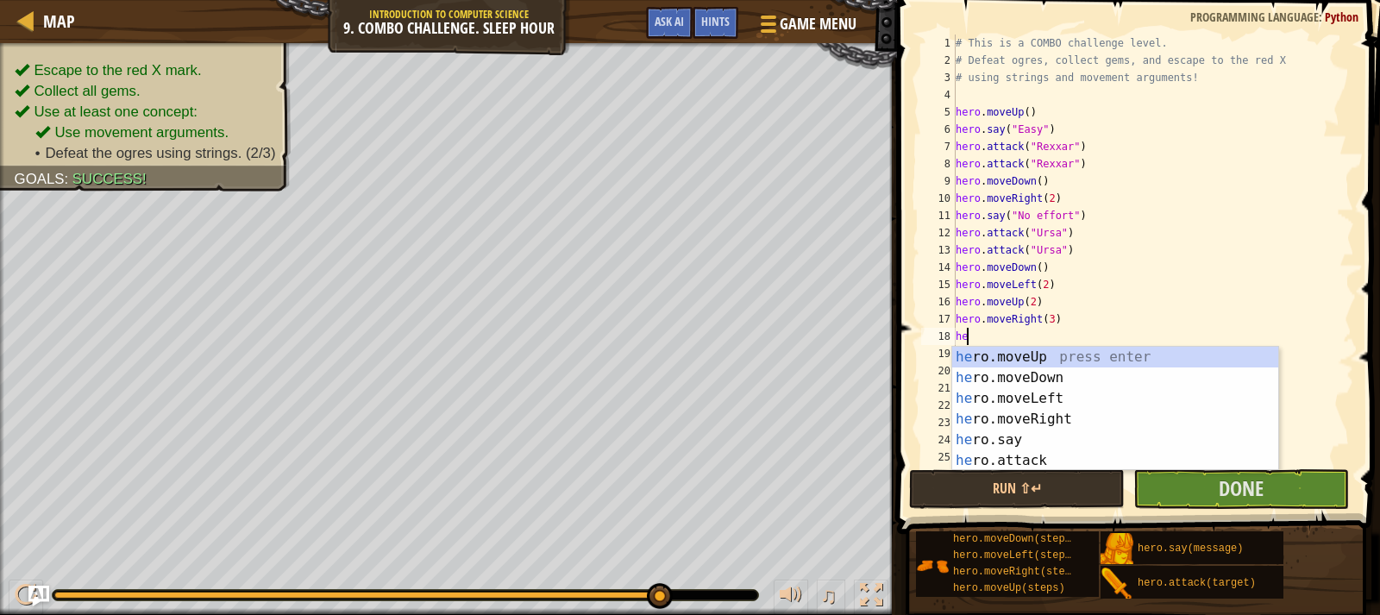
scroll to position [8, 1]
click at [995, 454] on div "hero .moveUp press enter hero .moveDown press enter hero .moveLeft press enter …" at bounding box center [1115, 430] width 326 height 166
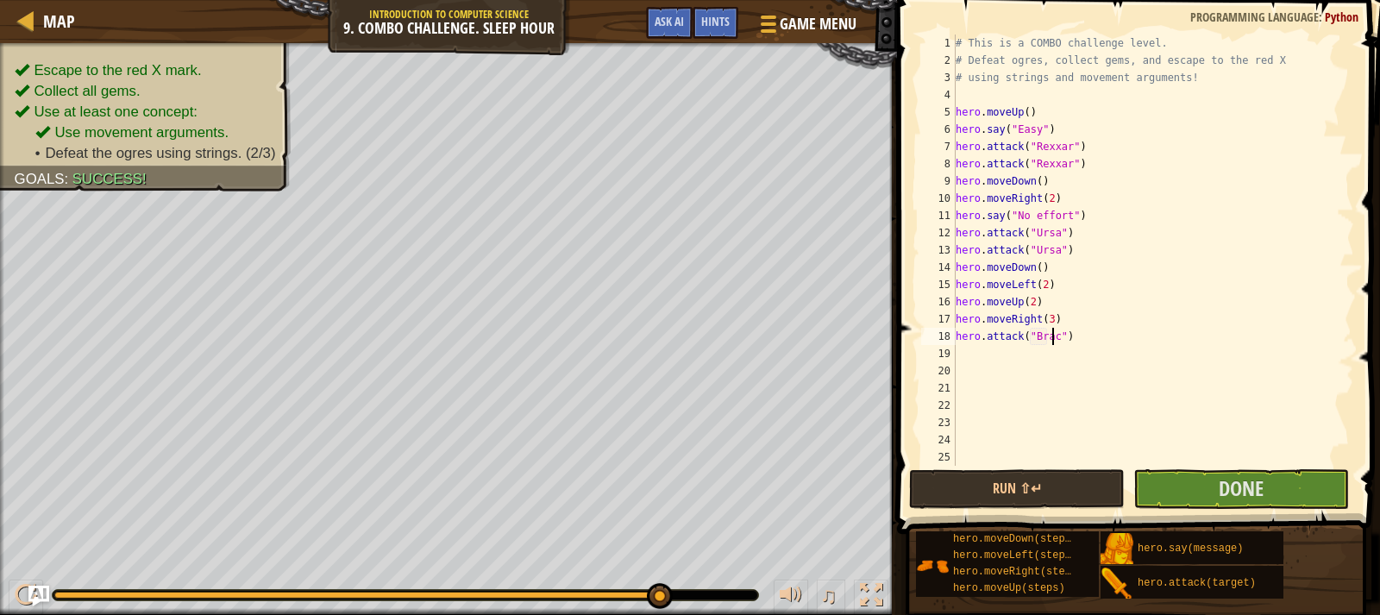
type textarea "hero.attack("Brack")"
click at [1080, 335] on div "# This is a COMBO challenge level. # Defeat [PERSON_NAME], collect gems, and es…" at bounding box center [1146, 267] width 389 height 466
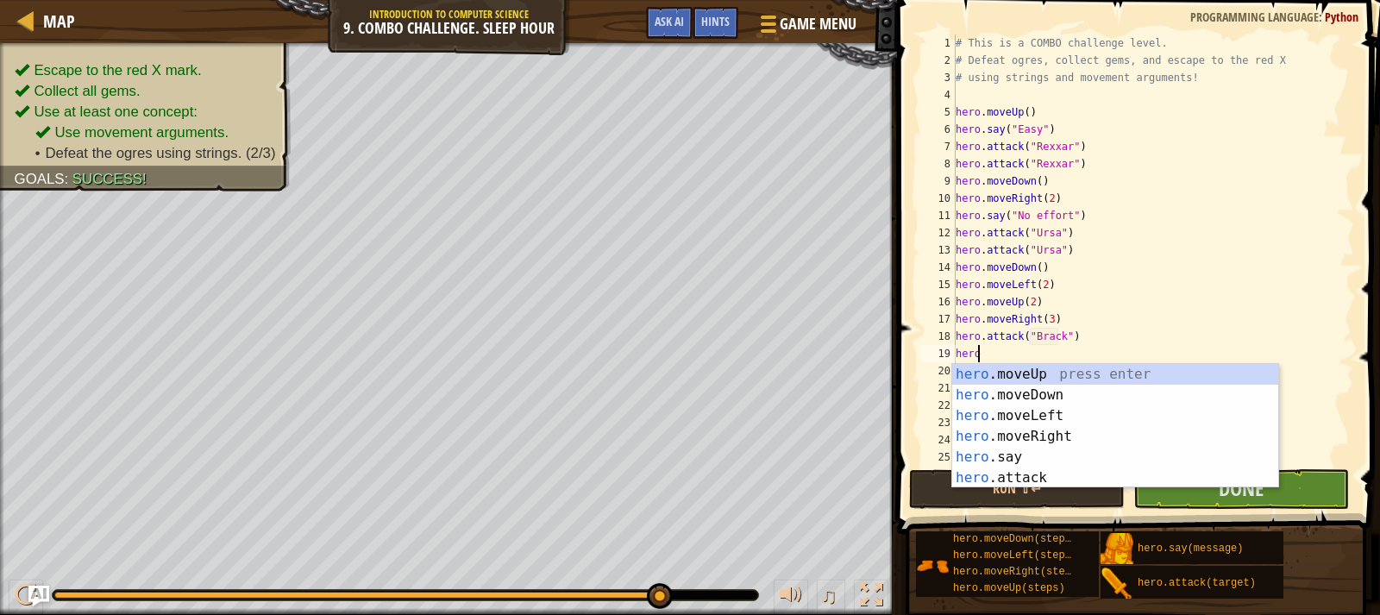
scroll to position [8, 1]
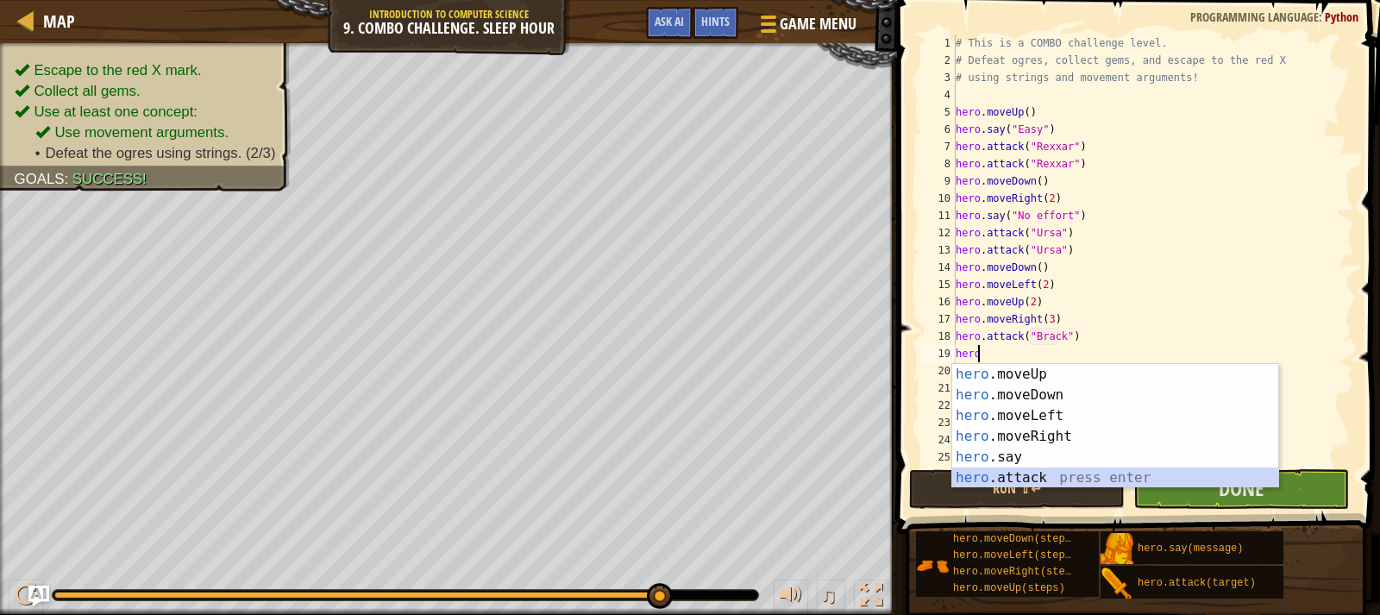
click at [1005, 478] on div "hero .moveUp press enter hero .moveDown press enter hero .moveLeft press enter …" at bounding box center [1115, 447] width 326 height 166
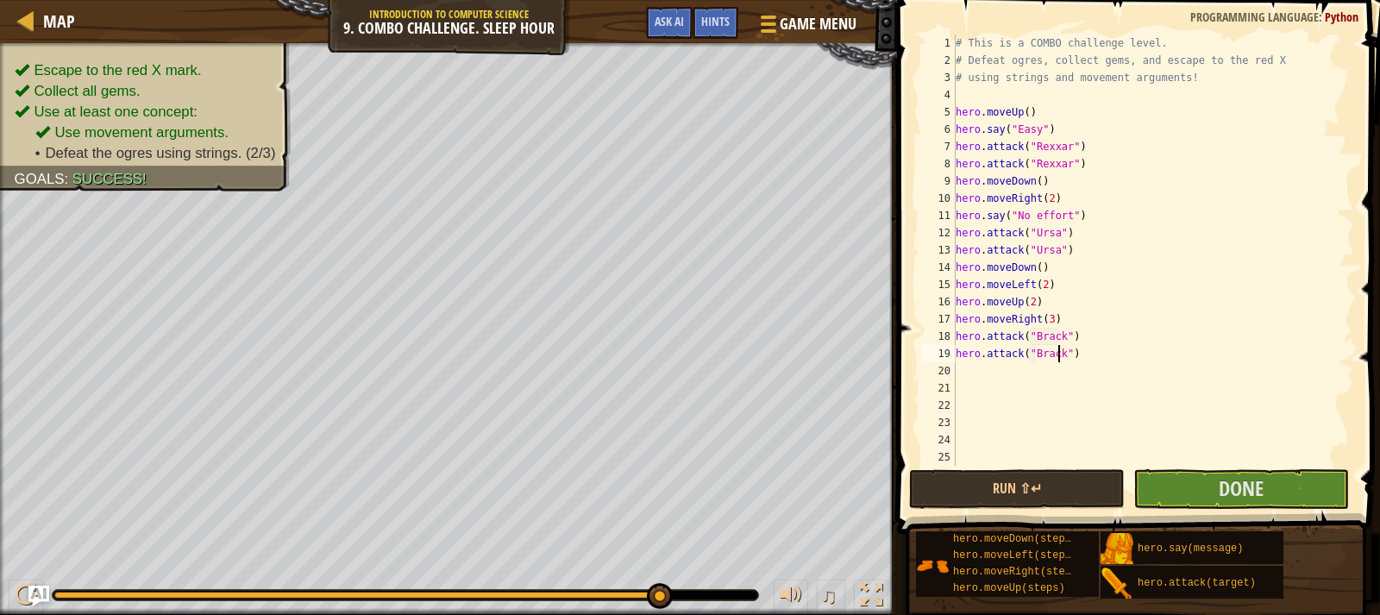
scroll to position [8, 9]
click at [1082, 481] on button "Run ⇧↵" at bounding box center [1017, 489] width 216 height 40
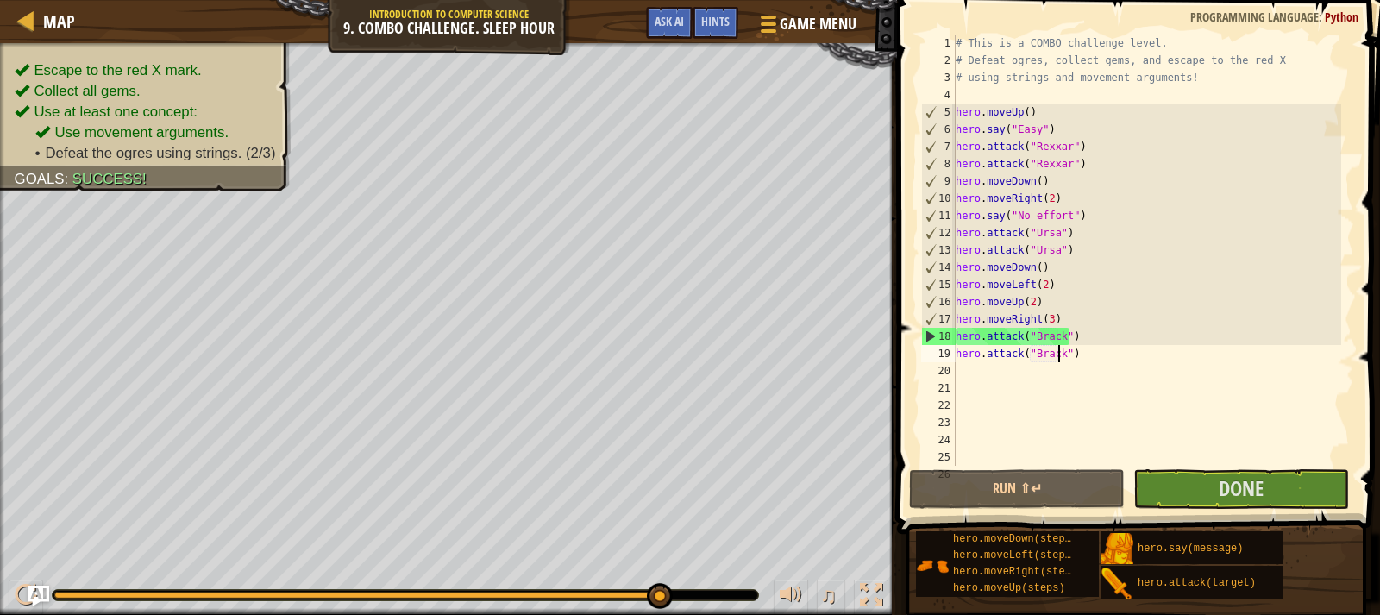
click at [1076, 321] on div "# This is a COMBO challenge level. # Defeat [PERSON_NAME], collect gems, and es…" at bounding box center [1146, 267] width 389 height 466
type textarea "hero.moveRight(3)"
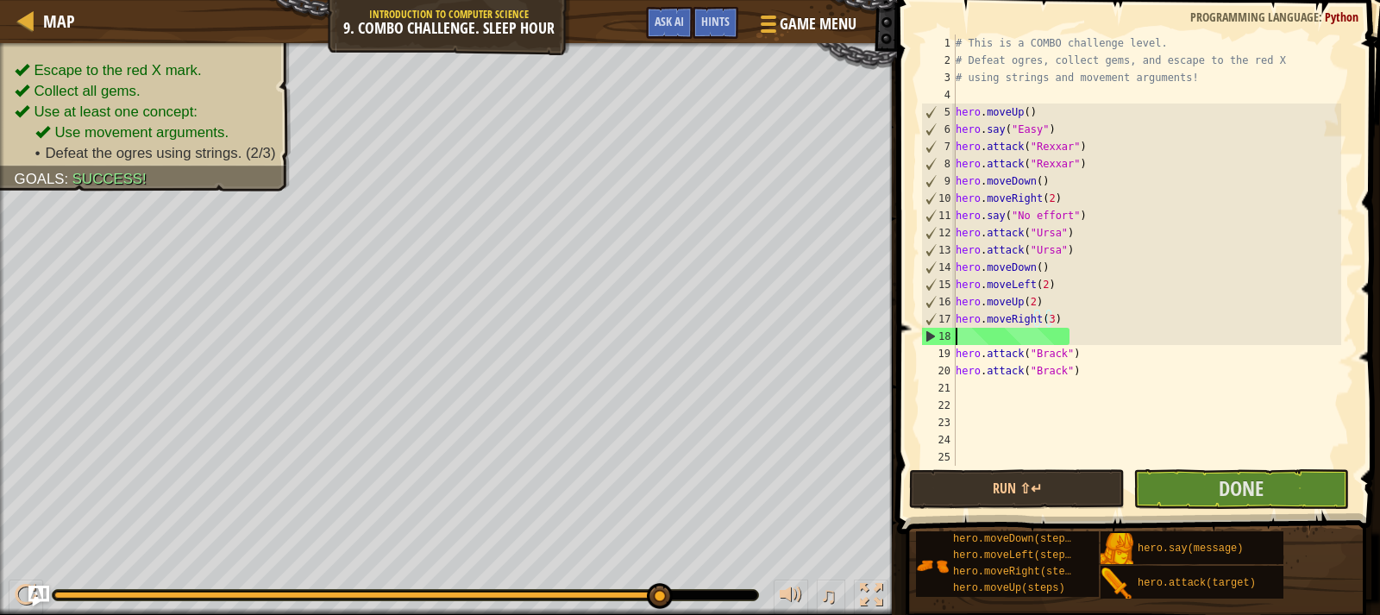
scroll to position [8, 0]
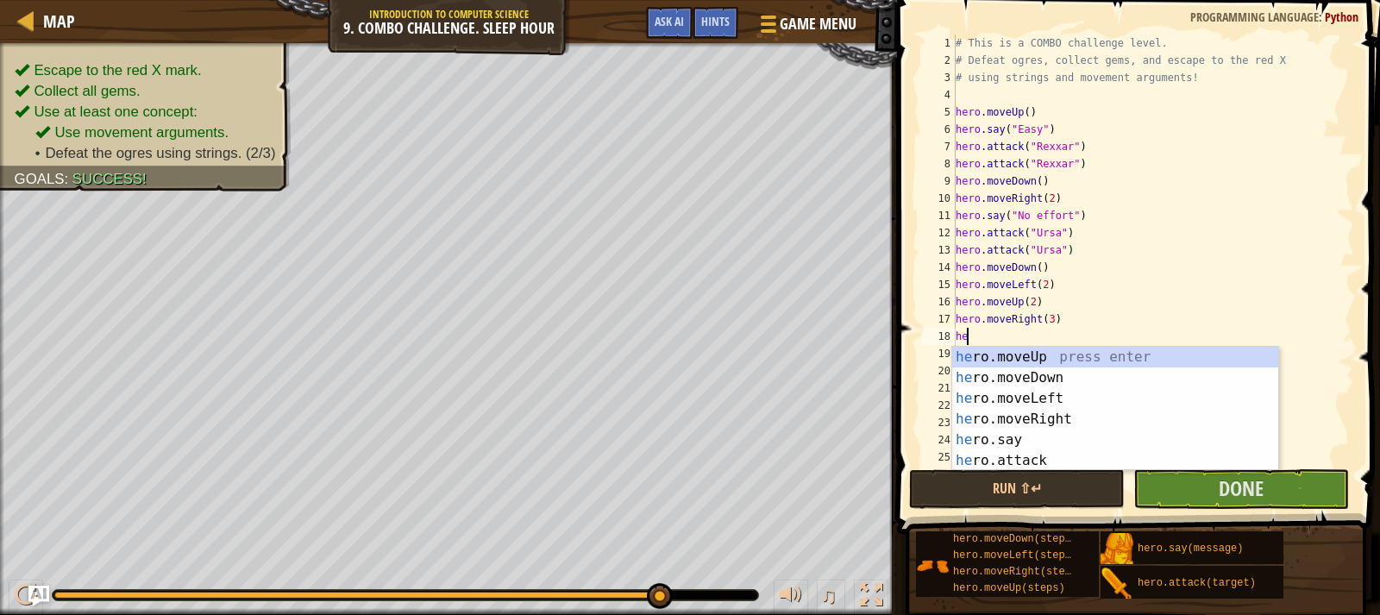
type textarea "hero"
click at [1030, 401] on div "hero .moveUp press enter hero .moveDown press enter hero .moveLeft press enter …" at bounding box center [1115, 430] width 326 height 166
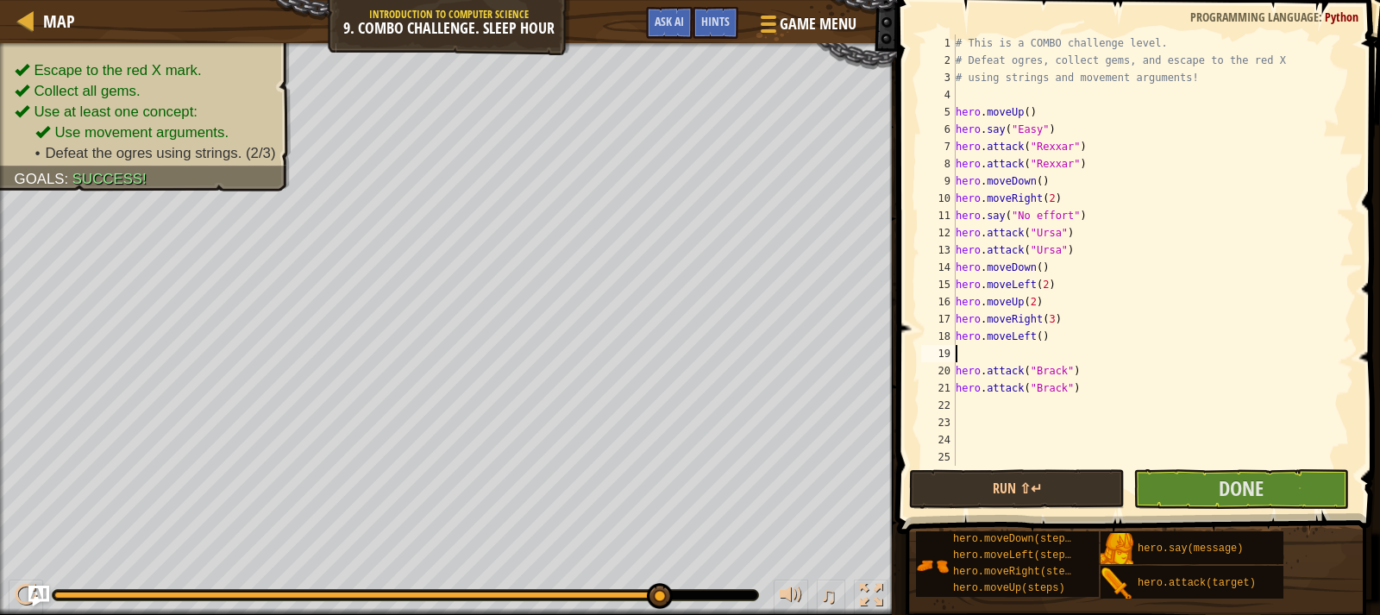
scroll to position [8, 0]
click at [1034, 338] on div "# This is a COMBO challenge level. # Defeat [PERSON_NAME], collect gems, and es…" at bounding box center [1146, 267] width 389 height 466
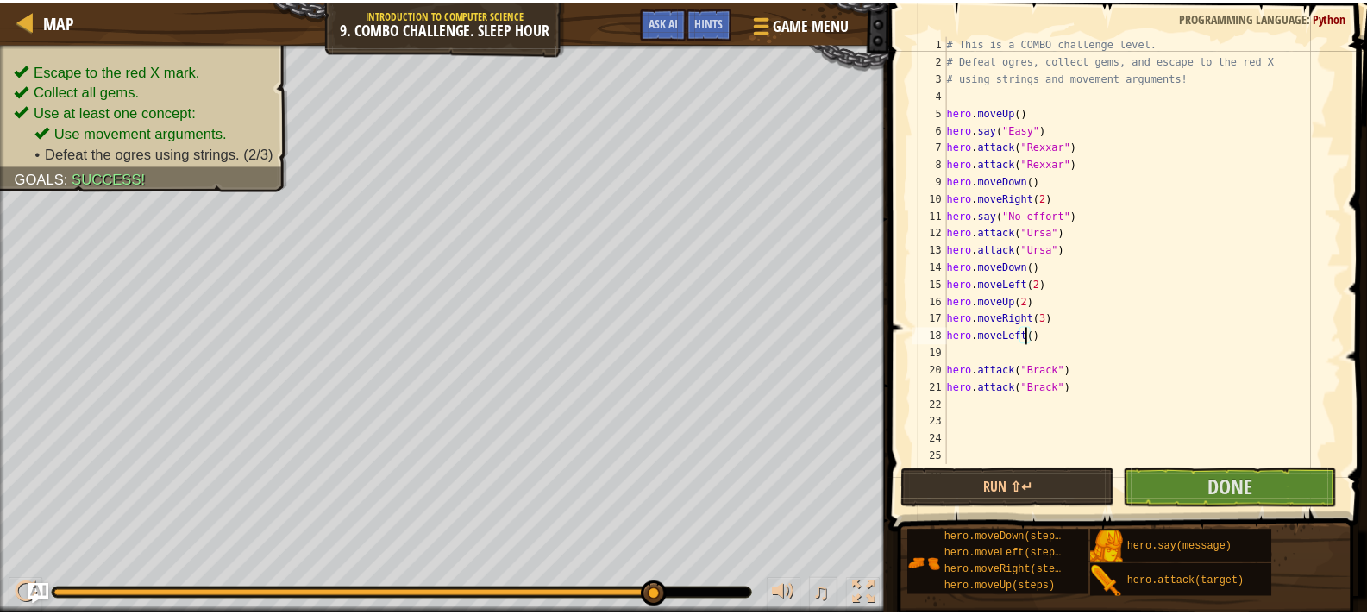
scroll to position [8, 7]
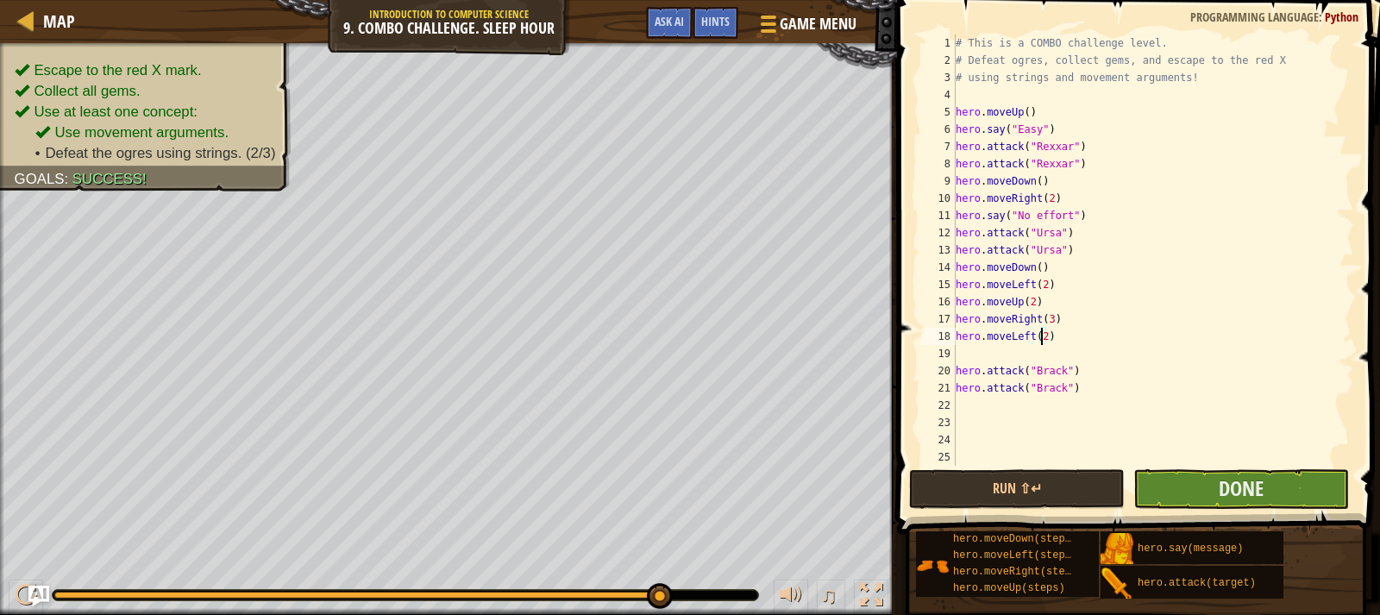
type textarea "hero.moveLeft(2)"
click at [1166, 480] on button "Done" at bounding box center [1241, 489] width 216 height 40
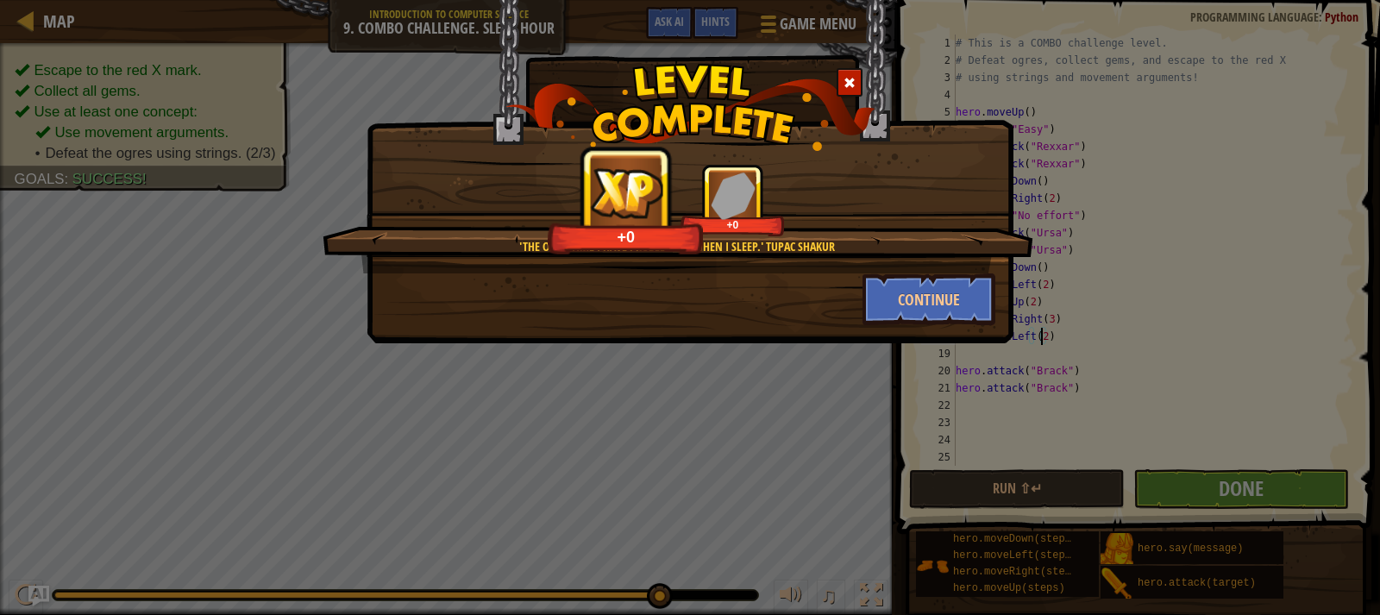
click at [856, 75] on div at bounding box center [849, 82] width 26 height 28
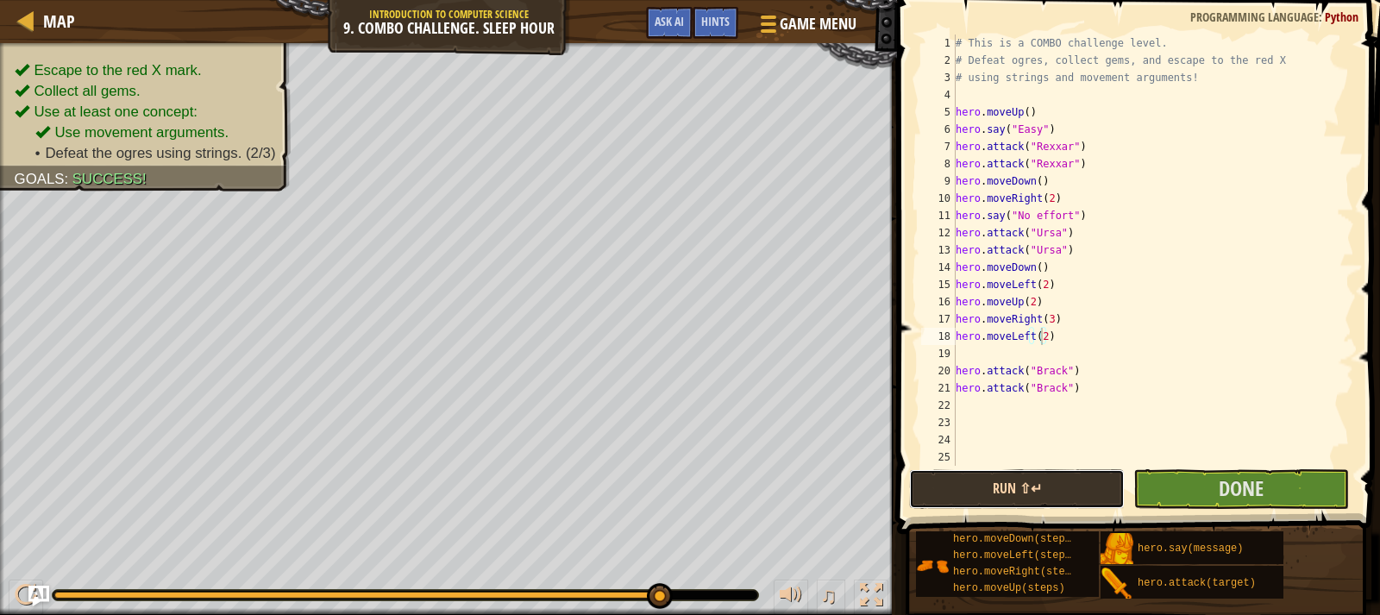
click at [1025, 483] on button "Run ⇧↵" at bounding box center [1017, 489] width 216 height 40
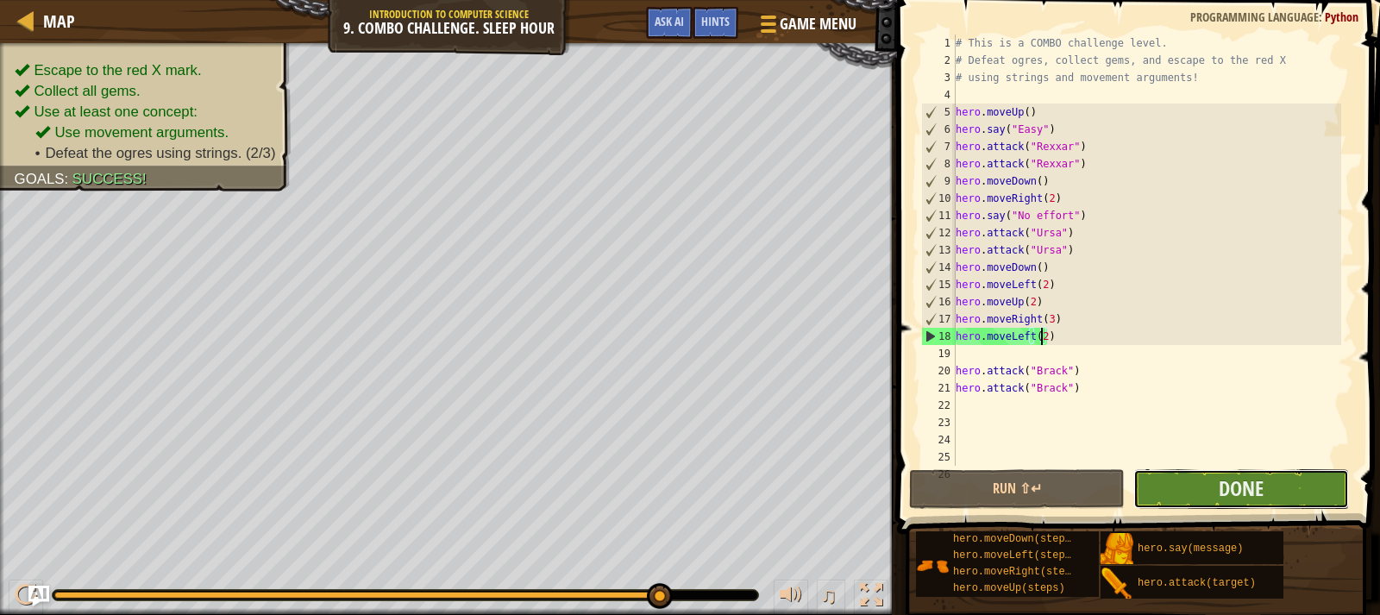
click at [1235, 508] on button "Done" at bounding box center [1241, 489] width 216 height 40
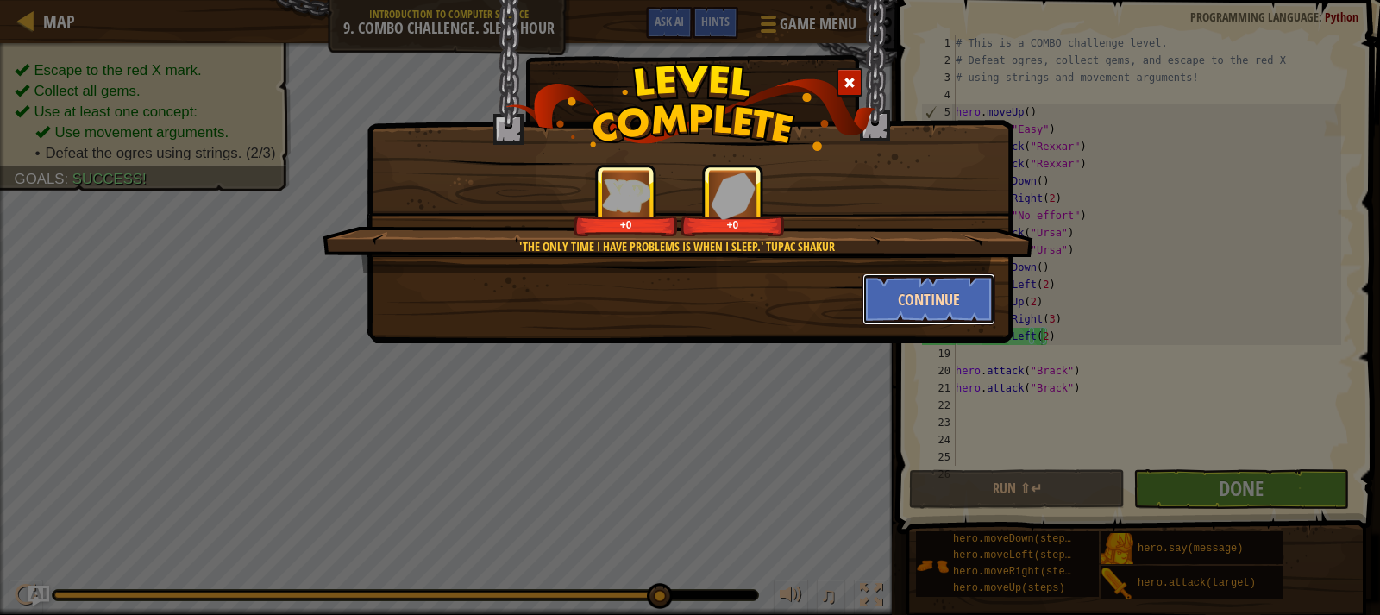
click at [942, 303] on button "Continue" at bounding box center [929, 299] width 134 height 52
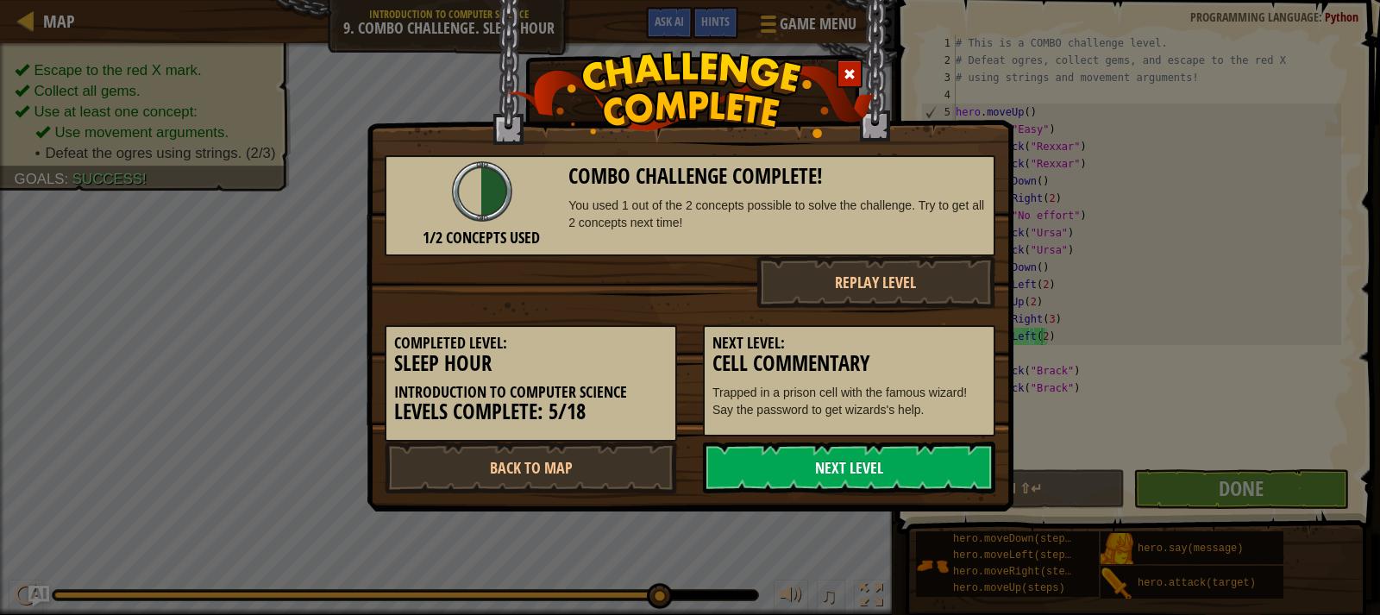
click at [943, 475] on link "Next Level" at bounding box center [849, 467] width 292 height 52
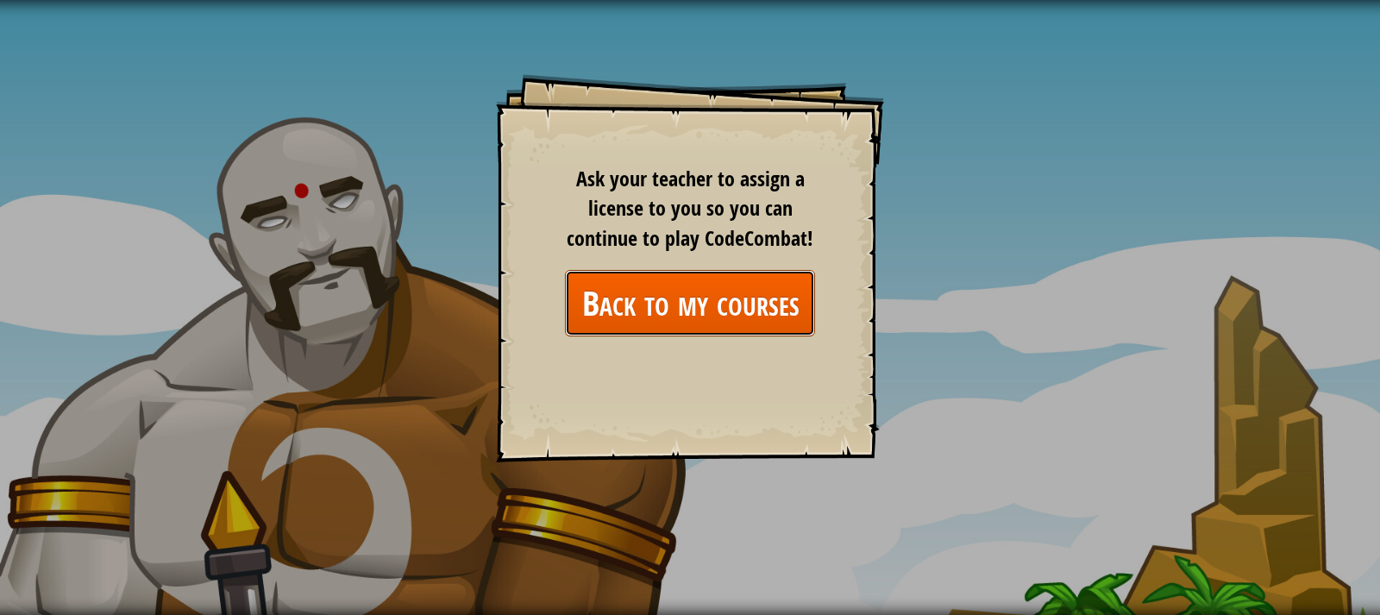
click at [753, 302] on link "Back to my courses" at bounding box center [690, 303] width 250 height 66
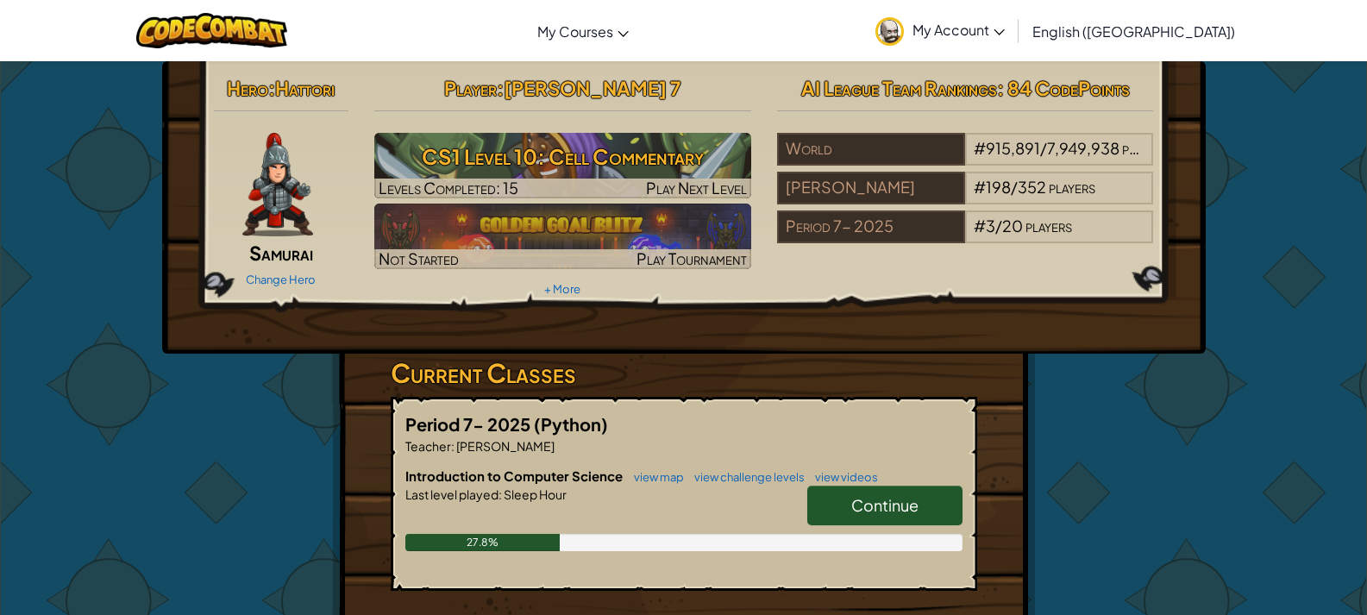
click at [856, 498] on span "Continue" at bounding box center [884, 505] width 67 height 20
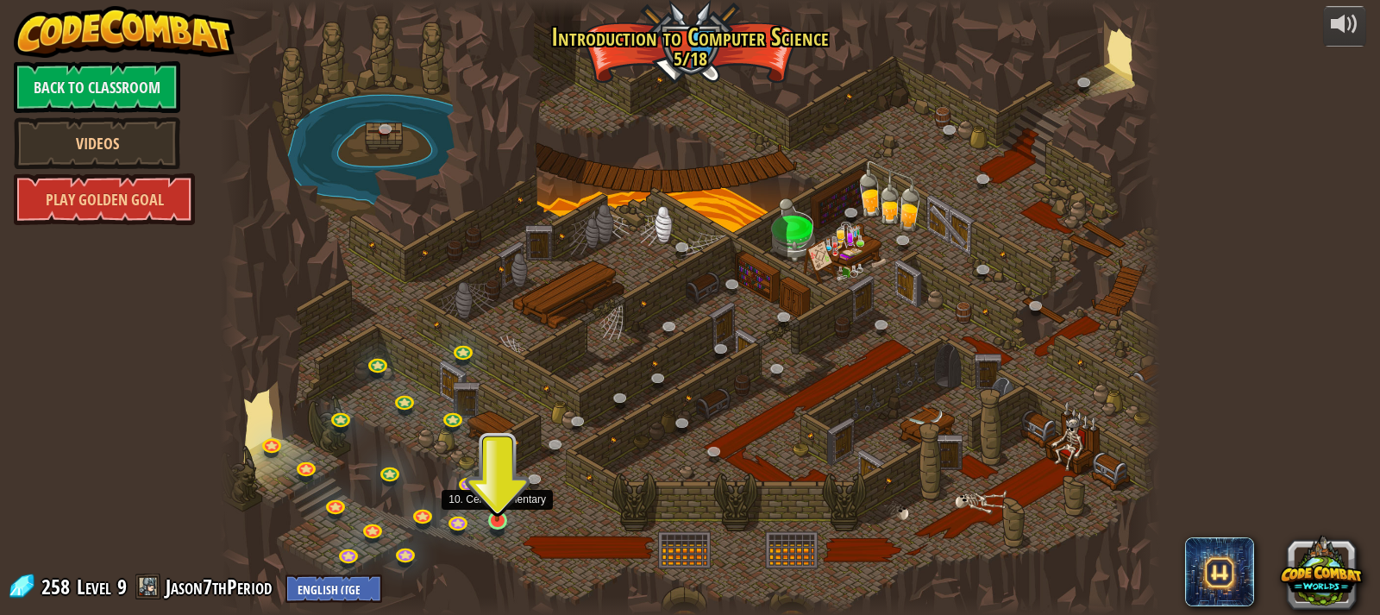
click at [494, 501] on img at bounding box center [496, 495] width 23 height 53
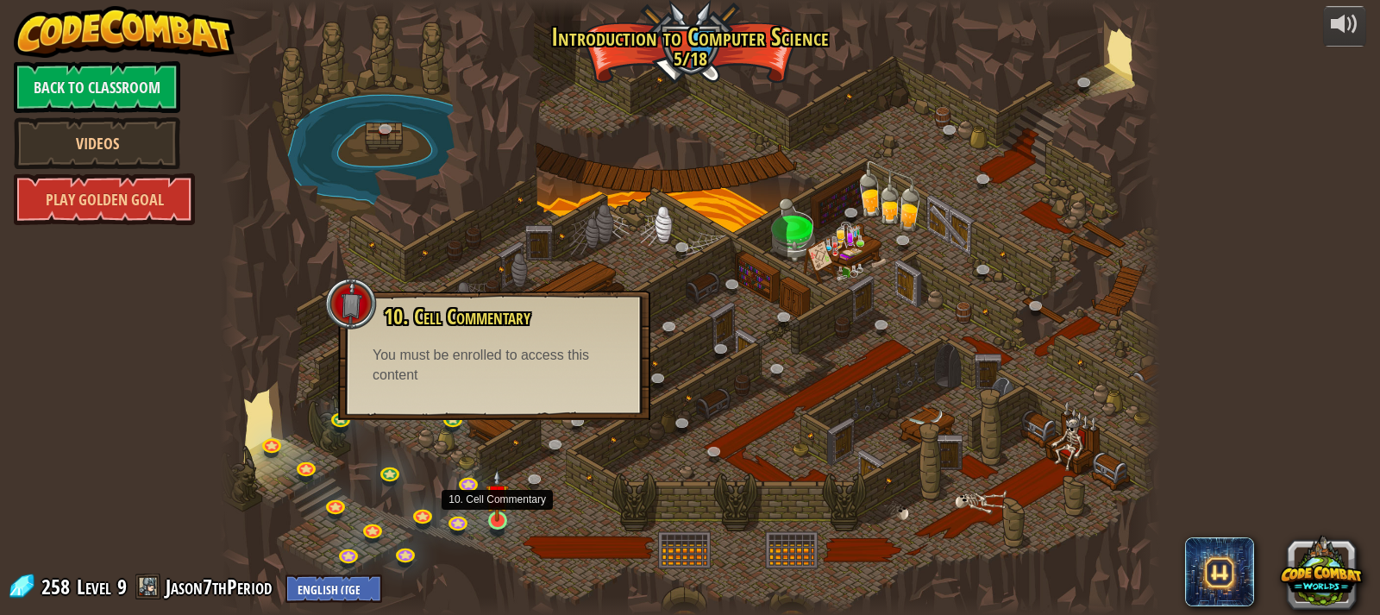
click at [494, 504] on img at bounding box center [496, 495] width 23 height 53
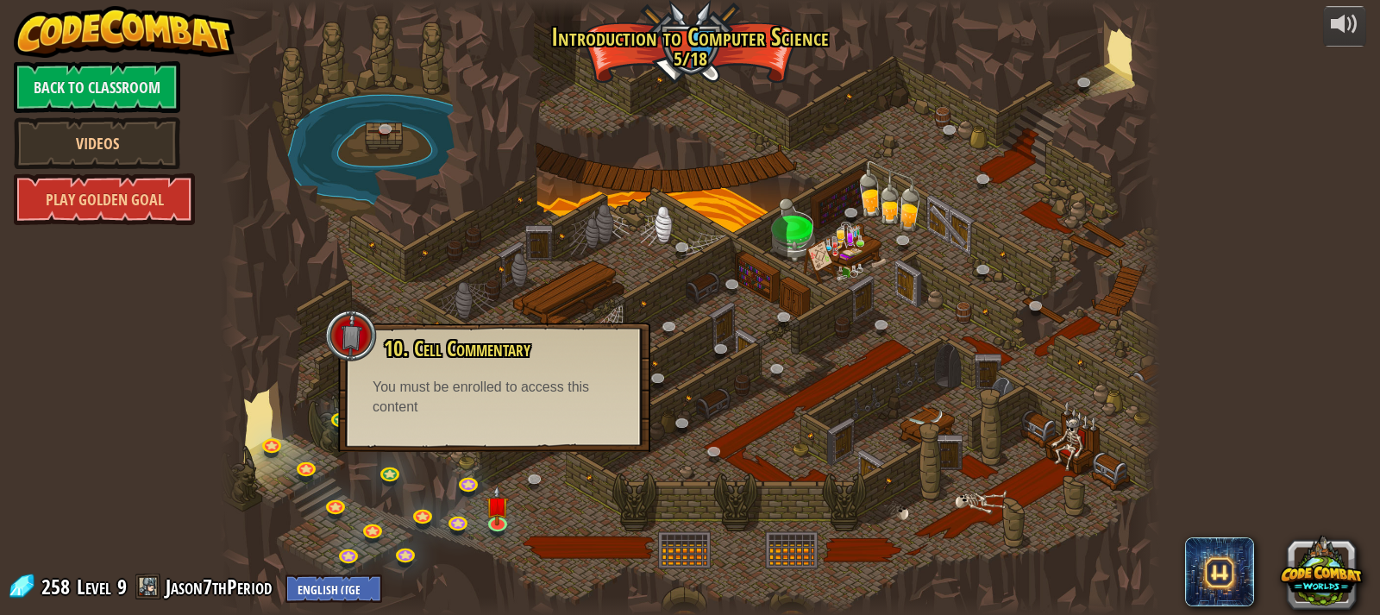
click at [842, 561] on div at bounding box center [690, 307] width 941 height 615
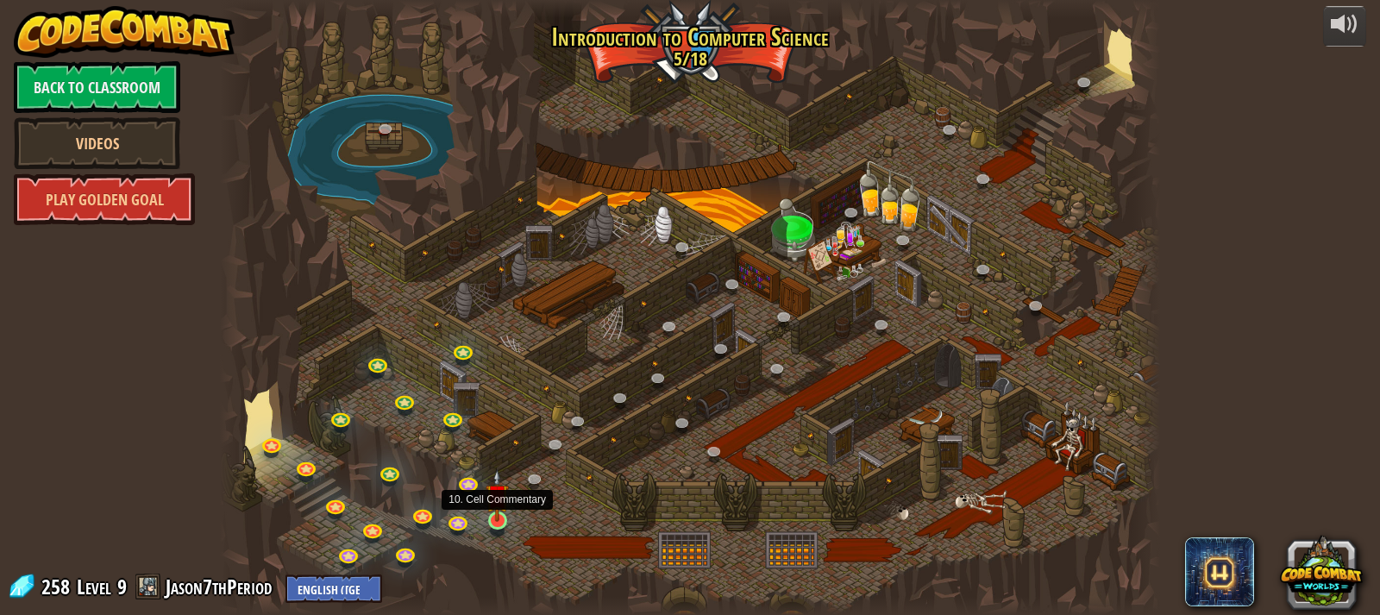
click at [497, 509] on img at bounding box center [496, 495] width 23 height 53
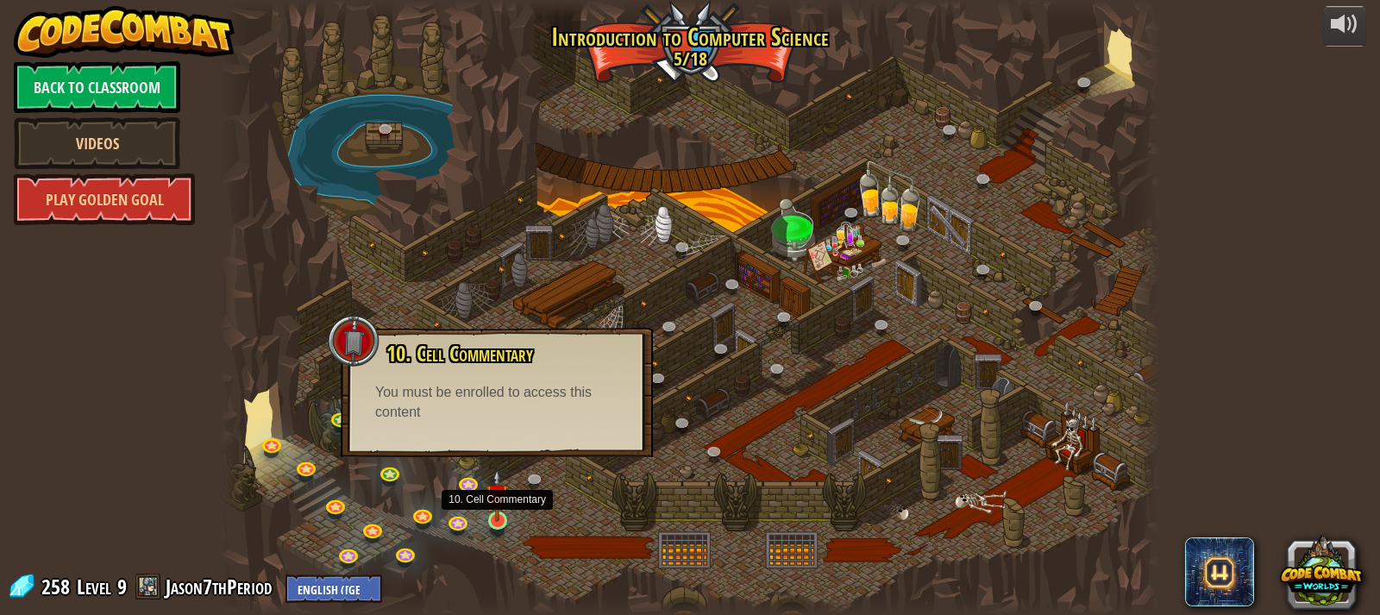
click at [497, 509] on img at bounding box center [496, 495] width 23 height 53
click at [848, 535] on div at bounding box center [690, 307] width 941 height 615
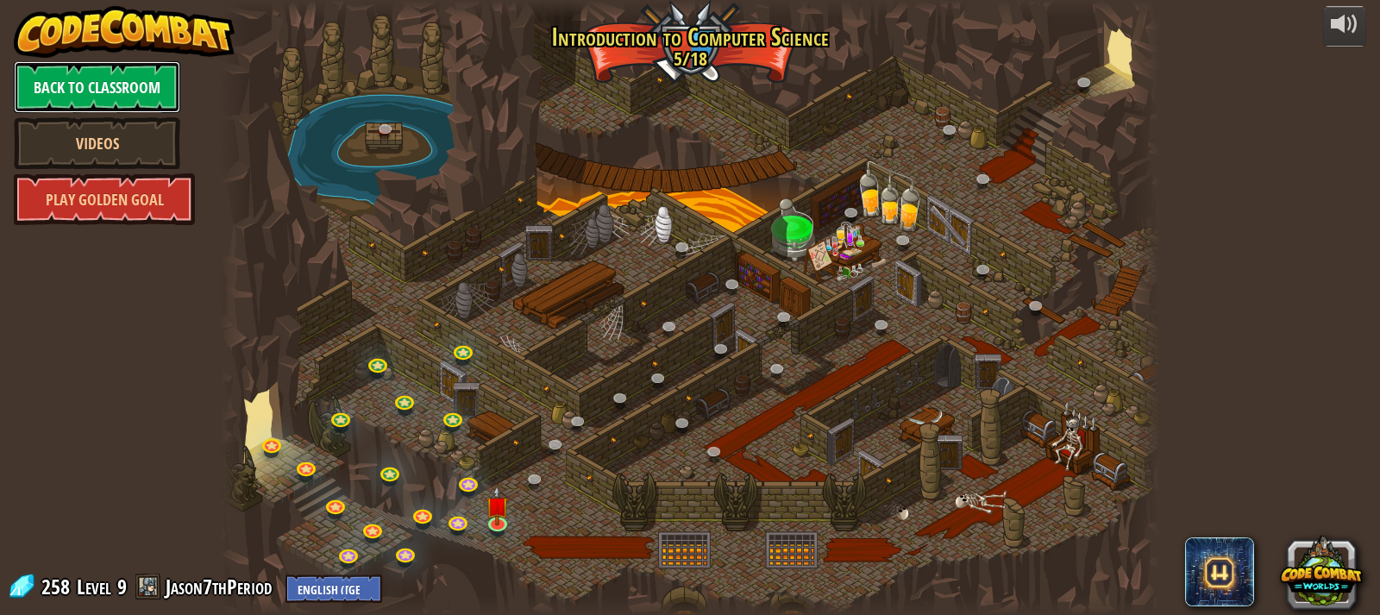
click at [110, 91] on link "Back to Classroom" at bounding box center [97, 87] width 166 height 52
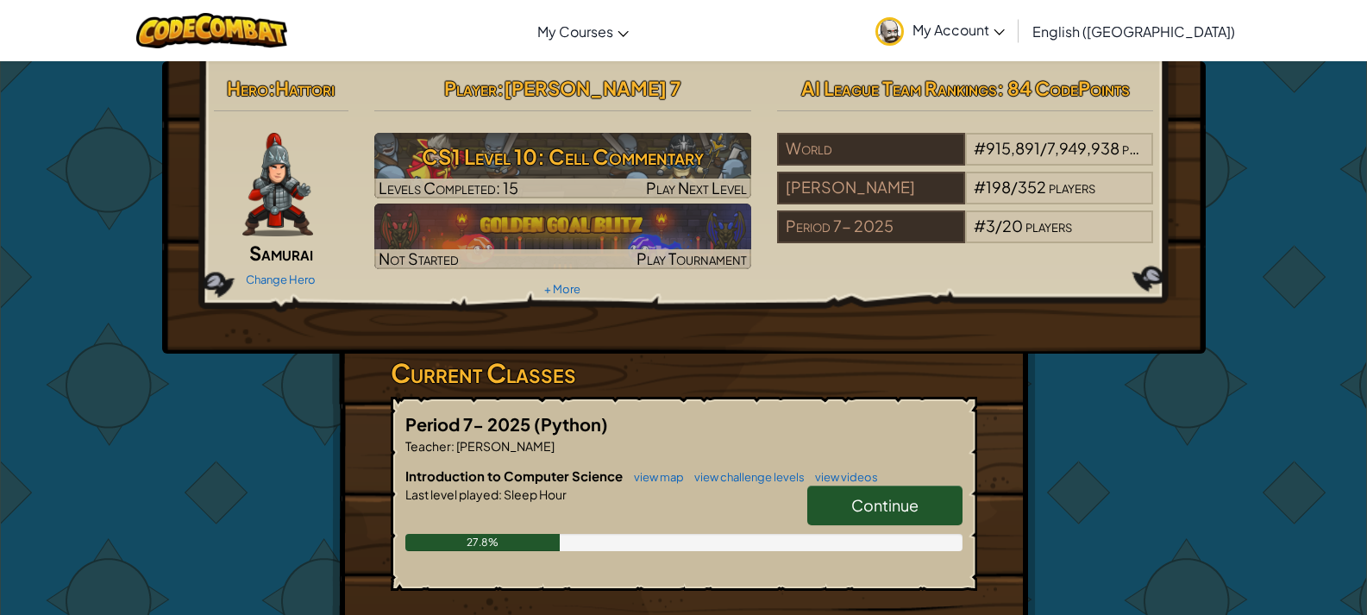
click at [1005, 21] on span "My Account" at bounding box center [958, 30] width 92 height 18
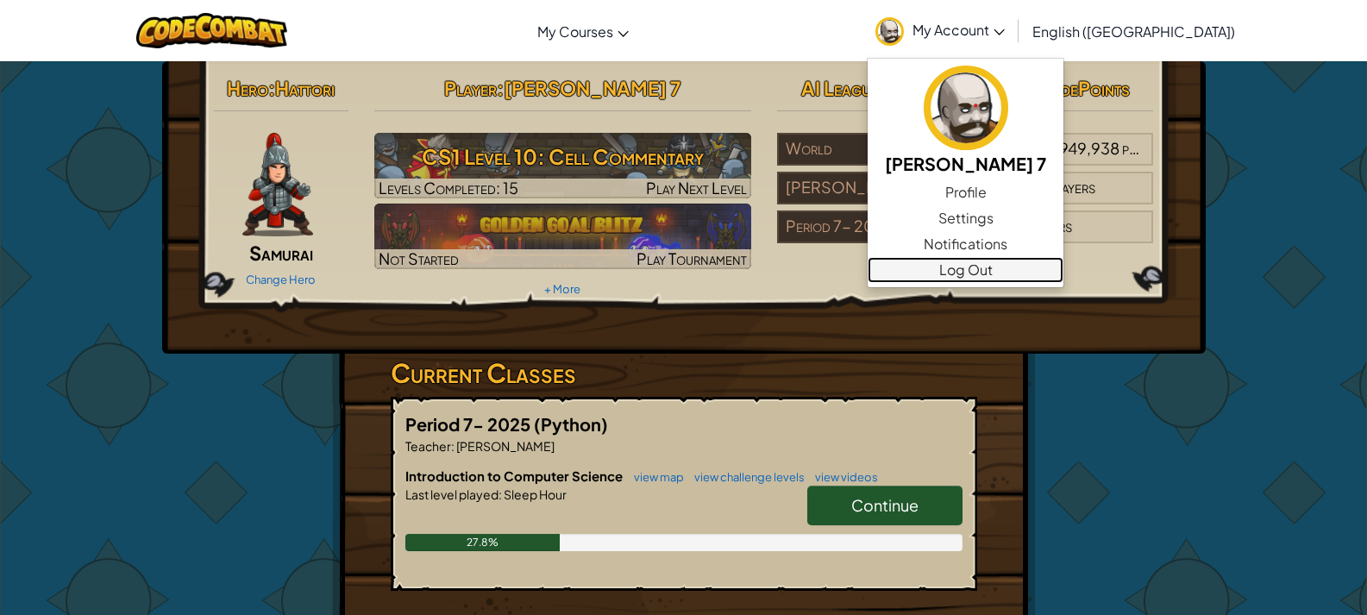
click at [1052, 268] on link "Log Out" at bounding box center [965, 270] width 196 height 26
